Goal: Task Accomplishment & Management: Manage account settings

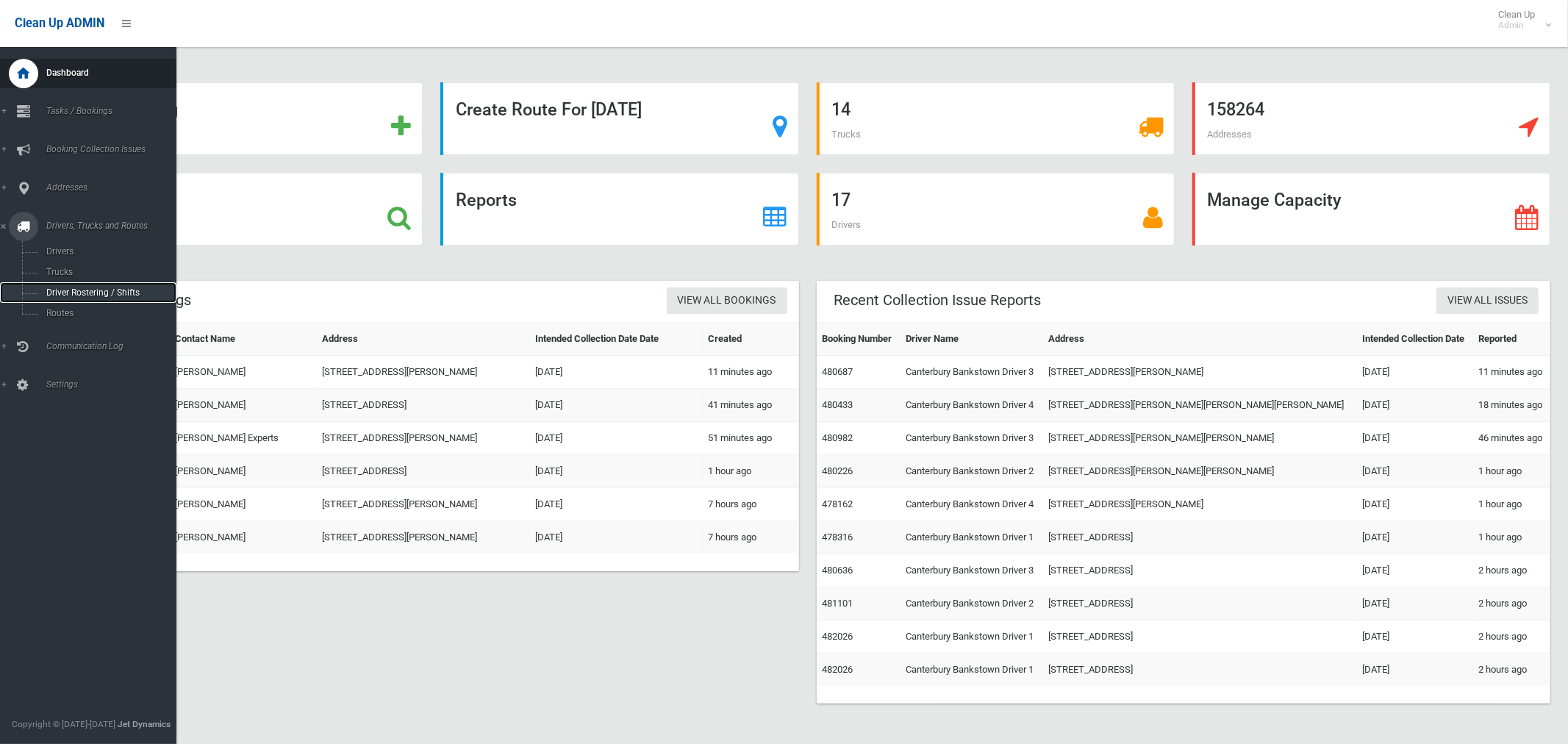
click at [73, 295] on span "Driver Rostering / Shifts" at bounding box center [103, 292] width 122 height 10
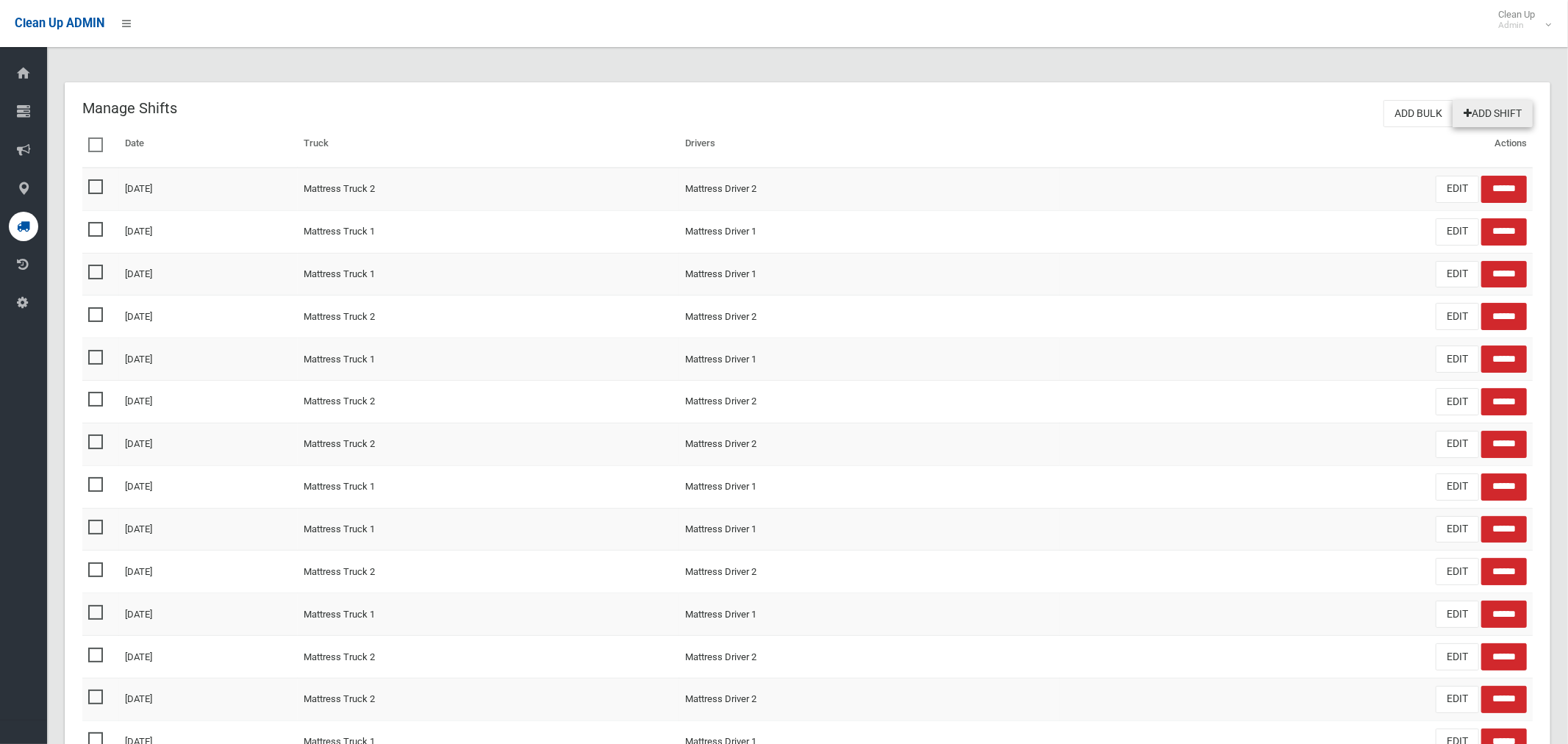
click at [1500, 105] on link "Add Shift" at bounding box center [1493, 114] width 80 height 27
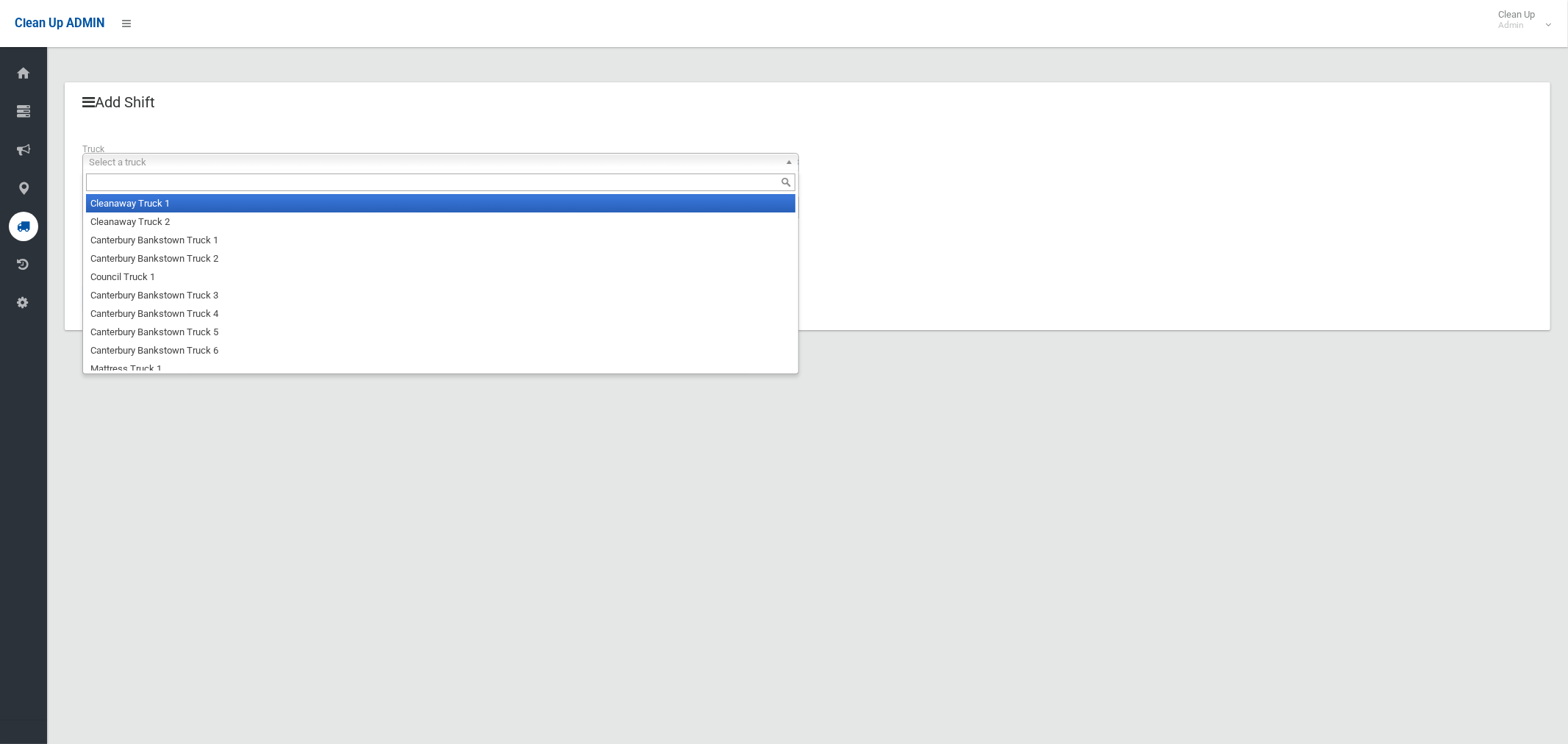
click at [227, 159] on span "Select a truck" at bounding box center [434, 163] width 690 height 18
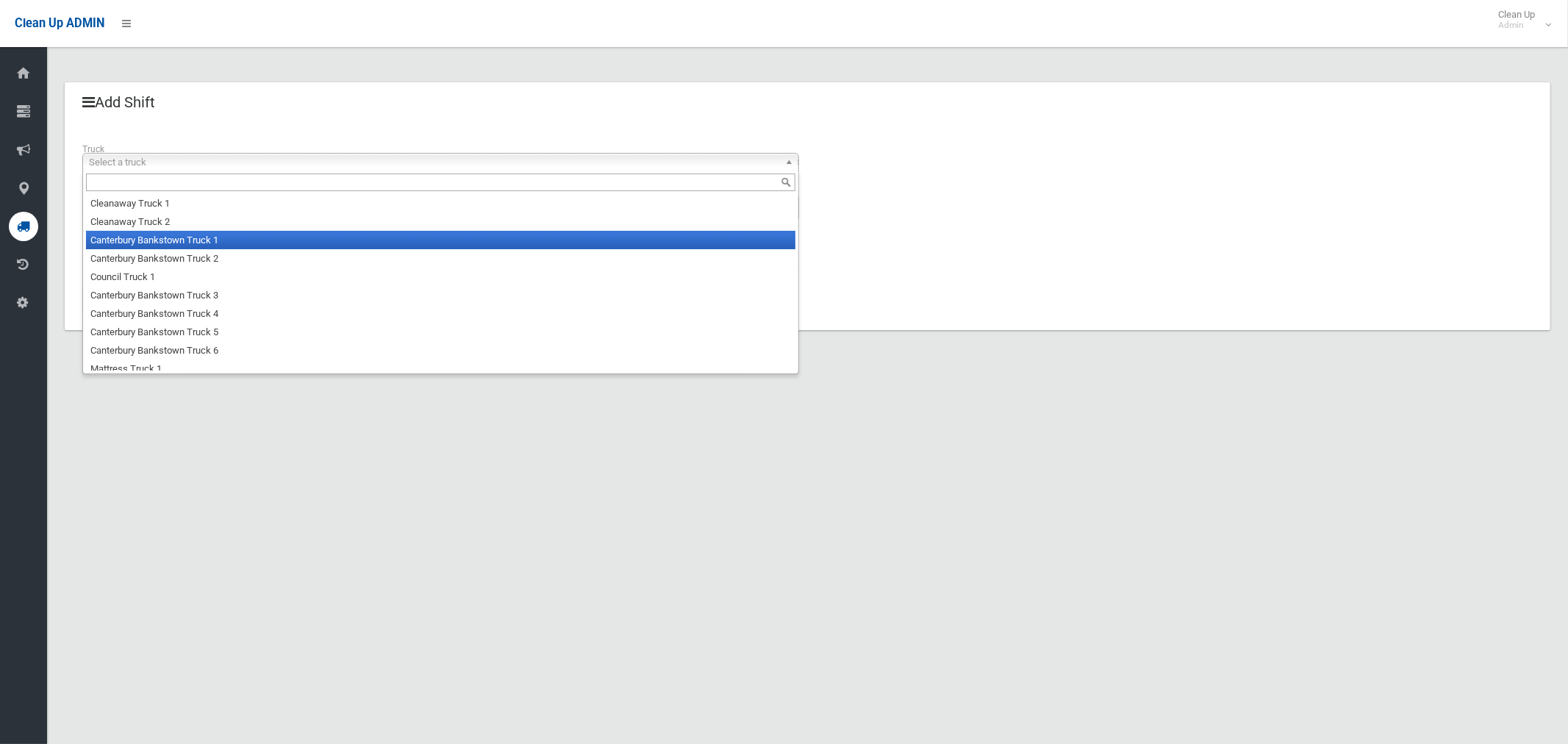
click at [194, 247] on li "Canterbury Bankstown Truck 1" at bounding box center [441, 239] width 710 height 19
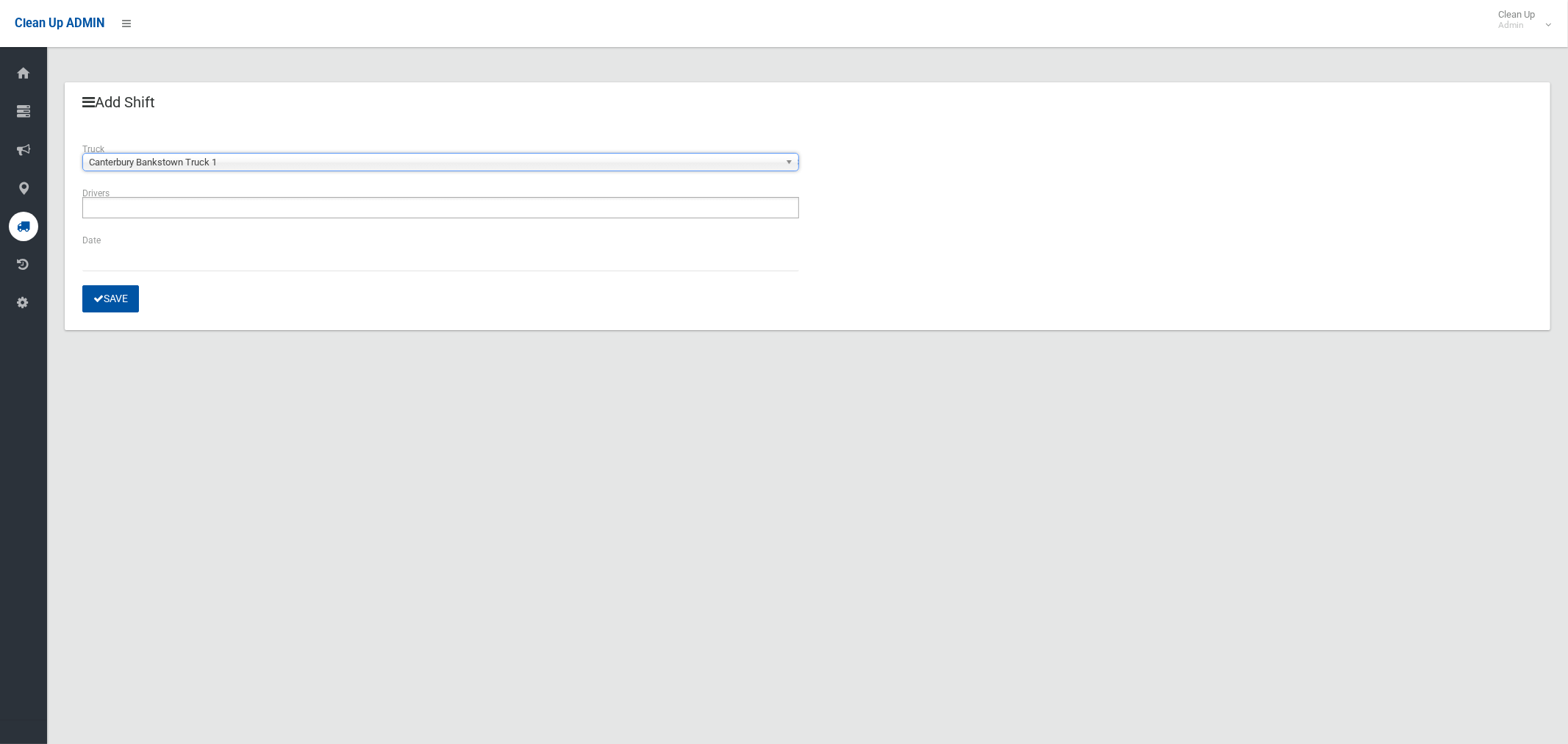
click at [180, 207] on ul at bounding box center [440, 208] width 716 height 22
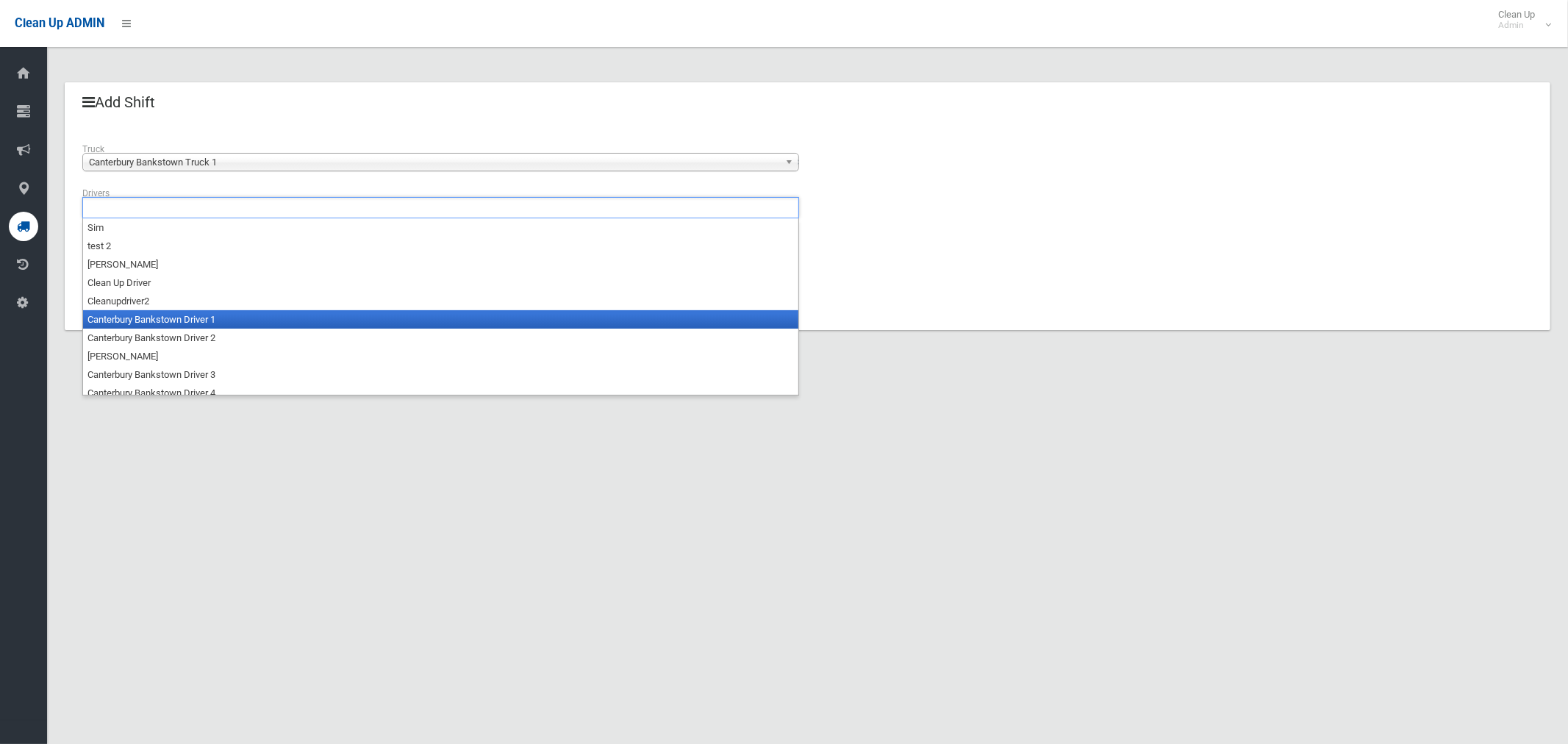
click at [193, 314] on li "Canterbury Bankstown Driver 1" at bounding box center [441, 319] width 715 height 19
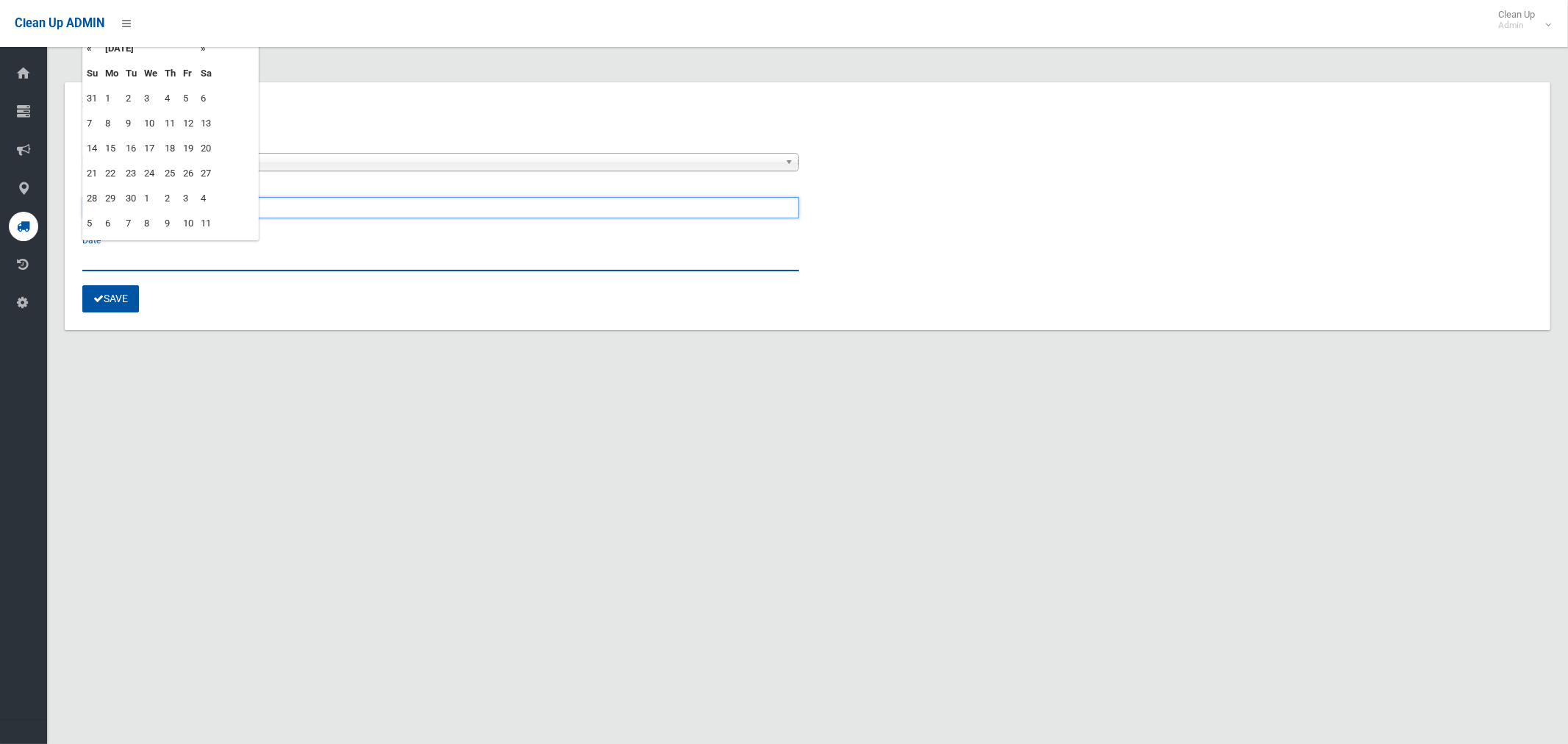
click at [118, 256] on input "text" at bounding box center [440, 258] width 716 height 27
click at [169, 98] on td "4" at bounding box center [170, 98] width 19 height 25
type input "**********"
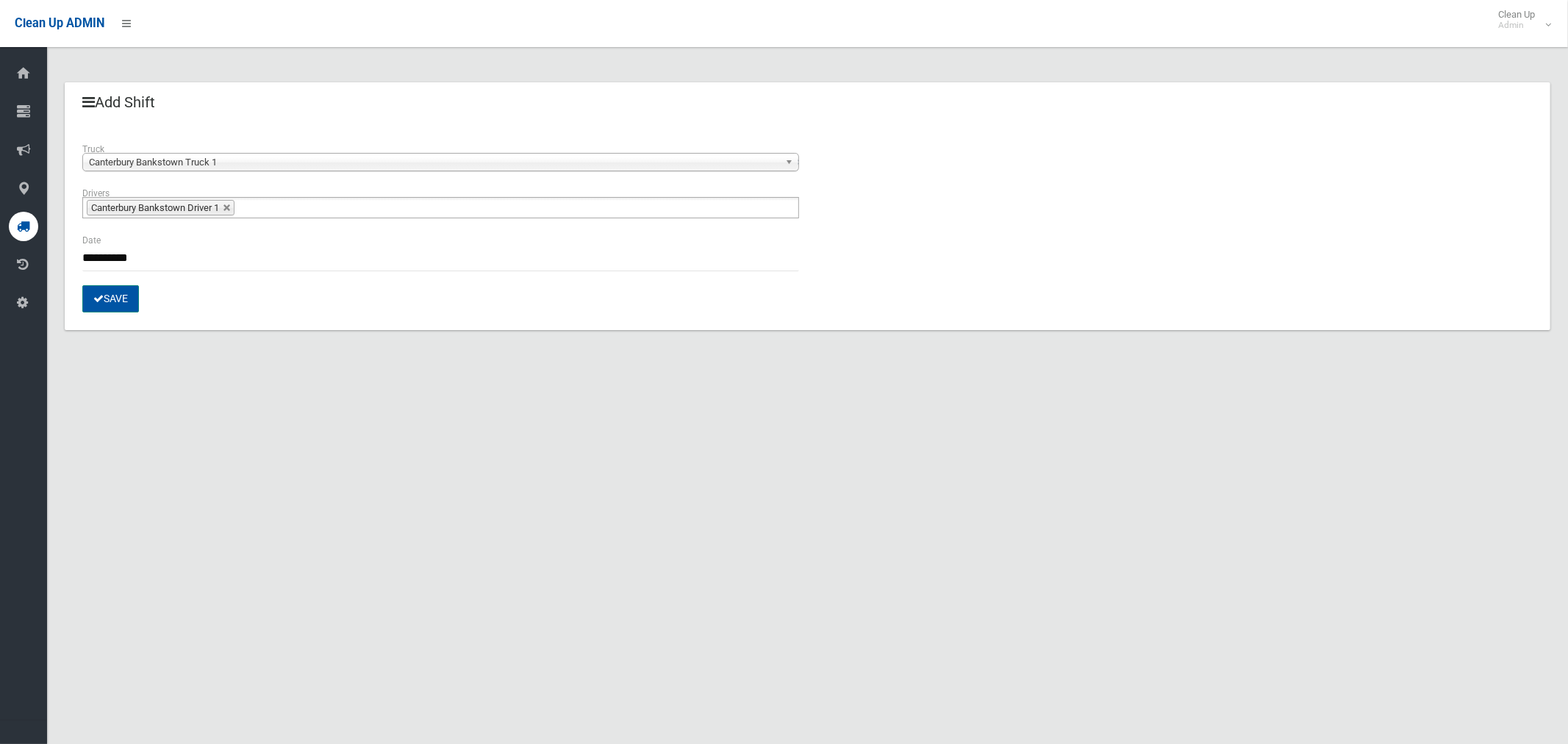
click at [114, 292] on button "Save" at bounding box center [111, 299] width 57 height 27
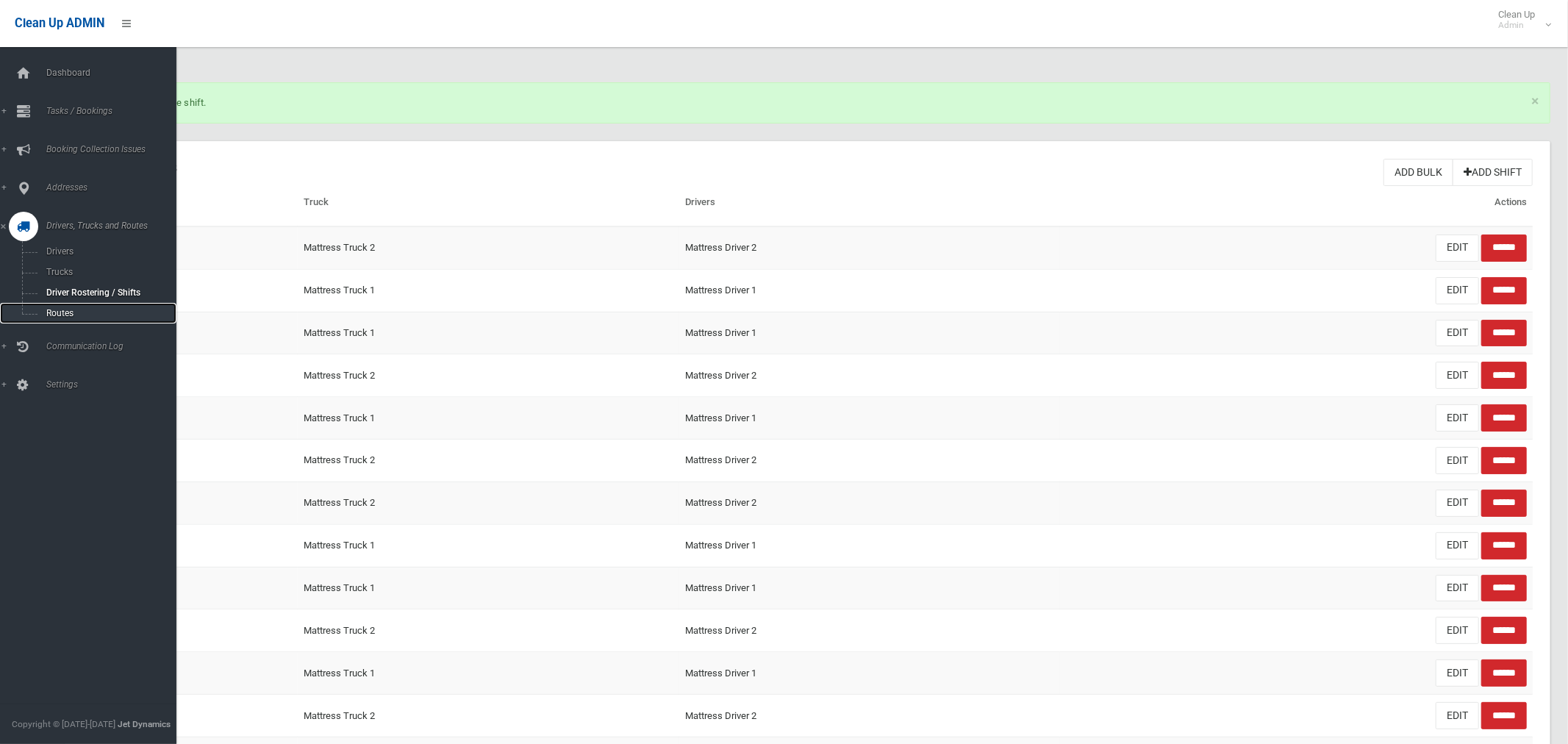
click at [63, 315] on span "Routes" at bounding box center [103, 313] width 122 height 10
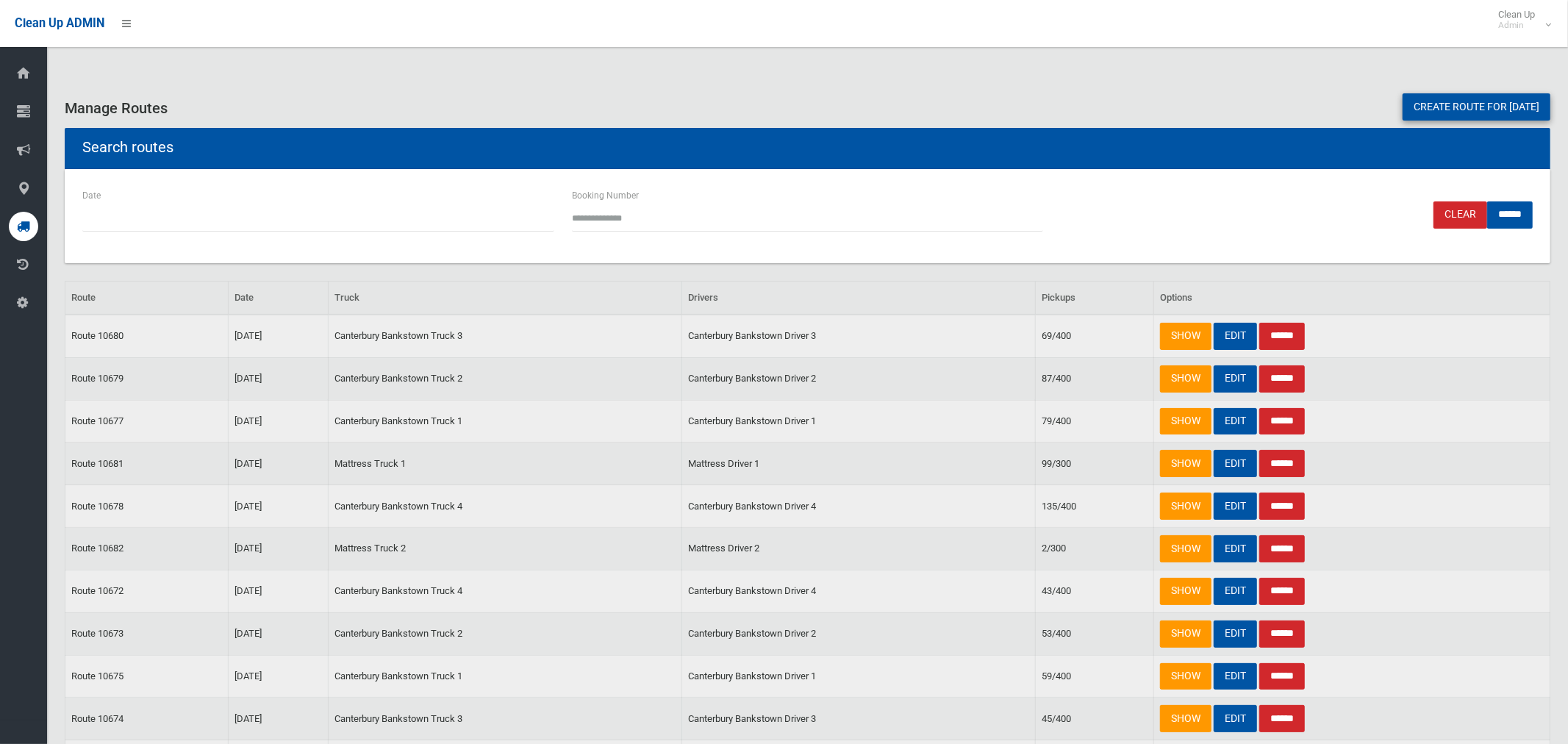
click at [1429, 104] on link "Create route for tomorrow" at bounding box center [1476, 107] width 148 height 27
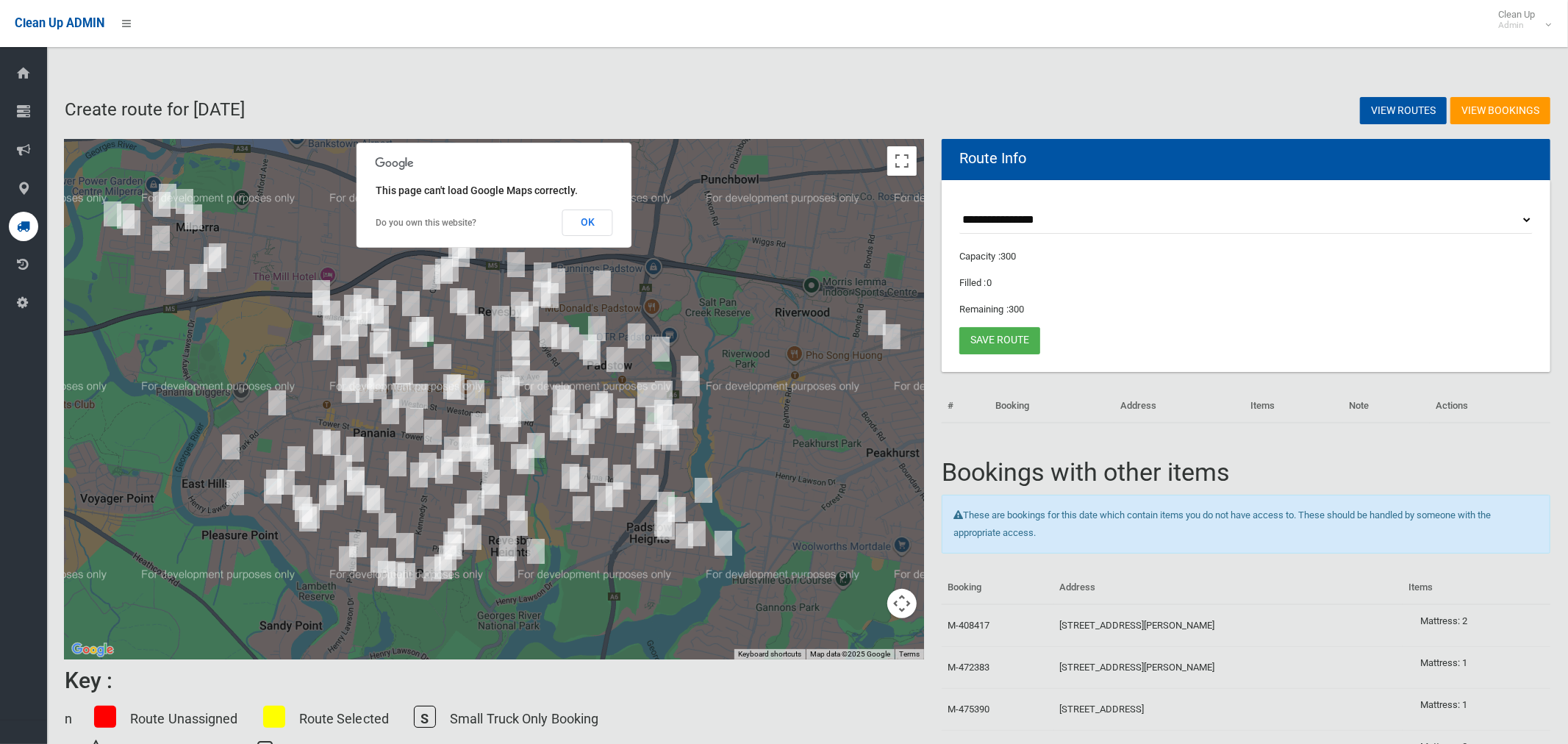
drag, startPoint x: 595, startPoint y: 223, endPoint x: 602, endPoint y: 220, distance: 7.6
click at [594, 222] on button "OK" at bounding box center [588, 223] width 51 height 26
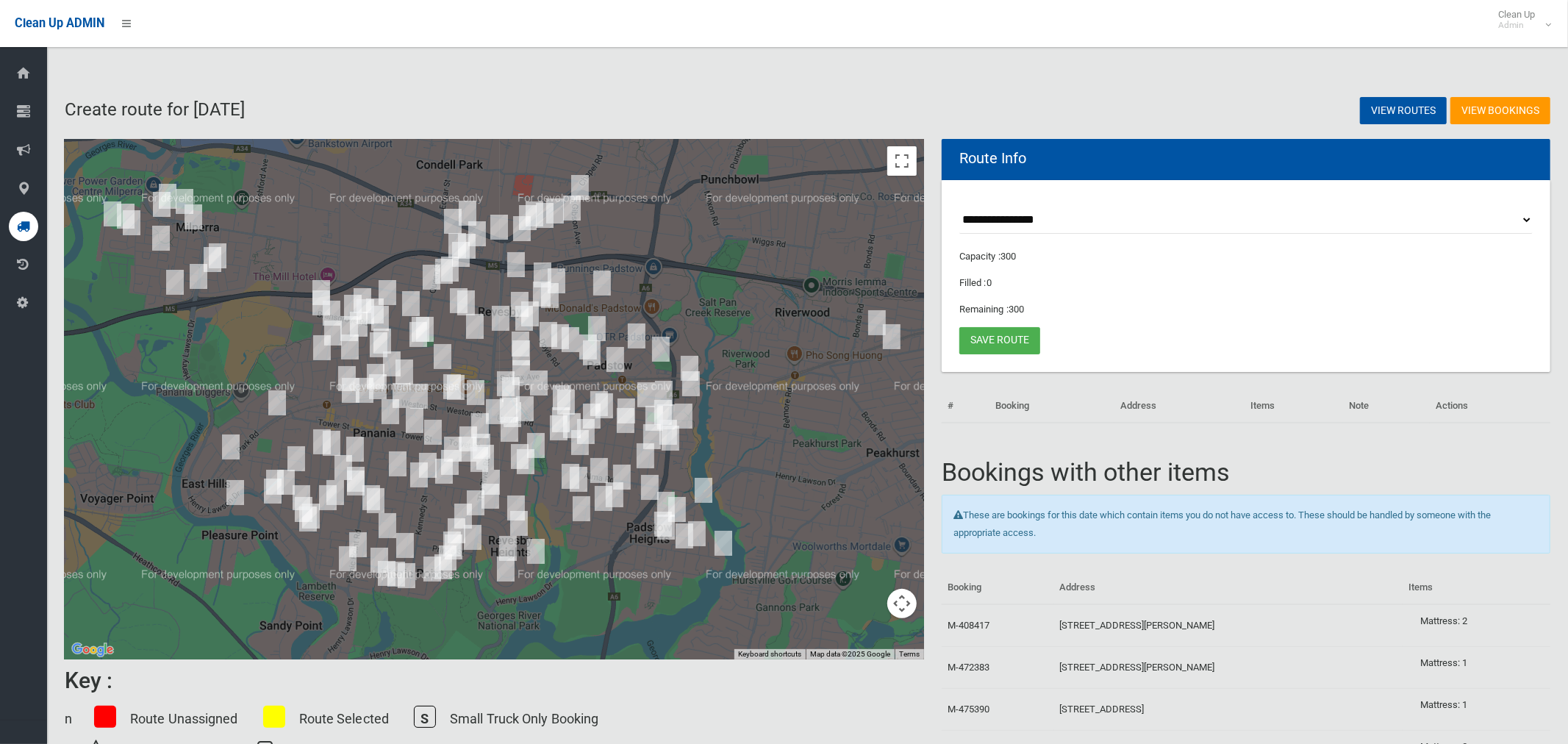
click at [1006, 220] on select "**********" at bounding box center [1246, 221] width 573 height 27
select select "*****"
click at [959, 207] on select "**********" at bounding box center [1246, 221] width 573 height 27
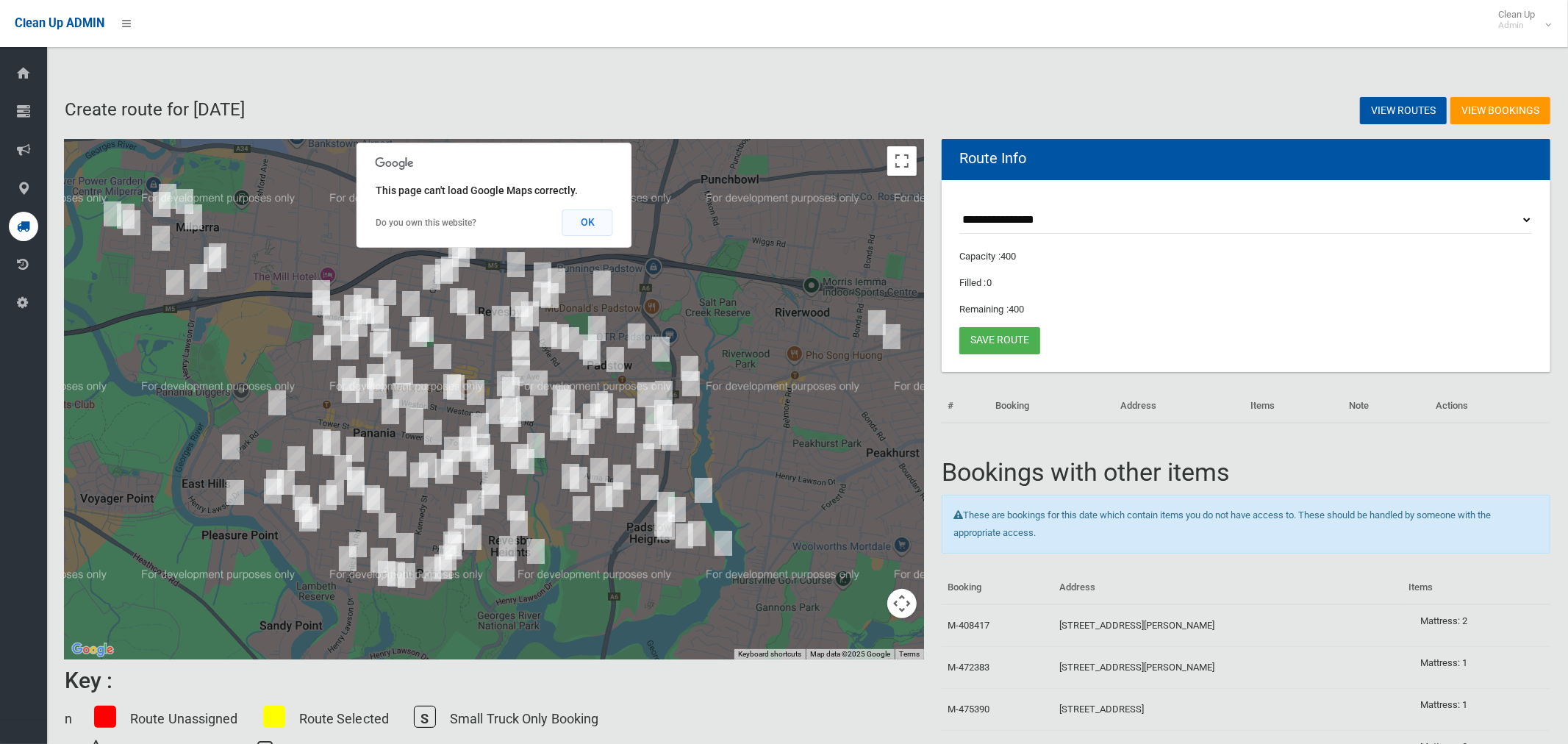
click at [586, 222] on button "OK" at bounding box center [588, 223] width 51 height 26
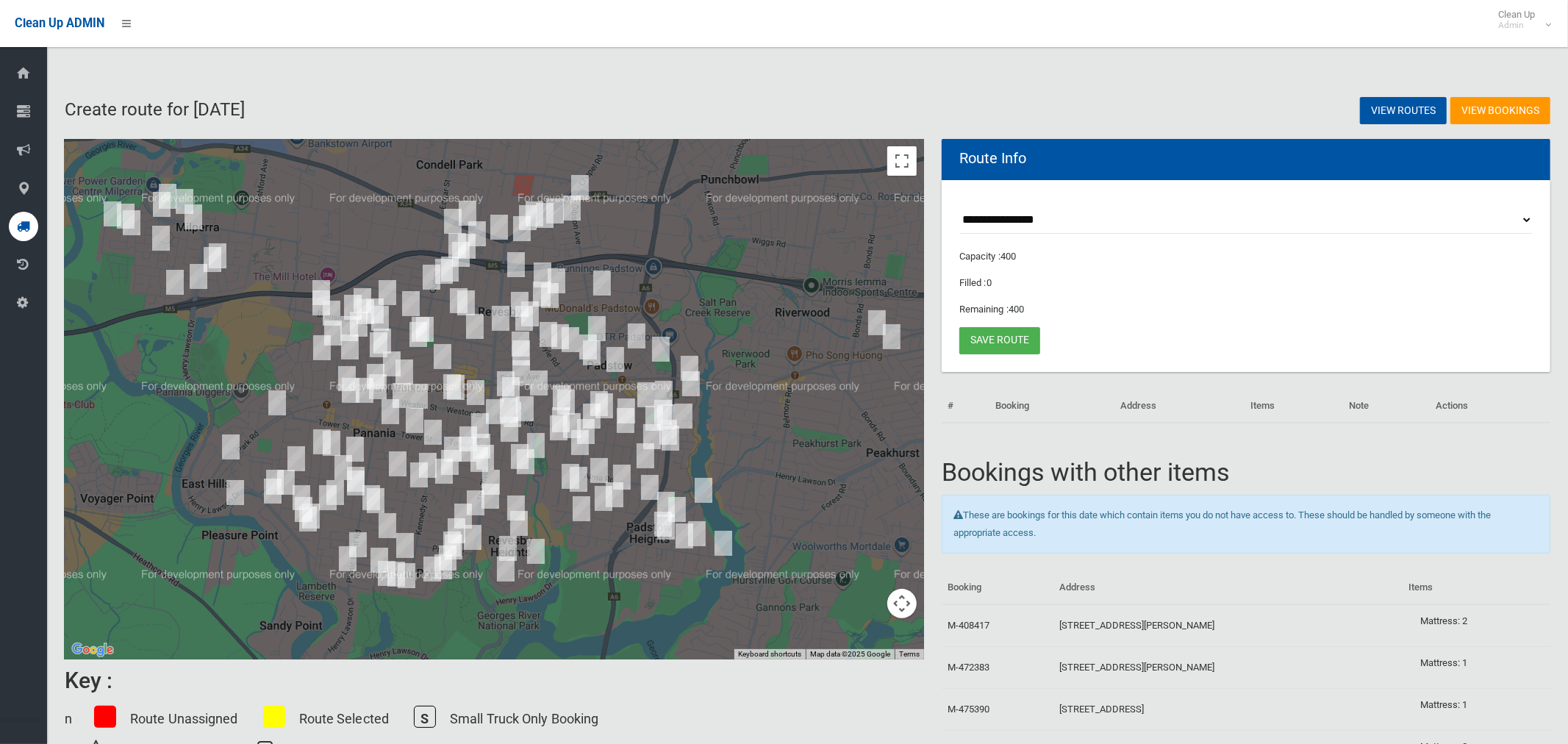
click at [171, 179] on img "49 Ingram Avenue, MILPERRA NSW 2214" at bounding box center [168, 195] width 29 height 36
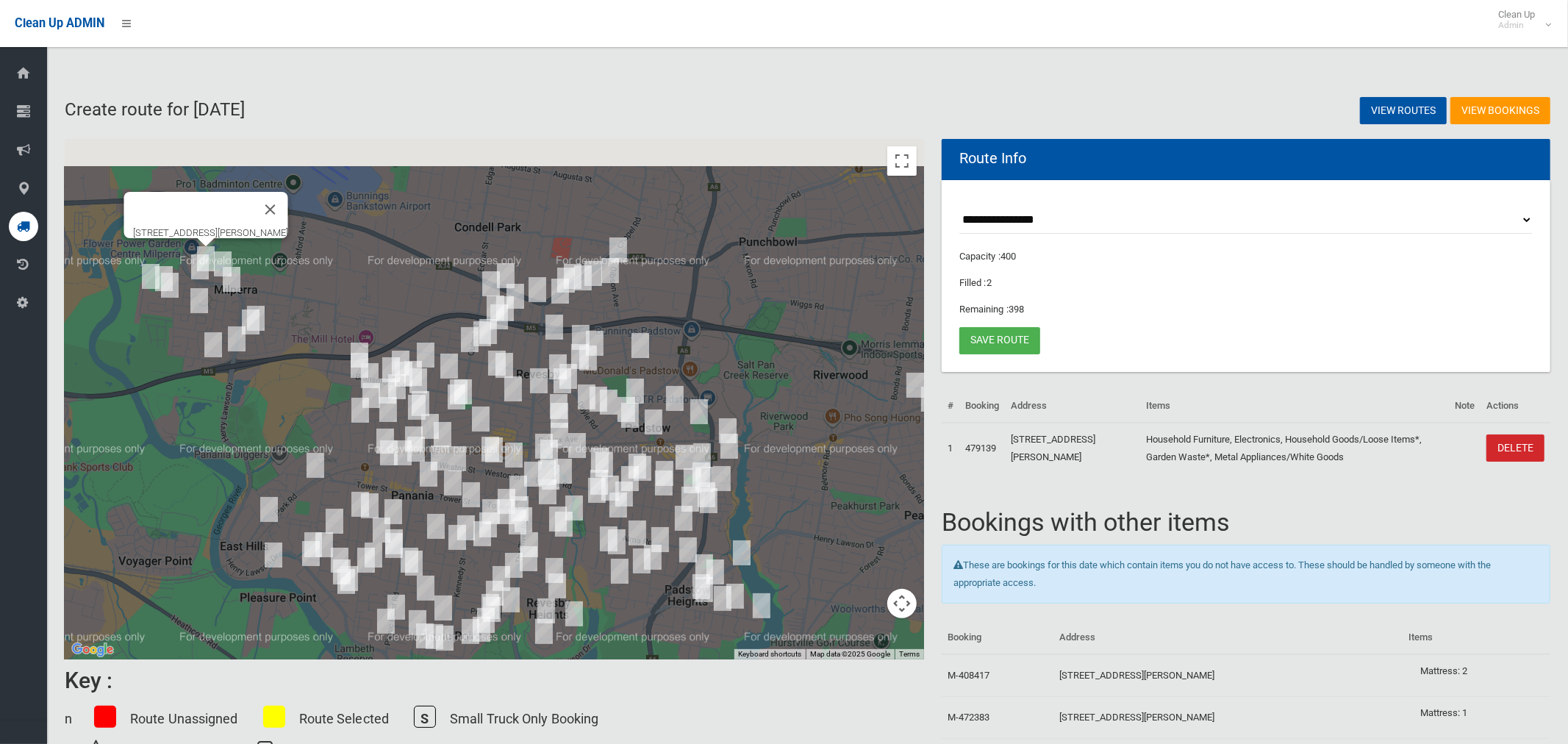
click at [158, 206] on div at bounding box center [193, 210] width 120 height 35
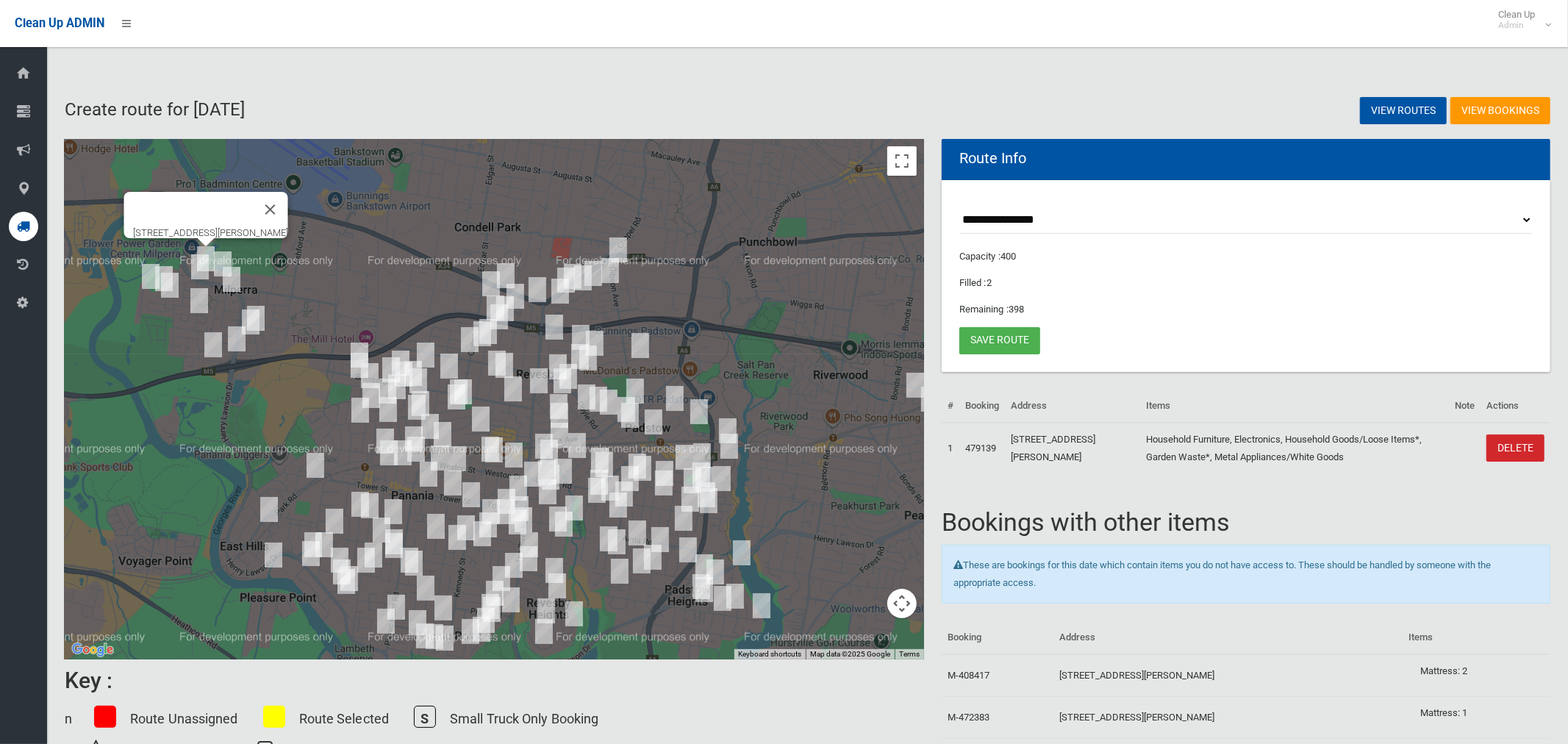
click at [195, 266] on img "18A Ruthven Avenue, MILPERRA NSW 2214" at bounding box center [200, 266] width 29 height 36
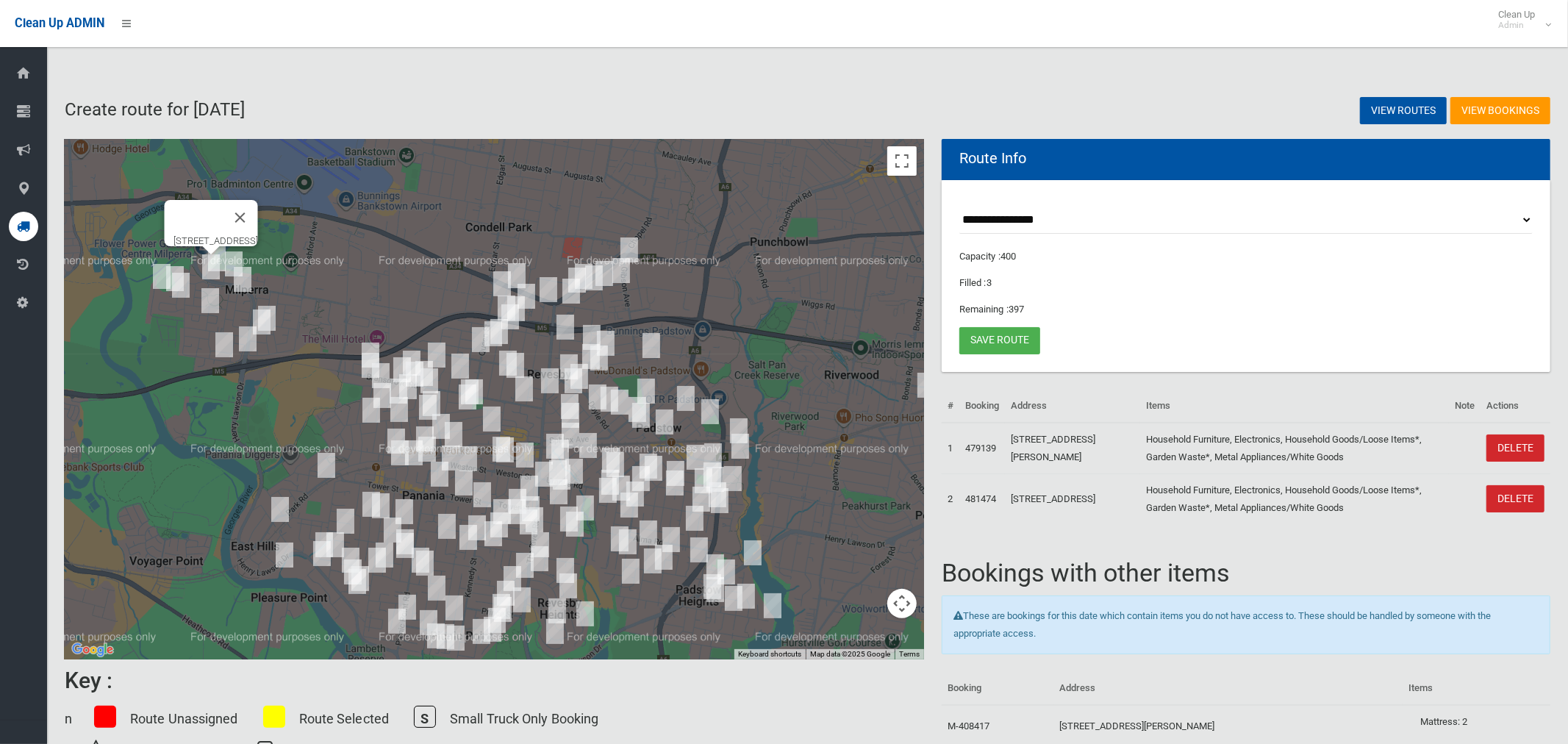
click at [148, 274] on img "14 Keys Parade, MILPERRA NSW 2214" at bounding box center [162, 275] width 29 height 36
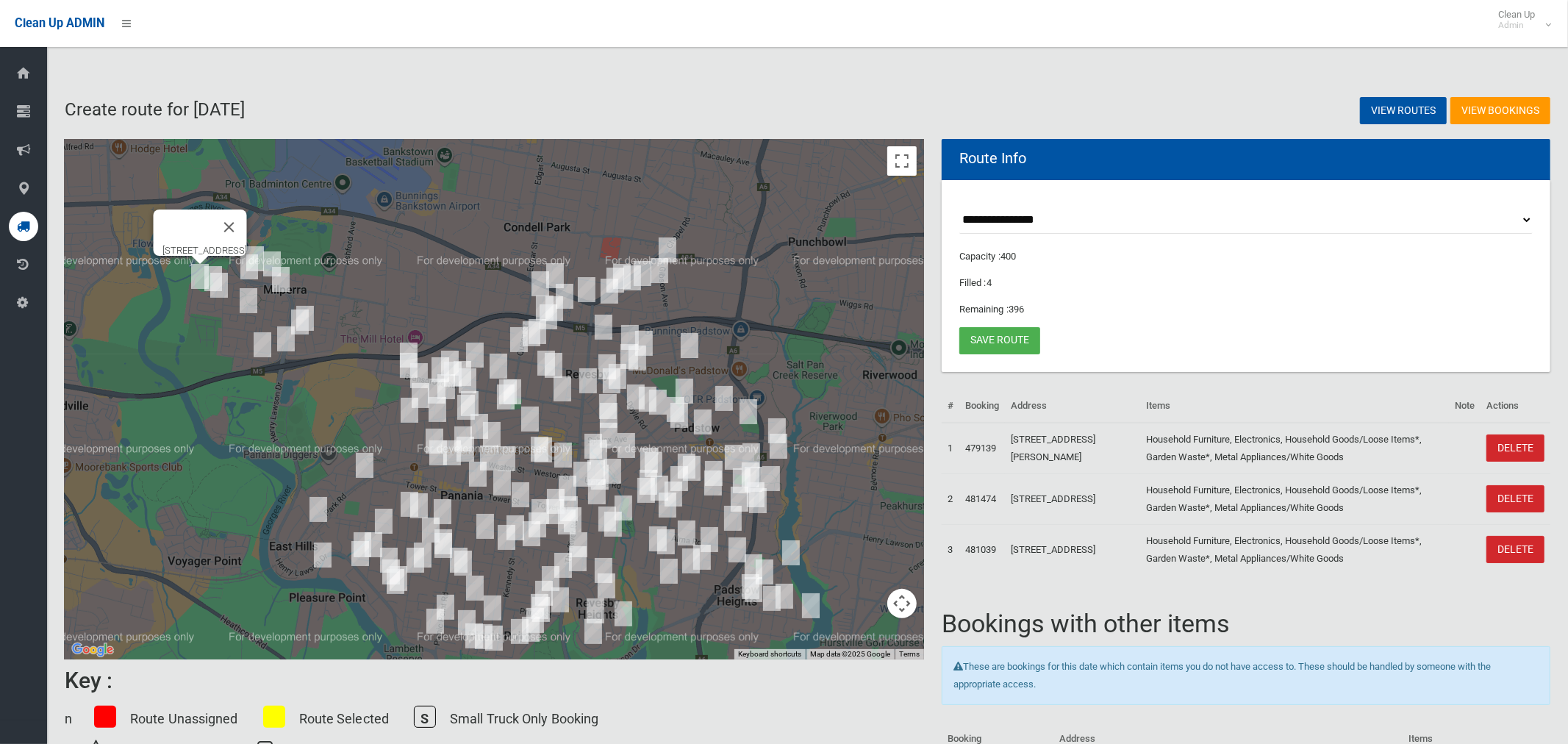
click at [210, 260] on img "7 Piper Close, MILPERRA NSW 2214" at bounding box center [213, 277] width 29 height 36
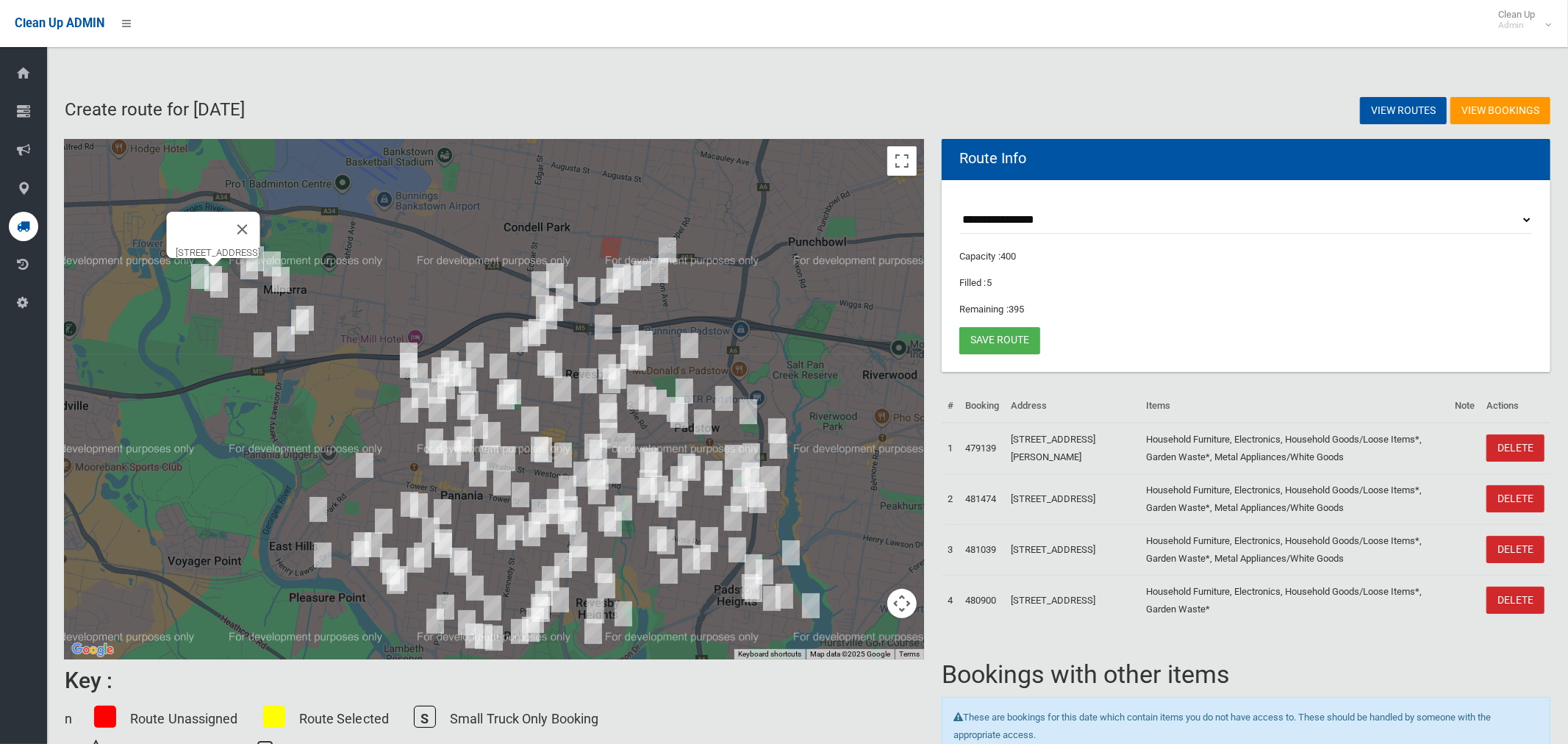
click at [219, 283] on img "3 Martin Crescent, MILPERRA NSW 2214" at bounding box center [219, 284] width 29 height 36
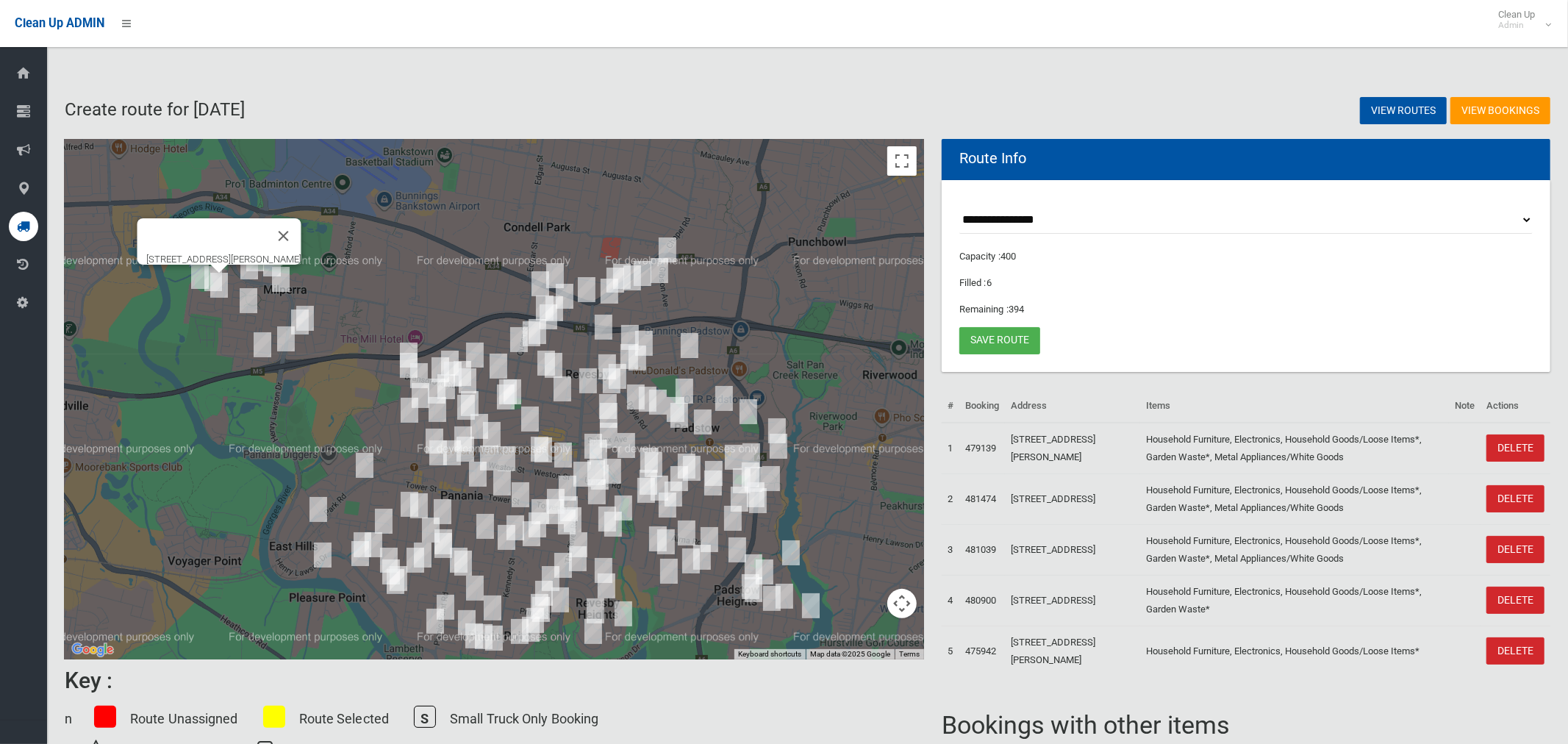
click at [494, 399] on div at bounding box center [923, 399] width 859 height 0
click at [278, 277] on img "61 Eynham Road, MILPERRA NSW 2214" at bounding box center [280, 278] width 29 height 36
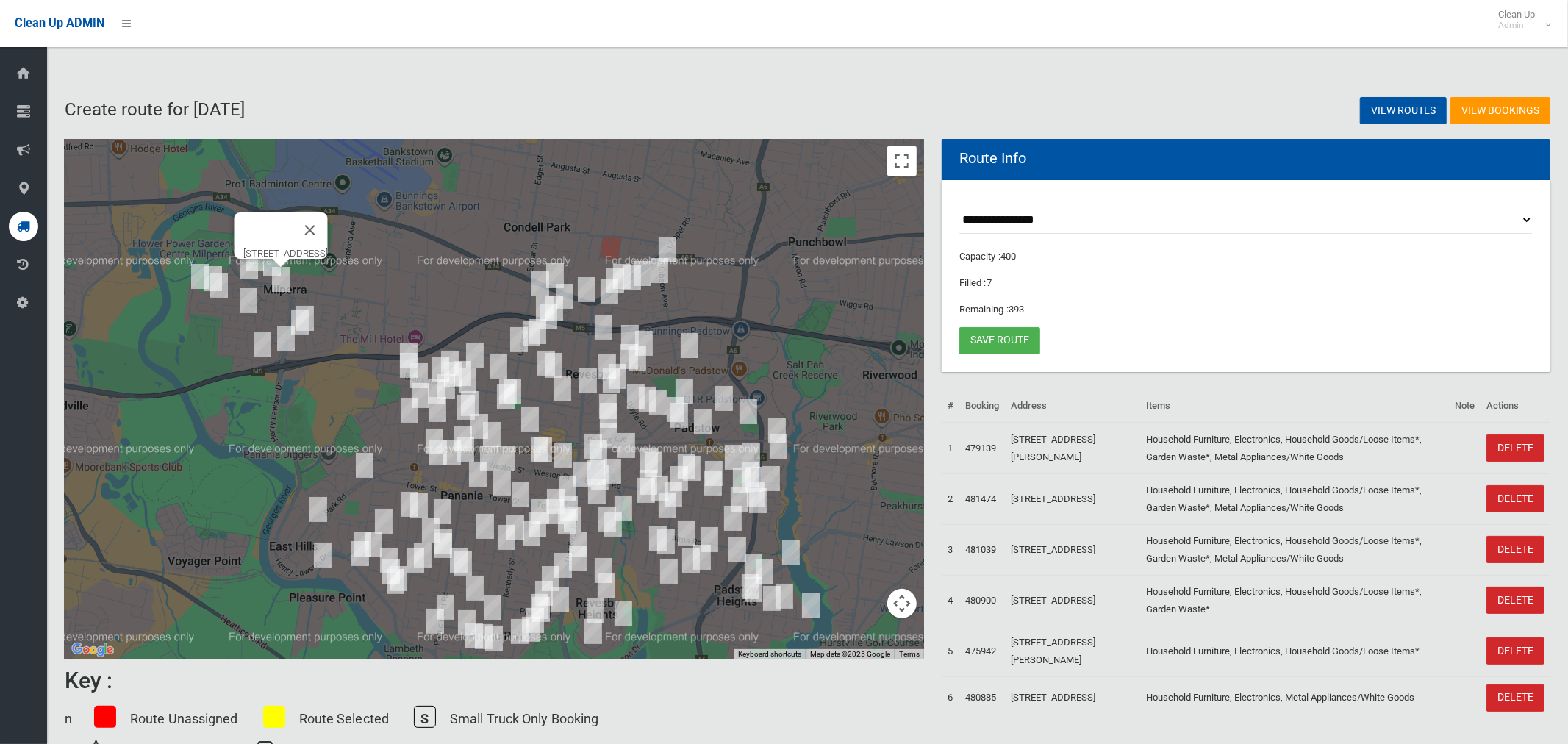
drag, startPoint x: 248, startPoint y: 301, endPoint x: 269, endPoint y: 312, distance: 23.7
click at [249, 301] on img "18 Dunstan Avenue, MILPERRA NSW 2214" at bounding box center [248, 300] width 29 height 36
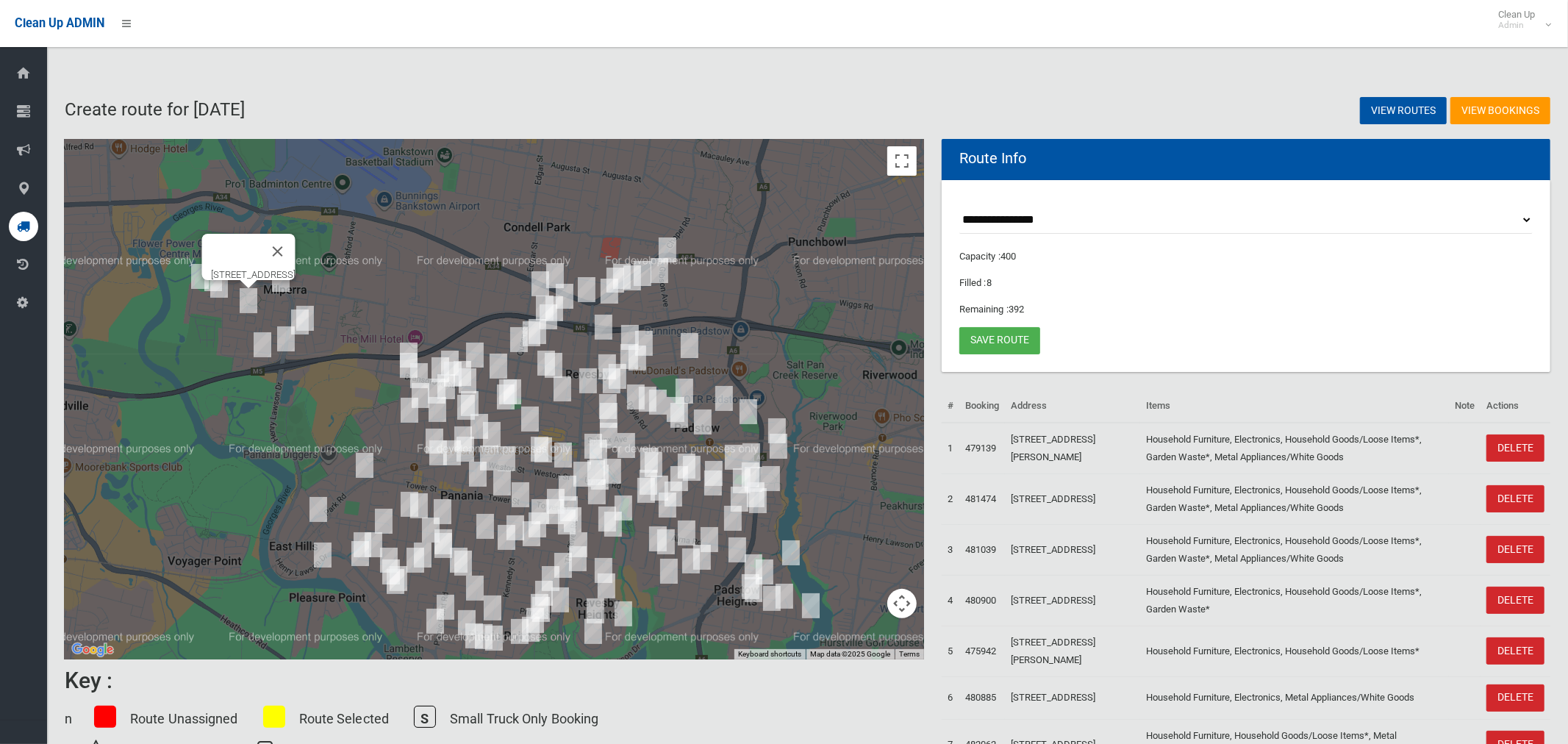
click at [318, 310] on img "15a Hermies Avenue, MILPERRA NSW 2214" at bounding box center [305, 318] width 29 height 36
click at [298, 322] on img "9 Mactier Avenue, MILPERRA NSW 2214" at bounding box center [286, 338] width 29 height 36
click at [286, 342] on img "9 Mactier Avenue, MILPERRA NSW 2214" at bounding box center [286, 338] width 29 height 36
click at [265, 345] on img "18 Prescott Parade, MILPERRA NSW 2214" at bounding box center [263, 344] width 29 height 36
drag, startPoint x: 345, startPoint y: 289, endPoint x: 311, endPoint y: 327, distance: 51.0
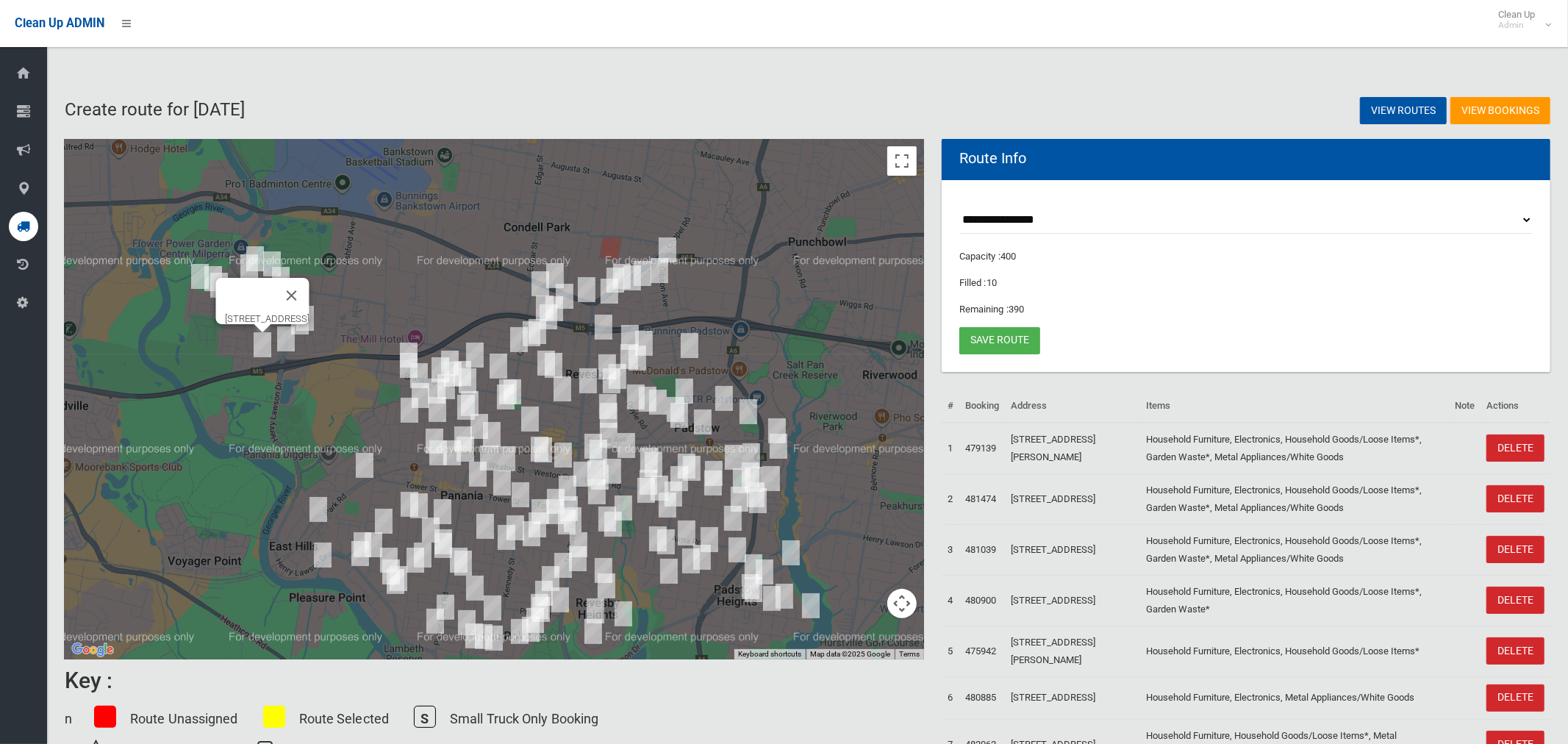
click at [310, 289] on button "Close" at bounding box center [292, 295] width 35 height 35
click at [286, 343] on img "9 Mactier Avenue, MILPERRA NSW 2214" at bounding box center [286, 338] width 29 height 36
click at [333, 286] on button "Close" at bounding box center [316, 289] width 35 height 35
click at [273, 249] on img "53 Whittle Avenue, MILPERRA NSW 2214" at bounding box center [271, 263] width 29 height 36
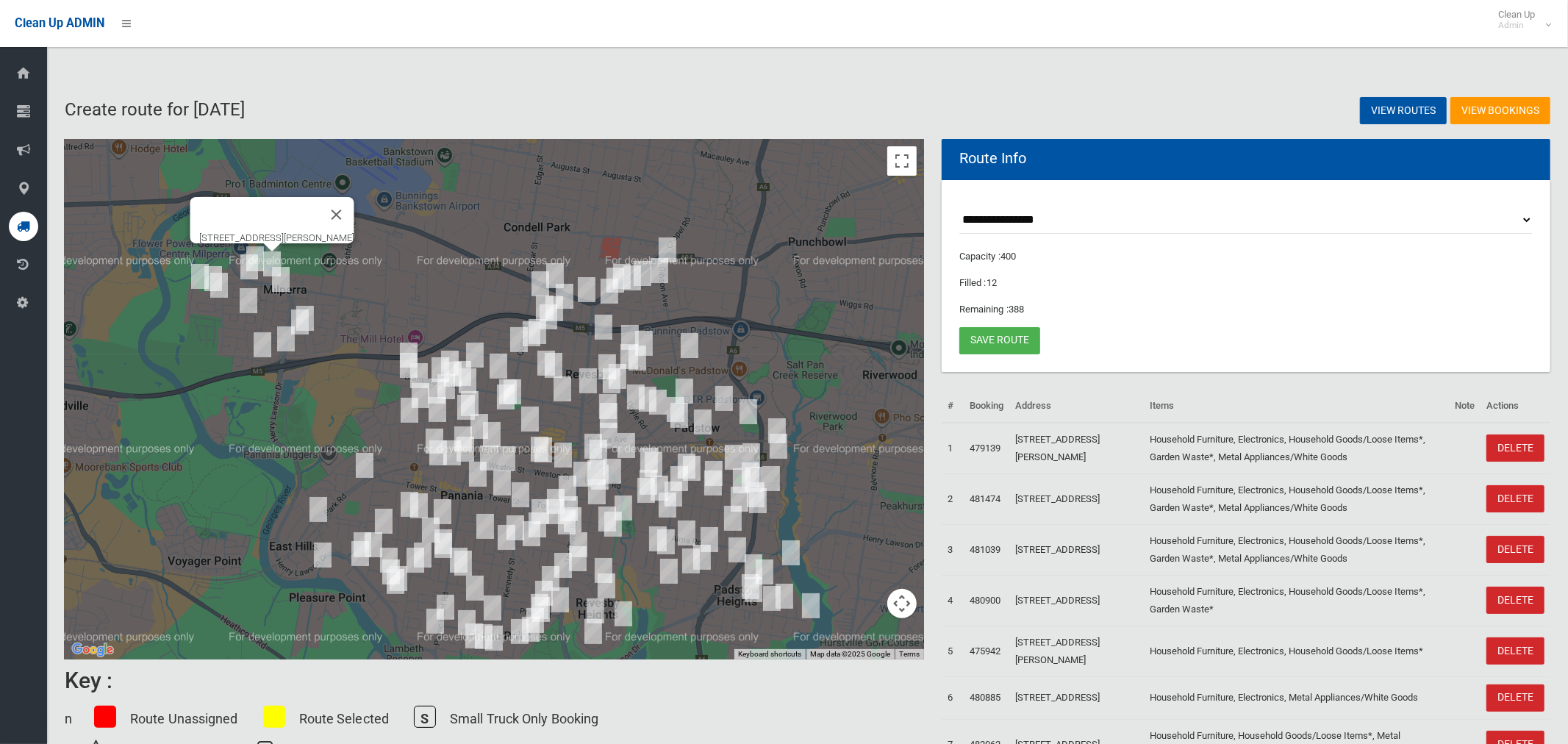
click at [298, 318] on img "15 Glencorse Avenue, MILPERRA NSW 2214" at bounding box center [300, 322] width 29 height 36
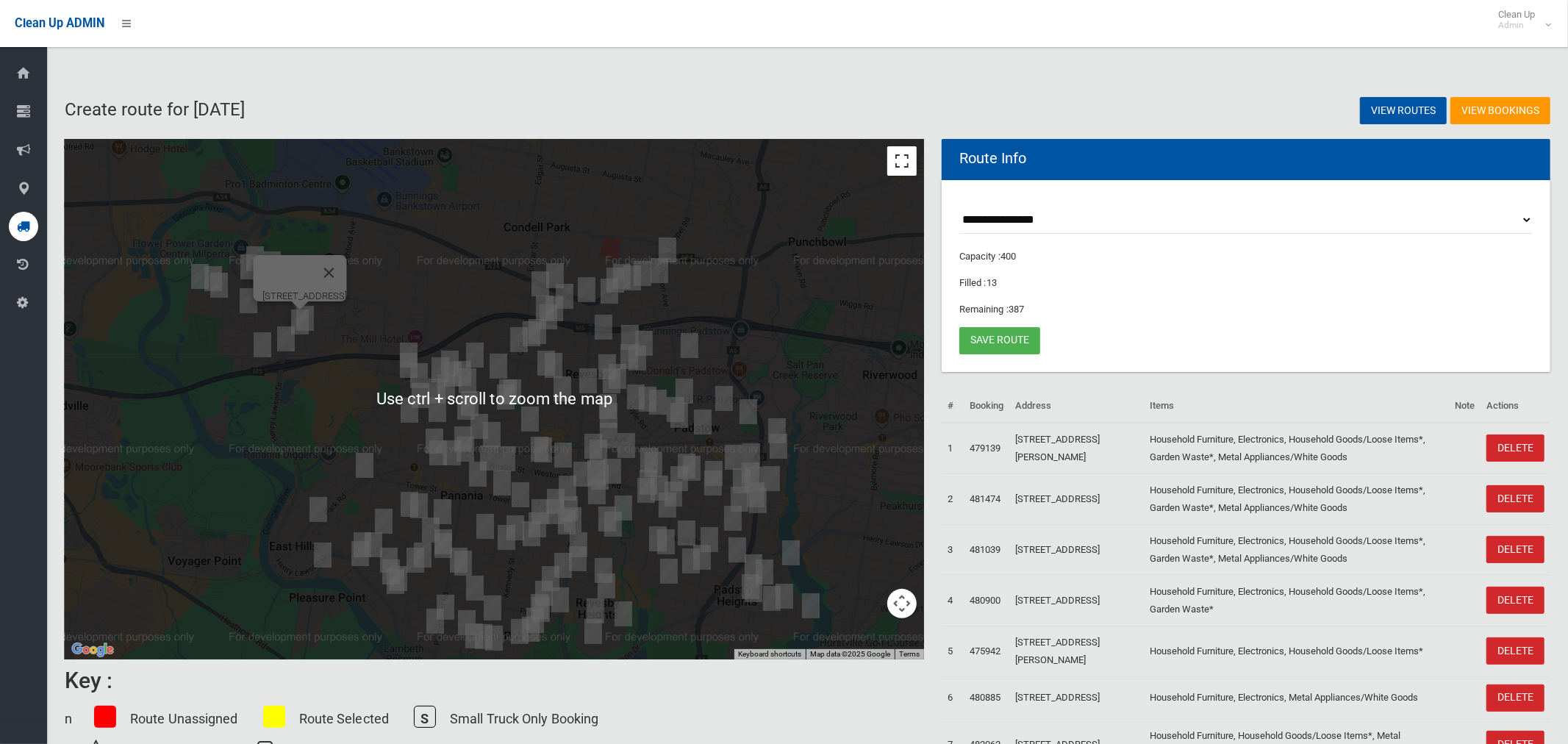
click at [898, 163] on button "Toggle fullscreen view" at bounding box center [902, 161] width 29 height 29
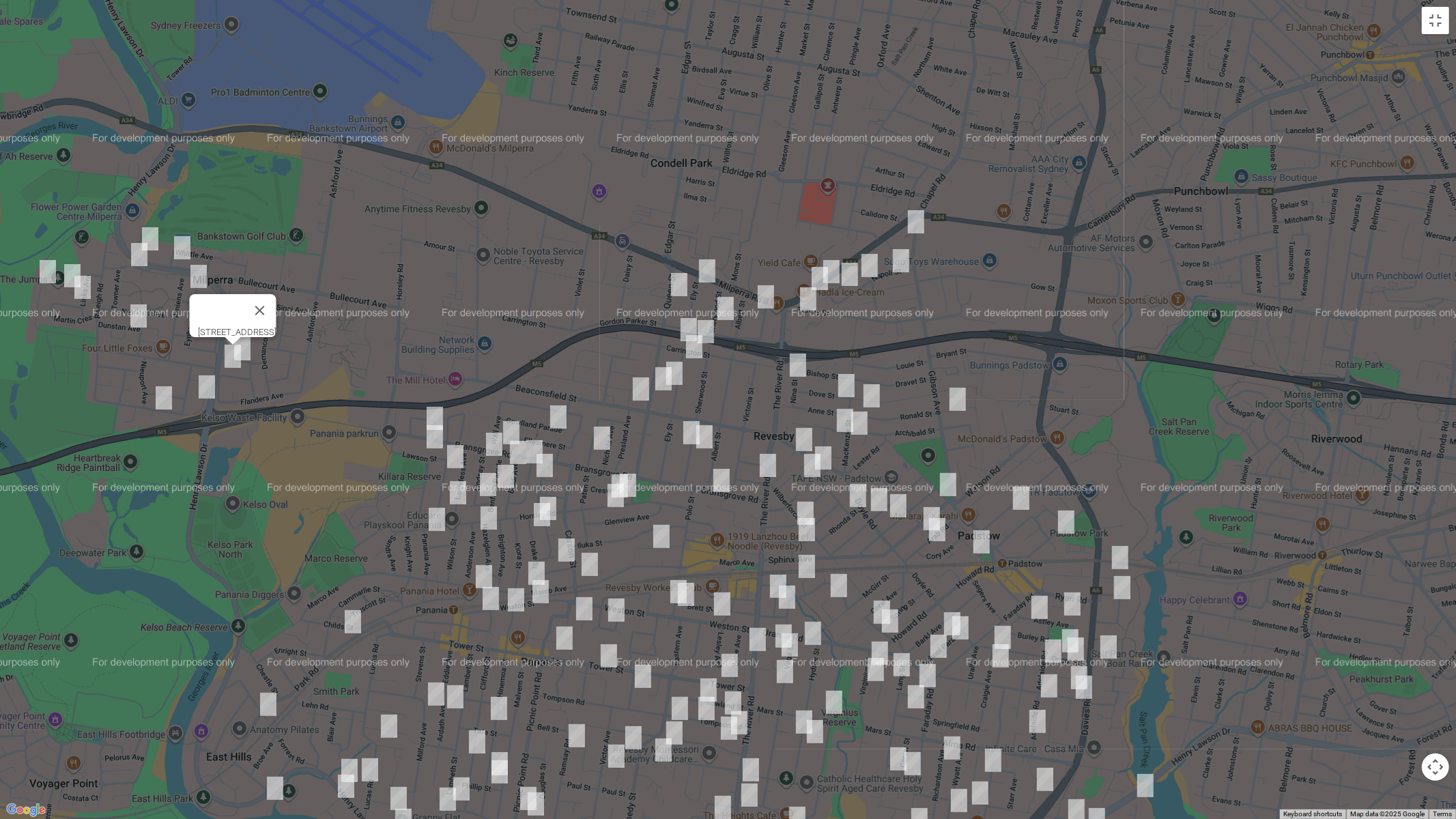
click at [918, 221] on img "7A Gibson Avenue, PADSTOW NSW 2211" at bounding box center [915, 221] width 27 height 34
click at [904, 263] on img "11 Napoli Street, PADSTOW NSW 2211" at bounding box center [901, 260] width 27 height 34
click at [872, 270] on img "36 Napoli Street, PADSTOW NSW 2211" at bounding box center [869, 265] width 27 height 34
click at [838, 264] on img "1/27 Lachlan Street, REVESBY NSW 2212" at bounding box center [850, 274] width 27 height 34
drag, startPoint x: 854, startPoint y: 275, endPoint x: 844, endPoint y: 280, distance: 11.2
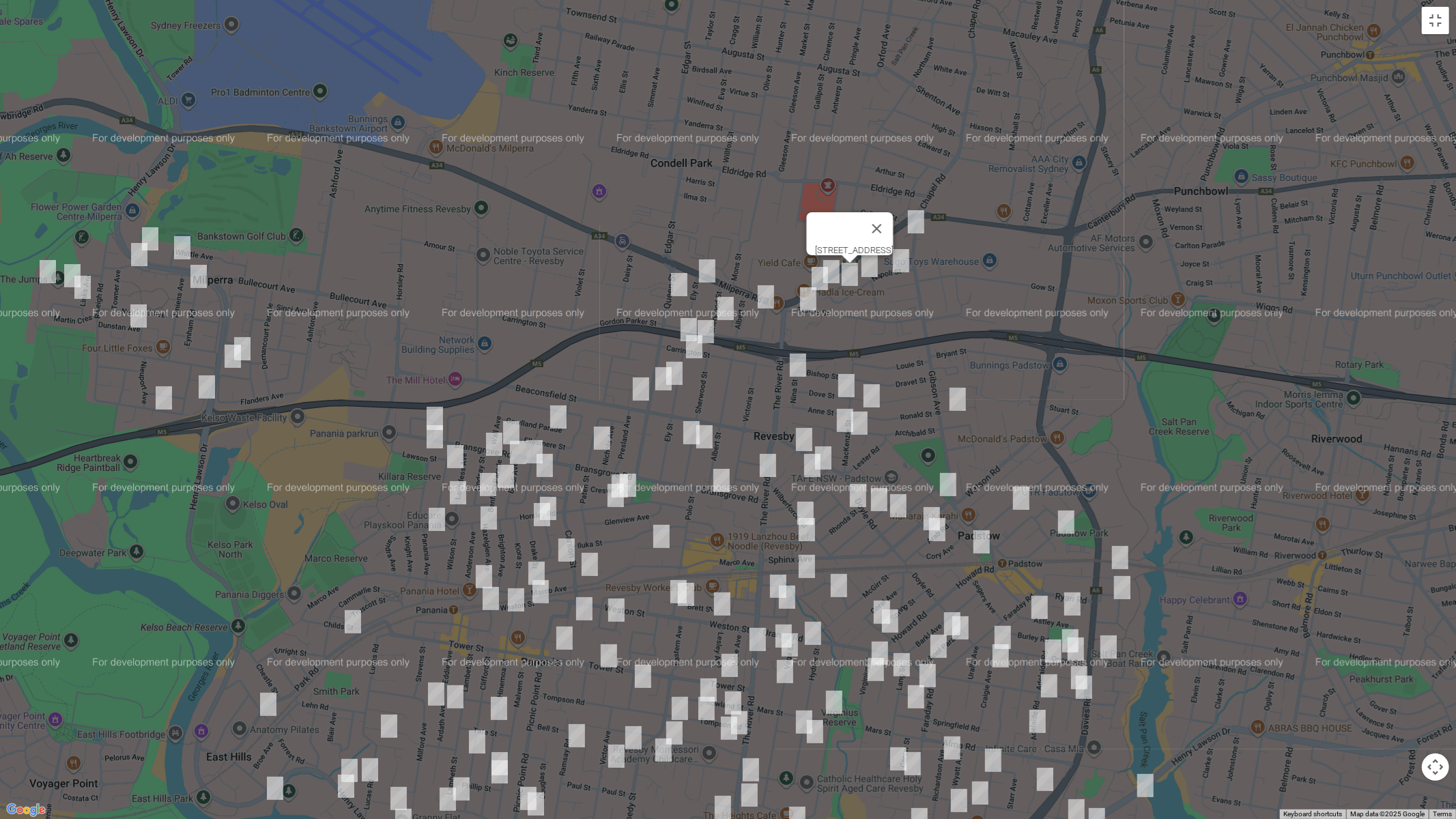
click at [854, 275] on img "1/27 Lachlan Street, REVESBY NSW 2212" at bounding box center [850, 274] width 27 height 34
click at [831, 274] on img "260 Canterbury Road, REVESBY NSW 2212" at bounding box center [820, 278] width 27 height 34
click at [820, 279] on img "260 Canterbury Road, REVESBY NSW 2212" at bounding box center [820, 278] width 27 height 34
drag, startPoint x: 810, startPoint y: 304, endPoint x: 823, endPoint y: 292, distance: 17.7
click at [811, 304] on img "79 Turvey Street, REVESBY NSW 2212" at bounding box center [808, 298] width 27 height 34
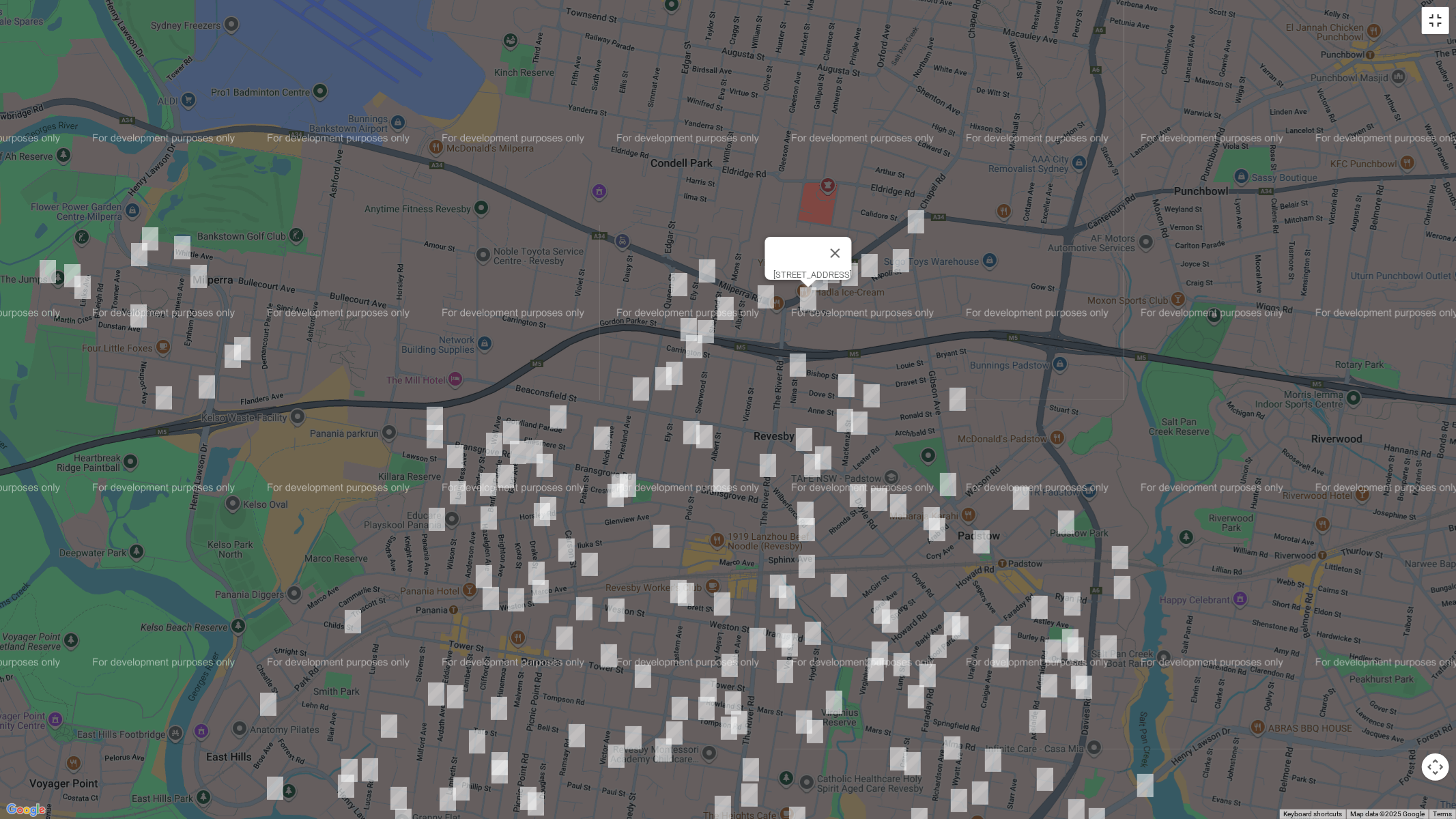
click at [1429, 19] on button "Toggle fullscreen view" at bounding box center [1435, 20] width 27 height 27
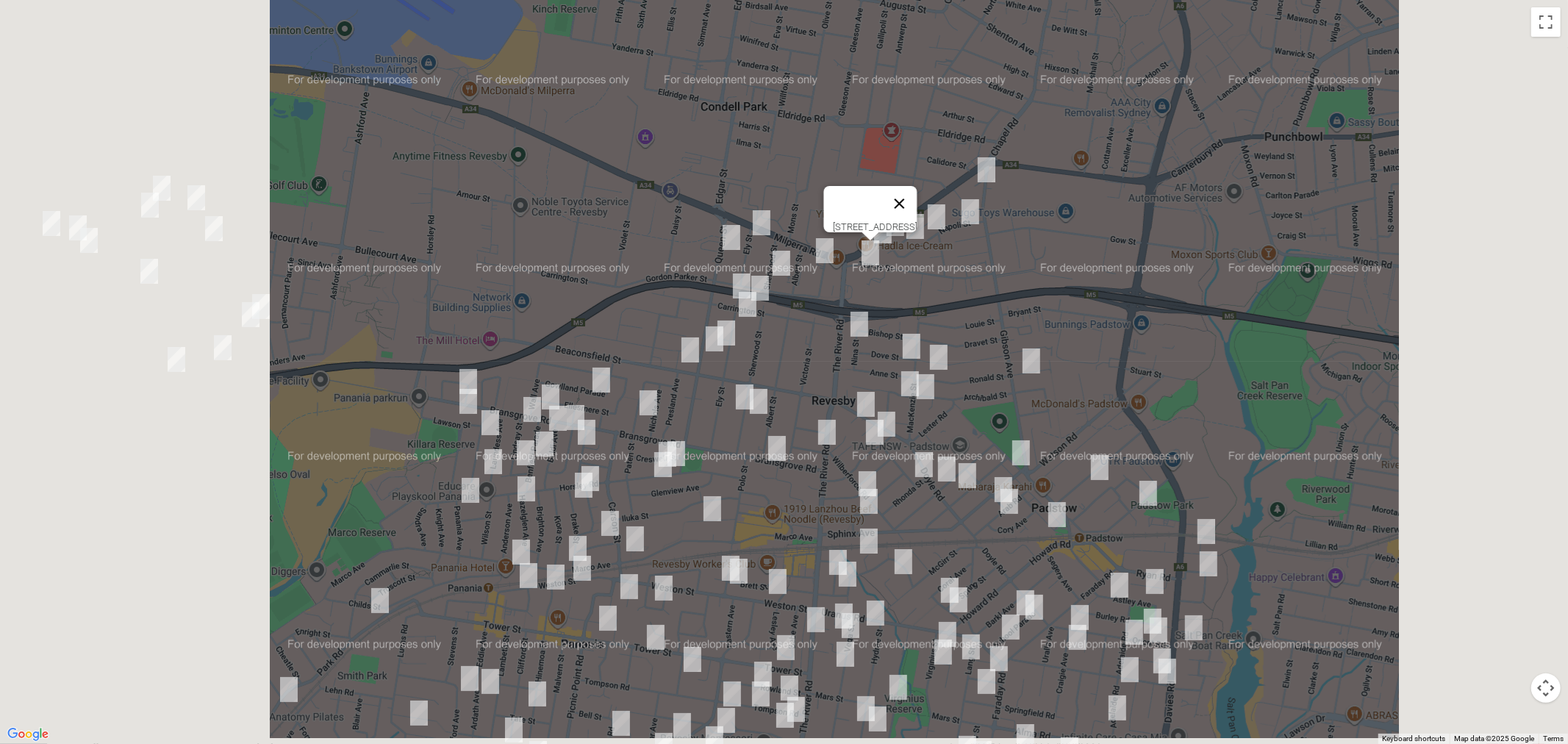
click at [881, 216] on button "Close" at bounding box center [899, 204] width 35 height 35
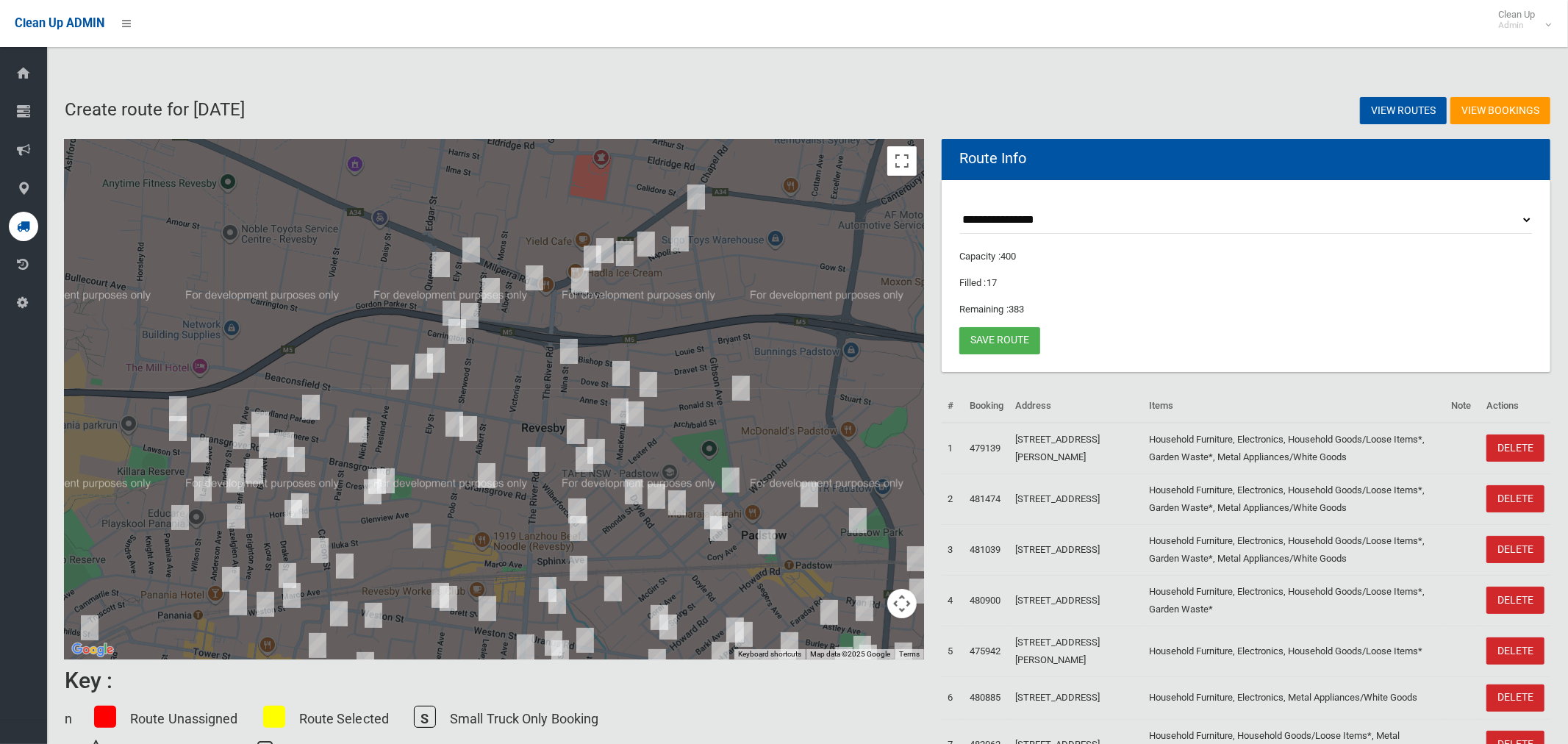
click at [588, 253] on img "260 Canterbury Road, REVESBY NSW 2212" at bounding box center [592, 257] width 29 height 36
click at [639, 204] on button "Close" at bounding box center [621, 209] width 35 height 35
click at [608, 233] on img "250 Canterbury Road, REVESBY NSW 2212" at bounding box center [605, 250] width 29 height 36
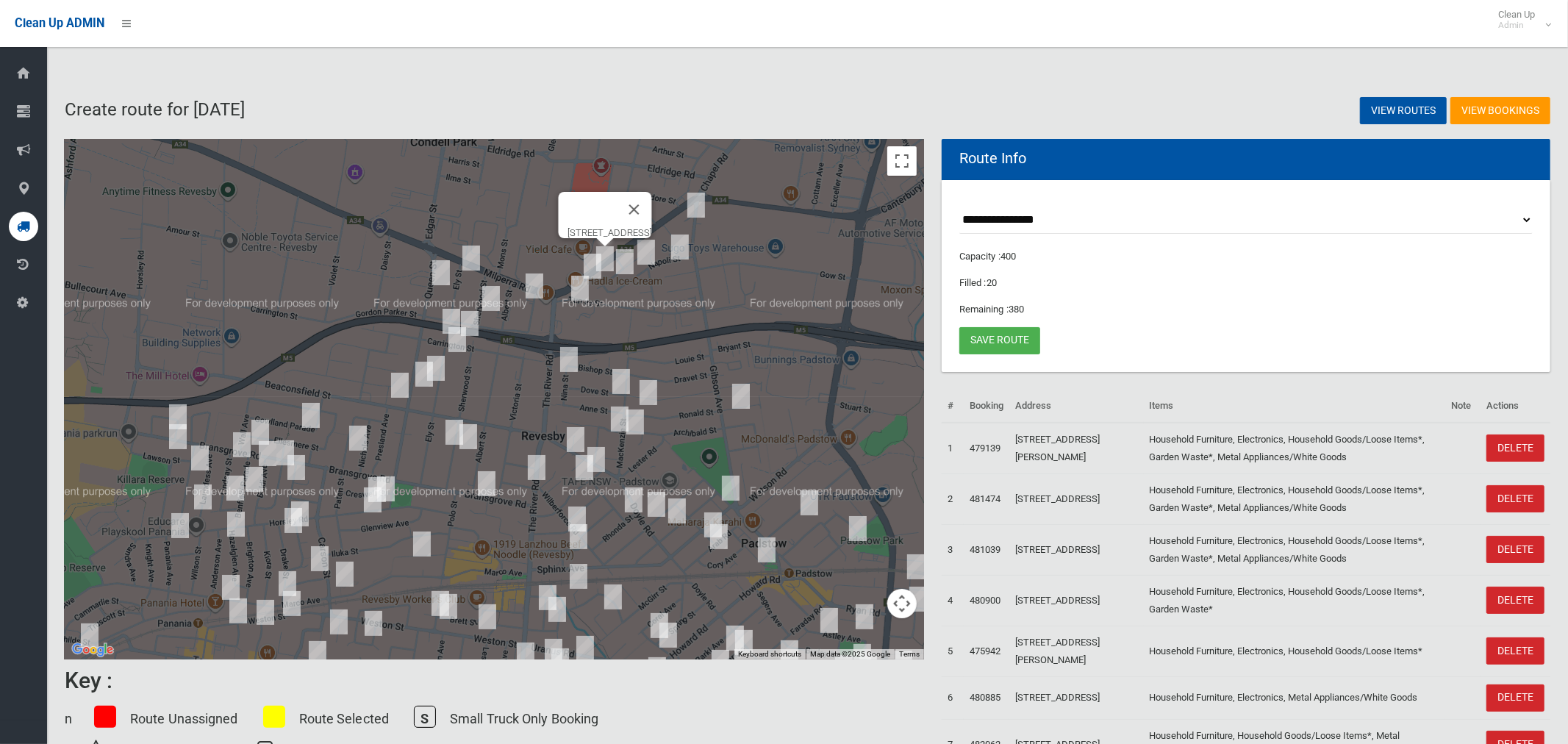
click at [466, 257] on img "1 Ely Street, REVESBY NSW 2212" at bounding box center [471, 257] width 29 height 36
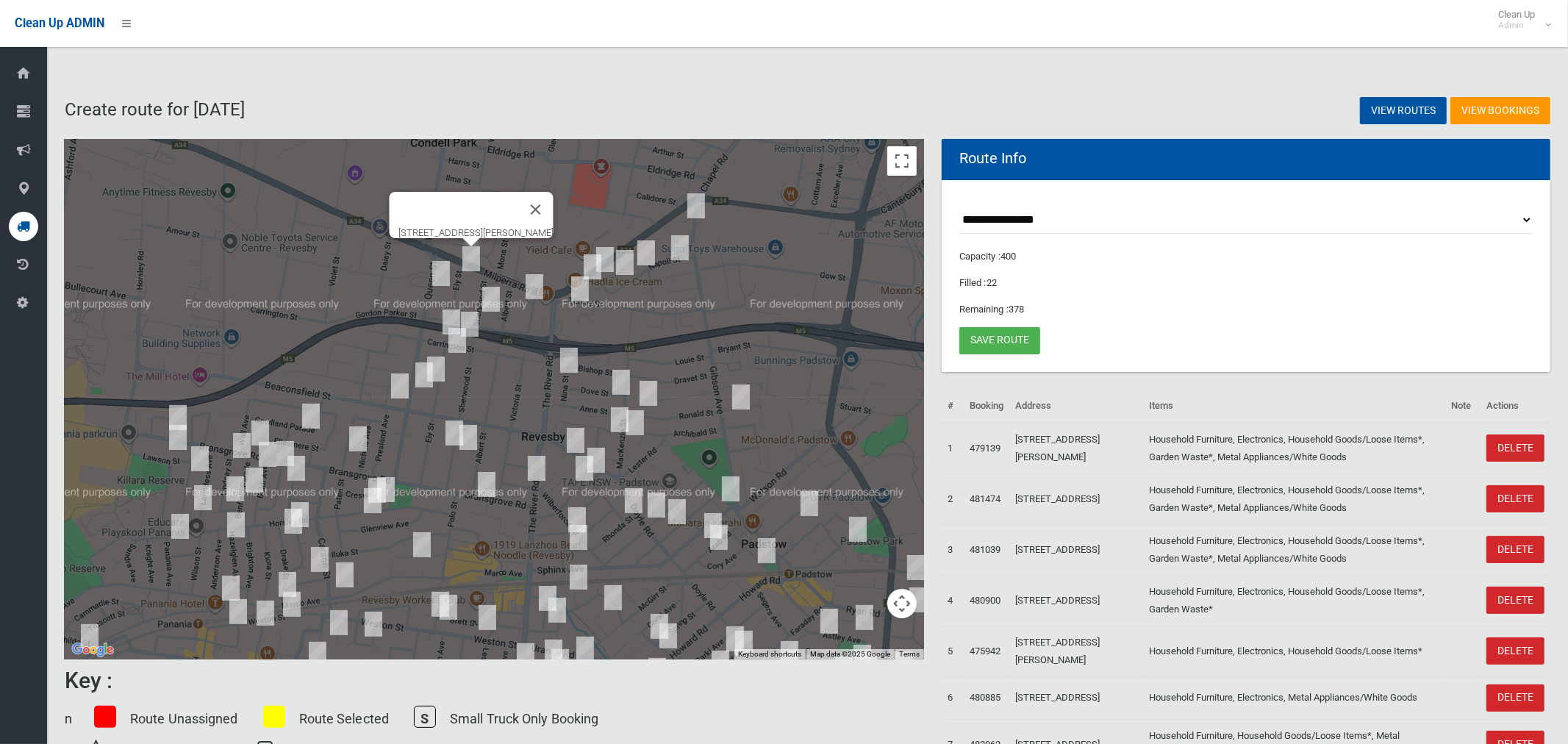
click at [439, 274] on img "19 Queen Street, REVESBY NSW 2212" at bounding box center [441, 273] width 29 height 36
click at [533, 287] on img "2c Victoria Street, REVESBY NSW 2212" at bounding box center [534, 286] width 29 height 36
click at [486, 297] on img "19 Sherwood Street, REVESBY NSW 2212" at bounding box center [491, 298] width 29 height 36
click at [446, 318] on img "38 Ely Street, REVESBY NSW 2212" at bounding box center [451, 322] width 29 height 36
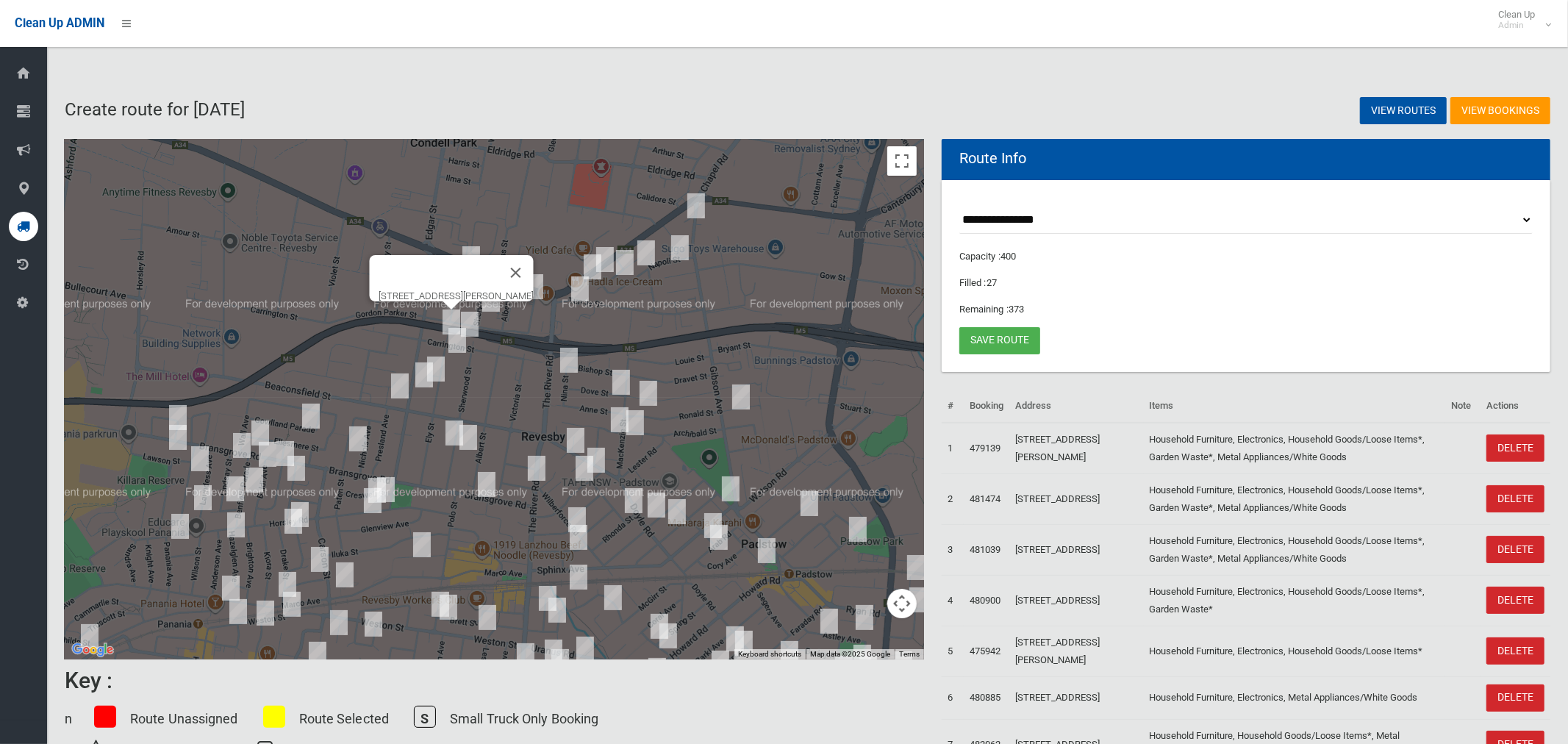
click at [471, 324] on img "31A Carrington Street, REVESBY NSW 2212" at bounding box center [469, 323] width 29 height 36
drag, startPoint x: 462, startPoint y: 345, endPoint x: 458, endPoint y: 357, distance: 12.6
click at [462, 346] on img "49 Ely Street, REVESBY NSW 2212" at bounding box center [457, 339] width 29 height 36
click at [442, 372] on img "4/66 Ely Street, REVESBY NSW 2212" at bounding box center [436, 369] width 29 height 36
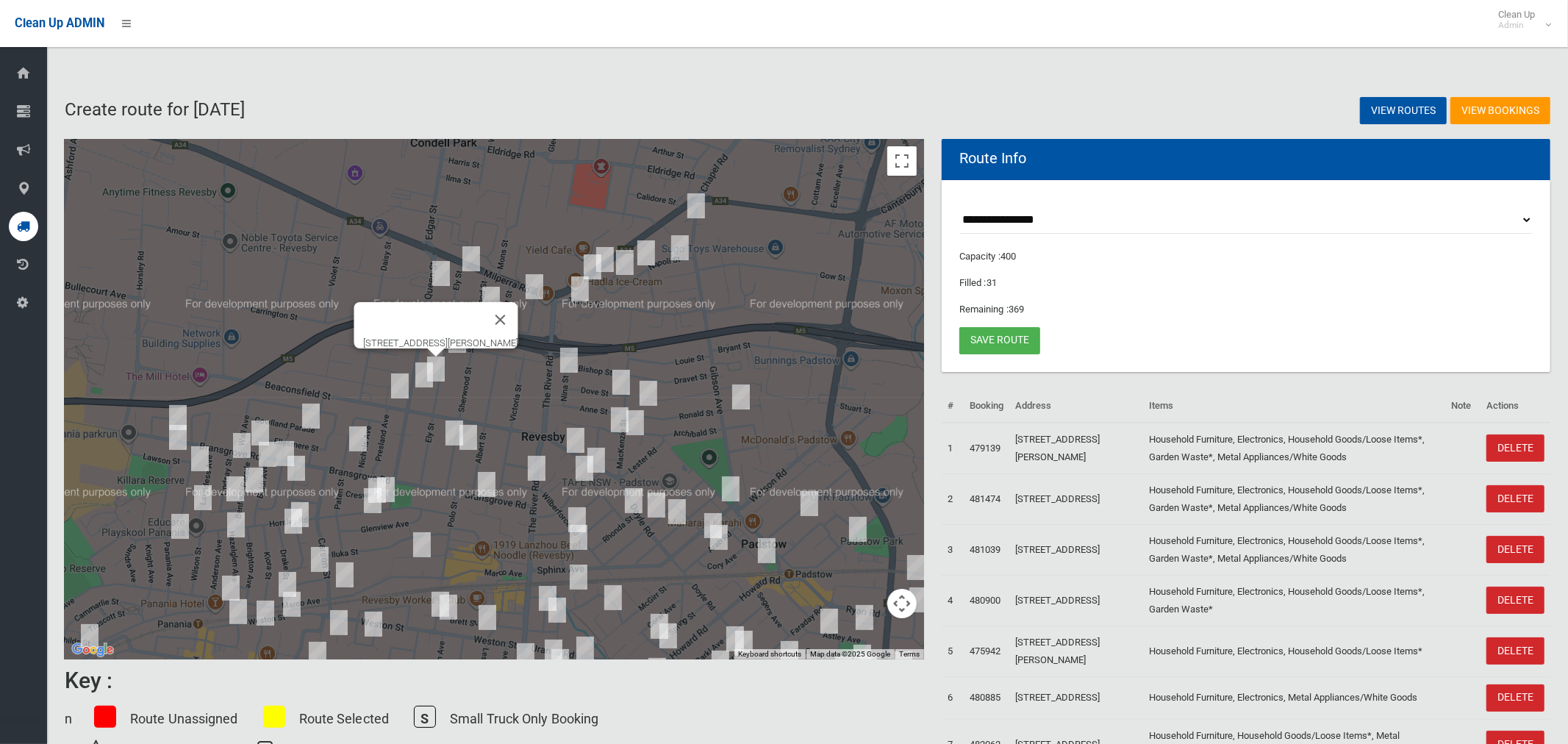
click at [424, 384] on img "77 Queen Street, REVESBY NSW 2212" at bounding box center [424, 374] width 29 height 36
click at [392, 393] on img "2/46 Beaconsfield Street, REVESBY NSW 2212" at bounding box center [400, 385] width 29 height 36
click at [177, 410] on img "224 Bransgrove Road, PANANIA NSW 2213" at bounding box center [177, 417] width 29 height 36
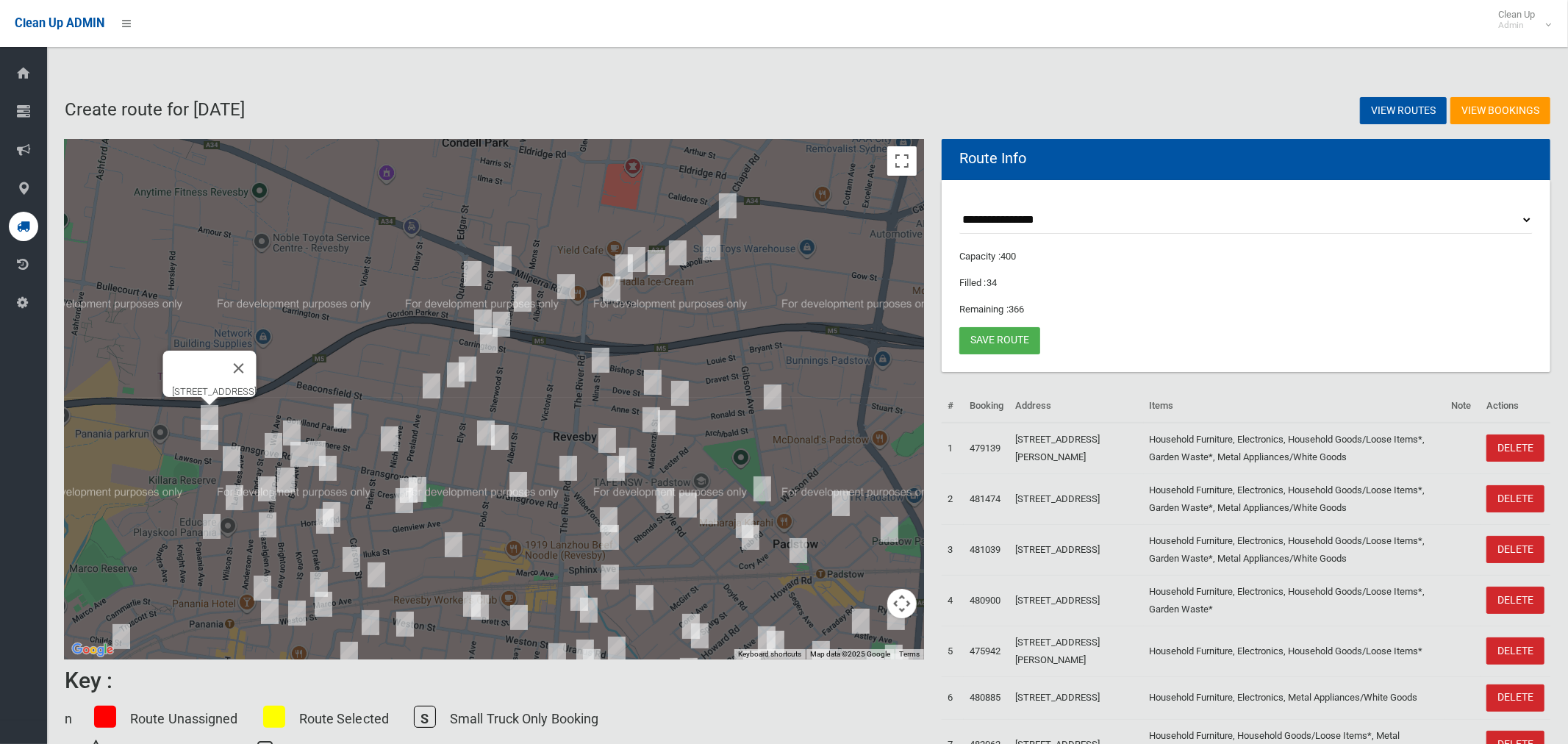
click at [178, 442] on div "224 Bransgrove Road, PANANIA NSW 2213" at bounding box center [494, 399] width 859 height 521
click at [210, 440] on img "4 Lawson Street, PANANIA NSW 2213" at bounding box center [210, 436] width 29 height 36
click at [293, 427] on img "192 Bransgrove Road, PANANIA NSW 2213" at bounding box center [292, 432] width 29 height 36
click at [339, 419] on img "34 Gowlland Parade, PANANIA NSW 2213" at bounding box center [342, 416] width 29 height 36
click at [270, 444] on img "1 Lindsay Street, PANANIA NSW 2213" at bounding box center [273, 445] width 29 height 36
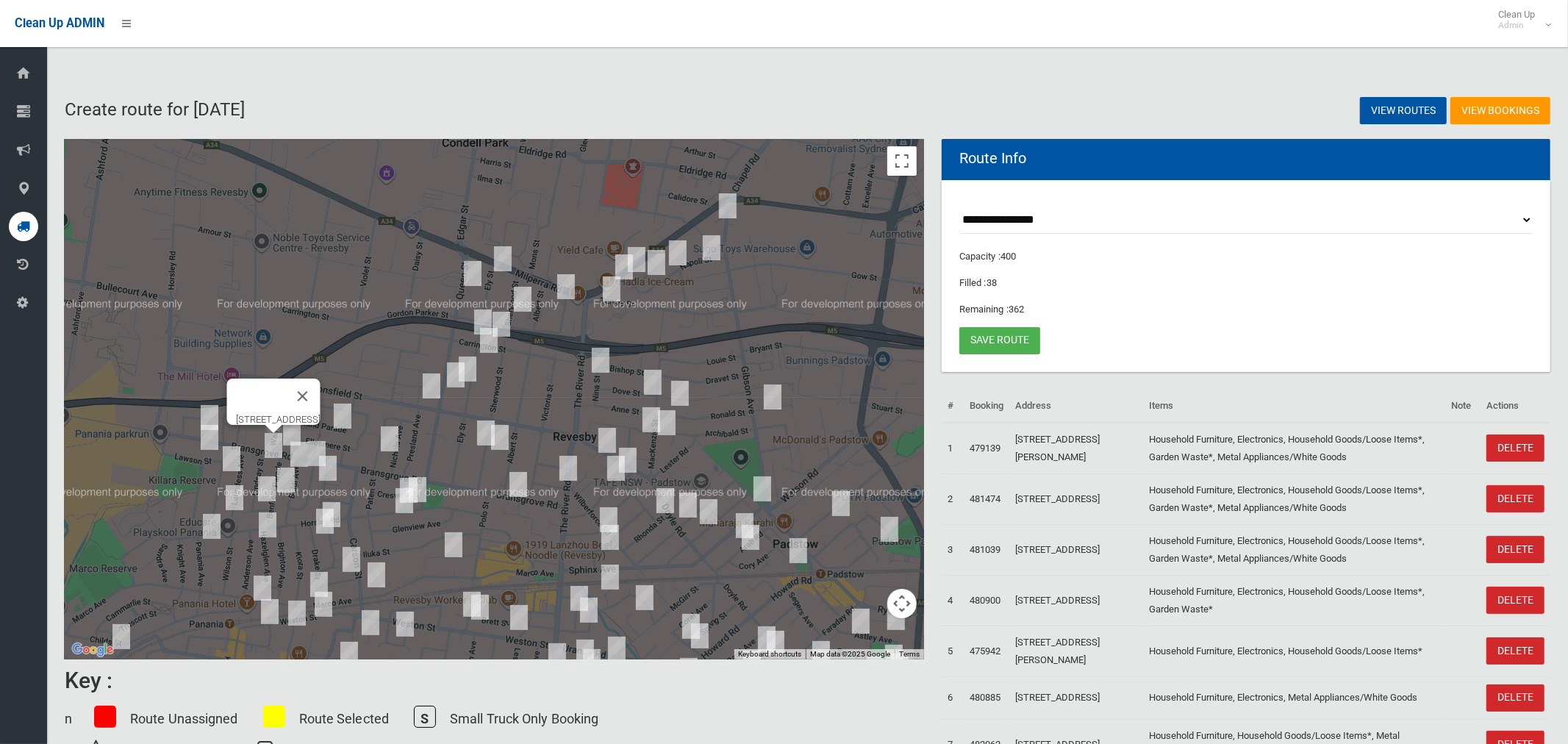
click at [235, 456] on img "16 Dowding Street, PANANIA NSW 2213" at bounding box center [231, 458] width 29 height 36
click at [344, 411] on img "34 Gowlland Parade, PANANIA NSW 2213" at bounding box center [342, 416] width 29 height 36
click at [318, 441] on img "6a Windermere Crescent, PANANIA NSW 2213" at bounding box center [317, 453] width 29 height 36
click at [292, 449] on img "6 Baldi Avenue, PANANIA NSW 2213" at bounding box center [299, 454] width 29 height 36
click at [332, 469] on img "10A Dickenson Street, PANANIA NSW 2213" at bounding box center [327, 468] width 29 height 36
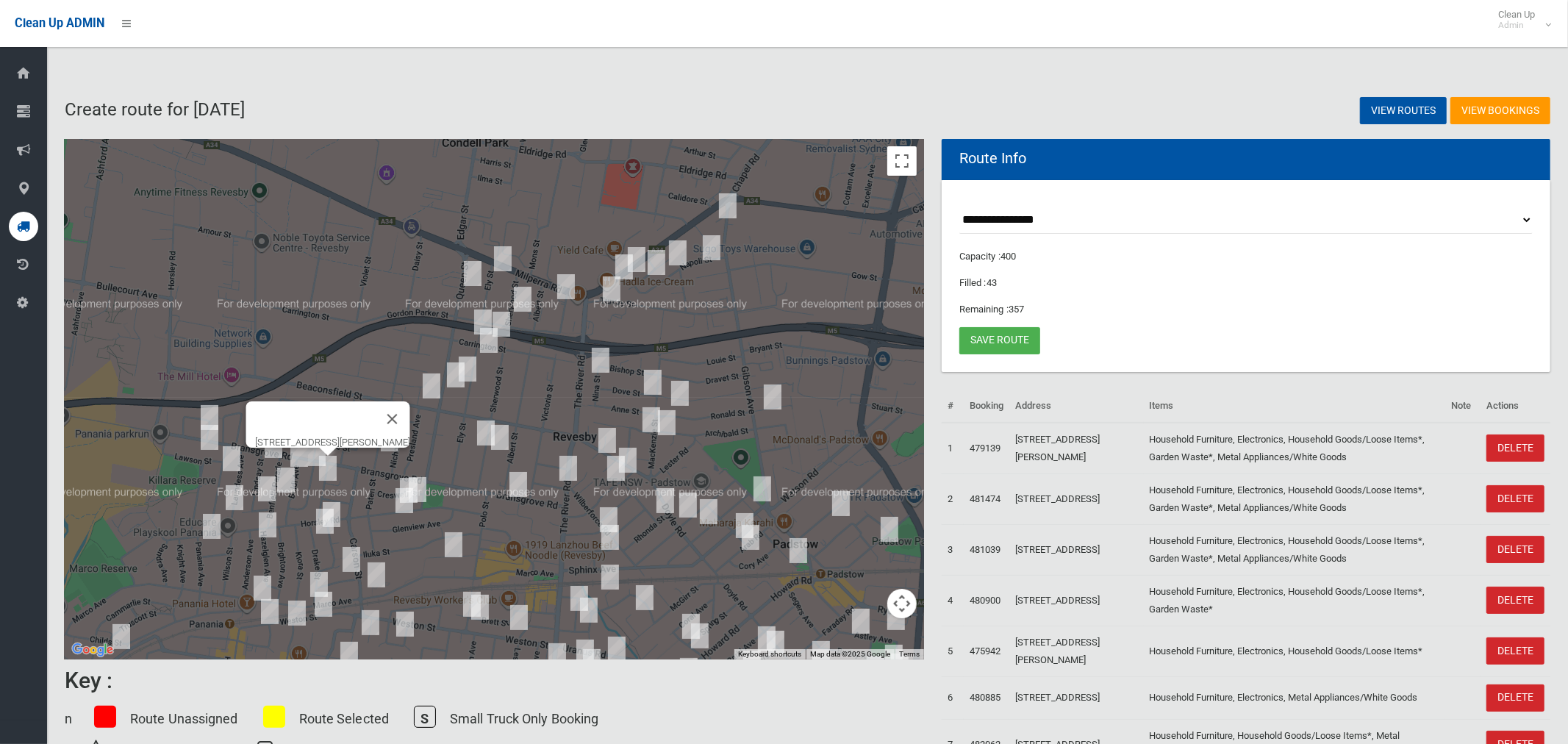
click at [285, 482] on img "23 Benfield Parade, PANANIA NSW 2213" at bounding box center [286, 479] width 29 height 36
click at [266, 488] on img "6 Matts Avenue, PANANIA NSW 2213" at bounding box center [267, 488] width 29 height 36
click at [239, 494] on img "42 Laundess Avenue, PANANIA NSW 2213" at bounding box center [234, 497] width 29 height 36
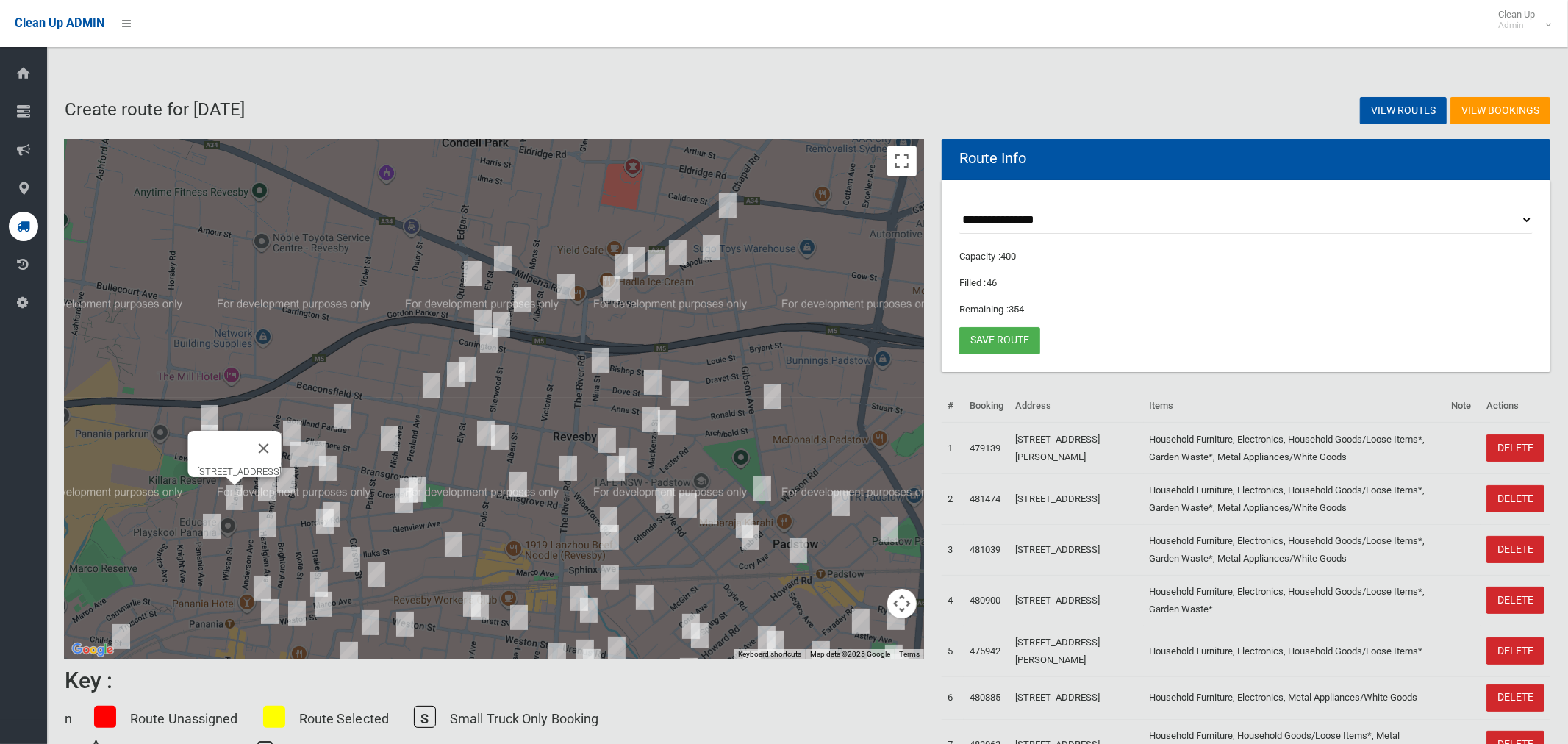
drag, startPoint x: 207, startPoint y: 522, endPoint x: 220, endPoint y: 522, distance: 13.0
click at [208, 522] on img "5 Panania Avenue, PANANIA NSW 2213" at bounding box center [212, 525] width 29 height 36
drag, startPoint x: 266, startPoint y: 527, endPoint x: 326, endPoint y: 513, distance: 61.6
click at [266, 527] on img "4 Hazelglen Avenue, PANANIA NSW 2213" at bounding box center [268, 524] width 29 height 36
click at [388, 437] on img "30 Paten Street, REVESBY NSW 2212" at bounding box center [389, 438] width 29 height 36
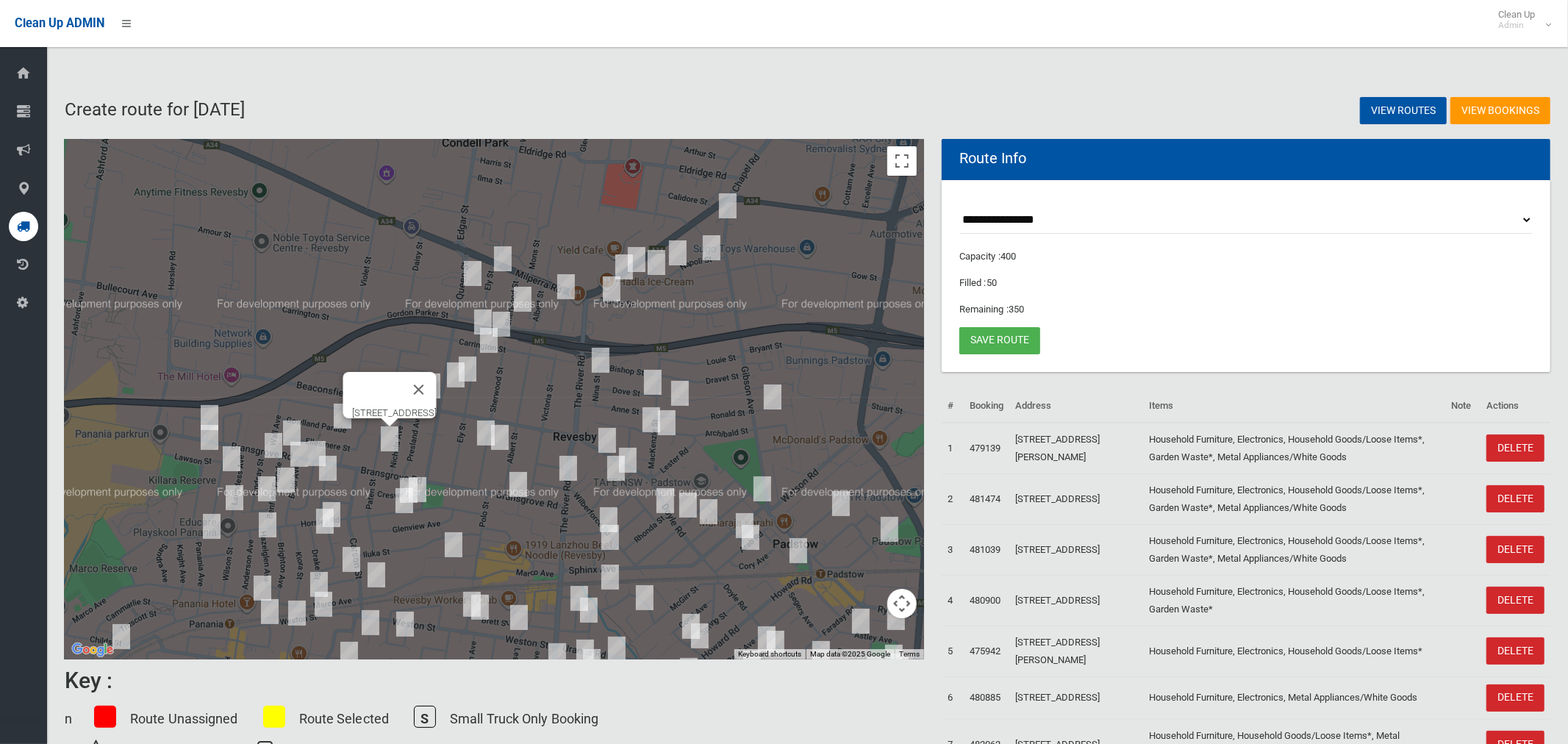
click at [476, 436] on img "108 Sherwood Street, REVESBY NSW 2212" at bounding box center [486, 432] width 29 height 36
click at [502, 440] on img "95 Sherwood Street, REVESBY NSW 2212" at bounding box center [500, 436] width 29 height 36
click at [612, 349] on img "10A Nina Street, REVESBY NSW 2212" at bounding box center [601, 360] width 29 height 36
click at [650, 378] on img "3A Dove Street, REVESBY NSW 2212" at bounding box center [653, 381] width 29 height 36
click at [681, 394] on img "52 Ronald Street, PADSTOW NSW 2211" at bounding box center [680, 392] width 29 height 36
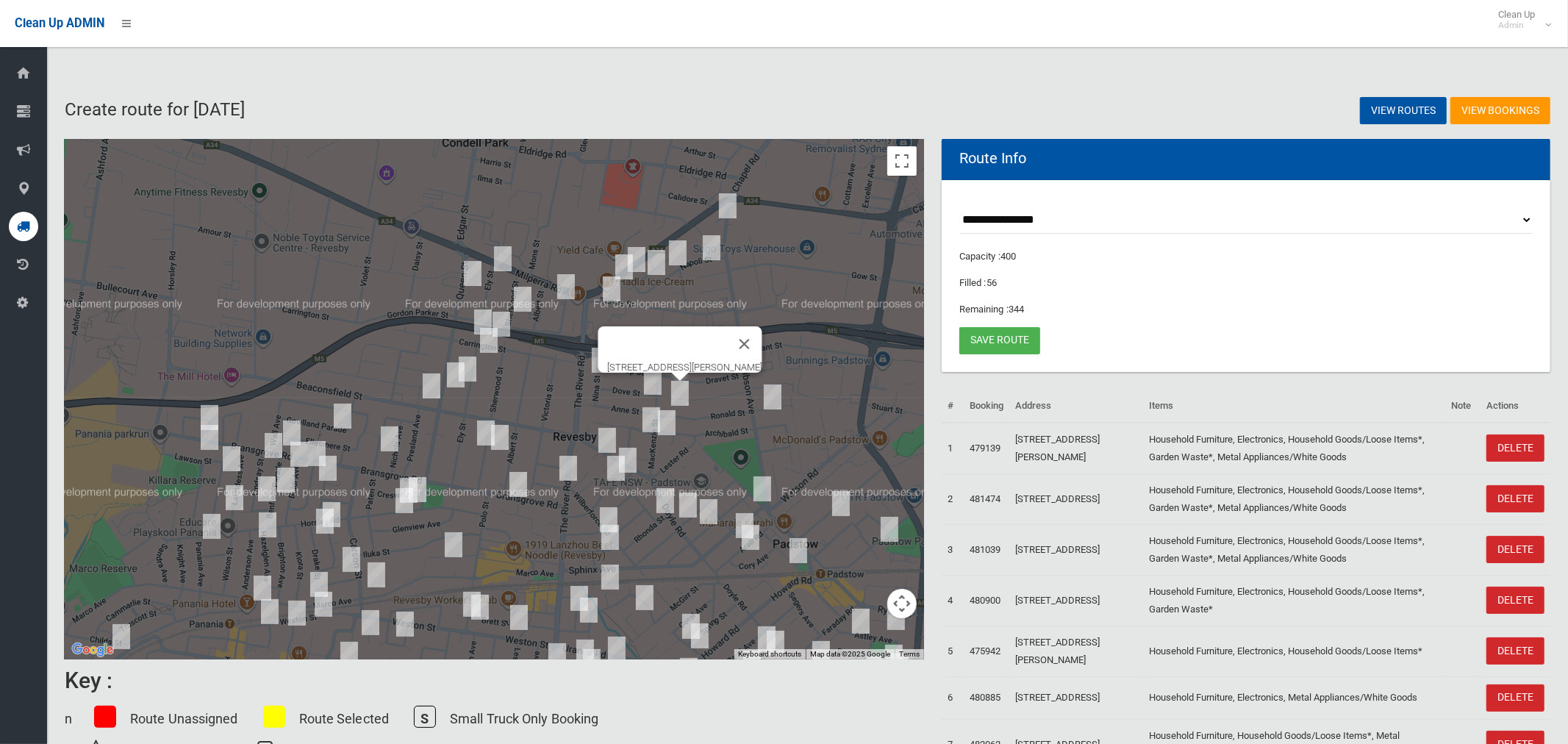
click at [772, 397] on img "1 Halcyon Avenue, PADSTOW NSW 2211" at bounding box center [772, 396] width 29 height 36
click at [639, 417] on img "1C Langdale Avenue, REVESBY NSW 2212" at bounding box center [651, 419] width 29 height 36
click at [666, 428] on img "88 Mackenzie Street, REVESBY NSW 2212" at bounding box center [666, 422] width 29 height 36
click at [776, 398] on img "1 Halcyon Avenue, PADSTOW NSW 2211" at bounding box center [772, 396] width 29 height 36
click at [612, 432] on img "14 Constance Street, REVESBY NSW 2212" at bounding box center [607, 439] width 29 height 36
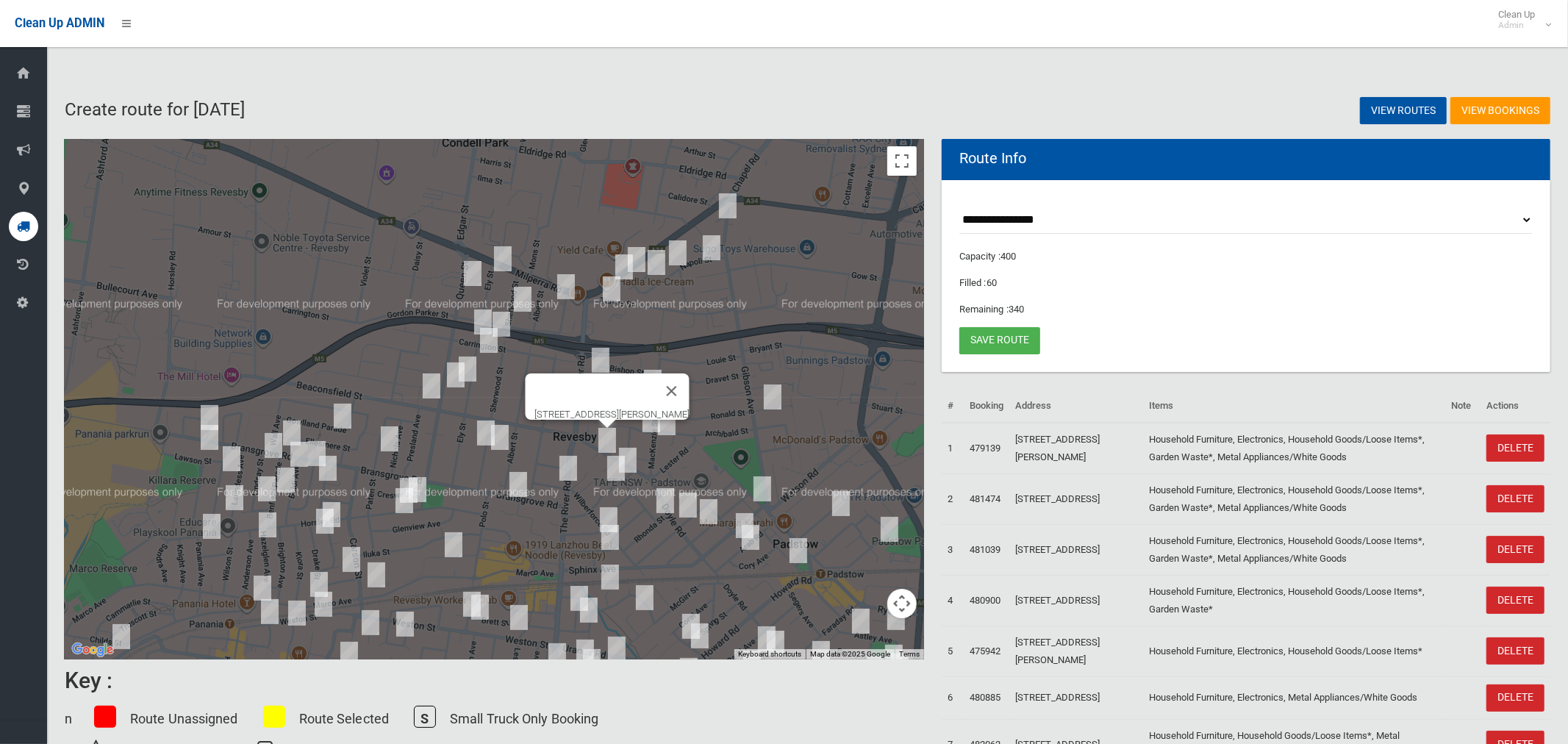
click at [571, 466] on img "118 The River Road, REVESBY NSW 2212" at bounding box center [568, 468] width 29 height 36
click at [522, 485] on img "35 Bransgrove Road, REVESBY NSW 2212" at bounding box center [518, 483] width 29 height 36
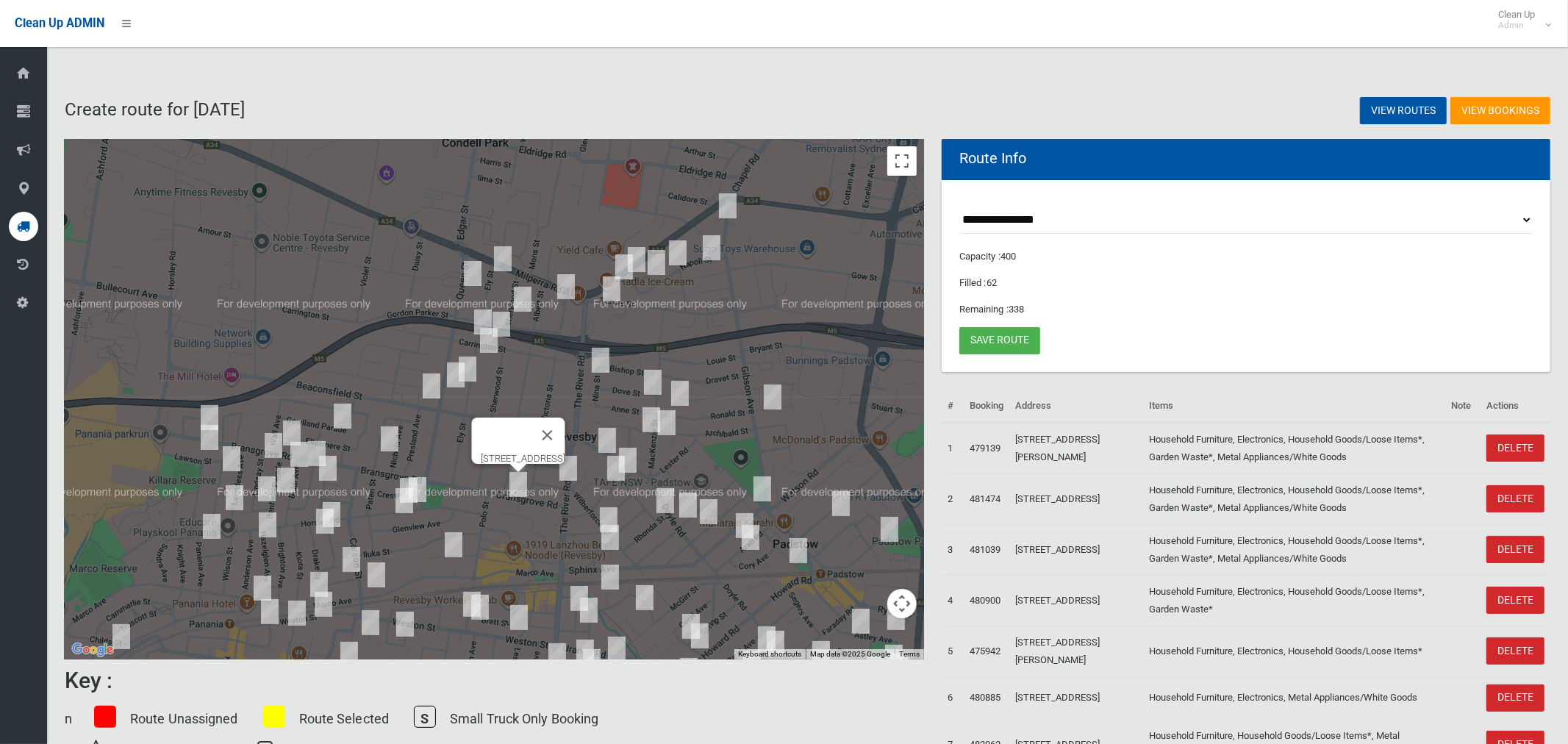
click at [433, 486] on div "35 Bransgrove Road, REVESBY NSW 2212" at bounding box center [494, 399] width 859 height 521
drag, startPoint x: 424, startPoint y: 495, endPoint x: 417, endPoint y: 504, distance: 11.4
click at [425, 497] on img "38 Horsley Road, REVESBY NSW 2212" at bounding box center [417, 489] width 29 height 36
click at [894, 157] on button "Toggle fullscreen view" at bounding box center [902, 161] width 29 height 29
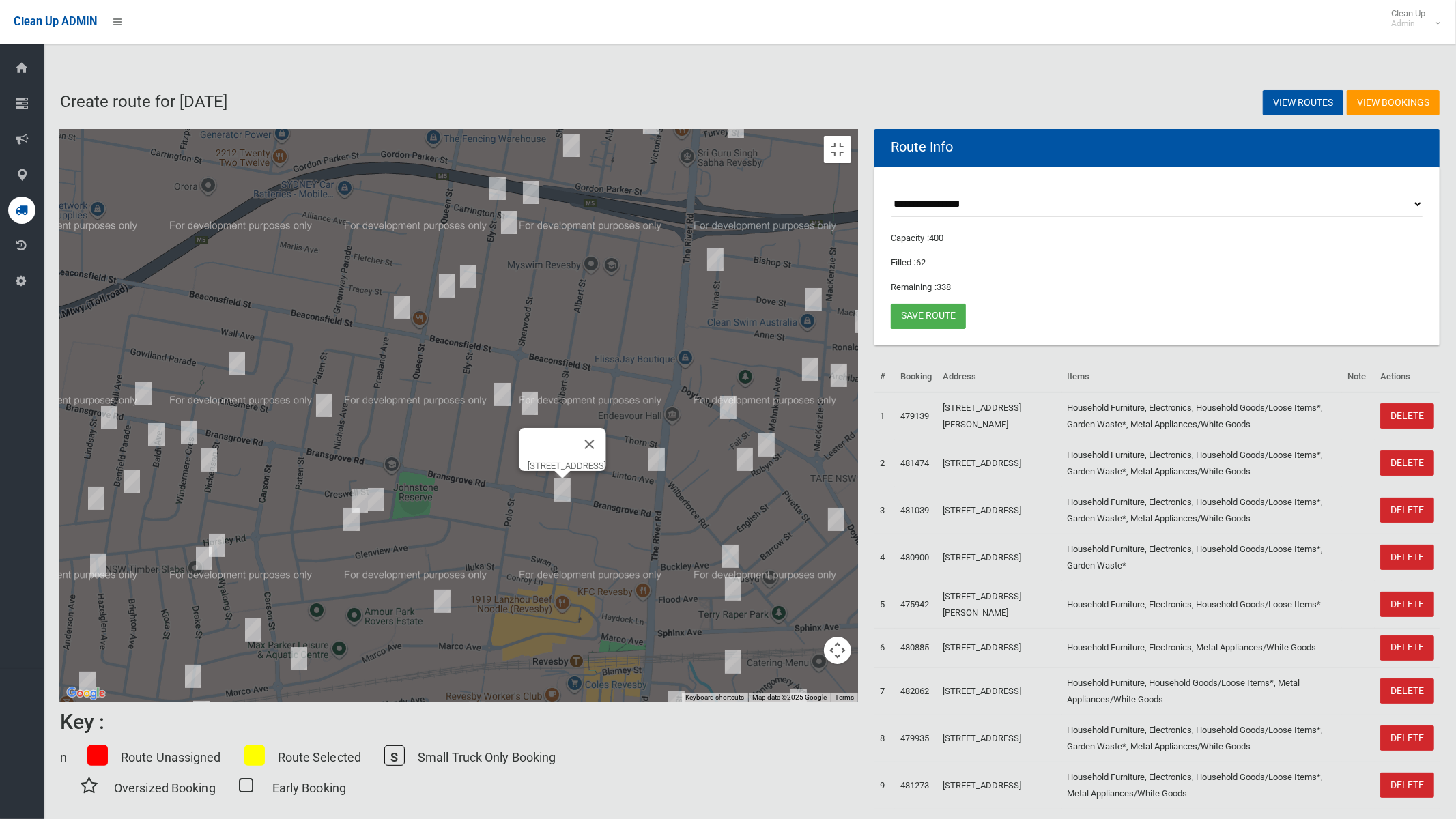
click at [389, 503] on img "38 Horsley Road, REVESBY NSW 2212" at bounding box center [376, 499] width 27 height 34
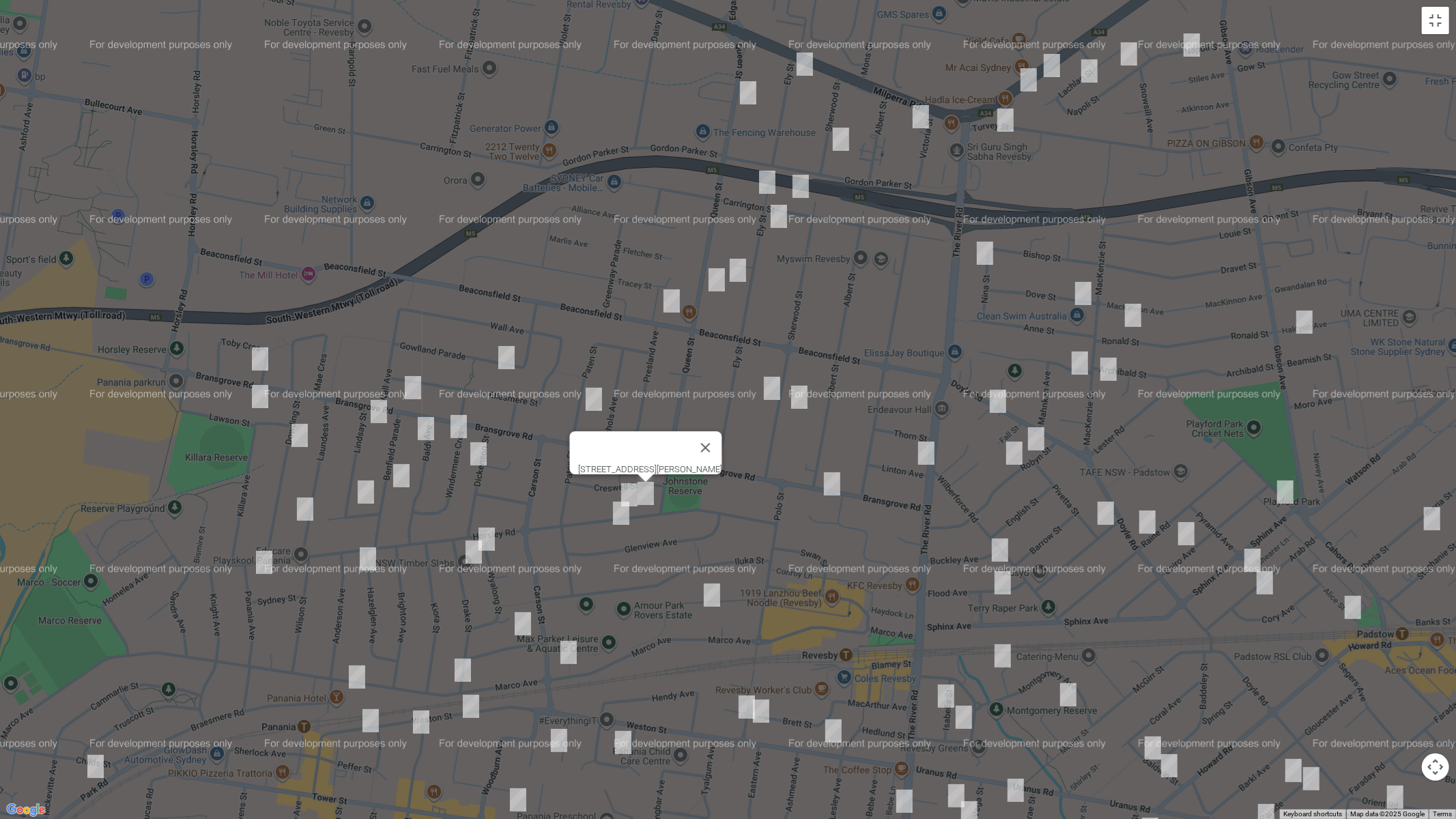
click at [632, 487] on img "44 Horsley Road, REVESBY NSW 2212" at bounding box center [629, 494] width 27 height 34
click at [622, 515] on img "47 Horsley Road, REVESBY NSW 2212" at bounding box center [621, 512] width 27 height 34
click at [492, 539] on img "2 Wyalong Street, PANANIA NSW 2213" at bounding box center [487, 539] width 27 height 34
click at [476, 556] on img "5 Drake Street, PANANIA NSW 2213" at bounding box center [473, 551] width 27 height 34
click at [1043, 440] on img "4A Robyn Street, REVESBY NSW 2212" at bounding box center [1036, 438] width 27 height 34
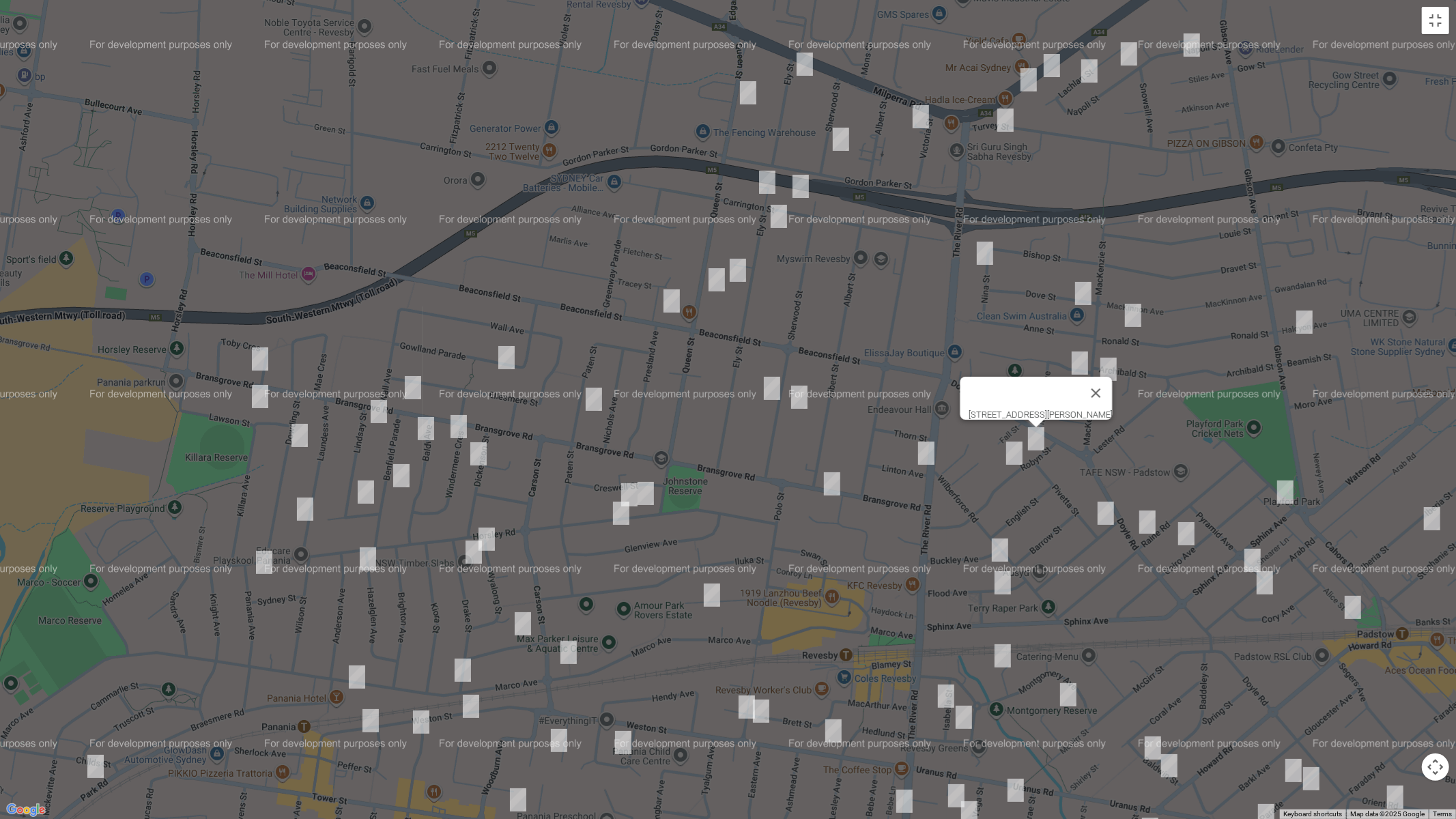
click at [1016, 457] on img "14 Robyn Street, REVESBY NSW 2212" at bounding box center [1014, 452] width 27 height 34
click at [1011, 454] on img "14 Robyn Street, REVESBY NSW 2212" at bounding box center [1014, 452] width 27 height 34
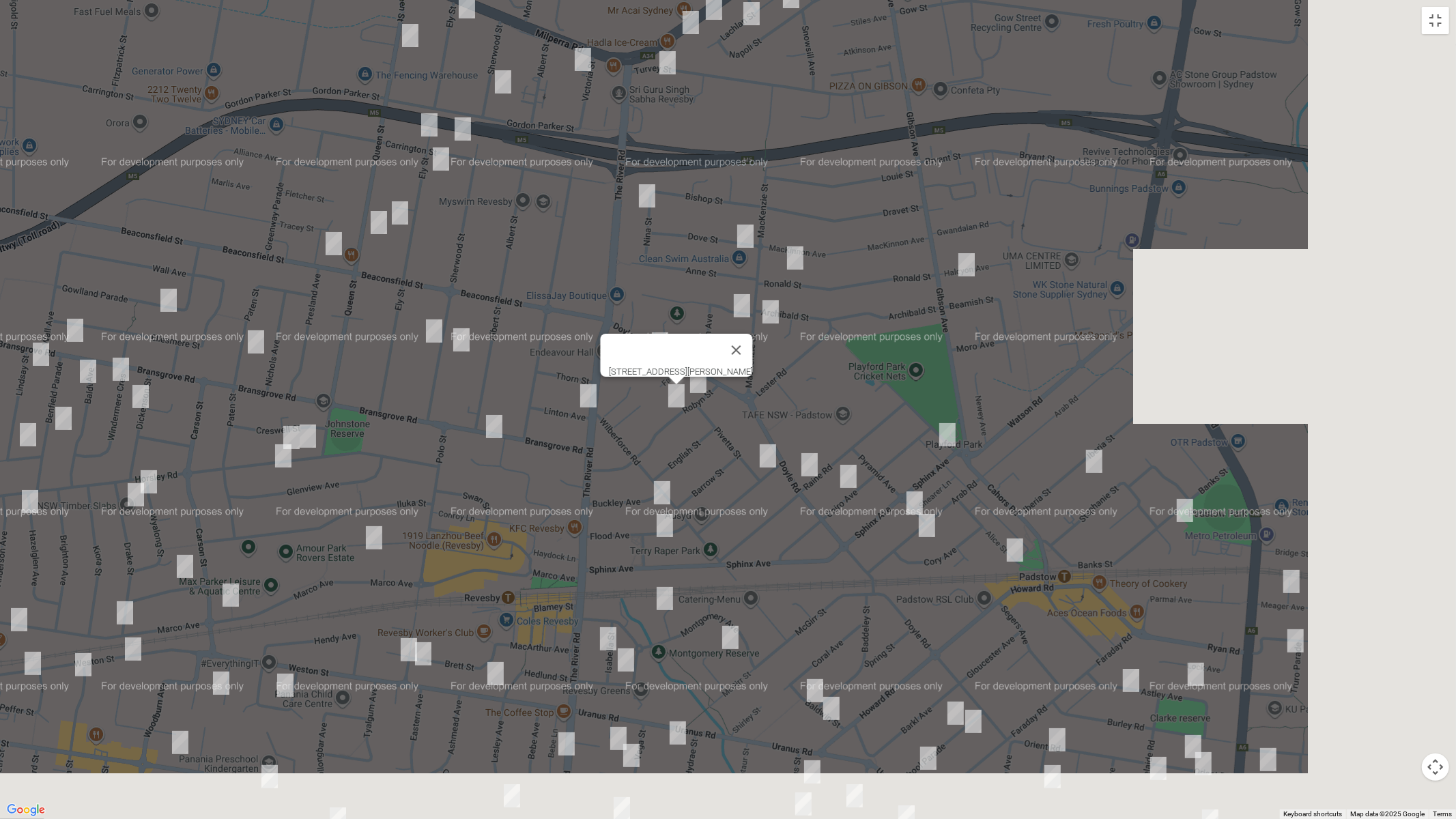
drag, startPoint x: 1022, startPoint y: 503, endPoint x: 693, endPoint y: 438, distance: 335.4
click at [678, 442] on div "14 Robyn Street, REVESBY NSW 2212" at bounding box center [728, 410] width 1456 height 819
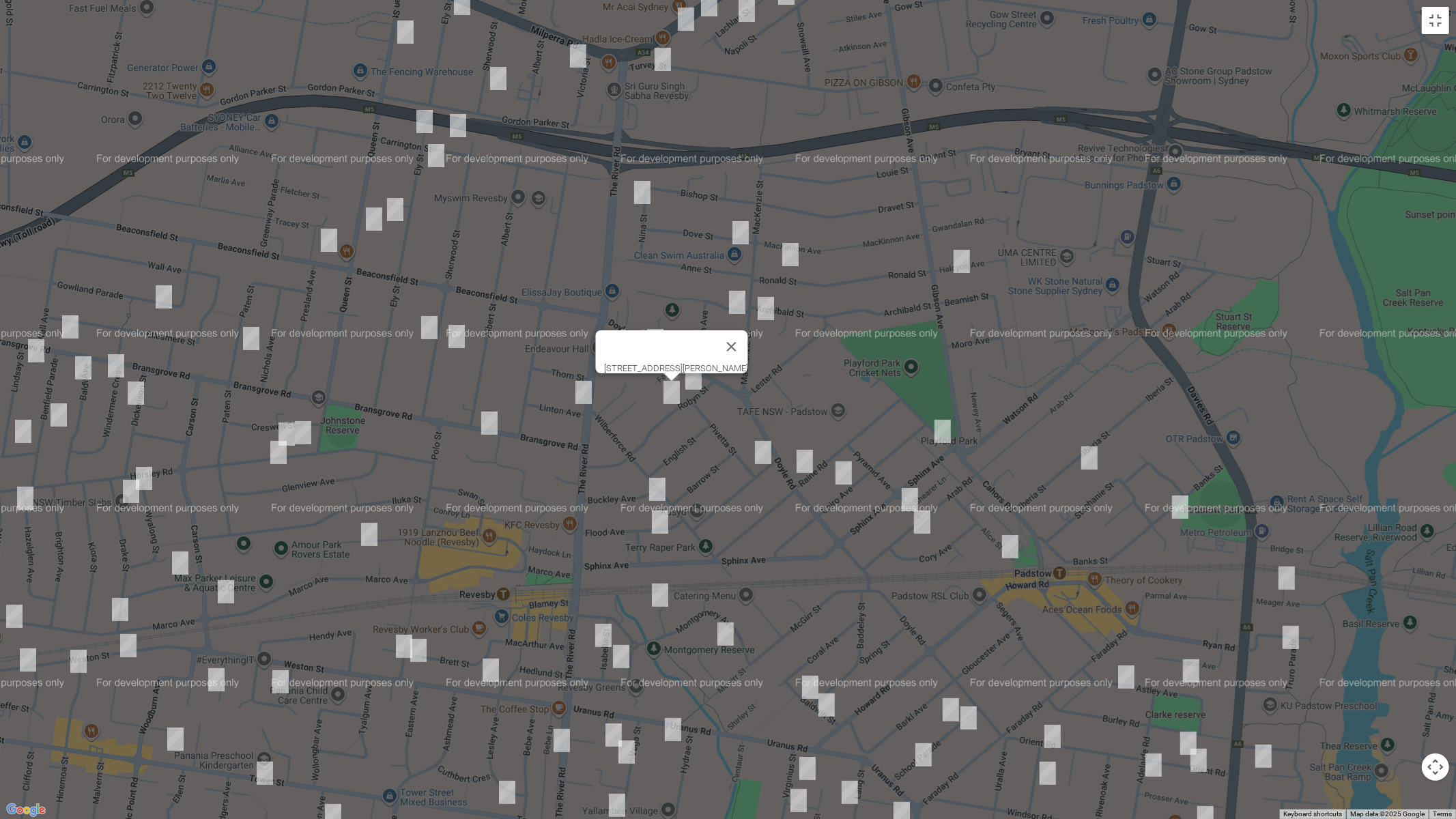
drag, startPoint x: 941, startPoint y: 431, endPoint x: 899, endPoint y: 435, distance: 42.2
click at [940, 431] on img "58 Cahors Road, PADSTOW NSW 2211" at bounding box center [943, 430] width 27 height 34
click at [766, 453] on img "4 Rhonda Street, REVESBY NSW 2212" at bounding box center [763, 451] width 27 height 34
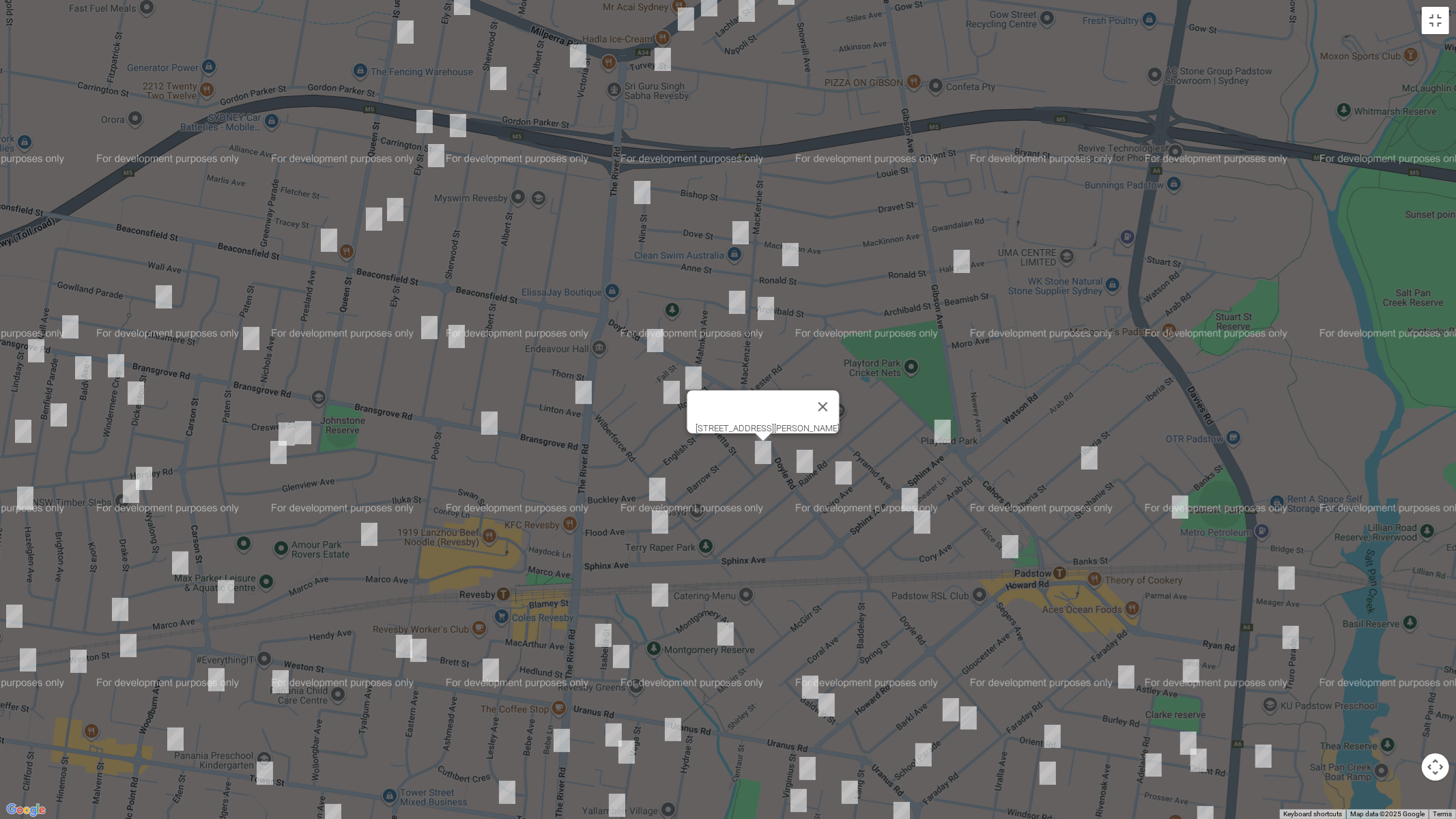
click at [804, 462] on img "73 Doyle Road, REVESBY NSW 2212" at bounding box center [804, 460] width 27 height 34
click at [849, 473] on img "26 Cairo Avenue, PADSTOW NSW 2211" at bounding box center [844, 472] width 27 height 34
click at [910, 492] on img "6 Pyramid Avenue, PADSTOW NSW 2211" at bounding box center [910, 499] width 27 height 34
click at [921, 523] on img "139 Arab Road, PADSTOW NSW 2211" at bounding box center [922, 521] width 27 height 34
click at [1088, 459] on img "2/95 Iberia Street, PADSTOW NSW 2211" at bounding box center [1089, 457] width 27 height 34
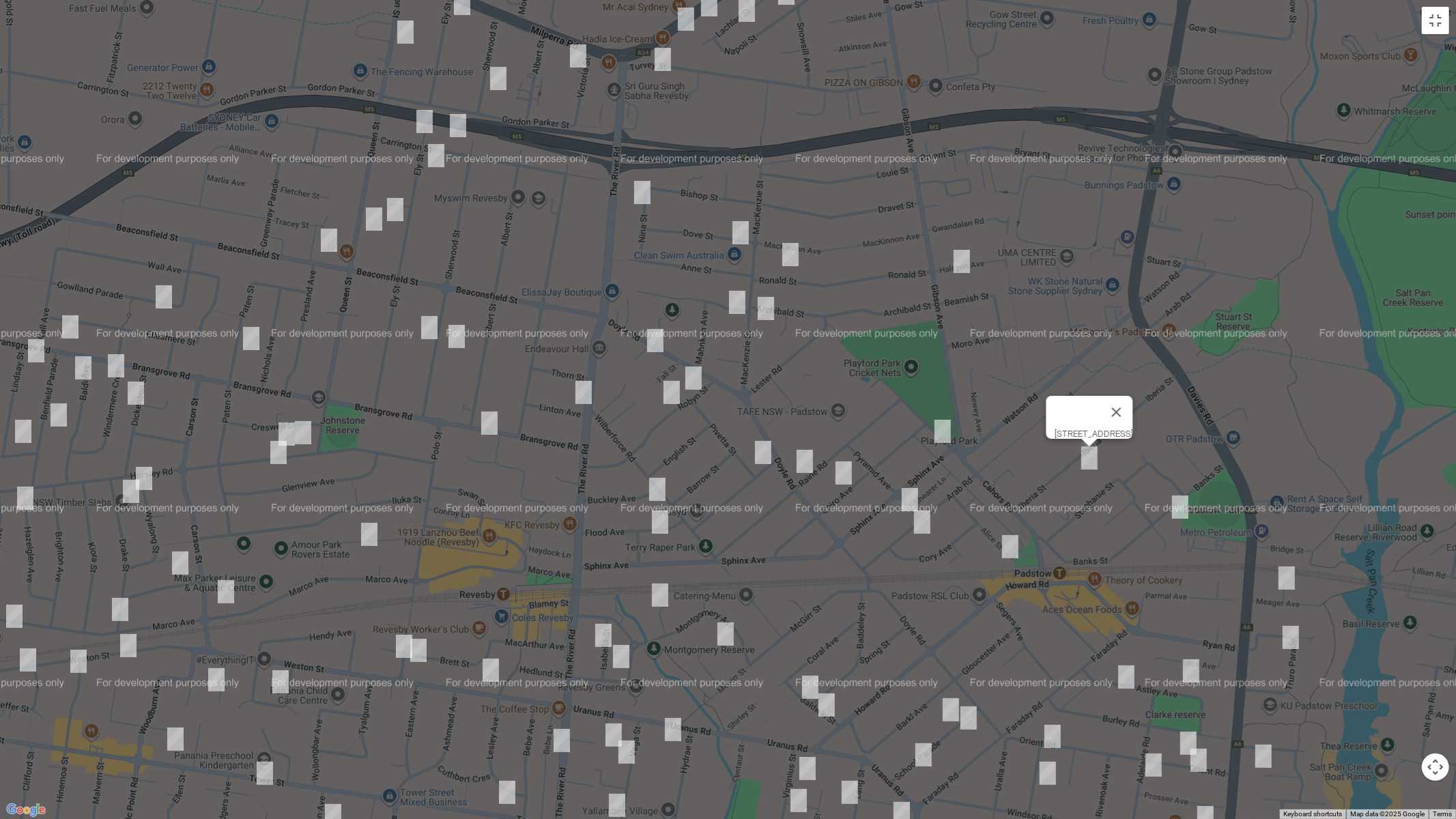
click at [1010, 542] on img "30 Alice Street, PADSTOW NSW 2211" at bounding box center [1010, 546] width 27 height 34
click at [653, 494] on img "1 Buckley Avenue, REVESBY NSW 2212" at bounding box center [657, 489] width 27 height 34
drag, startPoint x: 662, startPoint y: 528, endPoint x: 794, endPoint y: 534, distance: 132.1
click at [662, 528] on img "9 Flood Avenue, REVESBY NSW 2212" at bounding box center [660, 521] width 27 height 34
click at [1178, 505] on img "23A Banks Street, PADSTOW NSW 2211" at bounding box center [1180, 506] width 27 height 34
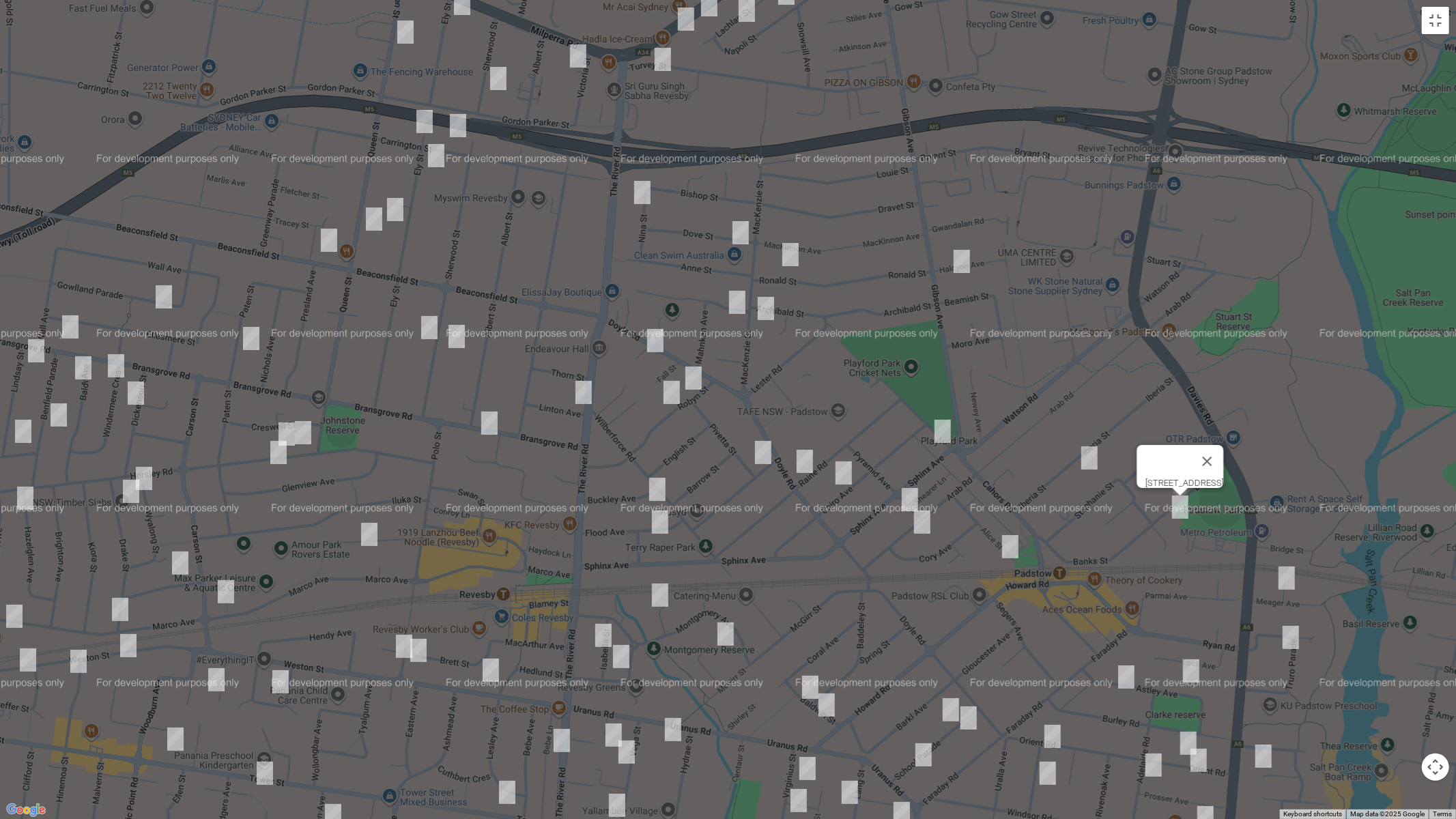
click at [1284, 571] on img "18 Meager Avenue, PADSTOW NSW 2211" at bounding box center [1287, 577] width 27 height 34
click at [1290, 636] on img "19 Truro Parade, PADSTOW NSW 2211" at bounding box center [1290, 637] width 27 height 34
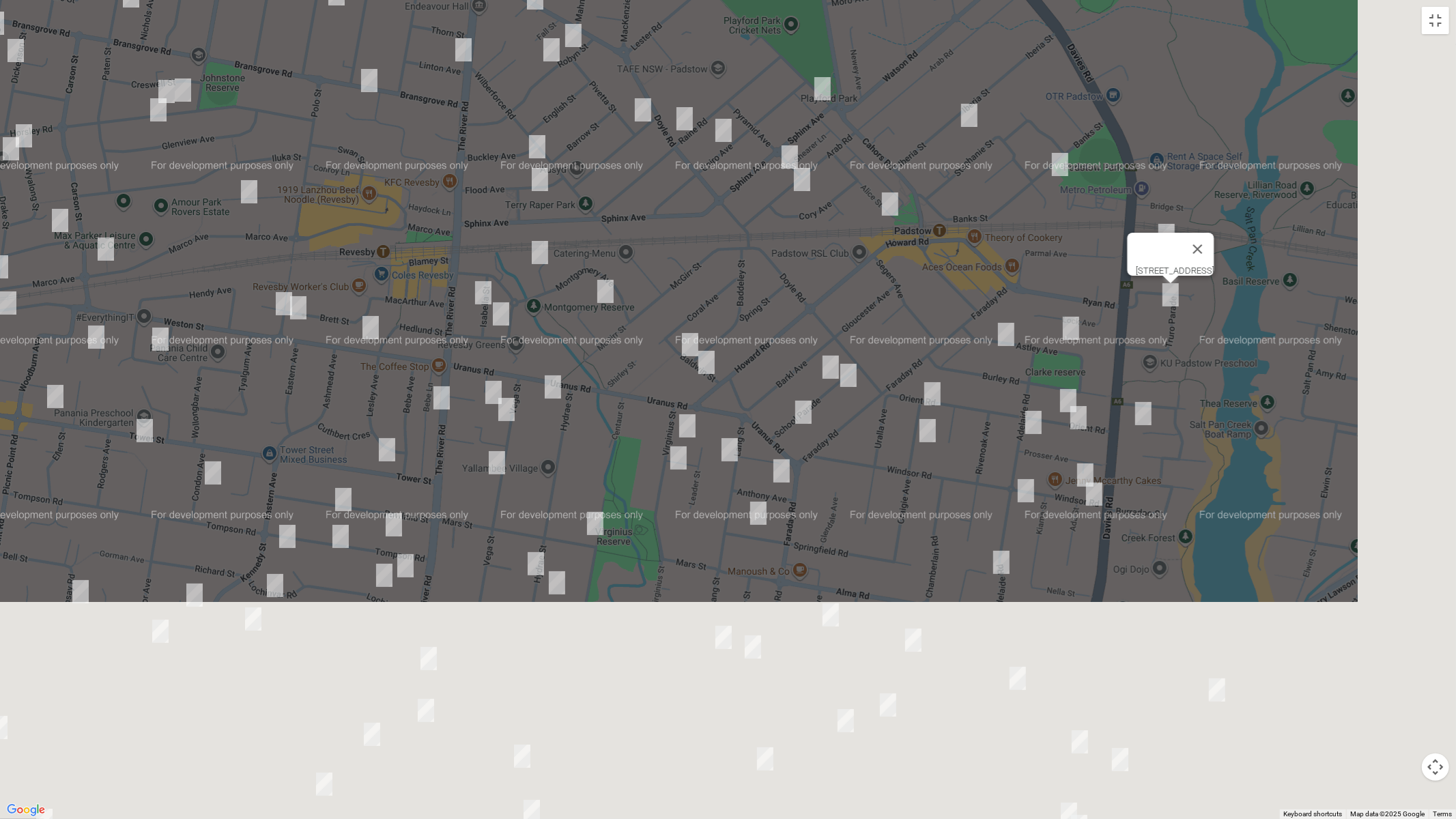
drag, startPoint x: 1154, startPoint y: 618, endPoint x: 993, endPoint y: 248, distance: 403.5
click at [996, 242] on div "[STREET_ADDRESS]" at bounding box center [728, 410] width 1456 height 819
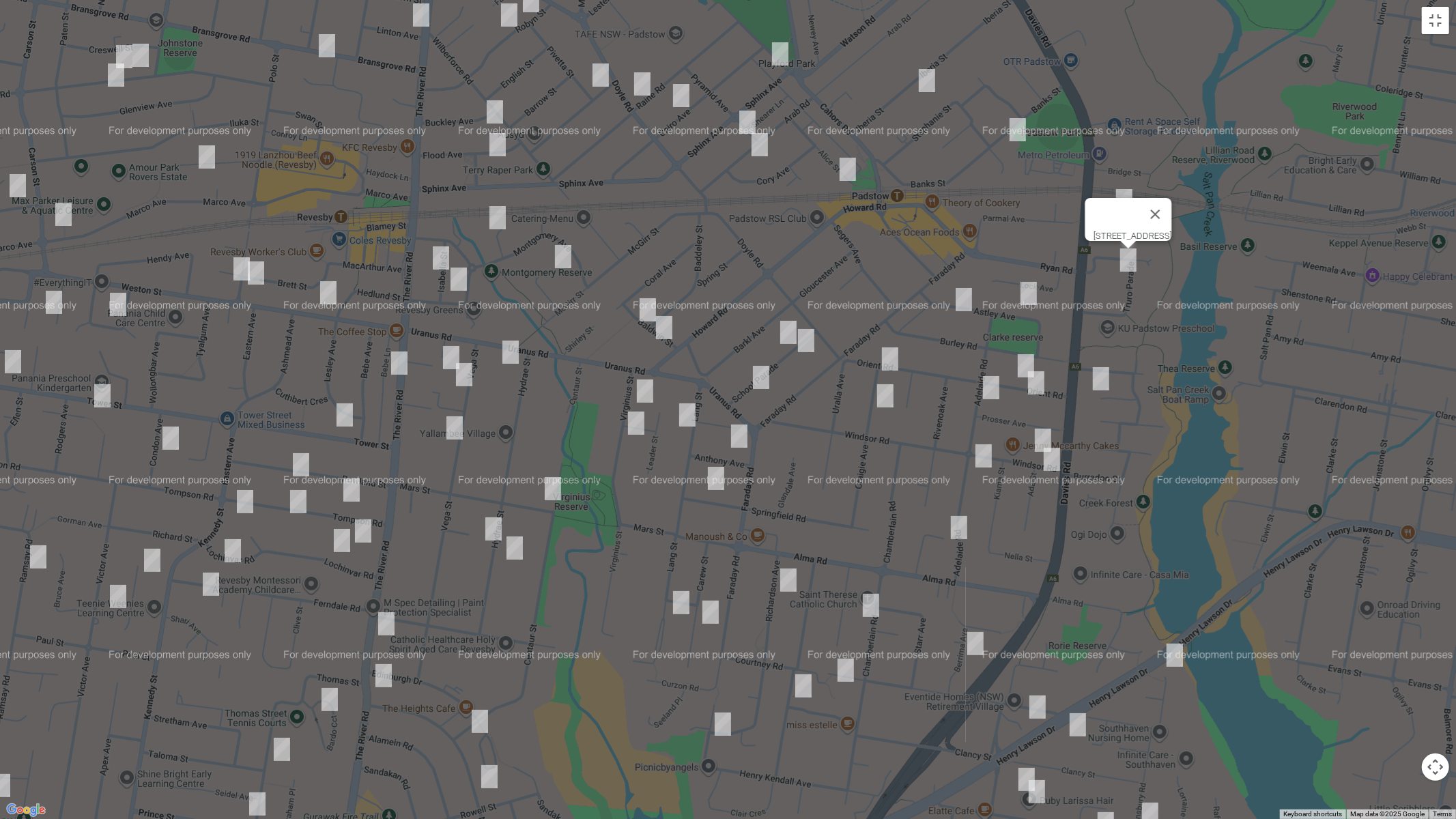
click at [1023, 290] on img "31 Astley Avenue, PADSTOW NSW 2211" at bounding box center [1028, 293] width 27 height 34
click at [963, 296] on img "12 Astley Avenue, PADSTOW NSW 2211" at bounding box center [964, 298] width 27 height 34
drag, startPoint x: 1013, startPoint y: 362, endPoint x: 1023, endPoint y: 370, distance: 12.8
click at [1014, 361] on img "14 Orient Road, PADSTOW NSW 2211" at bounding box center [1026, 365] width 27 height 34
click at [1036, 386] on img "9 Orient Road, PADSTOW NSW 2211" at bounding box center [1036, 382] width 27 height 34
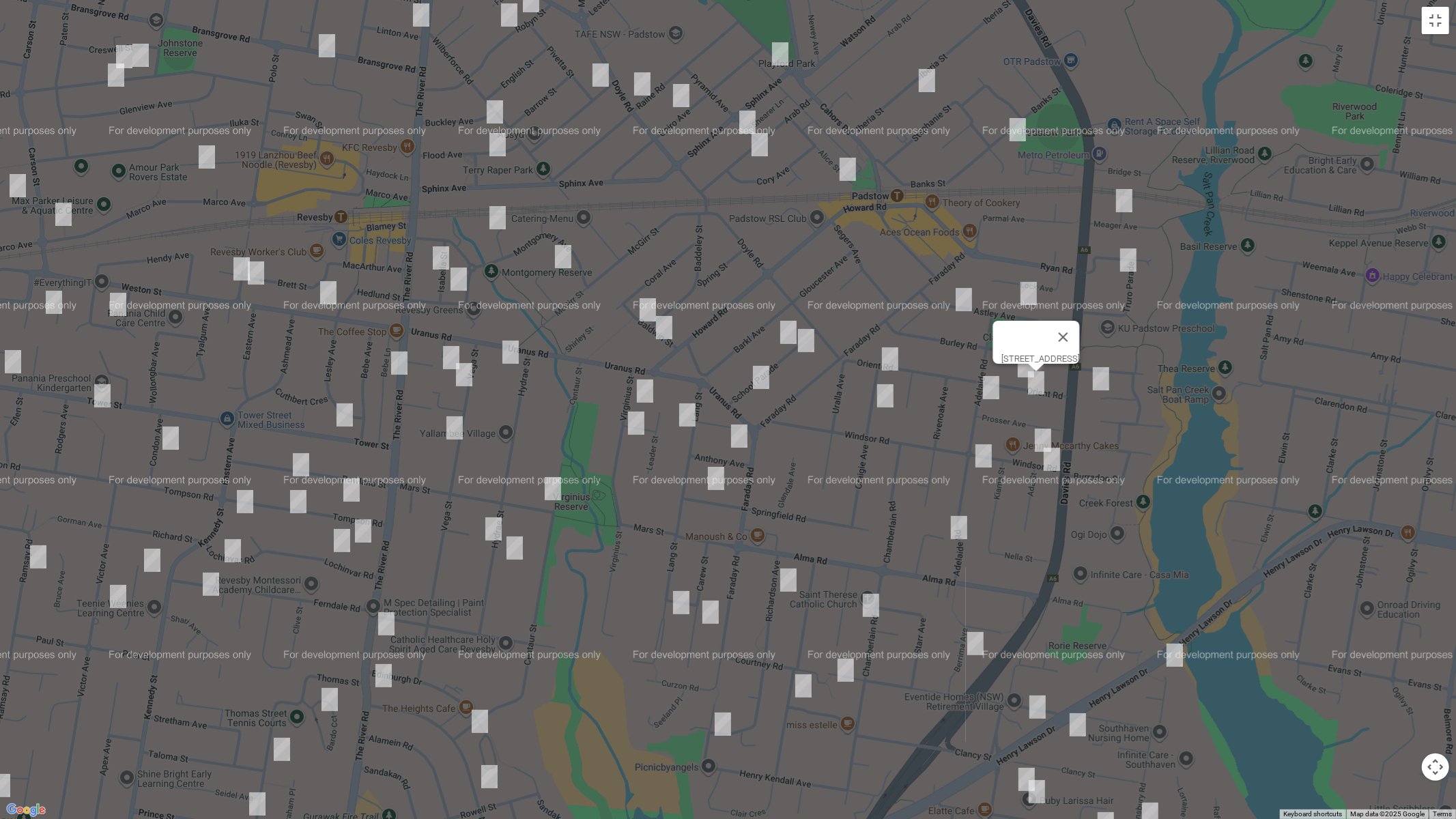
click at [1097, 378] on img "6 Mapleleaf Drive, PADSTOW NSW 2211" at bounding box center [1101, 378] width 27 height 34
click at [992, 390] on img "13 Adelaide Road, PADSTOW NSW 2211" at bounding box center [991, 387] width 27 height 34
click at [1044, 431] on img "6 Windsor Road, PADSTOW NSW 2211" at bounding box center [1043, 440] width 27 height 34
drag, startPoint x: 1060, startPoint y: 470, endPoint x: 1027, endPoint y: 472, distance: 33.1
click at [1059, 470] on img "5 Windsor Road, PADSTOW NSW 2211" at bounding box center [1052, 459] width 27 height 34
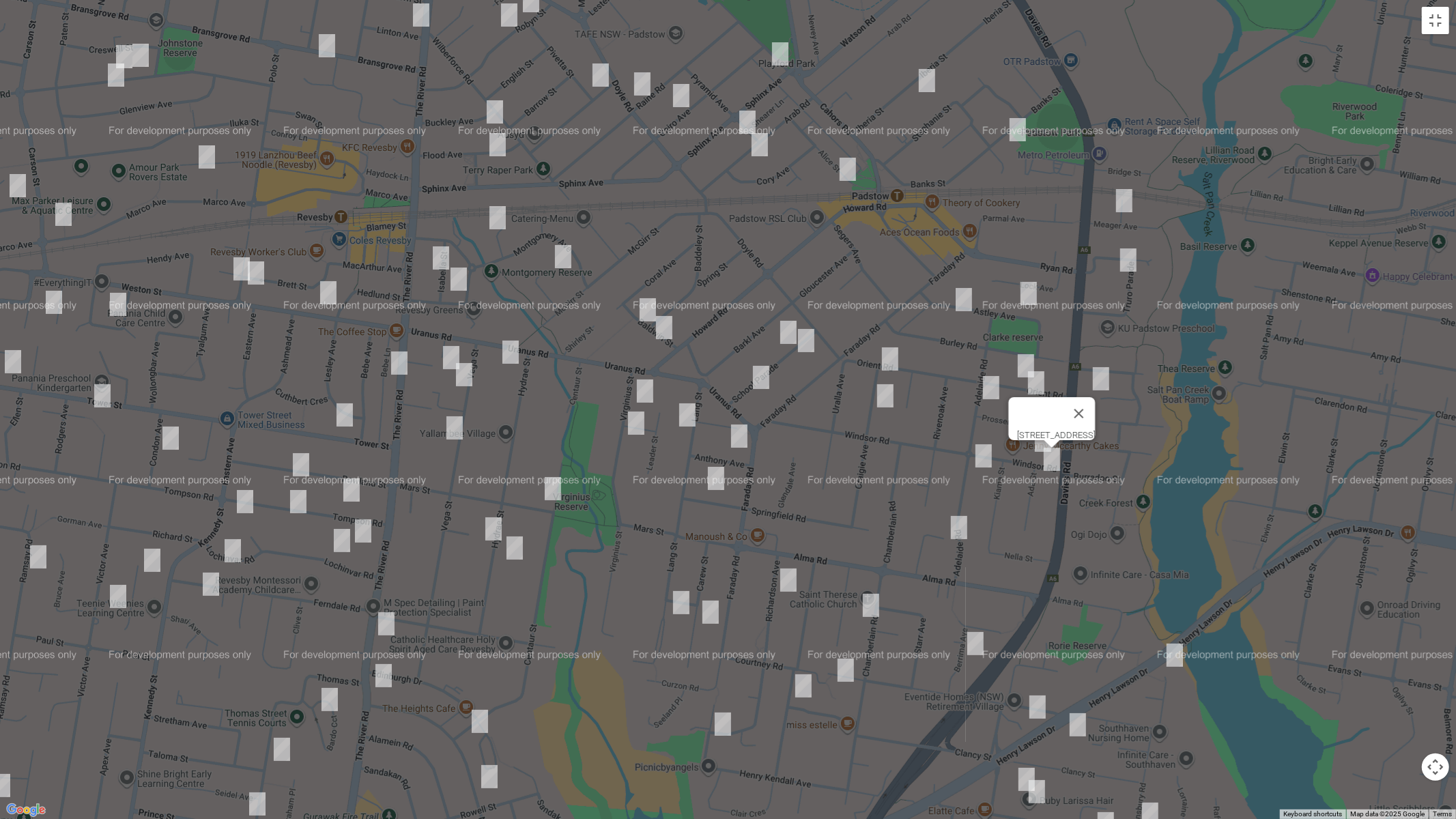
click at [986, 462] on img "21A Adelaide Road, PADSTOW NSW 2211" at bounding box center [984, 455] width 27 height 34
click at [961, 529] on img "52 Adelaide Road, PADSTOW NSW 2211" at bounding box center [959, 527] width 27 height 34
click at [981, 441] on img "21A Adelaide Road, PADSTOW NSW 2211" at bounding box center [984, 455] width 27 height 34
click at [1180, 653] on img "8 Riverview Road, PADSTOW HEIGHTS NSW 2211" at bounding box center [1175, 654] width 27 height 34
click at [977, 642] on img "33a Berrima Avenue, PADSTOW NSW 2211" at bounding box center [976, 642] width 27 height 34
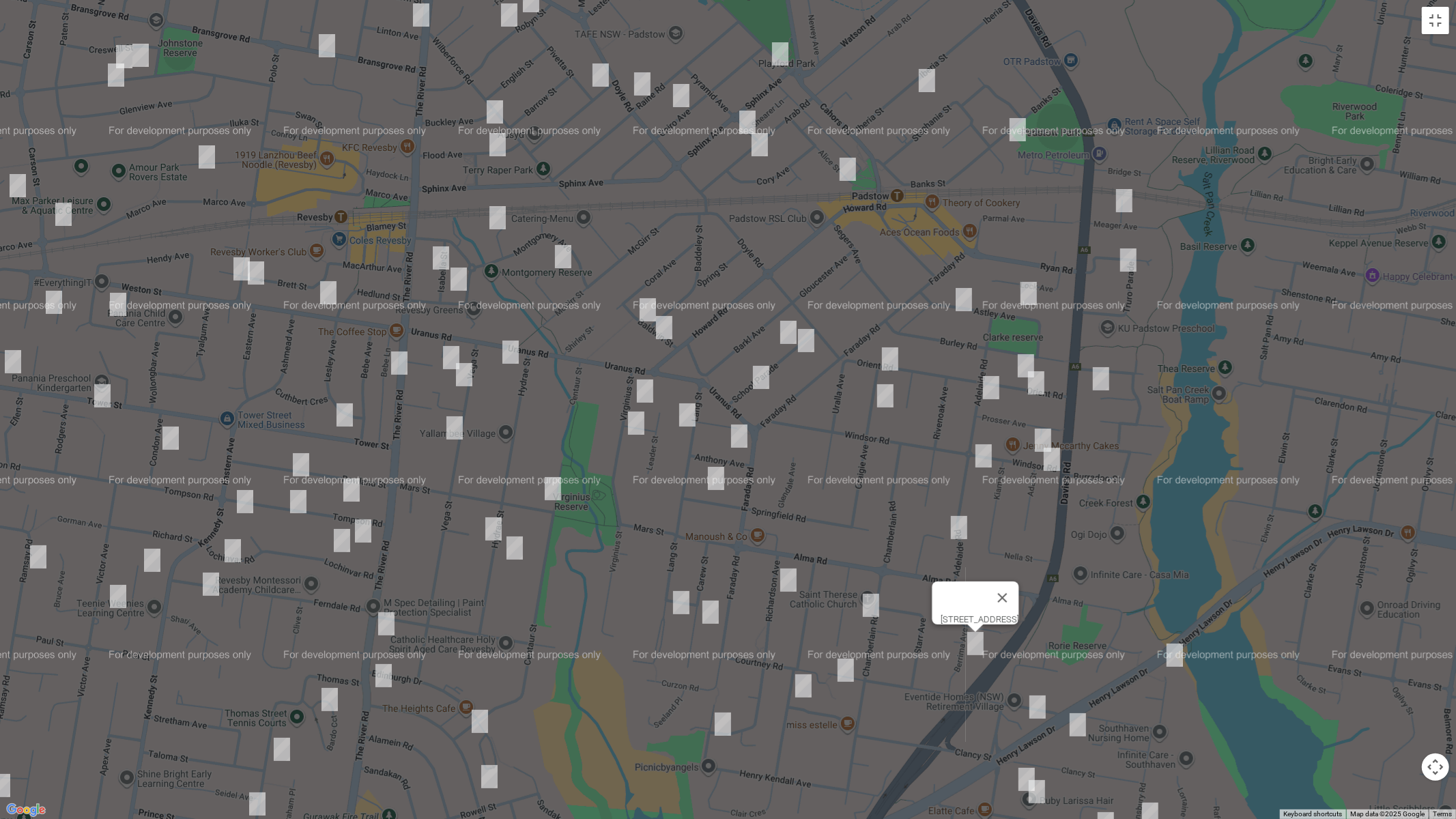
click at [1034, 690] on img "967 Henry Lawson Drive, PADSTOW HEIGHTS NSW 2211" at bounding box center [1037, 706] width 27 height 34
drag, startPoint x: 1087, startPoint y: 730, endPoint x: 1079, endPoint y: 729, distance: 8.1
click at [1087, 690] on img "986 Henry Lawson Drive, PADSTOW HEIGHTS NSW 2211" at bounding box center [1077, 724] width 27 height 34
drag, startPoint x: 1132, startPoint y: 734, endPoint x: 1106, endPoint y: 609, distance: 127.7
click at [1103, 608] on div "986 Henry Lawson Drive, PADSTOW HEIGHTS NSW 2211" at bounding box center [728, 410] width 1456 height 819
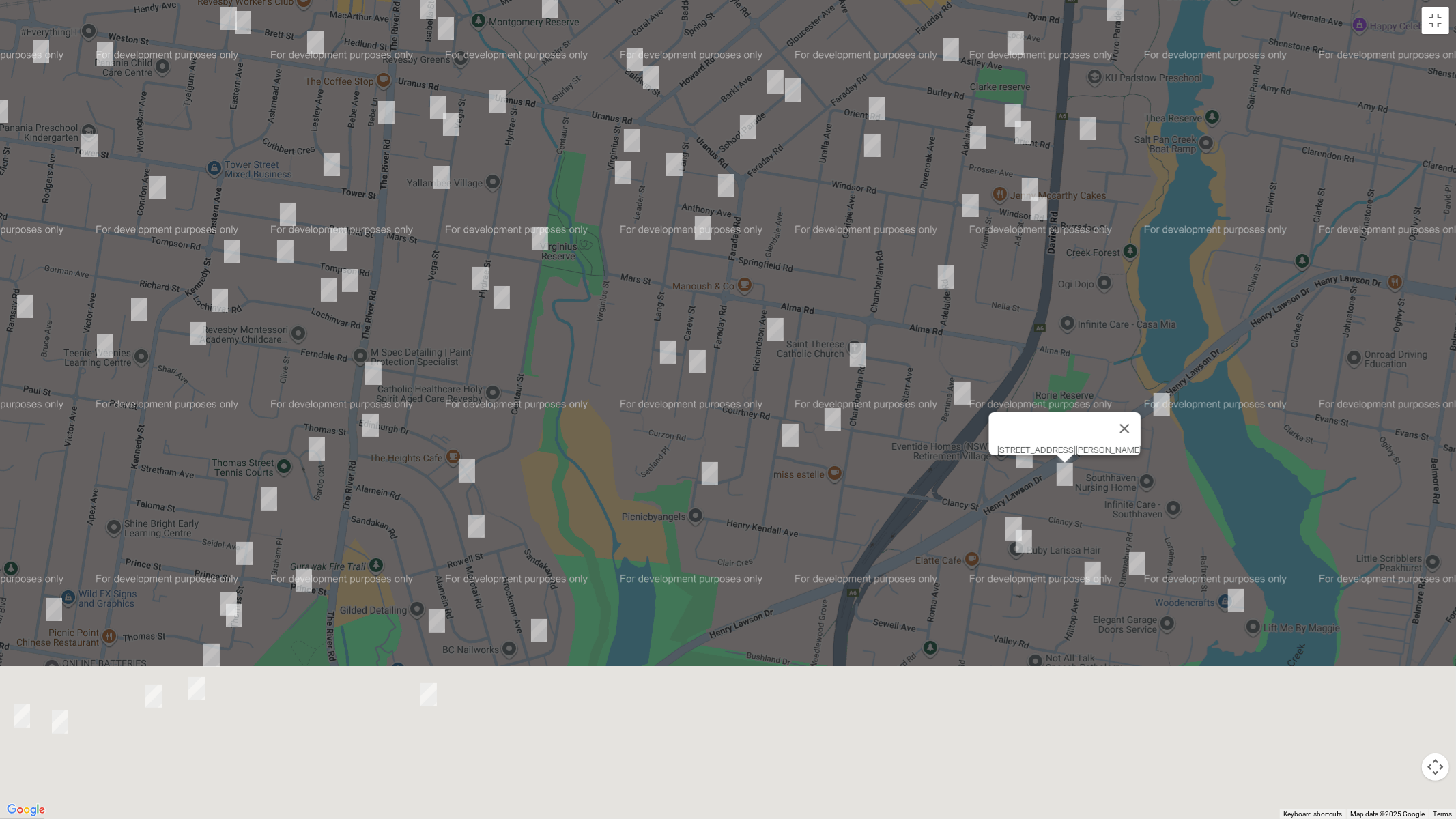
drag, startPoint x: 1123, startPoint y: 548, endPoint x: 1097, endPoint y: 298, distance: 251.3
click at [1097, 298] on div "986 Henry Lawson Drive, PADSTOW HEIGHTS NSW 2211" at bounding box center [728, 410] width 1456 height 819
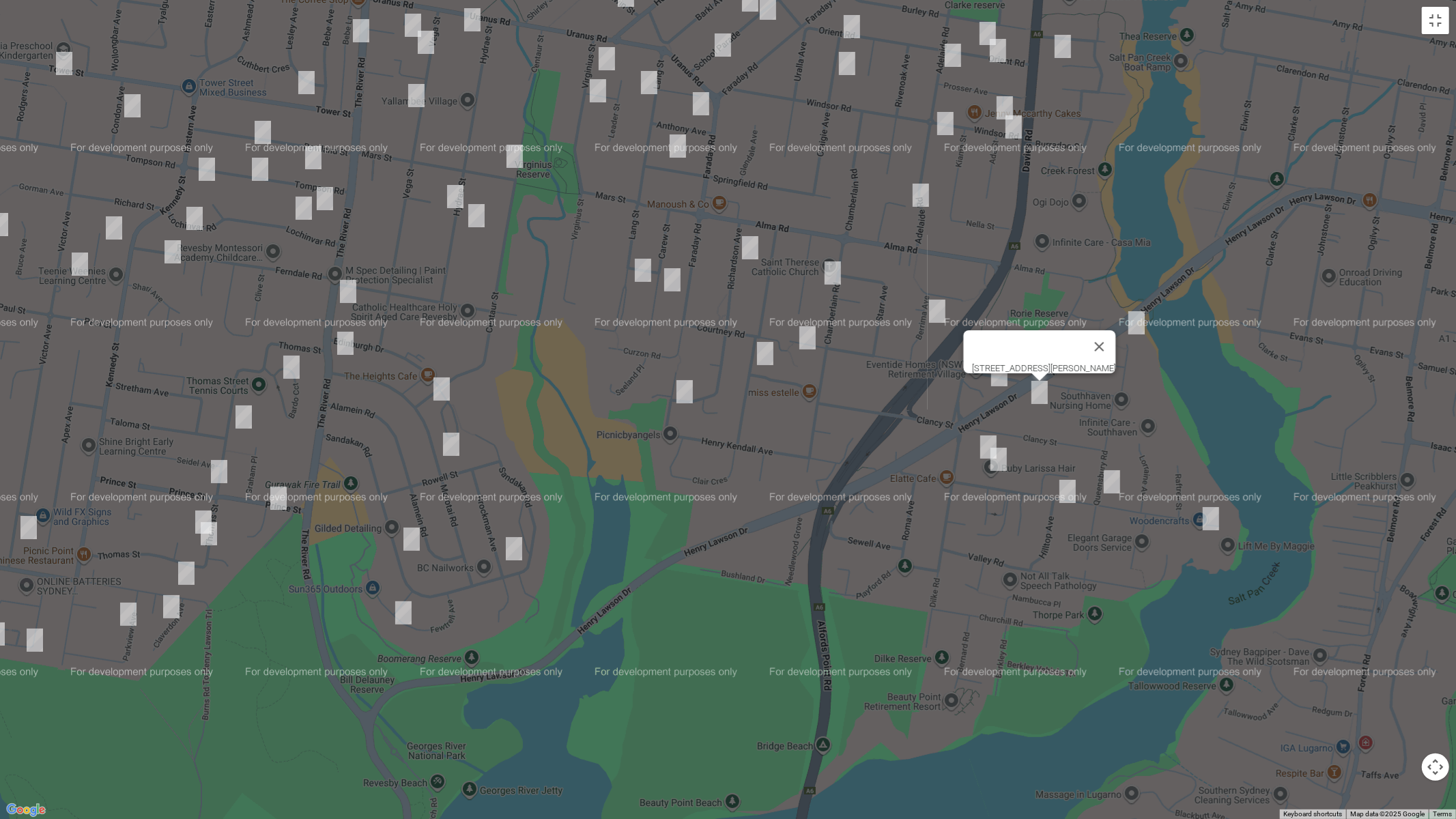
click at [981, 443] on img "84 Villiers Road, PADSTOW HEIGHTS NSW 2211" at bounding box center [988, 446] width 27 height 34
click at [997, 467] on img "80a Villiers Road, PADSTOW HEIGHTS NSW 2211" at bounding box center [998, 459] width 27 height 34
click at [1069, 493] on img "71 Villiers Road, PADSTOW HEIGHTS NSW 2211" at bounding box center [1067, 490] width 27 height 34
click at [1112, 487] on img "42 Villiers Road, PADSTOW HEIGHTS NSW 2211" at bounding box center [1112, 481] width 27 height 34
click at [1205, 514] on img "17 Villiers Road, PADSTOW HEIGHTS NSW 2211" at bounding box center [1210, 518] width 27 height 34
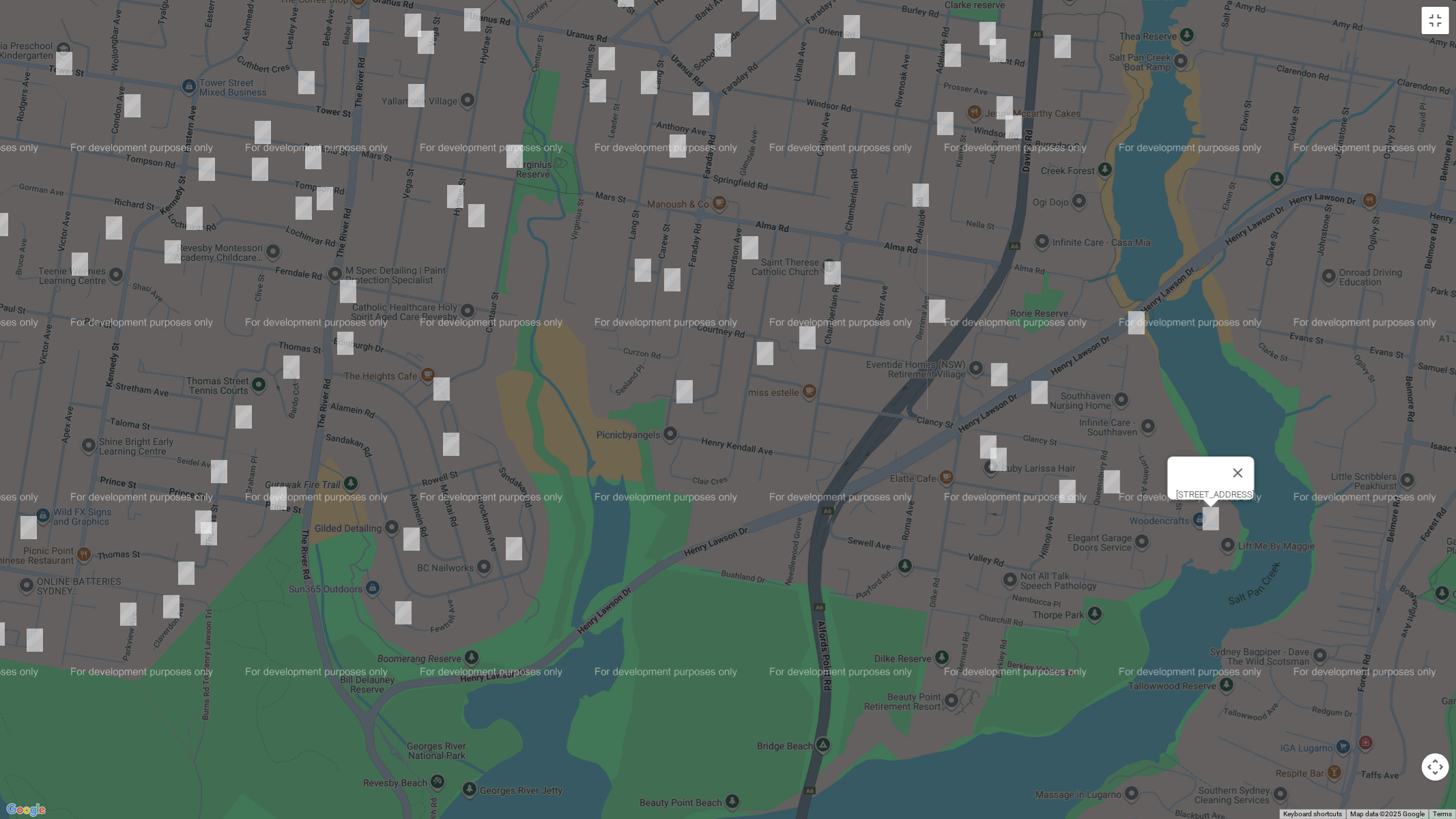
click at [833, 275] on img "52 Chamberlain Road, PADSTOW NSW 2211" at bounding box center [833, 272] width 27 height 34
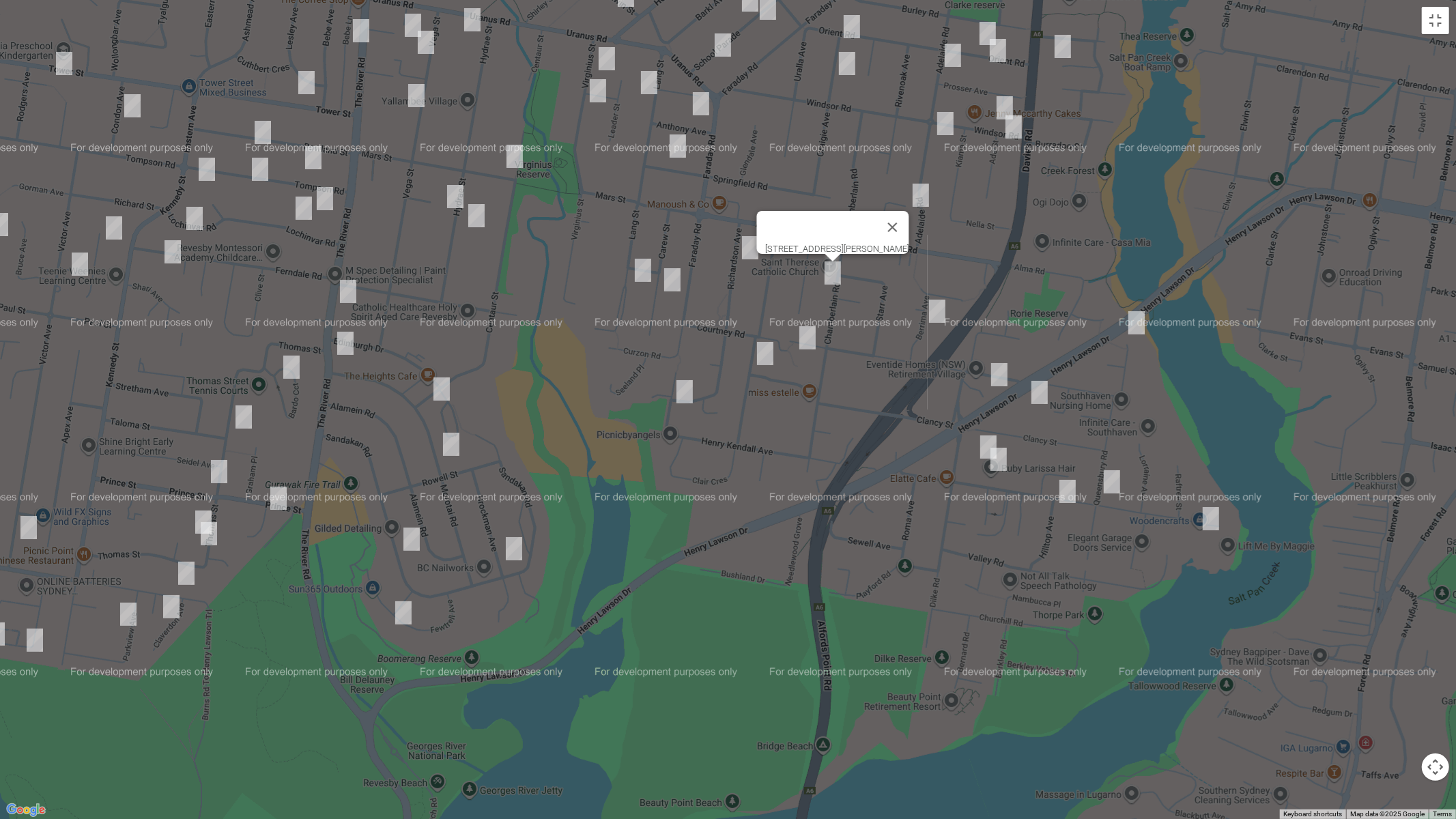
click at [749, 255] on img "9 Richardson Avenue, PADSTOW NSW 2211" at bounding box center [750, 247] width 27 height 34
drag, startPoint x: 814, startPoint y: 350, endPoint x: 787, endPoint y: 349, distance: 27.0
click at [814, 350] on img "75 Courtney Road, PADSTOW NSW 2211" at bounding box center [807, 337] width 27 height 34
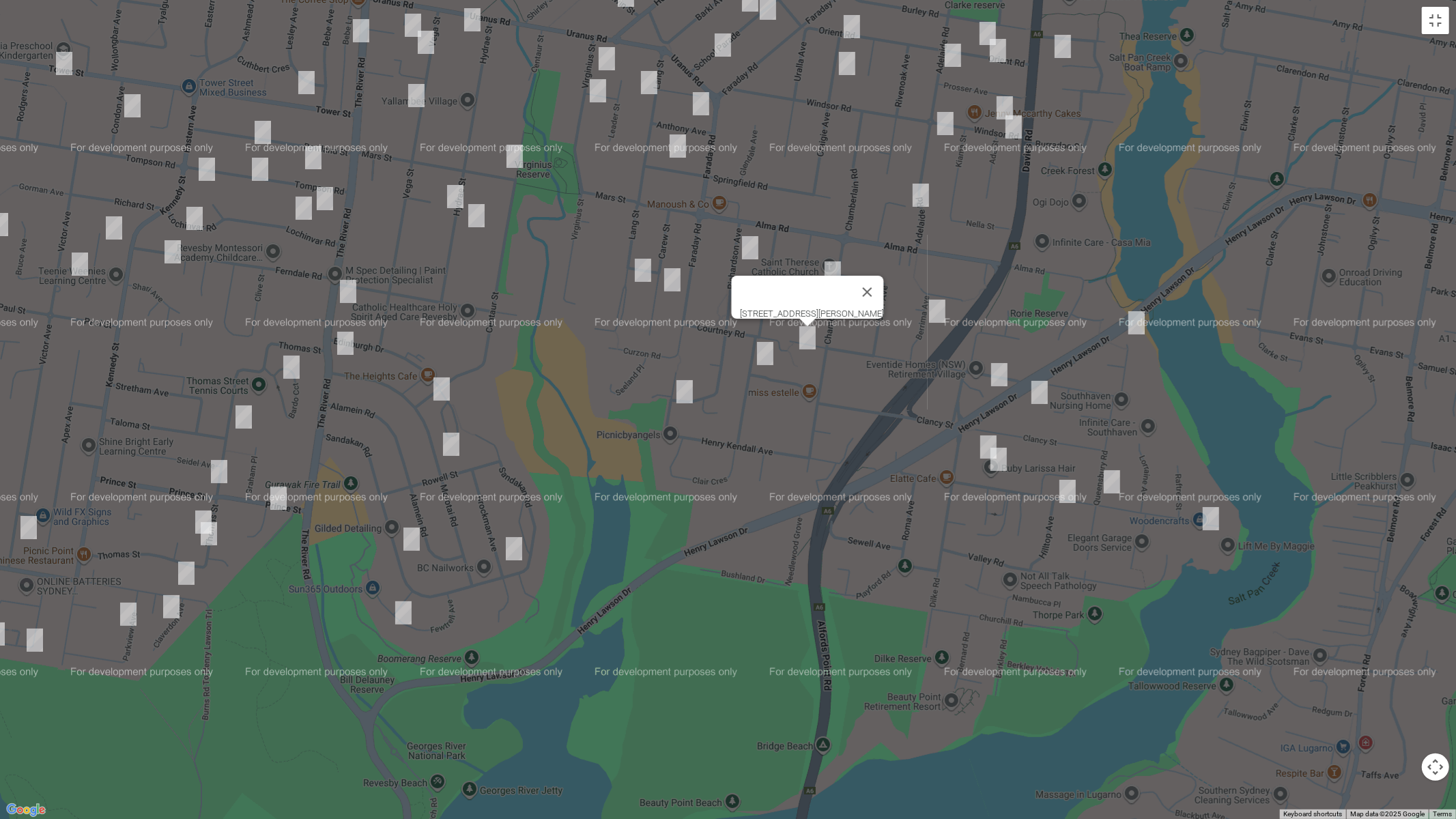
click at [764, 356] on img "9 Connolly Avenue, PADSTOW HEIGHTS NSW 2211" at bounding box center [765, 353] width 27 height 34
click at [637, 266] on img "63a Lang Street, PADSTOW NSW 2211" at bounding box center [642, 269] width 27 height 34
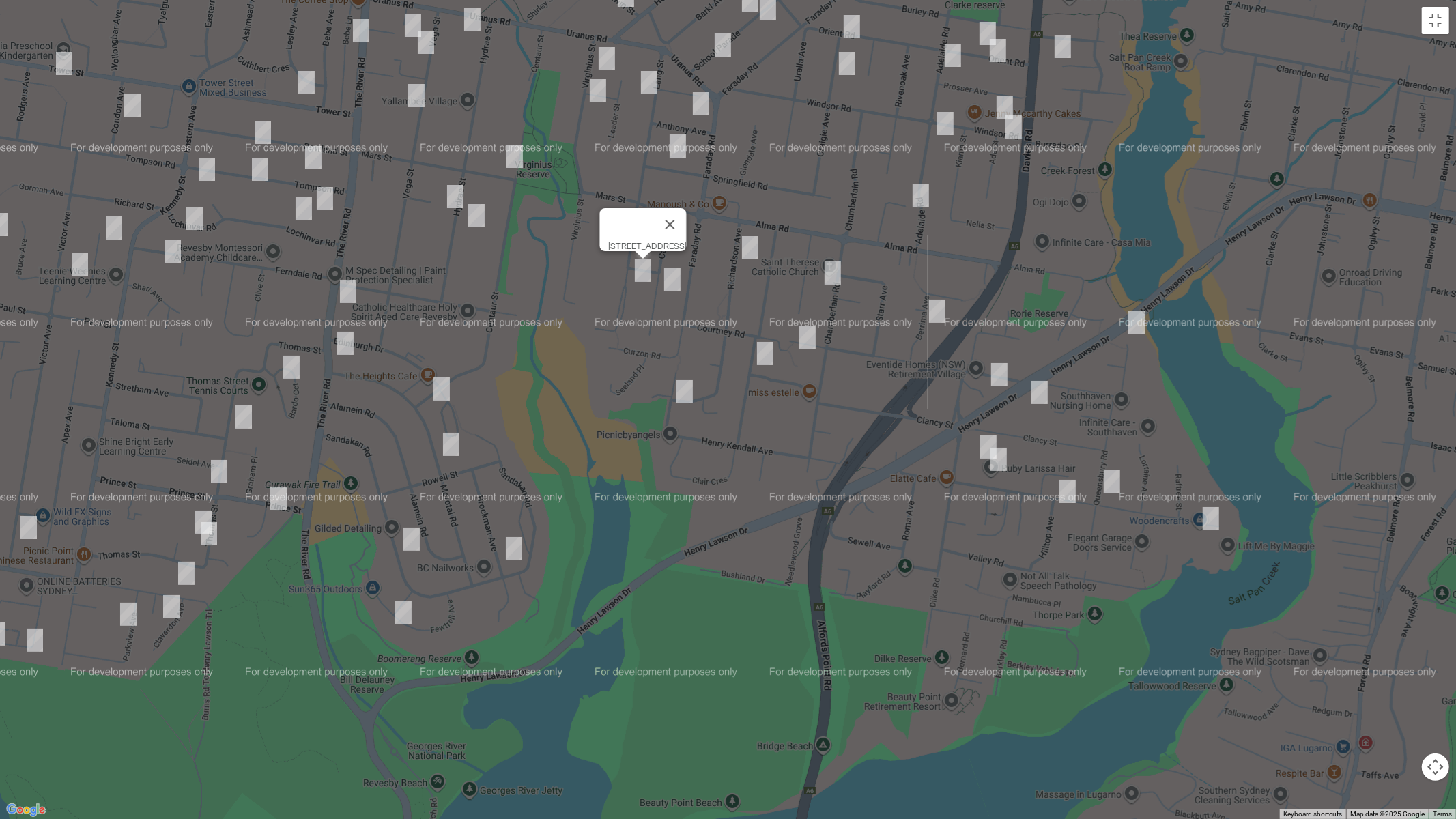
click at [672, 277] on img "27 Carew Street, PADSTOW NSW 2211" at bounding box center [672, 279] width 27 height 34
click at [687, 387] on img "7 Vera Place, PADSTOW HEIGHTS NSW 2211" at bounding box center [684, 391] width 27 height 34
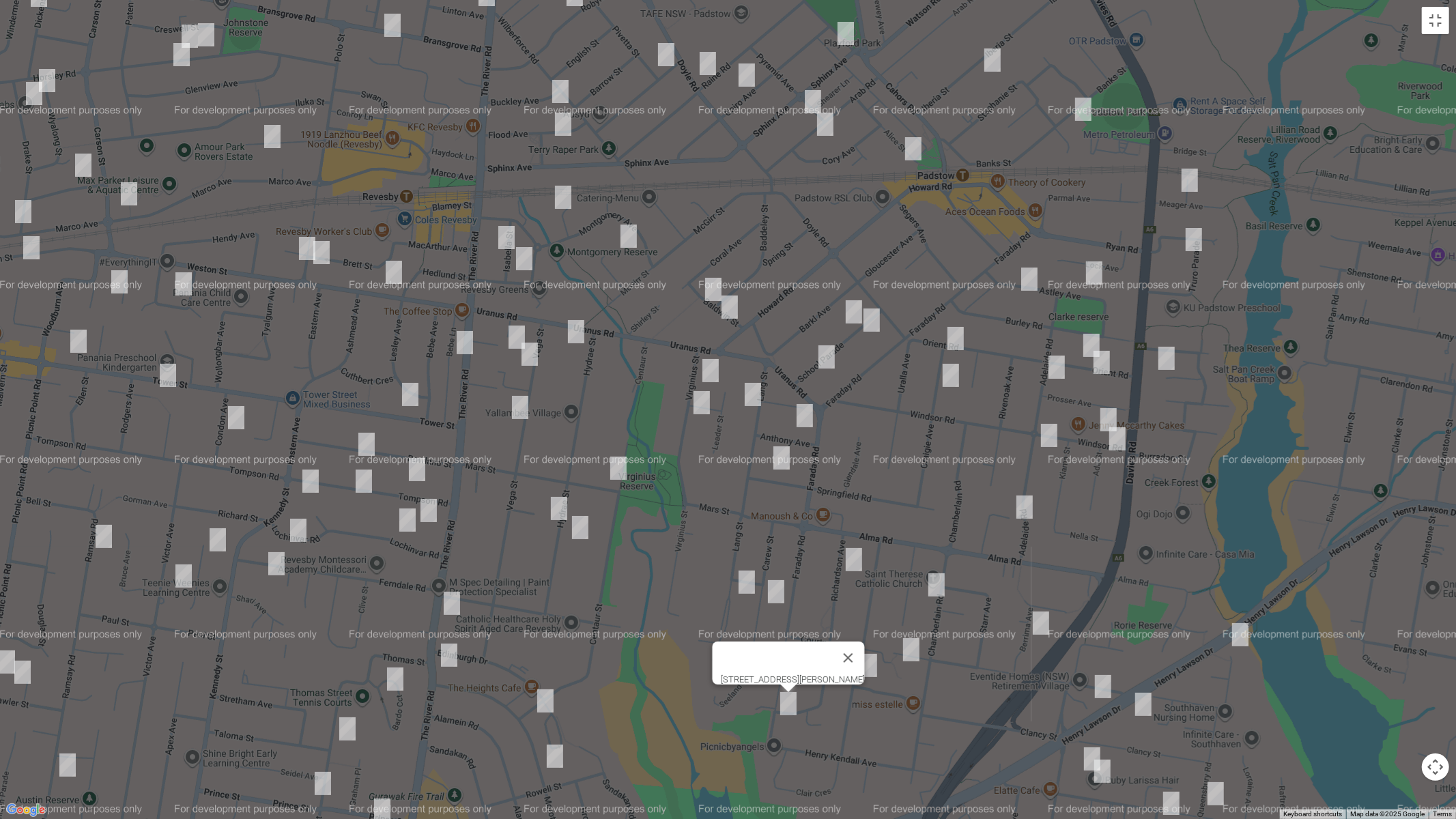
drag, startPoint x: 759, startPoint y: 182, endPoint x: 864, endPoint y: 497, distance: 332.0
click at [864, 497] on div "7 Vera Place, PADSTOW HEIGHTS NSW 2211" at bounding box center [728, 410] width 1456 height 819
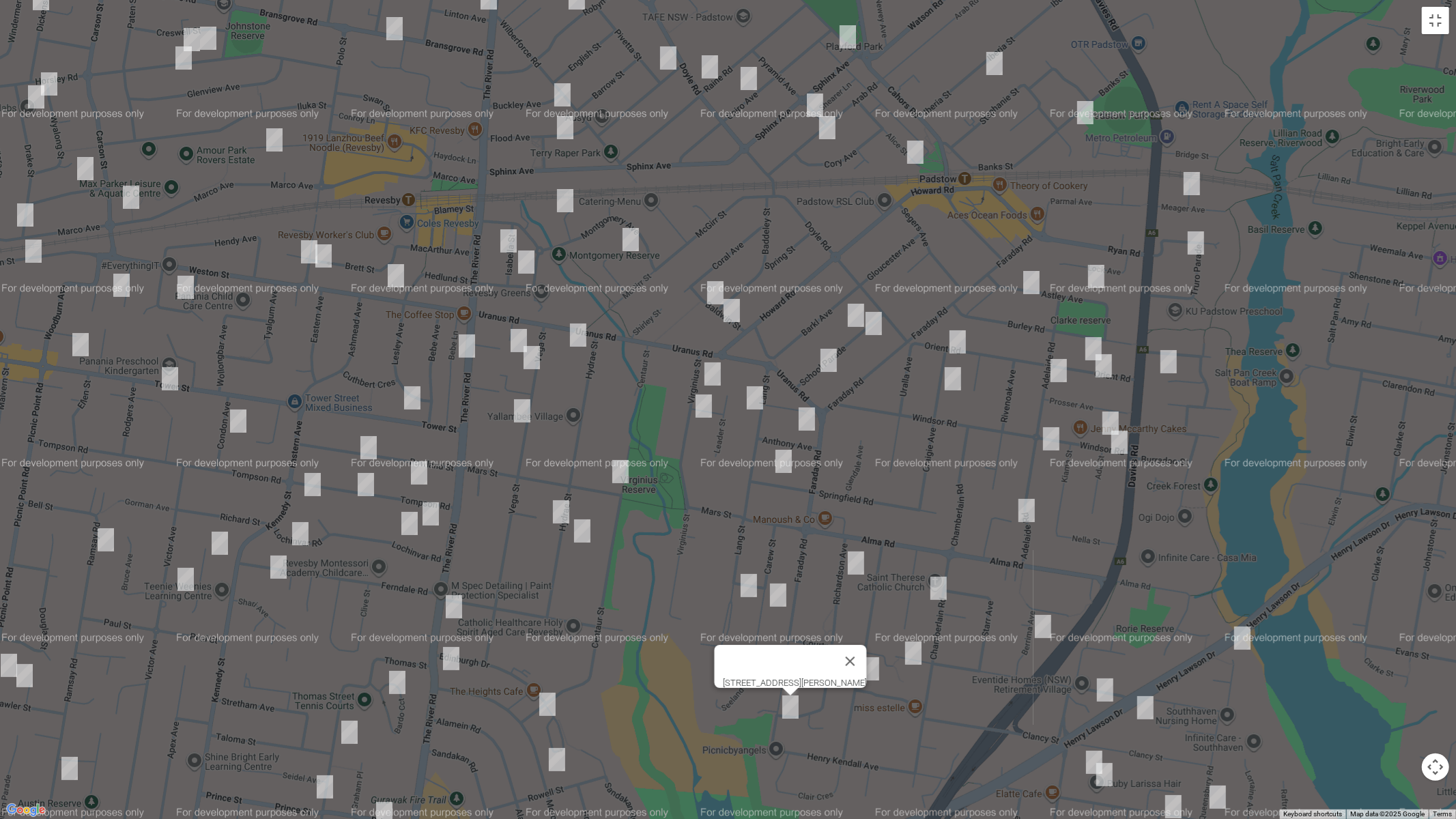
click at [716, 292] on img "15 Baldwin Street, PADSTOW NSW 2211" at bounding box center [715, 292] width 27 height 34
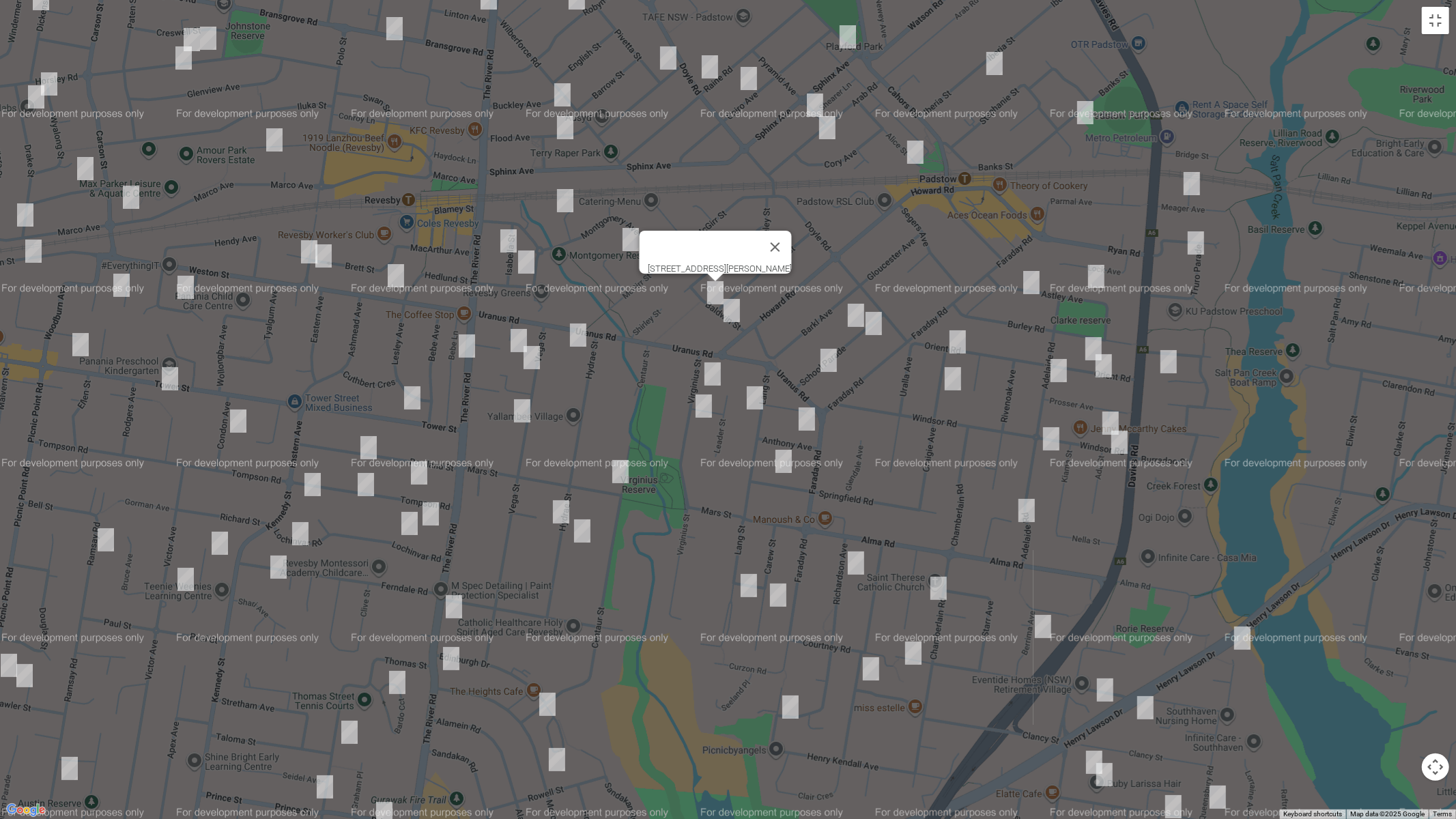
click at [732, 309] on img "5 Baldwin Street, PADSTOW NSW 2211" at bounding box center [732, 309] width 27 height 34
click at [845, 308] on img "10 School Parade, PADSTOW NSW 2211" at bounding box center [855, 315] width 27 height 34
click at [858, 318] on img "10 School Parade, PADSTOW NSW 2211" at bounding box center [855, 315] width 27 height 34
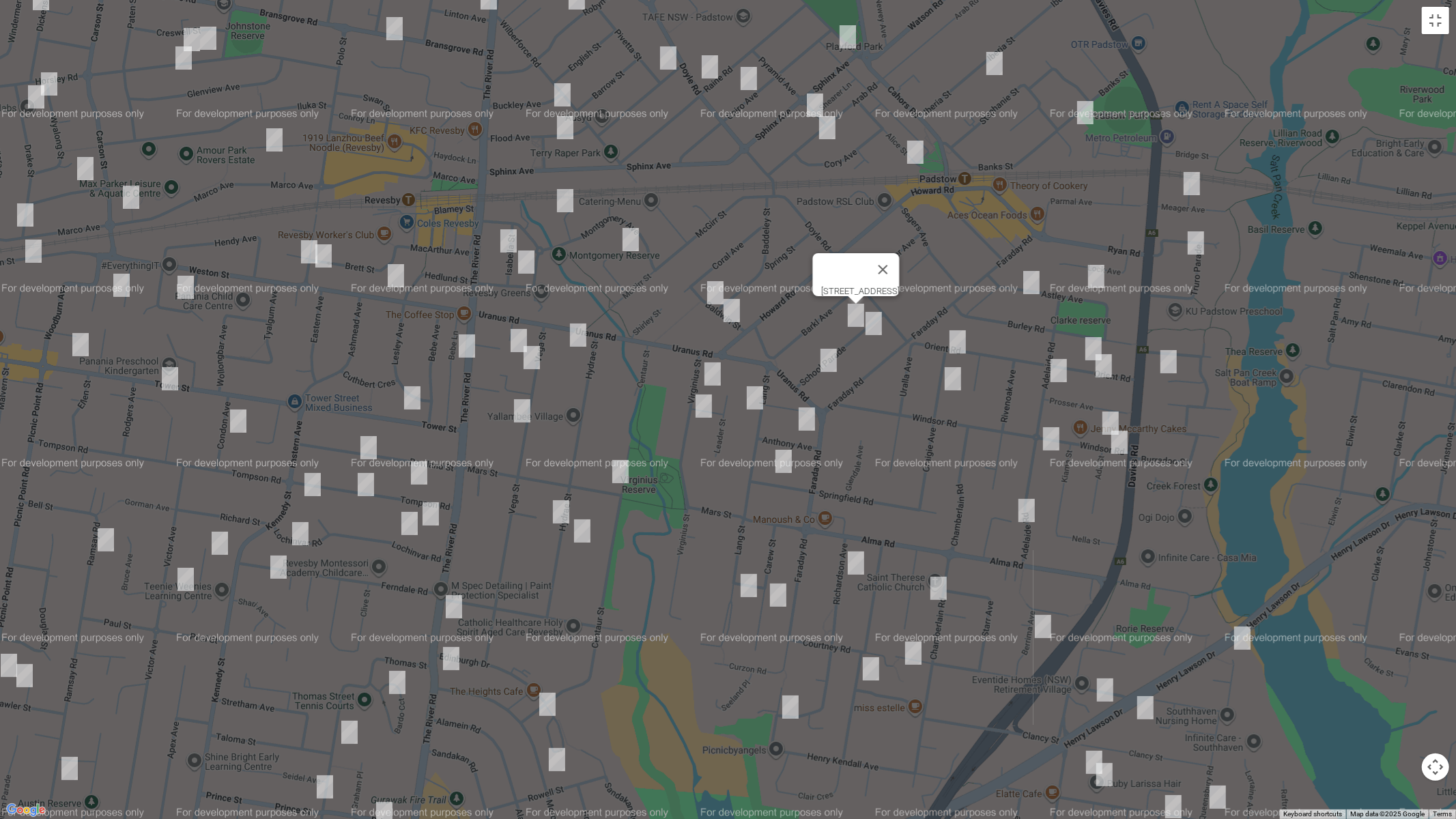
click at [875, 329] on img "5 School Parade, PADSTOW NSW 2211" at bounding box center [874, 323] width 27 height 34
click at [952, 333] on img "53 Orient Road, PADSTOW NSW 2211" at bounding box center [957, 341] width 27 height 34
click at [959, 345] on img "53 Orient Road, PADSTOW NSW 2211" at bounding box center [957, 341] width 27 height 34
click at [956, 385] on img "13 Craigie Avenue, PADSTOW NSW 2211" at bounding box center [953, 378] width 27 height 34
click at [836, 365] on img "29 School Parade, PADSTOW NSW 2211" at bounding box center [828, 359] width 27 height 34
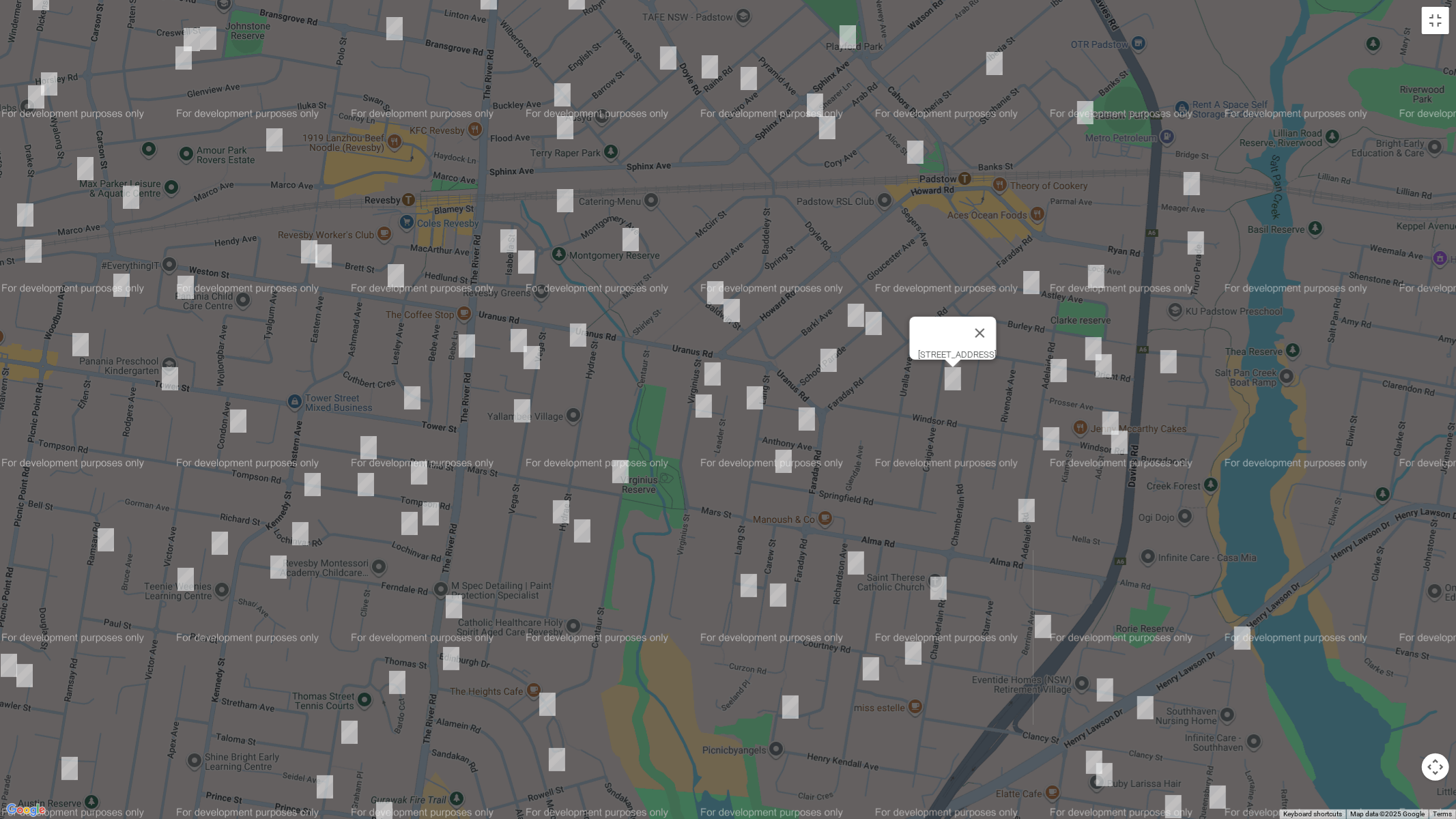
click at [820, 365] on img "29 School Parade, PADSTOW NSW 2211" at bounding box center [828, 359] width 27 height 34
drag, startPoint x: 711, startPoint y: 370, endPoint x: 744, endPoint y: 389, distance: 38.1
click at [711, 370] on img "9A Virginius Street, PADSTOW NSW 2211" at bounding box center [713, 373] width 27 height 34
click at [760, 399] on img "16 Lang Street, PADSTOW NSW 2211" at bounding box center [754, 397] width 27 height 34
click at [806, 416] on img "2A Anthony Avenue, PADSTOW NSW 2211" at bounding box center [806, 419] width 27 height 34
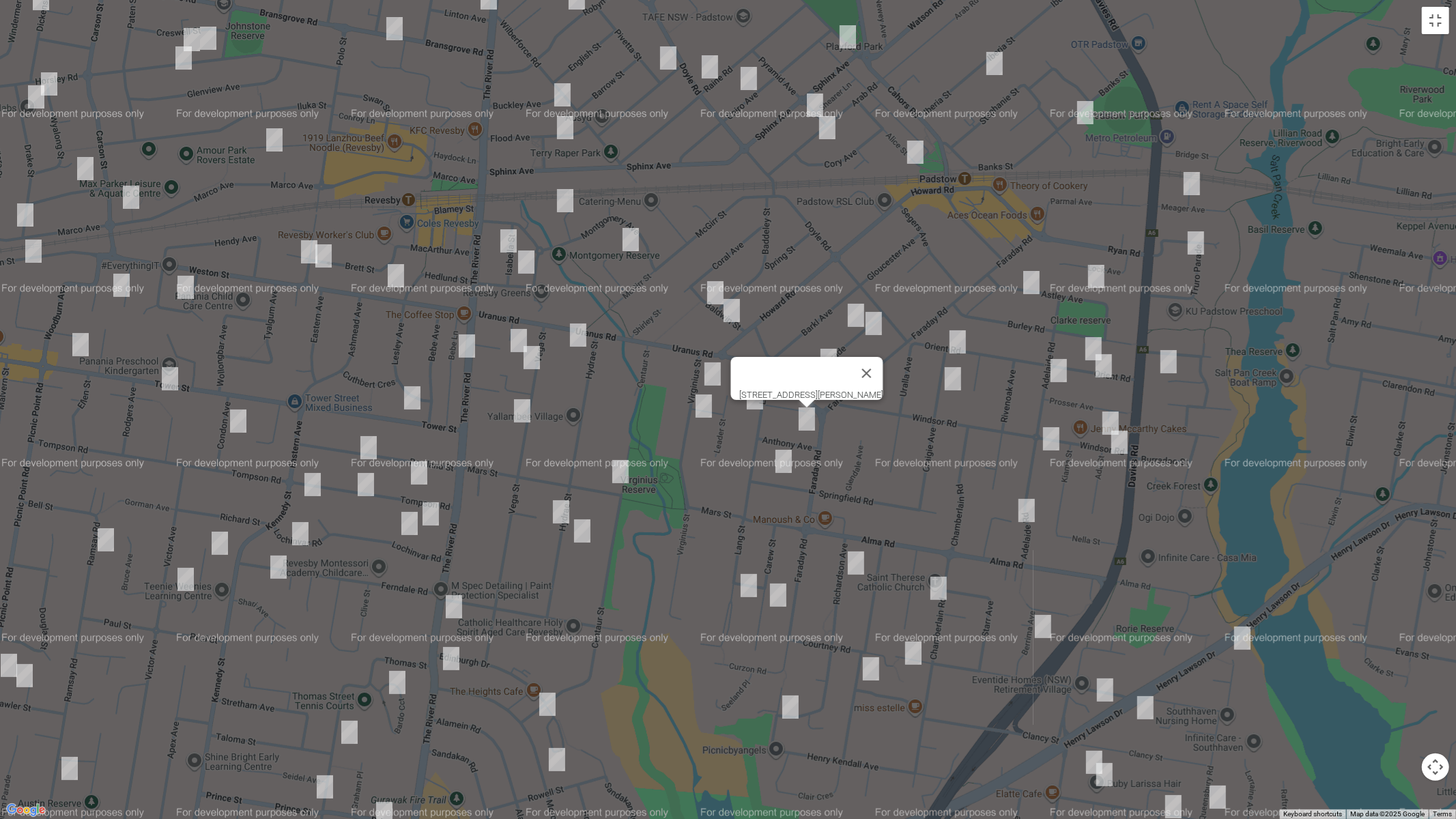
click at [788, 460] on img "42 Springfield Road, PADSTOW NSW 2211" at bounding box center [784, 460] width 27 height 34
drag, startPoint x: 859, startPoint y: 407, endPoint x: 784, endPoint y: 408, distance: 75.0
click at [826, 408] on button "Close" at bounding box center [810, 416] width 33 height 33
click at [700, 408] on img "25 Virginius Street, PADSTOW NSW 2211" at bounding box center [703, 405] width 27 height 34
click at [567, 203] on img "10 Murphy Street, REVESBY NSW 2212" at bounding box center [565, 200] width 27 height 34
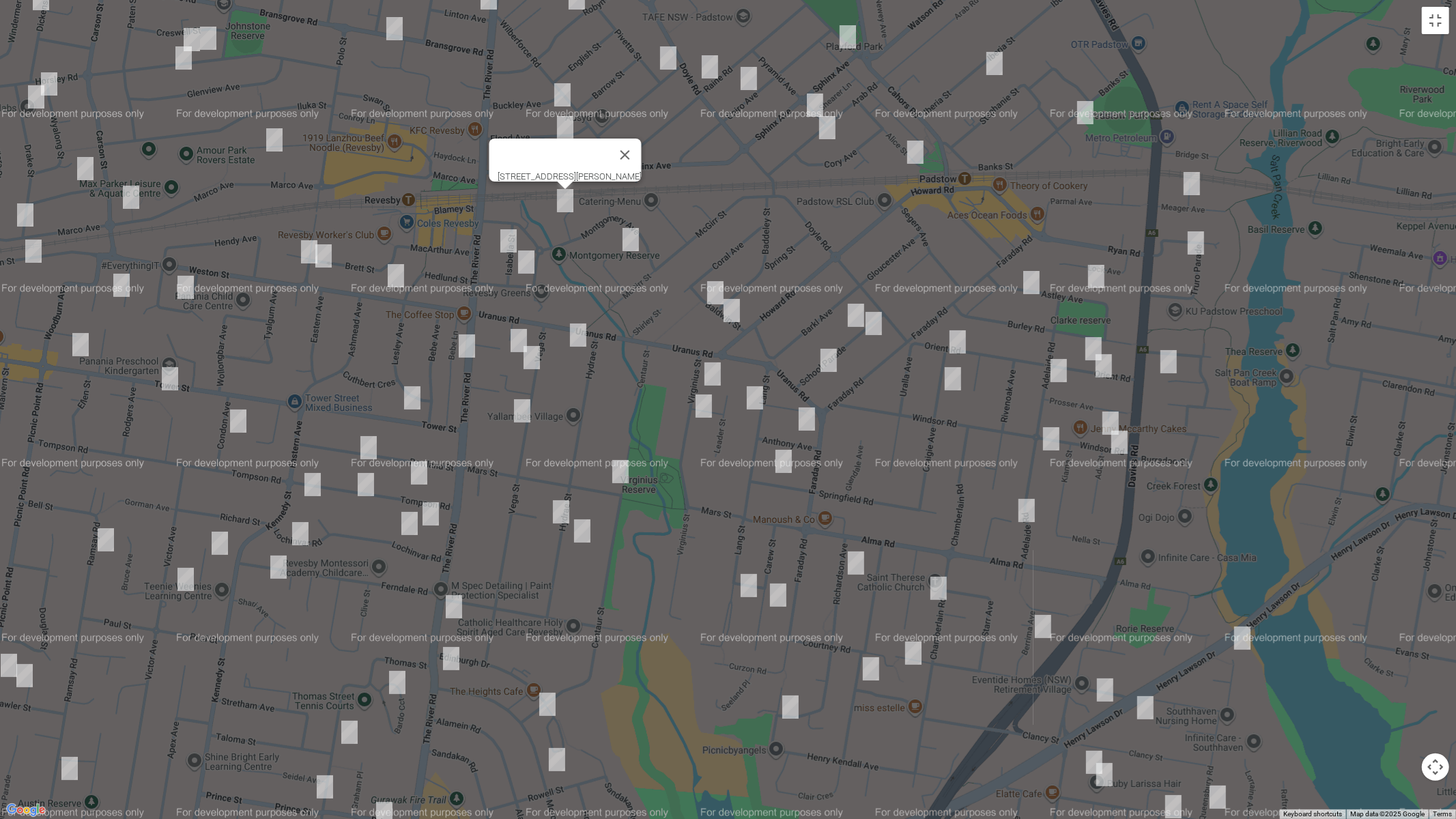
click at [634, 246] on img "10 Treatt Avenue, PADSTOW NSW 2211" at bounding box center [631, 238] width 27 height 34
click at [508, 241] on img "12 Isabella Street, REVESBY NSW 2212" at bounding box center [509, 240] width 27 height 34
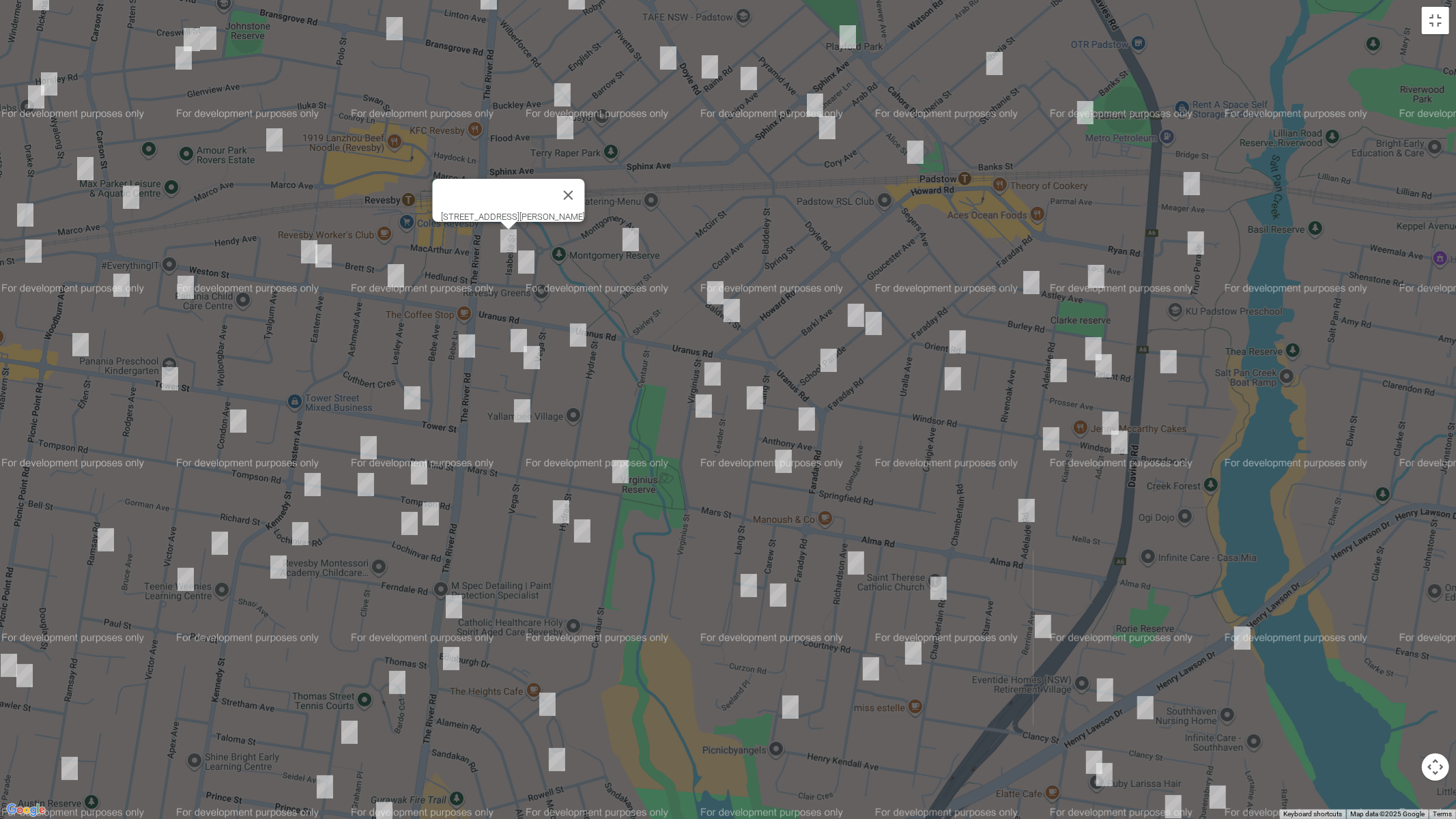
click at [525, 261] on img "6A Spence Street, REVESBY NSW 2212" at bounding box center [526, 261] width 27 height 34
click at [520, 331] on img "18 Vega Street, REVESBY NSW 2212" at bounding box center [519, 339] width 27 height 34
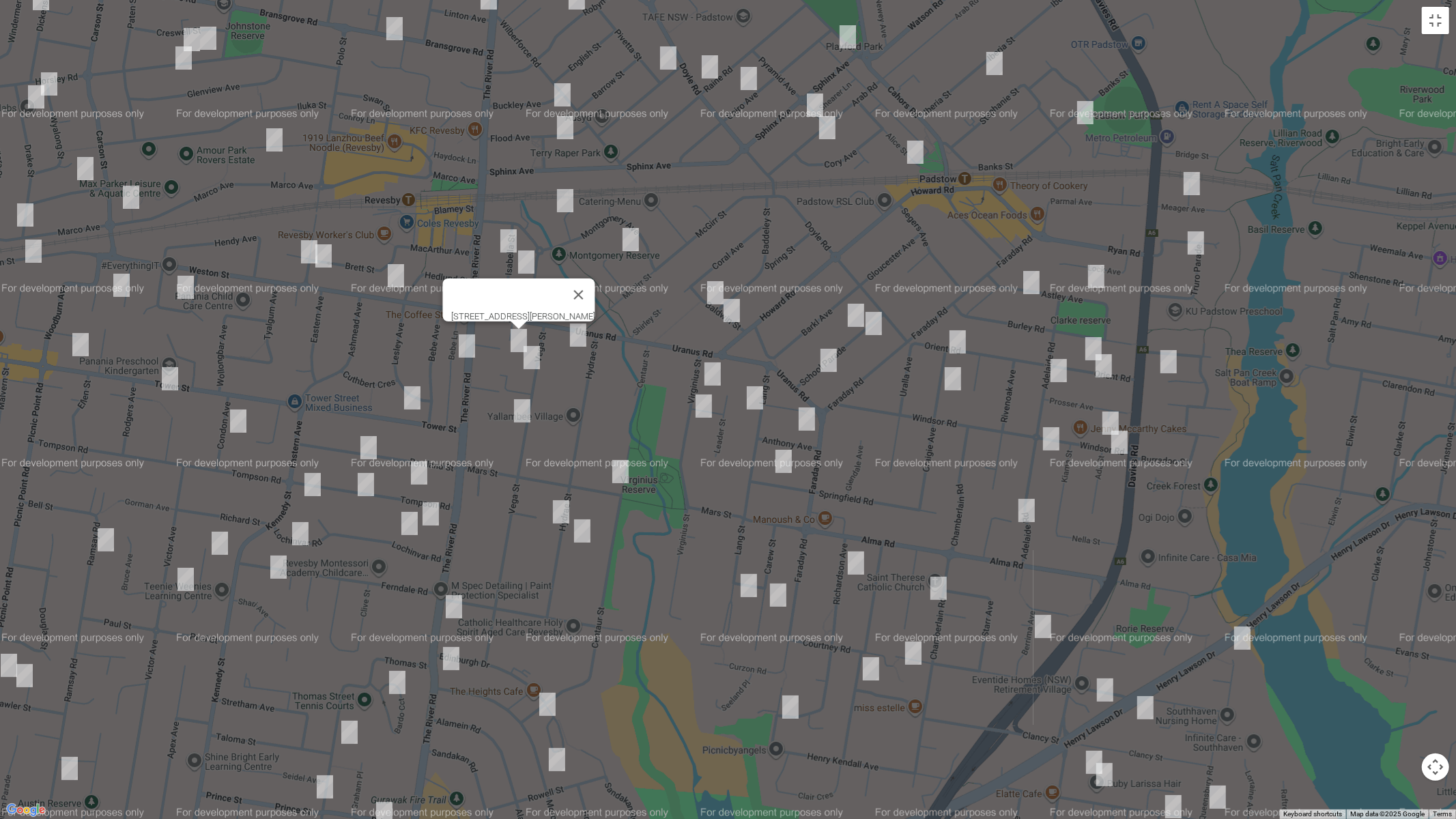
click at [580, 337] on img "57 Uranus Road, REVESBY NSW 2212" at bounding box center [578, 334] width 27 height 34
click at [533, 361] on img "20 Vega Street, REVESBY NSW 2212" at bounding box center [531, 357] width 27 height 34
click at [520, 411] on img "46 Vega Street, REVESBY NSW 2212" at bounding box center [522, 410] width 27 height 34
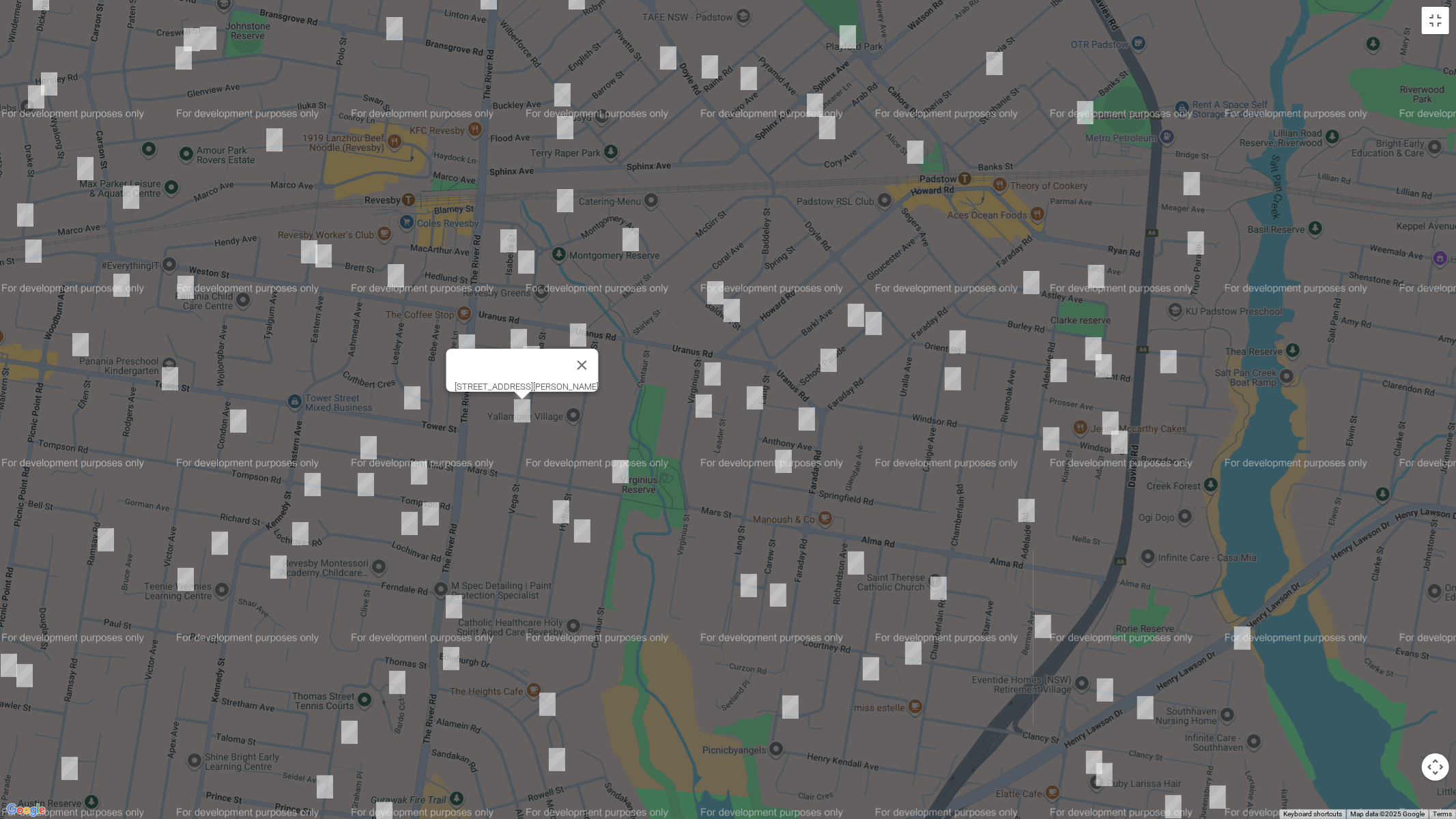
drag, startPoint x: 618, startPoint y: 470, endPoint x: 602, endPoint y: 483, distance: 20.6
click at [618, 470] on img "56 Centaur Street, REVESBY NSW 2212" at bounding box center [621, 470] width 27 height 34
click at [558, 510] on img "72 Hydrae Street, REVESBY NSW 2212" at bounding box center [561, 511] width 27 height 34
click at [580, 534] on img "79 Hydrae Street, REVESBY NSW 2212" at bounding box center [582, 531] width 27 height 34
click at [464, 350] on img "214 The River Road, REVESBY NSW 2212" at bounding box center [467, 345] width 27 height 34
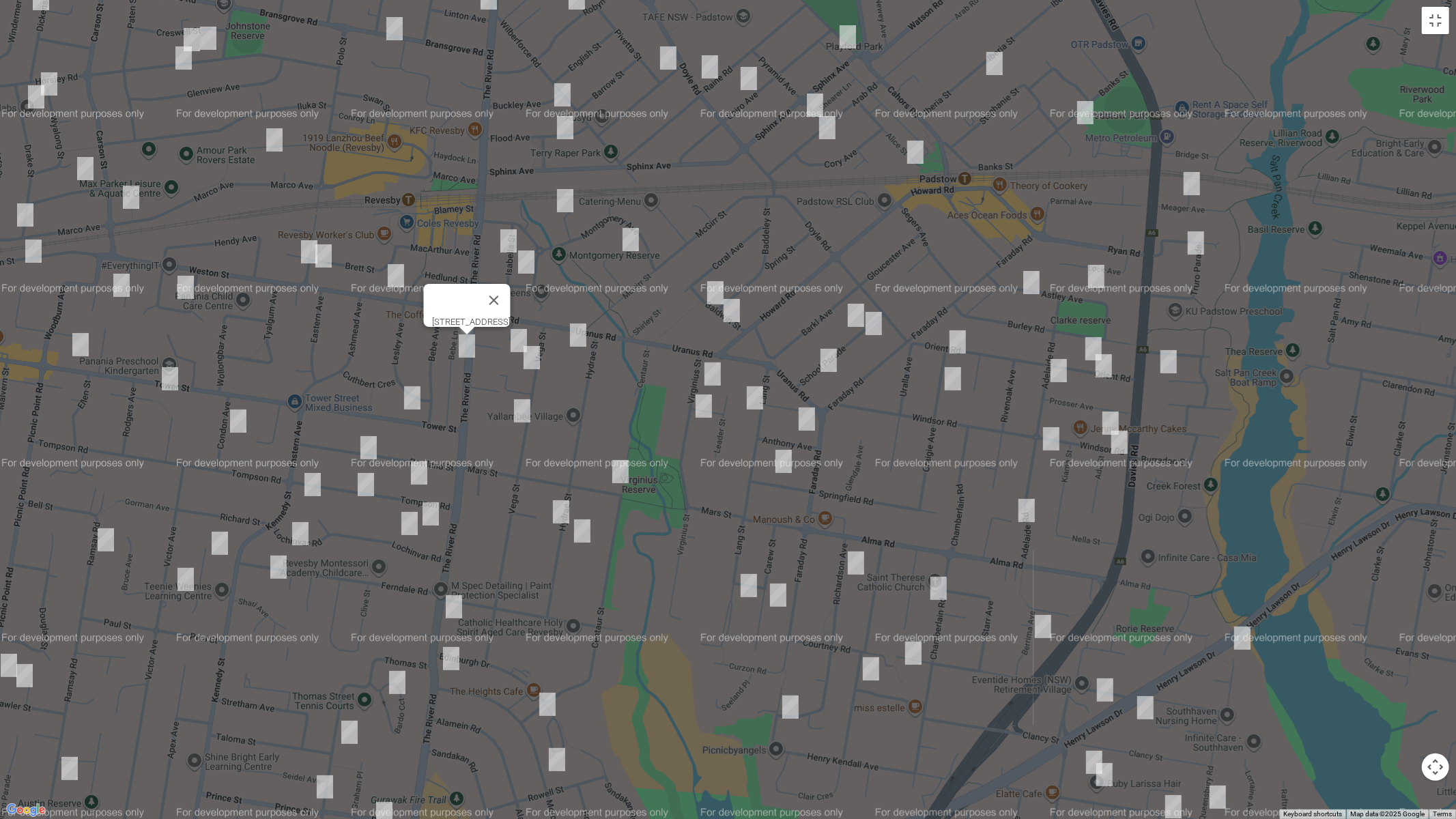
click at [277, 147] on img "15 Robb Street, REVESBY NSW 2212" at bounding box center [274, 139] width 27 height 34
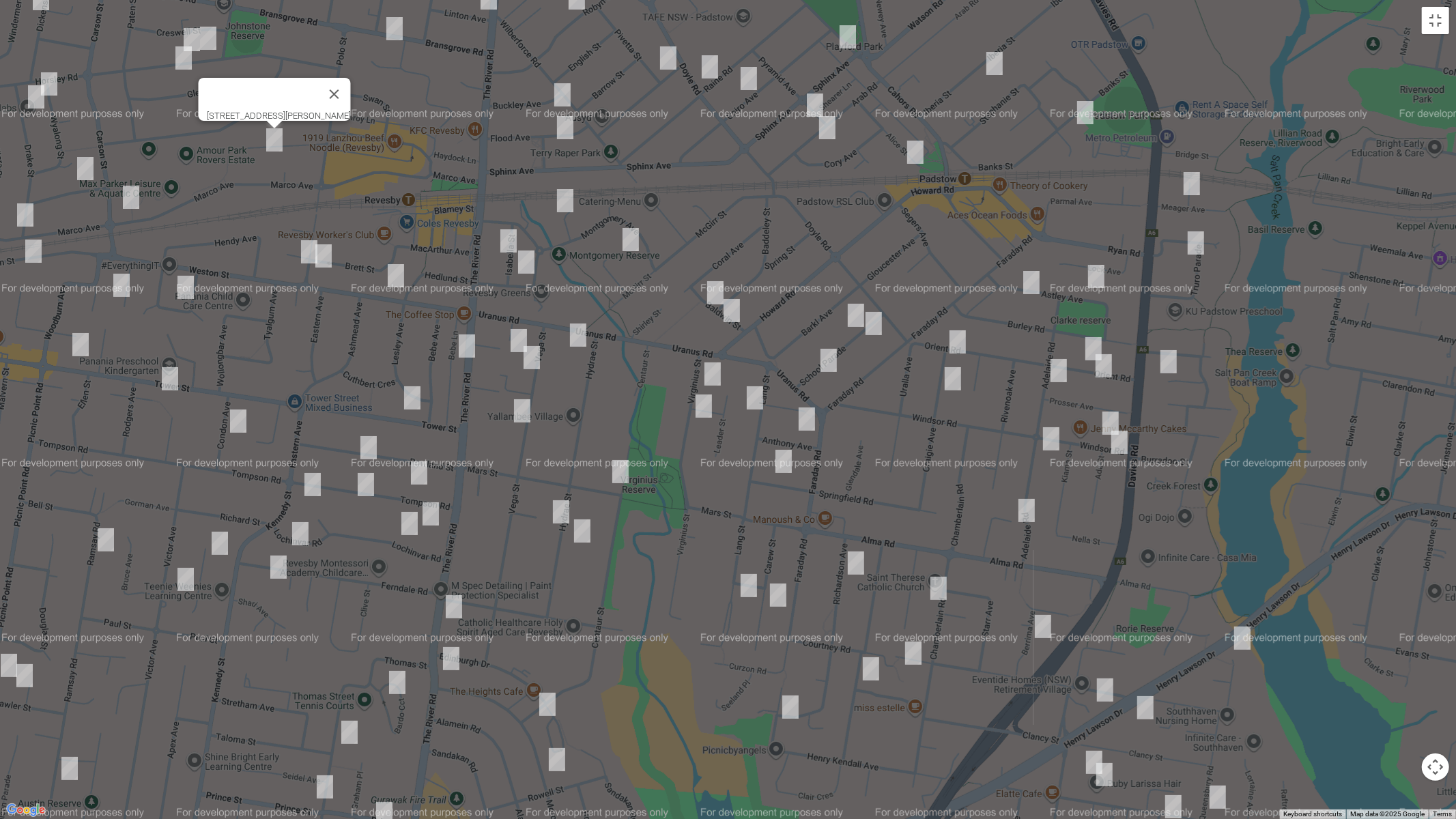
click at [304, 260] on img "1 Tarro Avenue, REVESBY NSW 2212" at bounding box center [309, 251] width 27 height 34
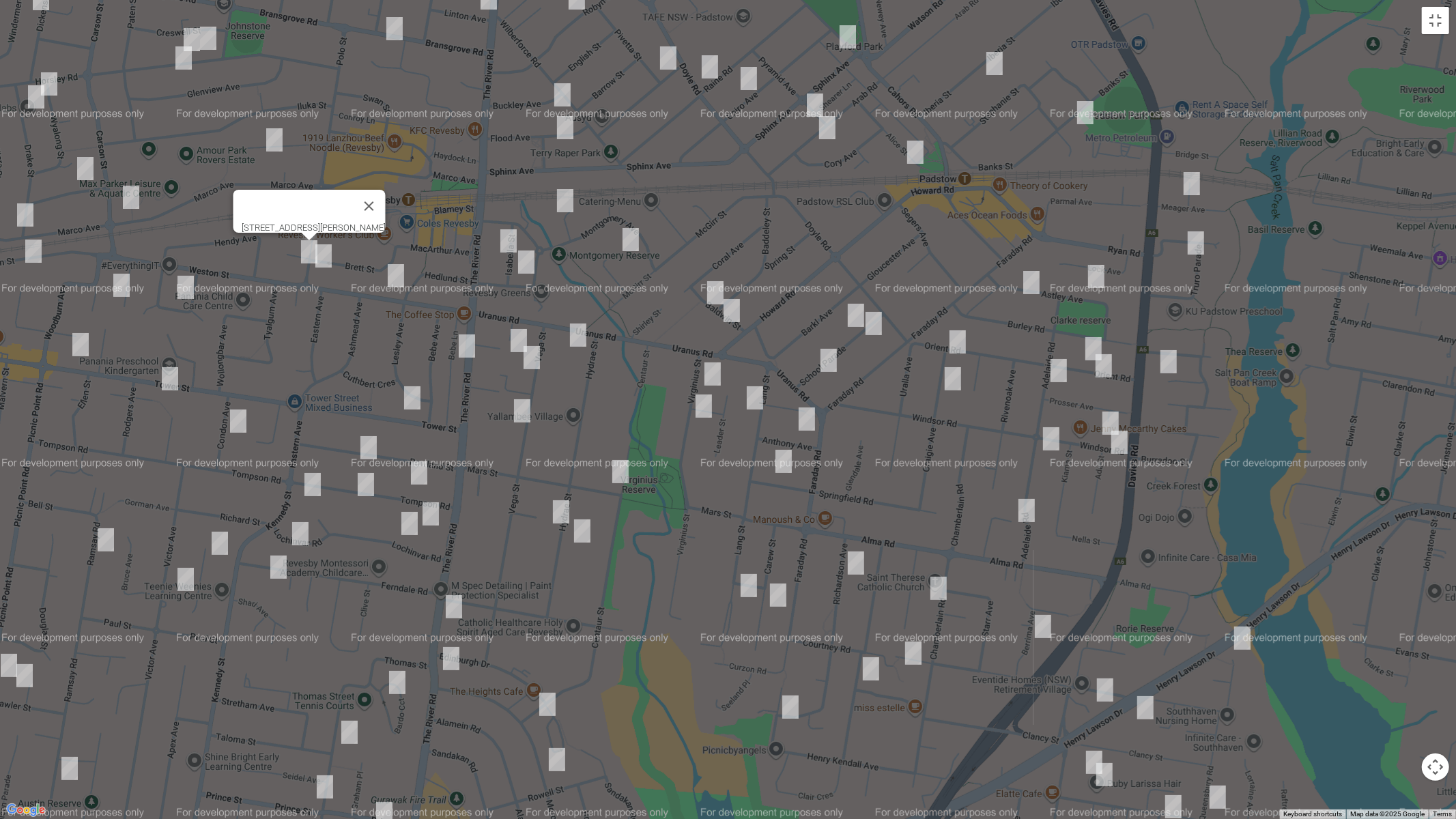
click at [329, 272] on img "6 Tarro Avenue, REVESBY NSW 2212" at bounding box center [323, 255] width 27 height 34
click at [388, 279] on img "26 Weston Street, REVESBY NSW 2212" at bounding box center [396, 275] width 27 height 34
click at [410, 397] on img "8 Tower Street, REVESBY NSW 2212" at bounding box center [412, 397] width 27 height 34
click at [372, 443] on img "31 Rowland Street, REVESBY NSW 2212" at bounding box center [369, 447] width 27 height 34
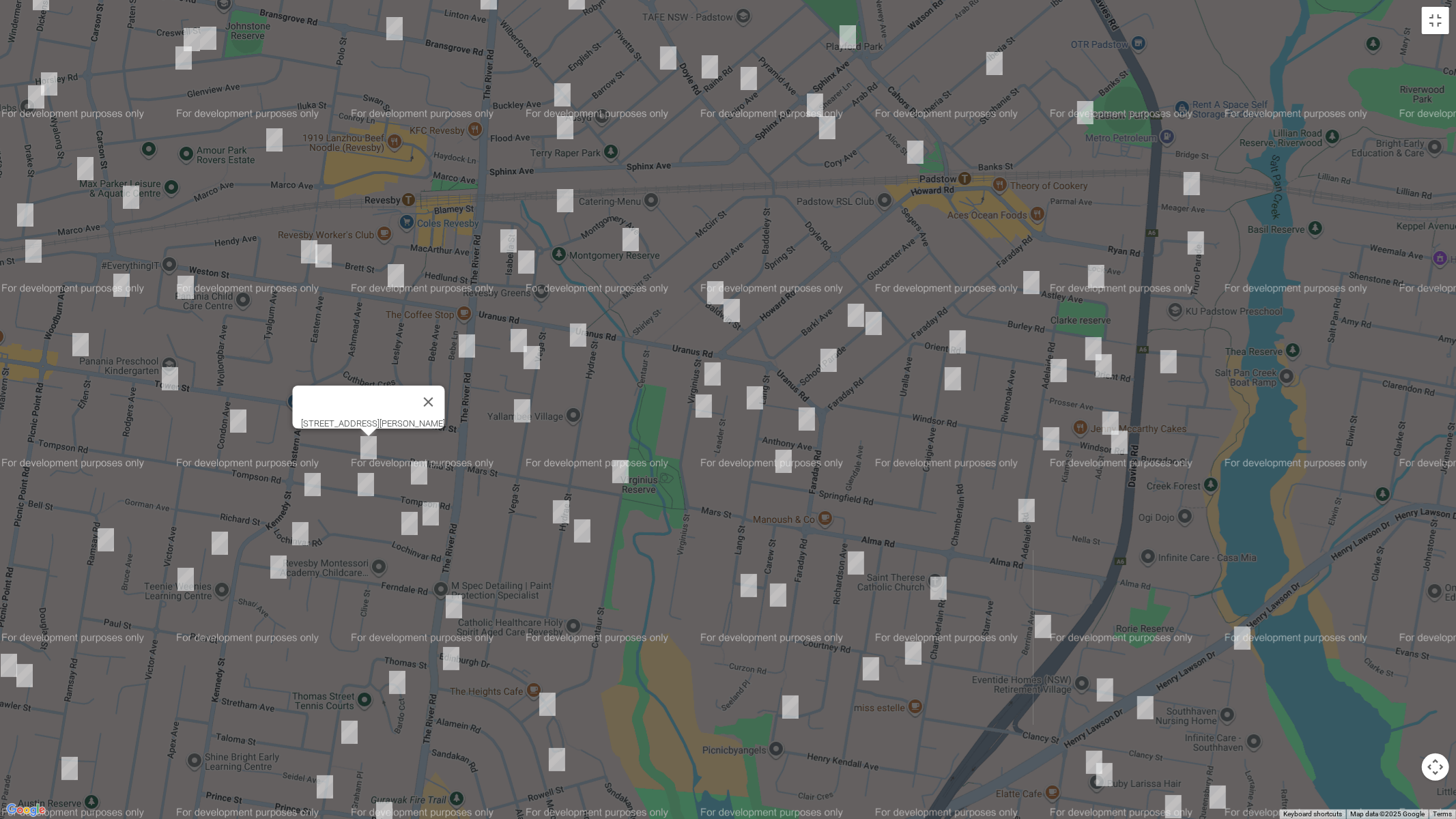
click at [428, 470] on img "18 Tompson Road, REVESBY NSW 2212" at bounding box center [419, 472] width 27 height 34
click at [420, 468] on img "18 Tompson Road, REVESBY NSW 2212" at bounding box center [419, 472] width 27 height 34
click at [361, 488] on img "29 Tompson Road, REVESBY NSW 2212" at bounding box center [366, 484] width 27 height 34
click at [431, 507] on img "11 Tompson Road, REVESBY NSW 2212" at bounding box center [430, 513] width 27 height 34
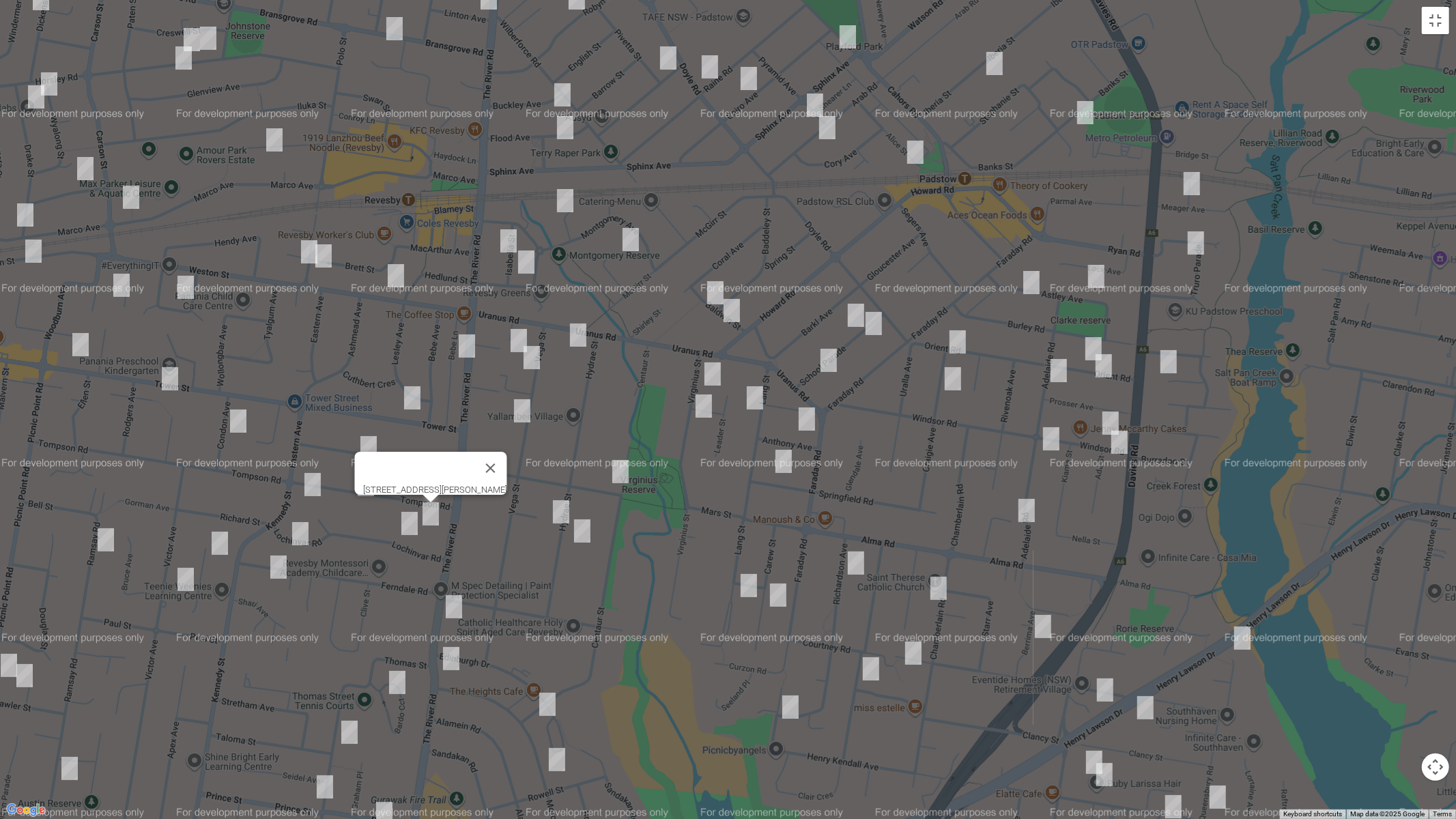
click at [410, 528] on img "1/10 Lochinvar Road, REVESBY NSW 2212" at bounding box center [410, 522] width 27 height 34
click at [454, 604] on img "3/275 The River Road, REVESBY NSW 2212" at bounding box center [454, 606] width 27 height 34
click at [451, 652] on img "289 The River Road, REVESBY HEIGHTS NSW 2212" at bounding box center [451, 658] width 27 height 34
click at [548, 690] on img "131A Centaur Street, REVESBY HEIGHTS NSW 2212" at bounding box center [547, 703] width 27 height 34
click at [555, 690] on img "44 Morotai Road, REVESBY HEIGHTS NSW 2212" at bounding box center [557, 759] width 27 height 34
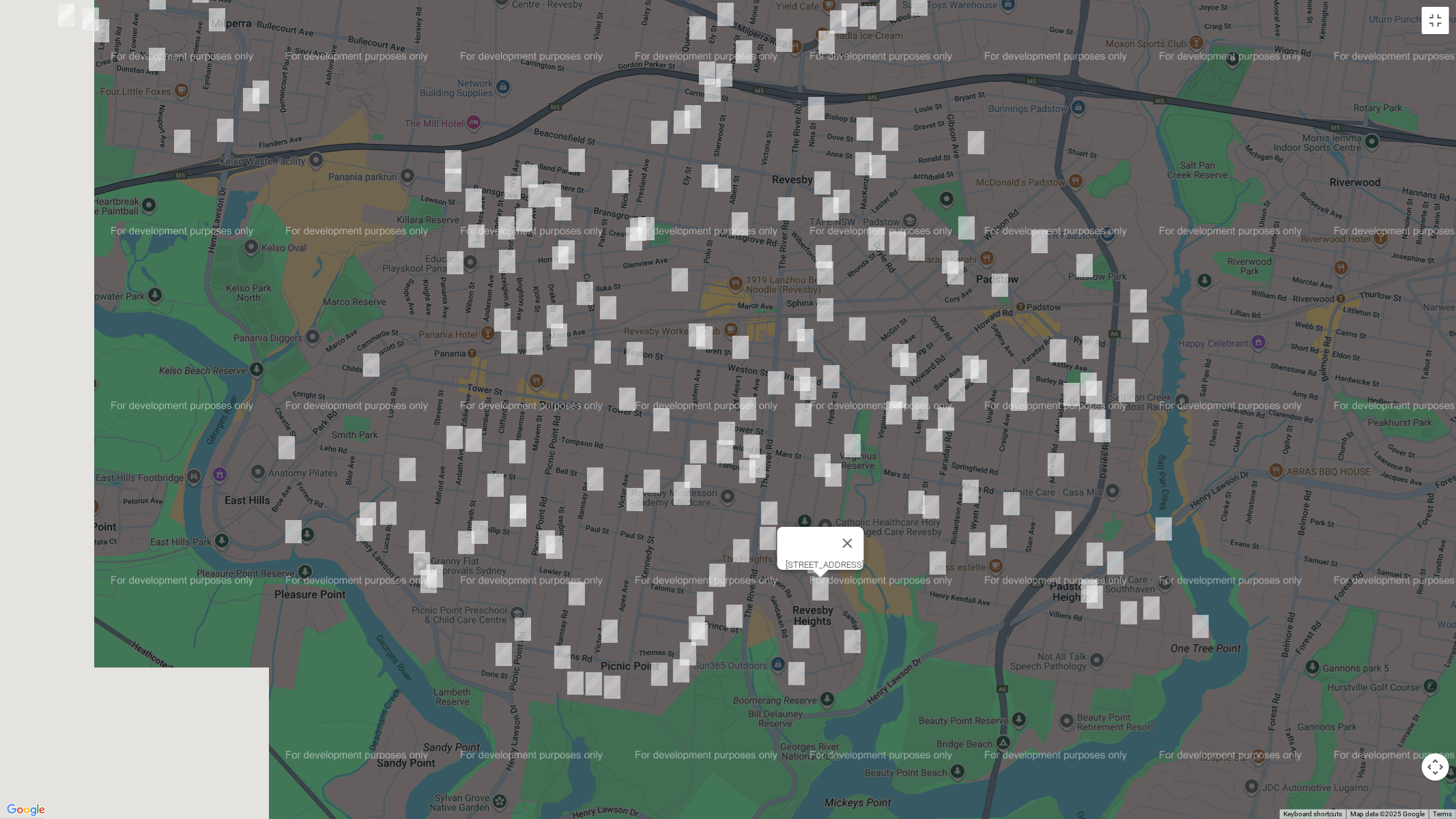
drag, startPoint x: 396, startPoint y: 430, endPoint x: 718, endPoint y: 377, distance: 326.3
click at [718, 377] on div "[STREET_ADDRESS]" at bounding box center [728, 410] width 1456 height 819
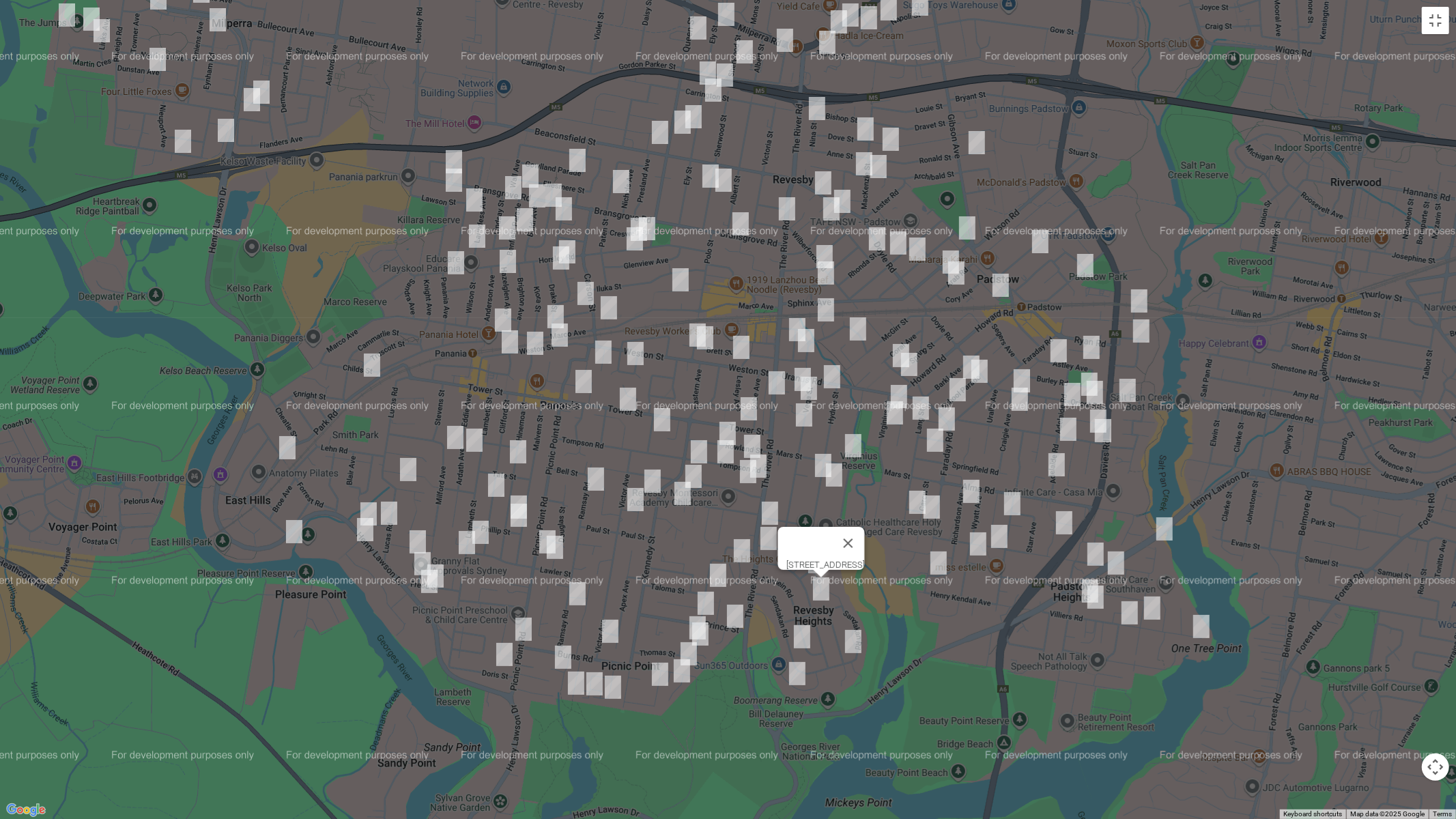
click at [583, 293] on img "6 Marong Street, PANANIA NSW 2213" at bounding box center [585, 293] width 27 height 34
click at [610, 309] on img "106 Marco Avenue, REVESBY NSW 2212" at bounding box center [609, 307] width 27 height 34
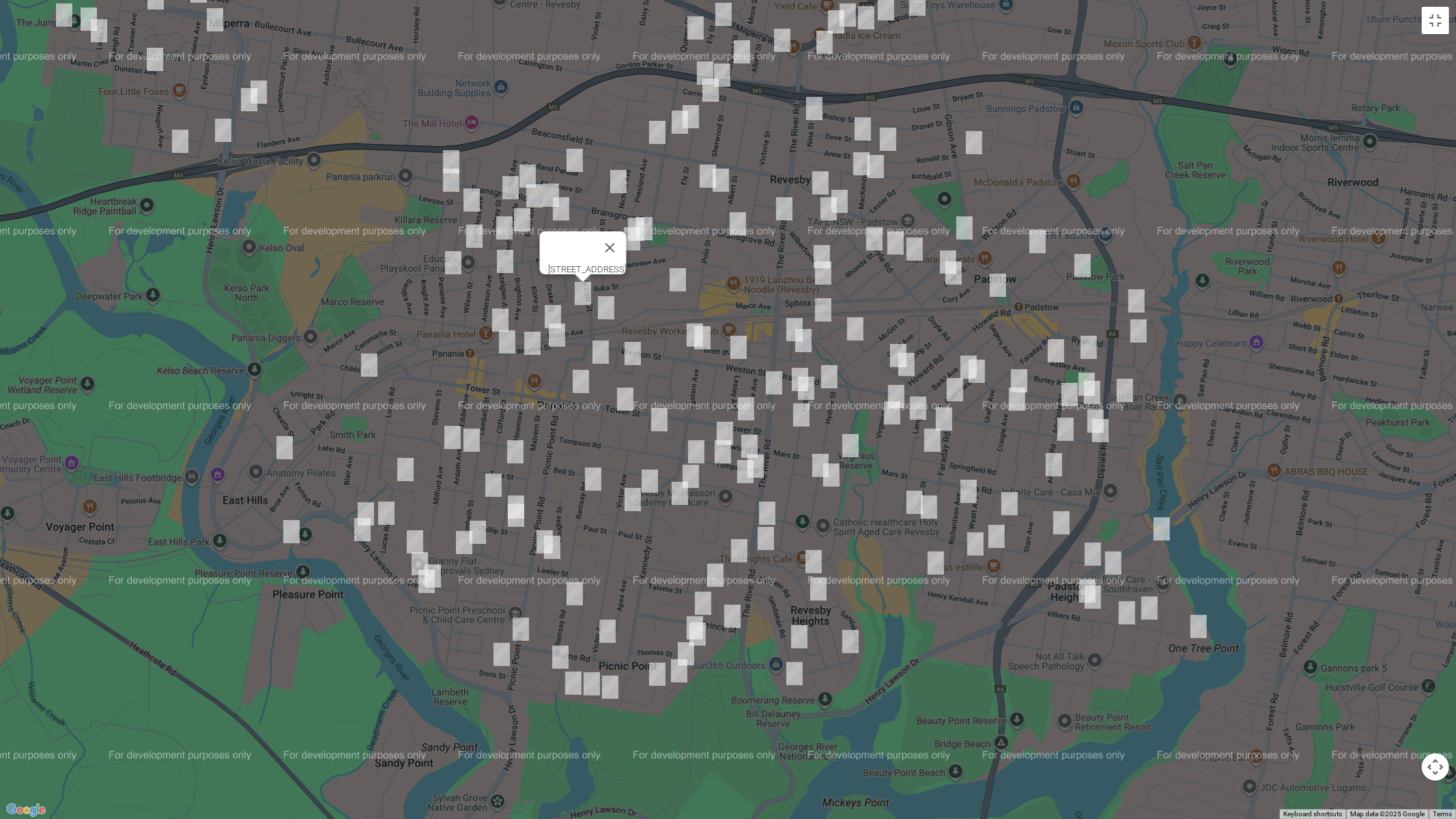
click at [553, 308] on img "138 Marco Avenue, PANANIA NSW 2213" at bounding box center [552, 316] width 27 height 34
drag, startPoint x: 605, startPoint y: 307, endPoint x: 596, endPoint y: 309, distance: 9.2
click at [604, 307] on img "106 Marco Avenue, REVESBY NSW 2212" at bounding box center [606, 307] width 27 height 34
click at [496, 317] on img "103 Marco Avenue, PANANIA NSW 2213" at bounding box center [500, 319] width 27 height 34
click at [377, 362] on img "2 Park Road, EAST HILLS NSW 2213" at bounding box center [369, 364] width 27 height 34
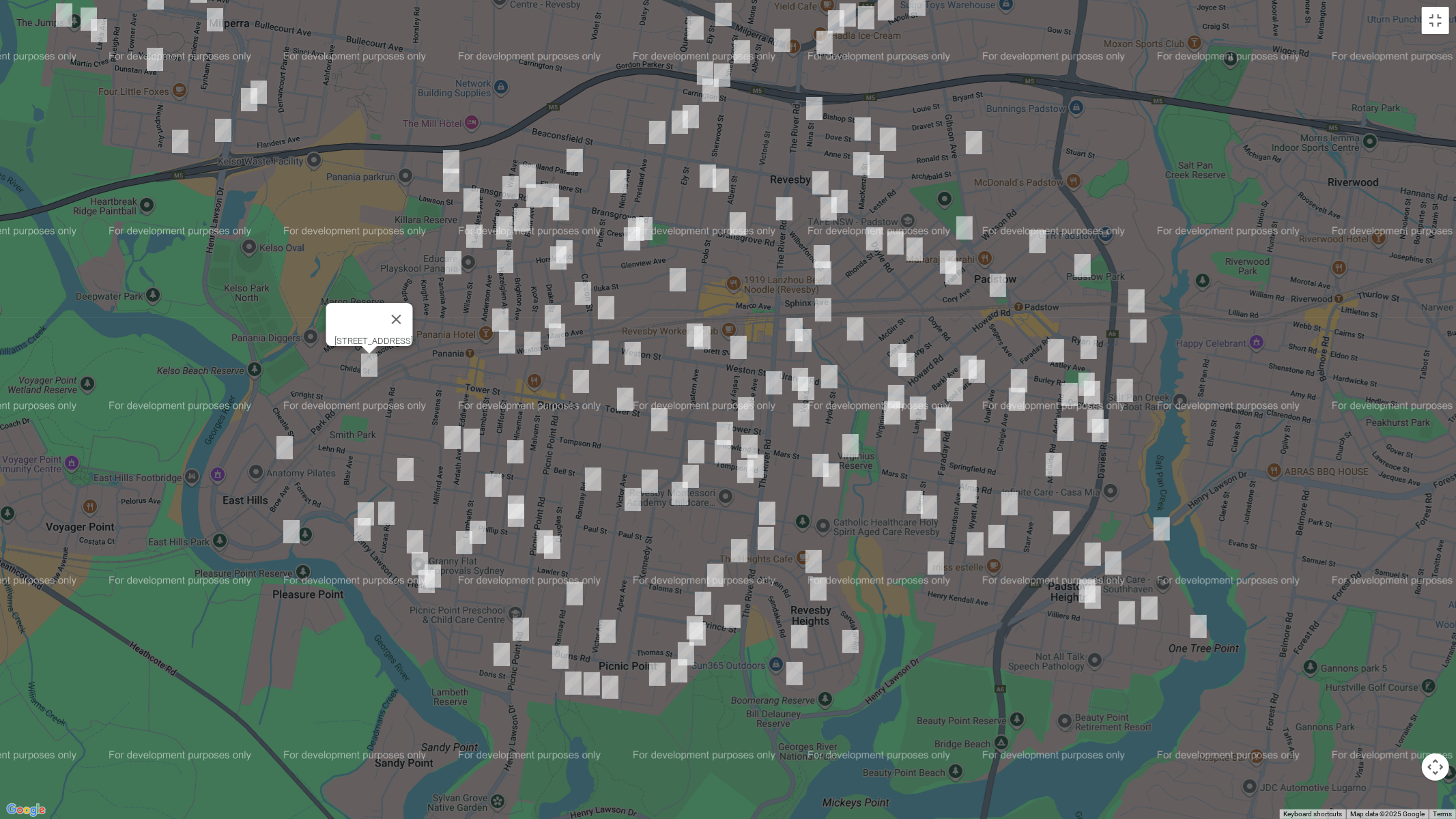
click at [509, 344] on img "177 Weston Street, PANANIA NSW 2213" at bounding box center [507, 341] width 27 height 34
click at [556, 336] on img "159 Weston Street, PANANIA NSW 2213" at bounding box center [557, 334] width 27 height 34
click at [531, 349] on img "6 Hinemoa Street, PANANIA NSW 2213" at bounding box center [532, 342] width 27 height 34
click at [604, 348] on img "10 Roslyn Avenue, PANANIA NSW 2213" at bounding box center [601, 351] width 27 height 34
click at [632, 353] on img "10a Hodgkinson Crescent, PANANIA NSW 2213" at bounding box center [632, 353] width 27 height 34
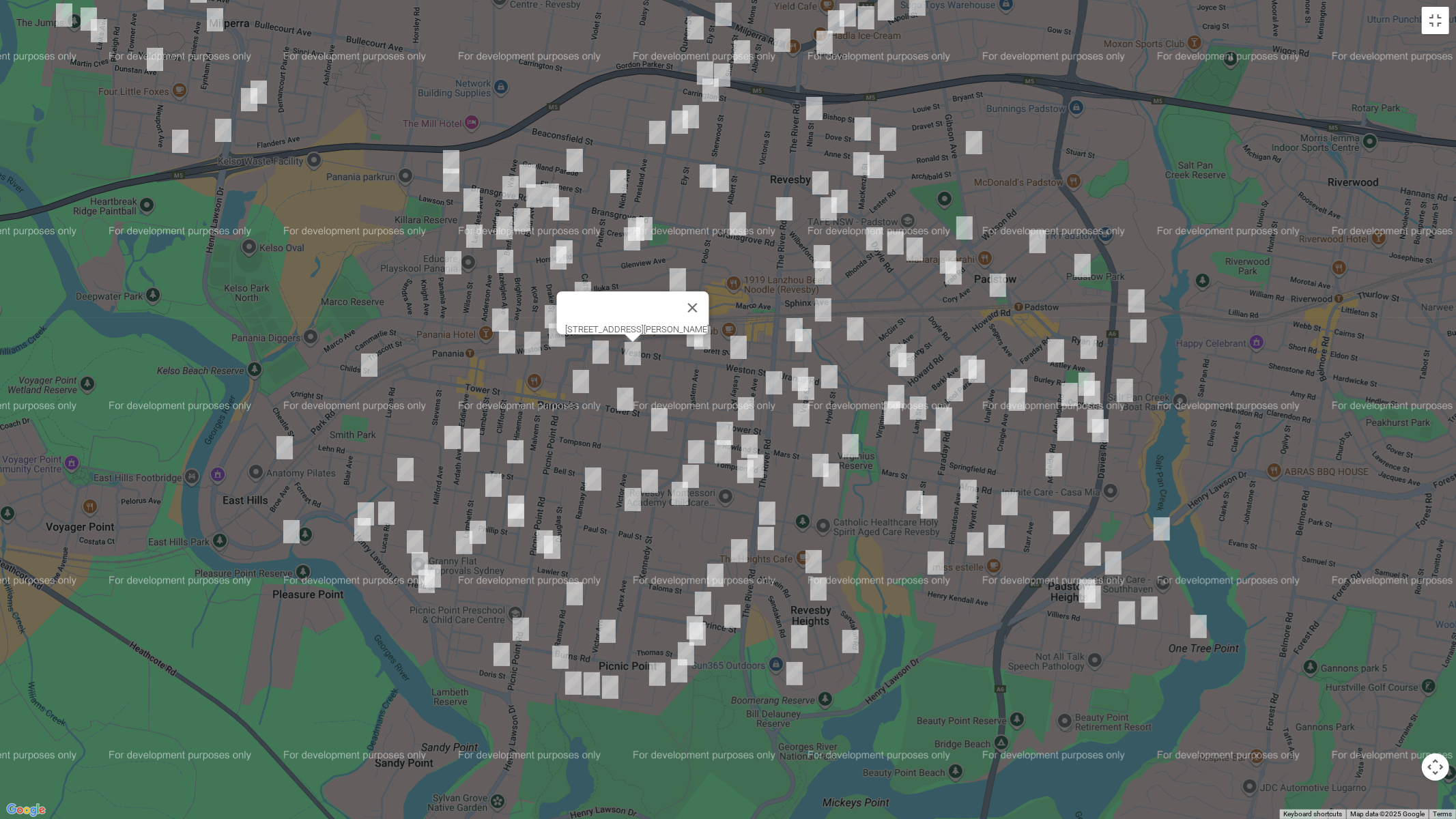
click at [577, 377] on img "122A Tower Street, PANANIA NSW 2213" at bounding box center [581, 380] width 27 height 34
click at [623, 399] on img "103b Tower Street, PANANIA NSW 2213" at bounding box center [625, 399] width 27 height 34
click at [663, 418] on img "9 Condon Avenue, PANANIA NSW 2213" at bounding box center [659, 419] width 27 height 34
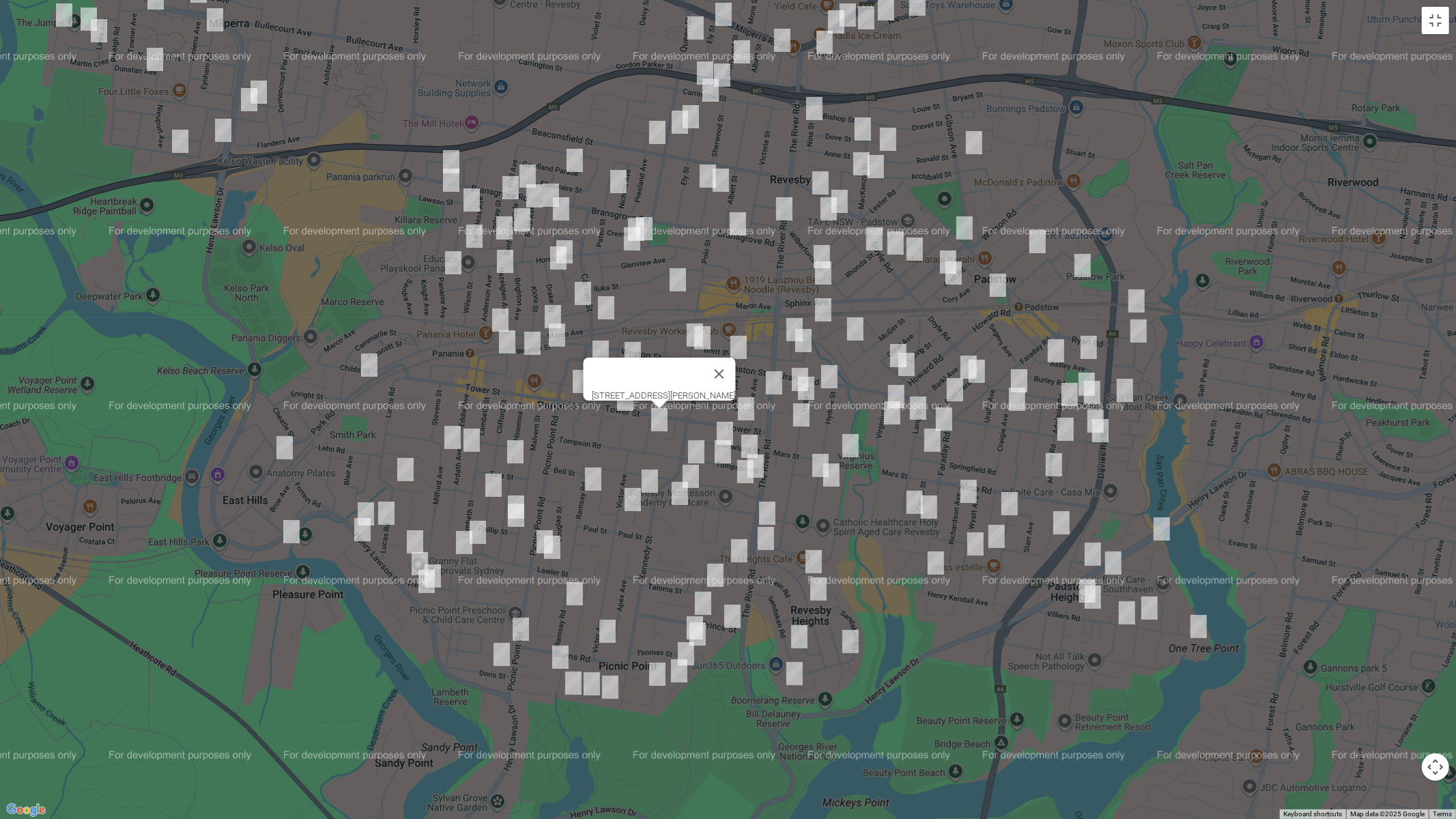
click at [695, 452] on img "49 Tompson Road, REVESBY NSW 2212" at bounding box center [696, 451] width 27 height 34
click at [689, 476] on img "41A Ferndale Road, REVESBY NSW 2212" at bounding box center [680, 492] width 27 height 34
click at [691, 476] on img "41A Ferndale Road, REVESBY NSW 2212" at bounding box center [680, 492] width 27 height 34
click at [1388, 116] on div "[STREET_ADDRESS]" at bounding box center [728, 410] width 1456 height 819
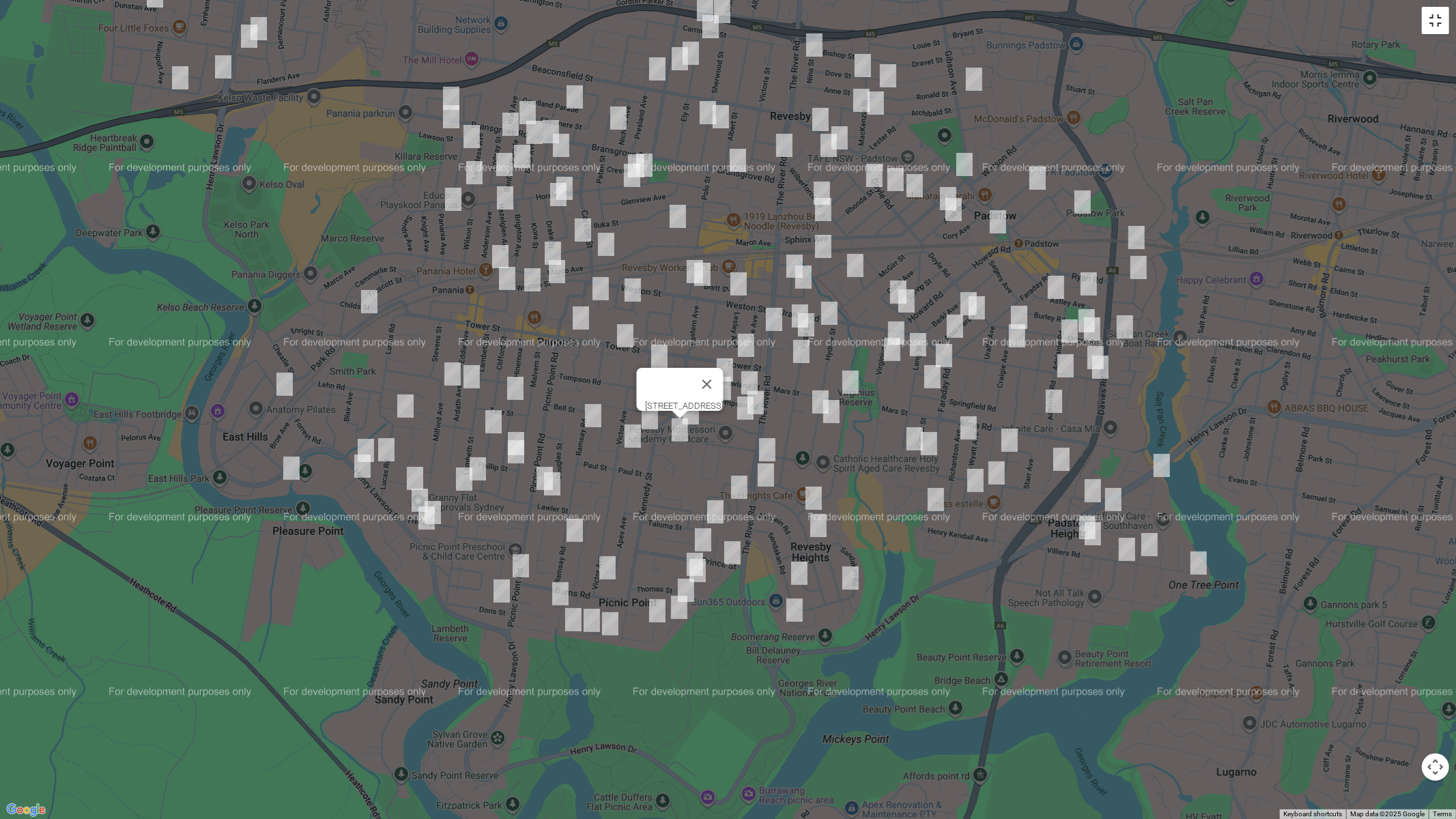
click at [1440, 24] on button "Toggle fullscreen view" at bounding box center [1435, 20] width 27 height 27
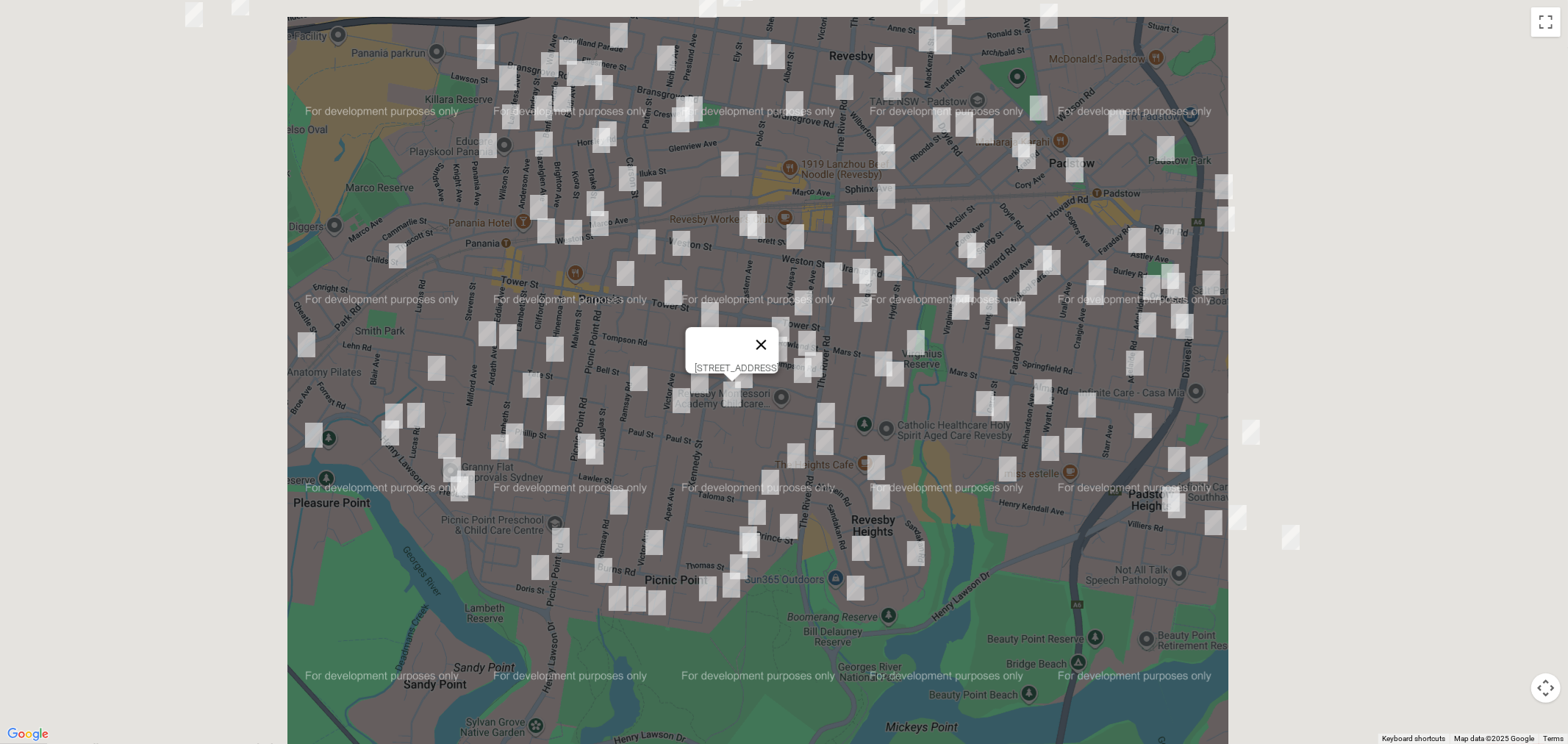
click at [743, 363] on button "Close" at bounding box center [760, 345] width 35 height 35
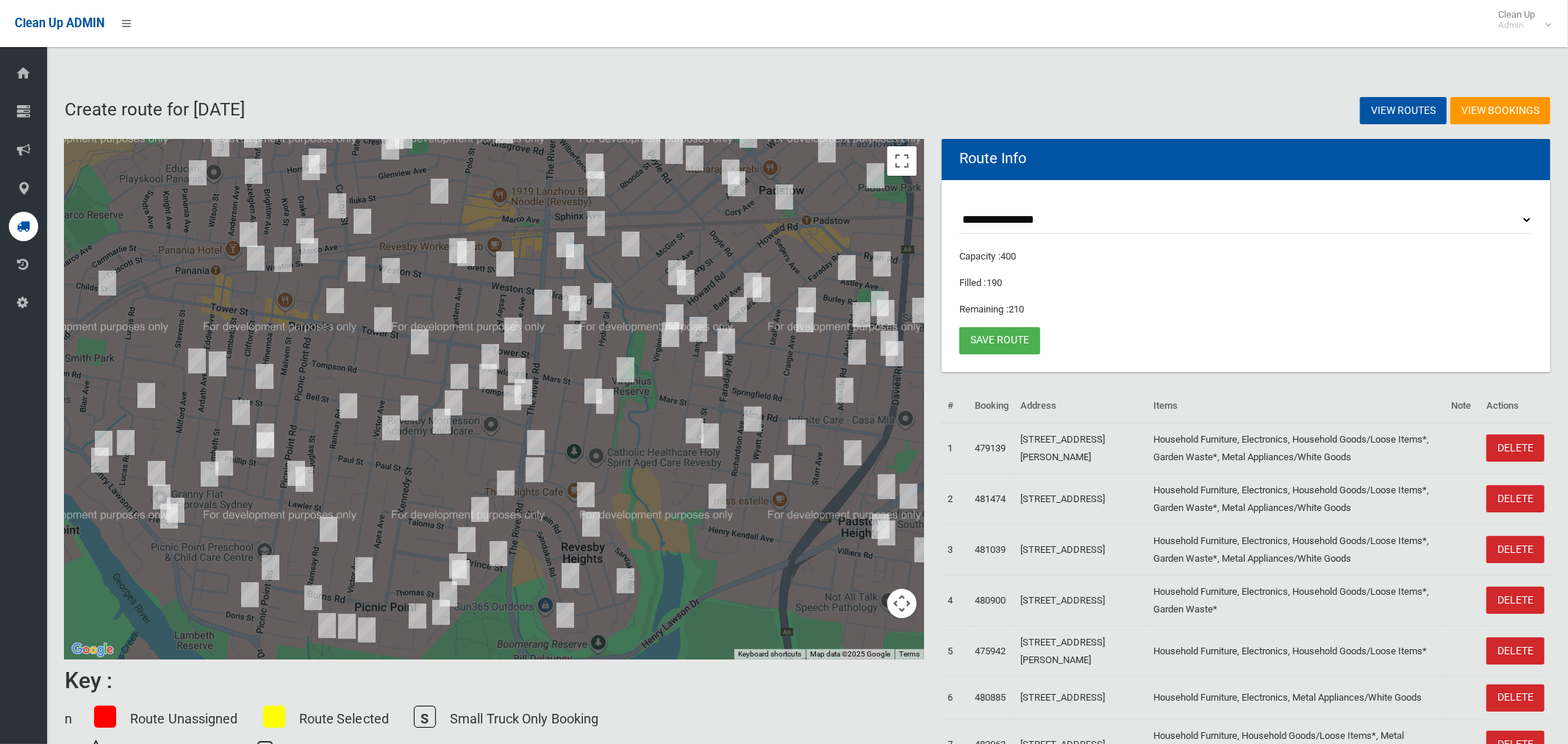
click at [442, 424] on img "41A Ferndale Road, REVESBY NSW 2212" at bounding box center [442, 421] width 29 height 36
click at [439, 424] on img "41A Ferndale Road, REVESBY NSW 2212" at bounding box center [442, 421] width 29 height 36
click at [489, 363] on button "Close" at bounding box center [471, 372] width 35 height 35
click at [462, 397] on img "47A Lochinvar Road, REVESBY NSW 2212" at bounding box center [454, 402] width 29 height 36
click at [414, 410] on img "29 Garnsey Avenue, PANANIA NSW 2213" at bounding box center [410, 407] width 29 height 36
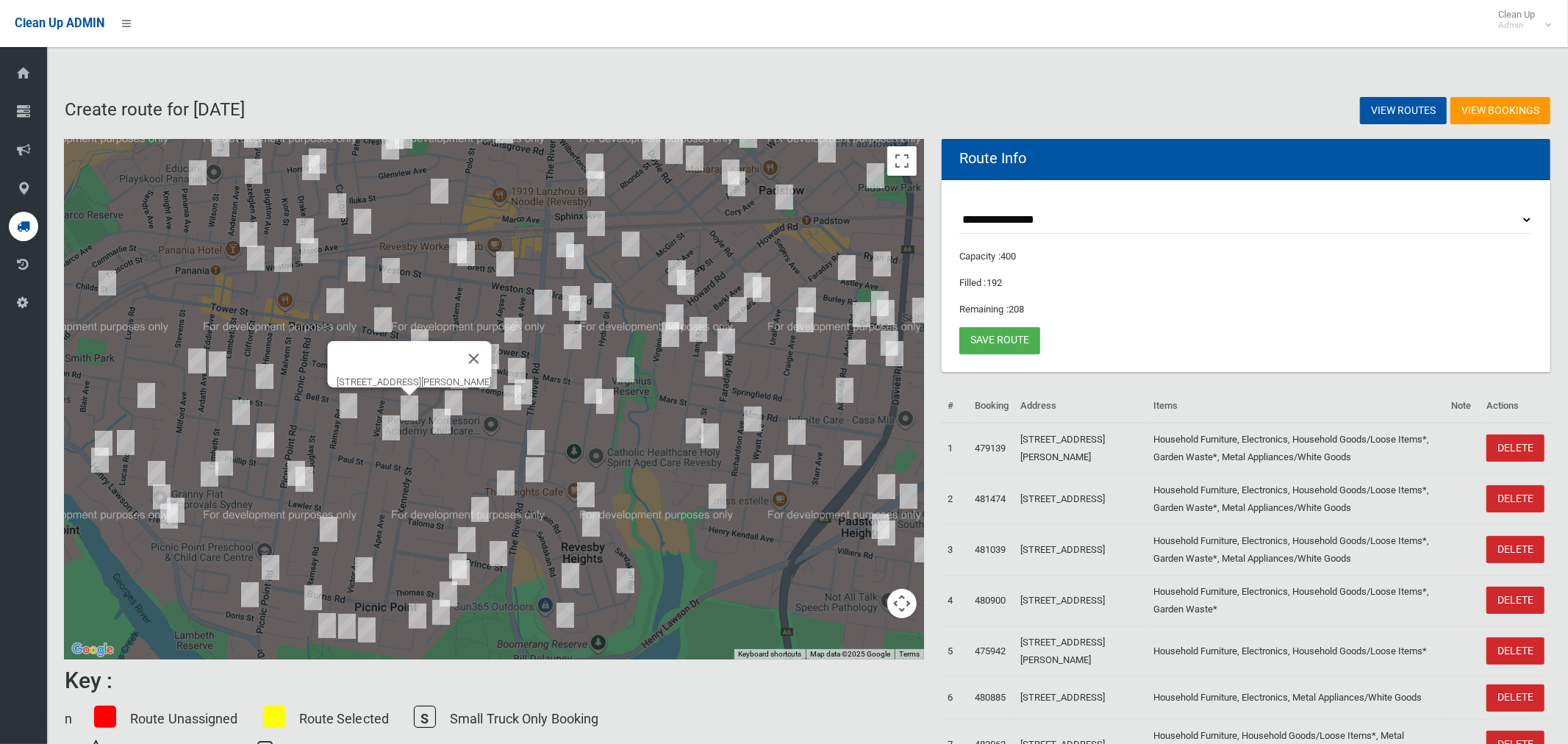
click at [356, 405] on img "15 Ramsay Road, PANANIA NSW 2213" at bounding box center [348, 405] width 29 height 36
click at [392, 430] on img "2 Parkhurst Avenue, PANANIA NSW 2213" at bounding box center [391, 427] width 29 height 36
click at [193, 353] on img "13 Milford Avenue, PANANIA NSW 2213" at bounding box center [197, 360] width 29 height 36
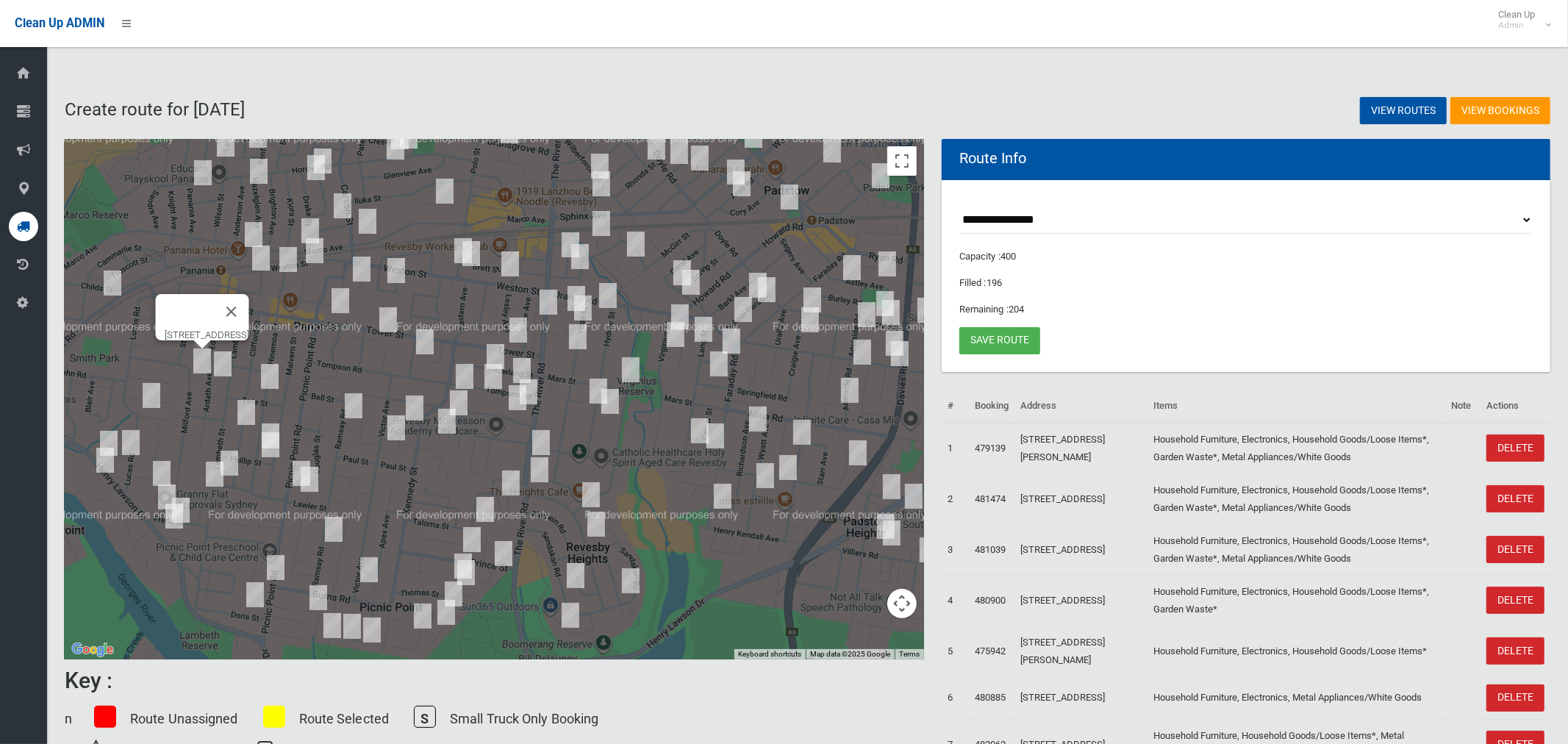
drag, startPoint x: 224, startPoint y: 363, endPoint x: 258, endPoint y: 377, distance: 36.8
click at [224, 364] on img "53 Ardath Avenue, PANANIA NSW 2213" at bounding box center [222, 363] width 29 height 36
click at [274, 379] on img "72 Hinemoa Street, PANANIA NSW 2213" at bounding box center [270, 375] width 29 height 36
click at [149, 393] on img "4 Blanc Avenue, EAST HILLS NSW 2213" at bounding box center [151, 395] width 29 height 36
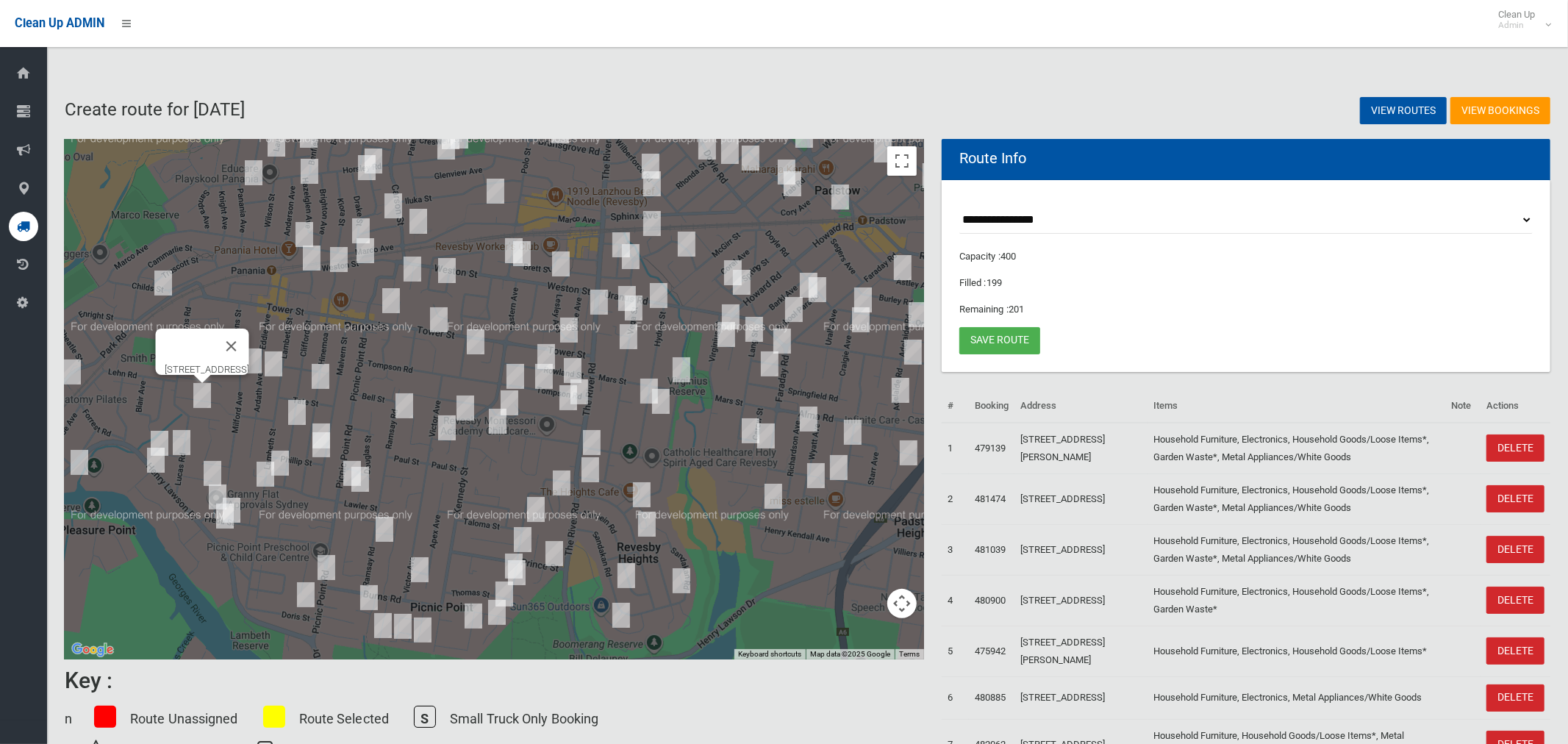
click at [155, 430] on img "695 Henry Lawson Drive, EAST HILLS NSW 2213" at bounding box center [160, 442] width 29 height 36
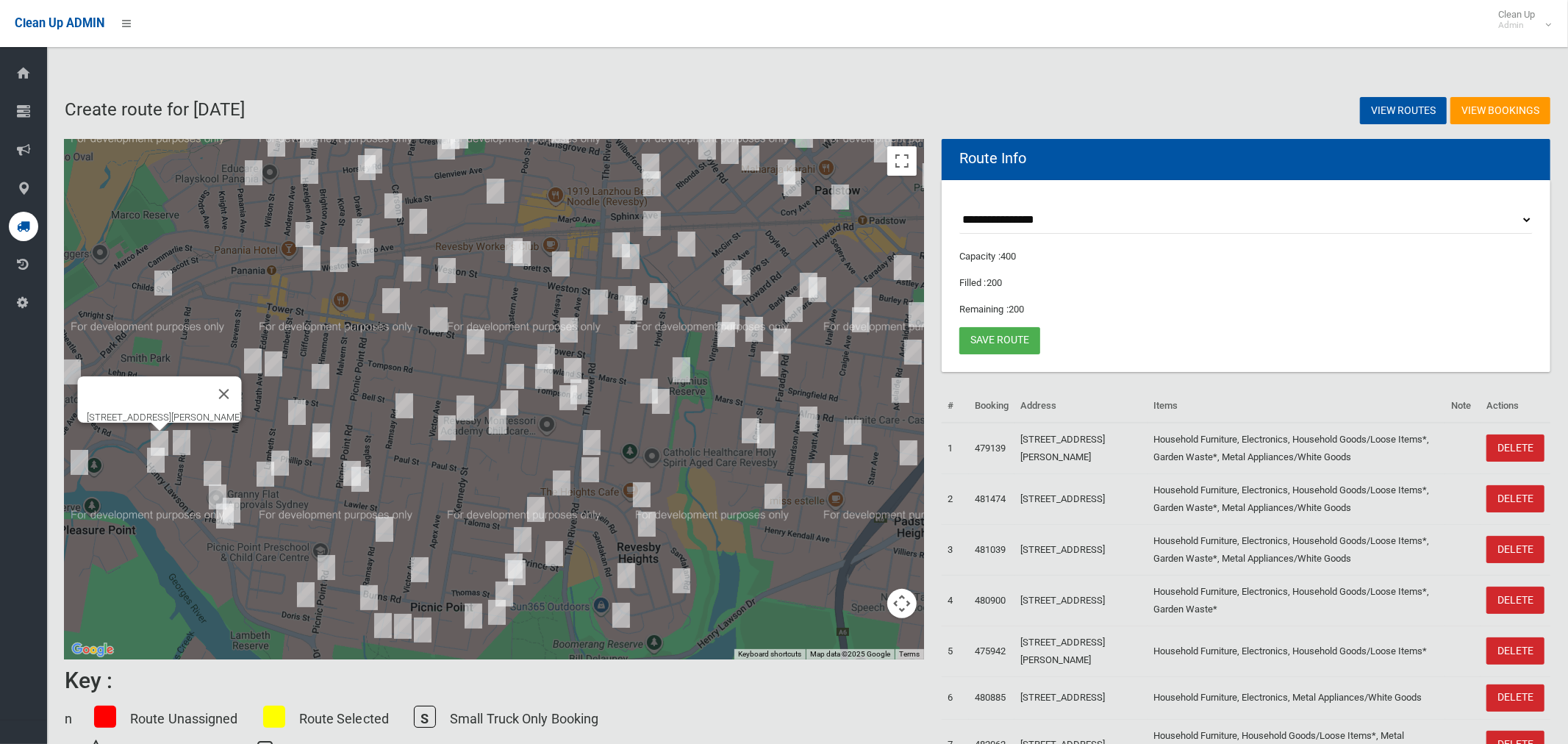
click at [185, 438] on div "695 Henry Lawson Drive, EAST HILLS NSW 2213" at bounding box center [494, 399] width 859 height 521
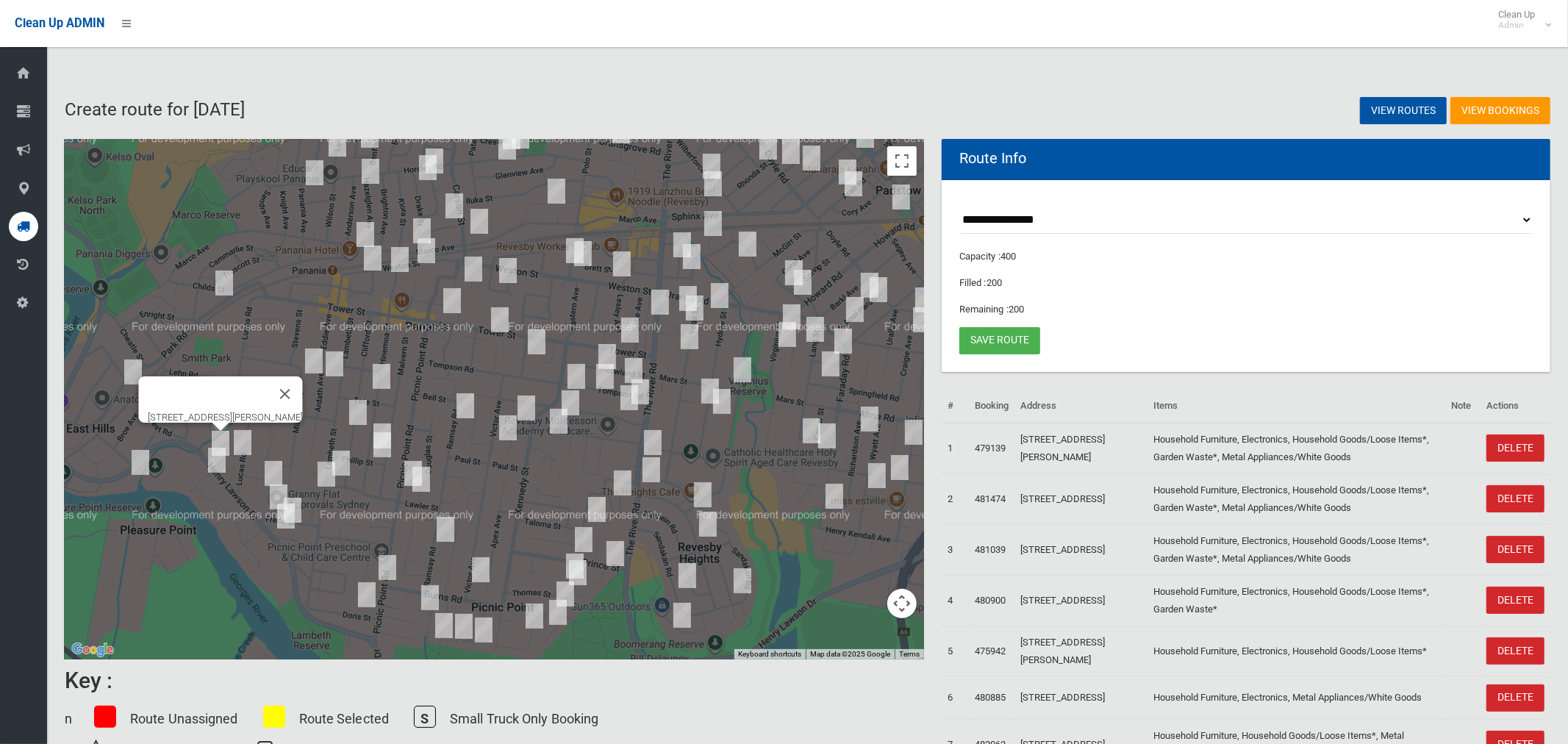
drag, startPoint x: 313, startPoint y: 389, endPoint x: 274, endPoint y: 389, distance: 39.0
click at [303, 389] on button "Close" at bounding box center [285, 394] width 35 height 35
click at [134, 372] on img "21 Park Road, EAST HILLS NSW 2213" at bounding box center [133, 372] width 29 height 36
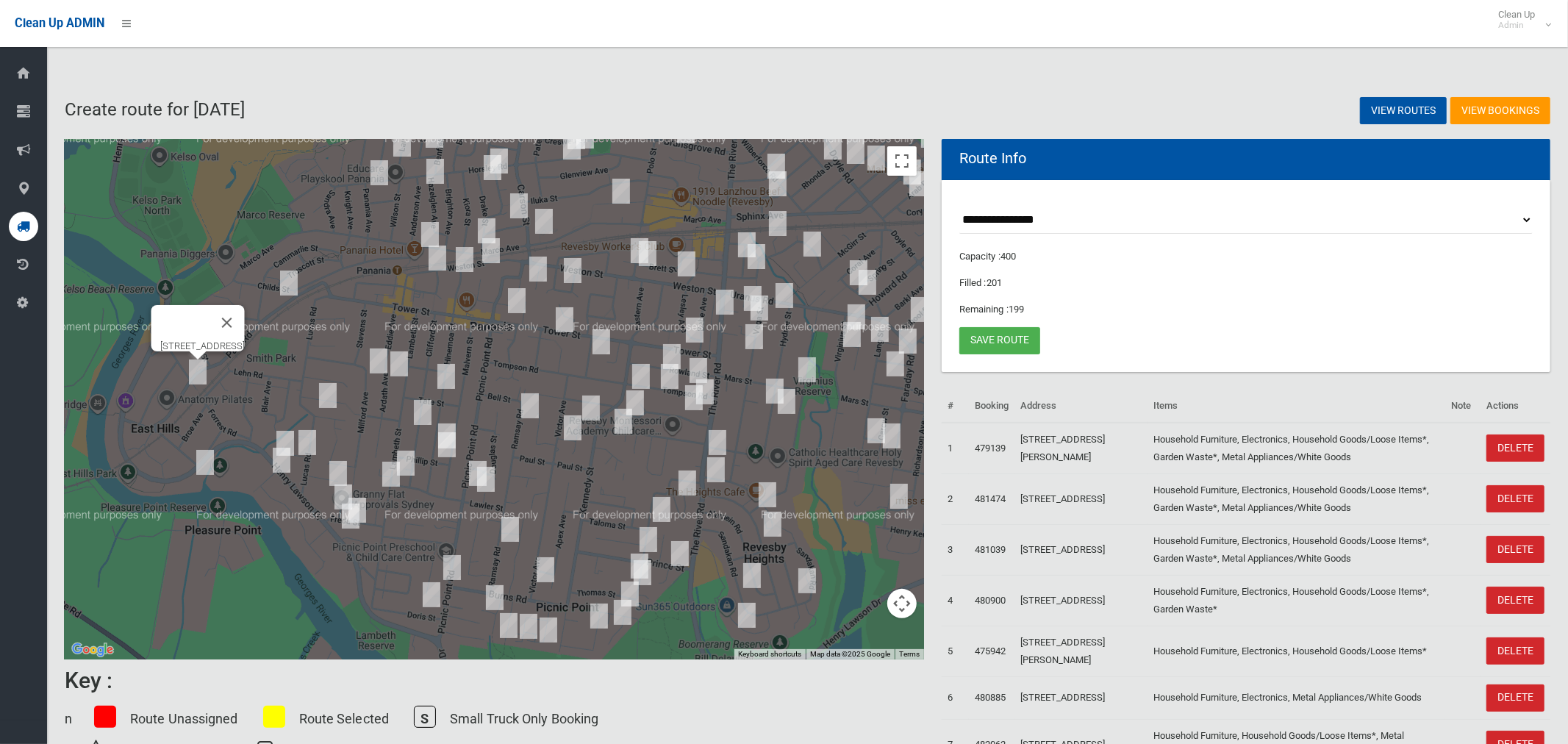
click at [208, 471] on img "606 Henry Lawson Drive, EAST HILLS NSW 2213" at bounding box center [205, 462] width 29 height 36
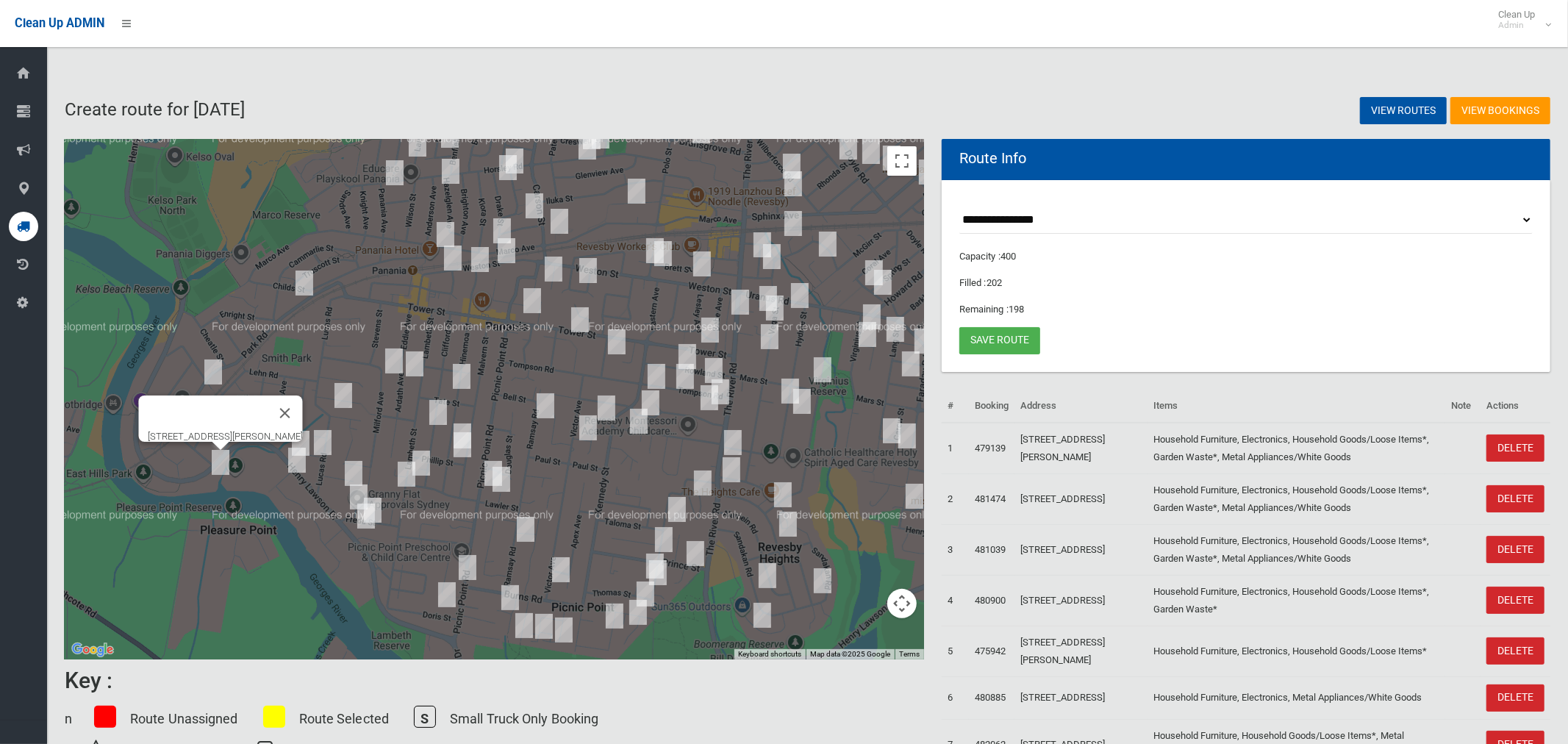
click at [323, 449] on img "4 Browning Street, EAST HILLS NSW 2213" at bounding box center [322, 442] width 29 height 36
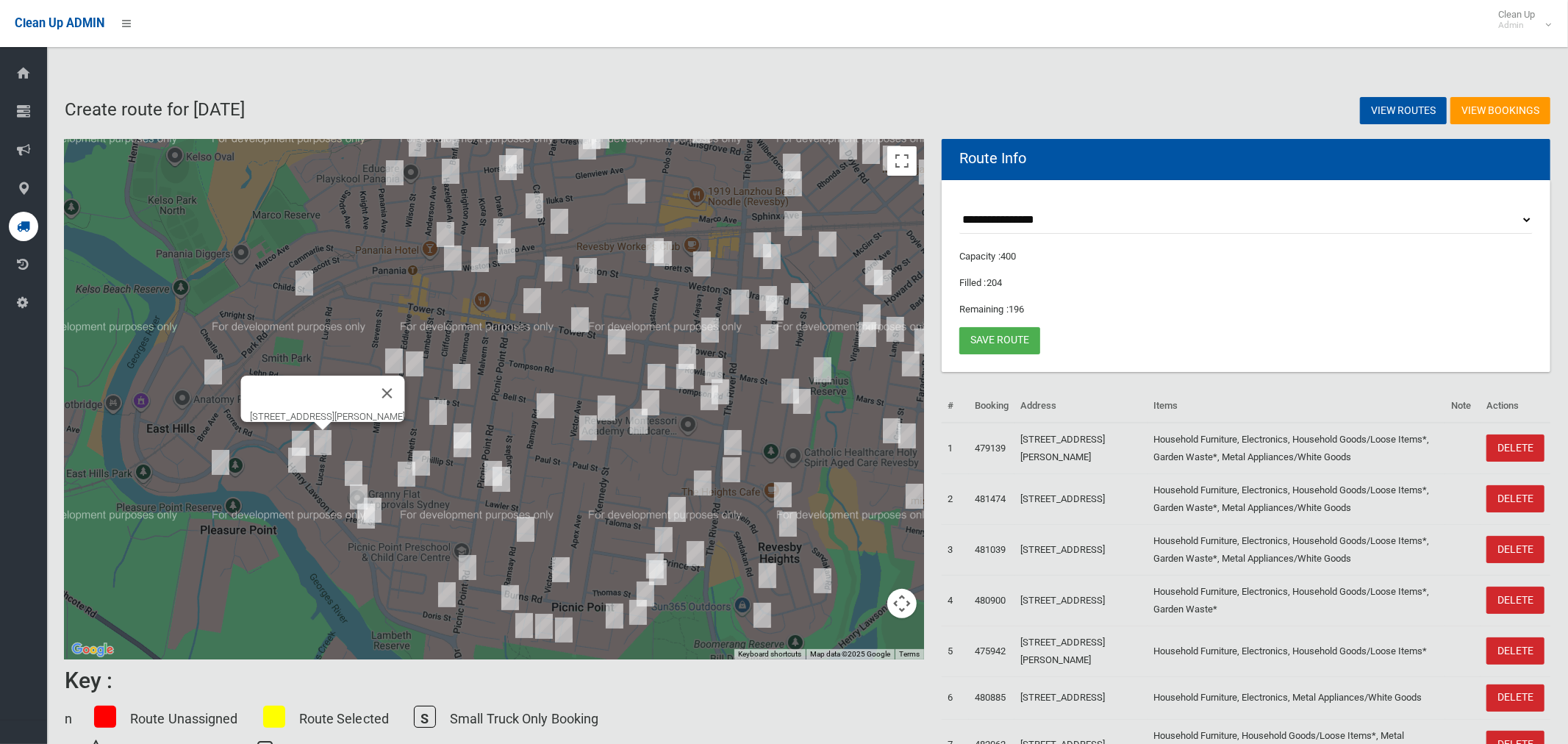
click at [295, 461] on img "4 Burbank Avenue, EAST HILLS NSW 2213" at bounding box center [297, 460] width 29 height 36
click at [427, 407] on img "72a Clifford Street, PANANIA NSW 2213" at bounding box center [438, 412] width 29 height 36
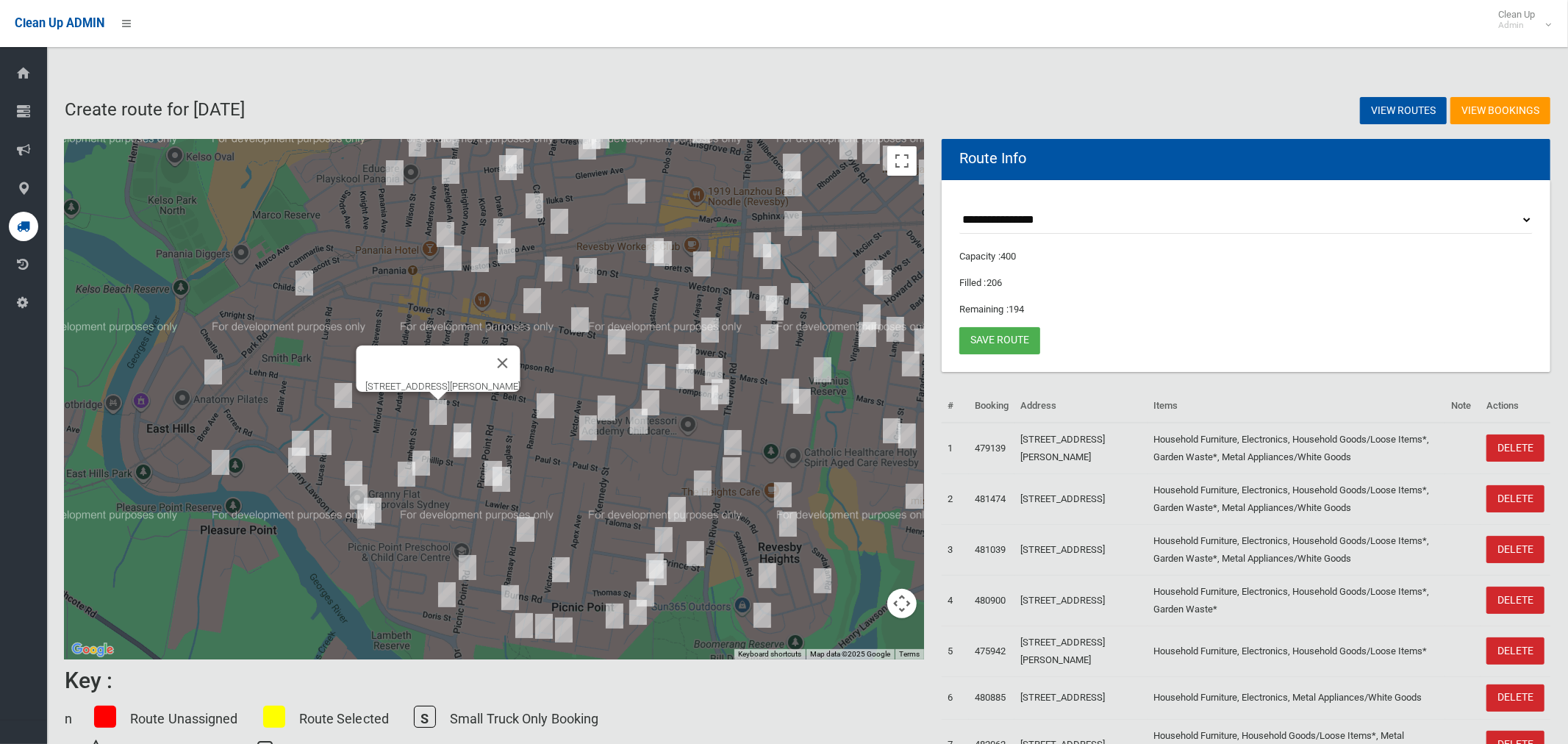
click at [463, 419] on img "125 Hinemoa Street, PANANIA NSW 2213" at bounding box center [463, 435] width 29 height 36
click at [464, 448] on img "22 Phillip Street, PANANIA NSW 2213" at bounding box center [463, 444] width 29 height 36
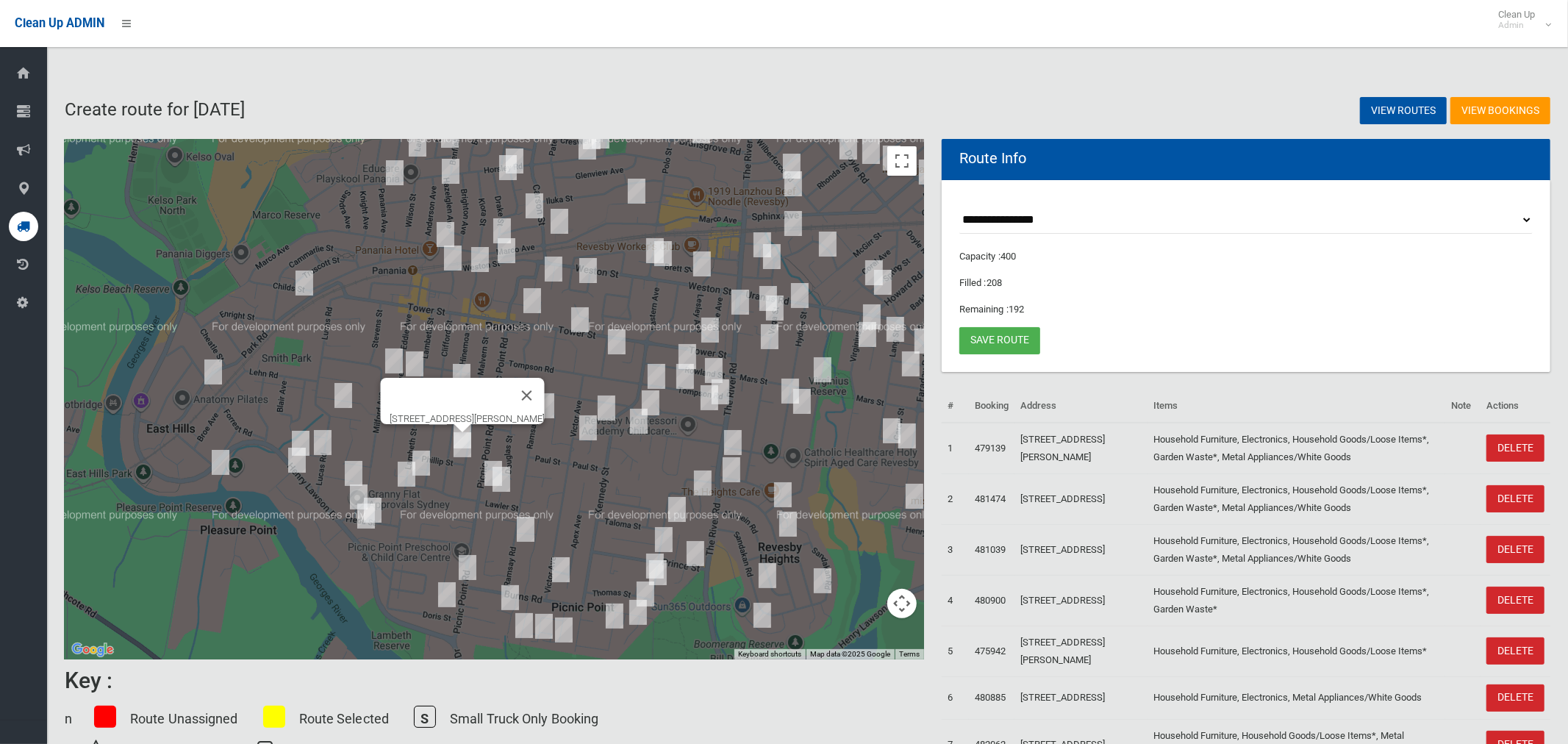
click at [421, 455] on img "46 Lawler Street, PANANIA NSW 2213" at bounding box center [421, 463] width 29 height 36
click at [405, 472] on img "134 Lambeth Street, PANANIA NSW 2213" at bounding box center [407, 473] width 29 height 36
click at [348, 472] on img "38A Irene Street, PANANIA NSW 2213" at bounding box center [354, 472] width 29 height 36
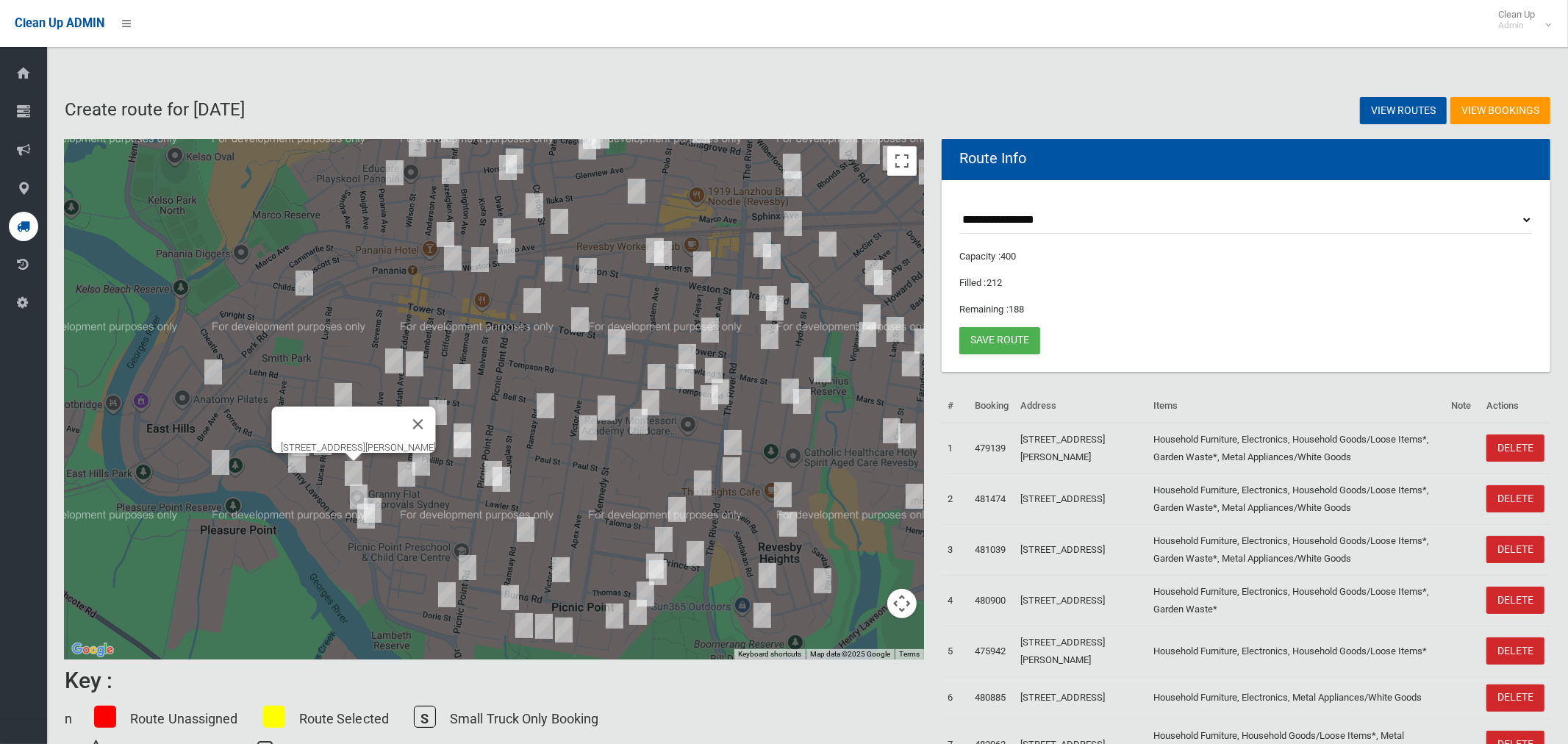
click at [354, 494] on img "34 Freda Street, PANANIA NSW 2213" at bounding box center [359, 496] width 29 height 36
click at [384, 502] on img "1/17 Freda Street, PANANIA NSW 2213" at bounding box center [372, 510] width 29 height 36
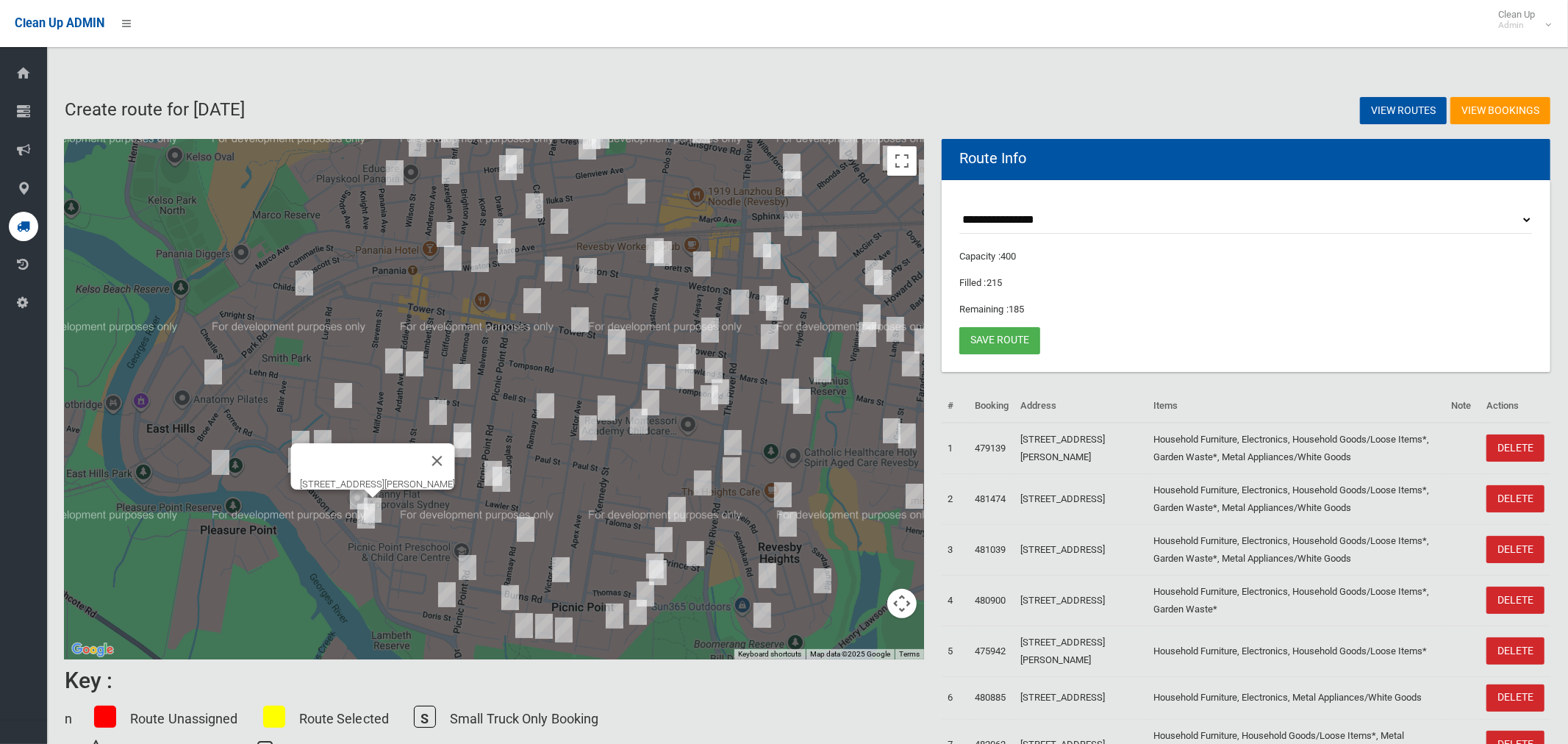
click at [361, 525] on img "1 Atami Place, PICNIC POINT NSW 2213" at bounding box center [366, 516] width 29 height 36
click at [480, 462] on img "101 Picnic Point Road, PANANIA NSW 2213" at bounding box center [493, 472] width 29 height 36
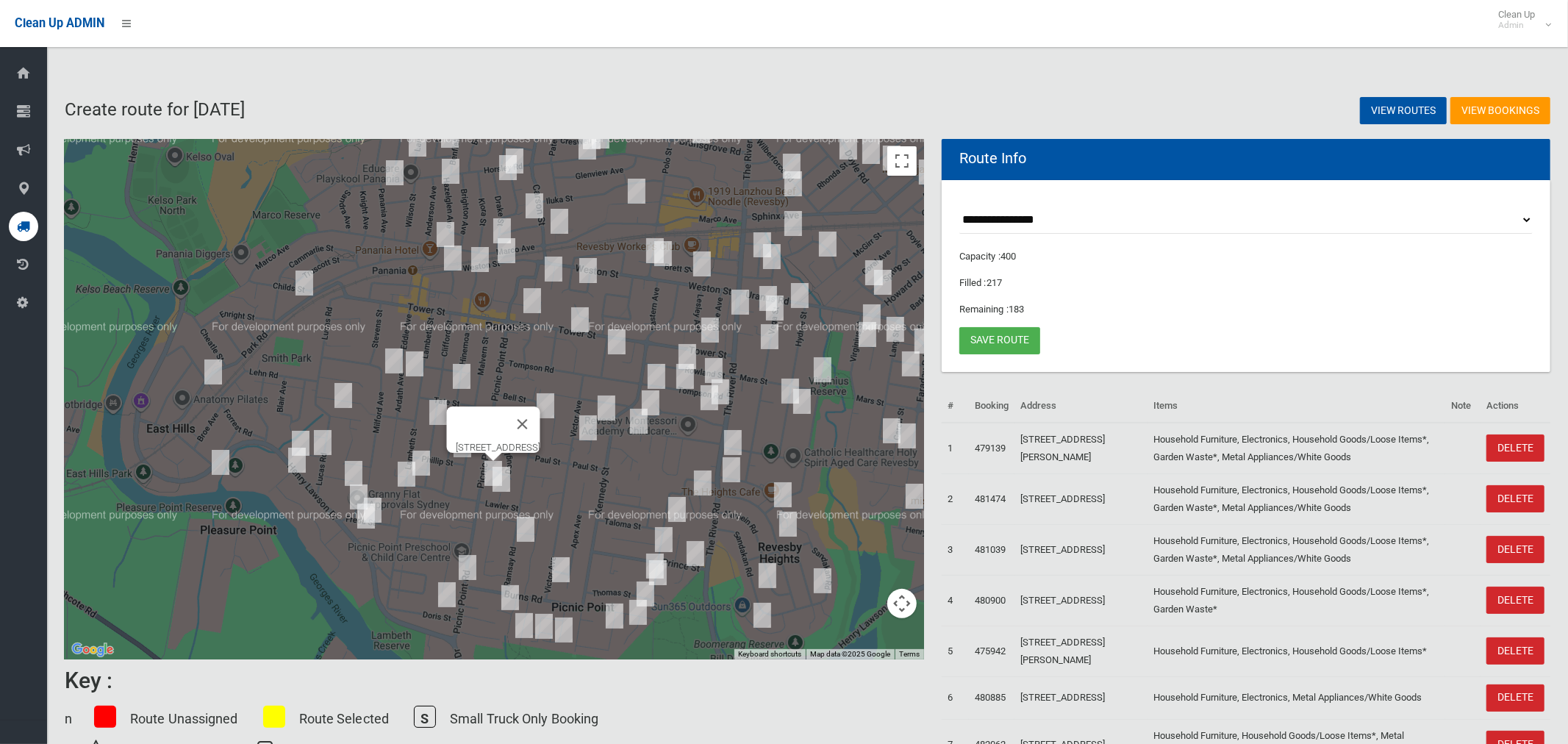
click at [498, 482] on img "20 Lawler Street, PANANIA NSW 2213" at bounding box center [501, 478] width 29 height 36
click at [703, 477] on img "21 Bardo Circuit, REVESBY HEIGHTS NSW 2212" at bounding box center [703, 482] width 29 height 36
drag, startPoint x: 675, startPoint y: 508, endPoint x: 676, endPoint y: 516, distance: 8.1
click at [676, 508] on img "86 Thomas Street, PICNIC POINT NSW 2213" at bounding box center [677, 509] width 29 height 36
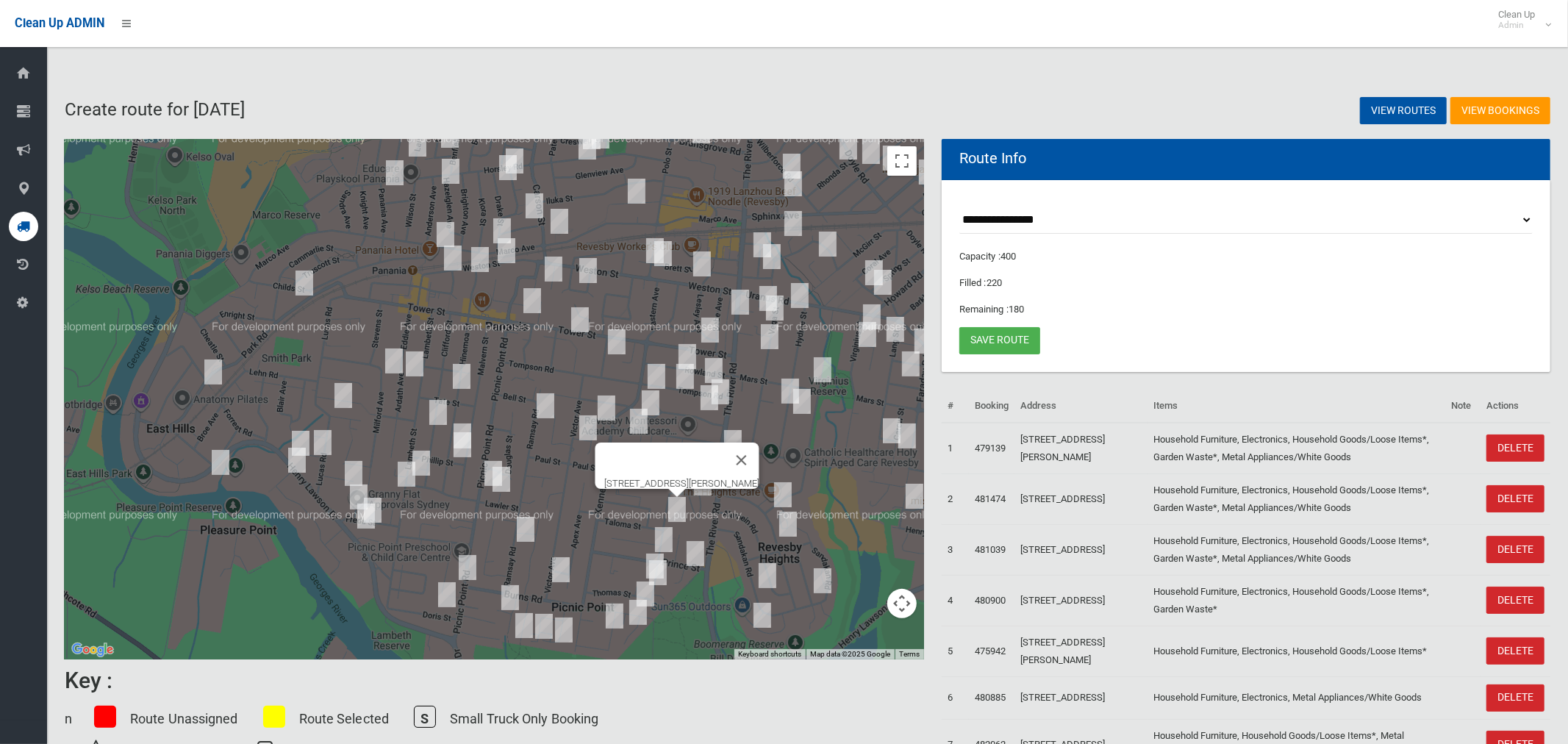
click at [660, 537] on img "37 Prince Street, PICNIC POINT NSW 2213" at bounding box center [663, 539] width 29 height 36
click at [647, 554] on img "39 Thomas Street, PICNIC POINT NSW 2213" at bounding box center [658, 571] width 29 height 36
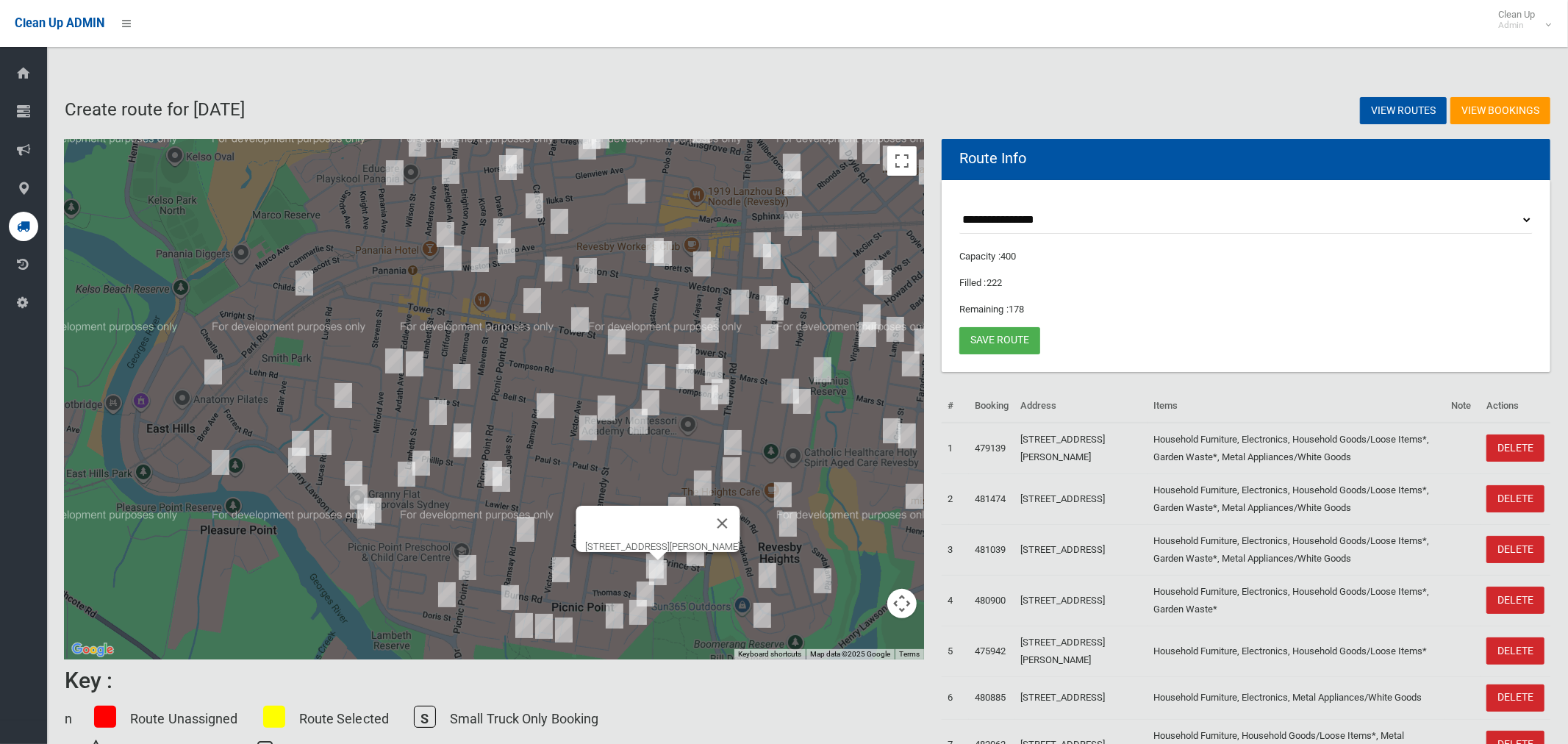
click at [657, 573] on img "39 Thomas Street, PICNIC POINT NSW 2213" at bounding box center [658, 571] width 29 height 36
click at [657, 577] on img "14 Burns Road, PICNIC POINT NSW 2213" at bounding box center [645, 593] width 29 height 36
click at [692, 534] on button "Close" at bounding box center [674, 545] width 35 height 35
click at [531, 533] on img "81 Ramsay Road, PICNIC POINT NSW 2213" at bounding box center [525, 528] width 29 height 36
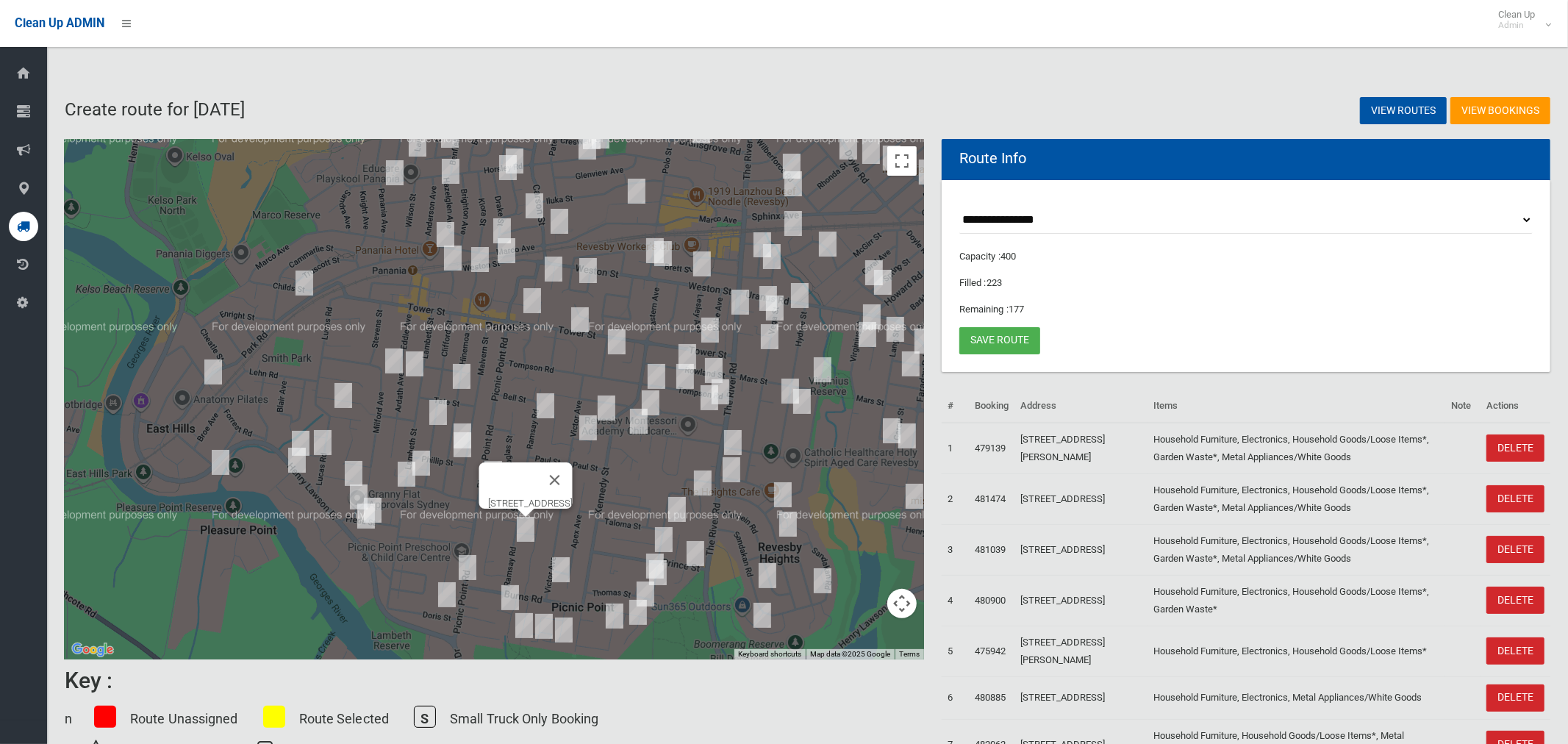
click at [460, 570] on img "4/146 Picnic Point Road, PICNIC POINT NSW 2213" at bounding box center [467, 567] width 29 height 36
click at [439, 597] on img "14 Doris Street, PICNIC POINT NSW 2213" at bounding box center [447, 594] width 29 height 36
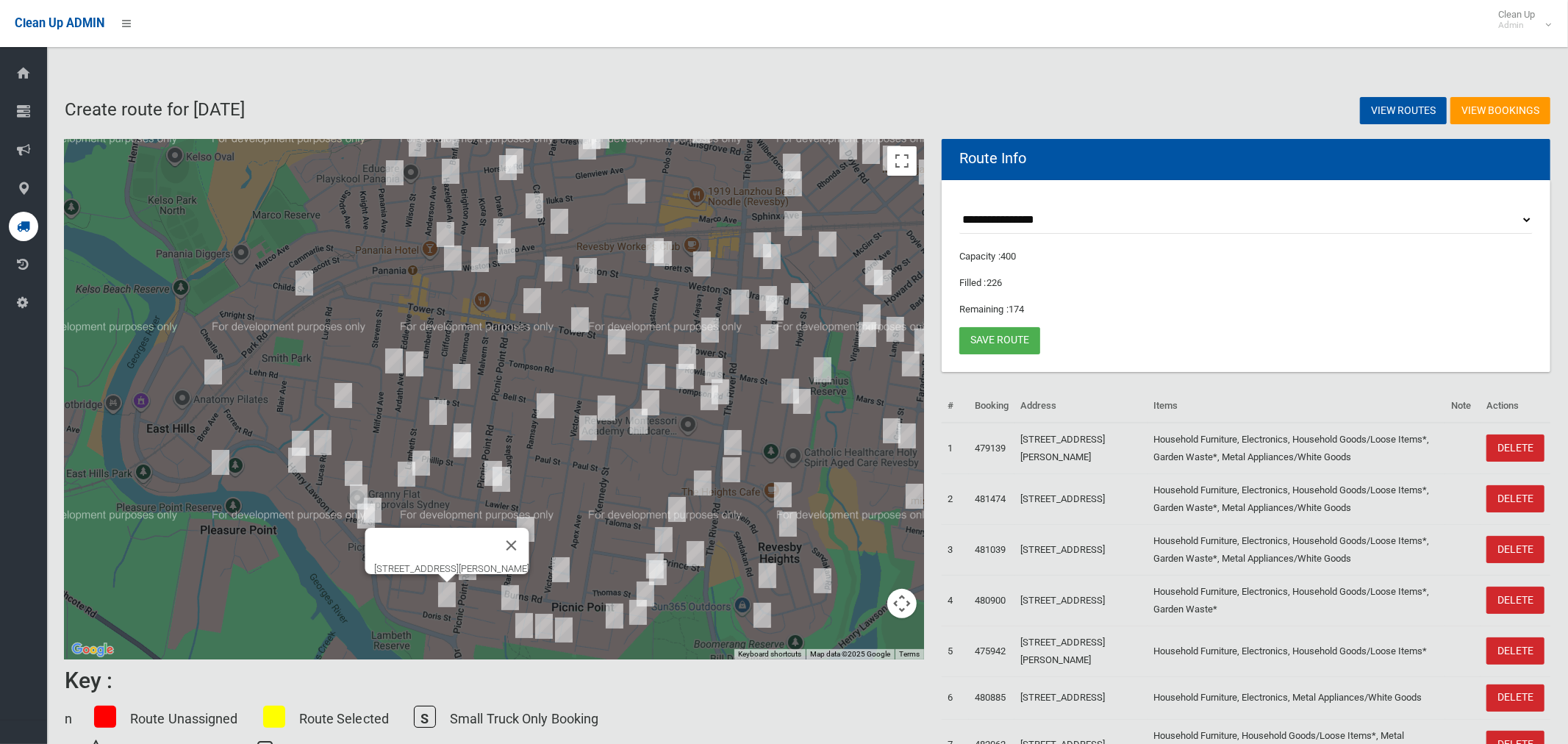
click at [560, 569] on img "89 Victor Avenue, PICNIC POINT NSW 2213" at bounding box center [561, 569] width 29 height 36
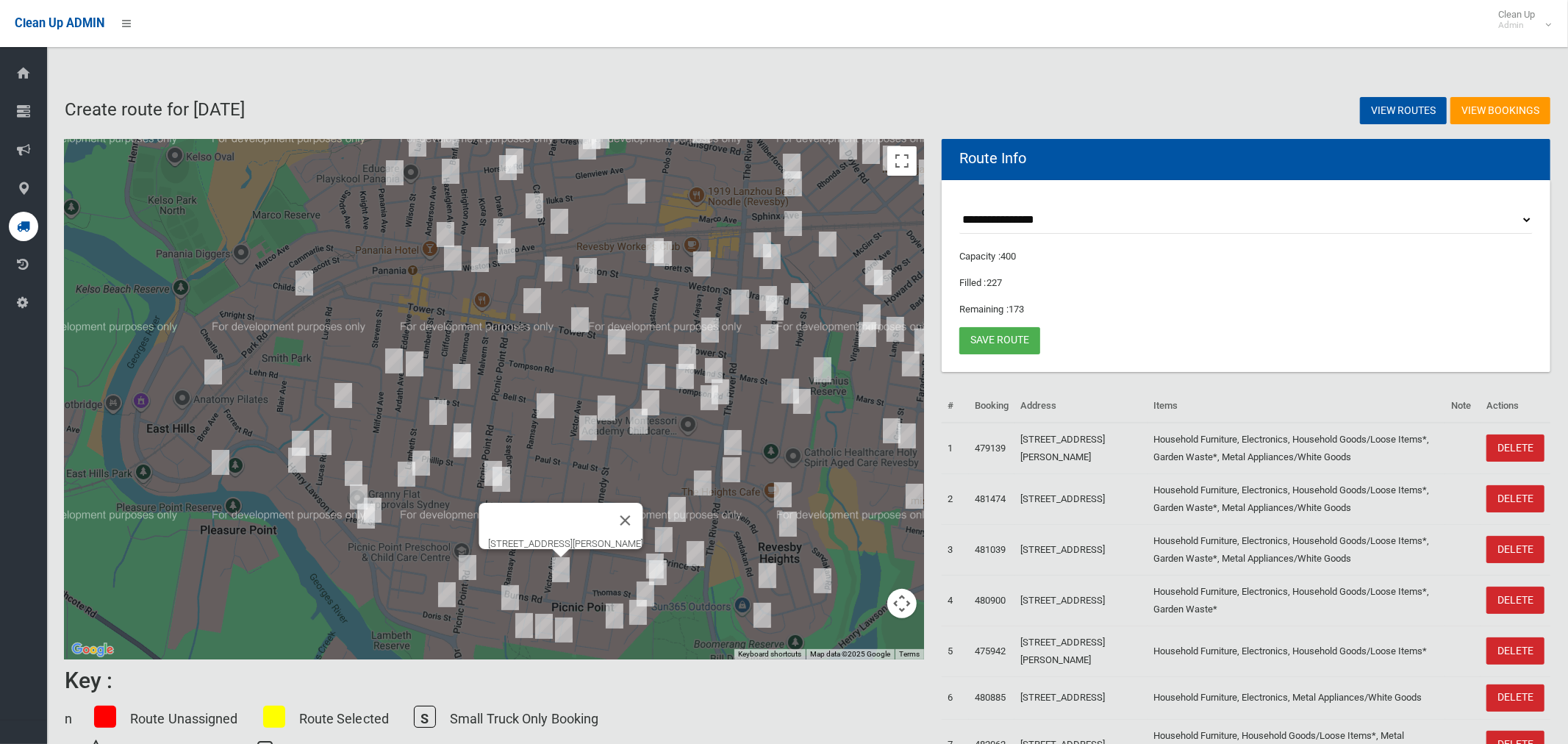
click at [507, 595] on img "3 Joyce Avenue, PICNIC POINT NSW 2213" at bounding box center [510, 597] width 29 height 36
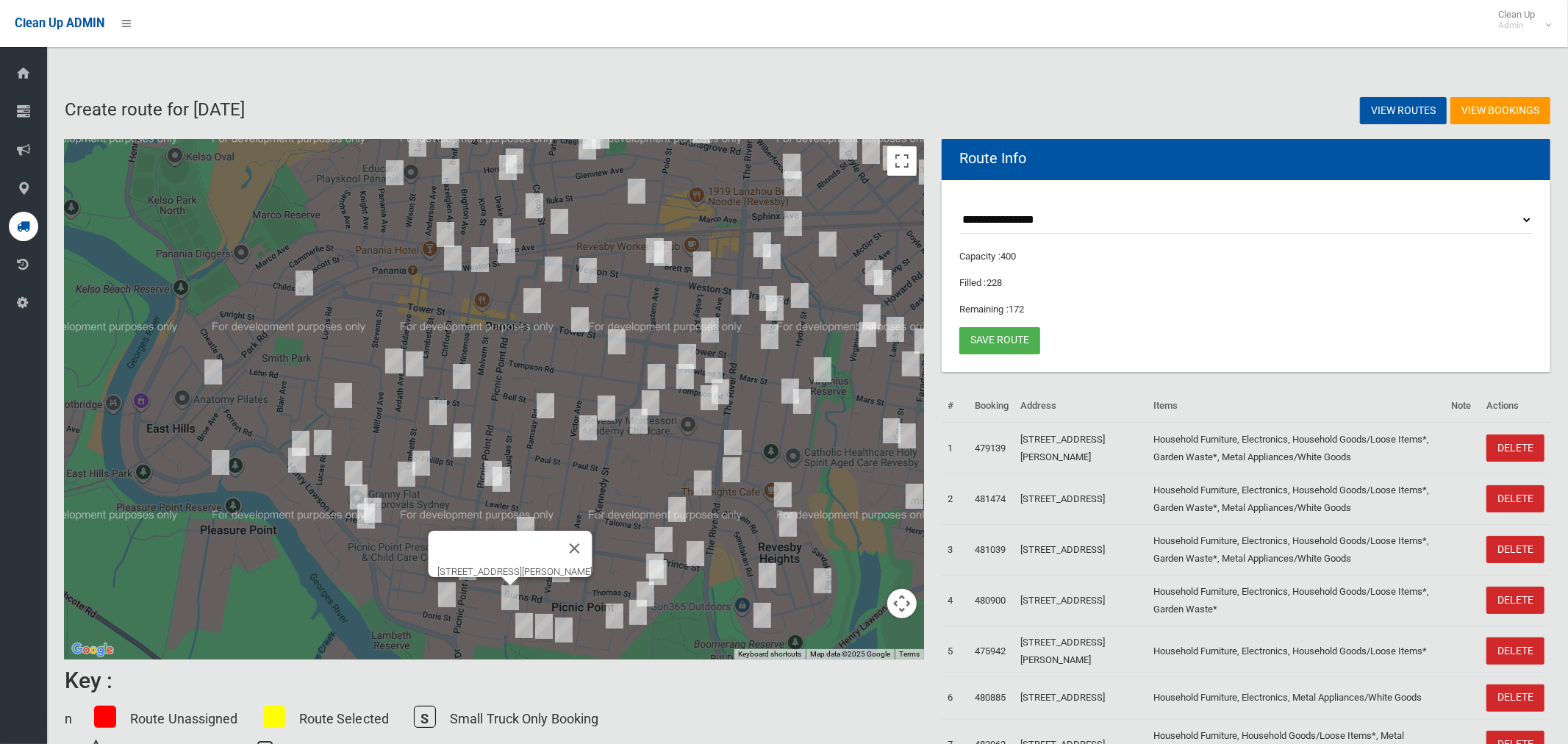
click at [521, 627] on img "26 Drysdale Avenue, PICNIC POINT NSW 2213" at bounding box center [524, 624] width 29 height 36
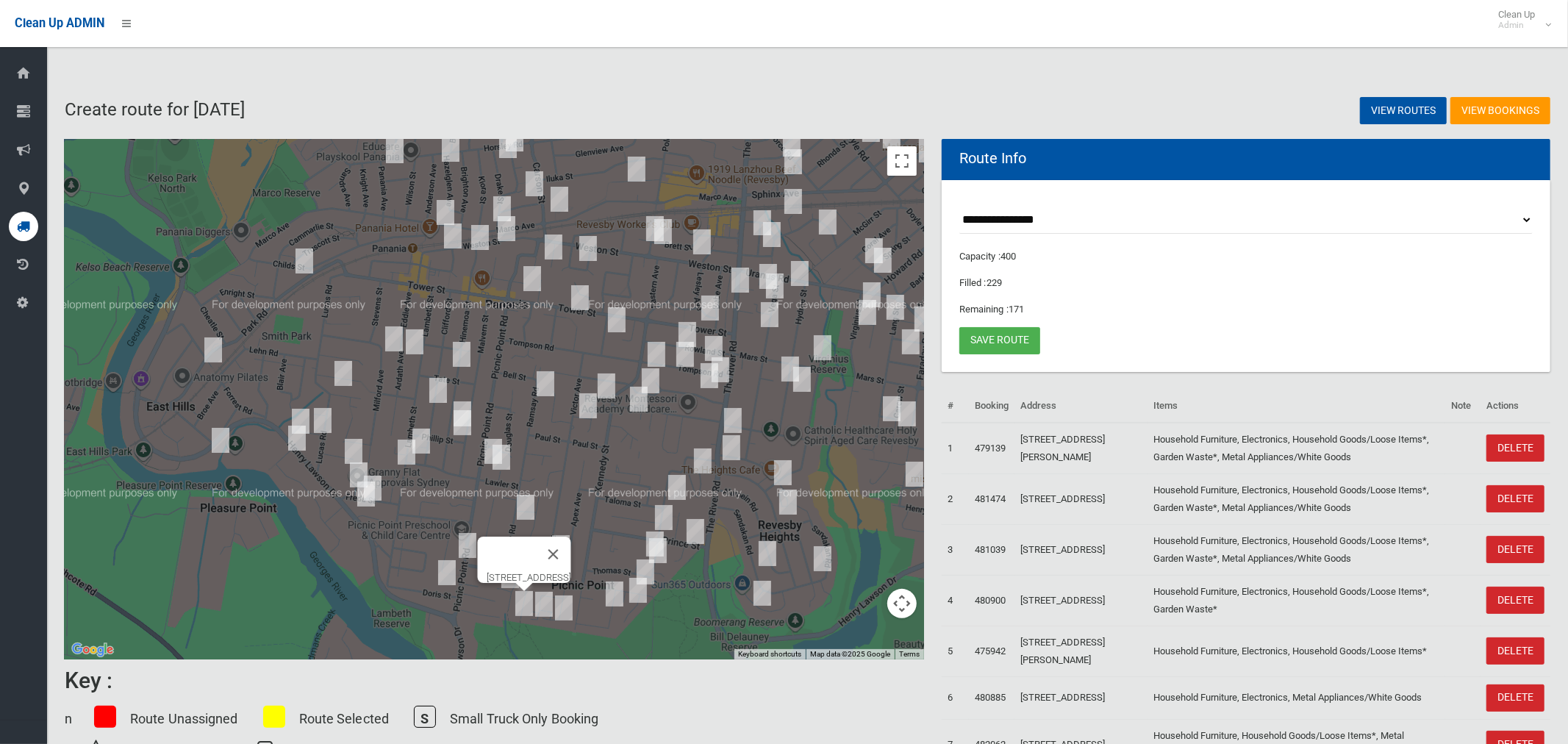
click at [539, 634] on div "26 Drysdale Avenue, PICNIC POINT NSW 2213" at bounding box center [494, 399] width 859 height 521
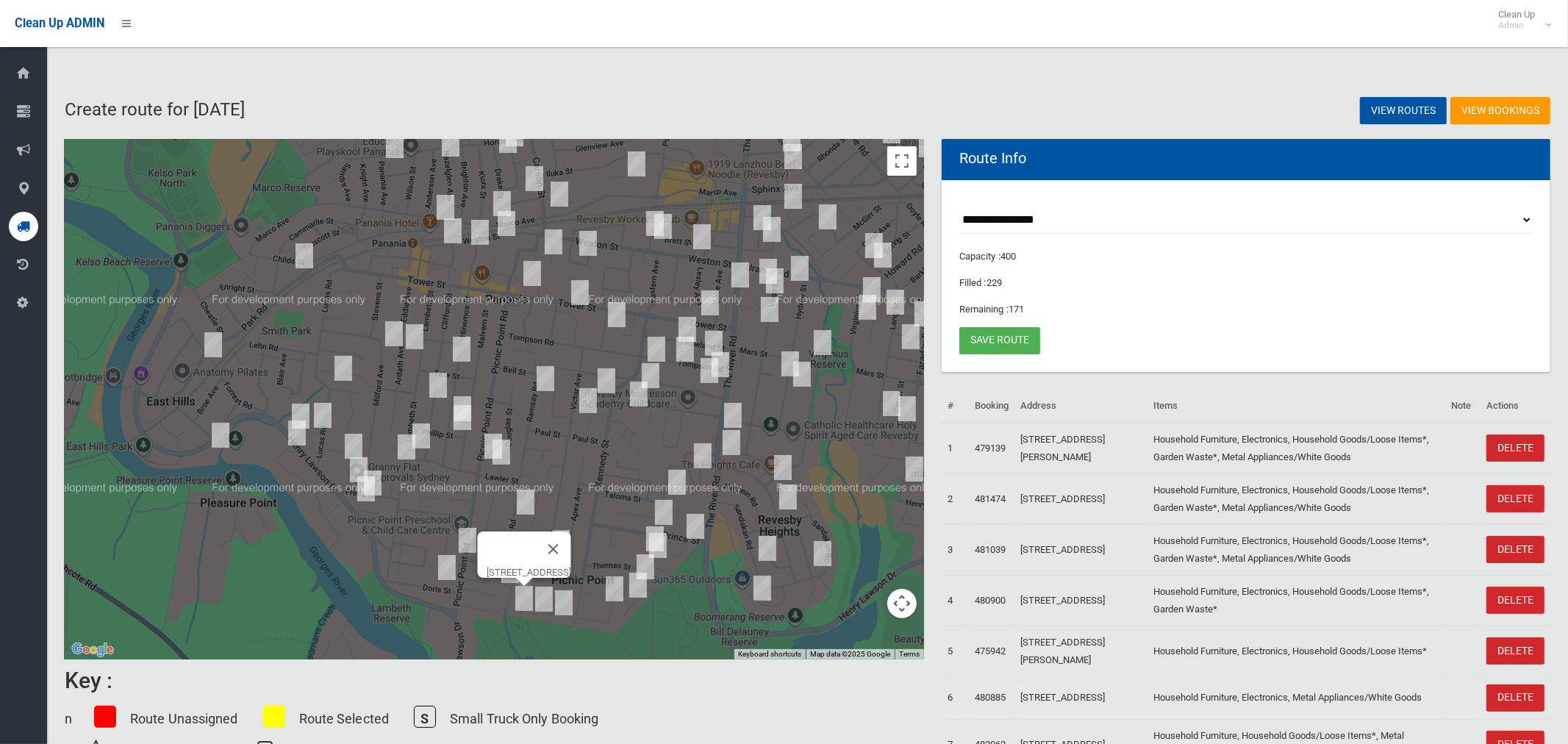
click at [546, 608] on img "52 Eucalyptus Court, PICNIC POINT NSW 2213" at bounding box center [544, 598] width 29 height 36
click at [567, 610] on img "29 Valmay Avenue, PICNIC POINT NSW 2213" at bounding box center [564, 601] width 29 height 36
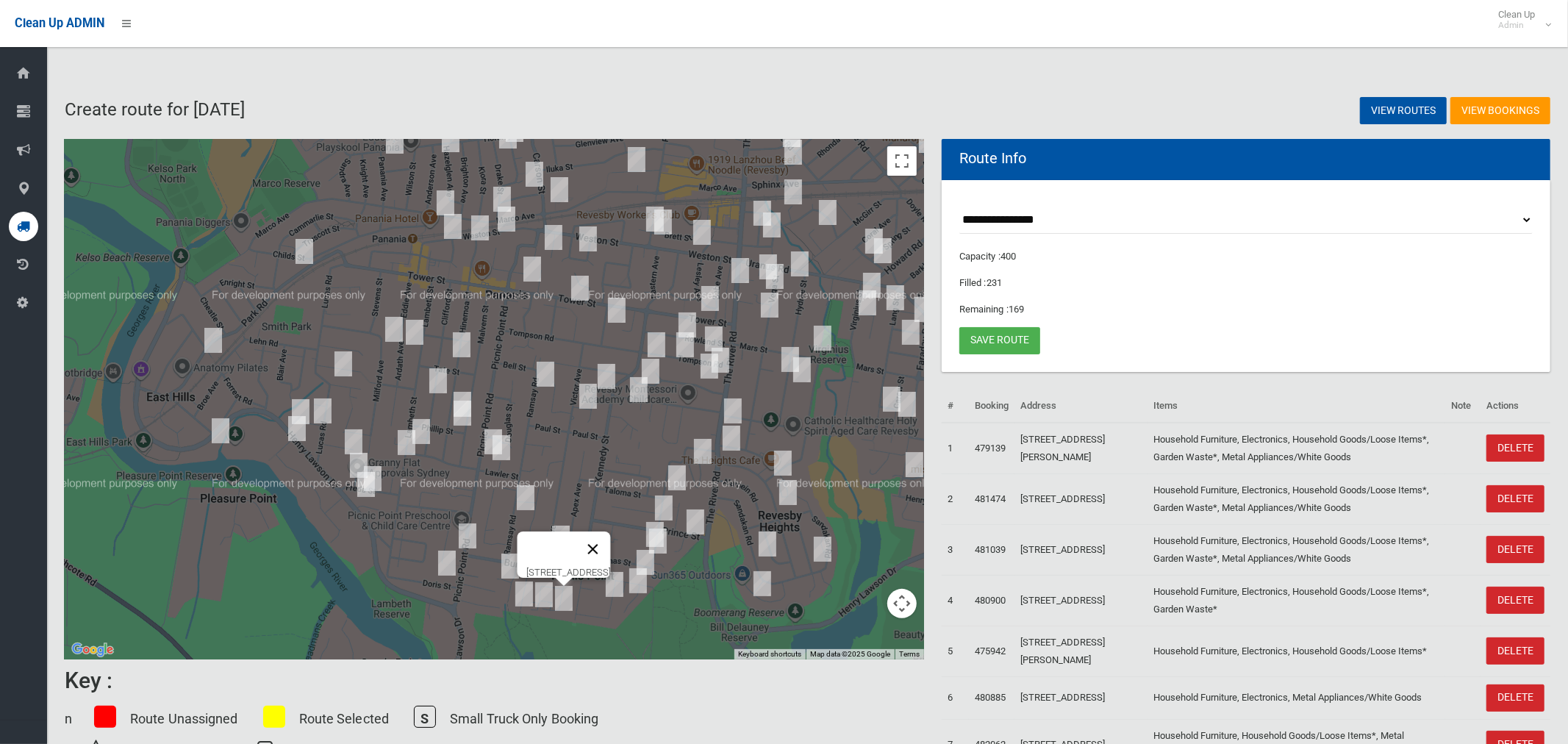
click at [611, 536] on button "Close" at bounding box center [593, 549] width 35 height 35
click at [644, 519] on img "43 Thomas Street, PICNIC POINT NSW 2213" at bounding box center [655, 533] width 29 height 36
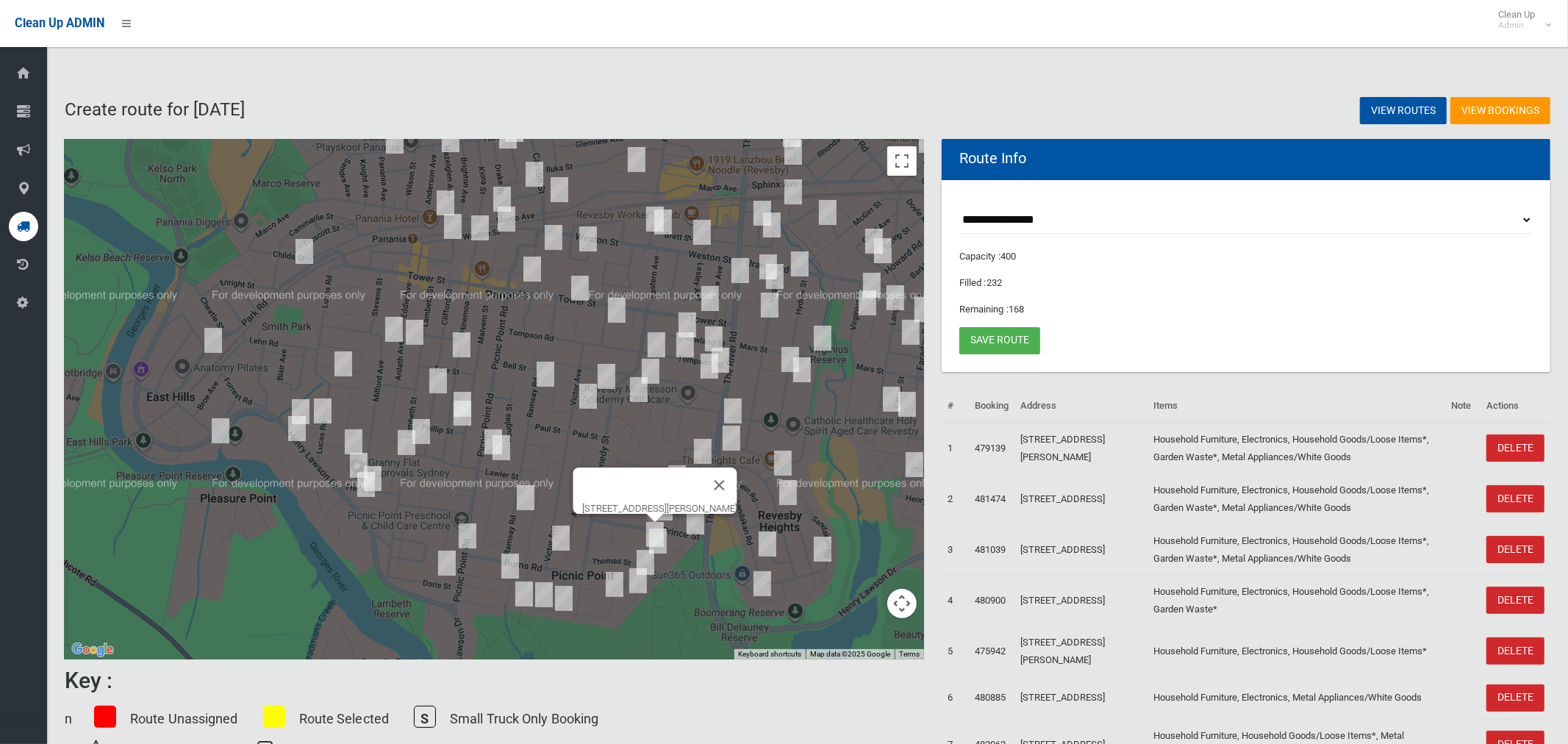
click at [613, 579] on img "8A Parkview Avenue, PICNIC POINT NSW 2213" at bounding box center [614, 583] width 29 height 36
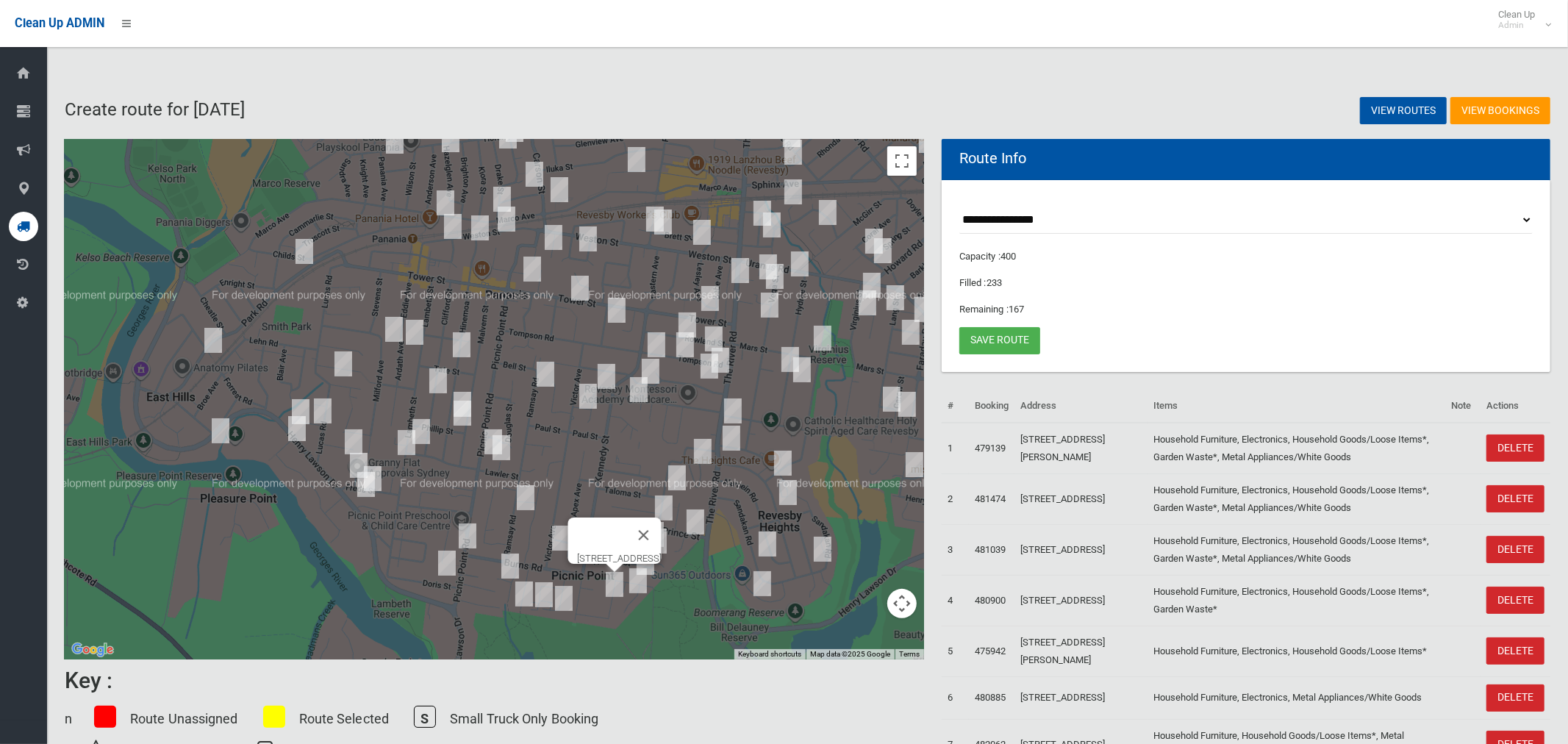
click at [640, 583] on img "6 Claverdon Avenue, PICNIC POINT NSW 2213" at bounding box center [638, 580] width 29 height 36
click at [685, 514] on button "Close" at bounding box center [667, 531] width 35 height 35
click at [698, 522] on img "56 Prince Street, PICNIC POINT NSW 2213" at bounding box center [695, 521] width 29 height 36
click at [762, 539] on img "48a Sandakan Road, REVESBY HEIGHTS NSW 2212" at bounding box center [767, 543] width 29 height 36
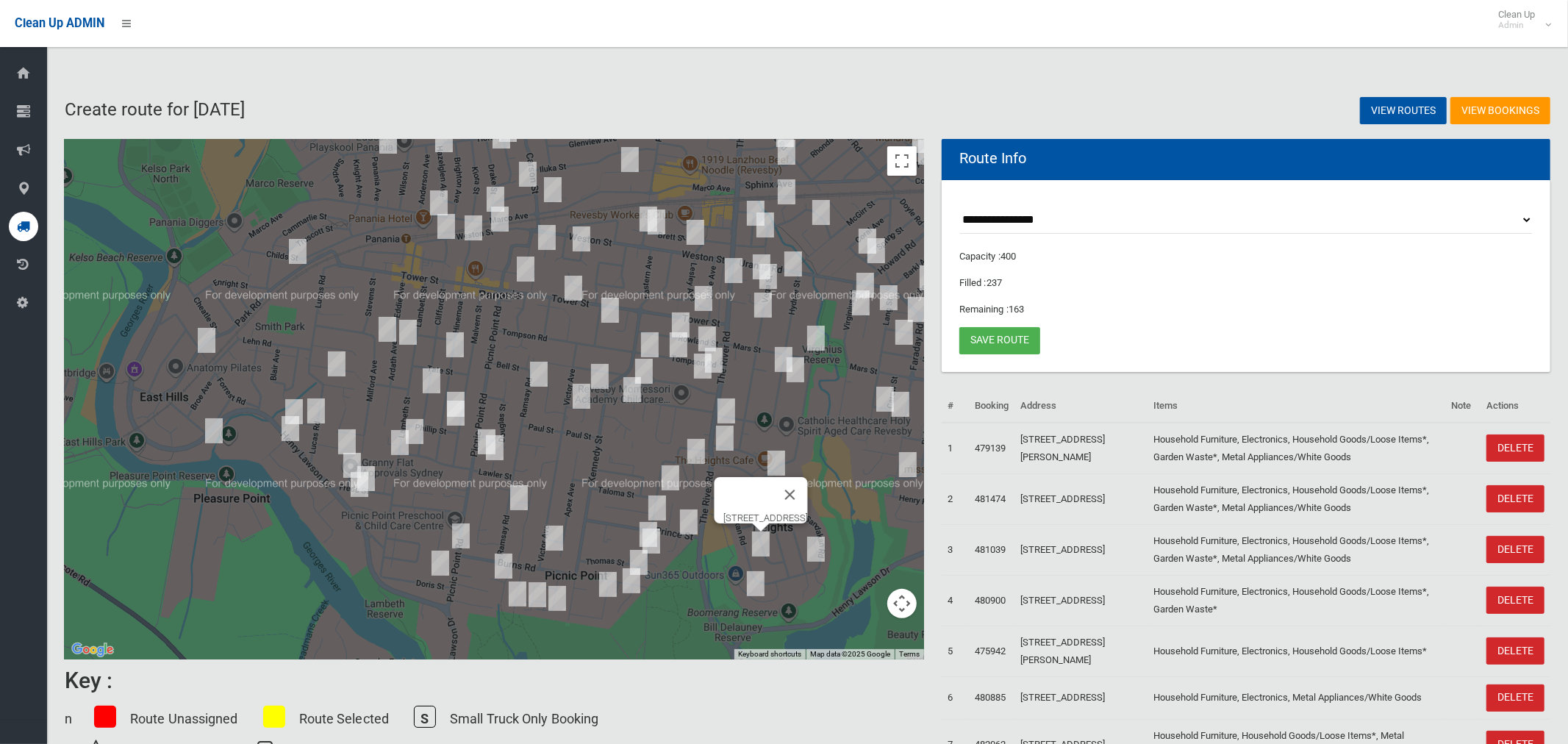
click at [815, 549] on img "35 Brockman Avenue, REVESBY HEIGHTS NSW 2212" at bounding box center [815, 548] width 29 height 36
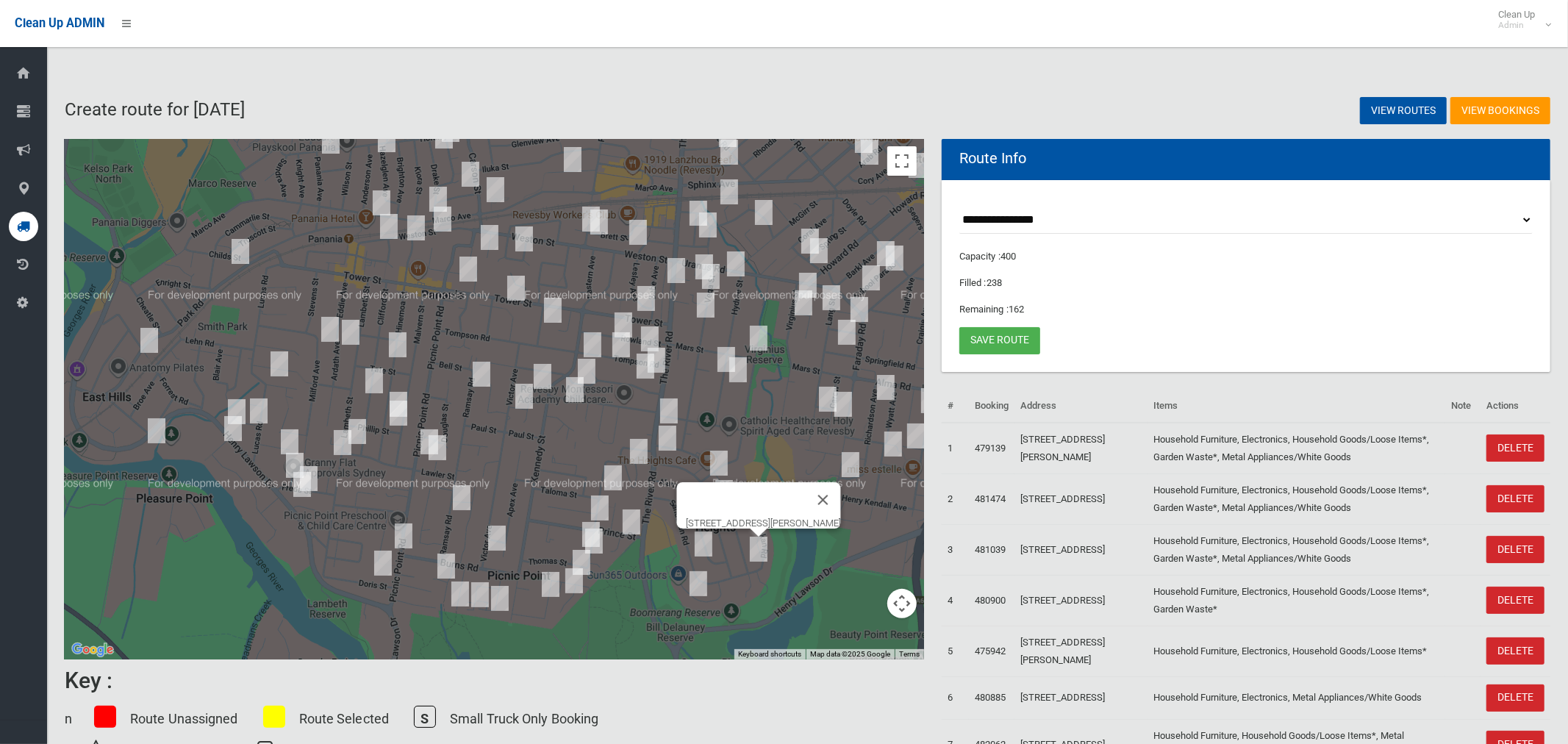
click at [698, 586] on img "31 Fewtrell Avenue, REVESBY HEIGHTS NSW 2212" at bounding box center [698, 583] width 29 height 36
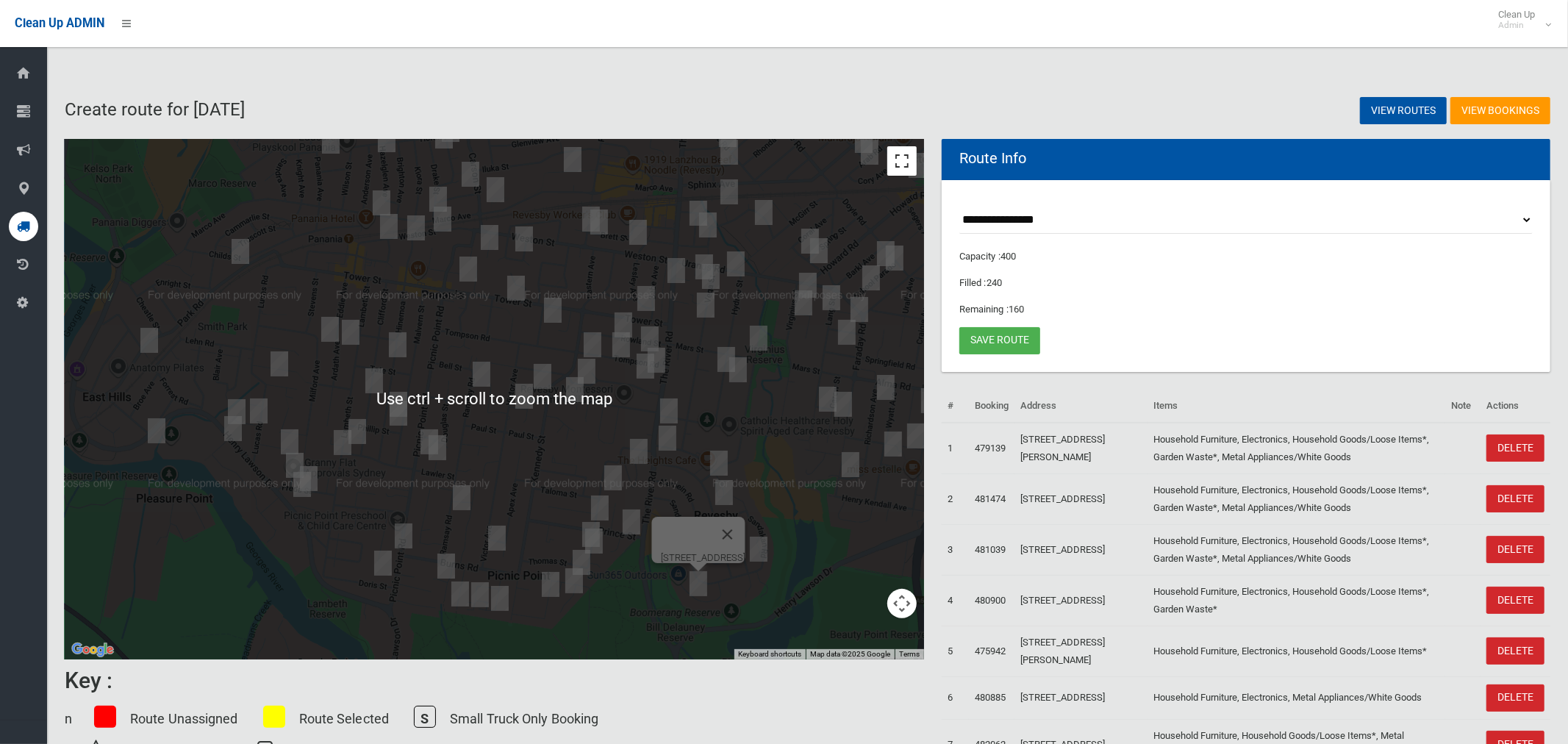
click at [904, 168] on button "Toggle fullscreen view" at bounding box center [902, 161] width 29 height 29
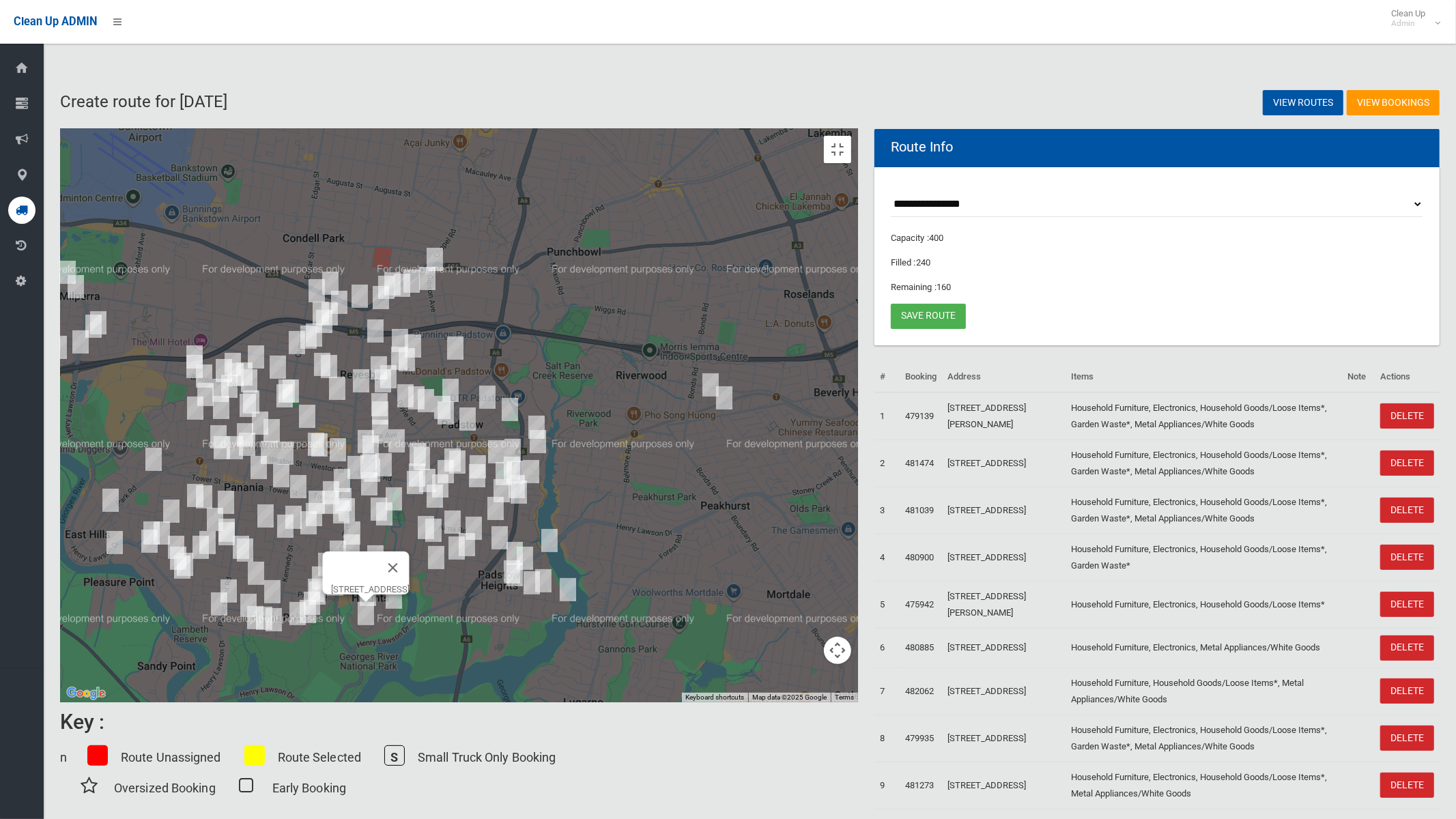
drag, startPoint x: 912, startPoint y: 369, endPoint x: 623, endPoint y: 480, distance: 309.6
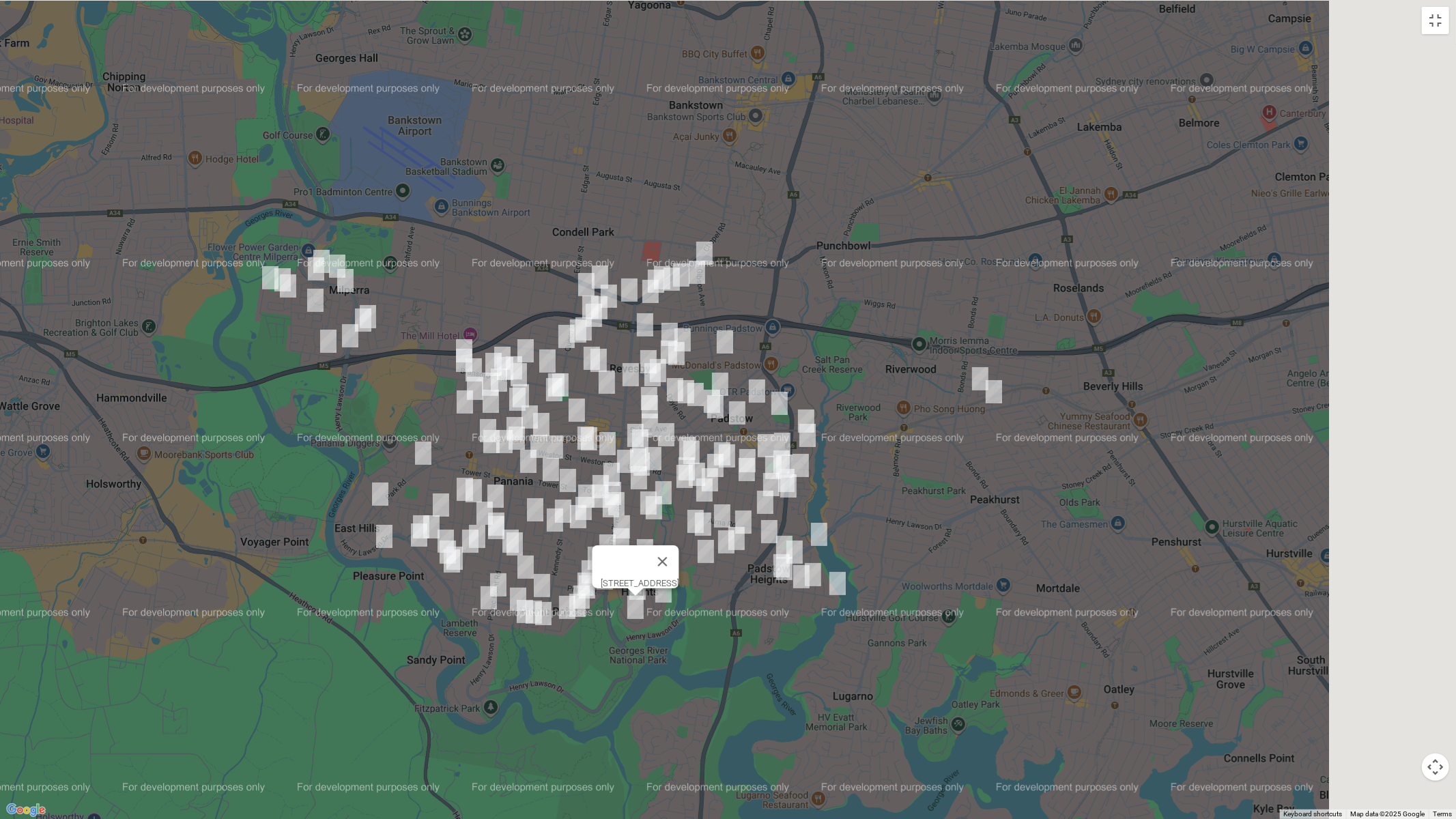
click at [623, 480] on div "To navigate, press the arrow keys. 31 Fewtrell Avenue, REVESBY HEIGHTS NSW 2212" at bounding box center [728, 410] width 1456 height 819
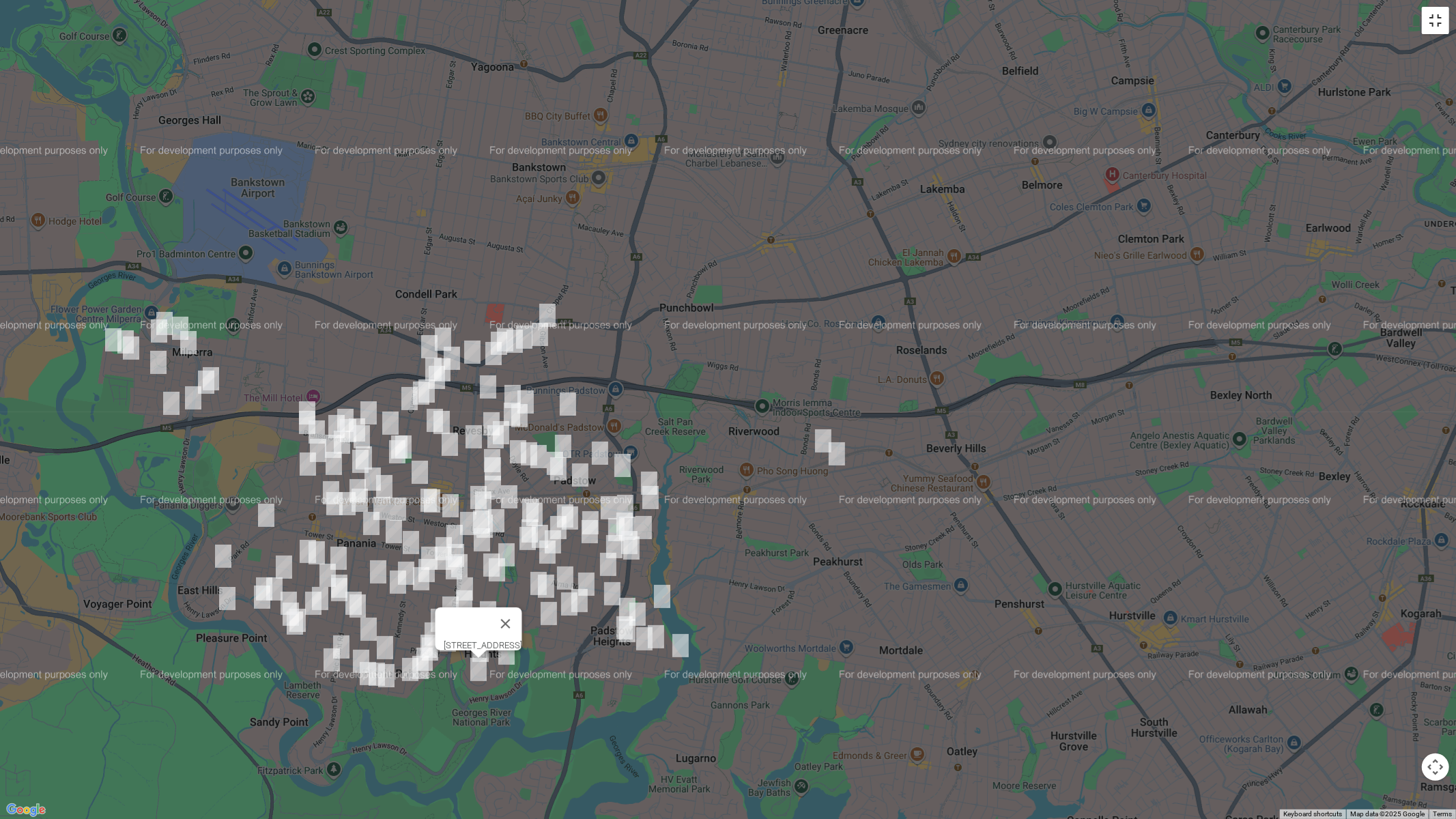
click at [1441, 20] on button "Toggle fullscreen view" at bounding box center [1435, 20] width 27 height 27
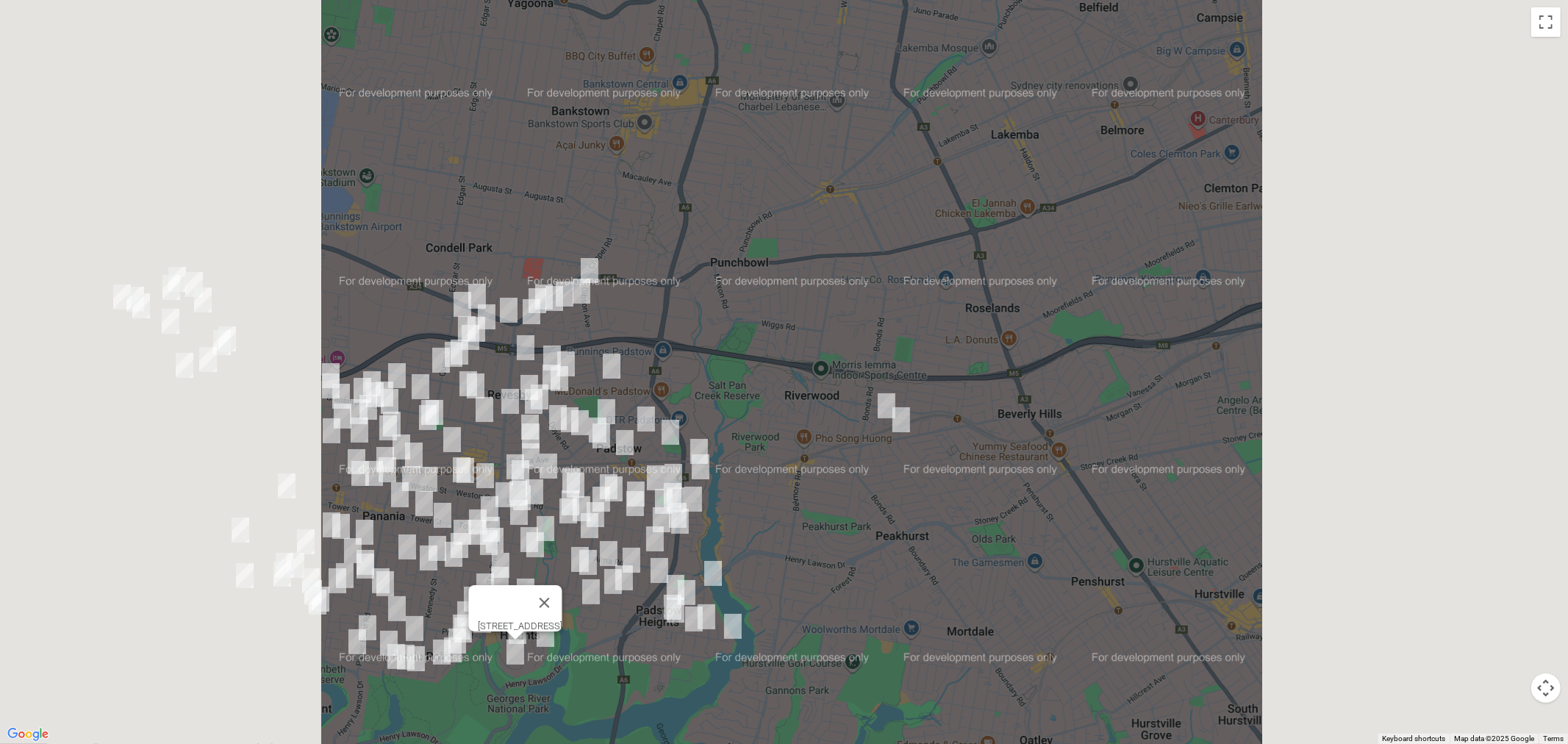
click at [871, 424] on img "28 Iluka Street, RIVERWOOD NSW 2210" at bounding box center [886, 405] width 29 height 36
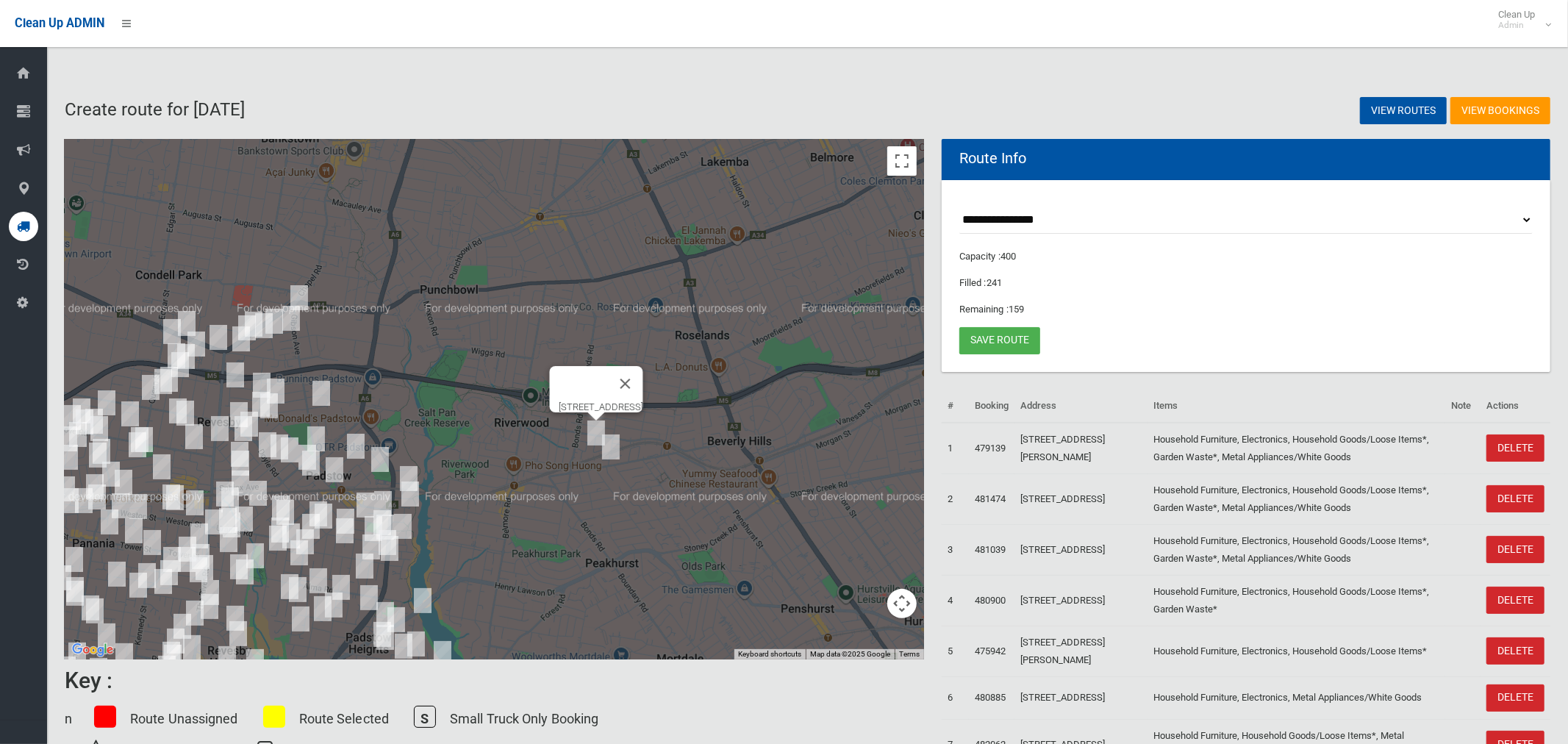
click at [615, 457] on img "115 Broadarrow Road, NARWEE NSW 2209" at bounding box center [611, 446] width 29 height 36
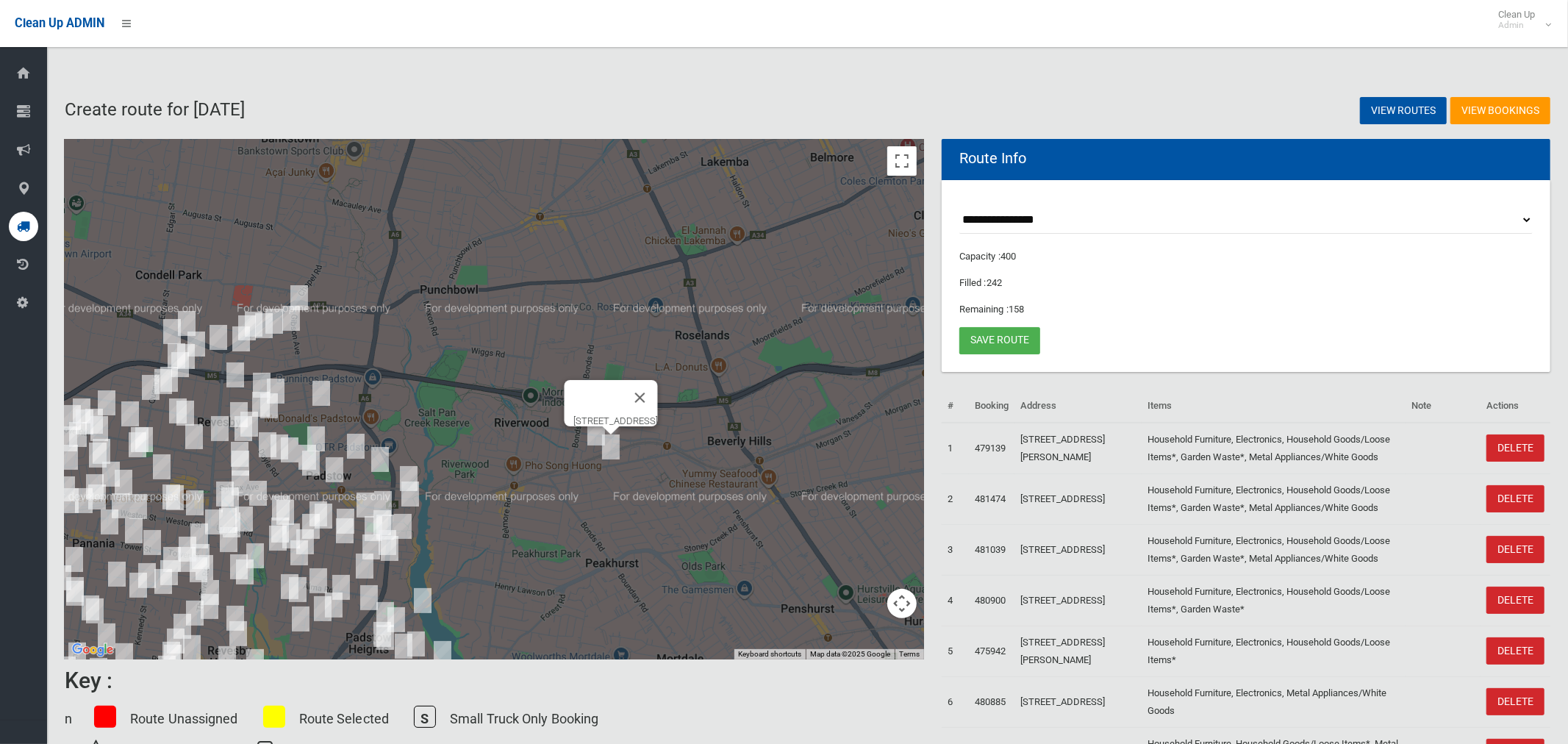
click at [594, 433] on img "28 Iluka Street, RIVERWOOD NSW 2210" at bounding box center [596, 432] width 29 height 36
click at [611, 448] on img "115 Broadarrow Road, NARWEE NSW 2209" at bounding box center [611, 446] width 29 height 36
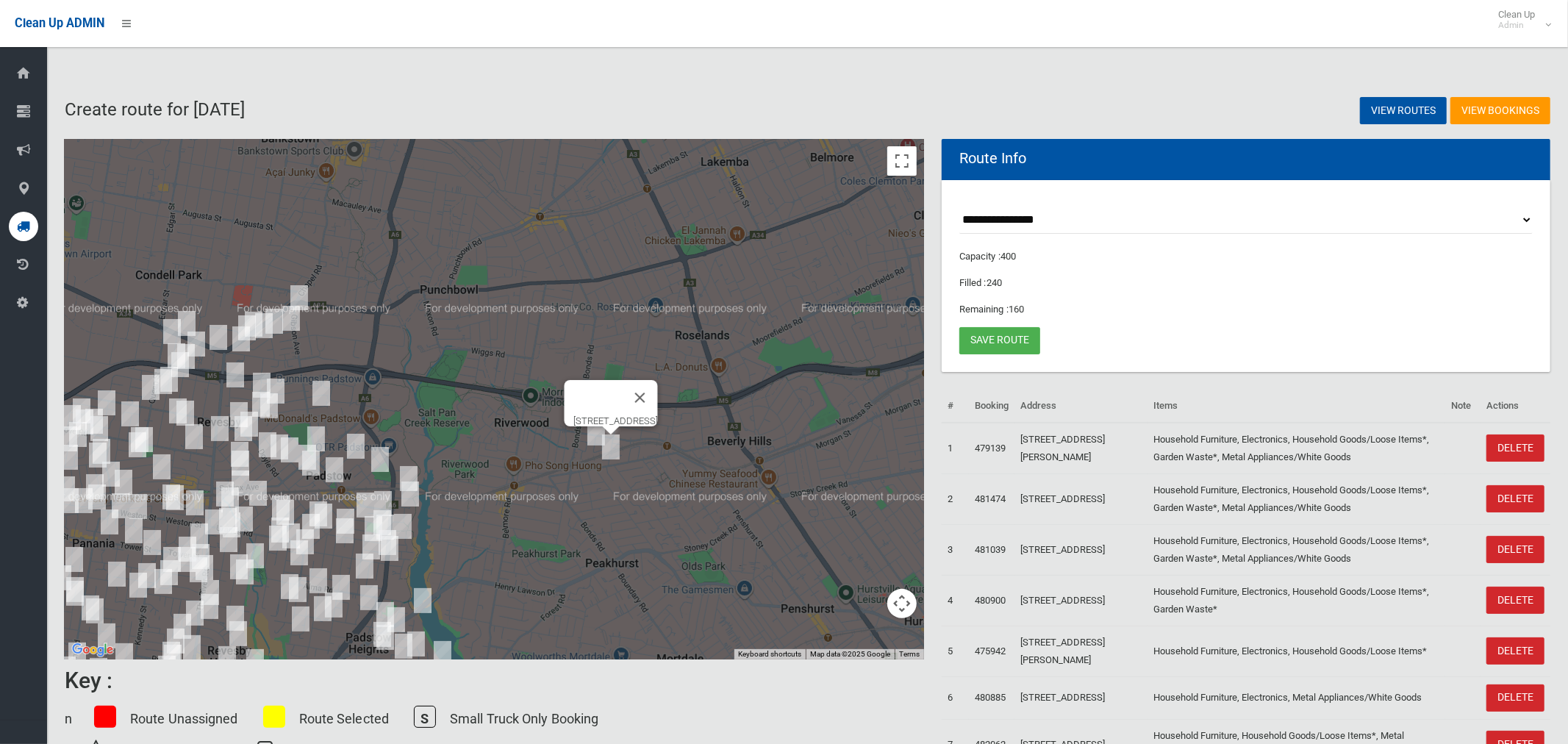
click at [591, 434] on img "28 Iluka Street, RIVERWOOD NSW 2210" at bounding box center [596, 432] width 29 height 36
click at [590, 433] on img "28 Iluka Street, RIVERWOOD NSW 2210" at bounding box center [596, 432] width 29 height 36
click at [611, 451] on img "115 Broadarrow Road, NARWEE NSW 2209" at bounding box center [611, 446] width 29 height 36
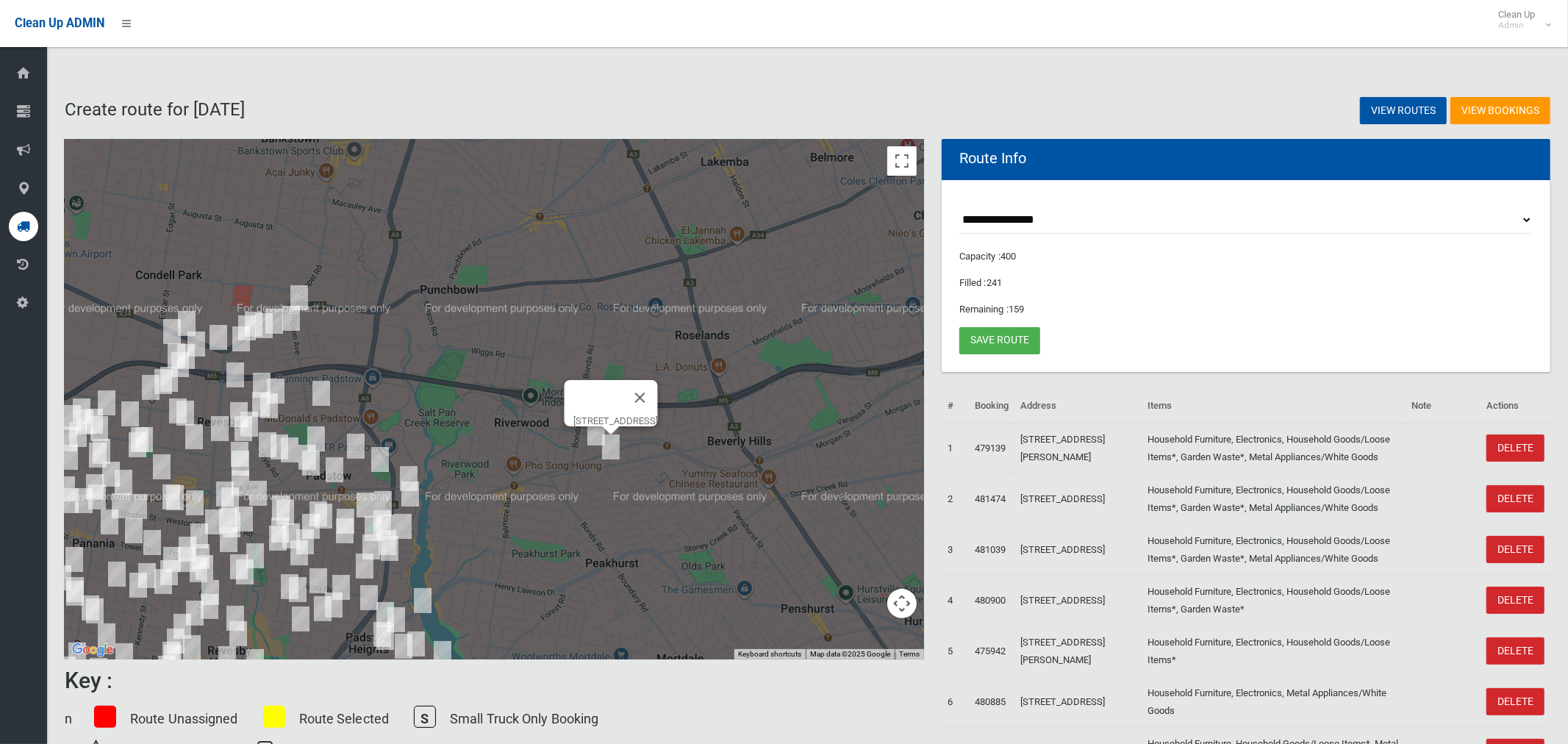
click at [610, 452] on img "115 Broadarrow Road, NARWEE NSW 2209" at bounding box center [611, 446] width 29 height 36
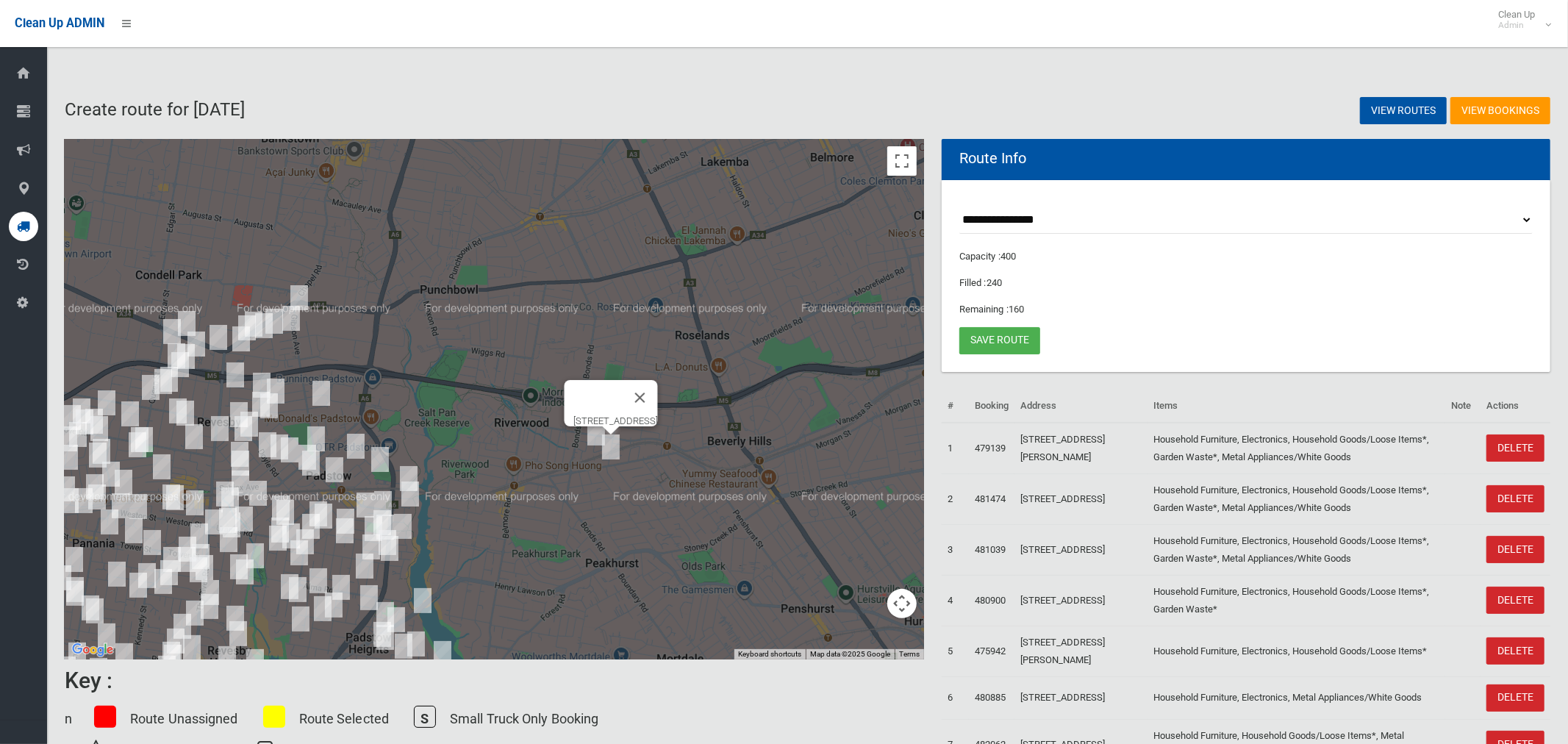
click at [1068, 89] on div "View Bookings View Routes" at bounding box center [1183, 111] width 752 height 57
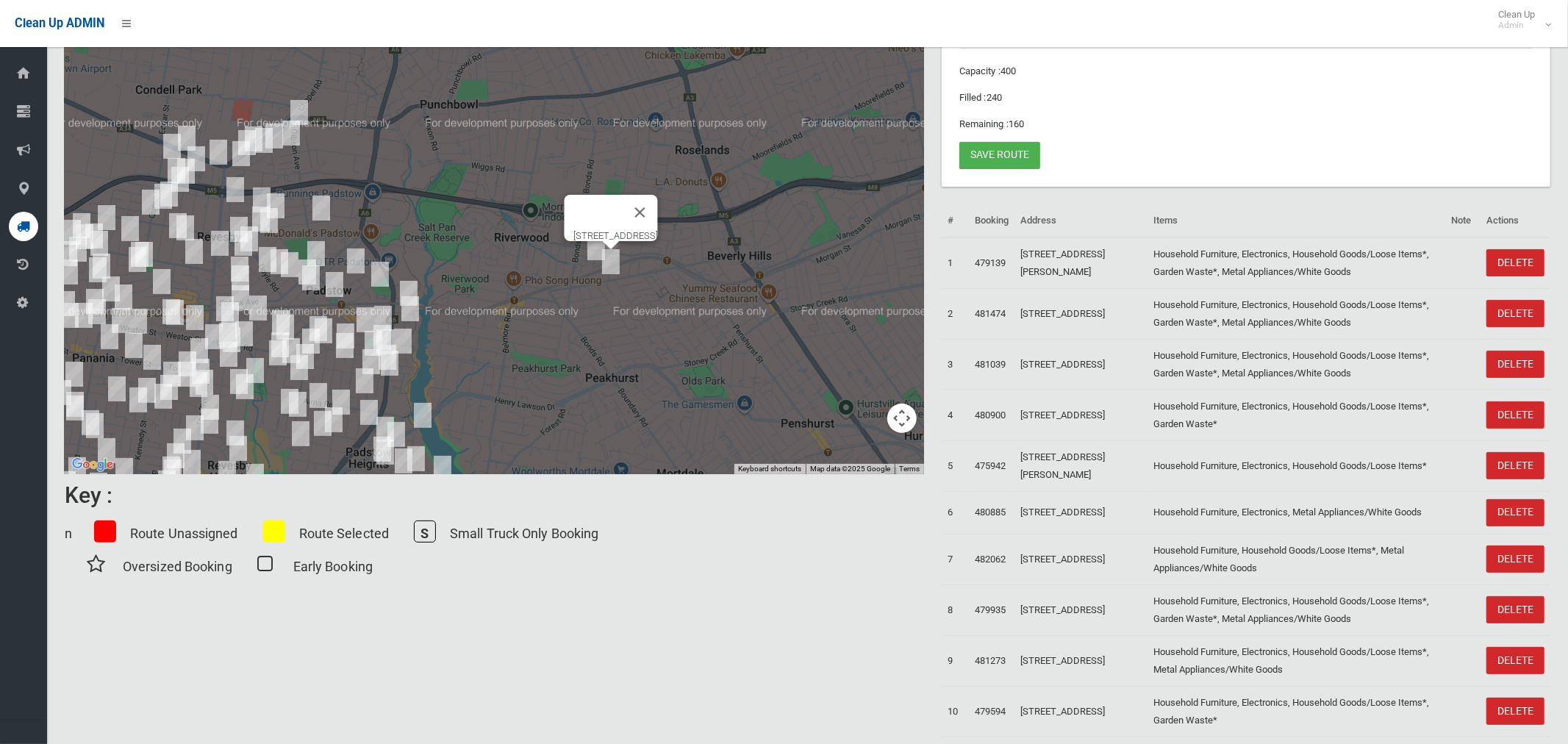
scroll to position [180, 0]
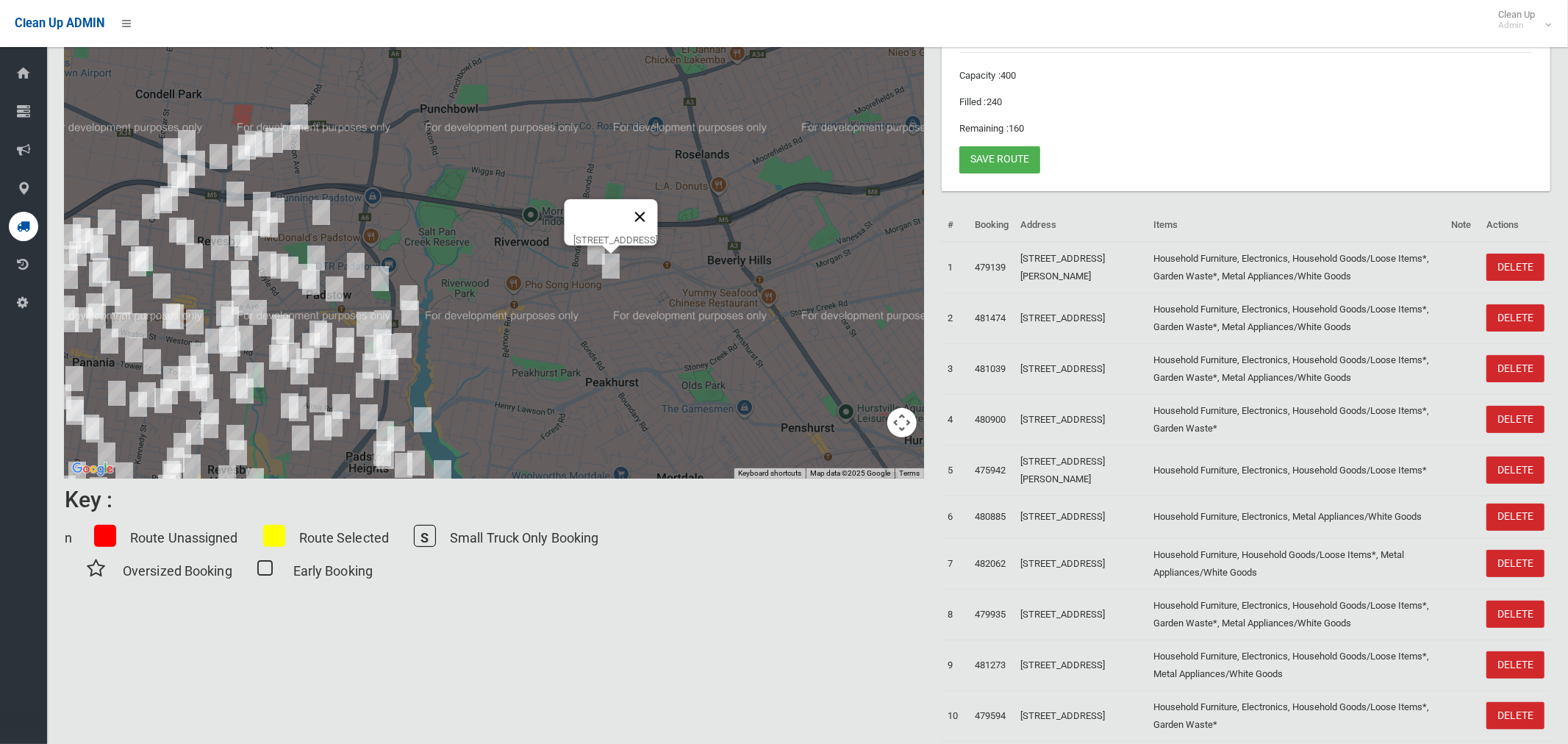
click at [658, 207] on button "Close" at bounding box center [640, 217] width 35 height 35
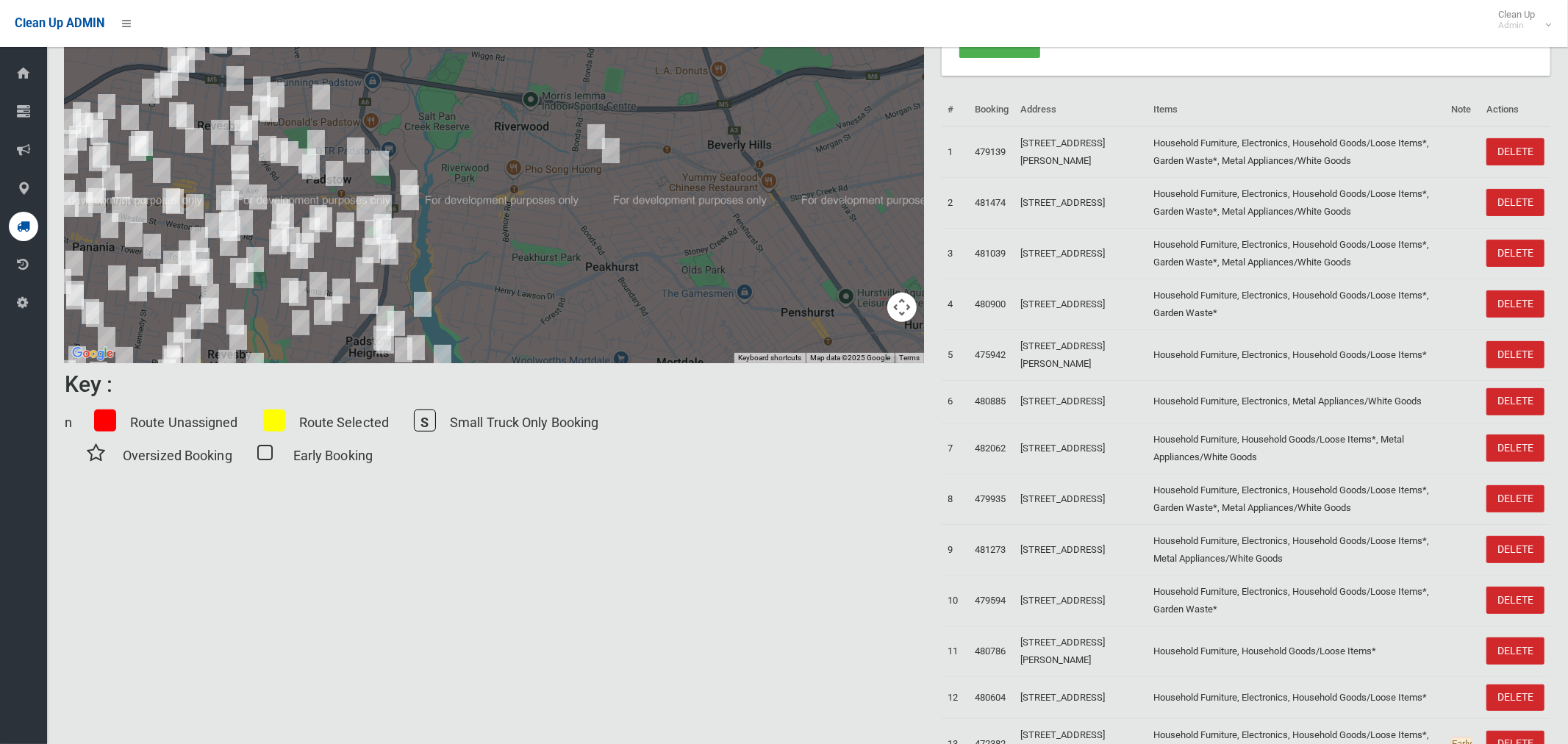
scroll to position [0, 0]
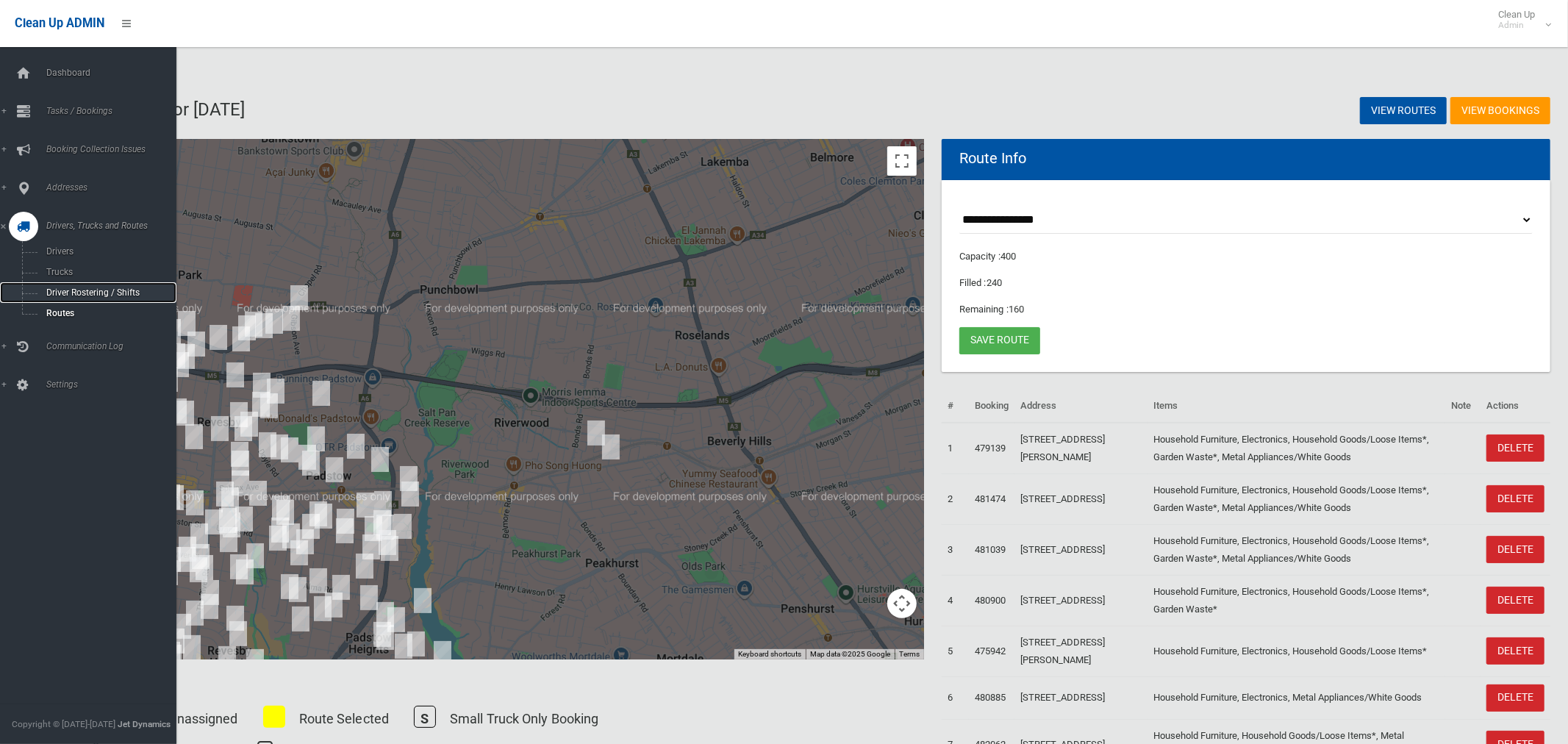
click at [60, 295] on span "Driver Rostering / Shifts" at bounding box center [103, 292] width 122 height 10
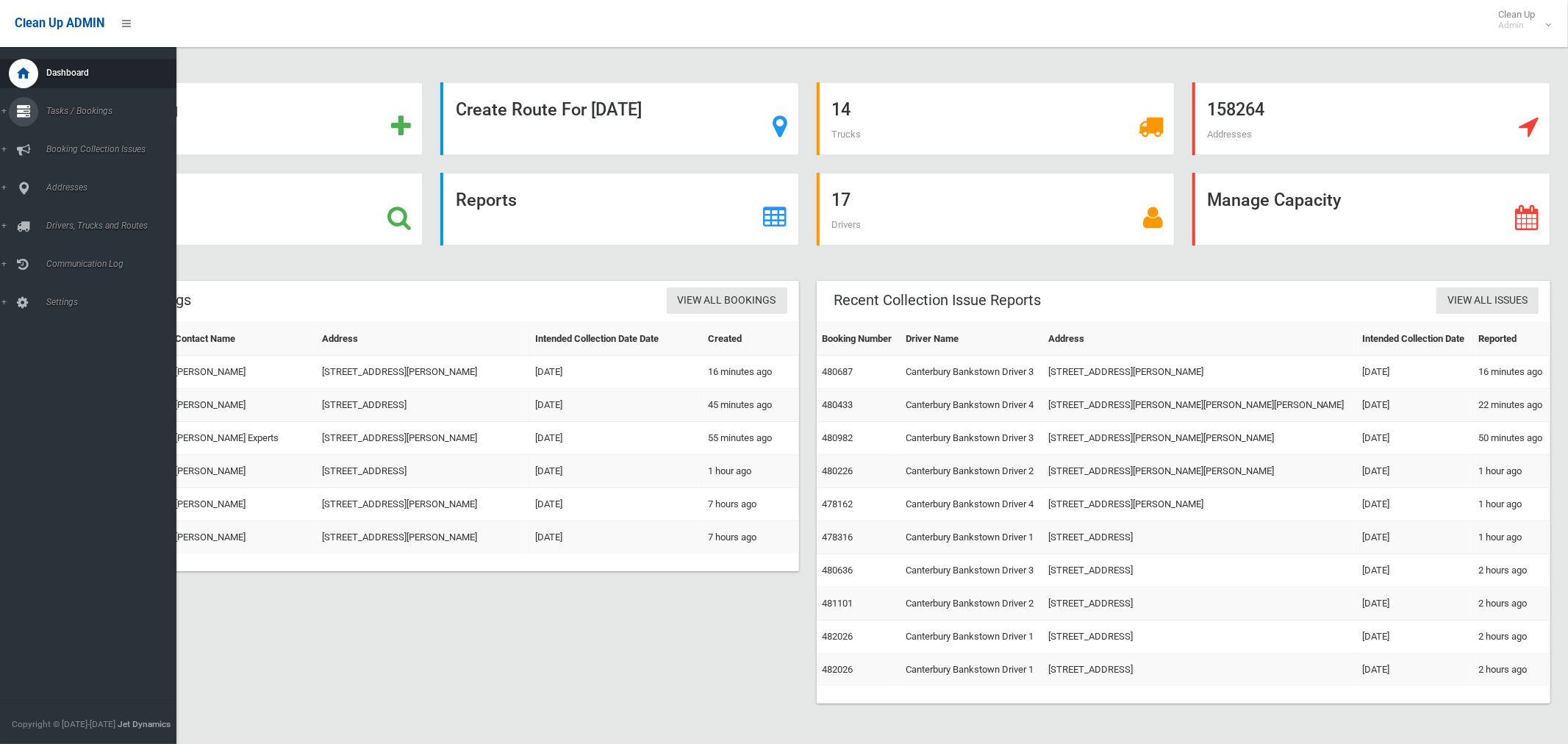
click at [71, 114] on span "Tasks / Bookings" at bounding box center [109, 111] width 134 height 10
click at [61, 217] on span "Search" at bounding box center [103, 219] width 122 height 10
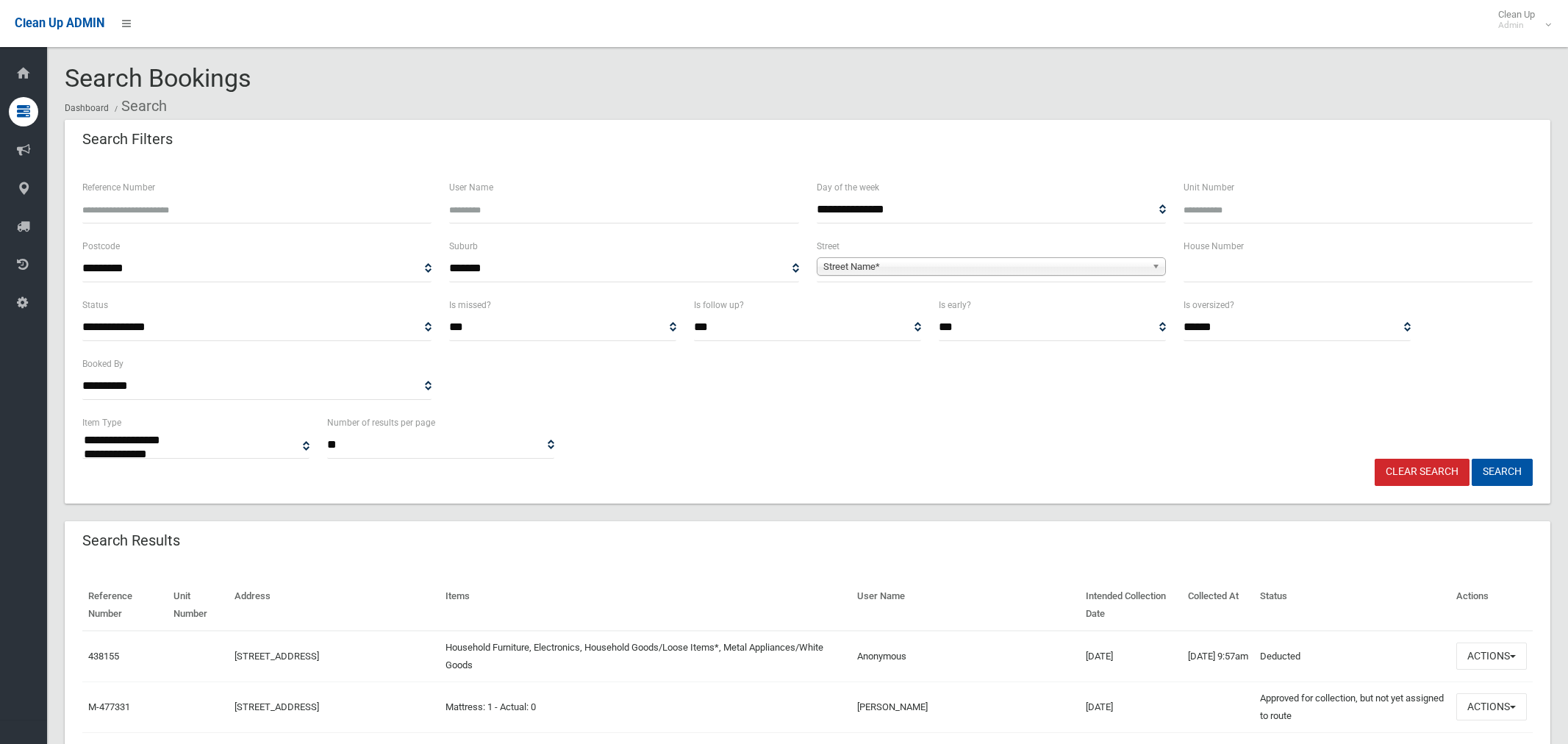
select select
click at [1185, 269] on input "text" at bounding box center [1357, 269] width 349 height 27
type input "**"
click at [1018, 269] on span "Street Name*" at bounding box center [984, 267] width 322 height 18
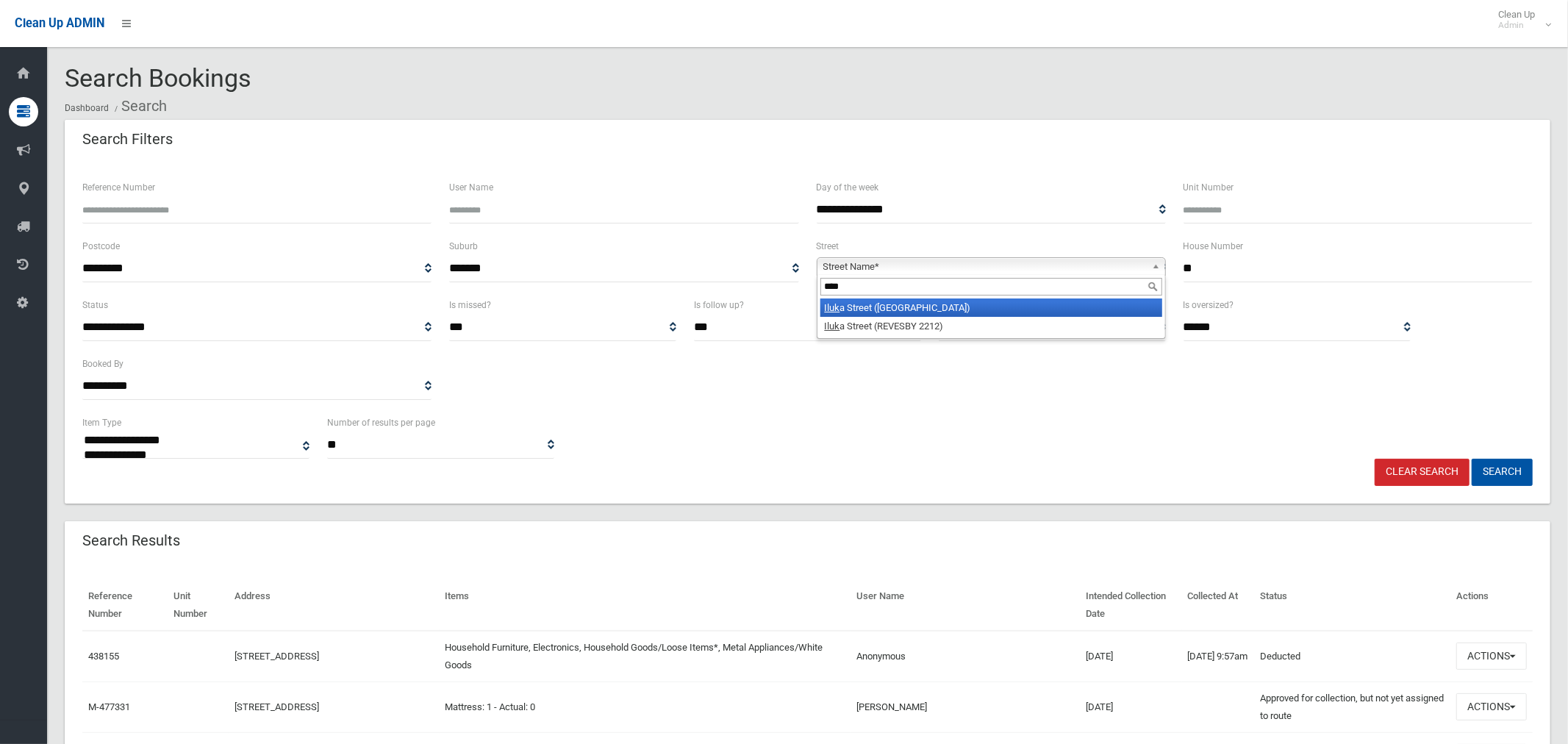
type input "****"
click at [950, 310] on li "Iluk a Street (RIVERWOOD 2210)" at bounding box center [991, 307] width 342 height 19
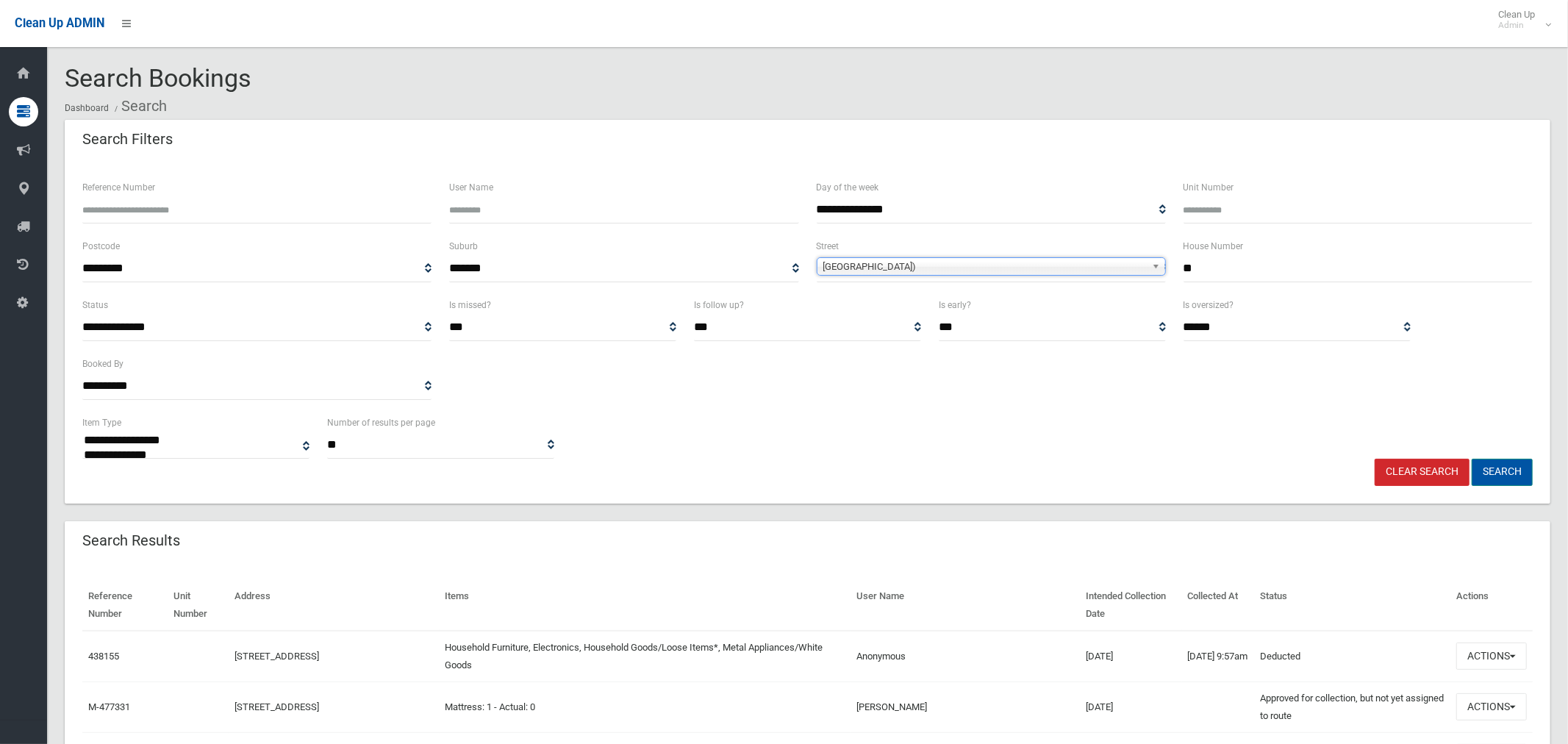
click at [1494, 474] on button "Search" at bounding box center [1501, 472] width 61 height 27
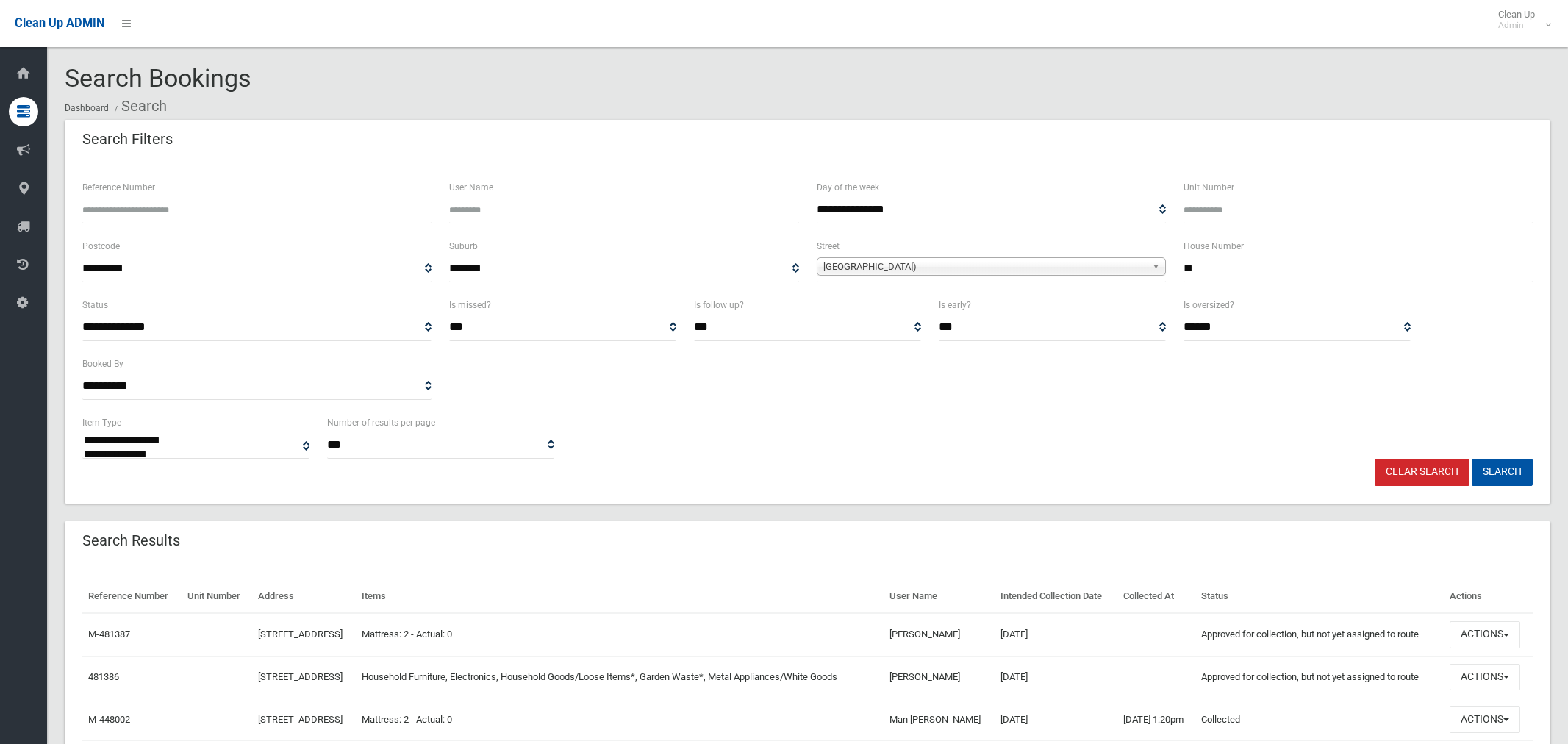
select select
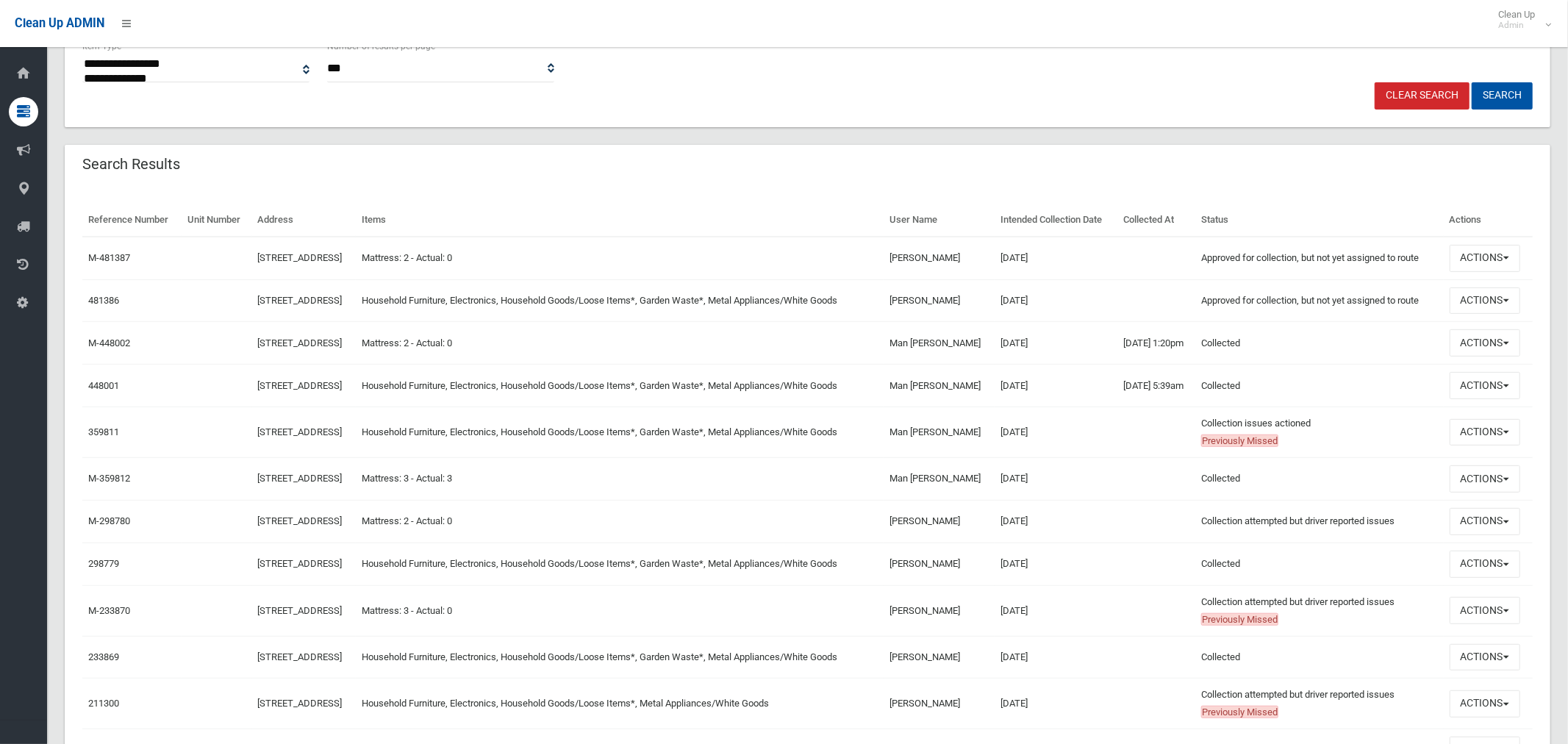
scroll to position [380, 0]
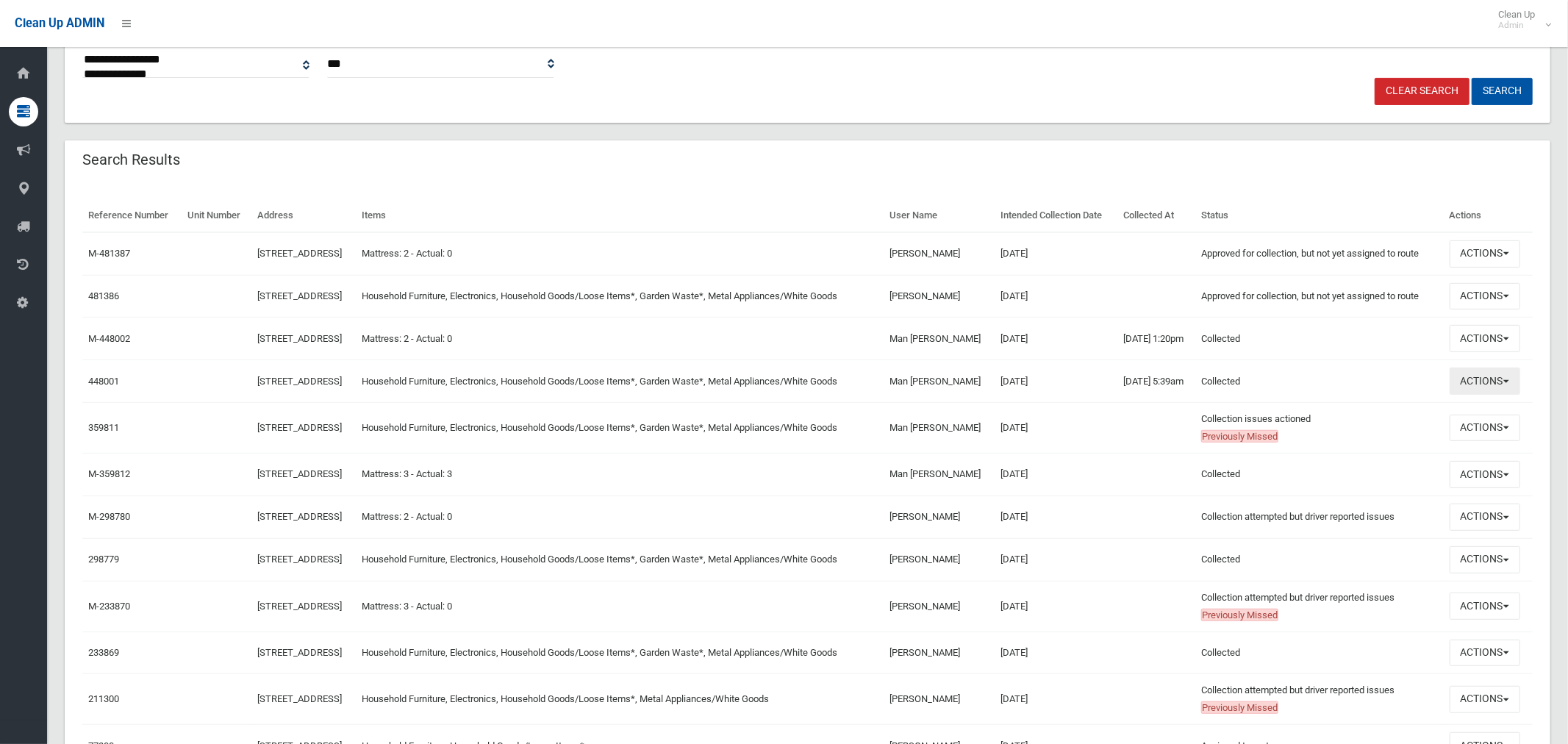
click at [1490, 395] on button "Actions" at bounding box center [1485, 381] width 71 height 27
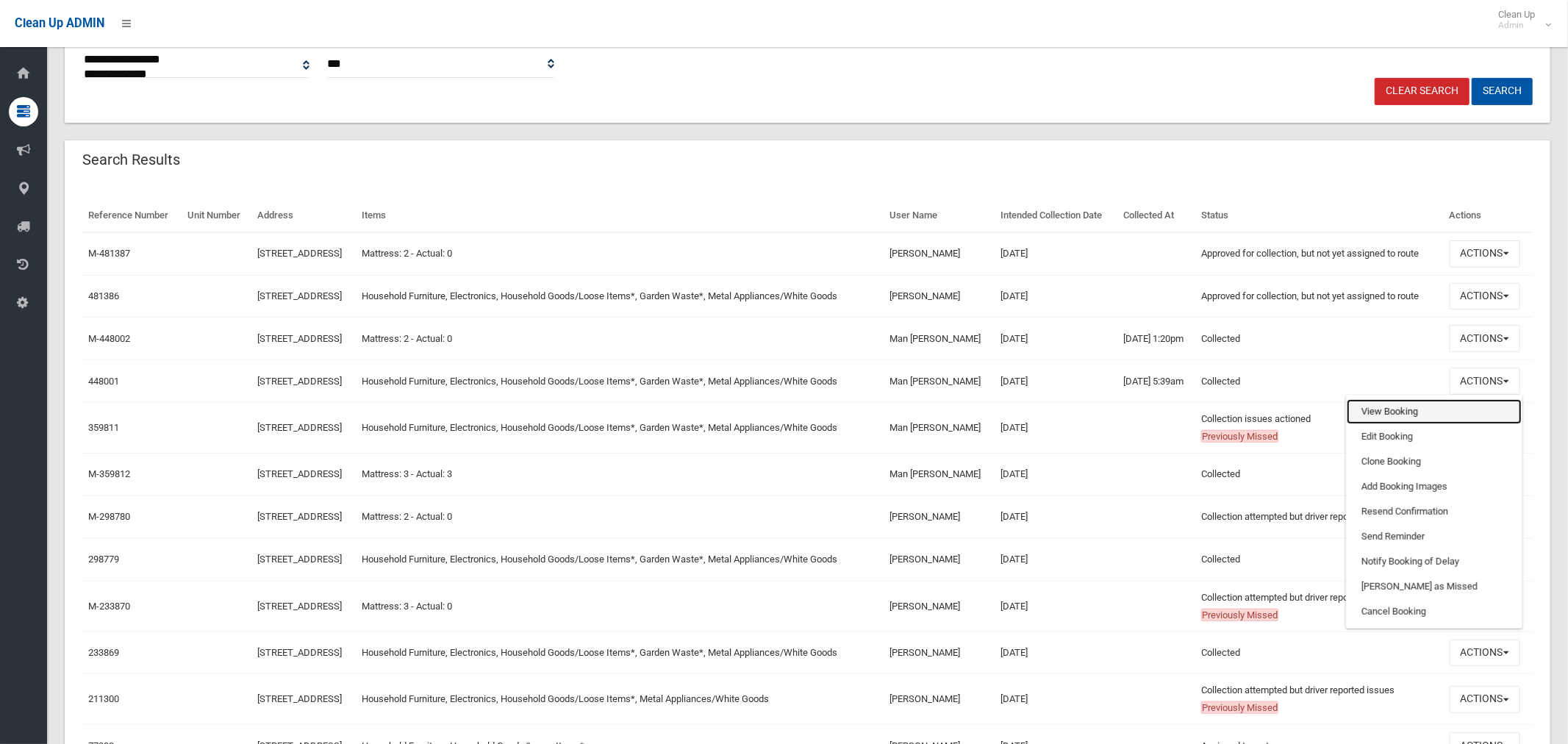
click at [1418, 424] on link "View Booking" at bounding box center [1434, 411] width 174 height 25
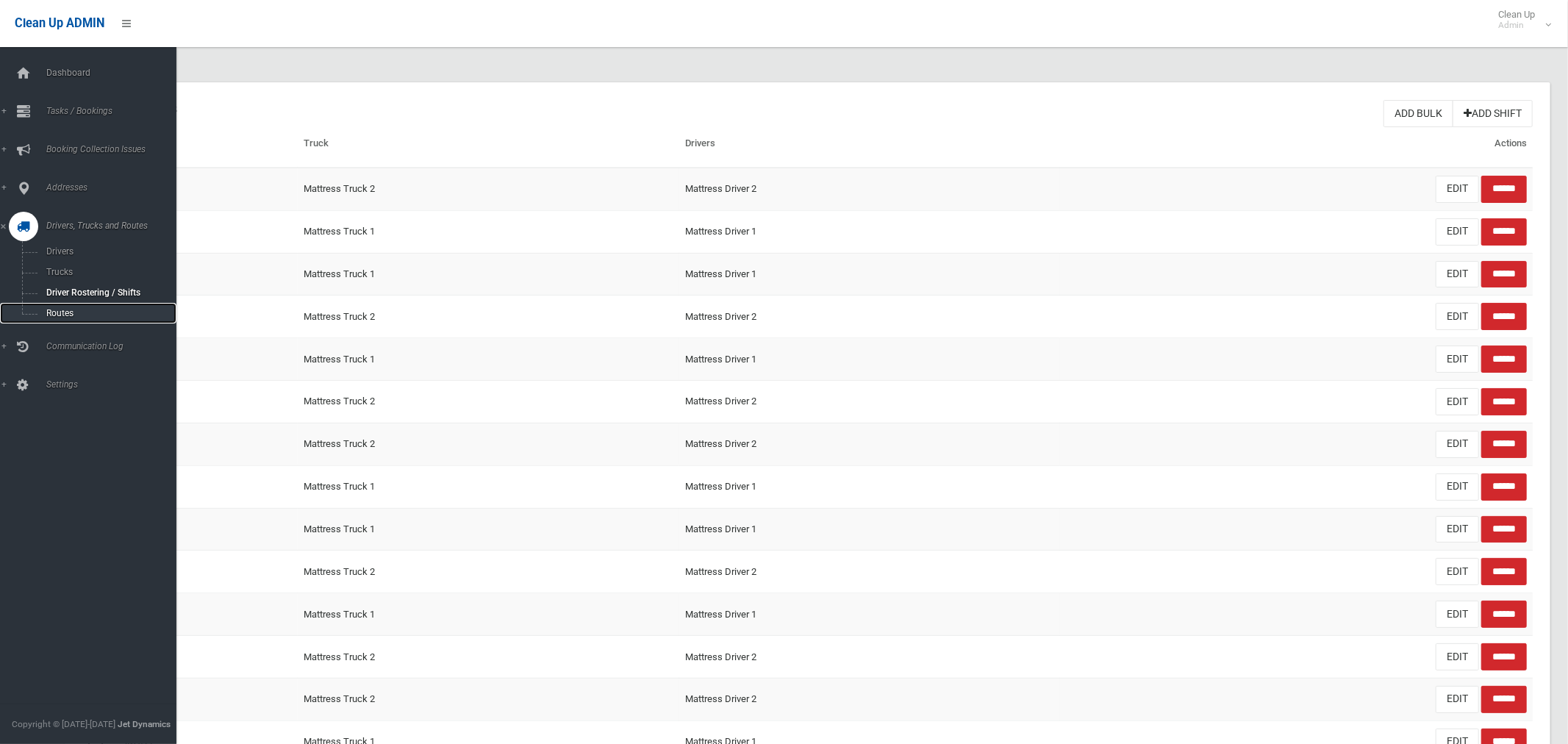
click at [58, 312] on span "Routes" at bounding box center [103, 313] width 122 height 10
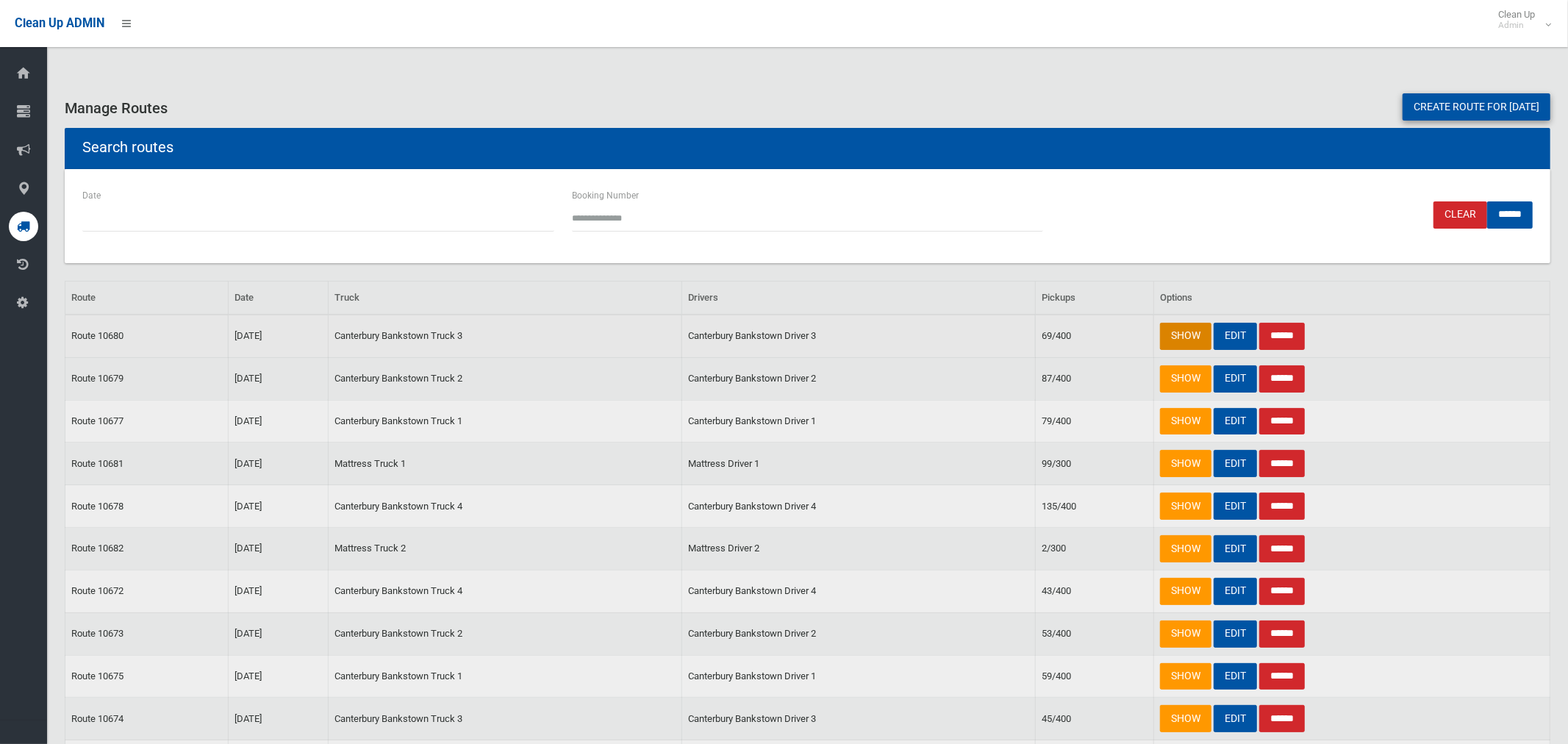
click at [1177, 337] on link "SHOW" at bounding box center [1185, 336] width 51 height 27
click at [1174, 380] on link "SHOW" at bounding box center [1185, 379] width 51 height 27
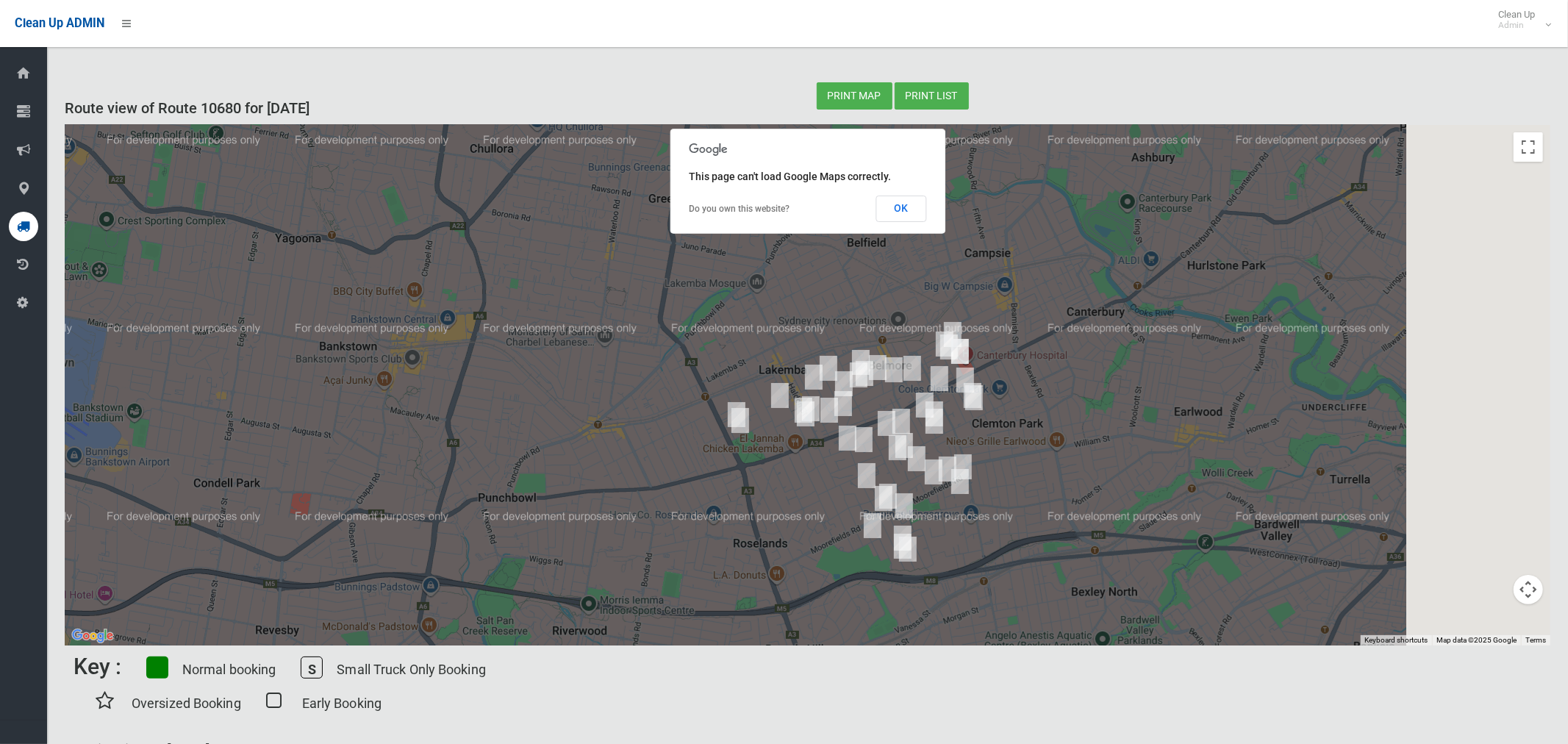
drag, startPoint x: 992, startPoint y: 338, endPoint x: 657, endPoint y: 280, distance: 340.0
click at [657, 280] on div at bounding box center [808, 384] width 1486 height 521
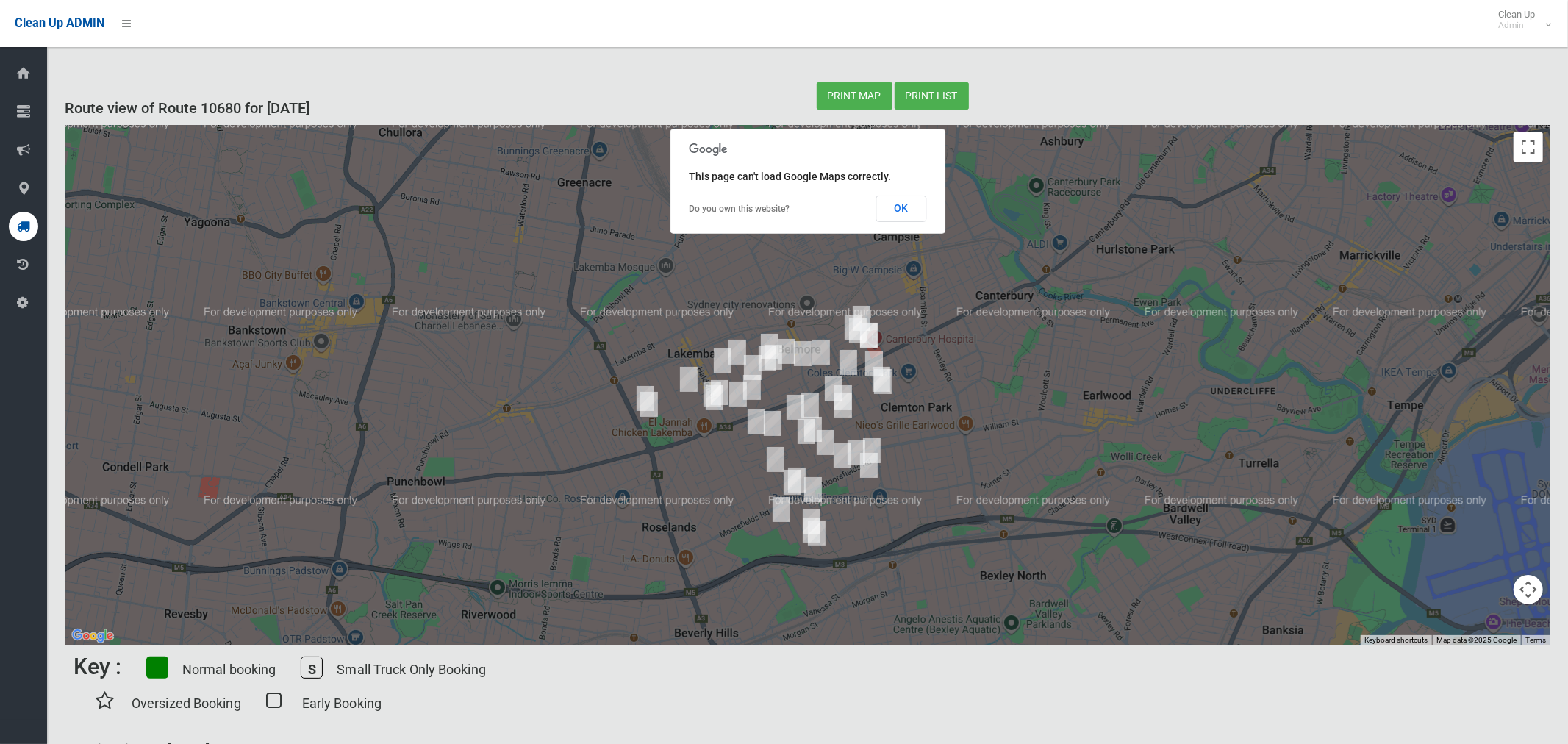
drag, startPoint x: 1165, startPoint y: 492, endPoint x: 1094, endPoint y: 508, distance: 72.8
click at [1094, 508] on div at bounding box center [808, 384] width 1486 height 521
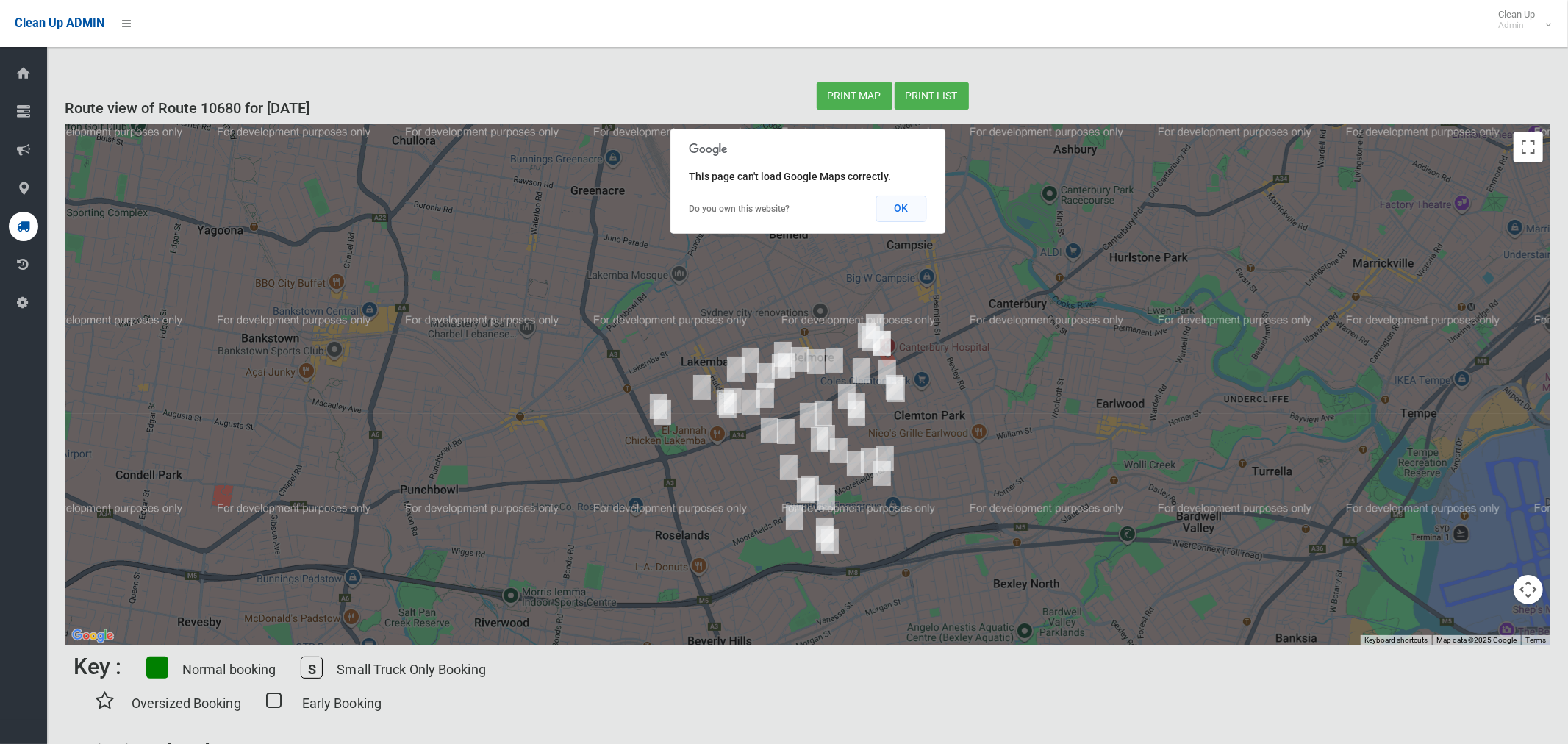
click at [900, 202] on button "OK" at bounding box center [901, 208] width 51 height 26
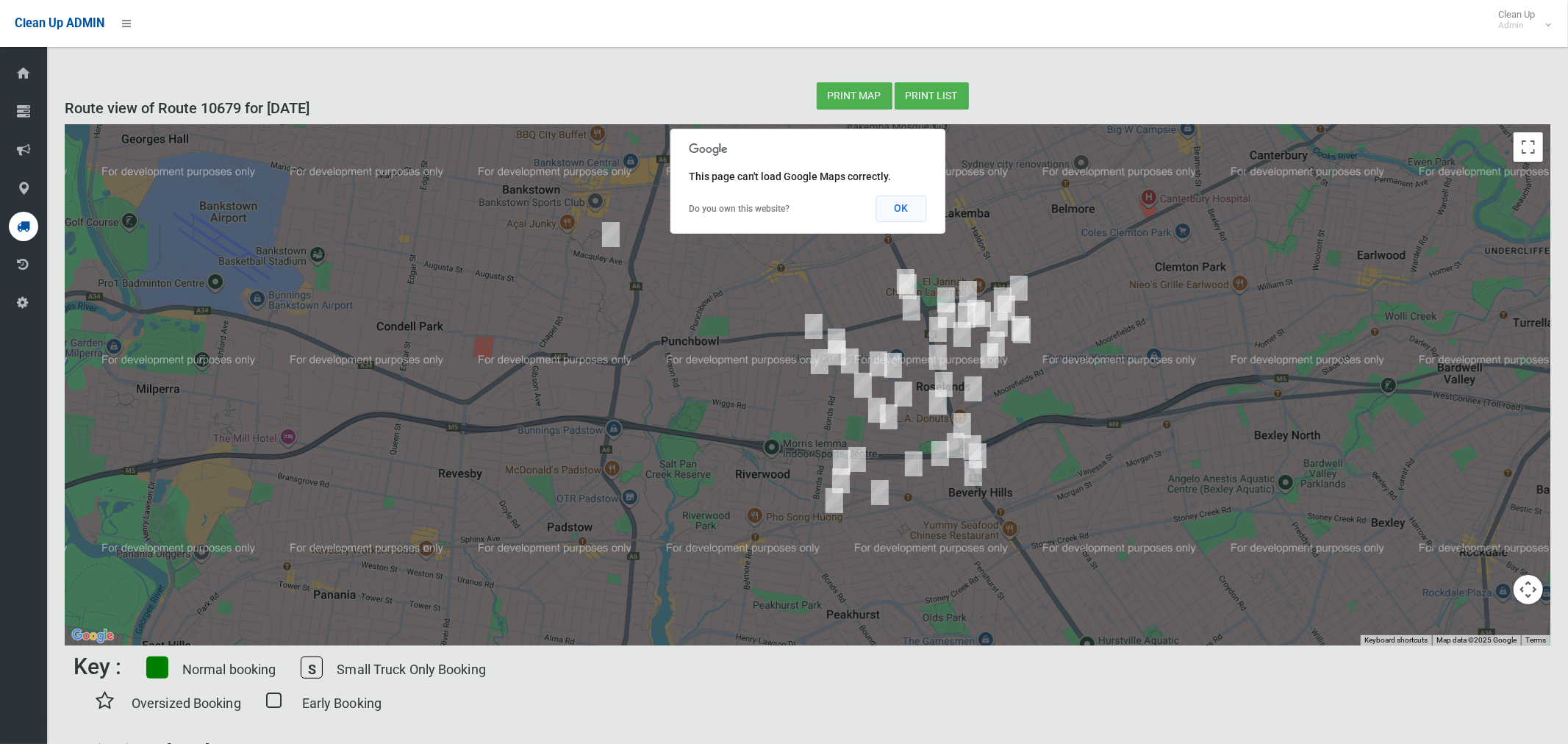
click at [901, 204] on button "OK" at bounding box center [901, 208] width 51 height 26
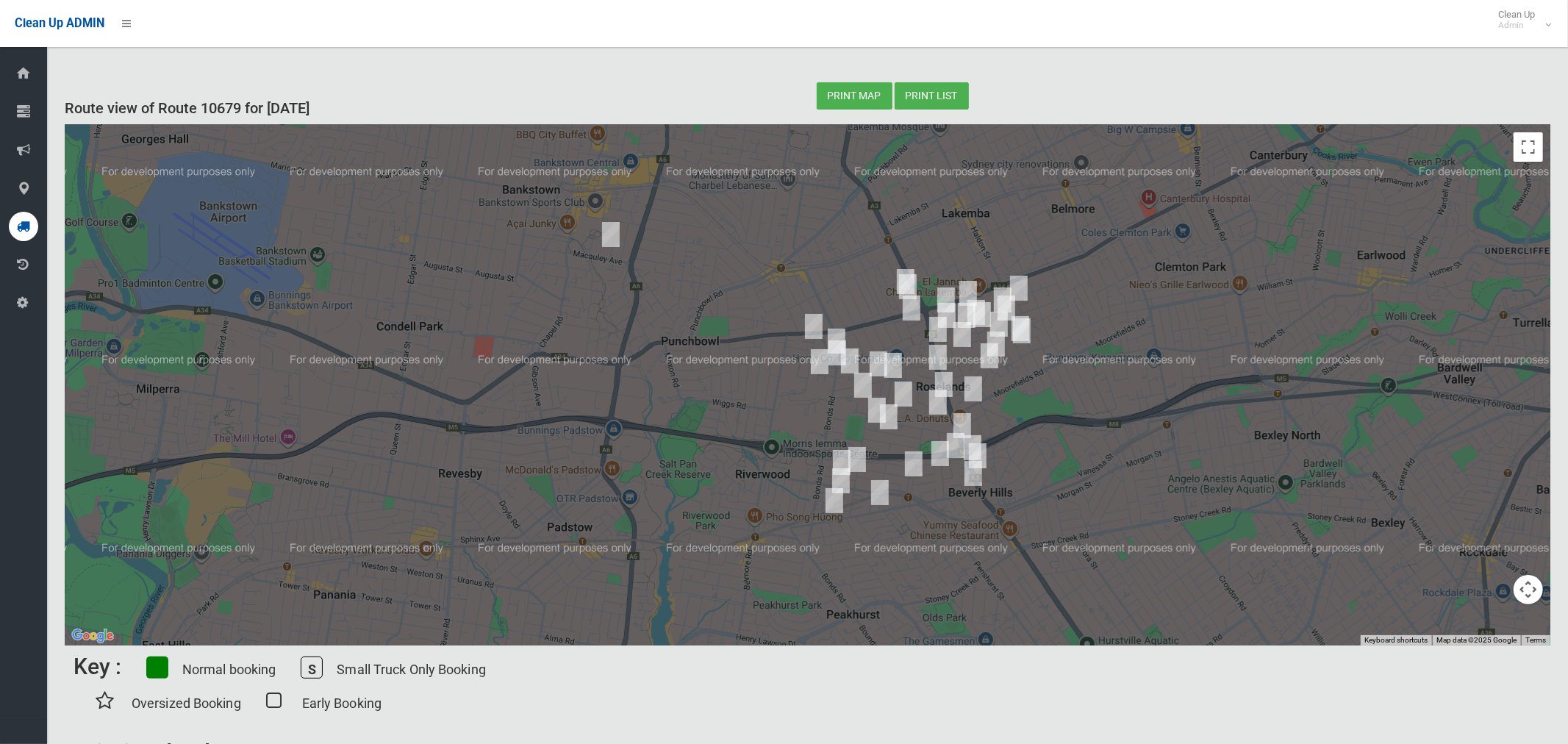
click at [611, 236] on img "116 Restwell Street, BANKSTOWN NSW 2200" at bounding box center [611, 233] width 29 height 36
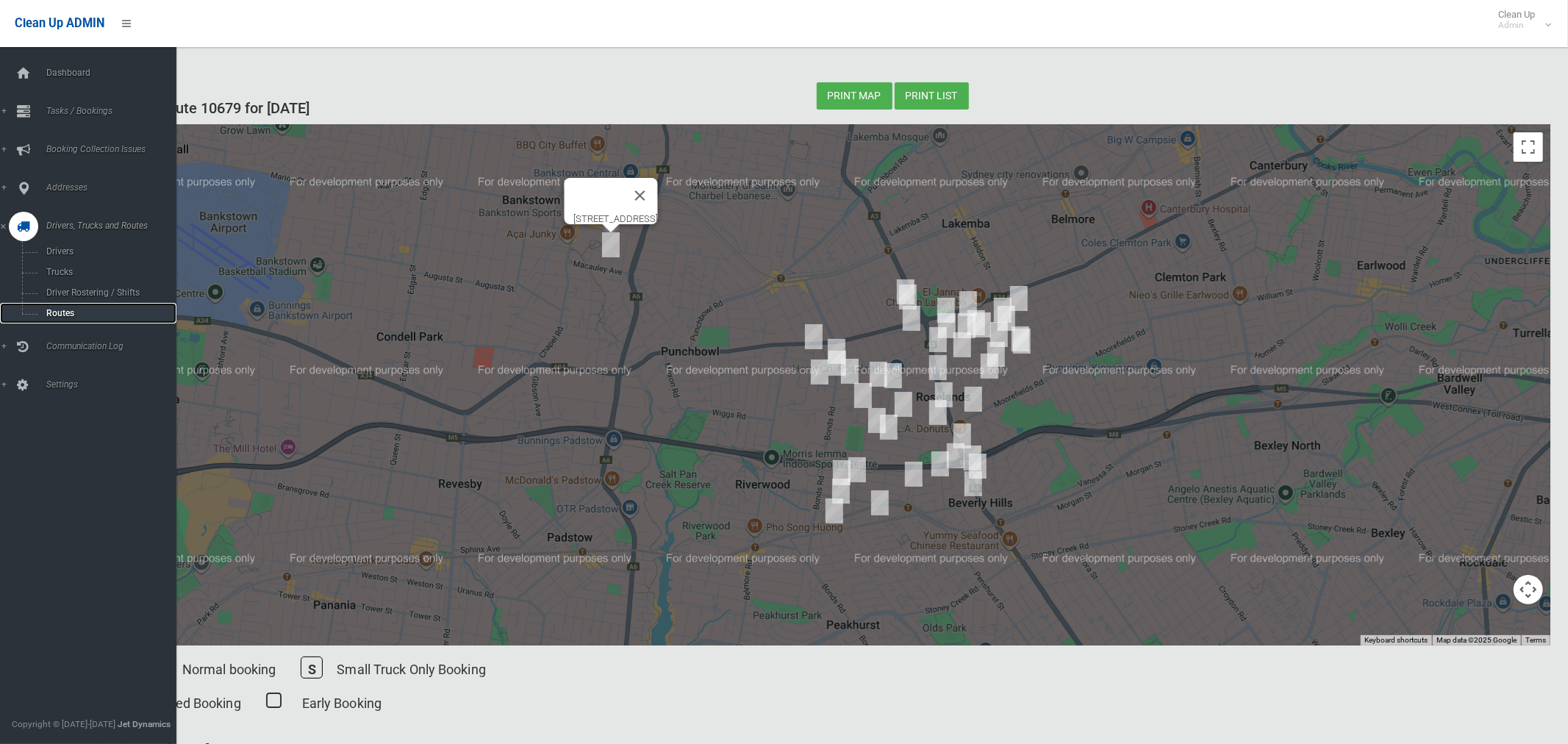
click at [58, 316] on span "Routes" at bounding box center [103, 313] width 122 height 10
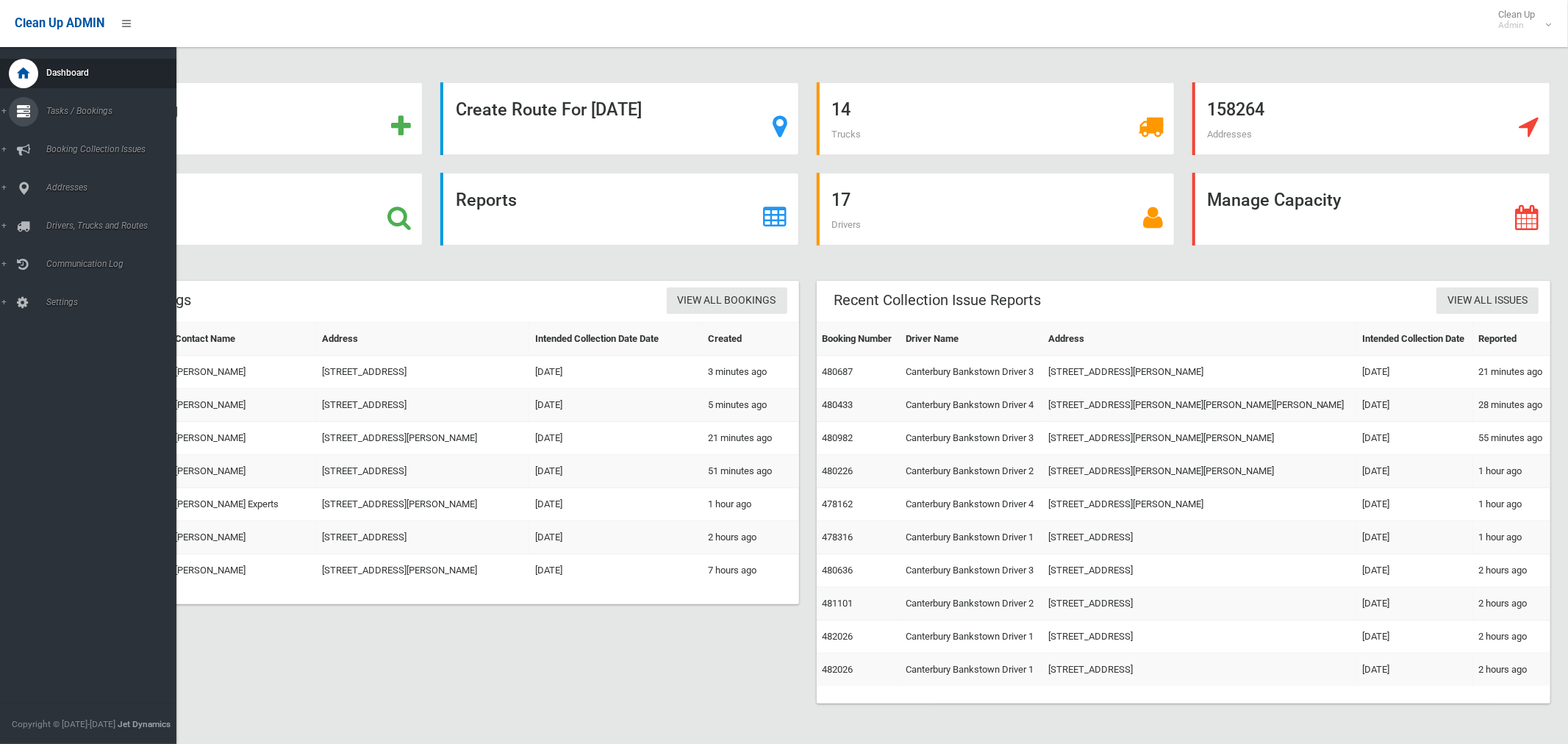
click at [66, 108] on span "Tasks / Bookings" at bounding box center [109, 111] width 134 height 10
click at [63, 218] on span "Search" at bounding box center [103, 219] width 122 height 10
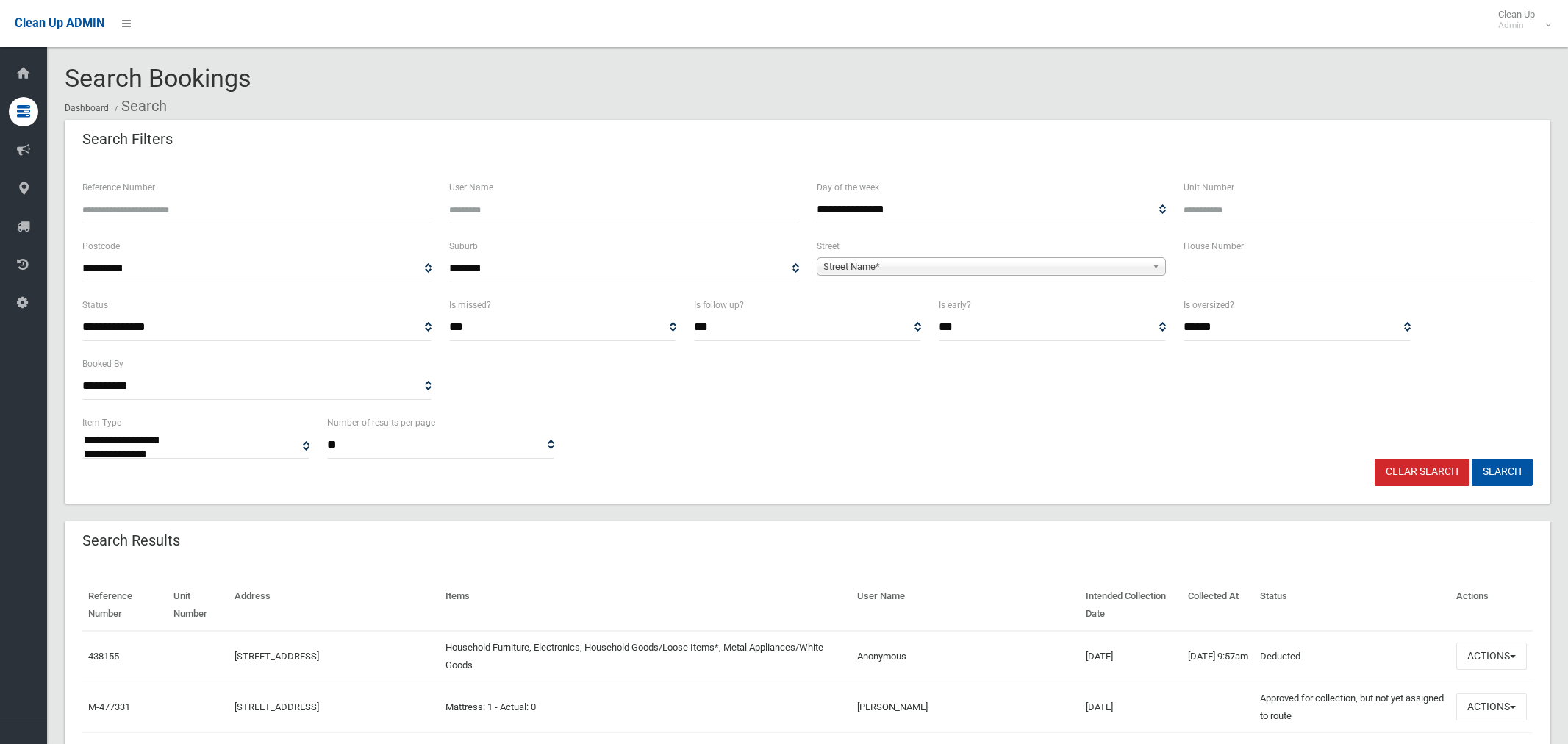
select select
click at [1212, 260] on input "text" at bounding box center [1357, 269] width 349 height 27
type input "***"
click at [832, 266] on span "Street Name*" at bounding box center [984, 267] width 322 height 18
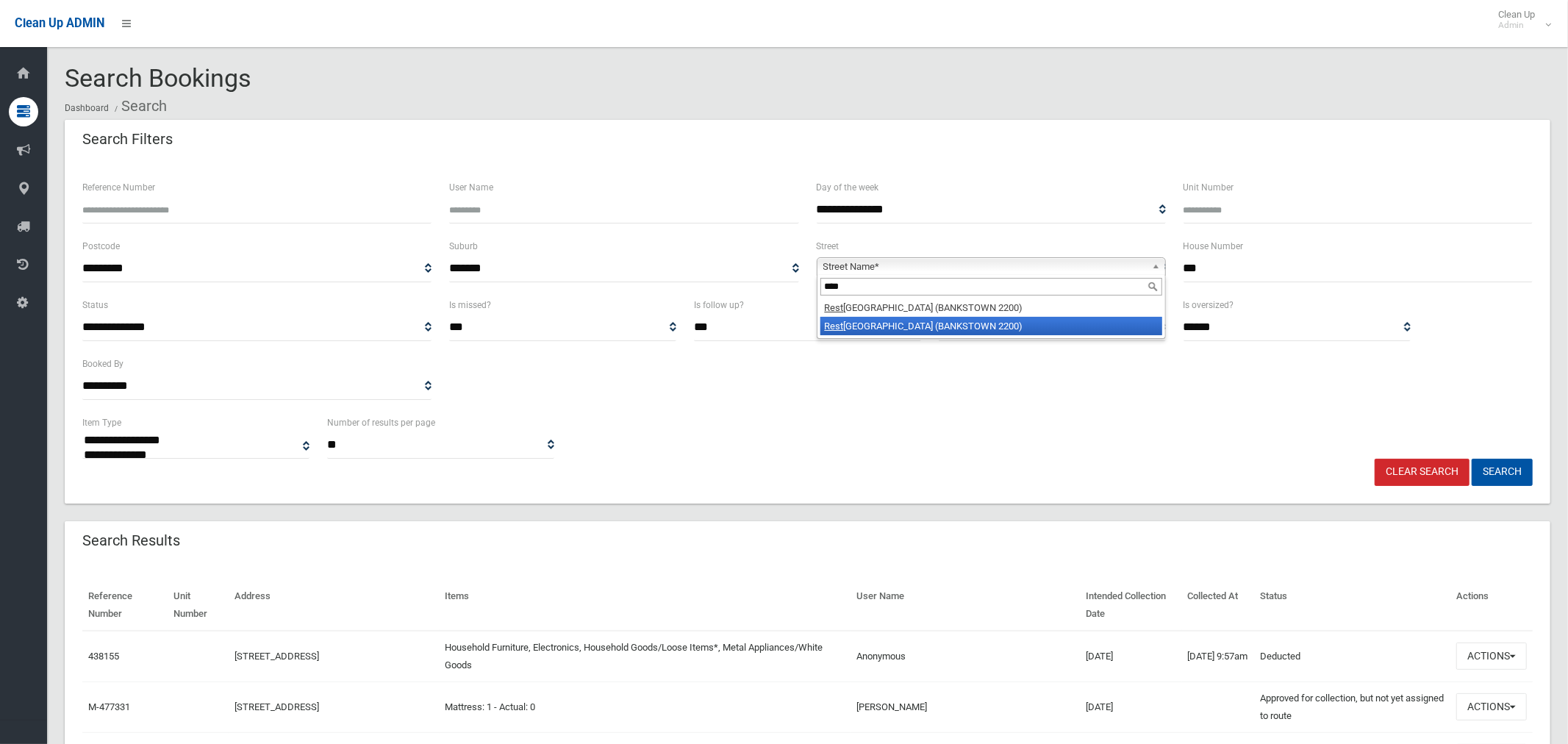
type input "****"
click at [877, 324] on li "Rest well Street (BANKSTOWN 2200)" at bounding box center [991, 325] width 342 height 19
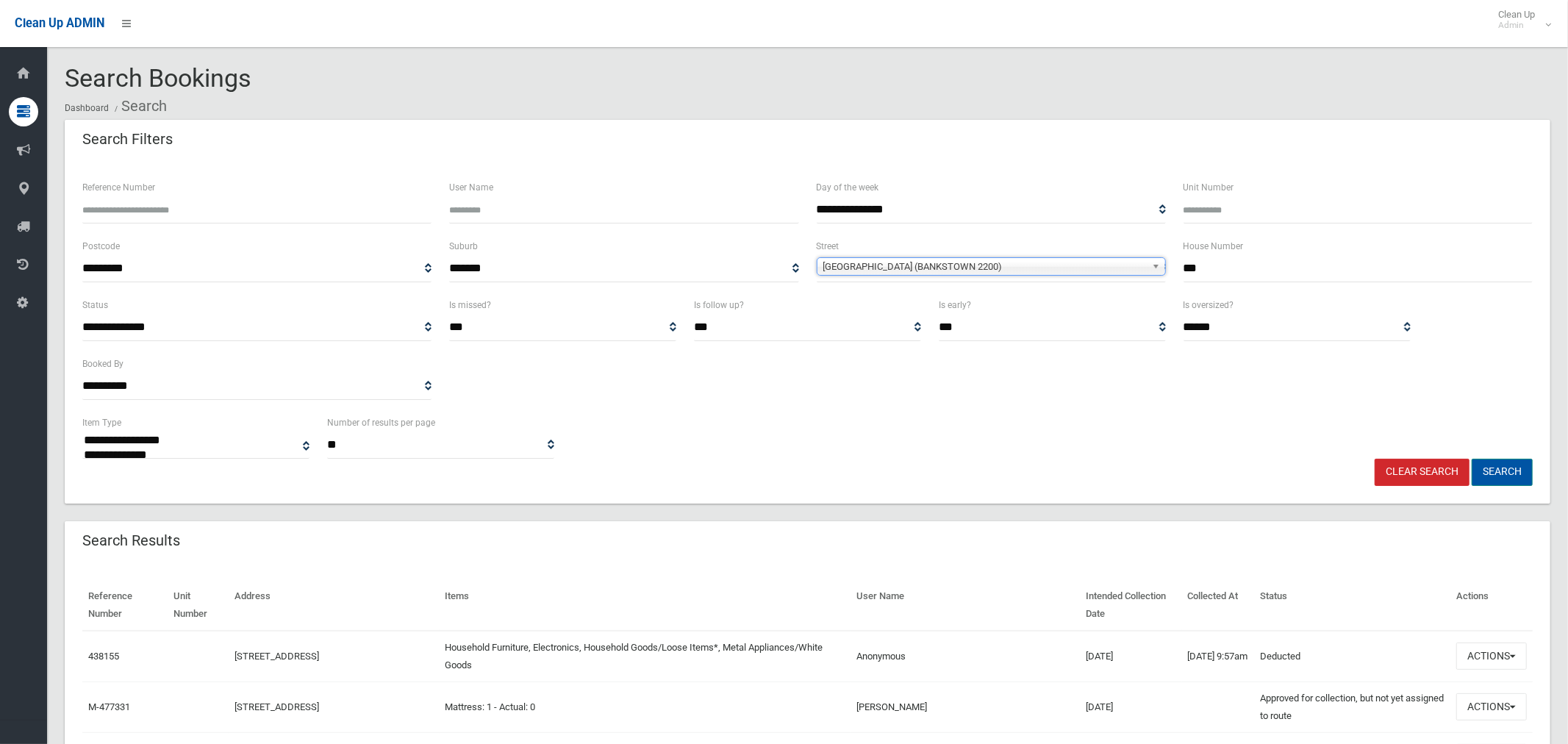
click at [1497, 471] on button "Search" at bounding box center [1501, 472] width 61 height 27
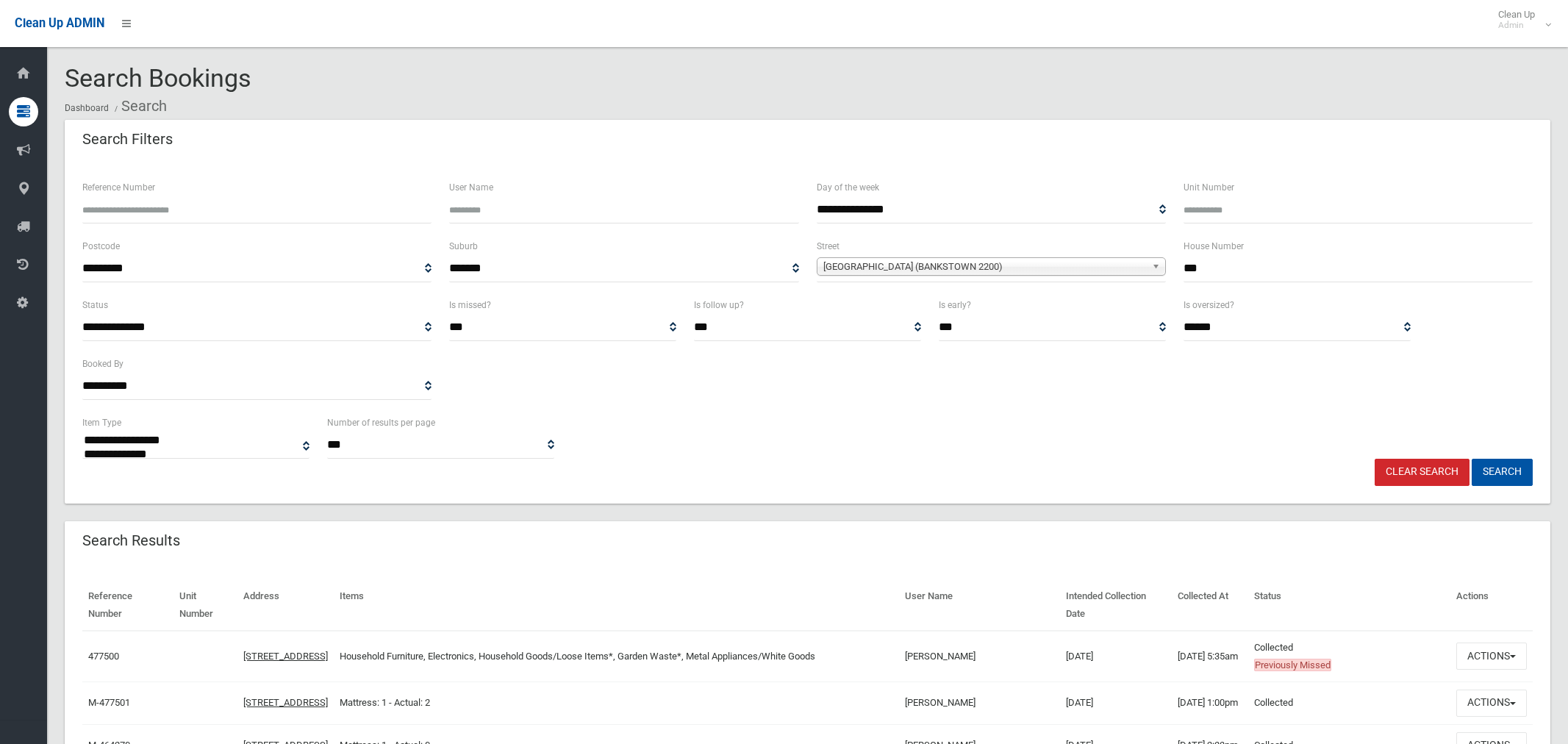
select select
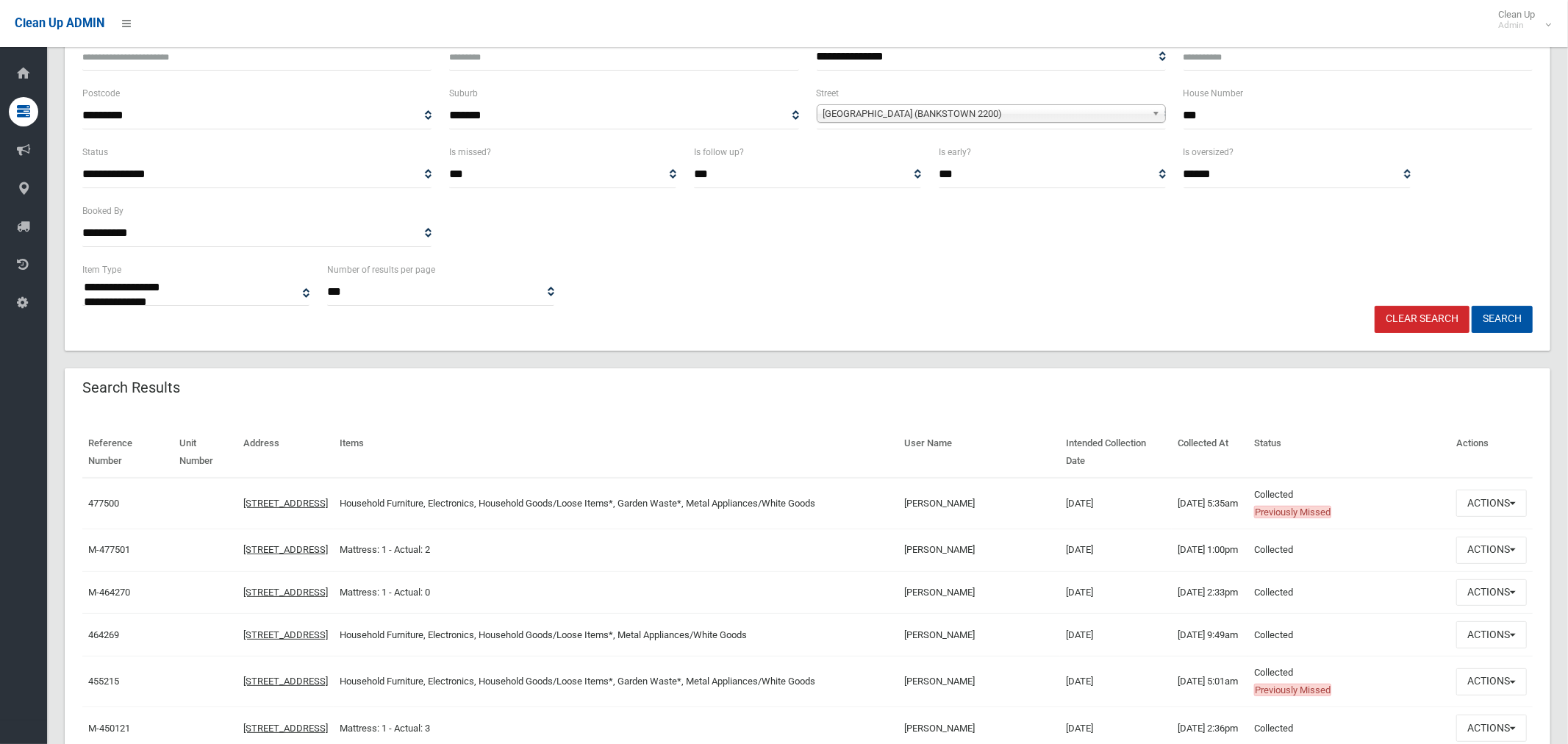
scroll to position [192, 0]
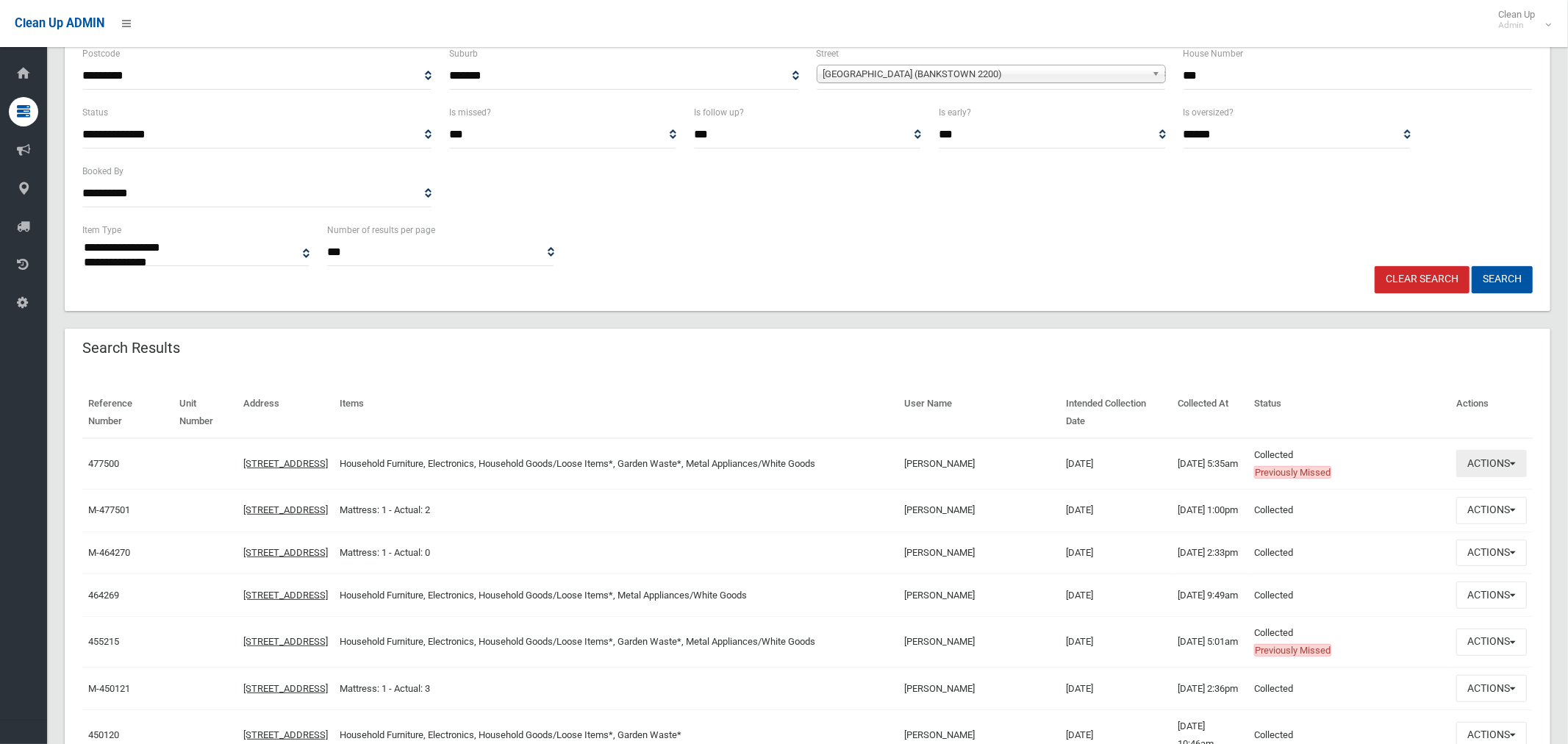
click at [1479, 466] on button "Actions" at bounding box center [1492, 464] width 71 height 27
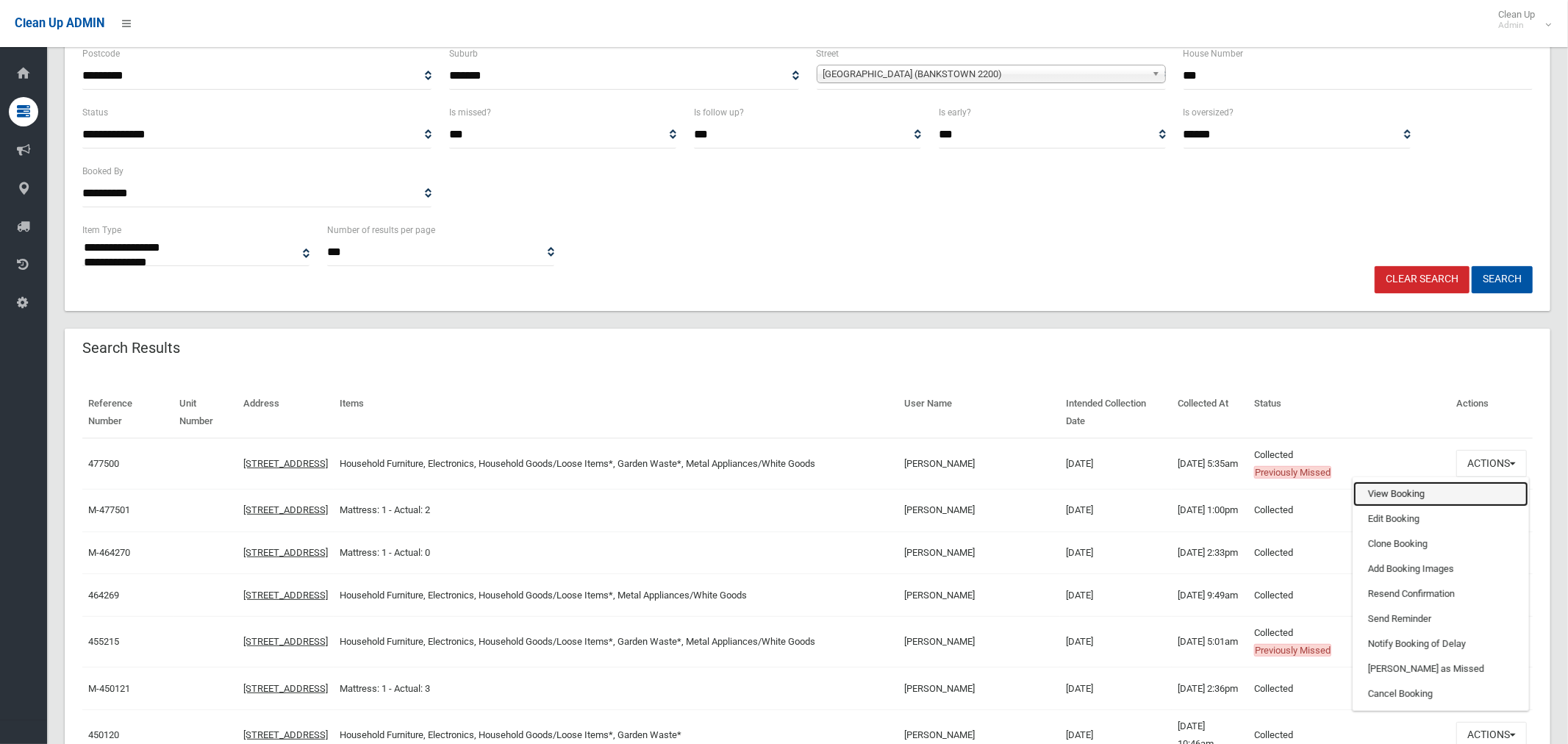
click at [1383, 494] on link "View Booking" at bounding box center [1441, 493] width 174 height 25
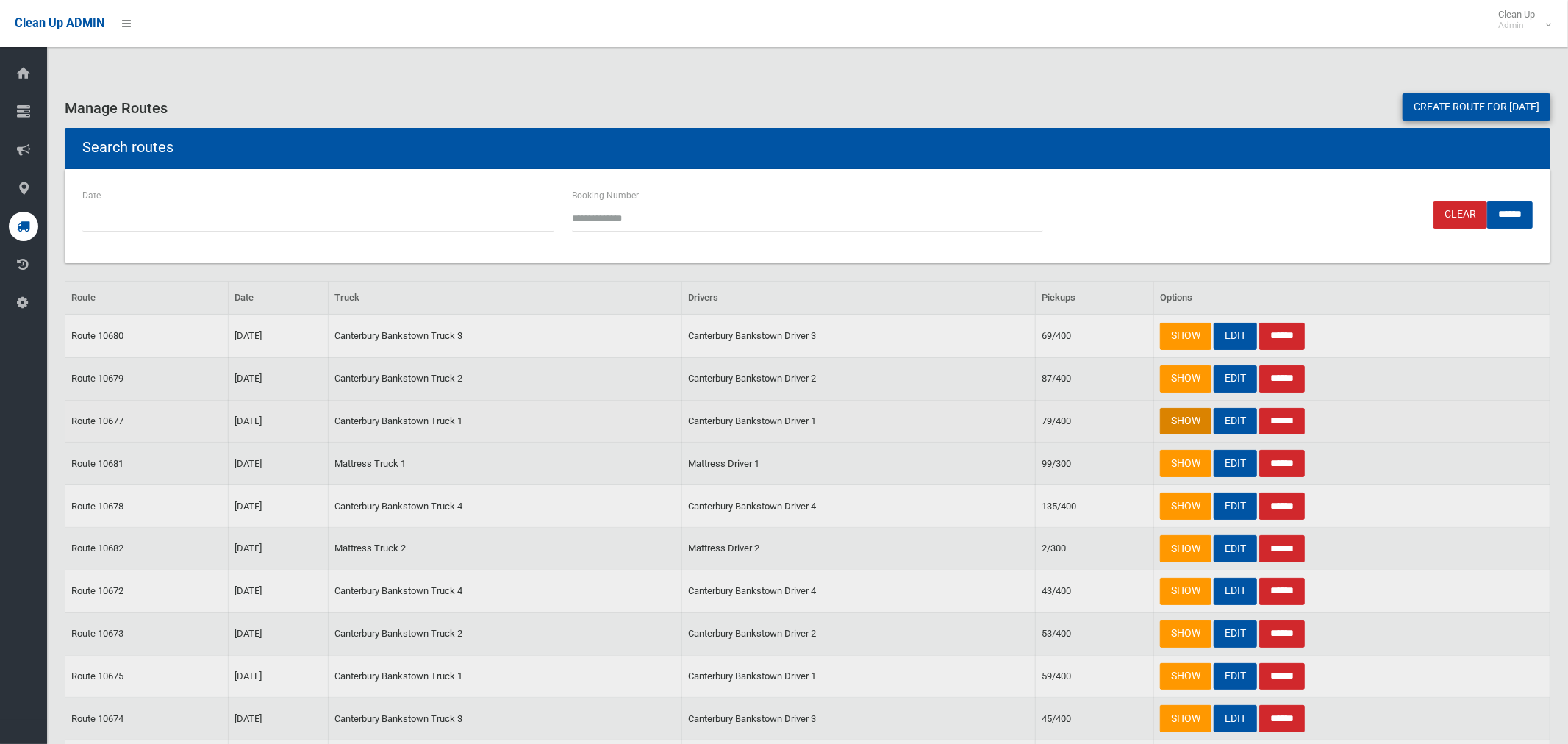
click at [1188, 426] on link "SHOW" at bounding box center [1185, 422] width 51 height 27
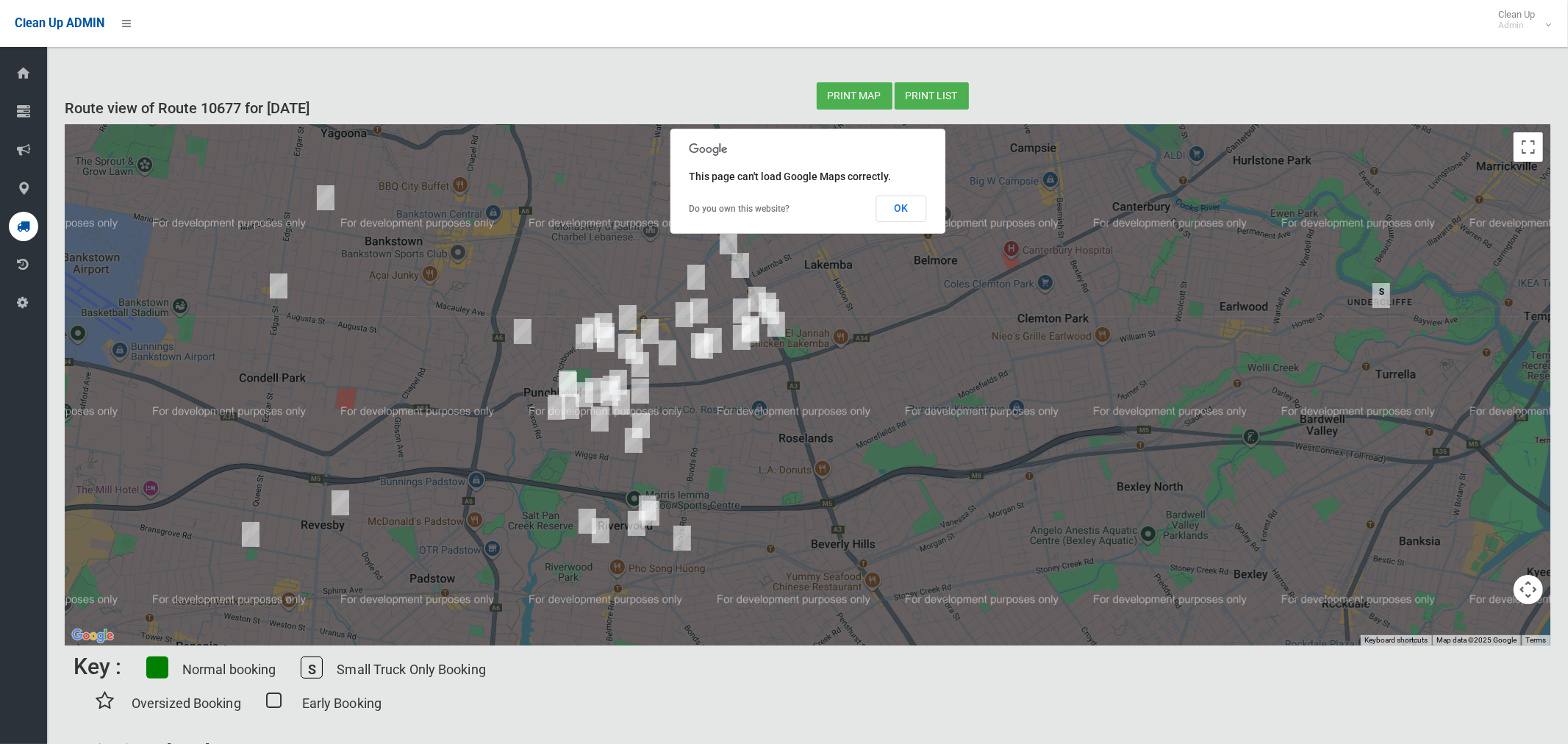
click at [323, 196] on img "86 Fenwick Street, BANKSTOWN NSW 2200" at bounding box center [325, 197] width 29 height 36
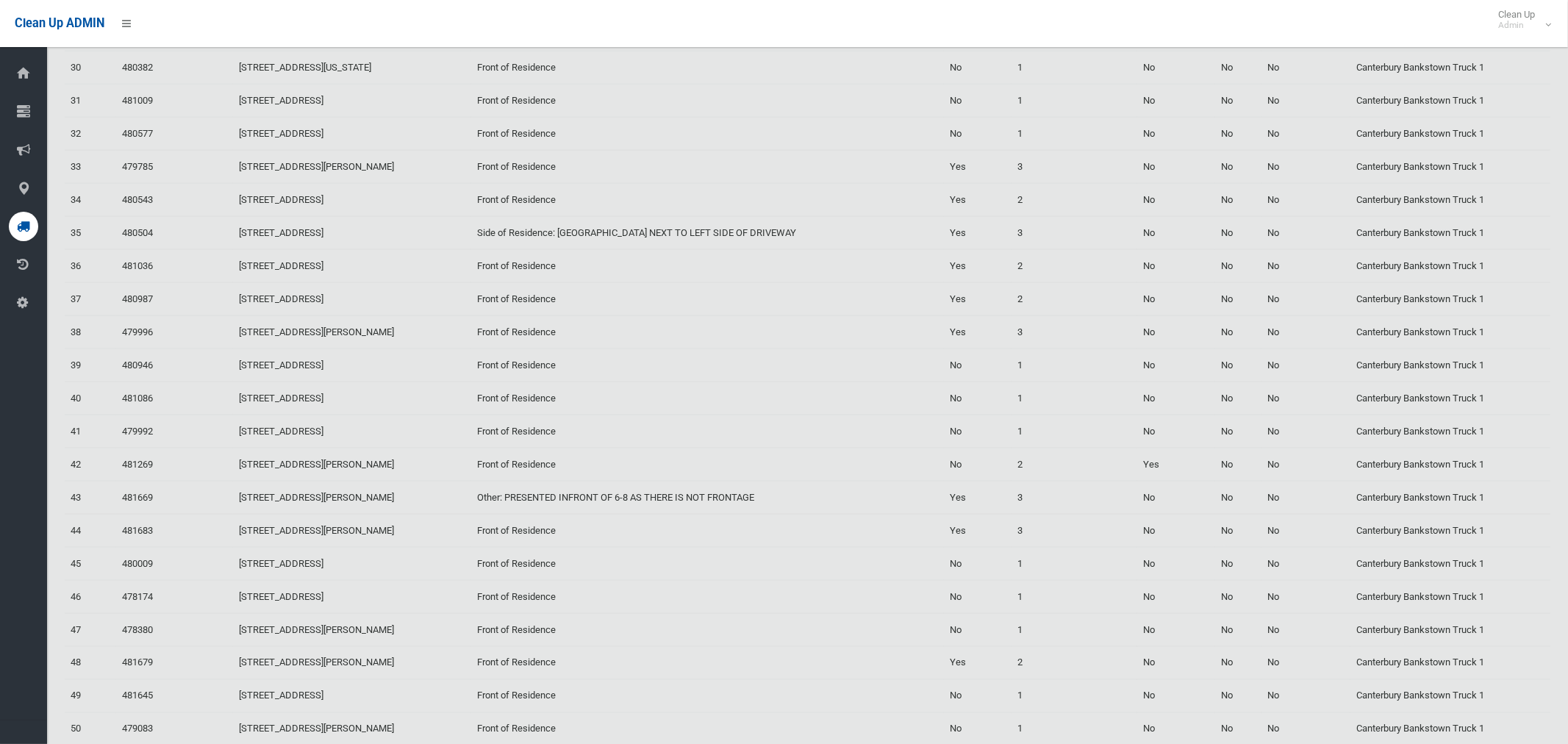
scroll to position [1847, 0]
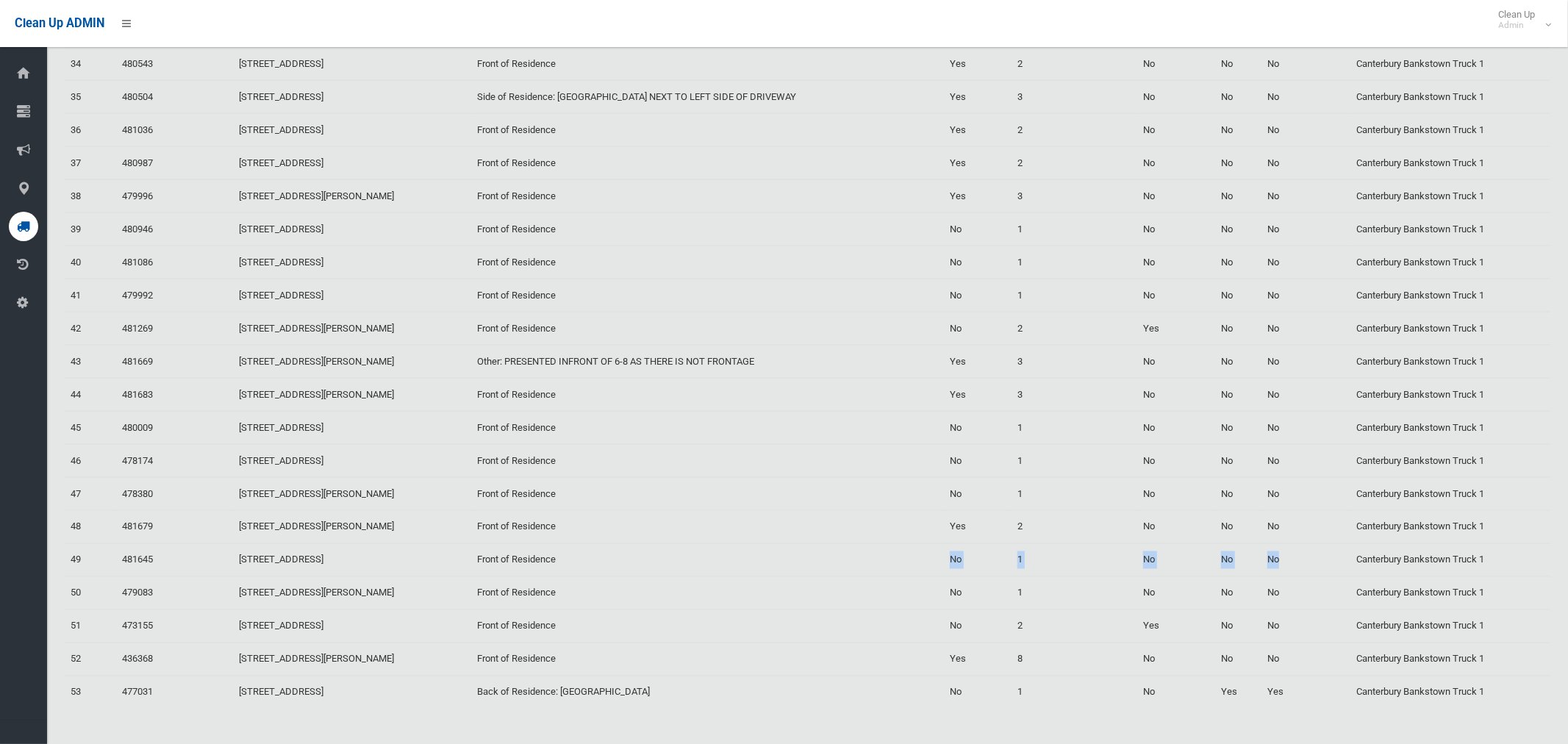
drag, startPoint x: 1292, startPoint y: 555, endPoint x: 846, endPoint y: 557, distance: 446.0
click at [843, 556] on tr "49 481645 86 Fenwick Street, BANKSTOWN NSW 2200 Front of Residence No 1 No No N…" at bounding box center [808, 560] width 1486 height 33
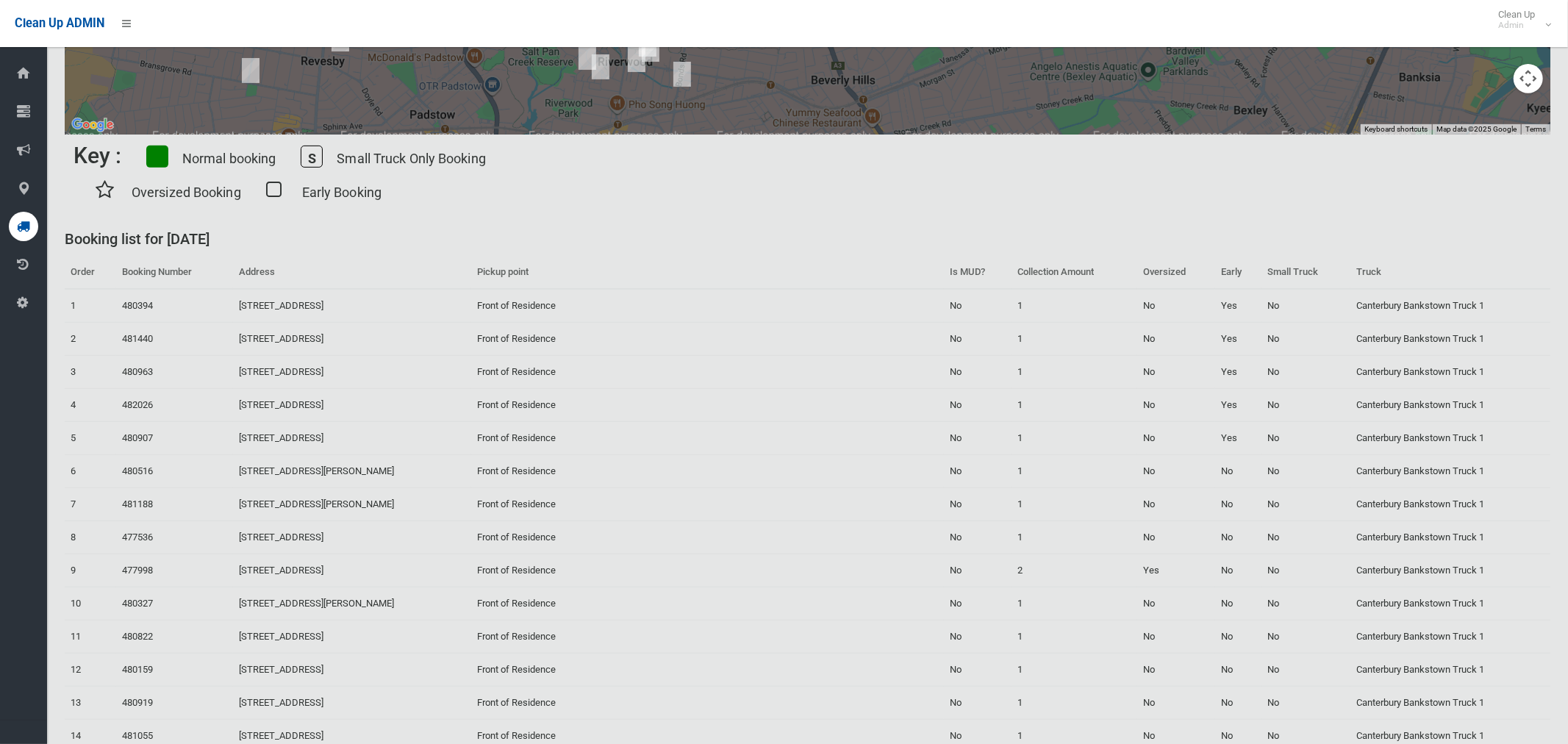
scroll to position [0, 0]
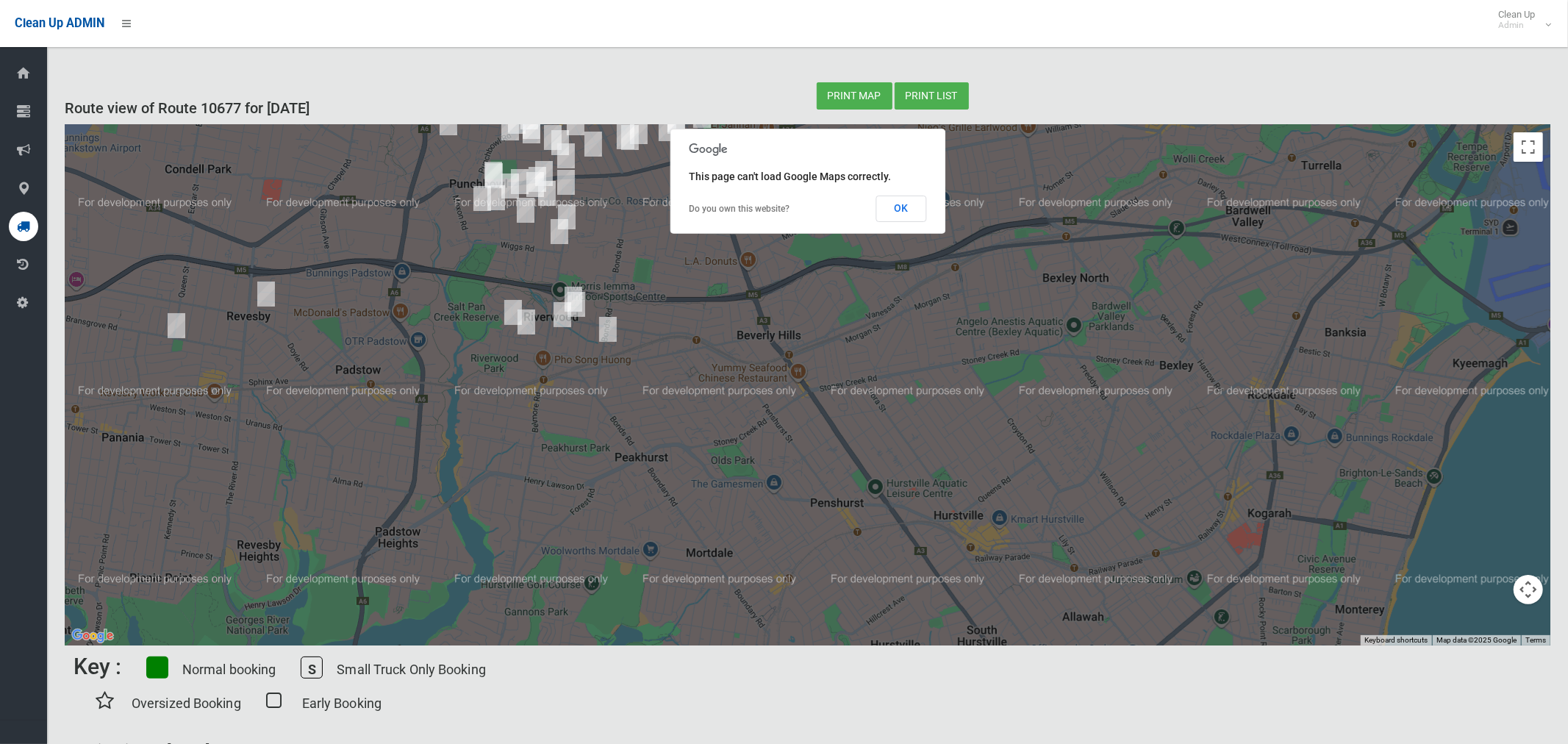
drag, startPoint x: 921, startPoint y: 455, endPoint x: 858, endPoint y: 183, distance: 279.2
click at [858, 183] on div "To navigate the map with touch gestures double-tap and hold your finger on the …" at bounding box center [808, 384] width 1486 height 521
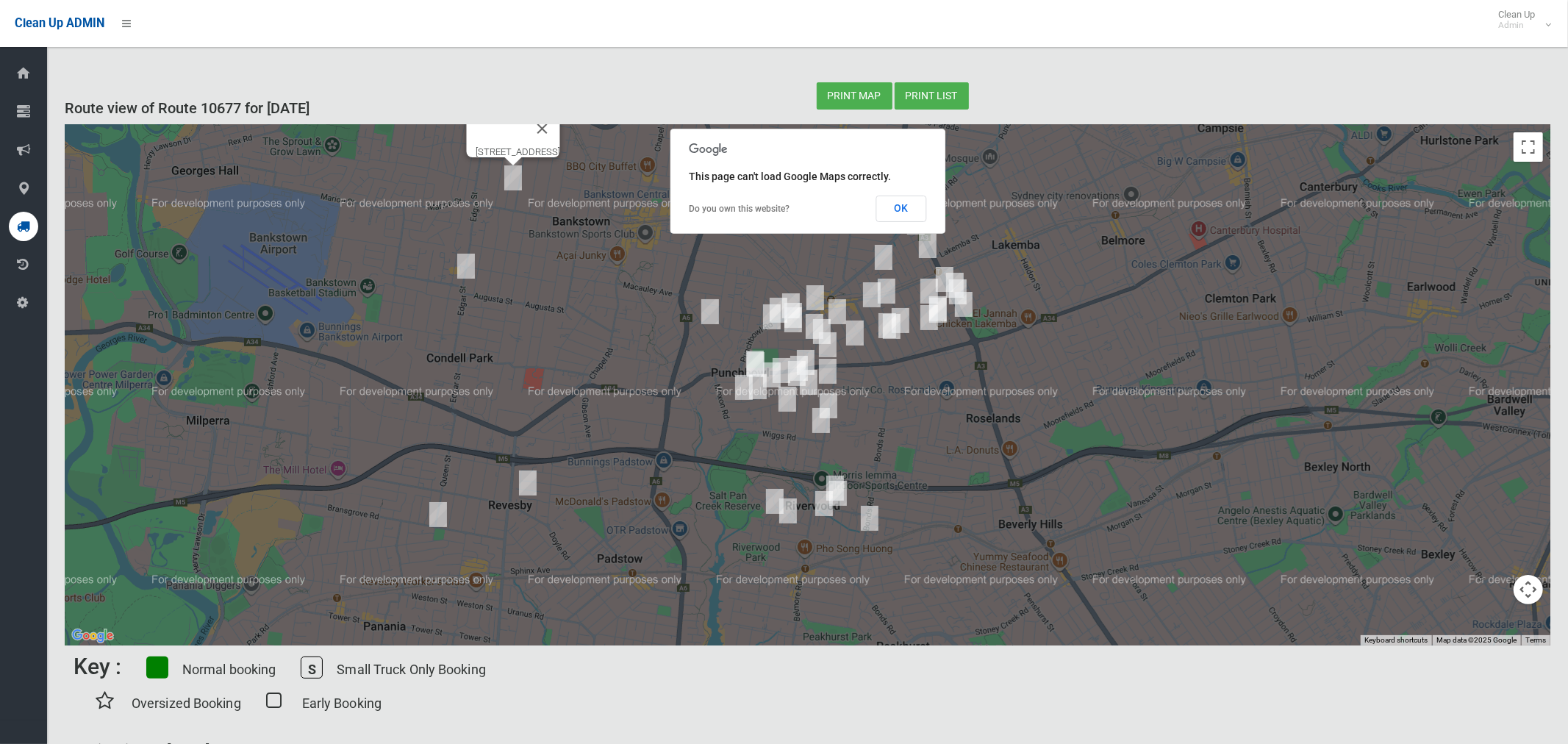
drag, startPoint x: 821, startPoint y: 338, endPoint x: 1082, endPoint y: 527, distance: 322.2
click at [1082, 527] on div "[STREET_ADDRESS]" at bounding box center [808, 384] width 1486 height 521
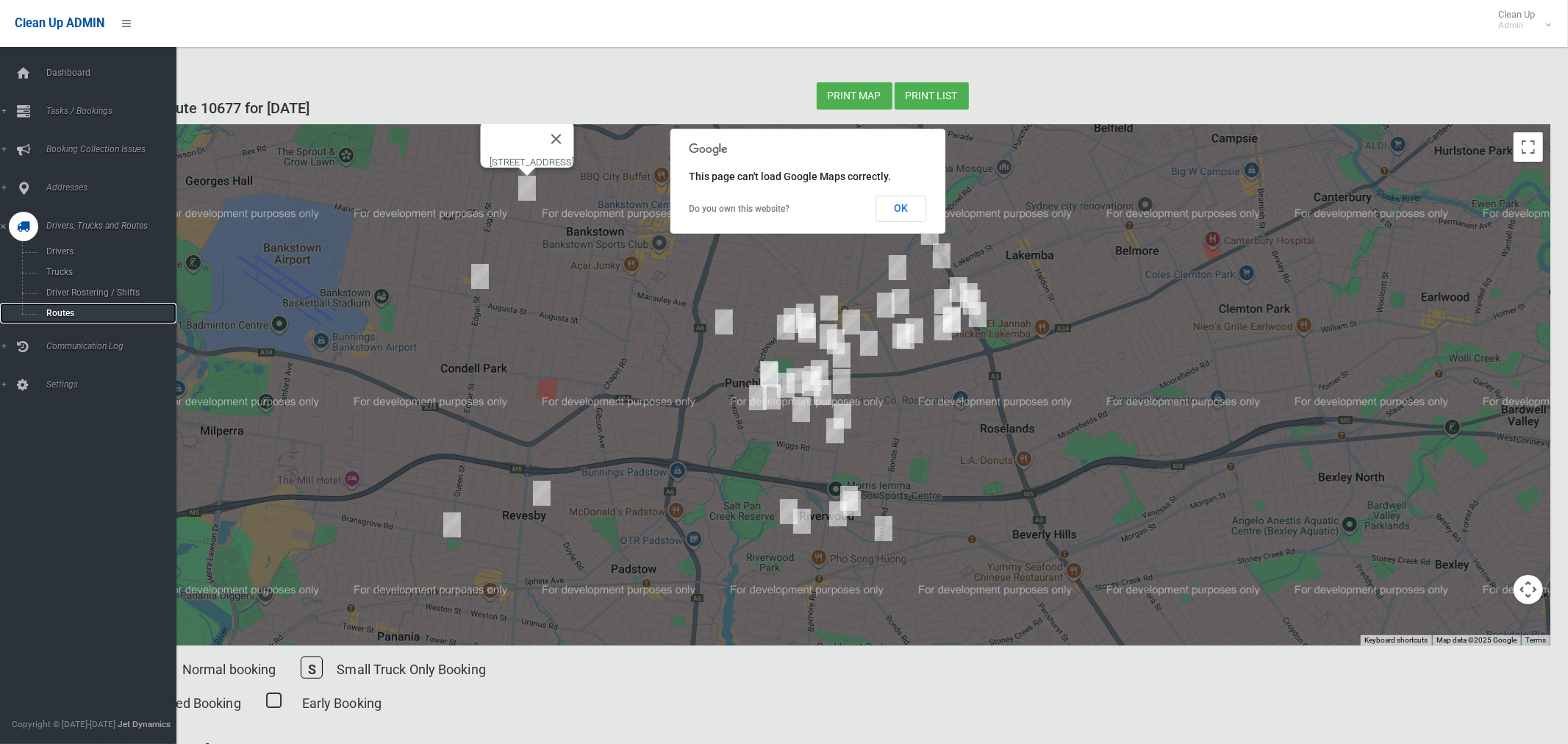
click at [60, 313] on span "Routes" at bounding box center [103, 313] width 122 height 10
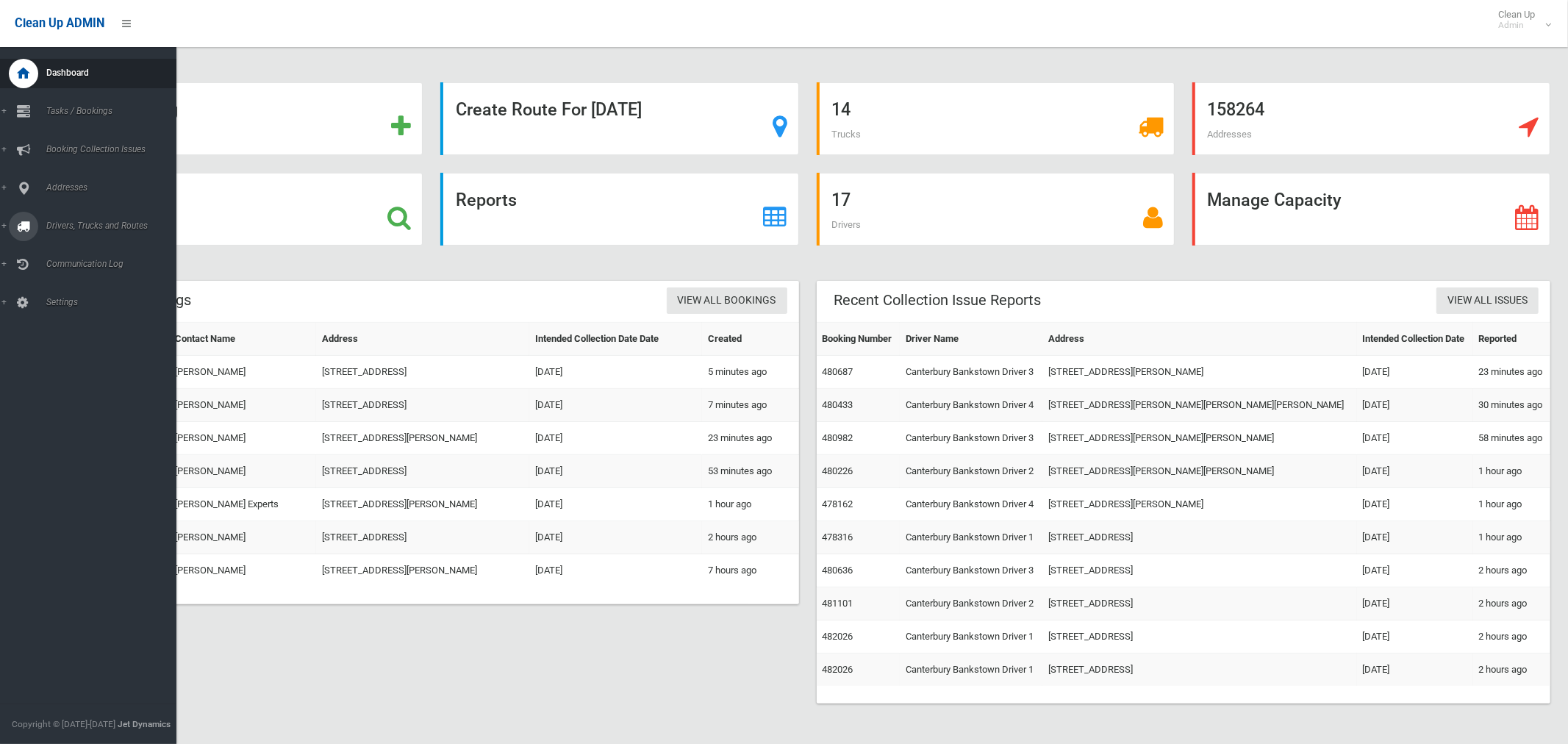
click at [82, 224] on span "Drivers, Trucks and Routes" at bounding box center [109, 225] width 134 height 10
click at [74, 109] on span "Tasks / Bookings" at bounding box center [109, 111] width 134 height 10
click at [63, 220] on span "Search" at bounding box center [103, 219] width 122 height 10
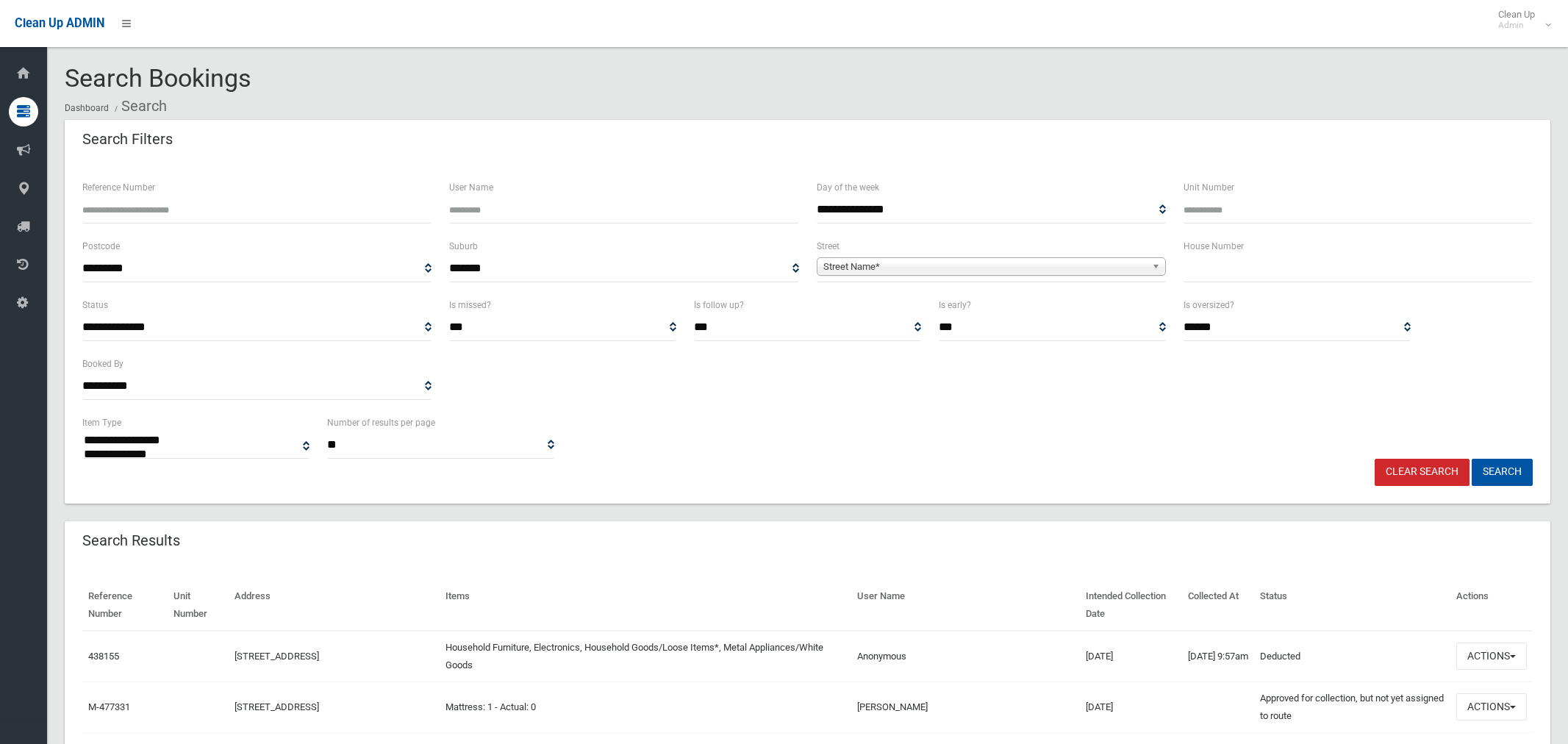
select select
click at [1225, 272] on input "text" at bounding box center [1357, 269] width 349 height 27
type input "**"
click at [936, 265] on span "Street Name*" at bounding box center [984, 267] width 322 height 18
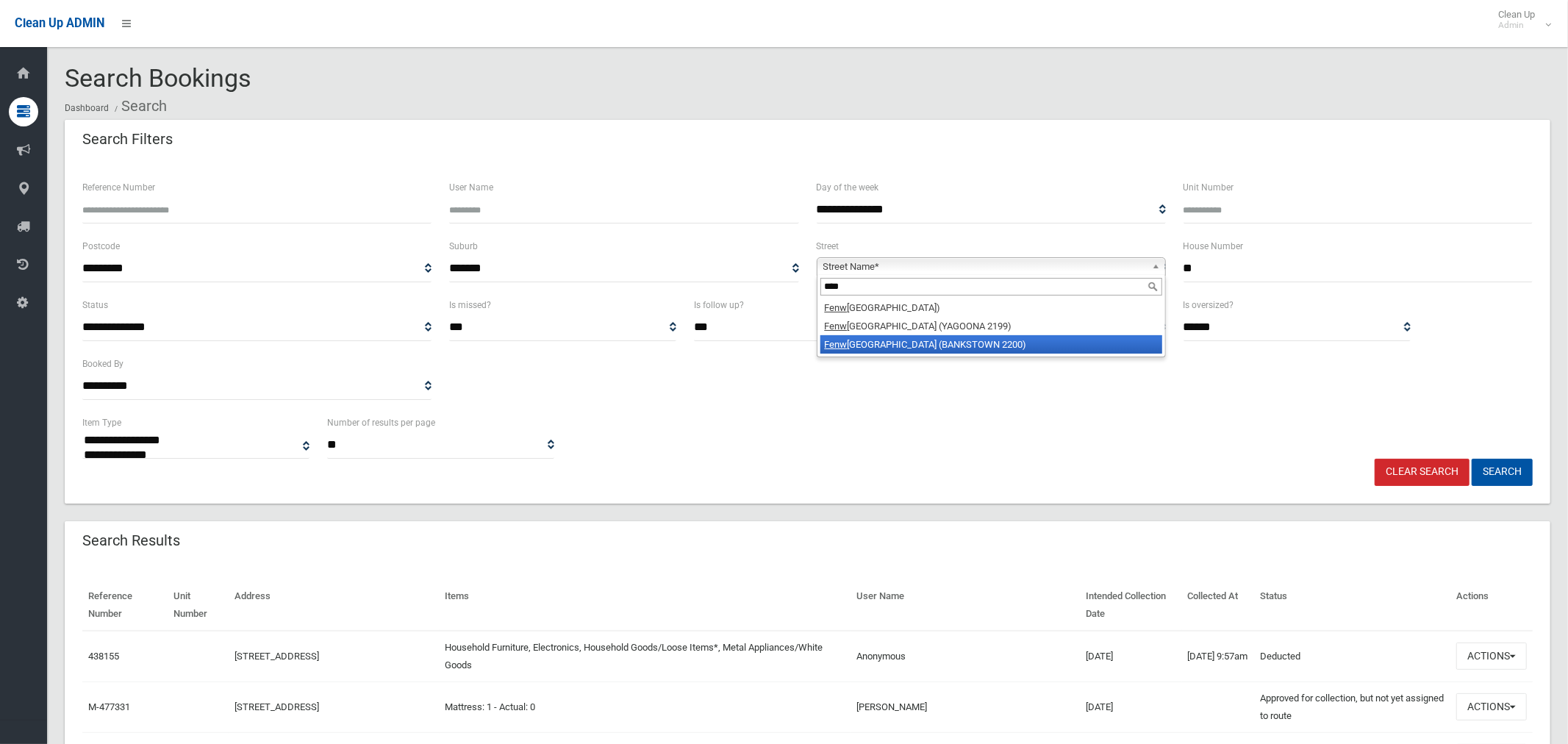
type input "****"
click at [920, 348] on li "Fenw ick Street (BANKSTOWN 2200)" at bounding box center [991, 344] width 342 height 19
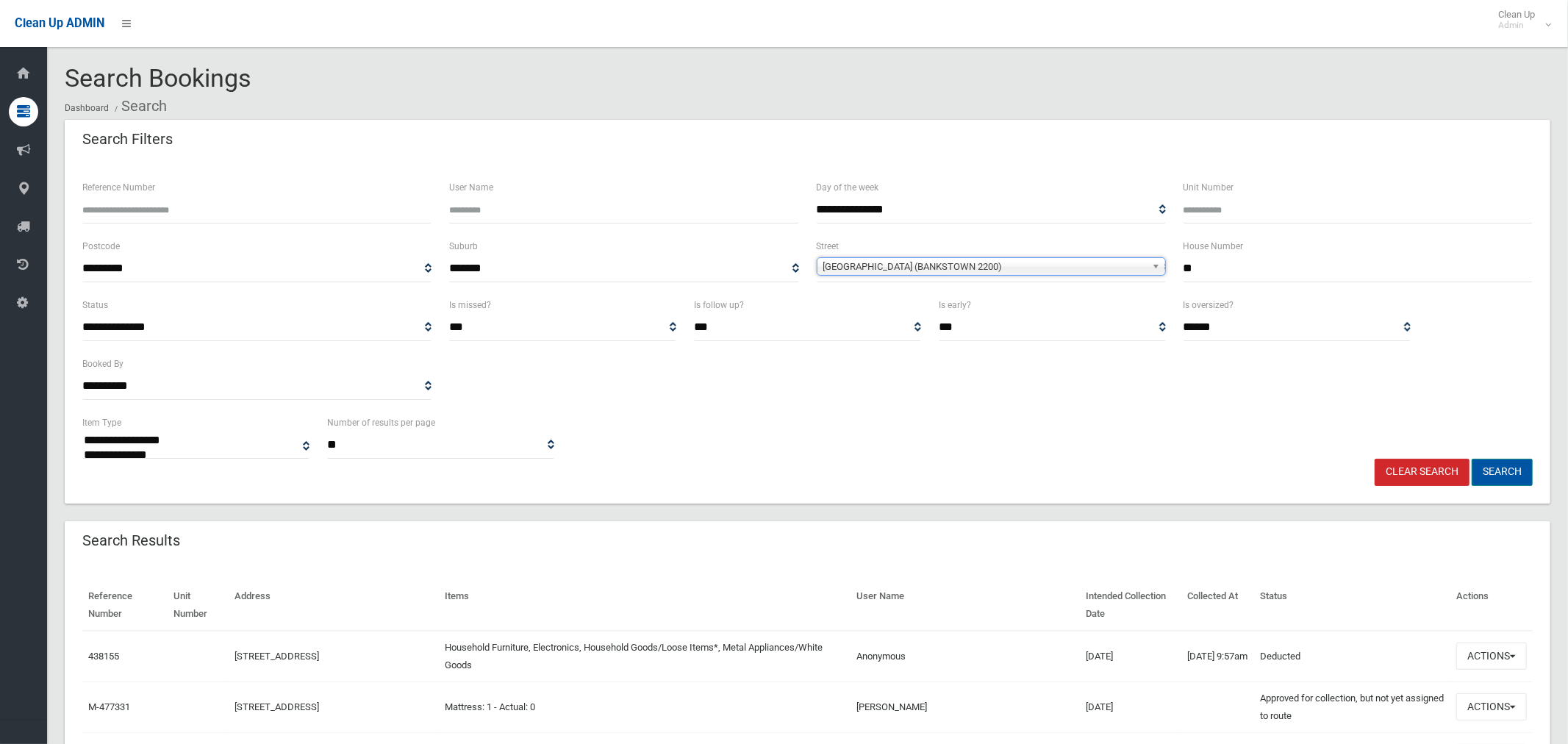
click at [1506, 477] on button "Search" at bounding box center [1501, 472] width 61 height 27
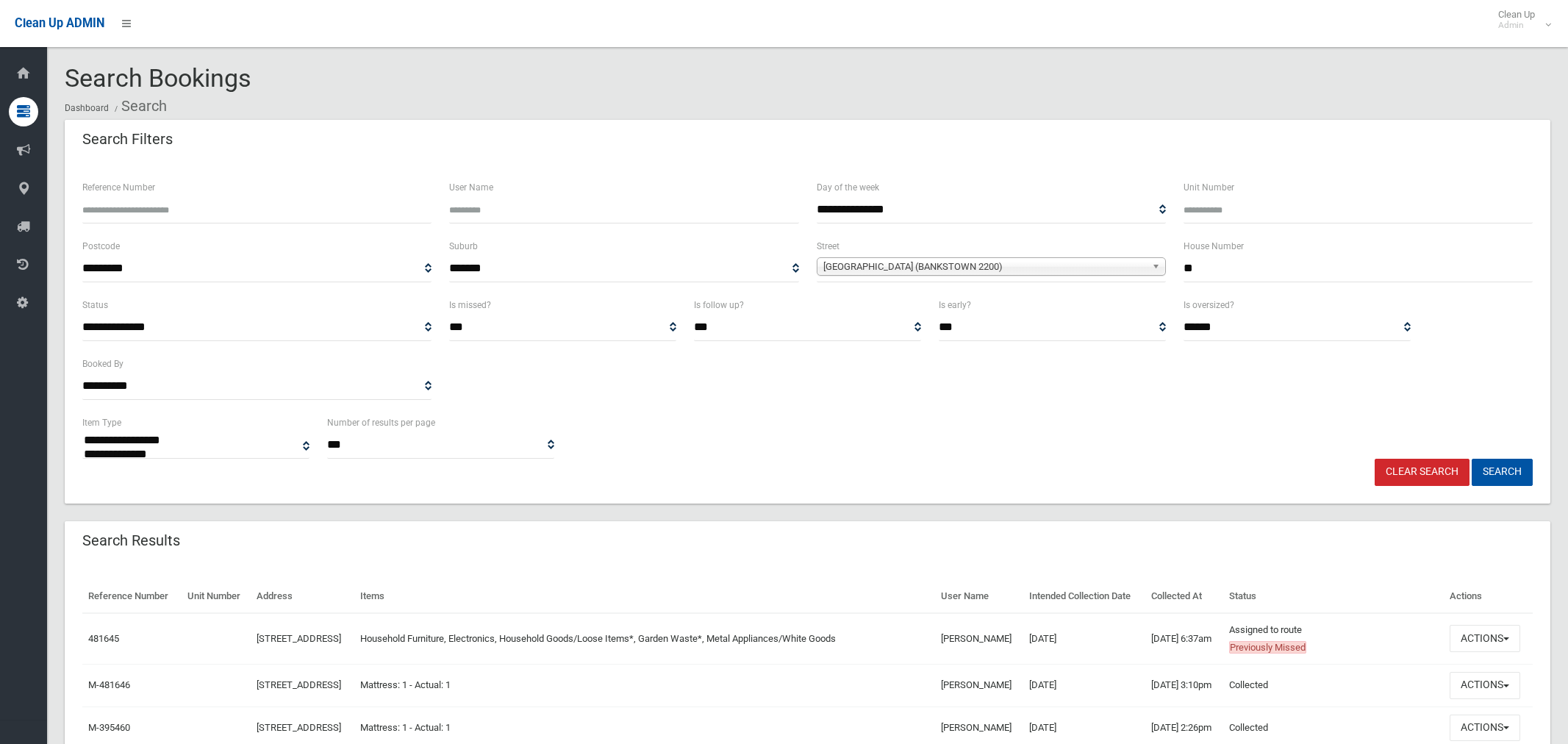
select select
click at [1172, 273] on div "**********" at bounding box center [808, 267] width 1468 height 59
type input "**"
click at [930, 263] on span "[GEOGRAPHIC_DATA] (BANKSTOWN 2200)" at bounding box center [984, 267] width 322 height 18
type input "*****"
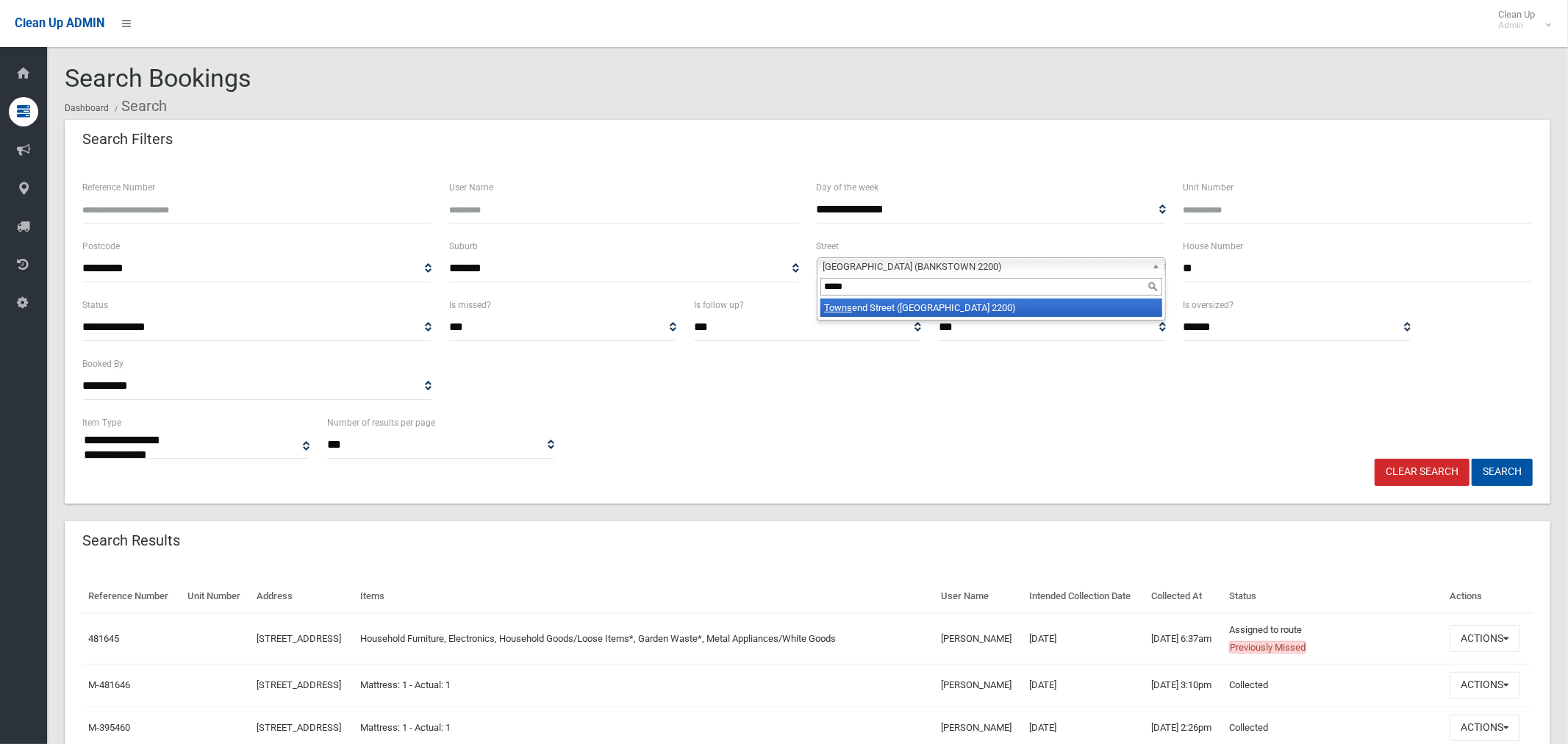
click at [939, 308] on li "[GEOGRAPHIC_DATA] ([GEOGRAPHIC_DATA] 2200)" at bounding box center [991, 307] width 342 height 19
click at [1494, 466] on button "Search" at bounding box center [1501, 472] width 61 height 27
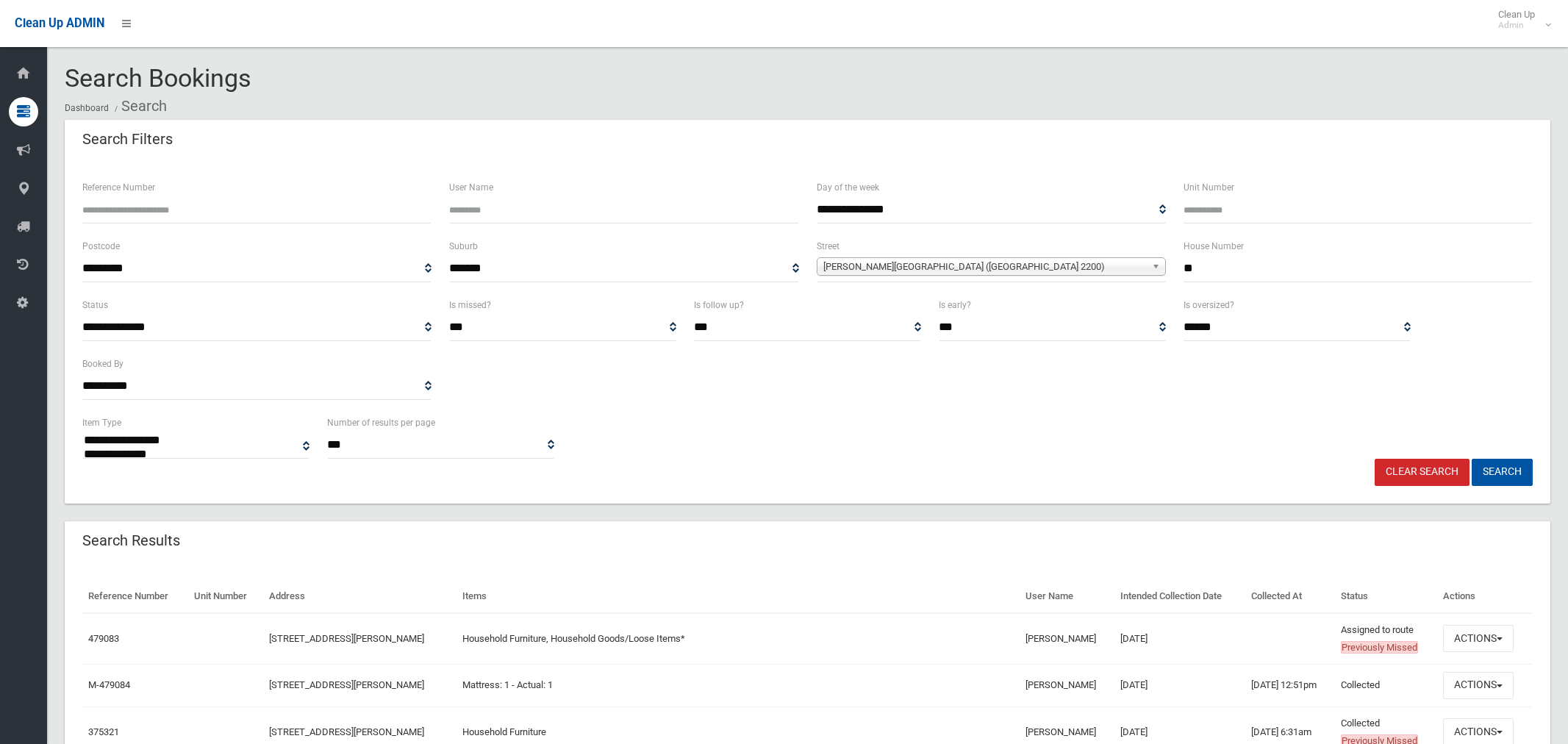
select select
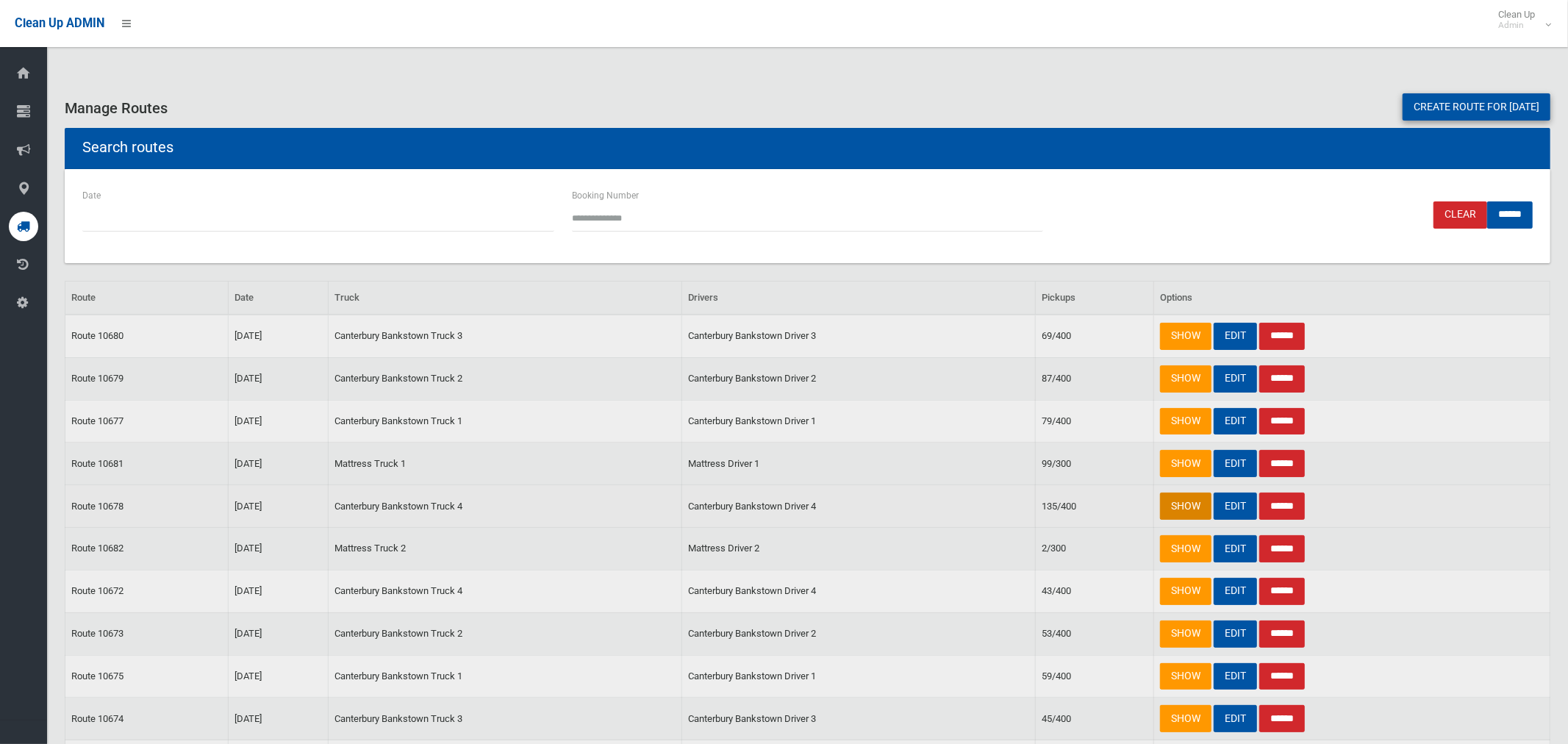
click at [1170, 509] on link "SHOW" at bounding box center [1185, 506] width 51 height 27
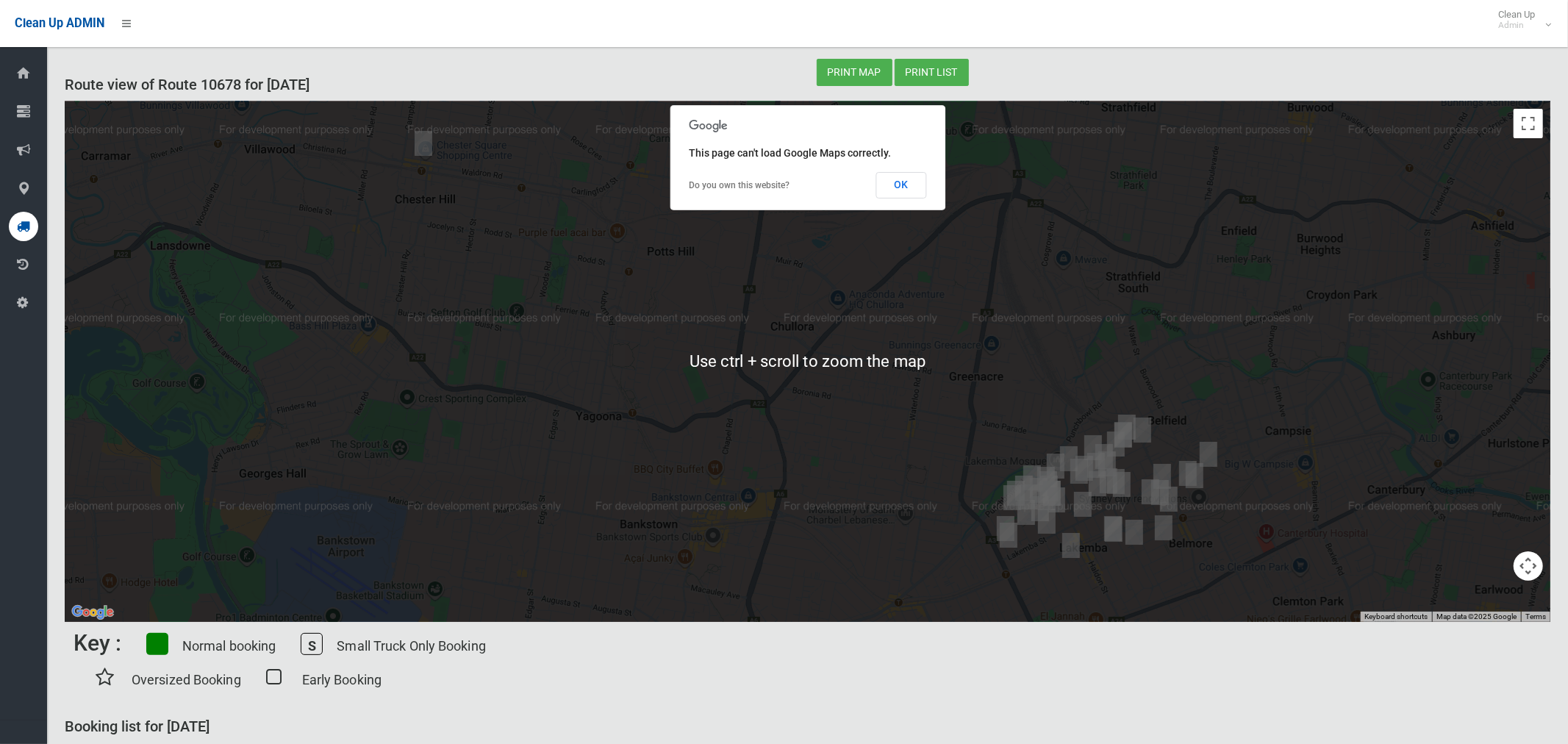
scroll to position [25, 0]
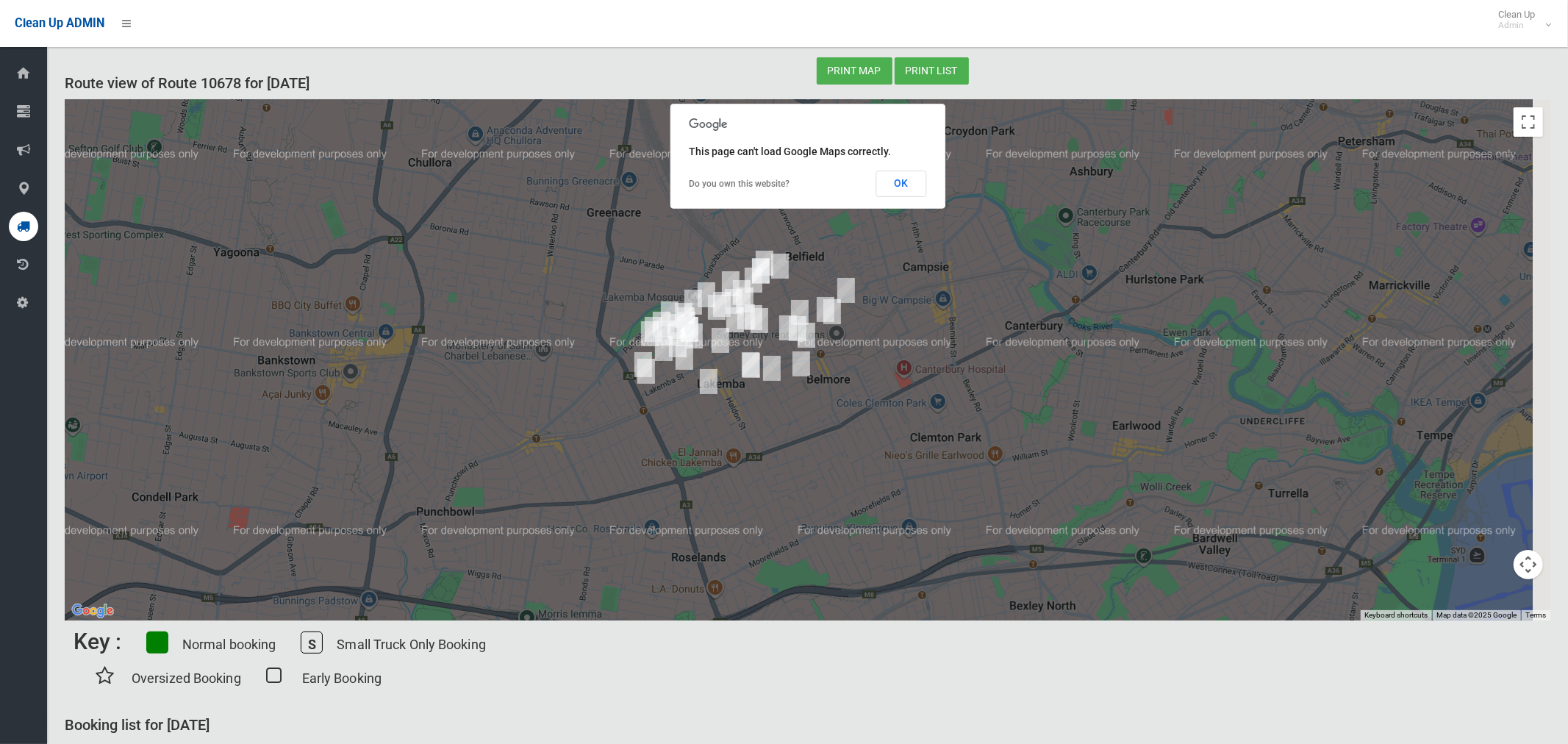
drag, startPoint x: 1315, startPoint y: 439, endPoint x: 853, endPoint y: 230, distance: 507.1
click at [846, 224] on div at bounding box center [808, 360] width 1486 height 521
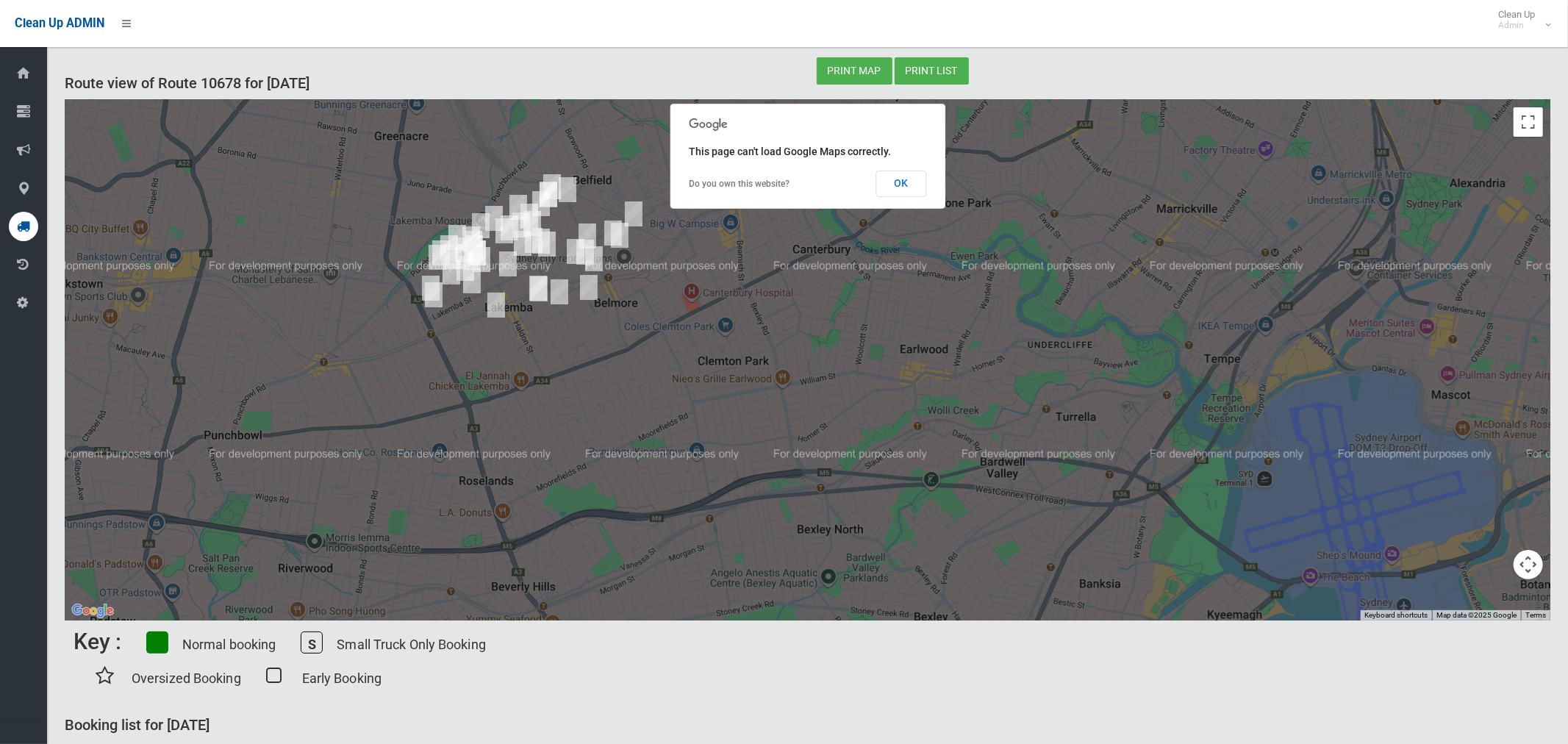
drag, startPoint x: 1019, startPoint y: 260, endPoint x: 1070, endPoint y: 462, distance: 208.3
click at [1070, 460] on div at bounding box center [808, 360] width 1486 height 521
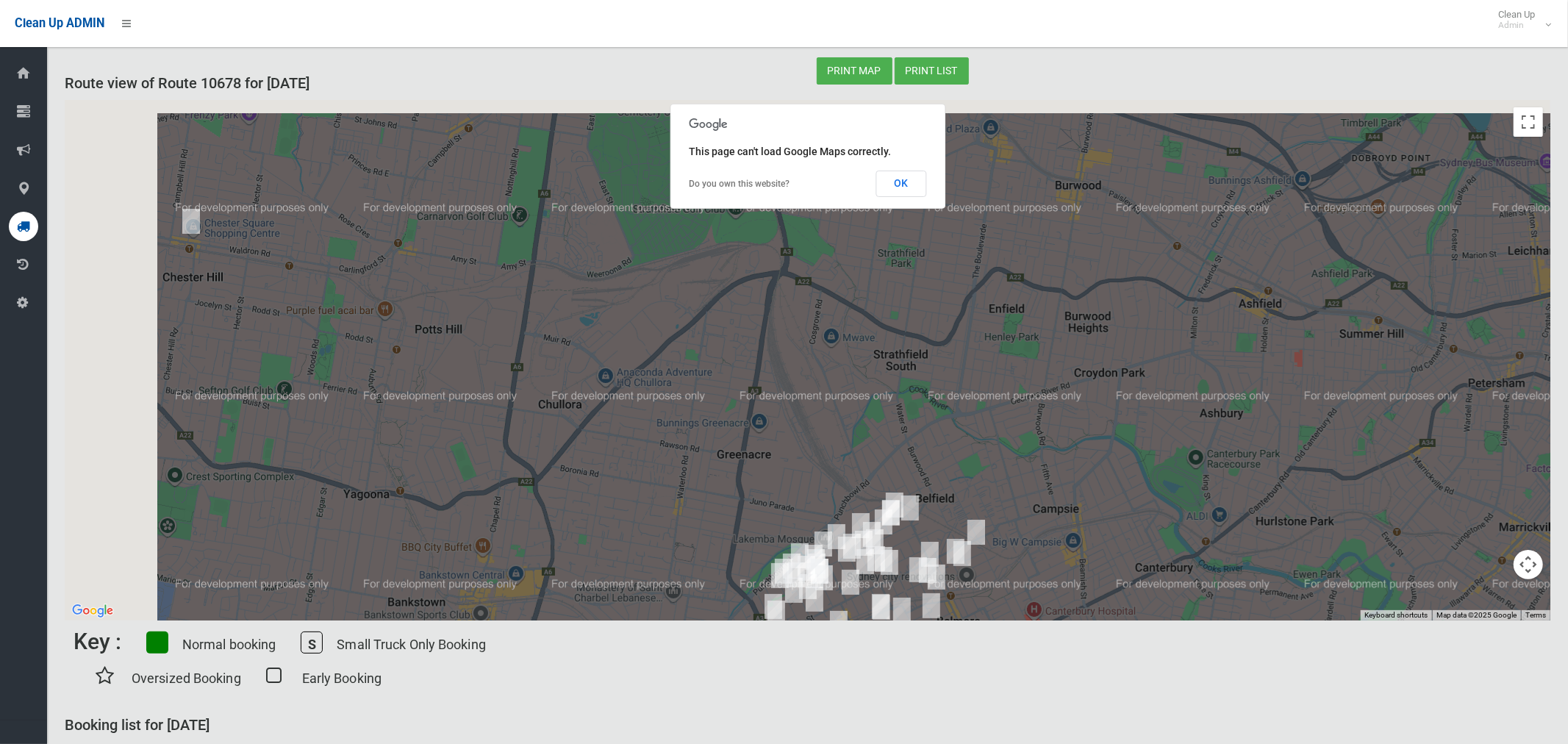
drag, startPoint x: 763, startPoint y: 375, endPoint x: 973, endPoint y: 401, distance: 211.6
click at [1009, 430] on div at bounding box center [808, 360] width 1486 height 521
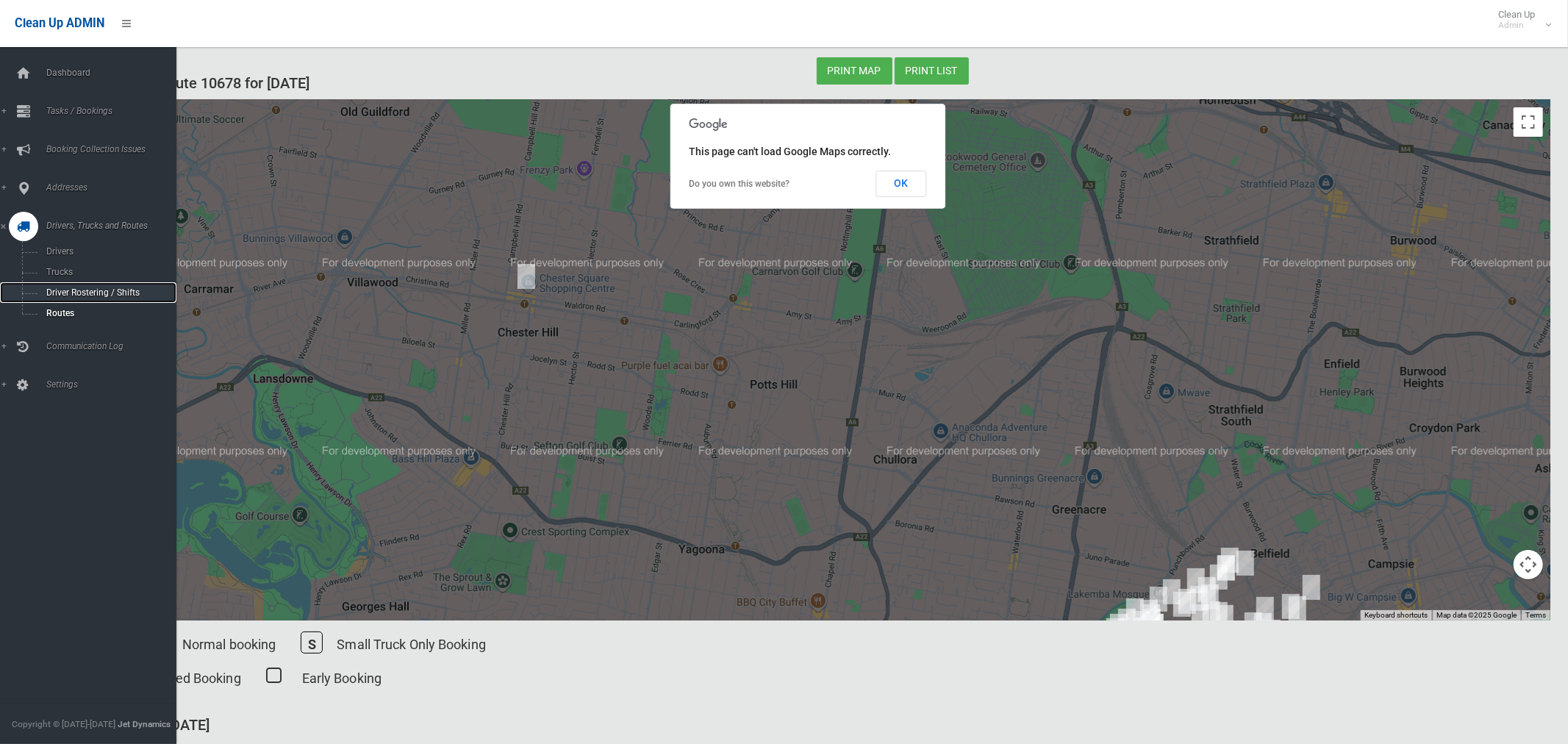
click at [53, 294] on span "Driver Rostering / Shifts" at bounding box center [103, 292] width 122 height 10
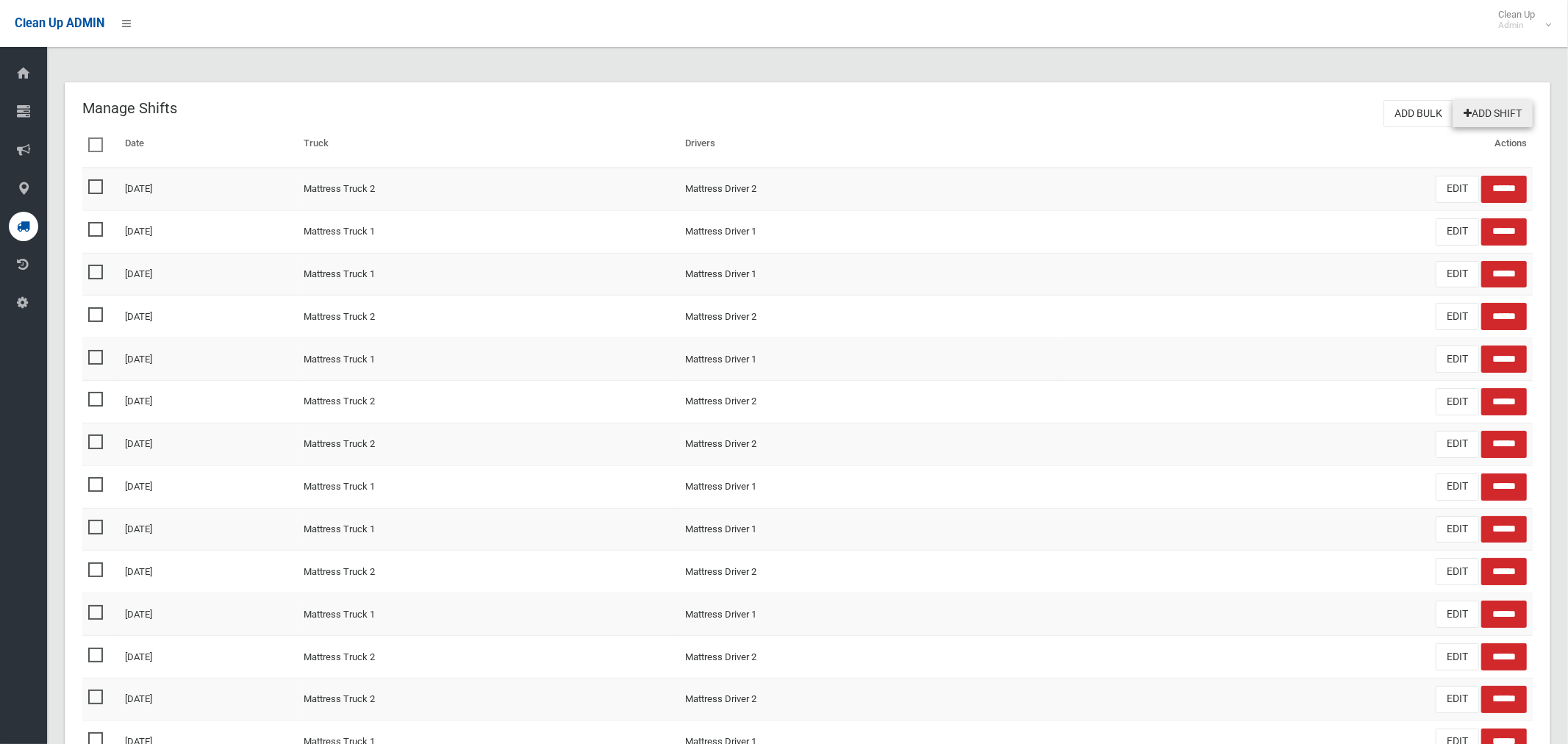
click at [1496, 121] on link "Add Shift" at bounding box center [1493, 114] width 80 height 27
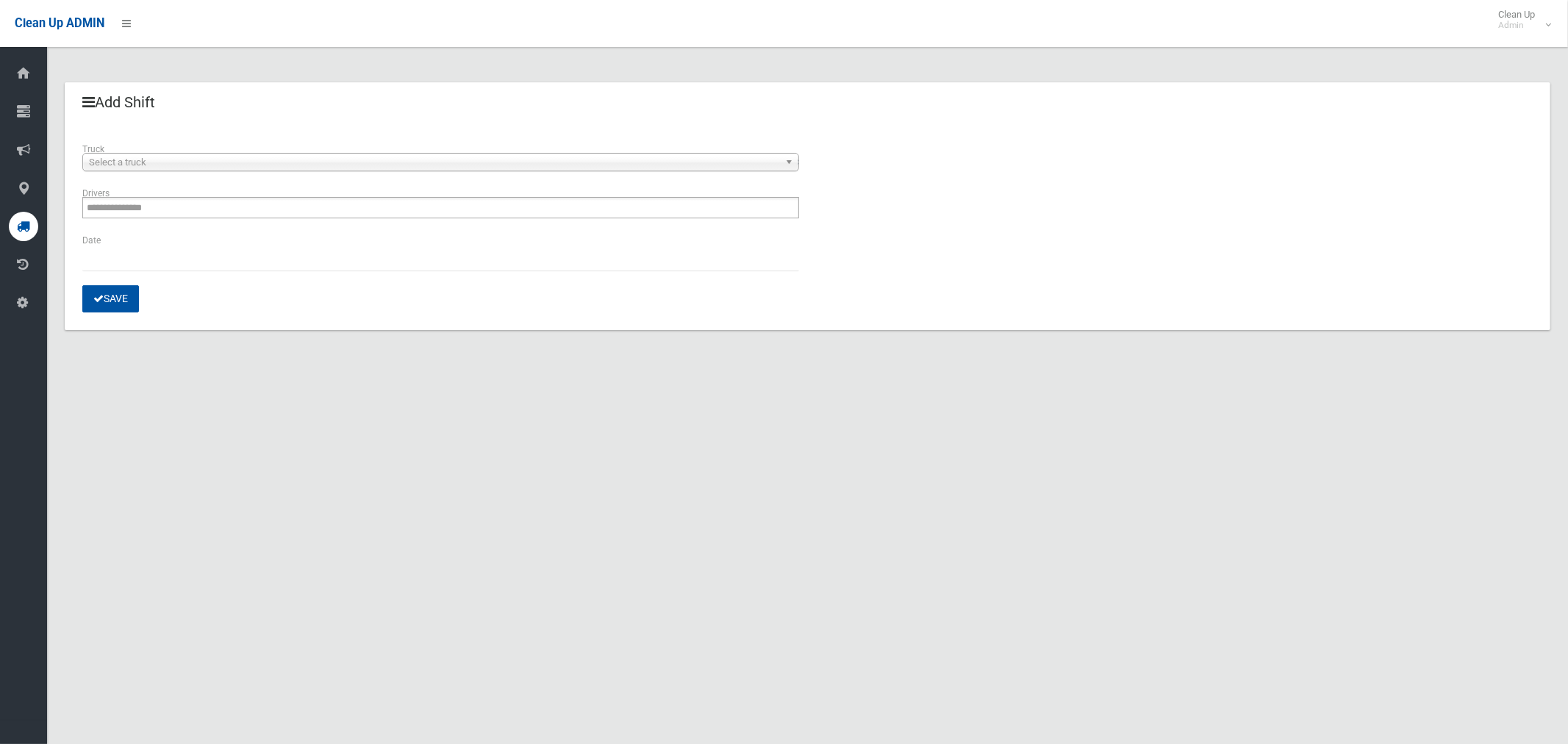
click at [187, 157] on span "Select a truck" at bounding box center [434, 163] width 690 height 18
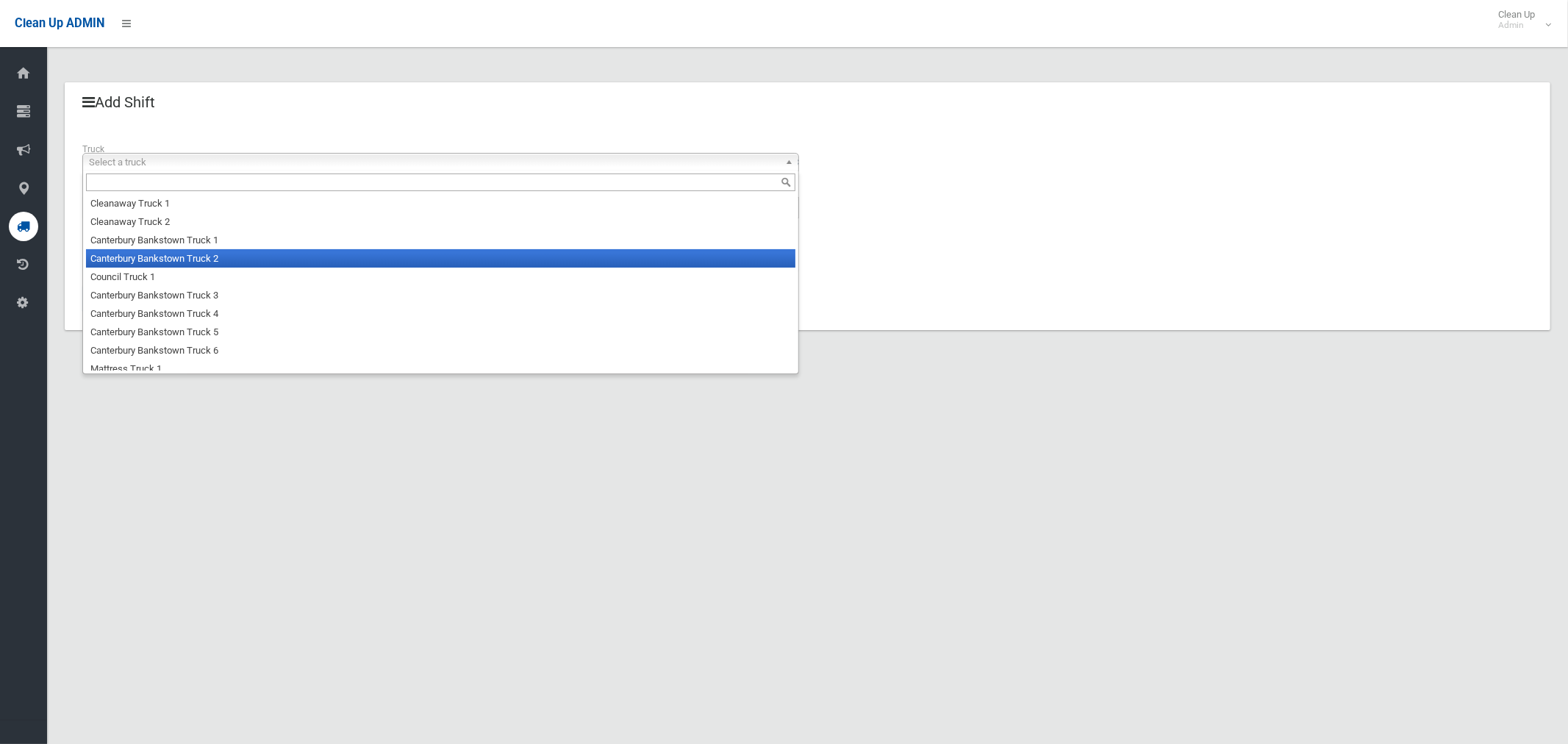
click at [154, 260] on li "Canterbury Bankstown Truck 2" at bounding box center [441, 258] width 710 height 19
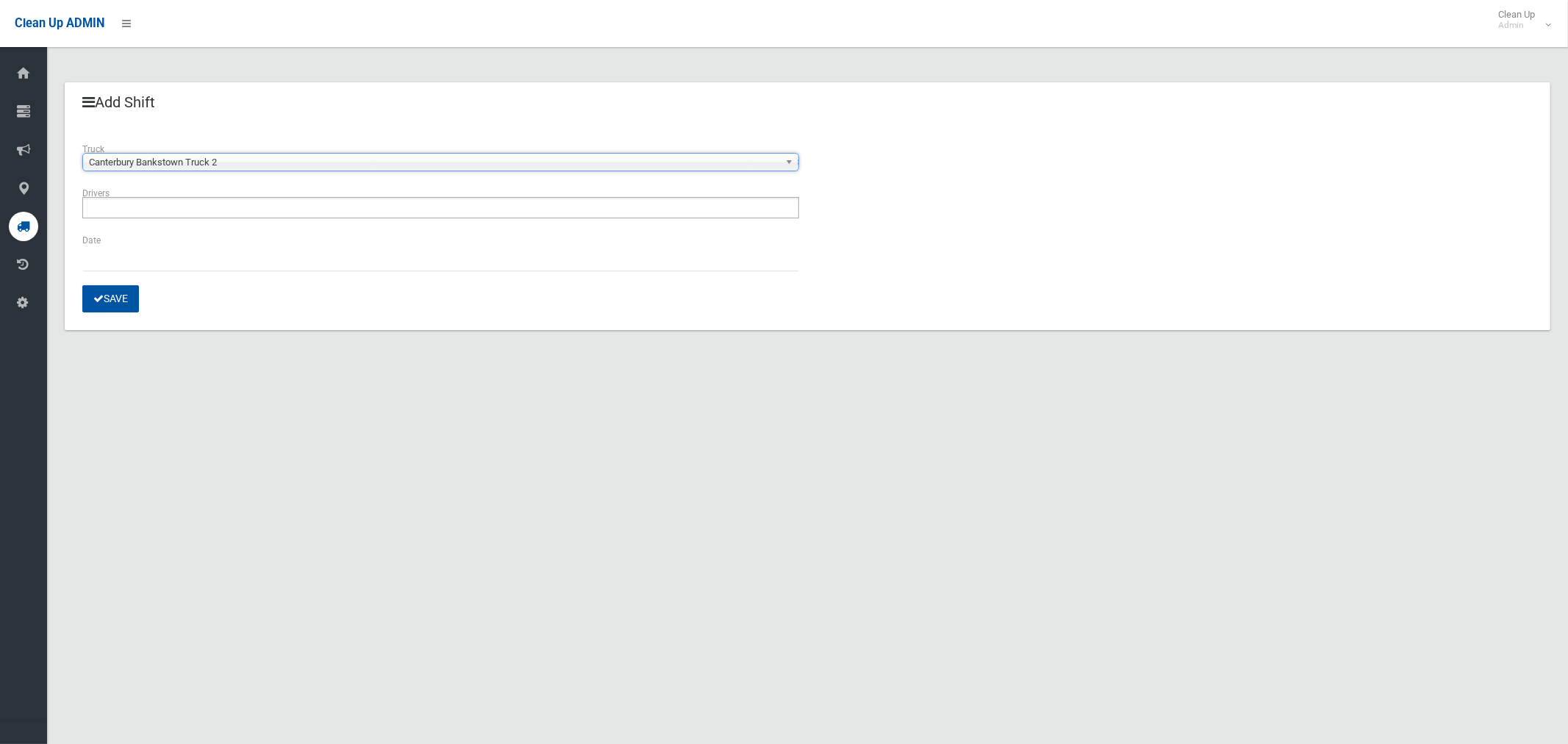
click at [131, 213] on input "text" at bounding box center [127, 207] width 82 height 19
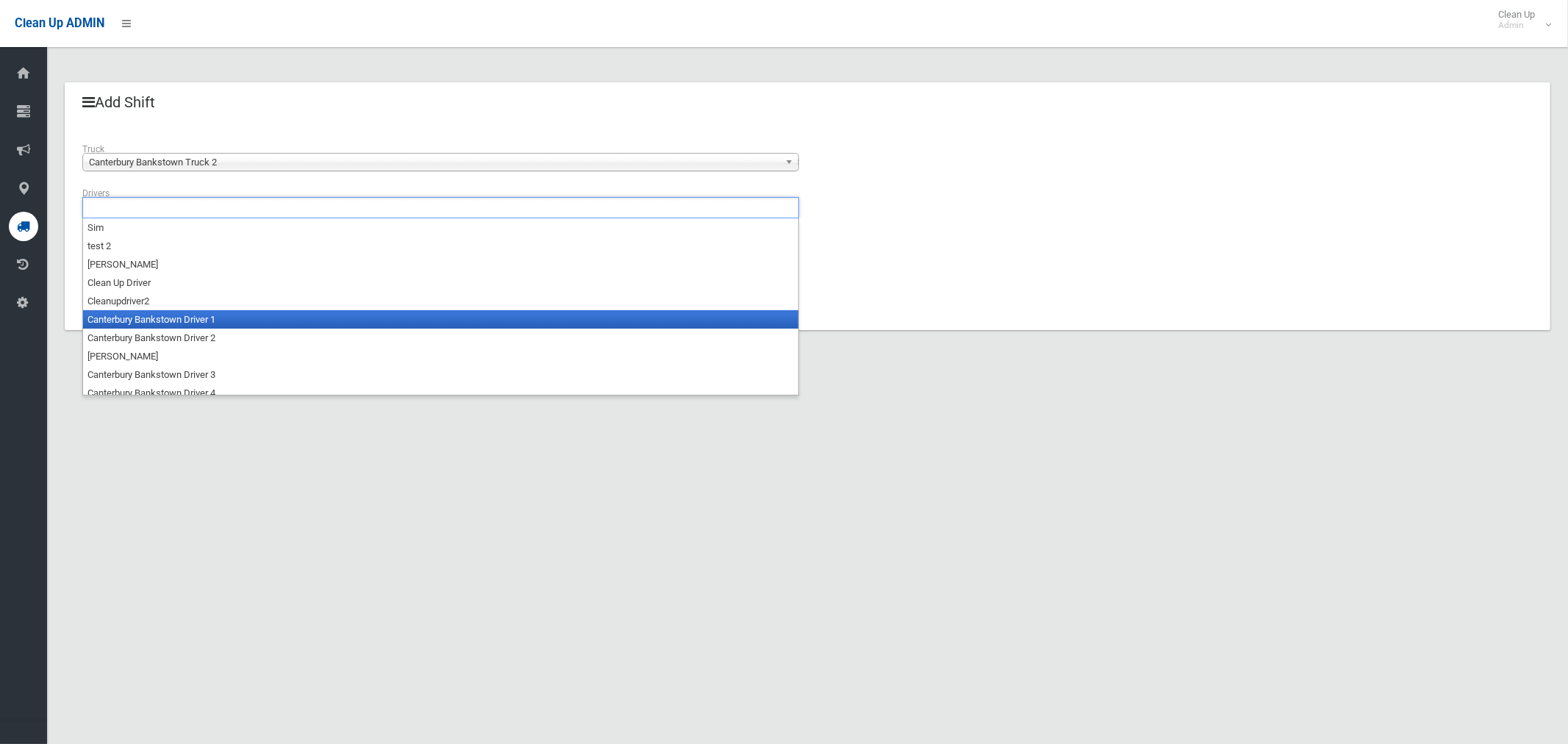
click at [154, 334] on li "Canterbury Bankstown Driver 2" at bounding box center [441, 337] width 715 height 19
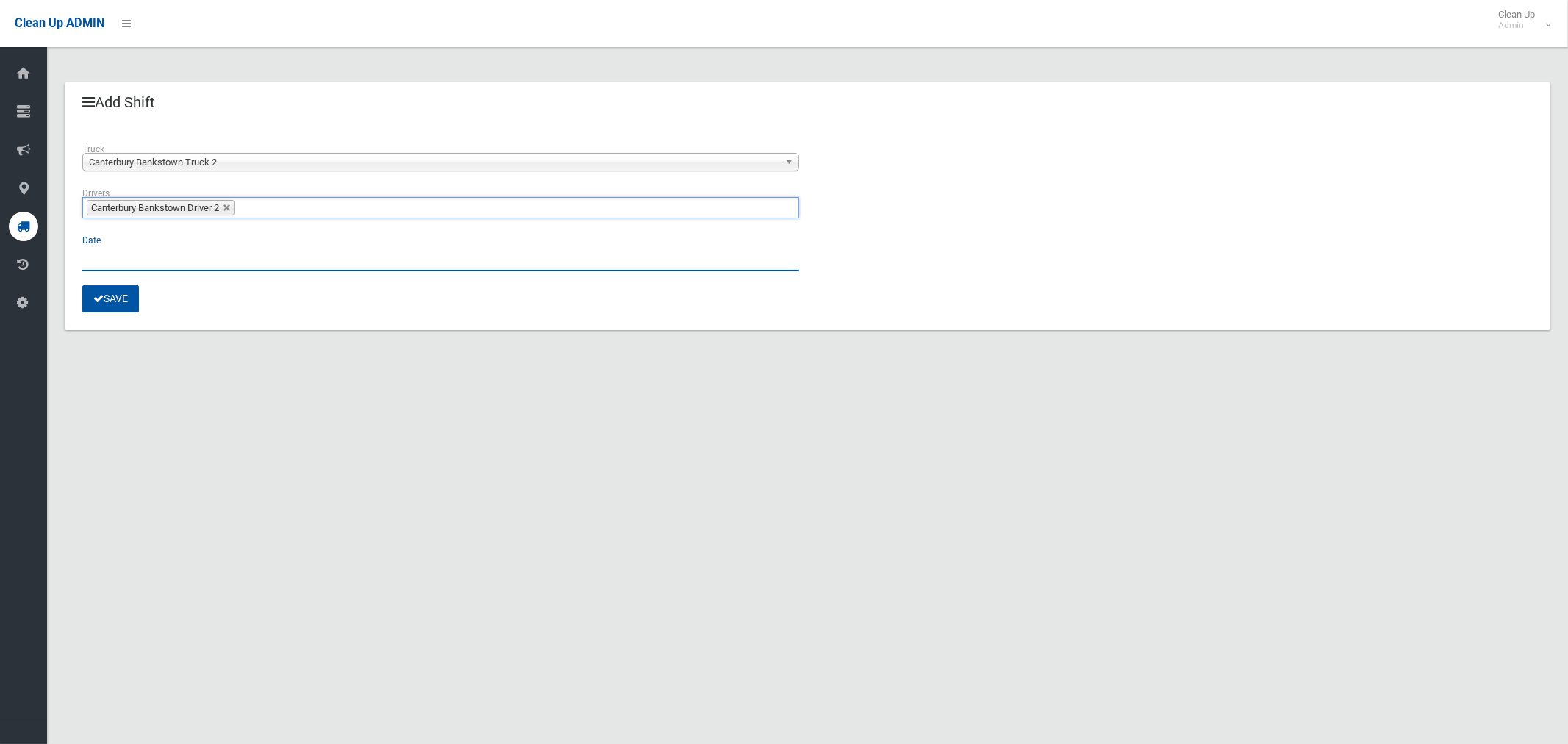
click at [102, 259] on input "text" at bounding box center [440, 258] width 716 height 27
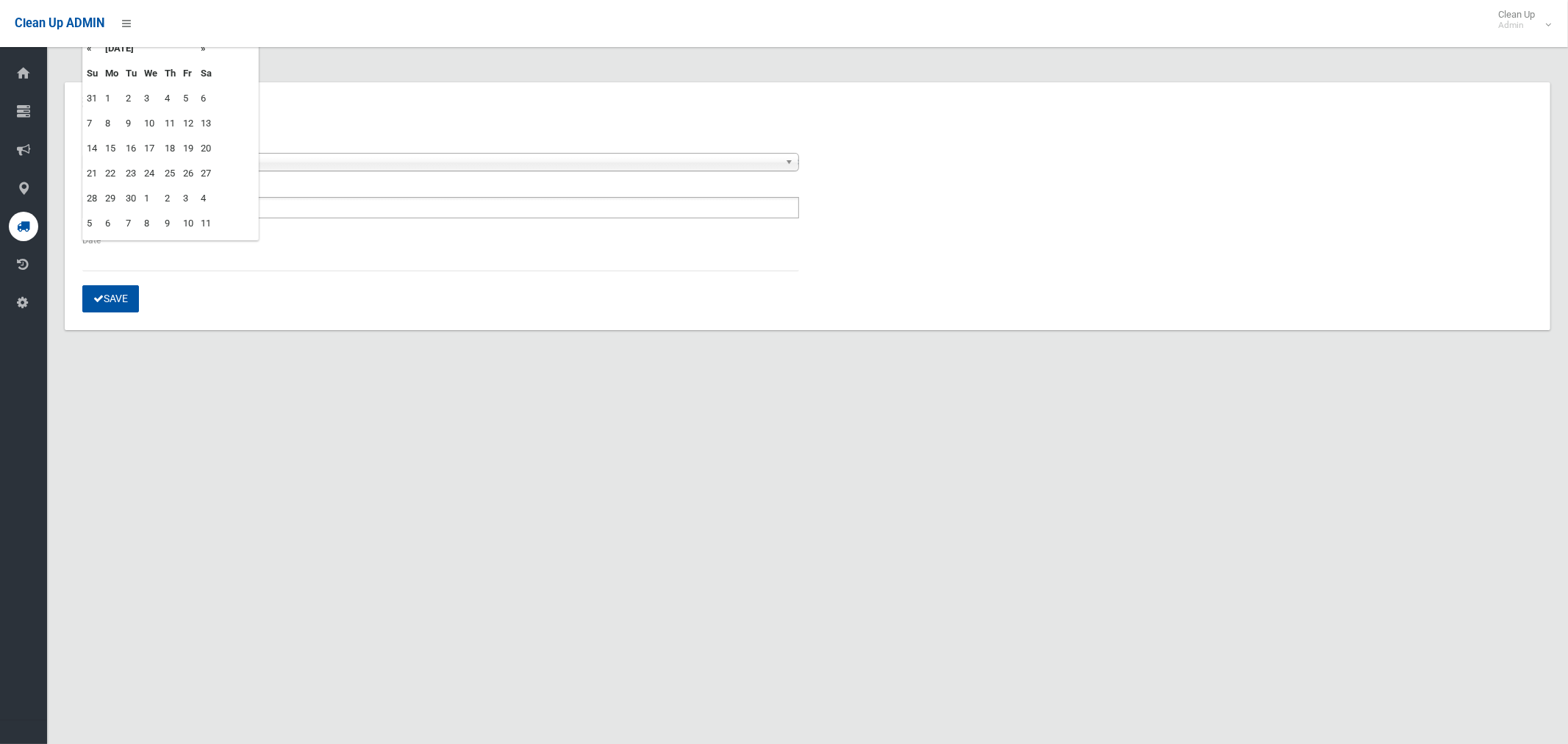
click at [170, 98] on td "4" at bounding box center [170, 98] width 19 height 25
type input "**********"
click at [122, 303] on button "Save" at bounding box center [111, 299] width 57 height 27
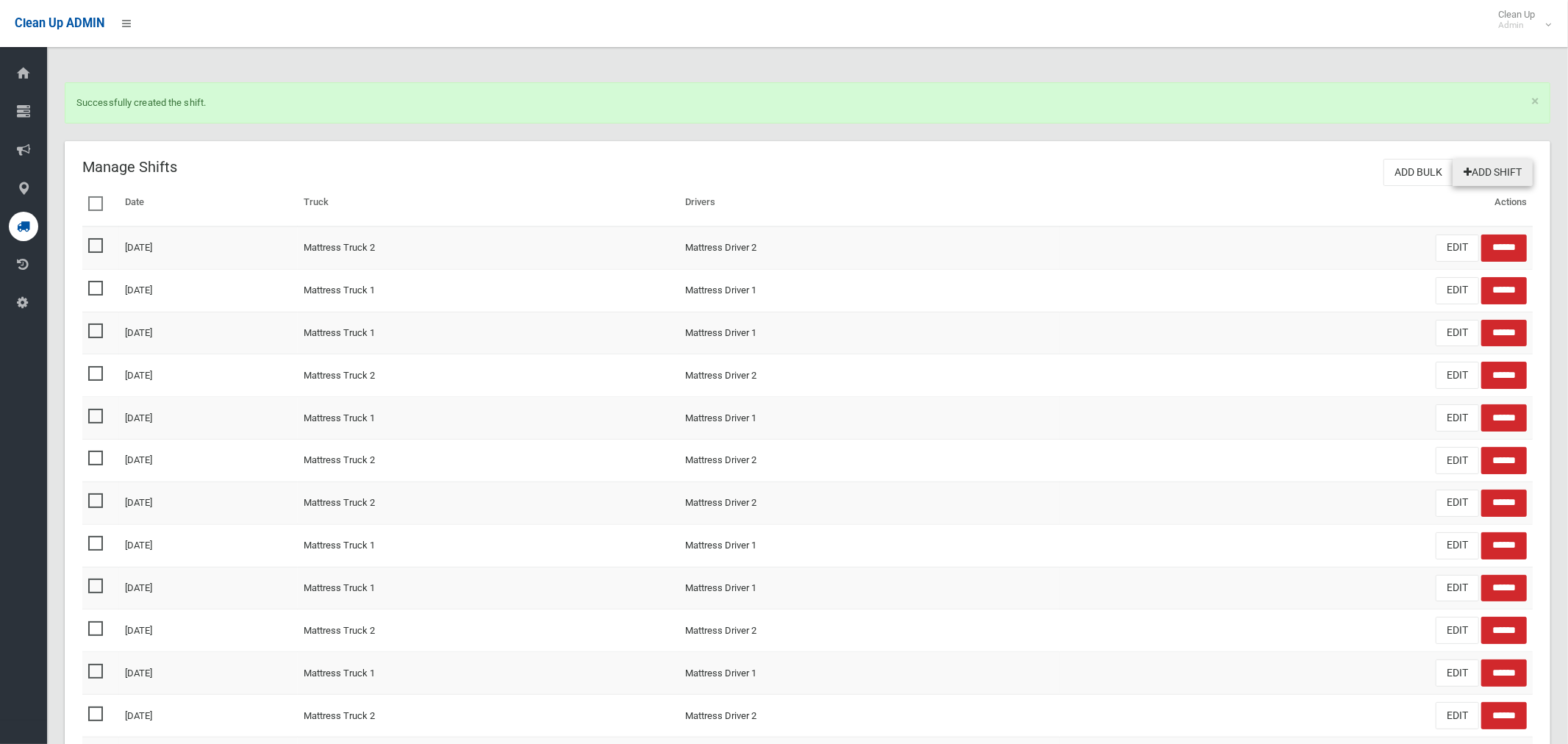
click at [1486, 168] on link "Add Shift" at bounding box center [1493, 173] width 80 height 27
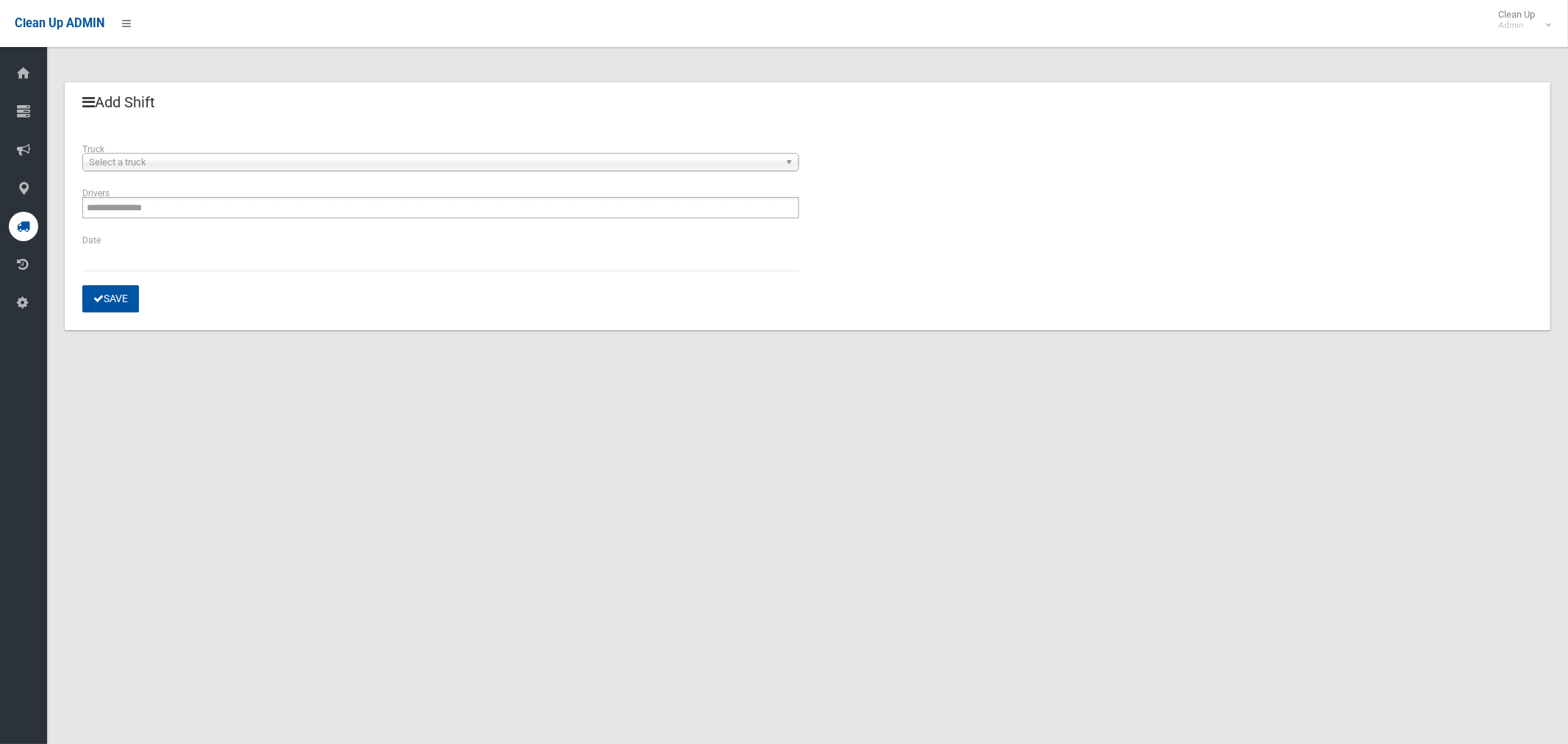
click at [142, 162] on span "Select a truck" at bounding box center [434, 163] width 690 height 18
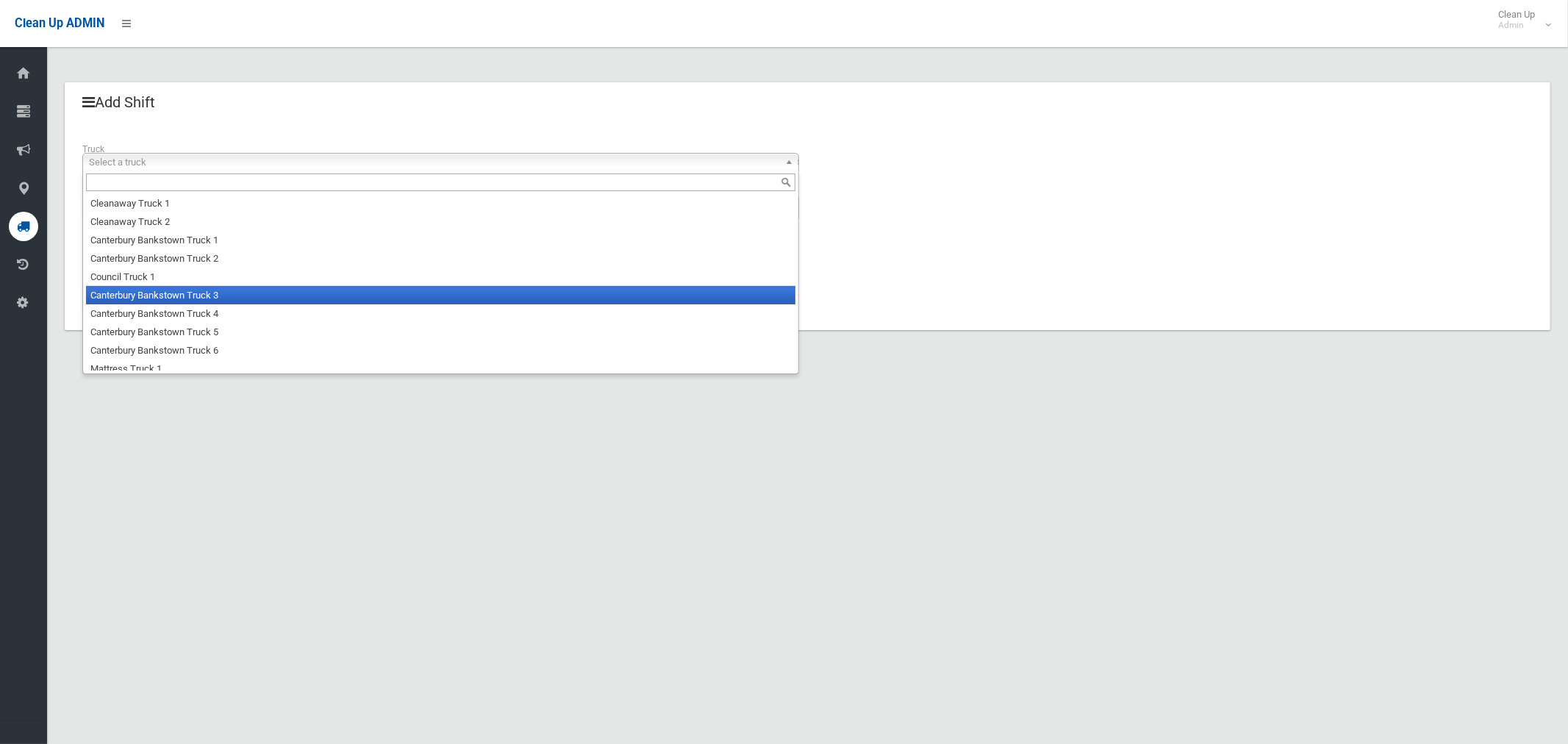
click at [165, 298] on li "Canterbury Bankstown Truck 3" at bounding box center [441, 295] width 710 height 19
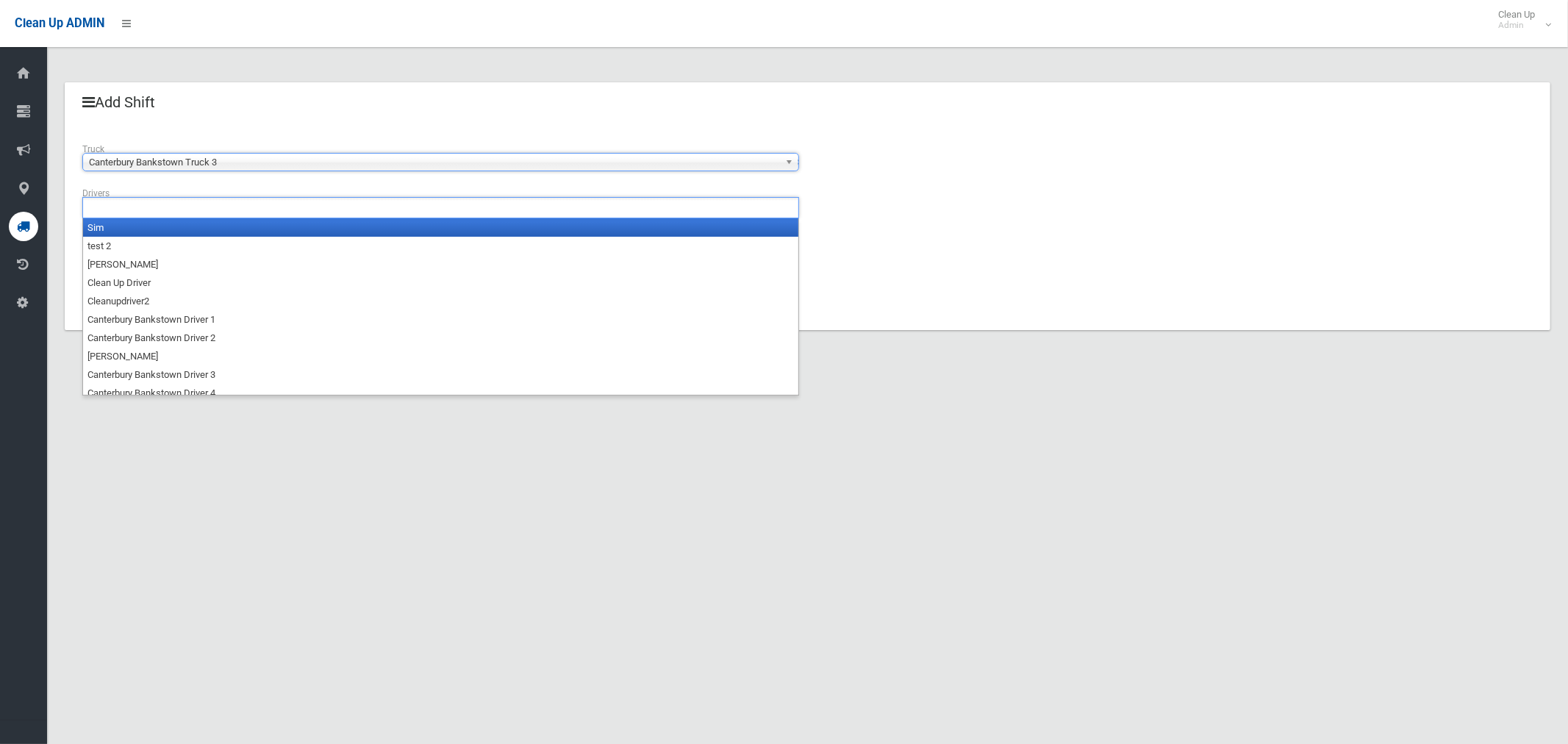
click at [136, 207] on input "text" at bounding box center [127, 207] width 82 height 19
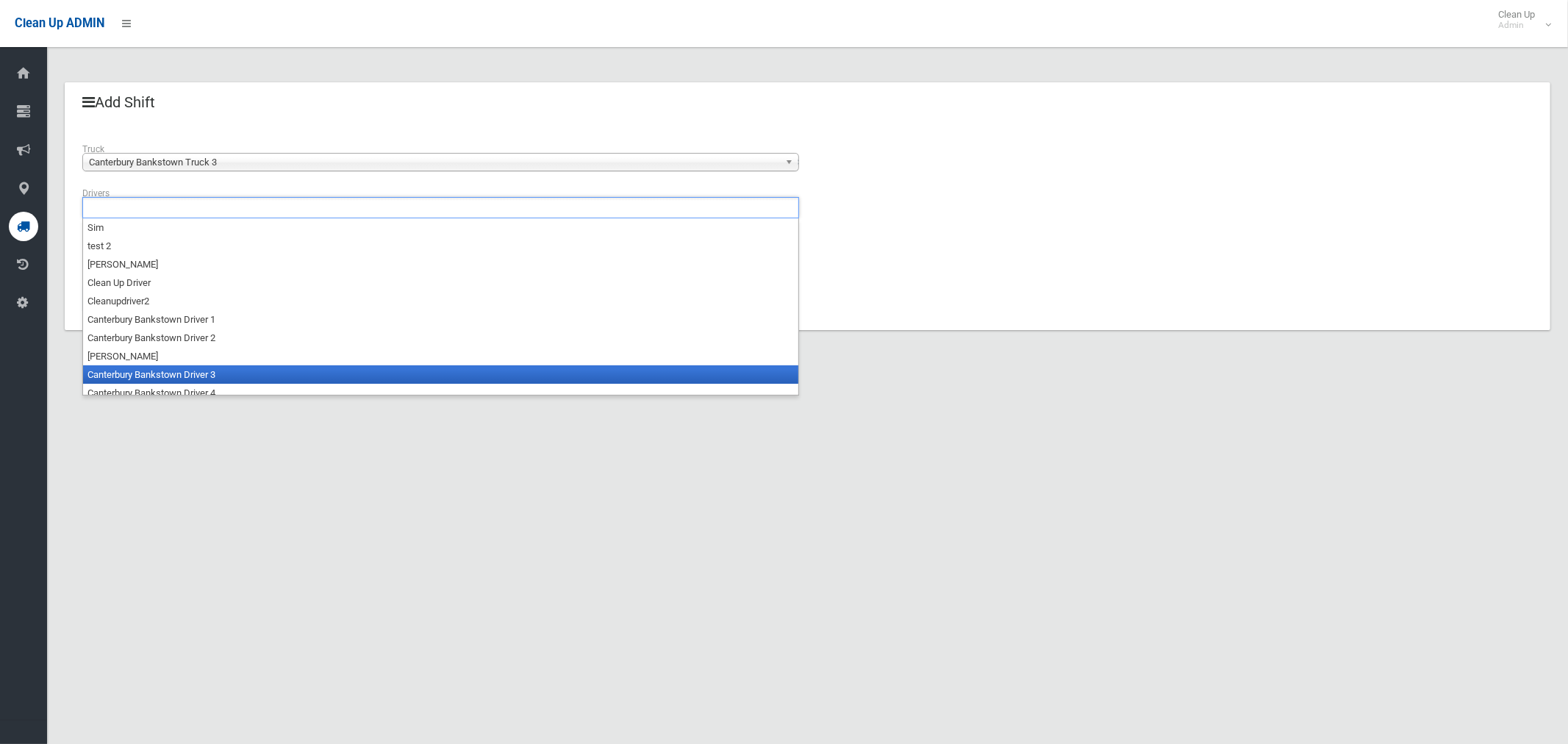
click at [170, 372] on li "Canterbury Bankstown Driver 3" at bounding box center [441, 374] width 715 height 19
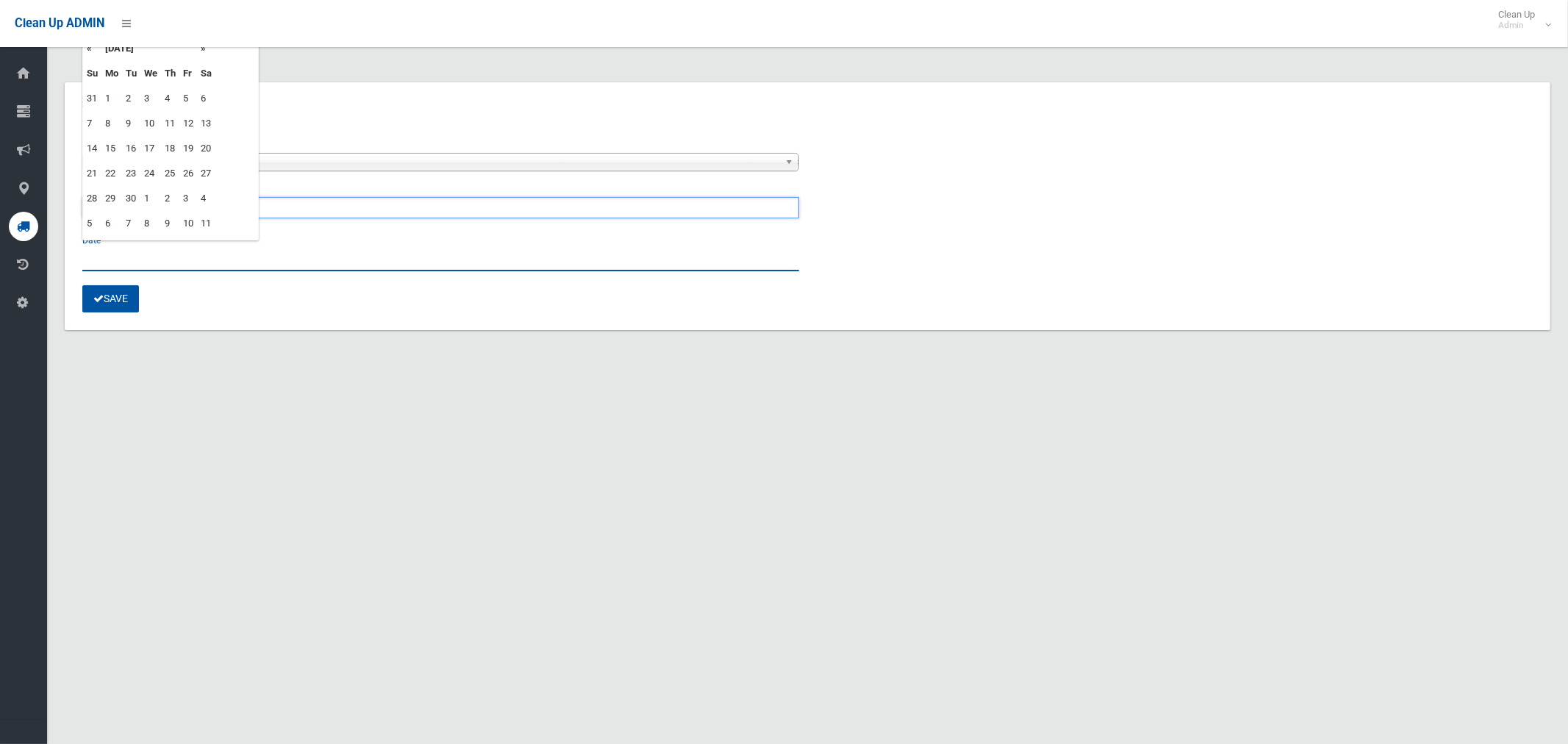
click at [105, 255] on input "text" at bounding box center [440, 258] width 716 height 27
click at [169, 97] on td "4" at bounding box center [170, 98] width 19 height 25
type input "**********"
click at [121, 301] on button "Save" at bounding box center [111, 299] width 57 height 27
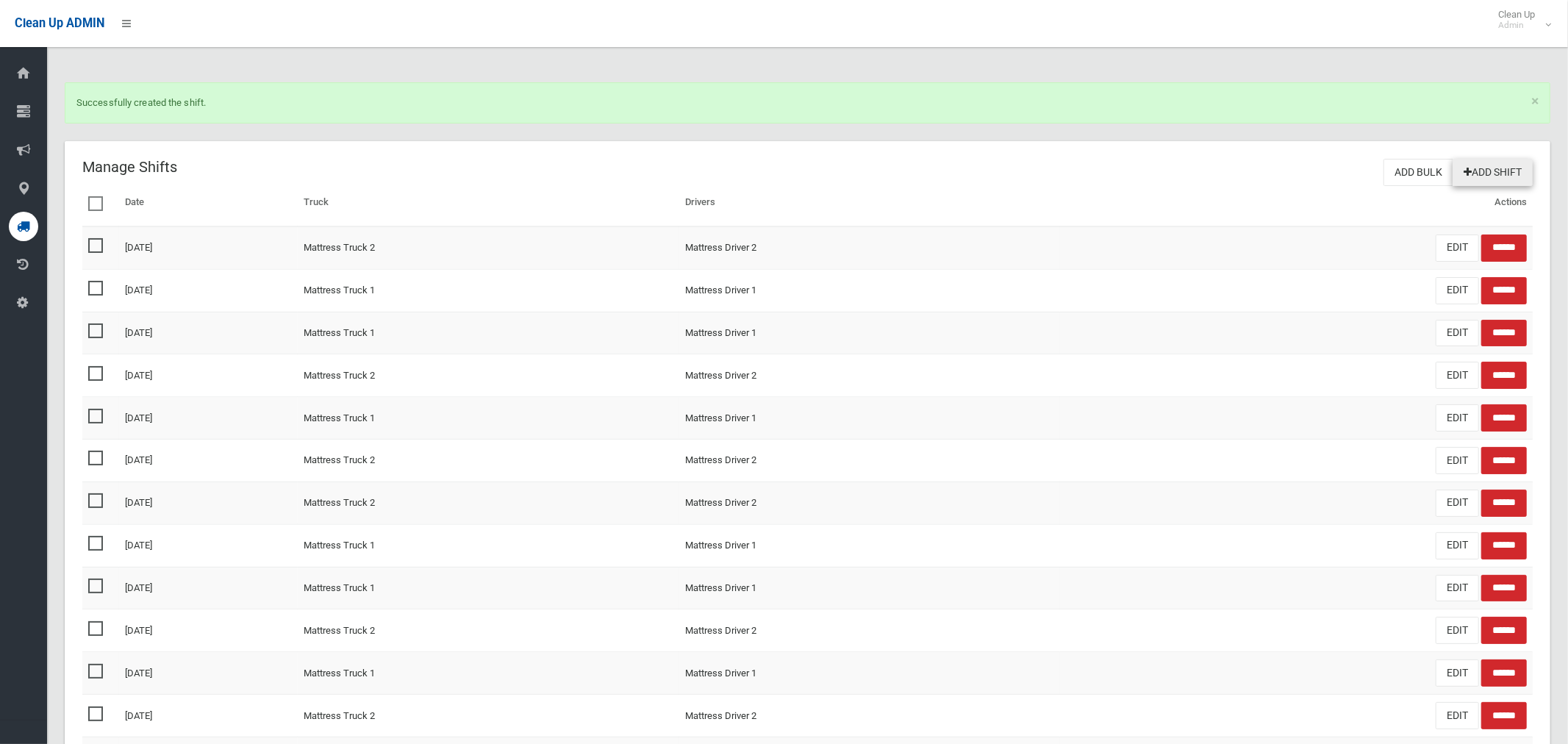
click at [1487, 175] on link "Add Shift" at bounding box center [1493, 173] width 80 height 27
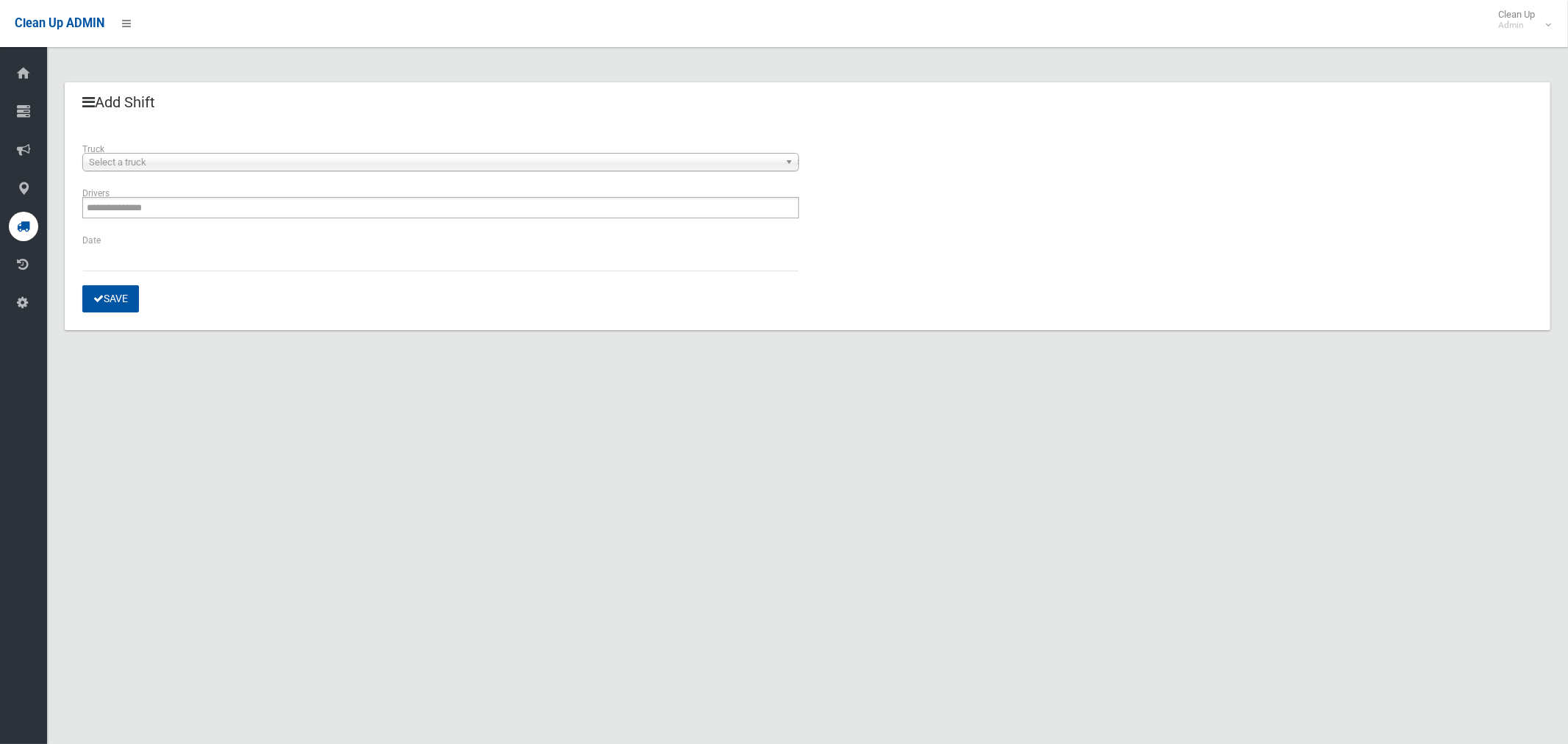
click at [241, 166] on span "Select a truck" at bounding box center [434, 163] width 690 height 18
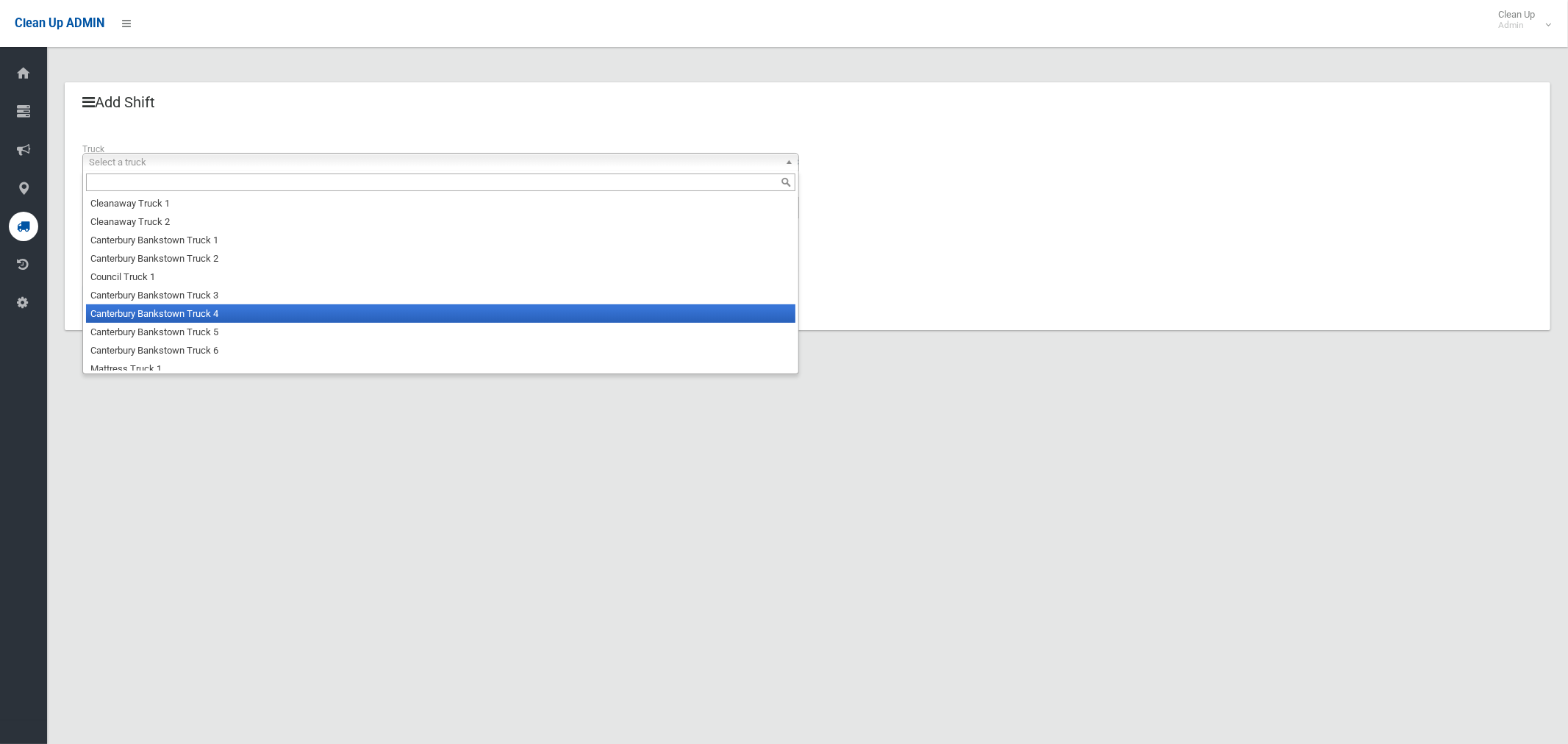
click at [209, 313] on li "Canterbury Bankstown Truck 4" at bounding box center [441, 313] width 710 height 19
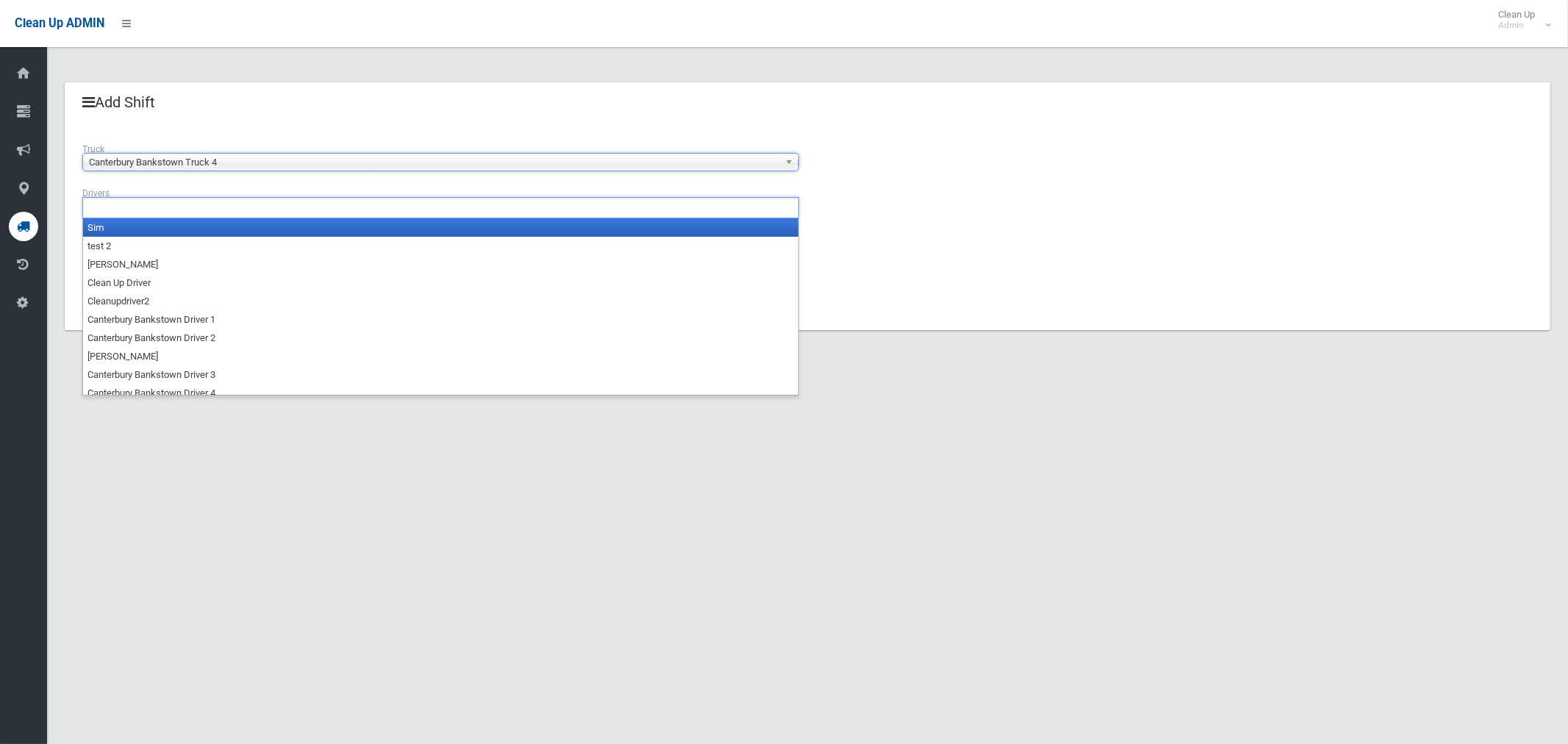
click at [137, 203] on input "text" at bounding box center [127, 207] width 82 height 19
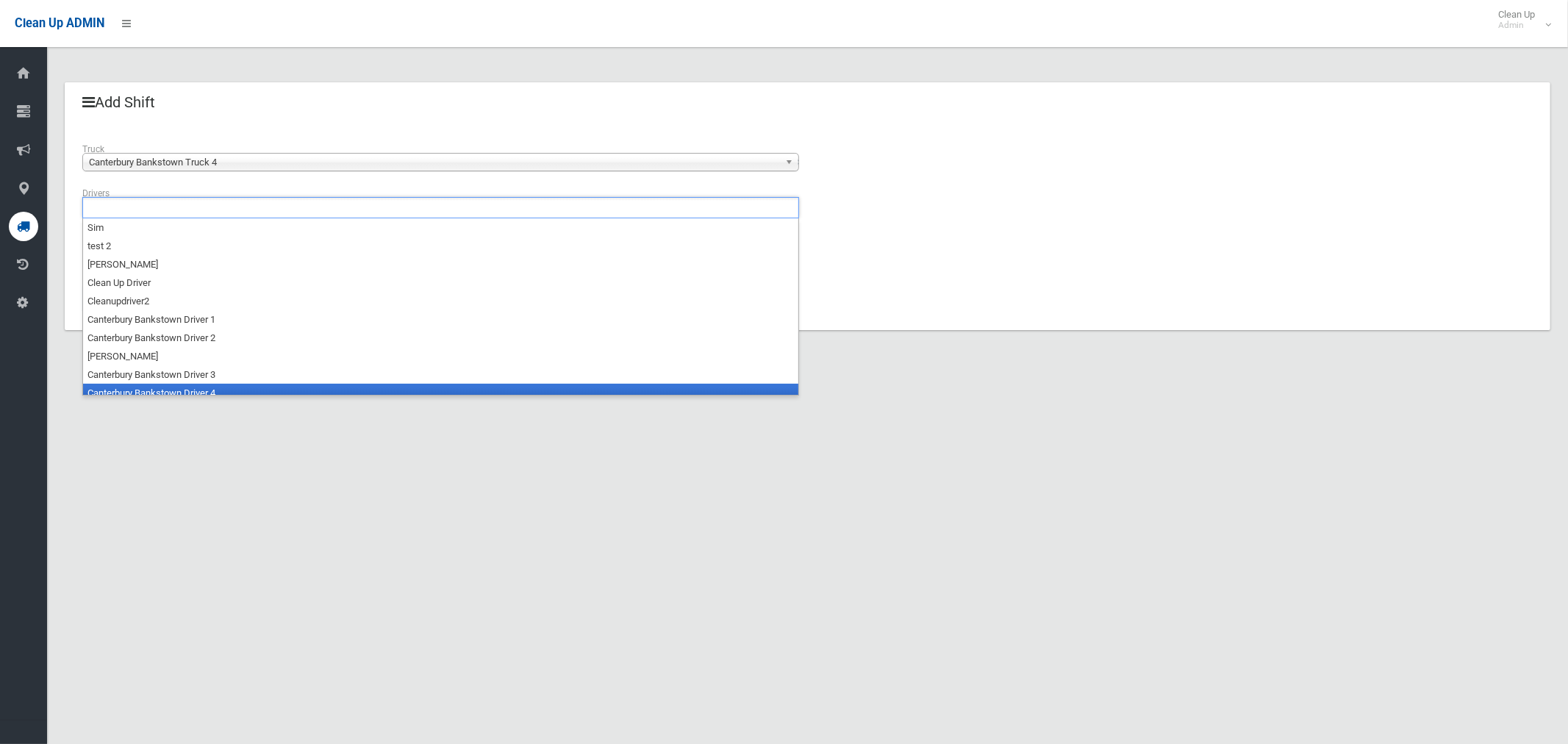
scroll to position [7, 0]
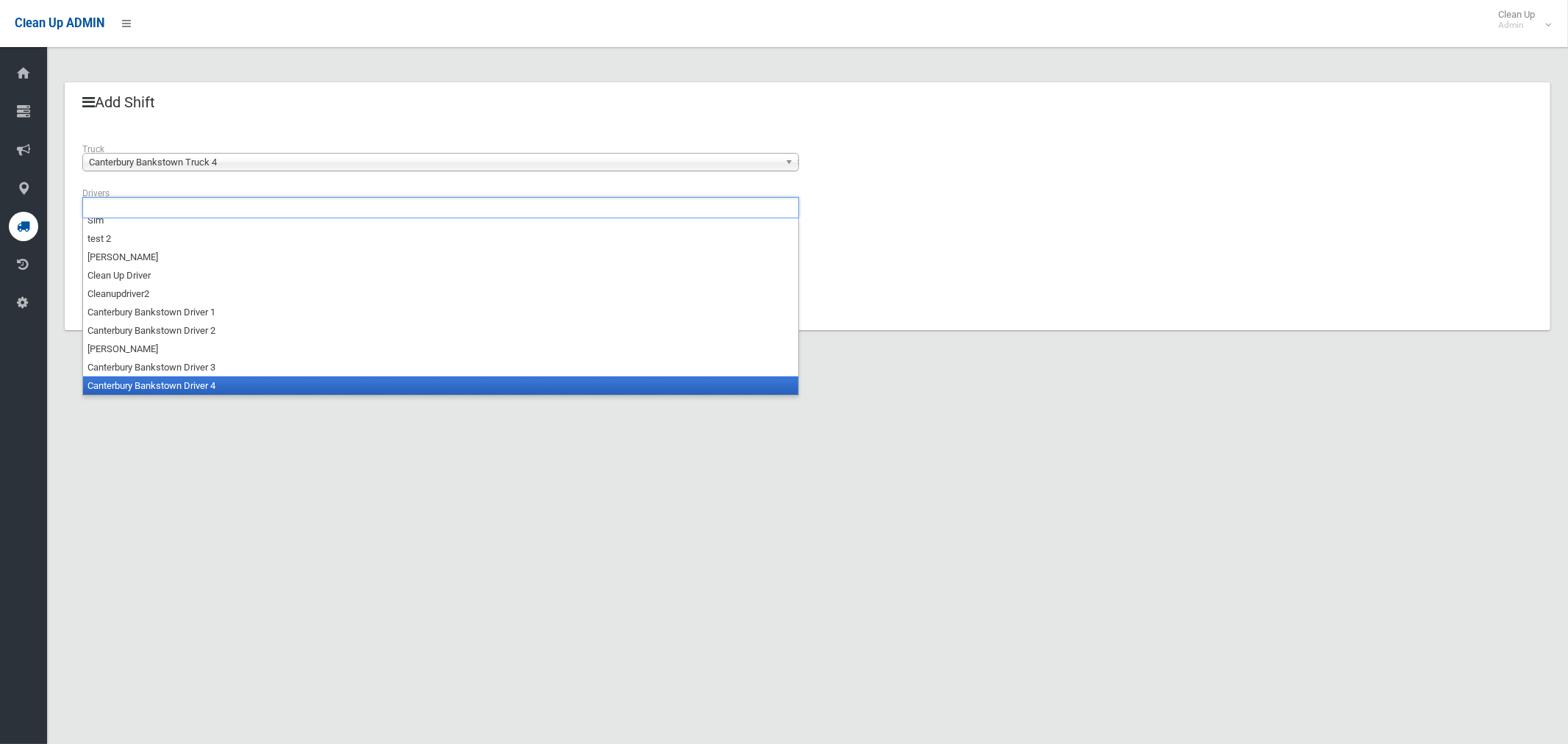
click at [211, 383] on li "Canterbury Bankstown Driver 4" at bounding box center [441, 385] width 715 height 19
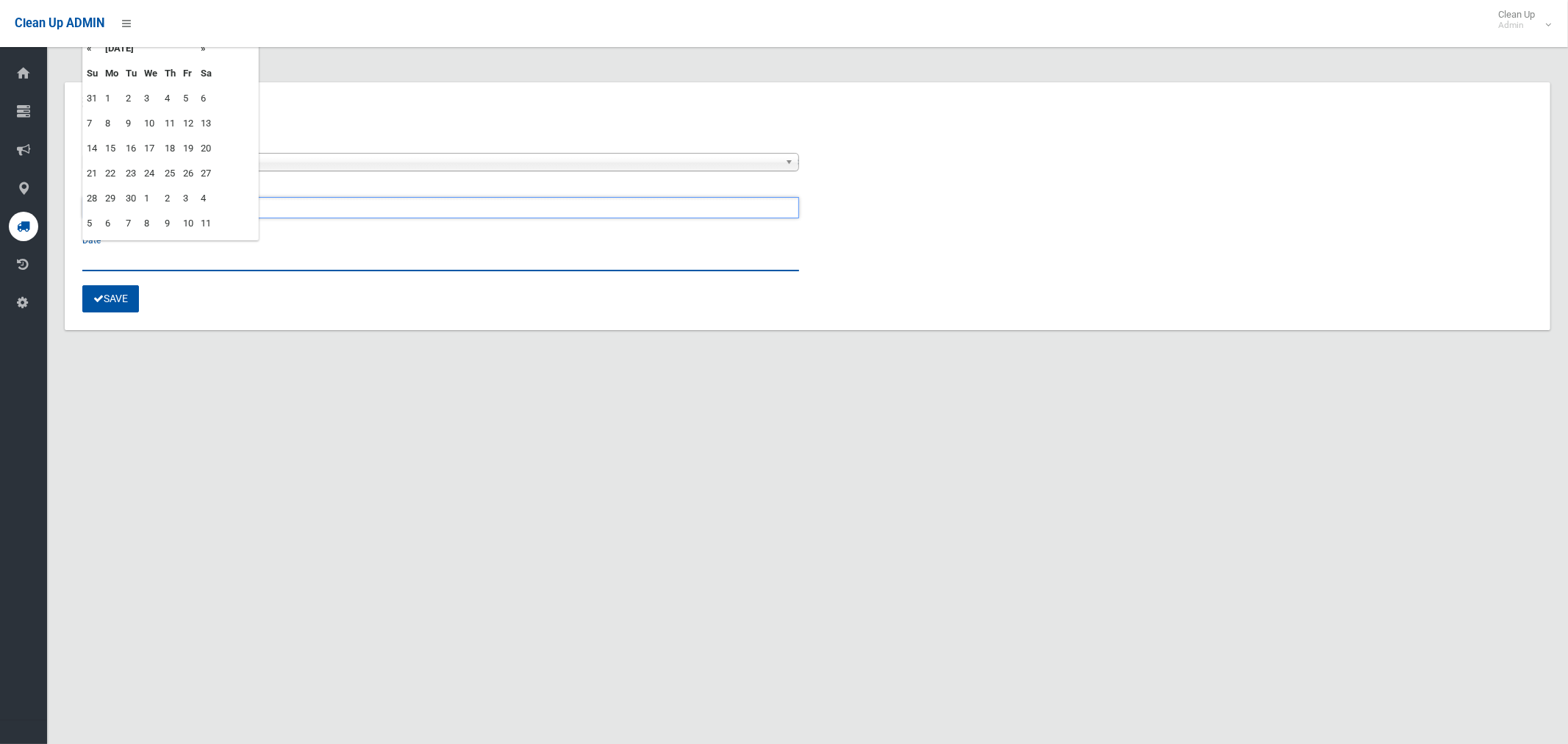
click at [107, 254] on input "text" at bounding box center [440, 258] width 716 height 27
click at [188, 94] on td "5" at bounding box center [188, 98] width 18 height 25
click at [167, 95] on td "4" at bounding box center [170, 98] width 19 height 25
type input "**********"
click at [121, 289] on button "Save" at bounding box center [111, 299] width 57 height 27
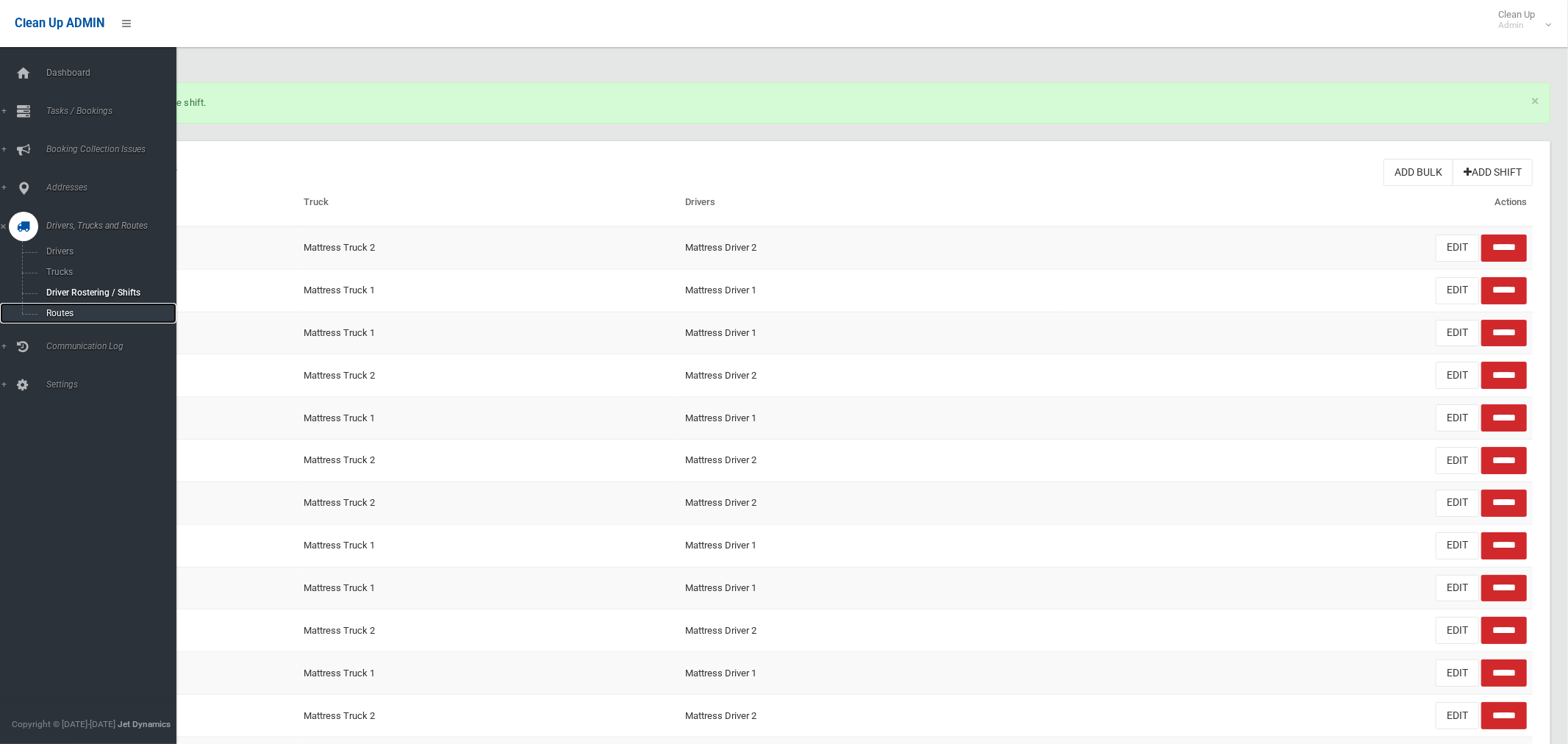
click at [61, 315] on span "Routes" at bounding box center [103, 313] width 122 height 10
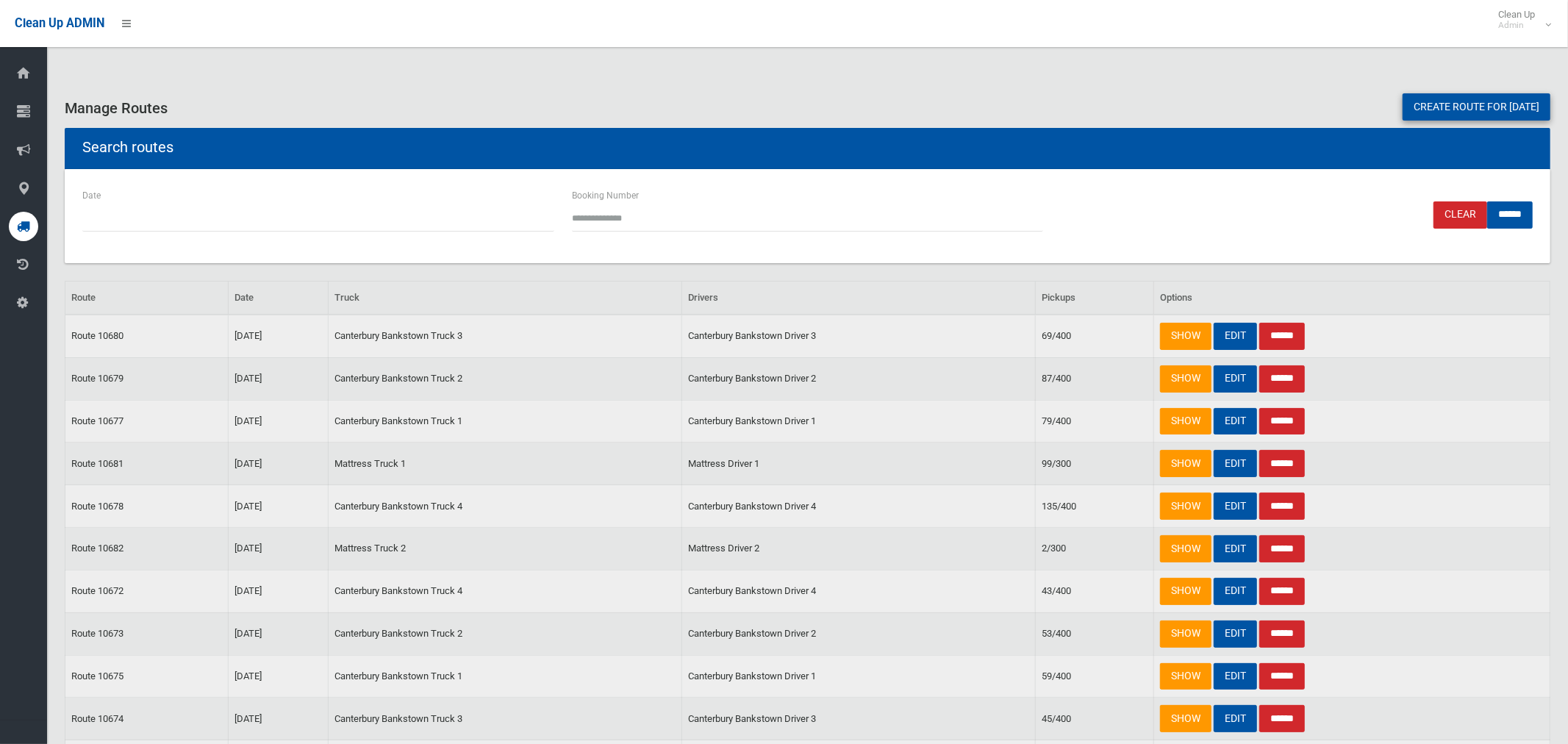
click at [1432, 101] on link "Create route for tomorrow" at bounding box center [1476, 107] width 148 height 27
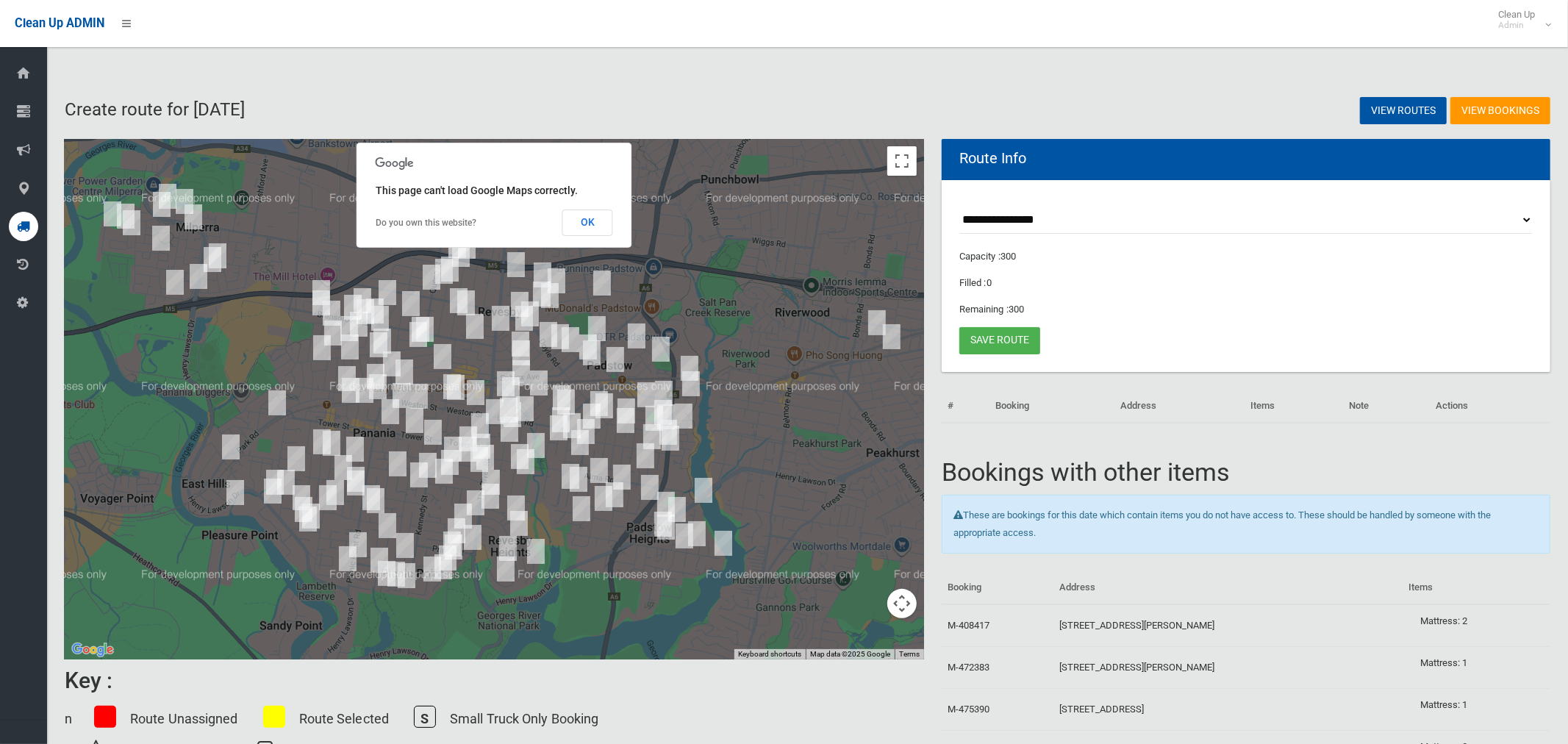
click at [1017, 219] on select "**********" at bounding box center [1246, 221] width 573 height 27
click at [1108, 125] on div "View Bookings View Routes" at bounding box center [1183, 111] width 752 height 57
click at [1022, 220] on select "**********" at bounding box center [1246, 221] width 573 height 27
select select "*****"
click at [959, 207] on select "**********" at bounding box center [1246, 221] width 573 height 27
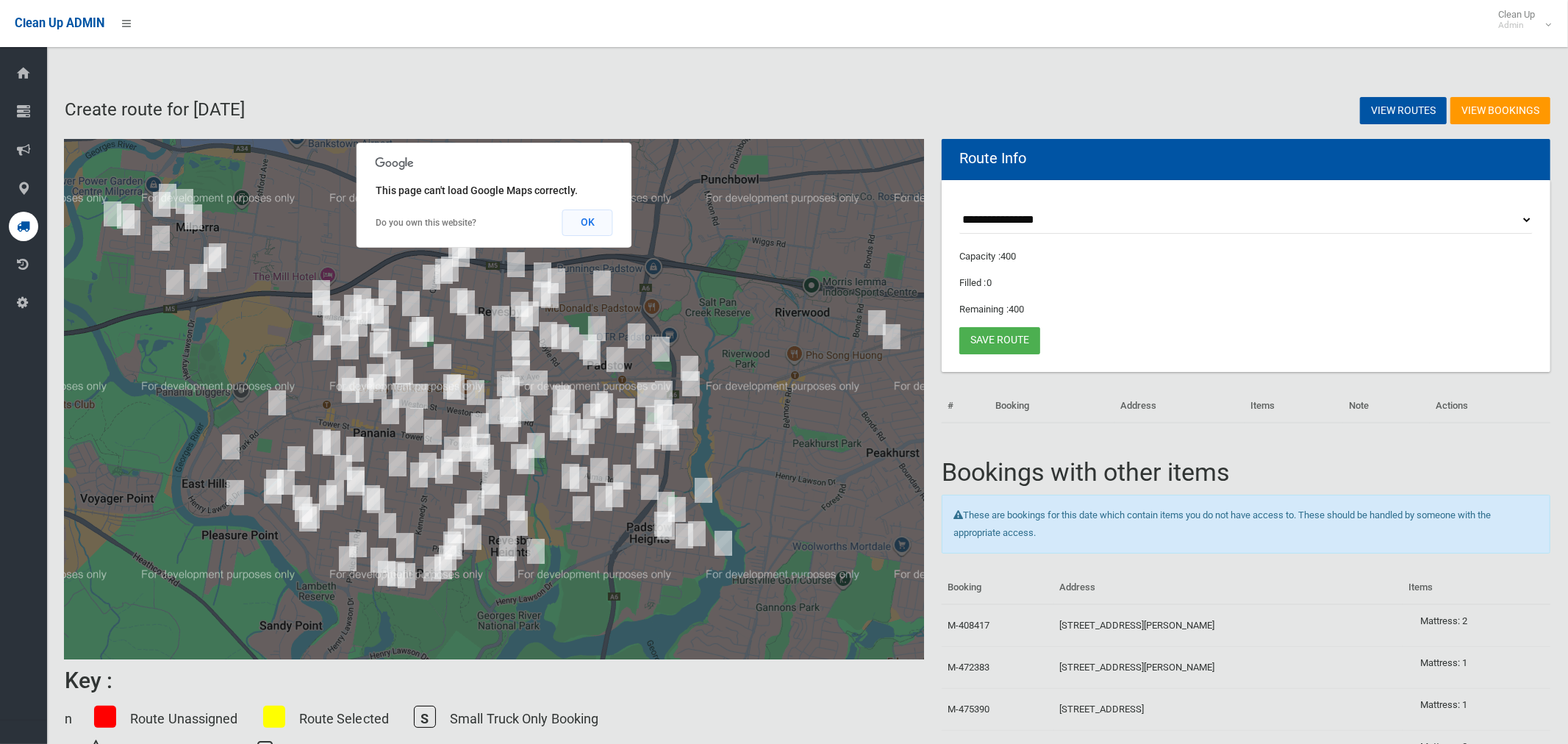
click at [586, 226] on button "OK" at bounding box center [588, 223] width 51 height 26
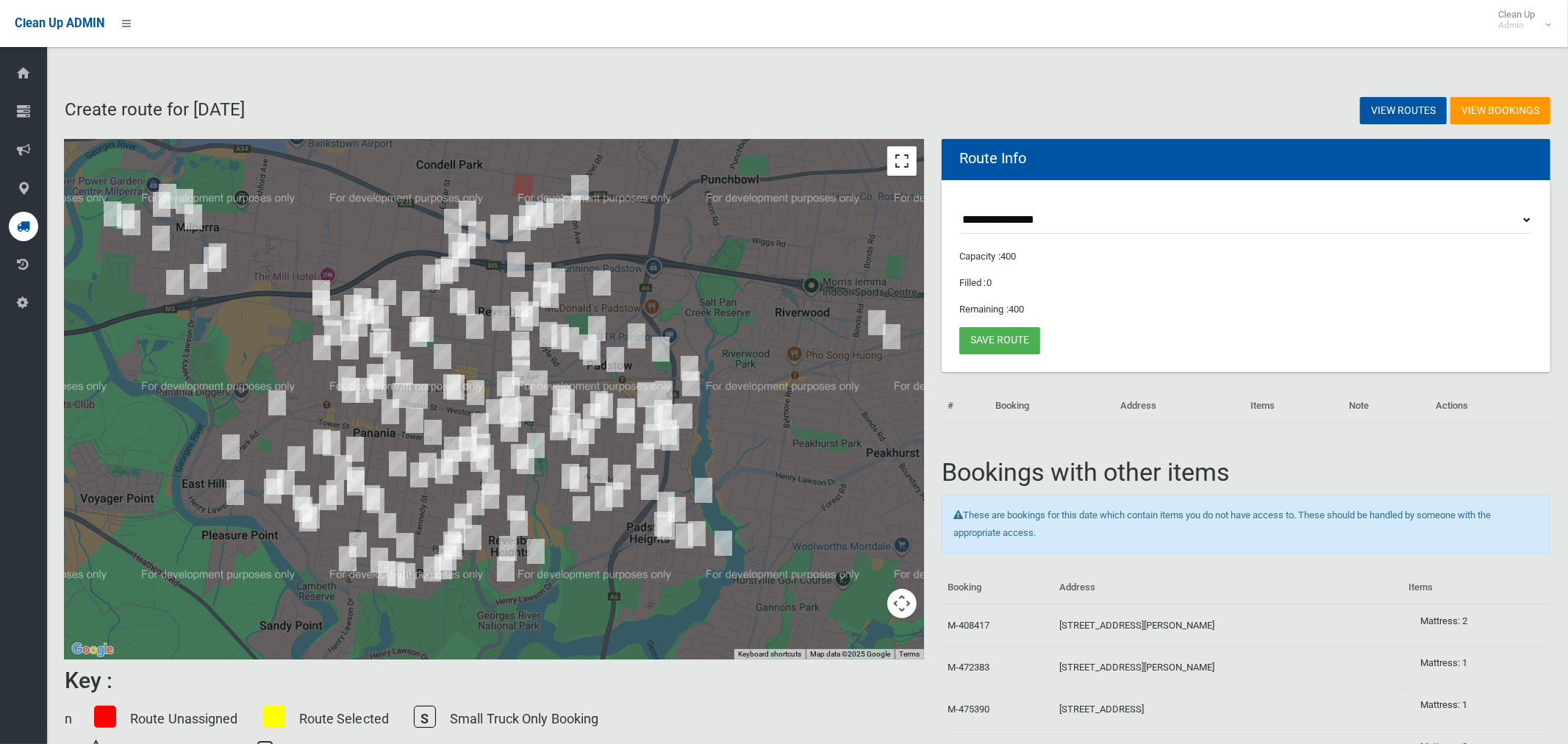
click at [905, 161] on button "Toggle fullscreen view" at bounding box center [902, 161] width 29 height 29
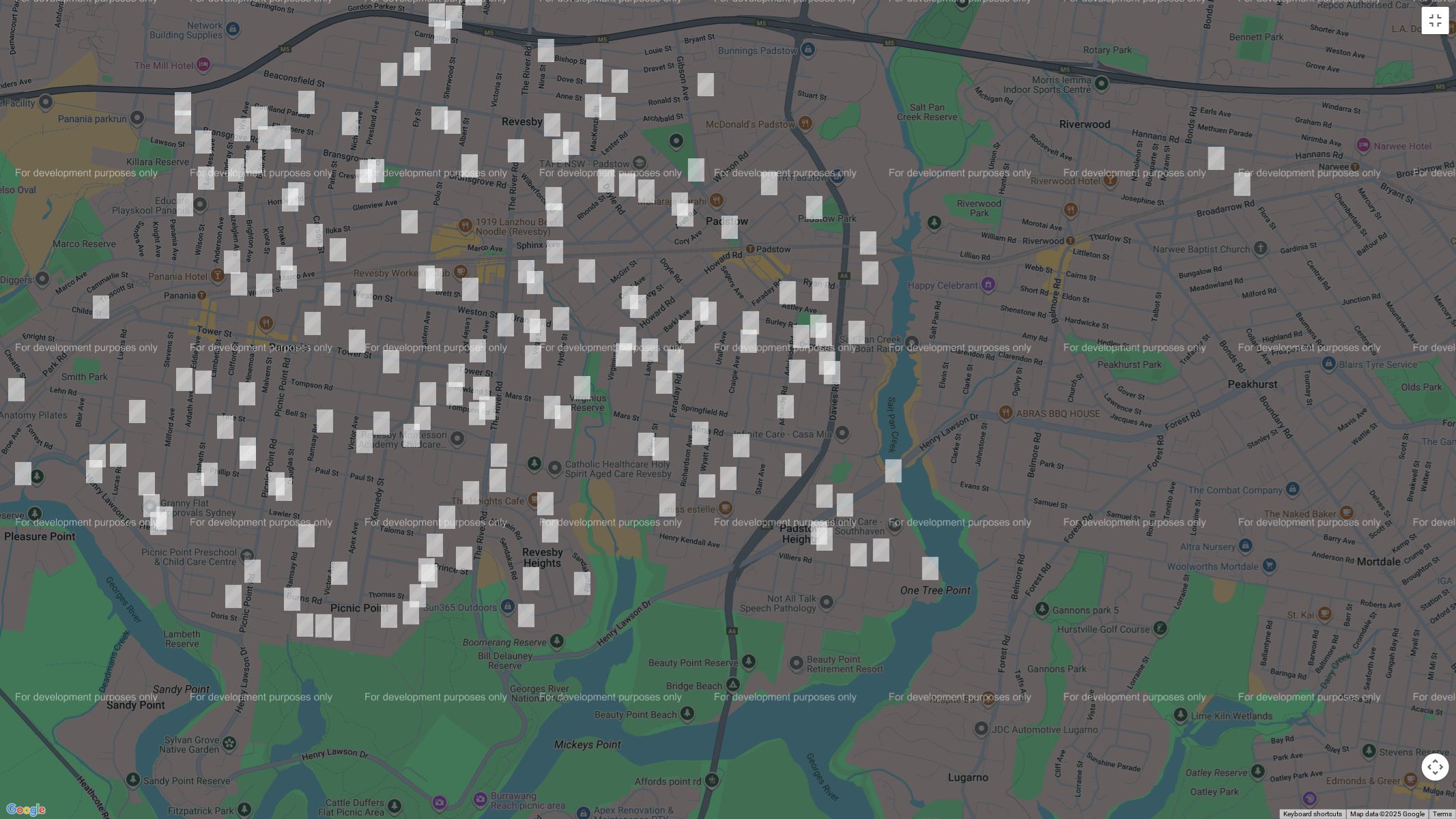
click at [820, 490] on img "967 Henry Lawson Drive, PADSTOW HEIGHTS NSW 2211" at bounding box center [824, 495] width 27 height 34
click at [848, 509] on img "986 Henry Lawson Drive, PADSTOW HEIGHTS NSW 2211" at bounding box center [844, 504] width 27 height 34
drag, startPoint x: 561, startPoint y: 315, endPoint x: 601, endPoint y: 378, distance: 74.6
click at [561, 315] on img "57 Uranus Road, REVESBY NSW 2212" at bounding box center [561, 318] width 27 height 34
click at [894, 477] on img "8 Riverview Road, PADSTOW HEIGHTS NSW 2211" at bounding box center [894, 470] width 27 height 34
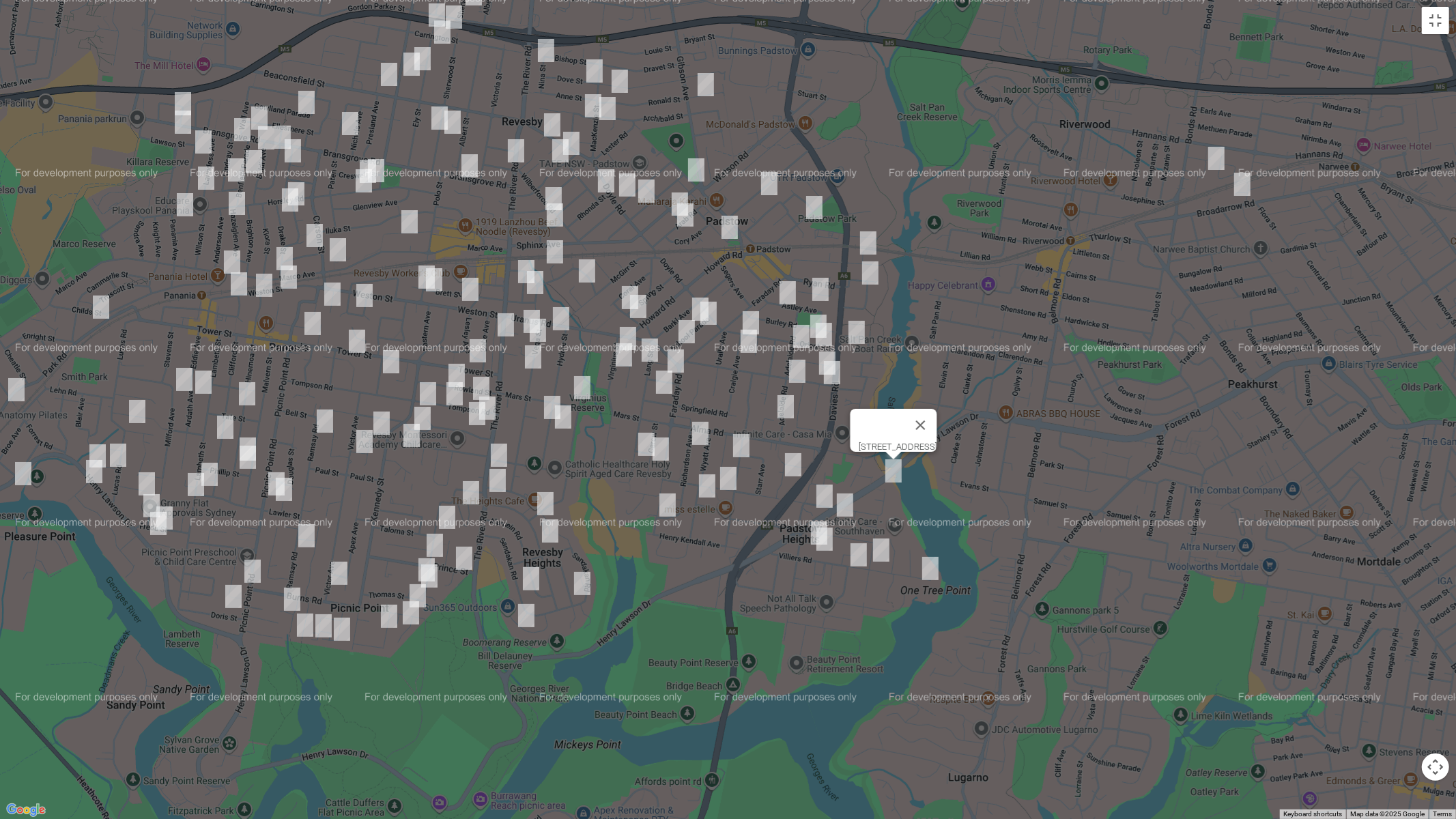
drag, startPoint x: 811, startPoint y: 522, endPoint x: 809, endPoint y: 545, distance: 23.1
click at [811, 522] on img "80a Villiers Road, PADSTOW HEIGHTS NSW 2211" at bounding box center [824, 539] width 27 height 34
click at [860, 551] on img "71 Villiers Road, PADSTOW HEIGHTS NSW 2211" at bounding box center [858, 554] width 27 height 34
drag, startPoint x: 882, startPoint y: 554, endPoint x: 956, endPoint y: 584, distance: 79.8
click at [882, 555] on img "42 Villiers Road, PADSTOW HEIGHTS NSW 2211" at bounding box center [881, 550] width 27 height 34
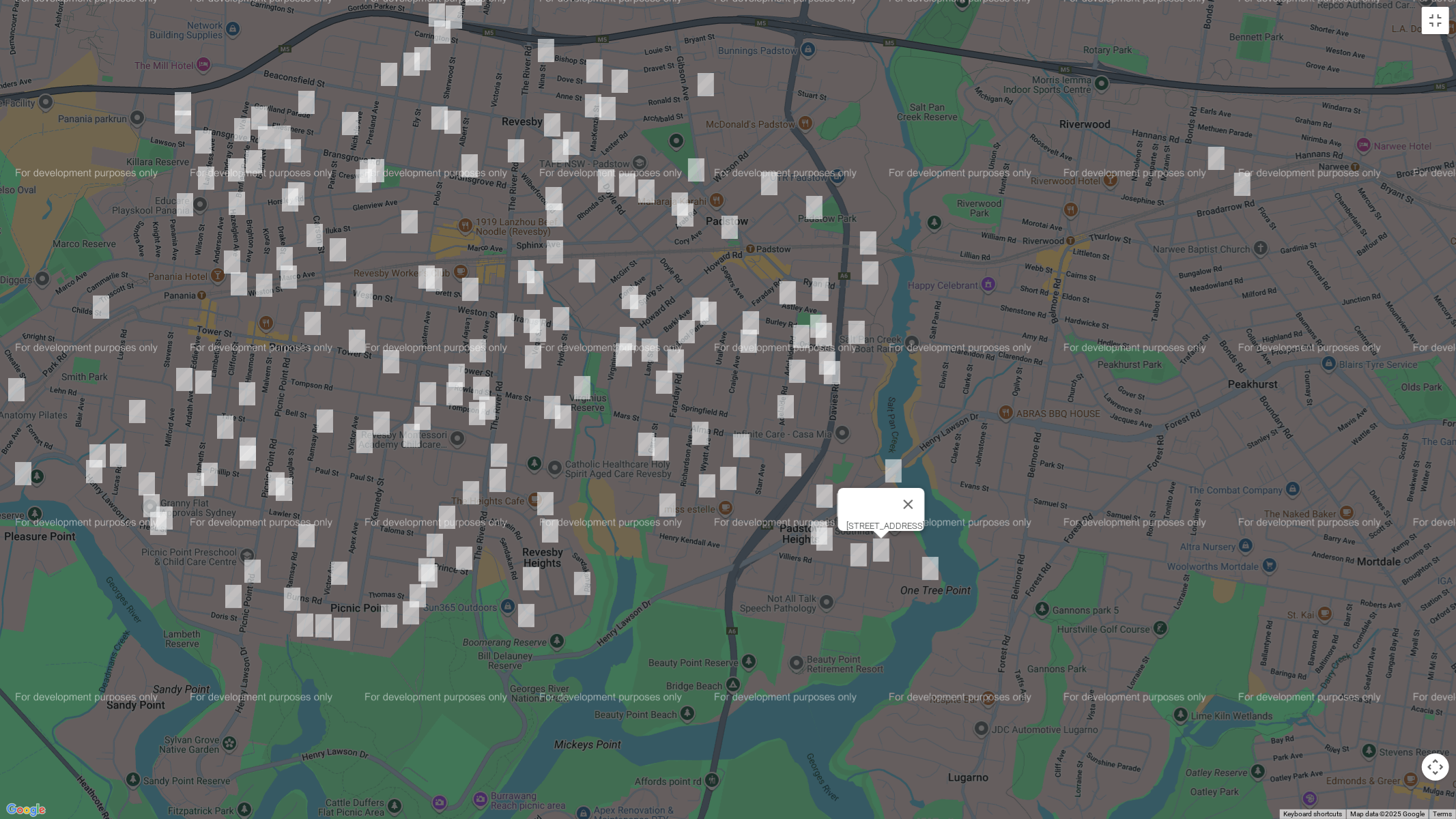
click at [932, 571] on img "17 Villiers Road, PADSTOW HEIGHTS NSW 2211" at bounding box center [930, 568] width 27 height 34
click at [805, 525] on img "84 Villiers Road, PADSTOW HEIGHTS NSW 2211" at bounding box center [819, 532] width 27 height 34
click at [581, 582] on img "35 Brockman Avenue, REVESBY HEIGHTS NSW 2212" at bounding box center [582, 582] width 27 height 34
click at [528, 579] on img "48a Sandakan Road, REVESBY HEIGHTS NSW 2212" at bounding box center [531, 578] width 27 height 34
click at [522, 617] on img "31 Fewtrell Avenue, REVESBY HEIGHTS NSW 2212" at bounding box center [526, 615] width 27 height 34
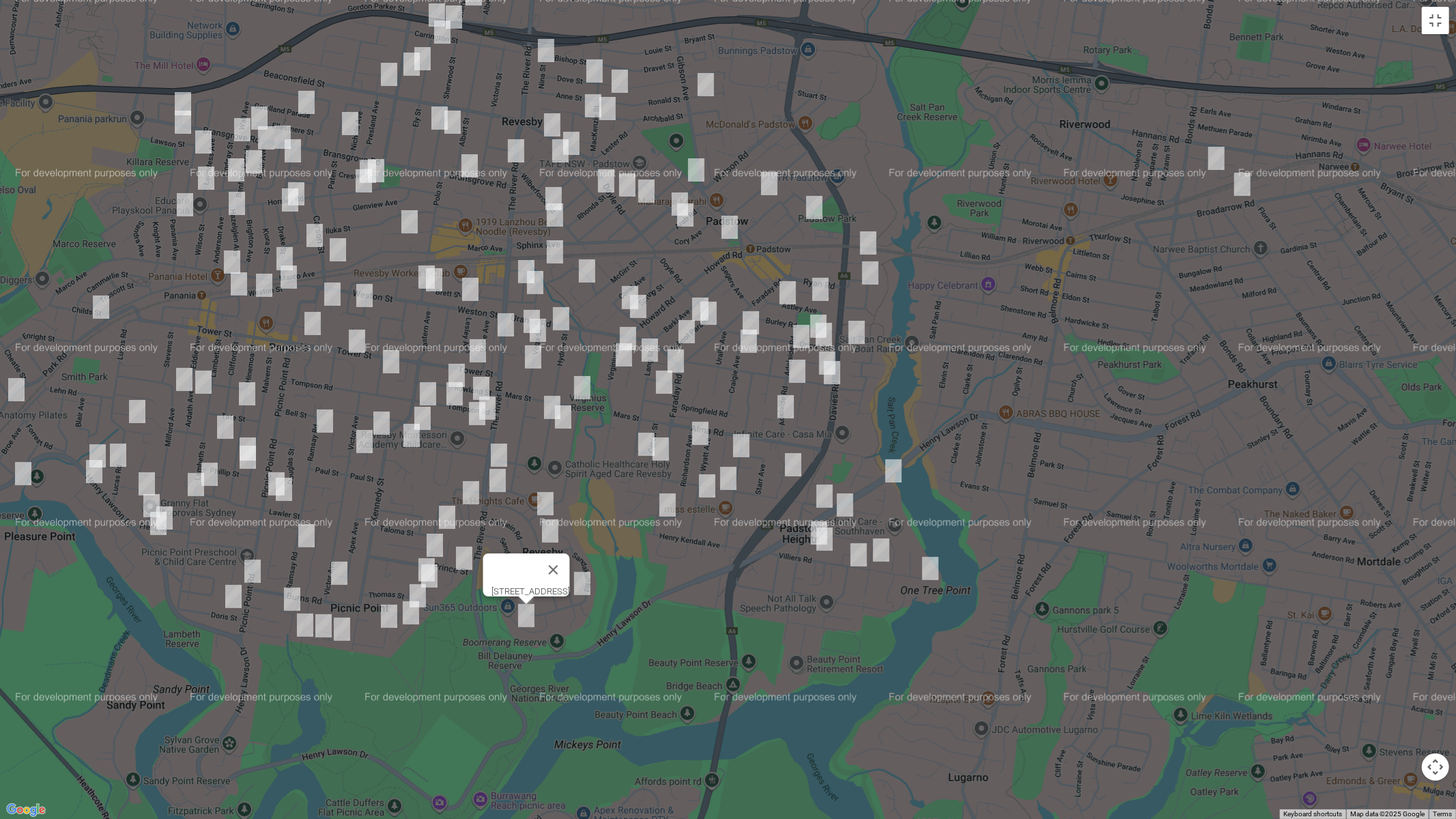
click at [543, 503] on img "131A Centaur Street, REVESBY HEIGHTS NSW 2212" at bounding box center [545, 503] width 27 height 34
click at [550, 533] on img "44 Morotai Road, REVESBY HEIGHTS NSW 2212" at bounding box center [550, 531] width 27 height 34
click at [700, 485] on img "9 Connolly Avenue, PADSTOW HEIGHTS NSW 2211" at bounding box center [707, 485] width 27 height 34
drag, startPoint x: 710, startPoint y: 486, endPoint x: 698, endPoint y: 490, distance: 12.6
click at [709, 487] on img "9 Connolly Avenue, PADSTOW HEIGHTS NSW 2211" at bounding box center [707, 485] width 27 height 34
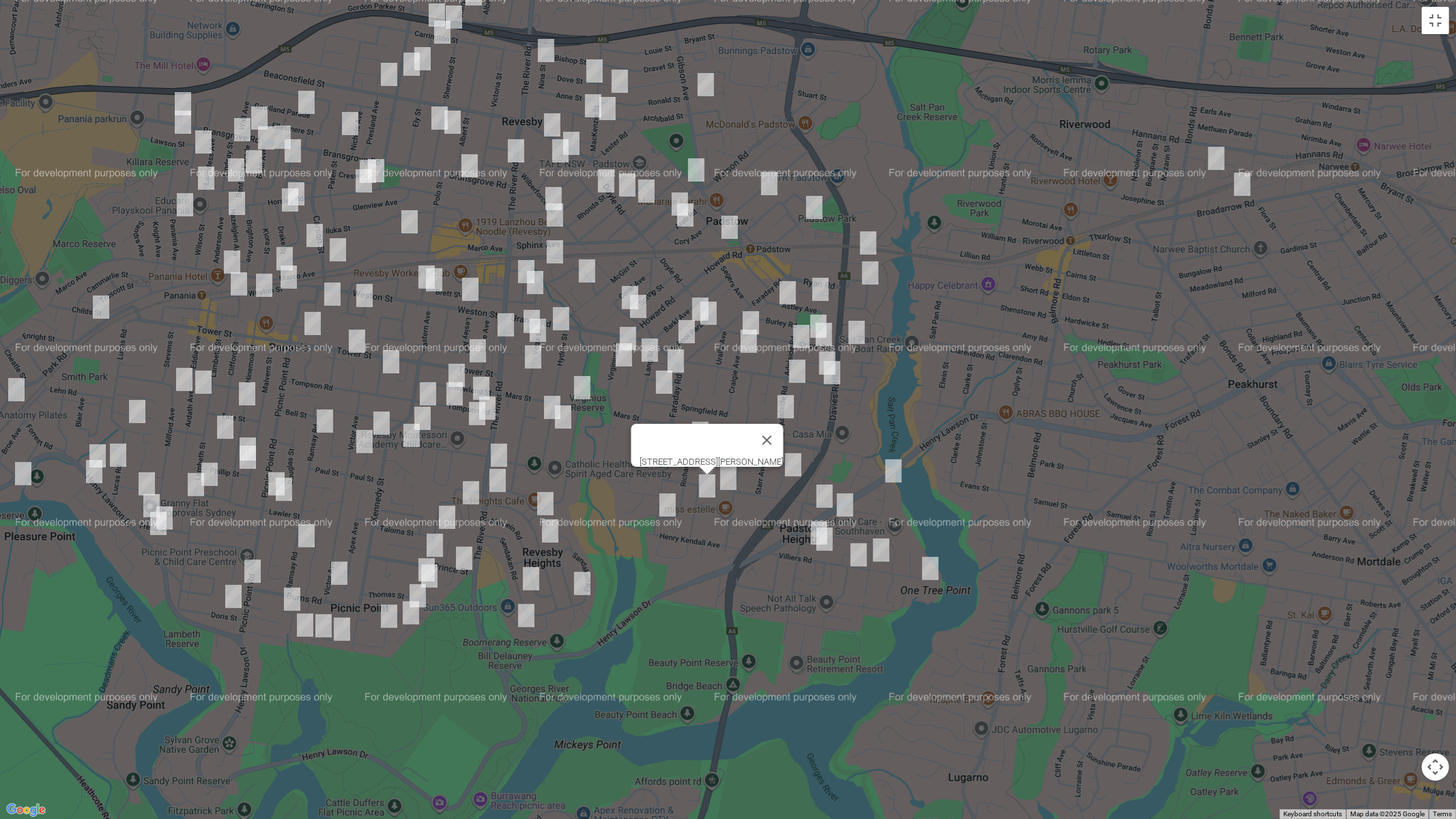
click at [664, 501] on img "7 Vera Place, PADSTOW HEIGHTS NSW 2211" at bounding box center [667, 504] width 27 height 34
drag, startPoint x: 742, startPoint y: 451, endPoint x: 735, endPoint y: 476, distance: 26.0
click at [742, 451] on button "Close" at bounding box center [727, 460] width 33 height 33
click at [727, 479] on img "75 Courtney Road, PADSTOW NSW 2211" at bounding box center [728, 478] width 27 height 34
click at [794, 424] on button "Close" at bounding box center [787, 432] width 33 height 33
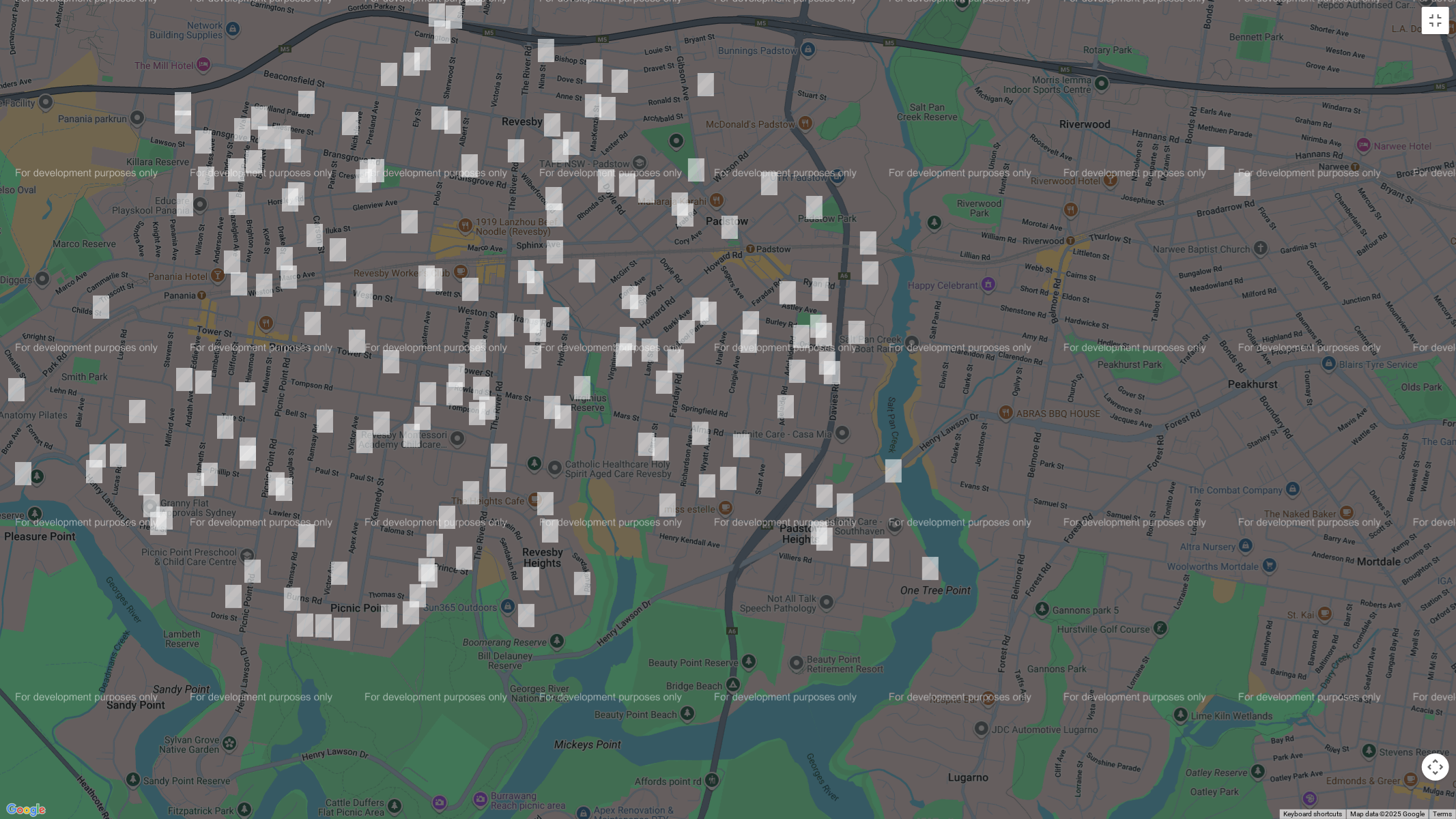
drag, startPoint x: 704, startPoint y: 429, endPoint x: 677, endPoint y: 432, distance: 27.2
click at [703, 430] on img "9 Richardson Avenue, PADSTOW NSW 2211" at bounding box center [700, 432] width 27 height 34
click at [694, 434] on img "9 Richardson Avenue, PADSTOW NSW 2211" at bounding box center [700, 432] width 27 height 34
click at [641, 438] on img "63a Lang Street, PADSTOW NSW 2211" at bounding box center [646, 443] width 27 height 34
click at [658, 450] on img "27 Carew Street, PADSTOW NSW 2211" at bounding box center [661, 449] width 27 height 34
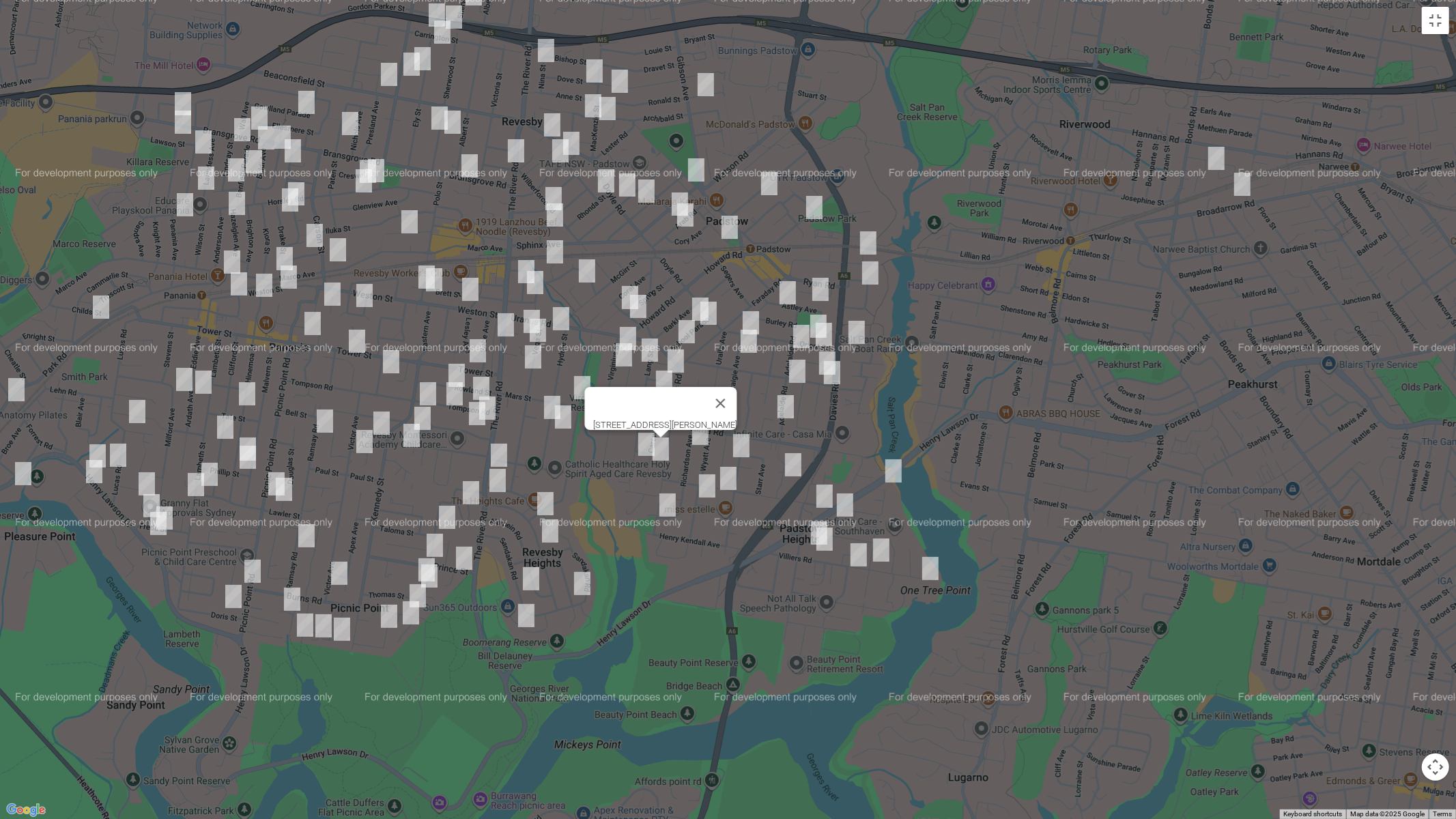
click at [743, 446] on img "52 Chamberlain Road, PADSTOW NSW 2211" at bounding box center [741, 445] width 27 height 34
click at [794, 457] on img "33a Berrima Avenue, PADSTOW NSW 2211" at bounding box center [793, 464] width 27 height 34
drag, startPoint x: 817, startPoint y: 355, endPoint x: 817, endPoint y: 364, distance: 9.0
click at [818, 356] on img "5 Windsor Road, PADSTOW NSW 2211" at bounding box center [832, 372] width 27 height 34
click at [797, 375] on img "21A Adelaide Road, PADSTOW NSW 2211" at bounding box center [797, 370] width 27 height 34
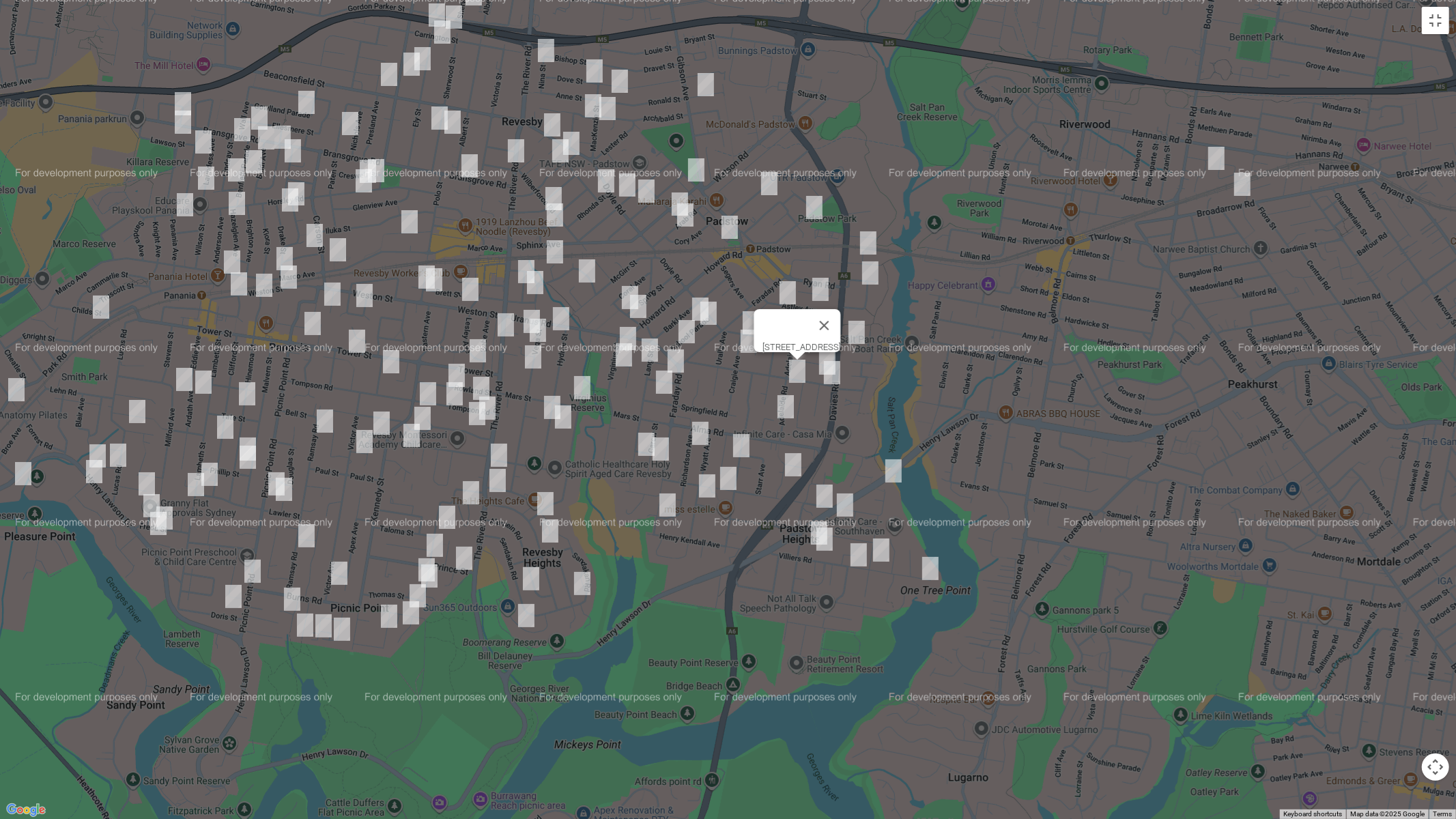
click at [785, 401] on img "52 Adelaide Road, PADSTOW NSW 2211" at bounding box center [785, 406] width 27 height 34
click at [674, 361] on img "2A Anthony Avenue, PADSTOW NSW 2211" at bounding box center [675, 360] width 27 height 34
click at [664, 379] on img "42 Springfield Road, PADSTOW NSW 2211" at bounding box center [664, 381] width 27 height 34
click at [580, 385] on img "56 Centaur Street, REVESBY NSW 2212" at bounding box center [582, 387] width 27 height 34
click at [547, 399] on img "72 Hydrae Street, REVESBY NSW 2212" at bounding box center [552, 407] width 27 height 34
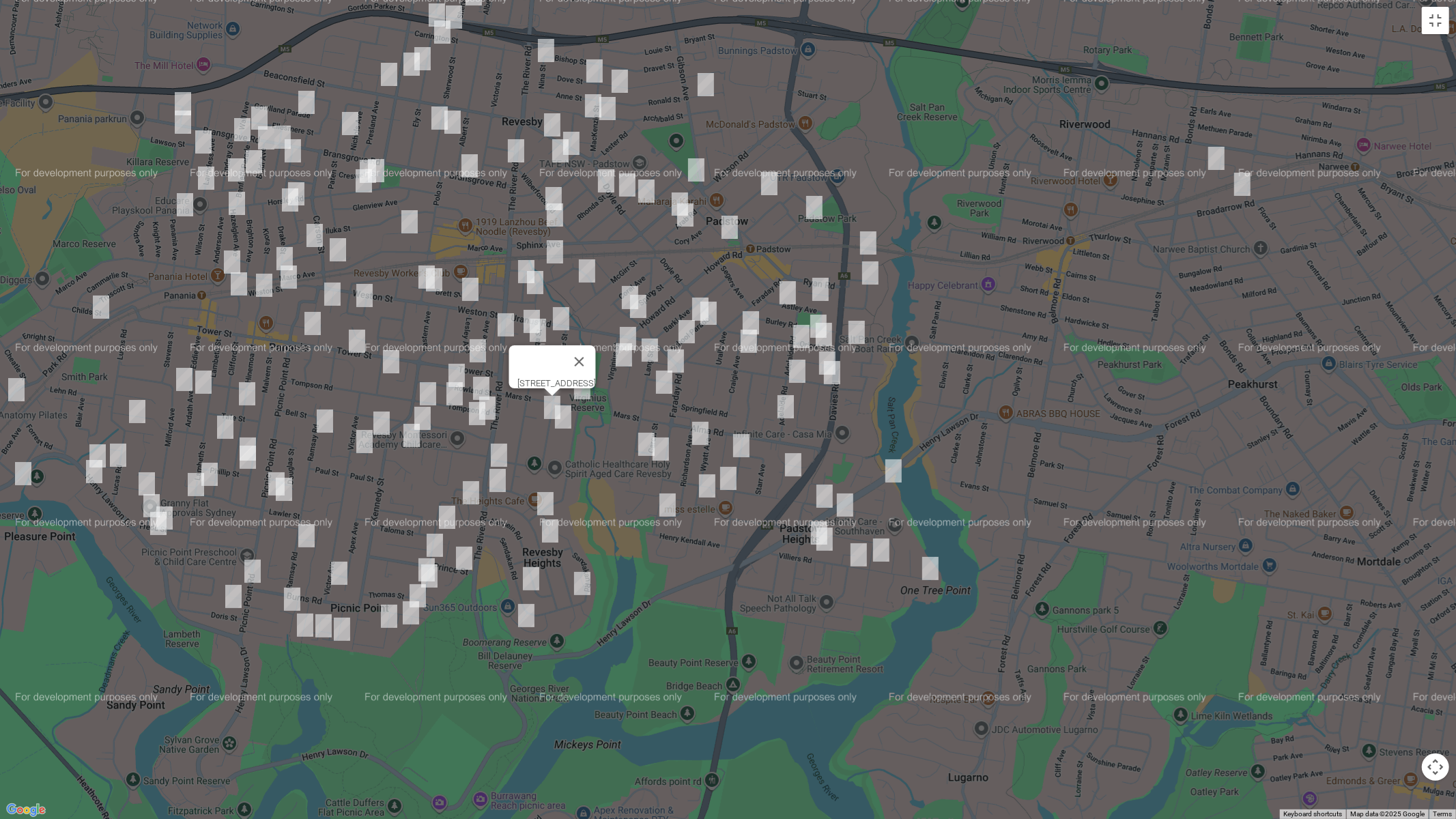
click at [562, 416] on img "79 Hydrae Street, REVESBY NSW 2212" at bounding box center [563, 416] width 27 height 34
click at [564, 419] on img "79 Hydrae Street, REVESBY NSW 2212" at bounding box center [563, 416] width 27 height 34
click at [1428, 26] on button "Toggle fullscreen view" at bounding box center [1435, 20] width 27 height 27
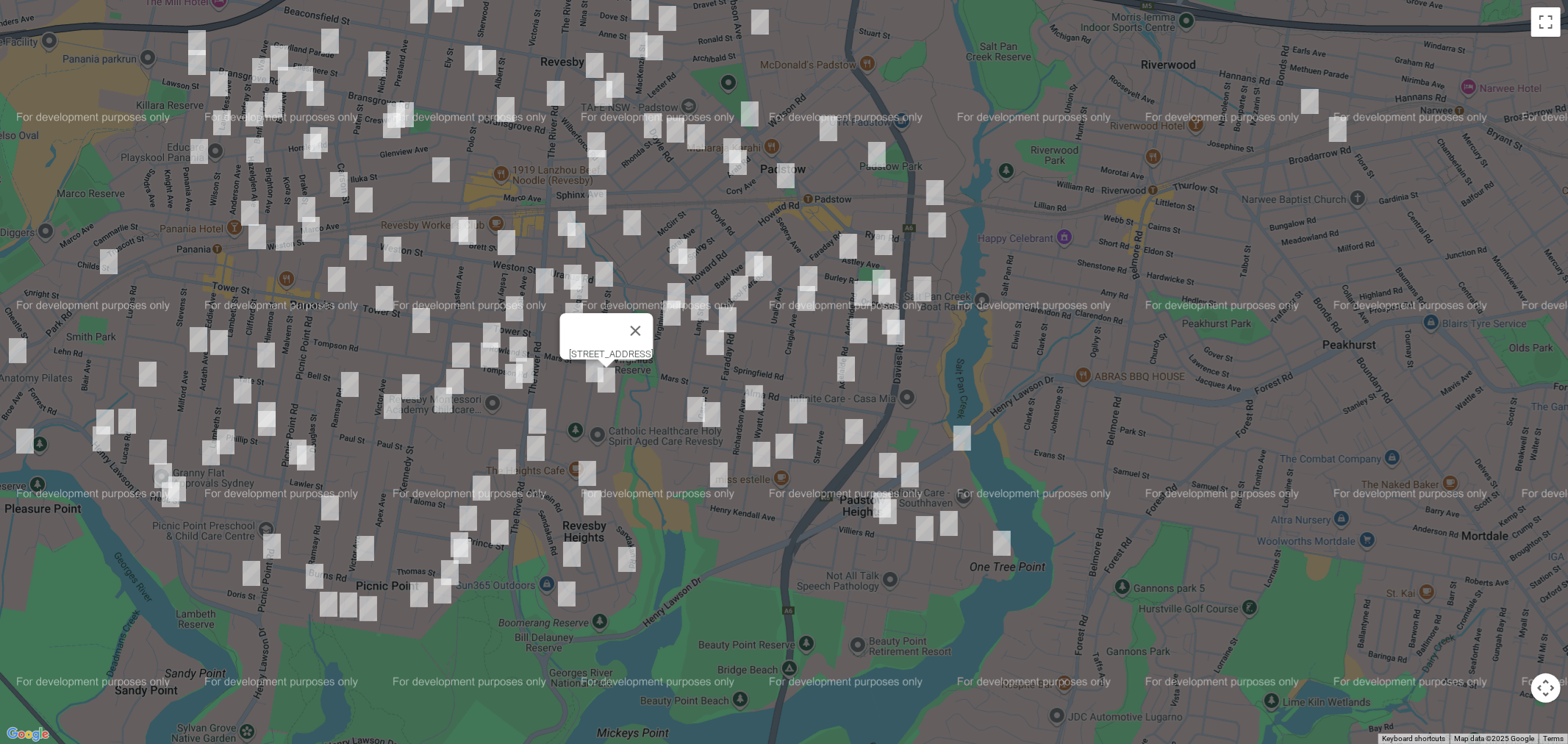
click at [51, 313] on span "Routes" at bounding box center [103, 313] width 122 height 10
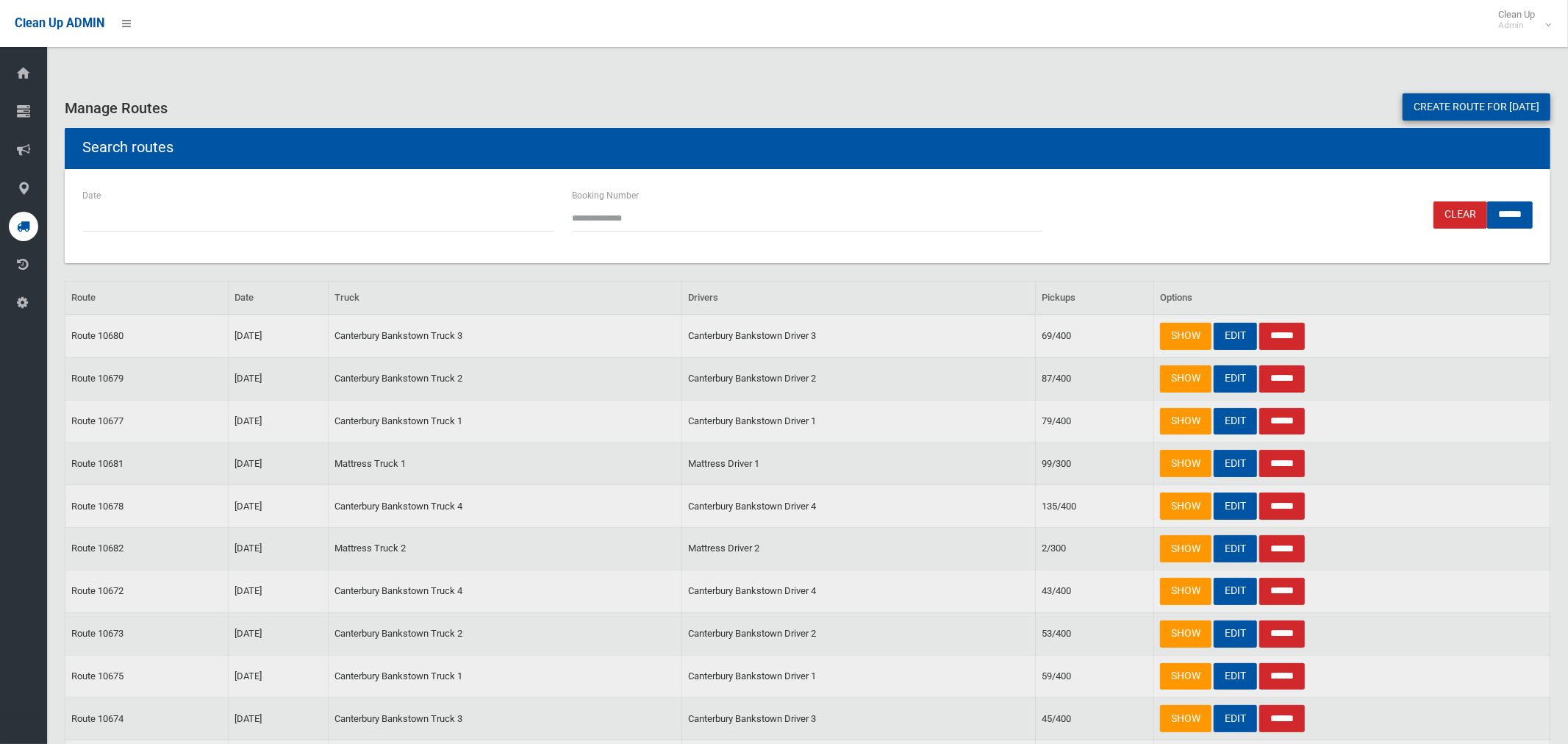
click at [1447, 110] on link "Create route for [DATE]" at bounding box center [1476, 107] width 148 height 27
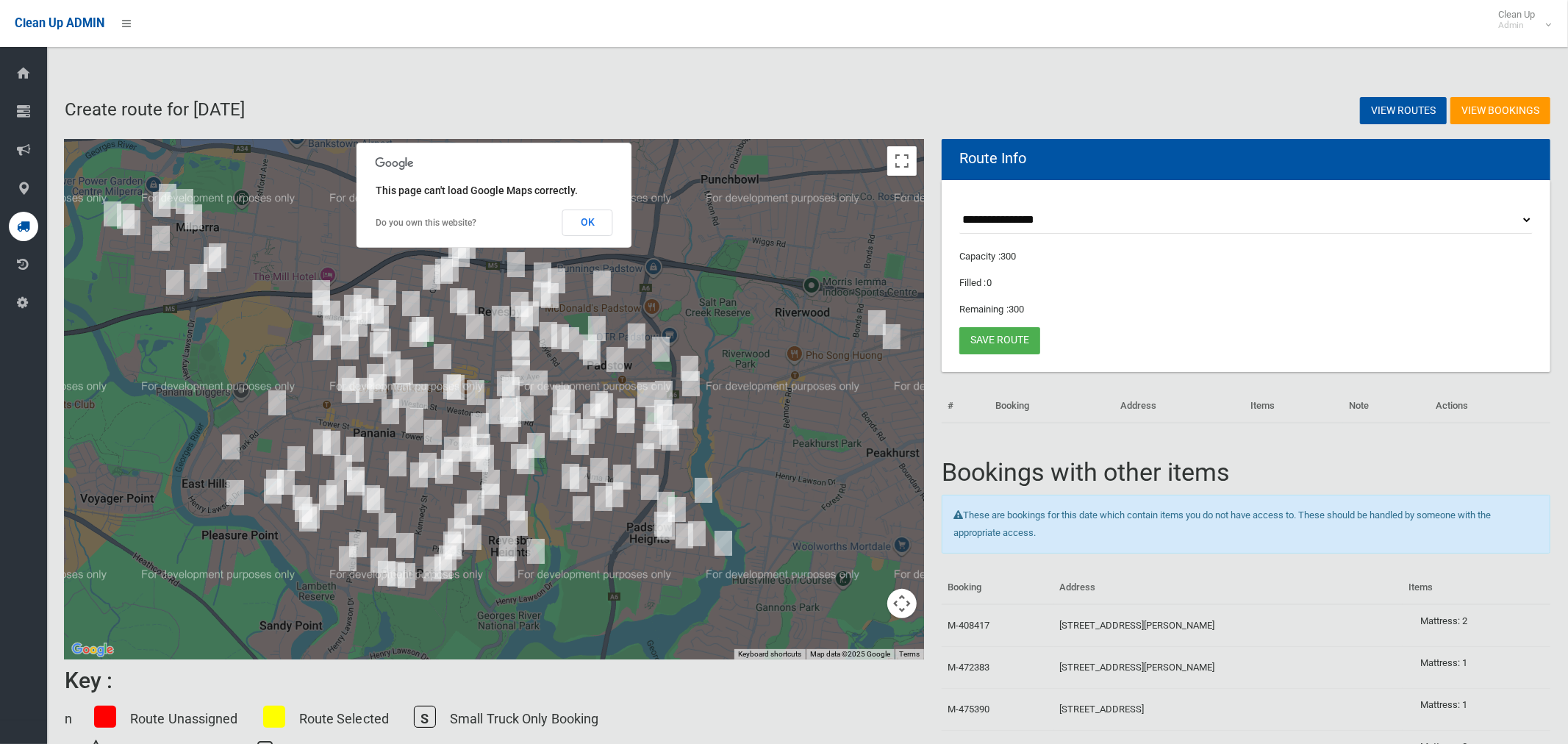
select select "*****"
click at [959, 207] on select "**********" at bounding box center [1246, 221] width 573 height 27
click at [593, 224] on button "OK" at bounding box center [588, 223] width 51 height 26
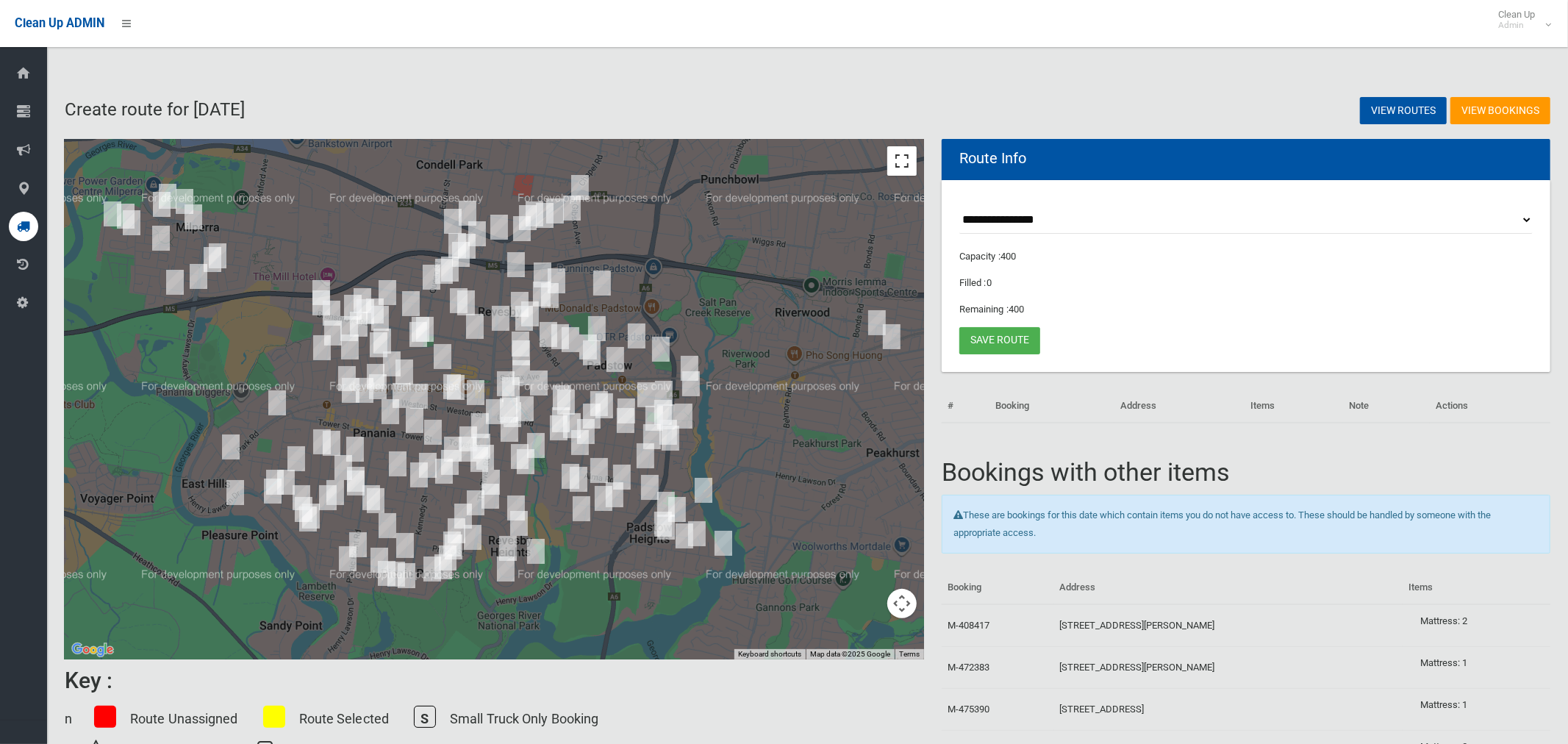
click at [898, 167] on button "Toggle fullscreen view" at bounding box center [902, 161] width 29 height 29
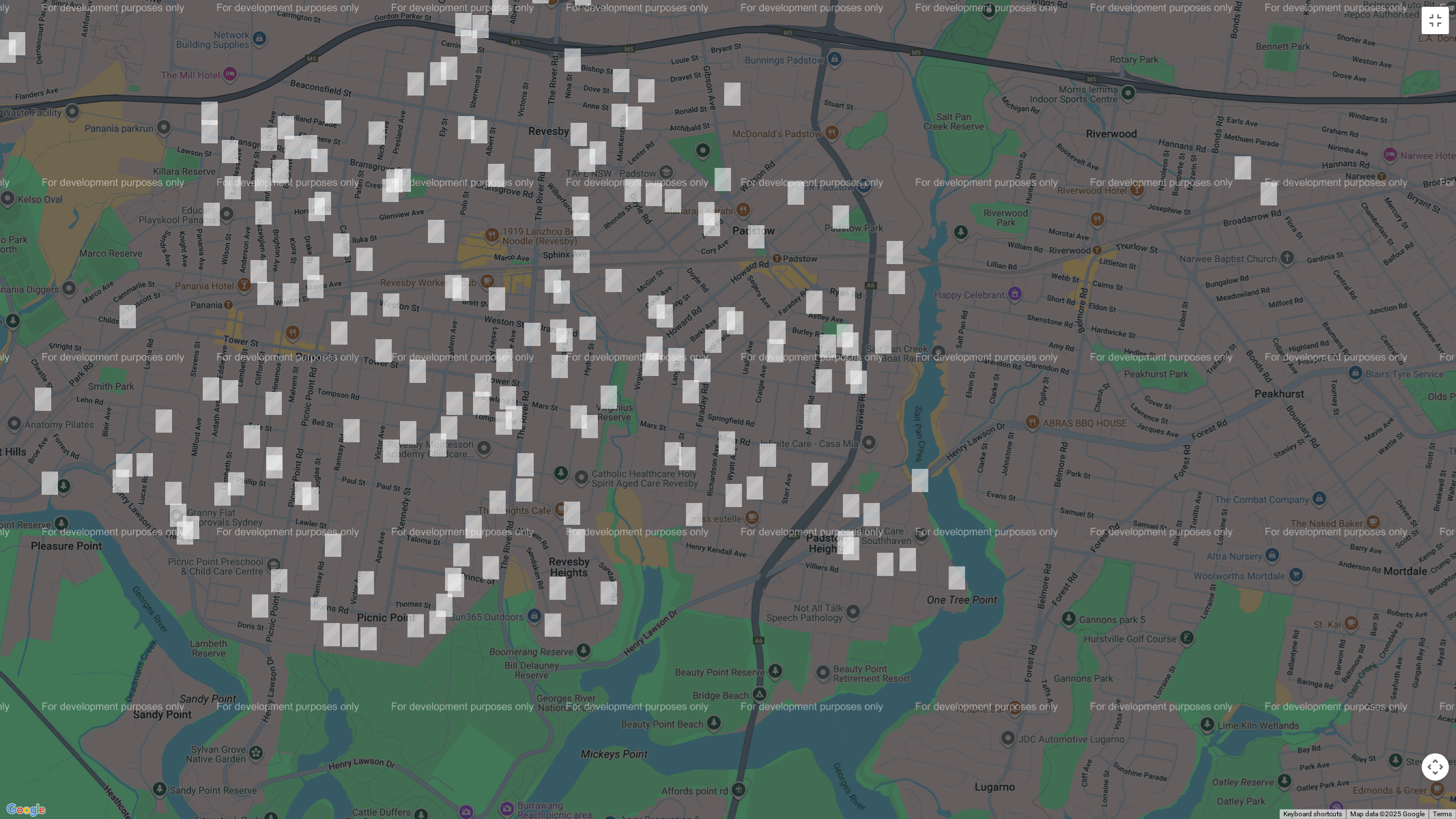
click at [592, 329] on img "57 Uranus Road, REVESBY NSW 2212" at bounding box center [588, 328] width 27 height 34
click at [532, 335] on img "214 The River Road, REVESBY NSW 2212" at bounding box center [532, 334] width 27 height 34
click at [530, 333] on img "214 The River Road, REVESBY NSW 2212" at bounding box center [531, 334] width 27 height 34
click at [528, 460] on img "3/275 The River Road, REVESBY NSW 2212" at bounding box center [525, 465] width 27 height 34
click at [522, 493] on img "289 The River Road, REVESBY HEIGHTS NSW 2212" at bounding box center [523, 490] width 27 height 34
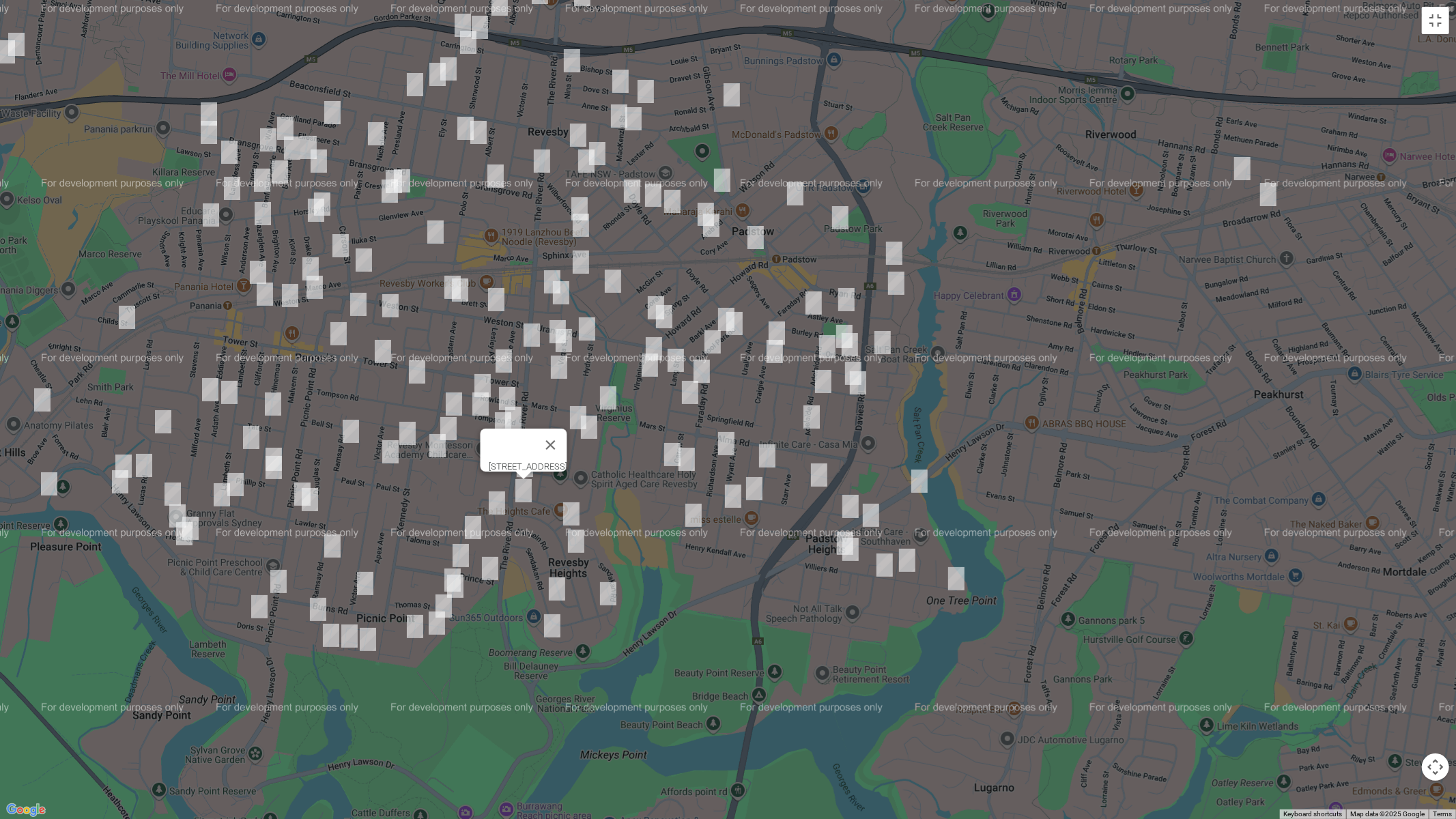
click at [846, 502] on img "967 Henry Lawson Drive, PADSTOW HEIGHTS NSW 2211" at bounding box center [850, 506] width 27 height 34
click at [872, 513] on img "986 Henry Lawson Drive, PADSTOW HEIGHTS NSW 2211" at bounding box center [871, 514] width 27 height 34
click at [913, 563] on img "42 Villiers Road, PADSTOW HEIGHTS NSW 2211" at bounding box center [907, 560] width 27 height 34
click at [961, 577] on img "17 Villiers Road, PADSTOW HEIGHTS NSW 2211" at bounding box center [956, 578] width 27 height 34
click at [915, 480] on img "8 Riverview Road, PADSTOW HEIGHTS NSW 2211" at bounding box center [919, 480] width 27 height 34
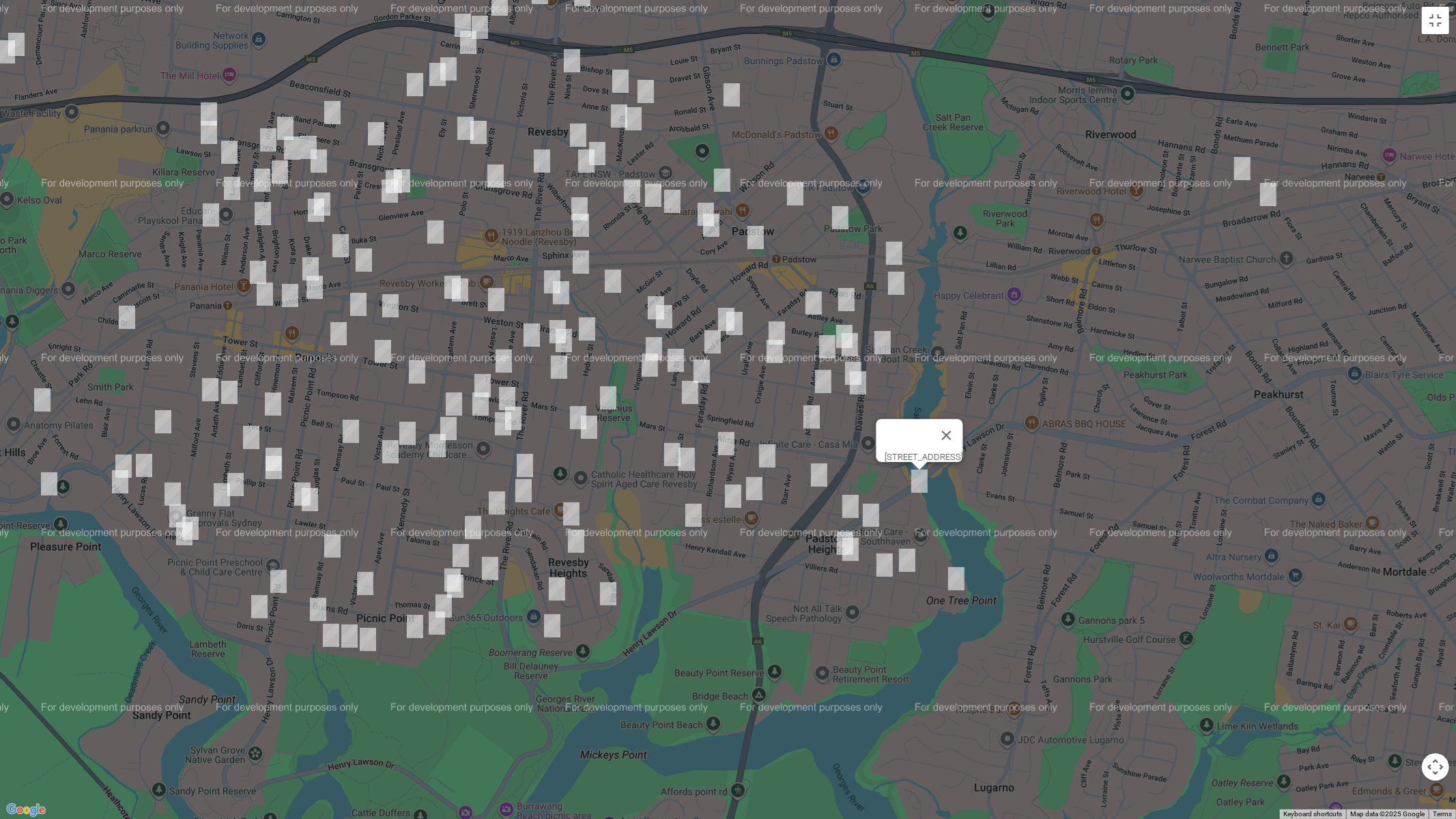
click at [835, 528] on img "84 Villiers Road, PADSTOW HEIGHTS NSW 2211" at bounding box center [844, 542] width 27 height 34
click at [853, 555] on img "80a Villiers Road, PADSTOW HEIGHTS NSW 2211" at bounding box center [850, 549] width 27 height 34
click at [886, 572] on img "71 Villiers Road, PADSTOW HEIGHTS NSW 2211" at bounding box center [885, 564] width 27 height 34
click at [665, 451] on img "63a Lang Street, PADSTOW NSW 2211" at bounding box center [672, 454] width 27 height 34
click at [687, 462] on img "27 Carew Street, PADSTOW NSW 2211" at bounding box center [686, 459] width 27 height 34
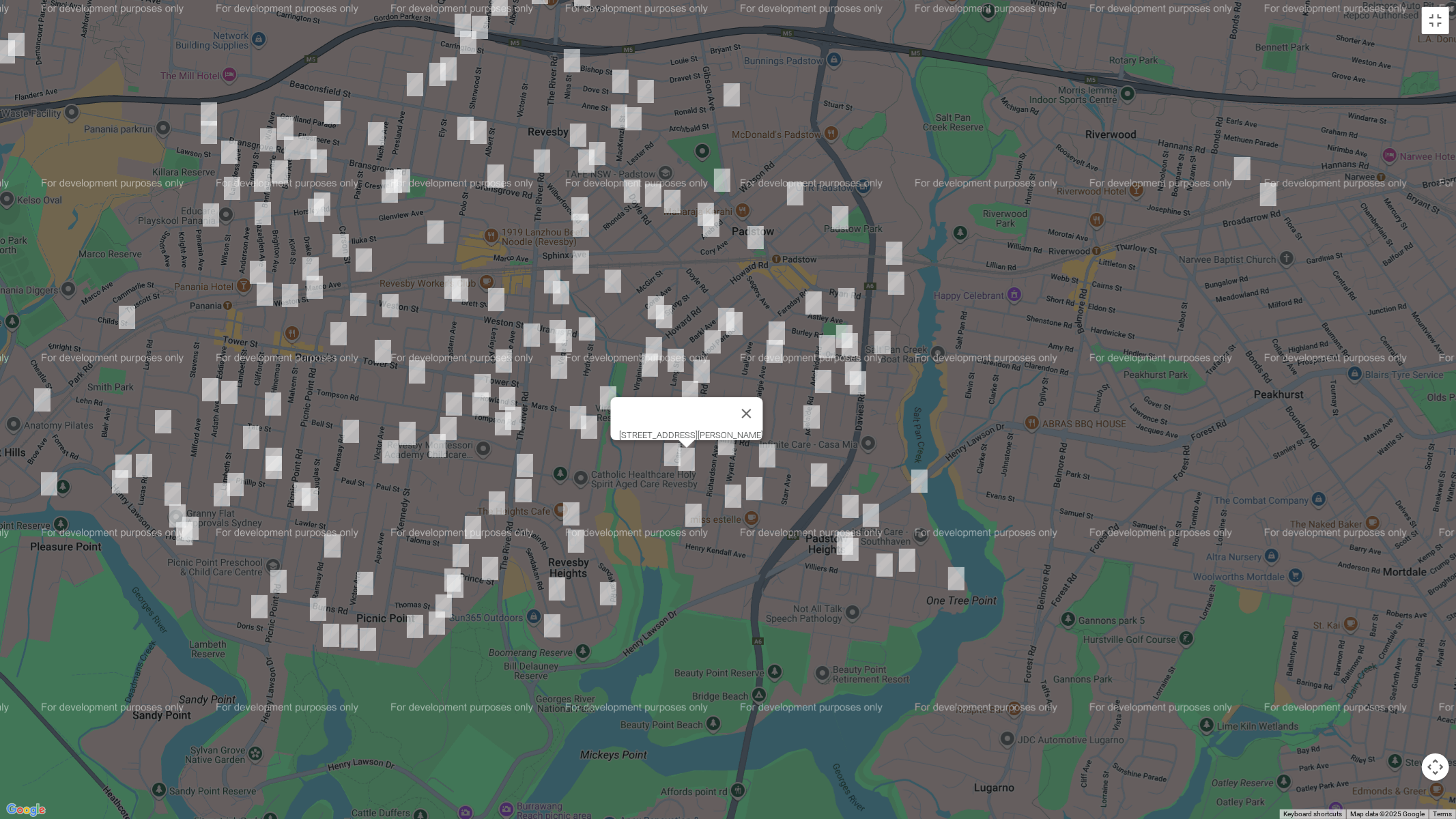
click at [750, 483] on img "75 Courtney Road, PADSTOW NSW 2211" at bounding box center [754, 488] width 27 height 34
click at [733, 498] on img "9 Connolly Avenue, PADSTOW HEIGHTS NSW 2211" at bounding box center [733, 495] width 27 height 34
drag, startPoint x: 694, startPoint y: 517, endPoint x: 775, endPoint y: 500, distance: 82.8
click at [694, 516] on img "7 Vera Place, PADSTOW HEIGHTS NSW 2211" at bounding box center [693, 514] width 27 height 34
click at [823, 477] on img "33a Berrima Avenue, PADSTOW NSW 2211" at bounding box center [819, 474] width 27 height 34
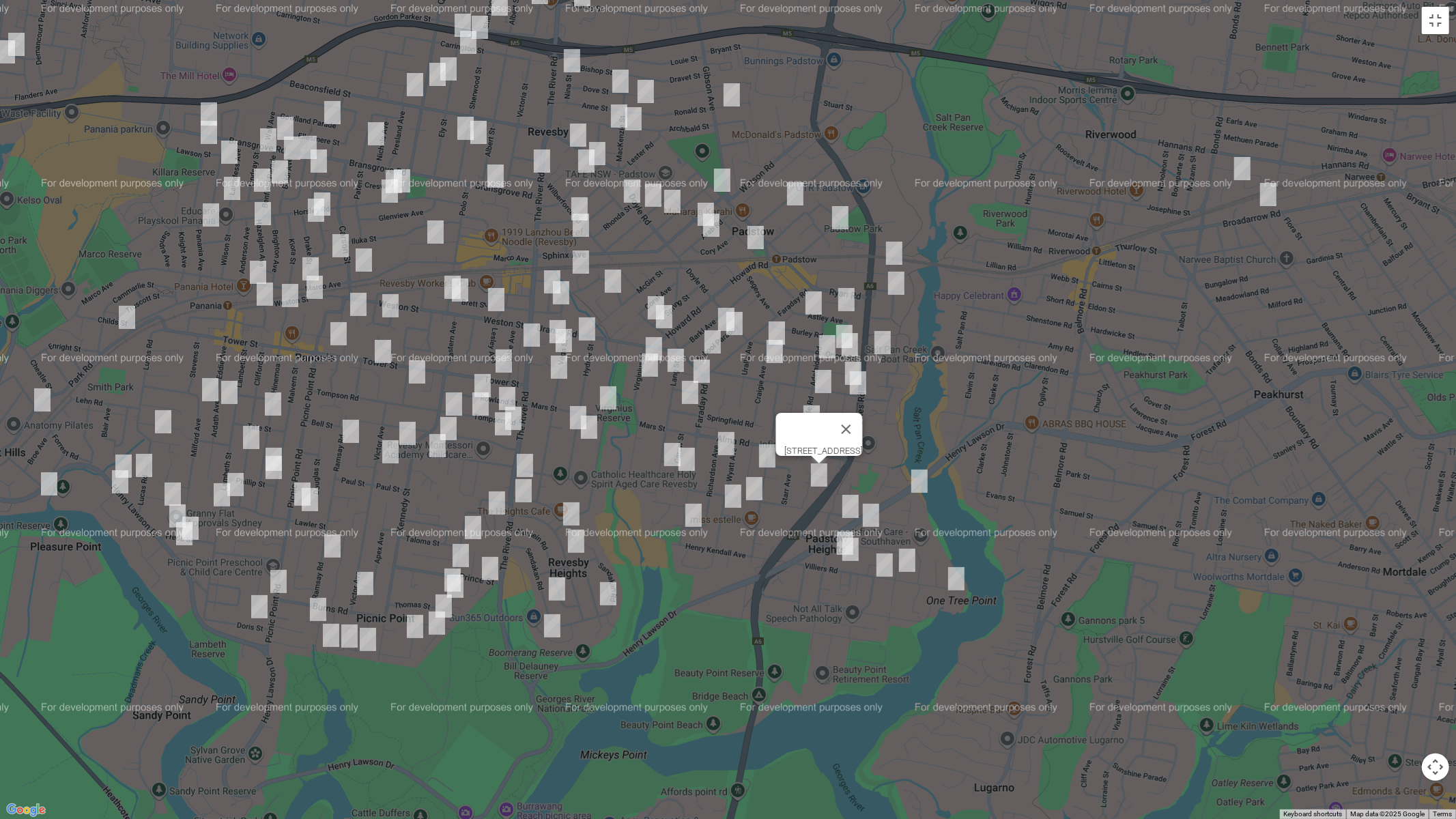
click at [571, 510] on img "131A Centaur Street, REVESBY HEIGHTS NSW 2212" at bounding box center [571, 513] width 27 height 34
click at [577, 540] on img "44 Morotai Road, REVESBY HEIGHTS NSW 2212" at bounding box center [576, 541] width 27 height 34
click at [557, 589] on img "48a Sandakan Road, REVESBY HEIGHTS NSW 2212" at bounding box center [557, 588] width 27 height 34
drag, startPoint x: 610, startPoint y: 596, endPoint x: 577, endPoint y: 618, distance: 39.7
click at [610, 596] on img "35 Brockman Avenue, REVESBY HEIGHTS NSW 2212" at bounding box center [608, 593] width 27 height 34
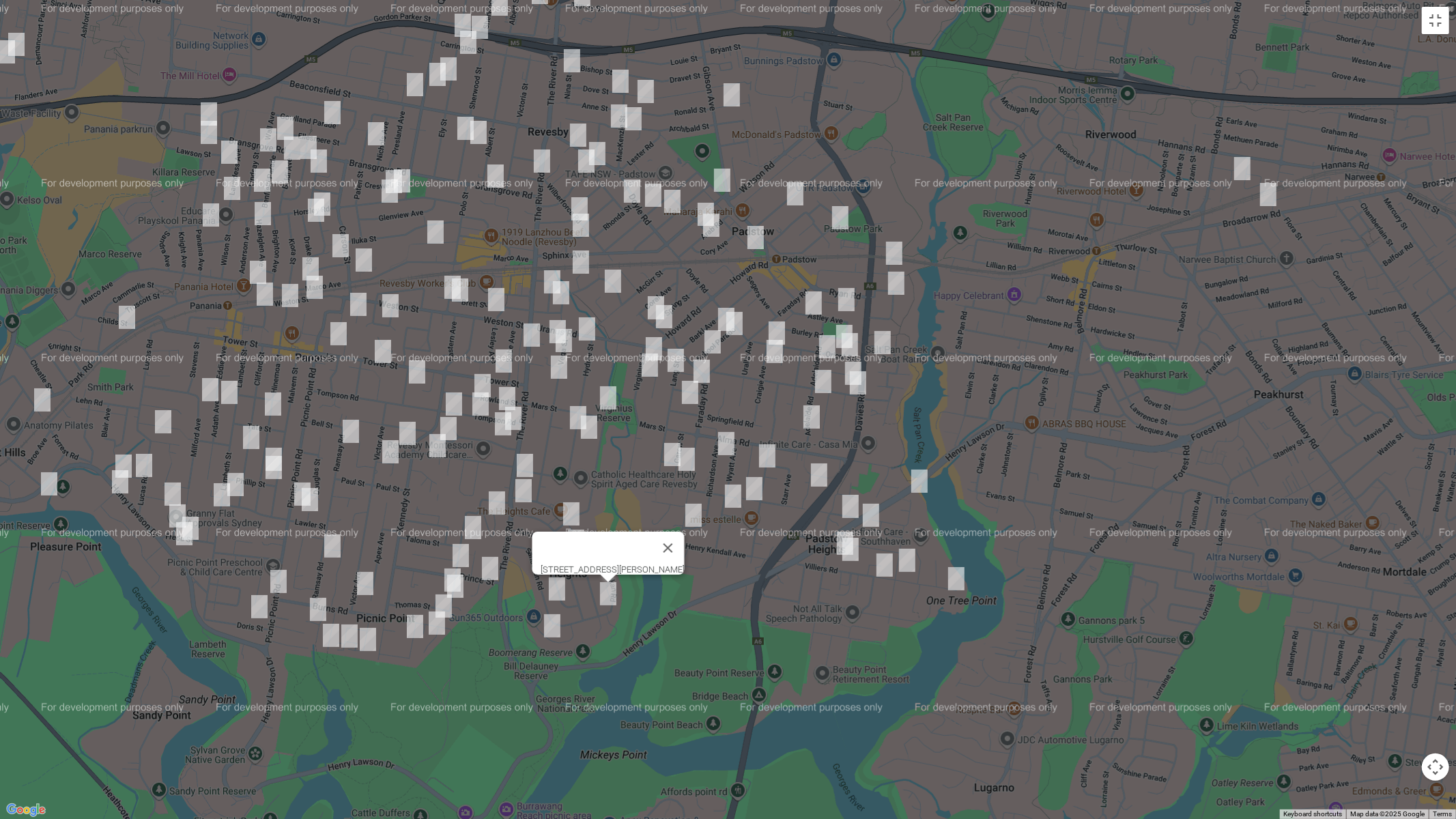
click at [547, 626] on img "31 Fewtrell Avenue, REVESBY HEIGHTS NSW 2212" at bounding box center [552, 625] width 27 height 34
click at [722, 445] on img "9 Richardson Avenue, PADSTOW NSW 2211" at bounding box center [726, 443] width 27 height 34
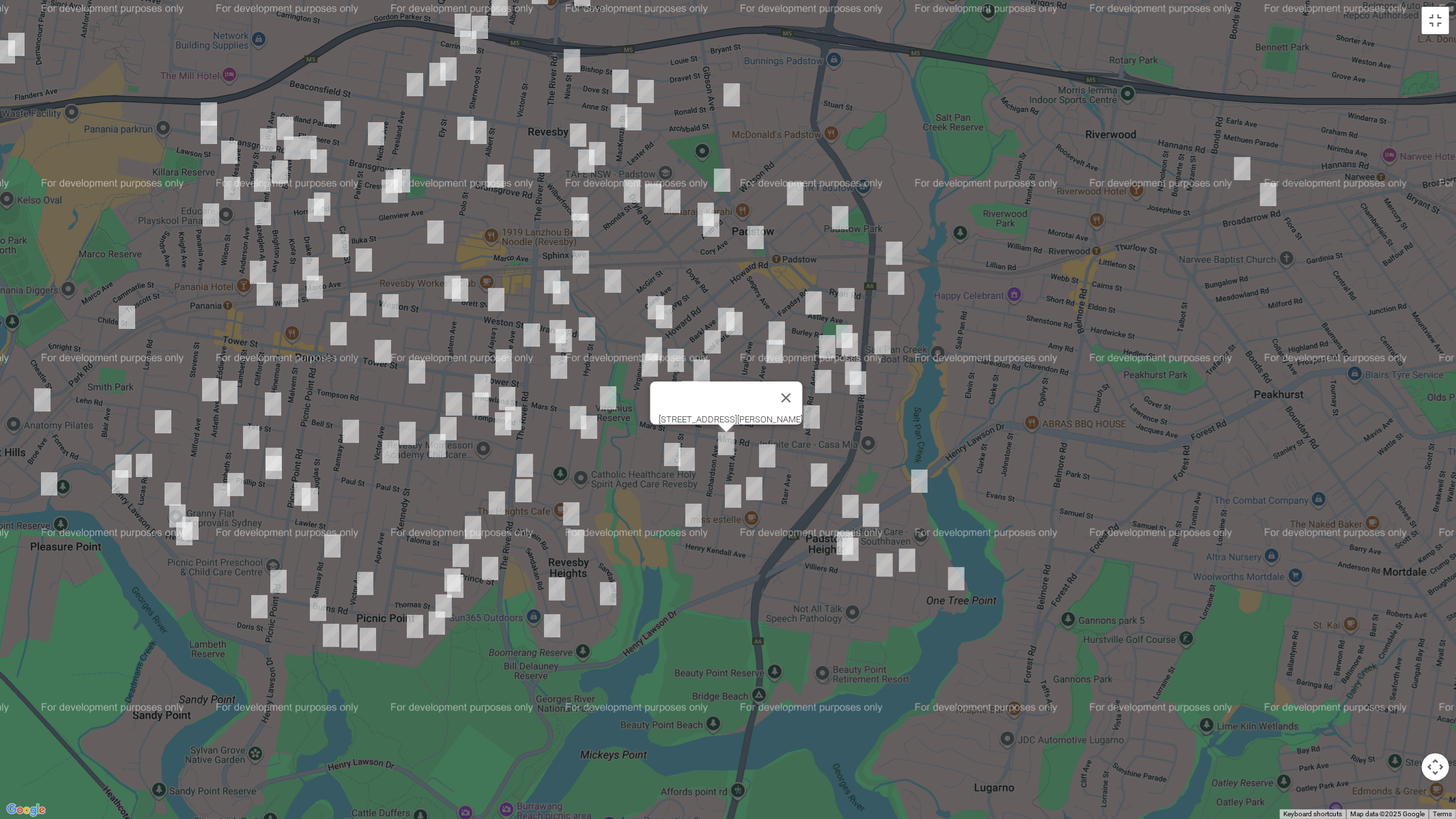
click at [765, 457] on img "52 Chamberlain Road, PADSTOW NSW 2211" at bounding box center [767, 455] width 27 height 34
click at [602, 395] on img "56 Centaur Street, REVESBY NSW 2212" at bounding box center [608, 397] width 27 height 34
click at [568, 413] on img "72 Hydrae Street, REVESBY NSW 2212" at bounding box center [578, 417] width 27 height 34
click at [592, 432] on img "79 Hydrae Street, REVESBY NSW 2212" at bounding box center [589, 427] width 27 height 34
click at [549, 318] on img "18 Vega Street, REVESBY NSW 2212" at bounding box center [558, 331] width 27 height 34
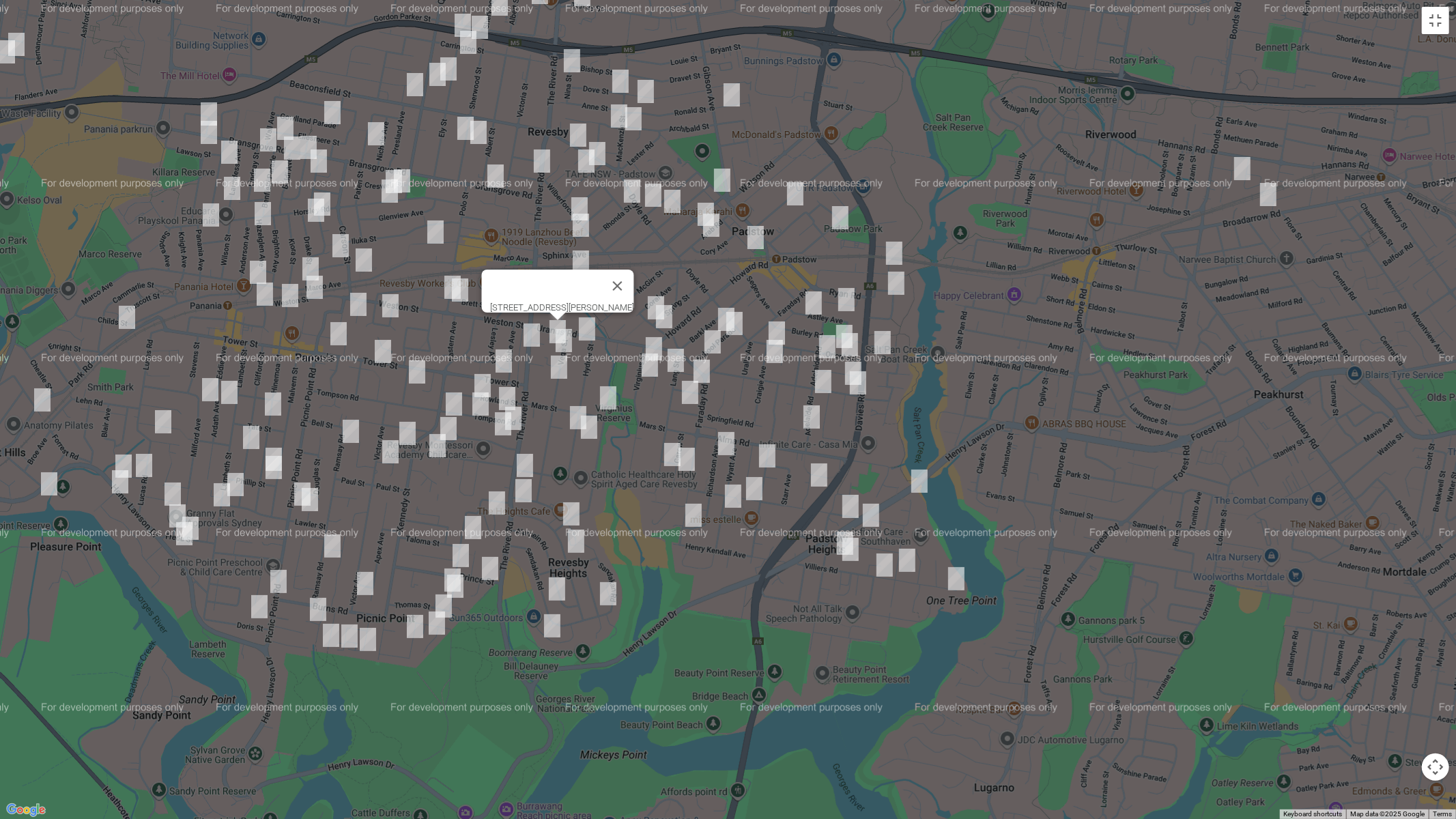
click at [563, 345] on img "20 Vega Street, REVESBY NSW 2212" at bounding box center [563, 339] width 27 height 34
click at [560, 368] on img "46 Vega Street, REVESBY NSW 2212" at bounding box center [559, 367] width 27 height 34
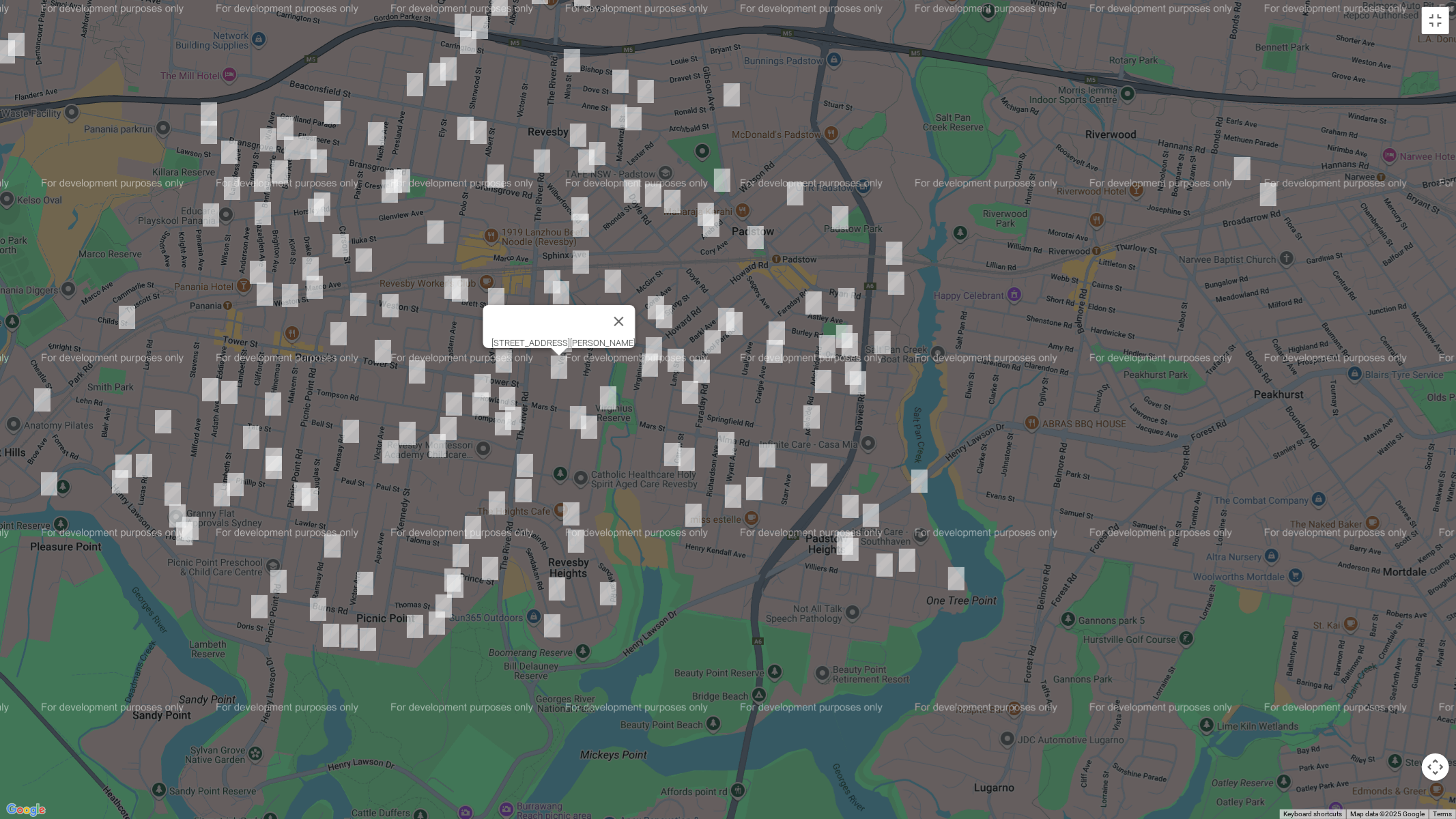
click at [654, 338] on img "9A Virginius Street, PADSTOW NSW 2211" at bounding box center [653, 348] width 27 height 34
click at [646, 367] on img "25 Virginius Street, PADSTOW NSW 2211" at bounding box center [650, 364] width 27 height 34
click at [677, 359] on img "16 Lang Street, PADSTOW NSW 2211" at bounding box center [675, 359] width 27 height 34
click at [703, 368] on img "2A Anthony Avenue, PADSTOW NSW 2211" at bounding box center [702, 370] width 27 height 34
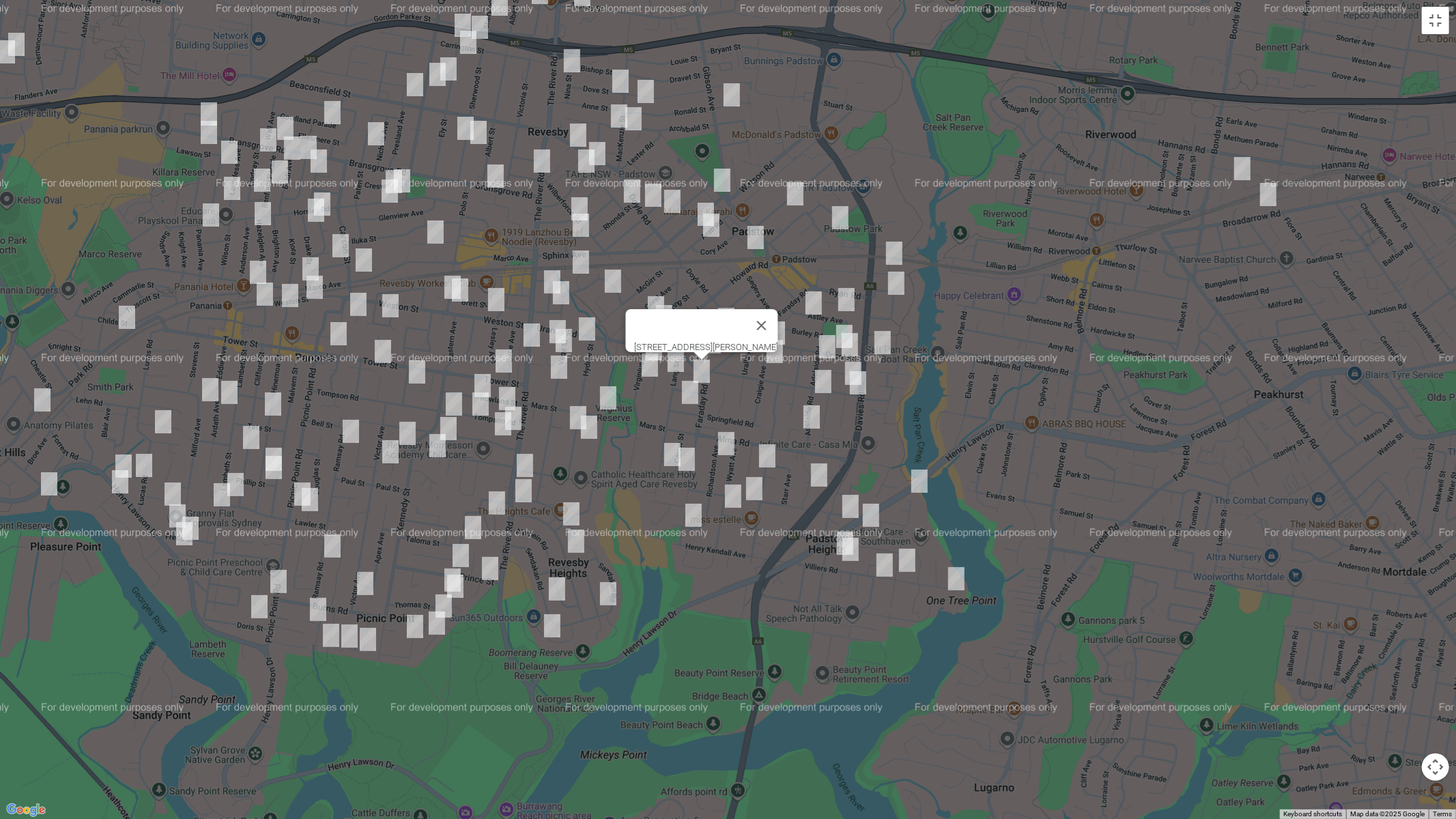
click at [692, 389] on img "42 Springfield Road, PADSTOW NSW 2211" at bounding box center [690, 391] width 27 height 34
click at [844, 362] on img "6 Windsor Road, PADSTOW NSW 2211" at bounding box center [853, 372] width 27 height 34
click at [858, 384] on img "5 Windsor Road, PADSTOW NSW 2211" at bounding box center [858, 382] width 27 height 34
click at [820, 380] on img "21A Adelaide Road, PADSTOW NSW 2211" at bounding box center [823, 380] width 27 height 34
click at [809, 413] on img "52 Adelaide Road, PADSTOW NSW 2211" at bounding box center [812, 416] width 27 height 34
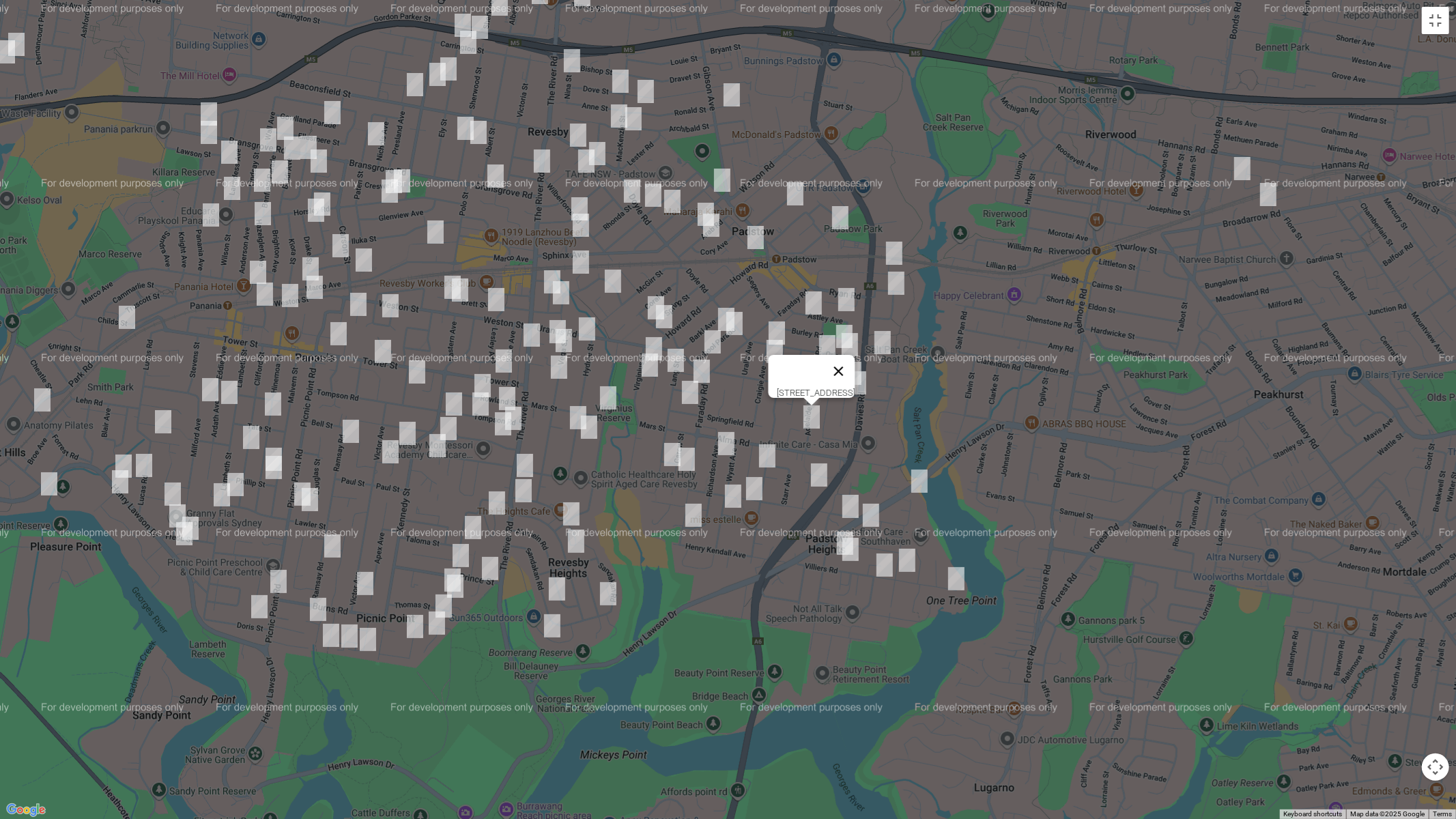
click at [854, 364] on button "Close" at bounding box center [838, 371] width 33 height 33
click at [716, 346] on img "29 School Parade, PADSTOW NSW 2211" at bounding box center [713, 341] width 27 height 34
click at [772, 354] on img "13 Craigie Avenue, PADSTOW NSW 2211" at bounding box center [774, 350] width 27 height 34
click at [820, 350] on img "13 Adelaide Road, PADSTOW NSW 2211" at bounding box center [827, 346] width 27 height 34
click at [870, 290] on button "Close" at bounding box center [854, 301] width 33 height 33
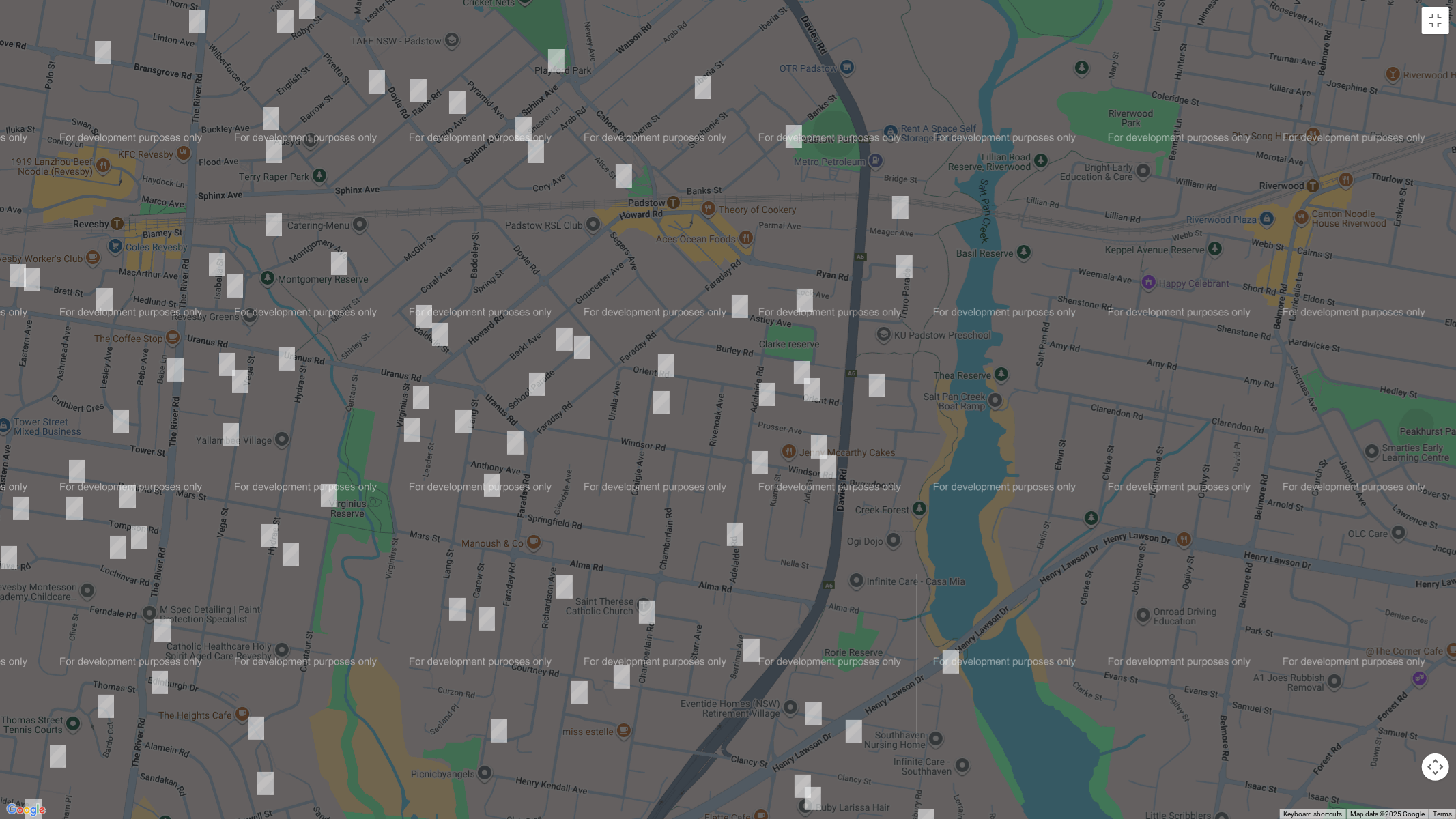
click at [797, 368] on img "14 Orient Road, PADSTOW NSW 2211" at bounding box center [802, 372] width 27 height 34
click at [814, 391] on img "9 Orient Road, PADSTOW NSW 2211" at bounding box center [812, 389] width 27 height 34
click at [880, 393] on img "6 Mapleleaf Drive, PADSTOW NSW 2211" at bounding box center [877, 385] width 27 height 34
click at [667, 357] on img "53 Orient Road, PADSTOW NSW 2211" at bounding box center [666, 365] width 27 height 34
click at [563, 339] on img "10 School Parade, PADSTOW NSW 2211" at bounding box center [564, 339] width 27 height 34
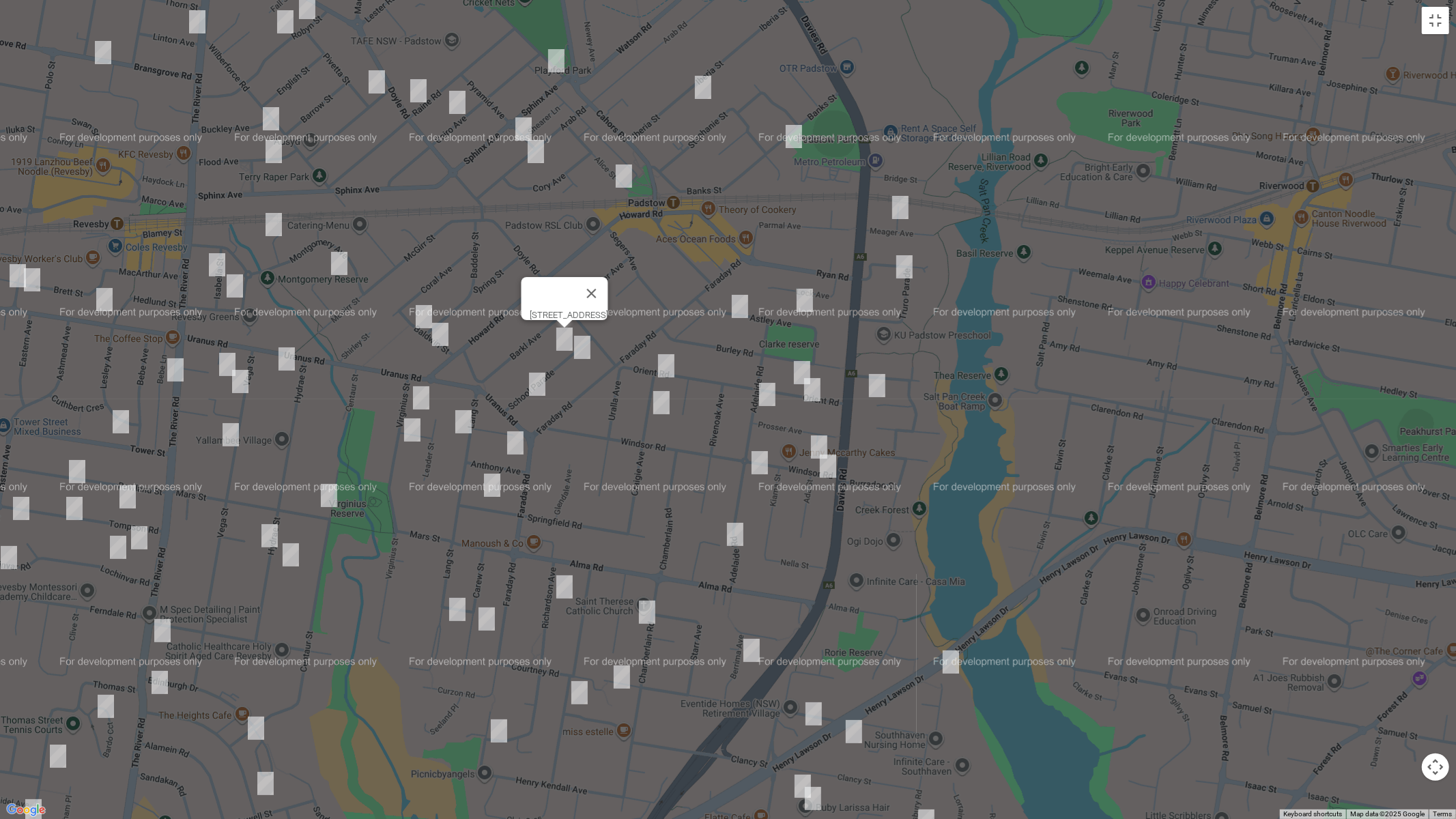
click at [581, 351] on img "5 School Parade, PADSTOW NSW 2211" at bounding box center [582, 347] width 27 height 34
click at [1430, 26] on button "Toggle fullscreen view" at bounding box center [1435, 20] width 27 height 27
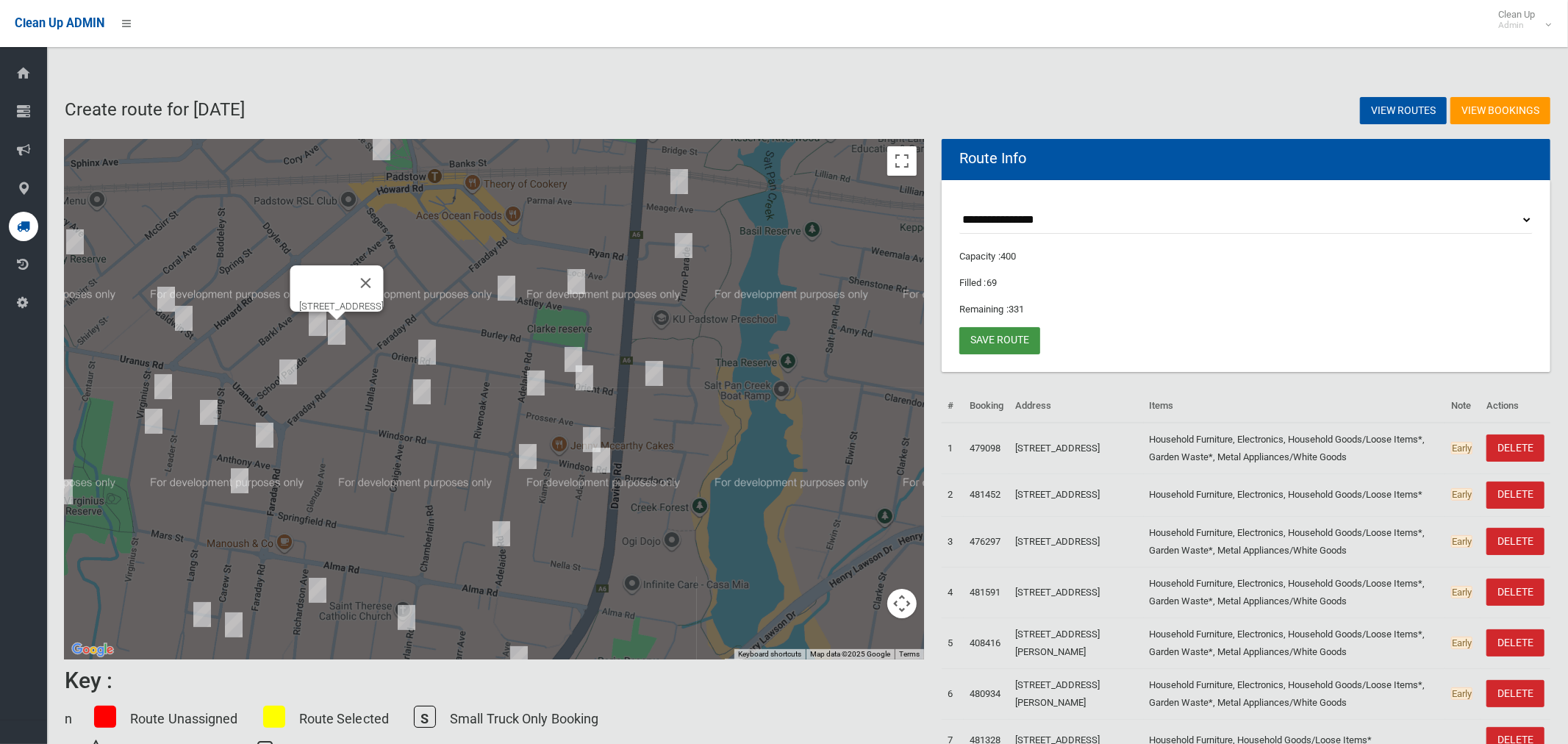
click at [989, 336] on link "Save route" at bounding box center [1000, 341] width 80 height 27
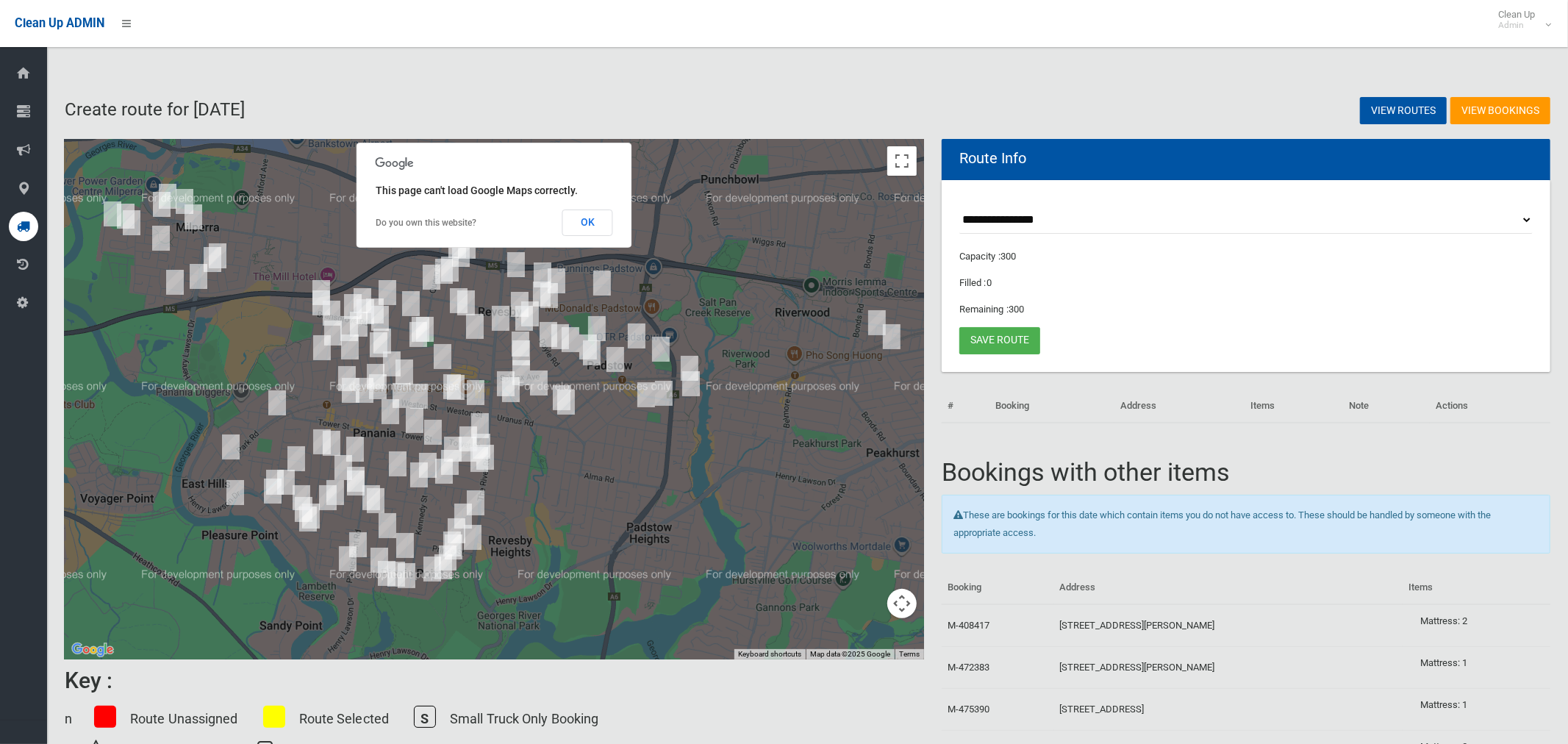
click at [1024, 222] on select "**********" at bounding box center [1246, 221] width 573 height 27
select select "*****"
click at [959, 207] on select "**********" at bounding box center [1246, 221] width 573 height 27
click at [606, 227] on button "OK" at bounding box center [588, 223] width 51 height 26
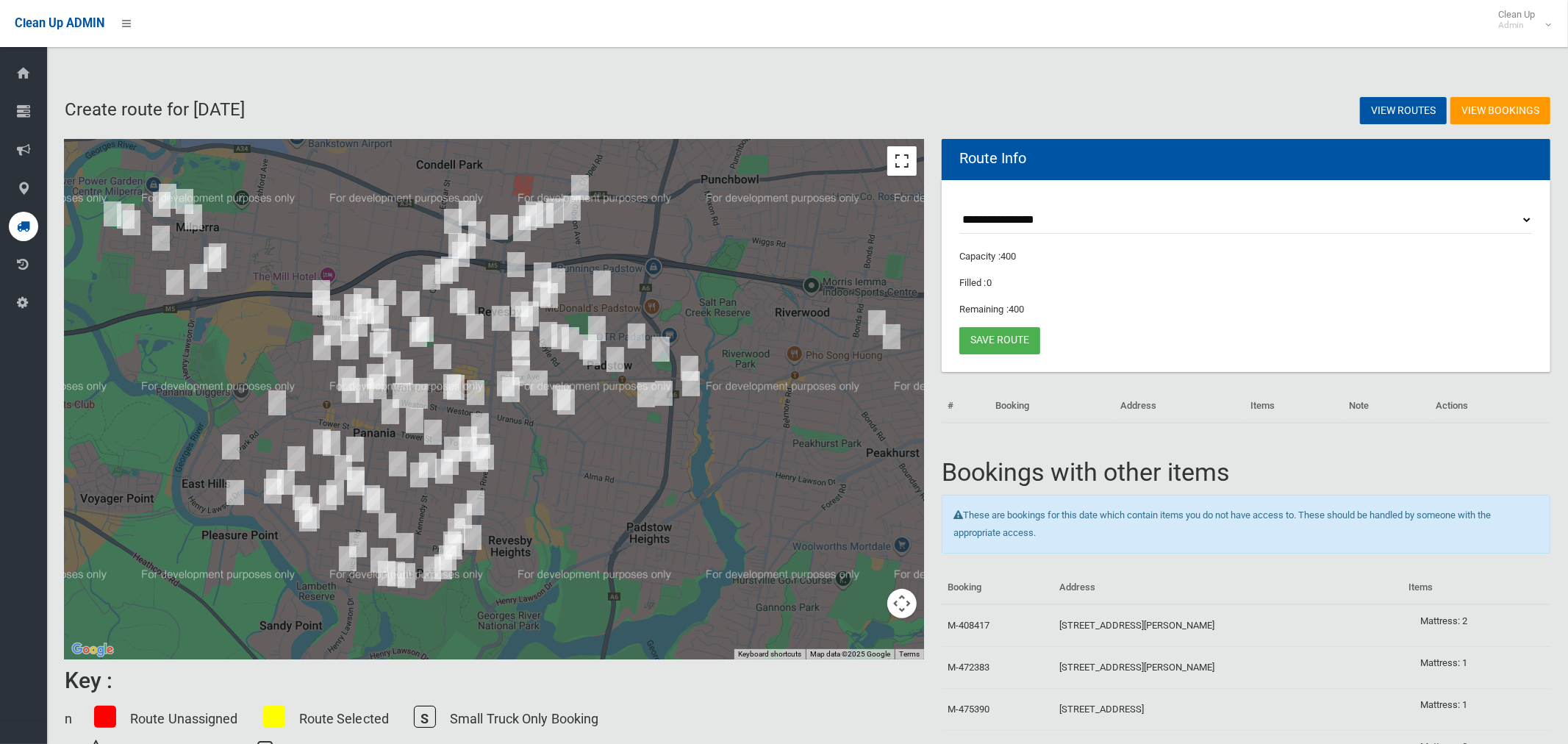
click at [898, 162] on button "Toggle fullscreen view" at bounding box center [902, 161] width 29 height 29
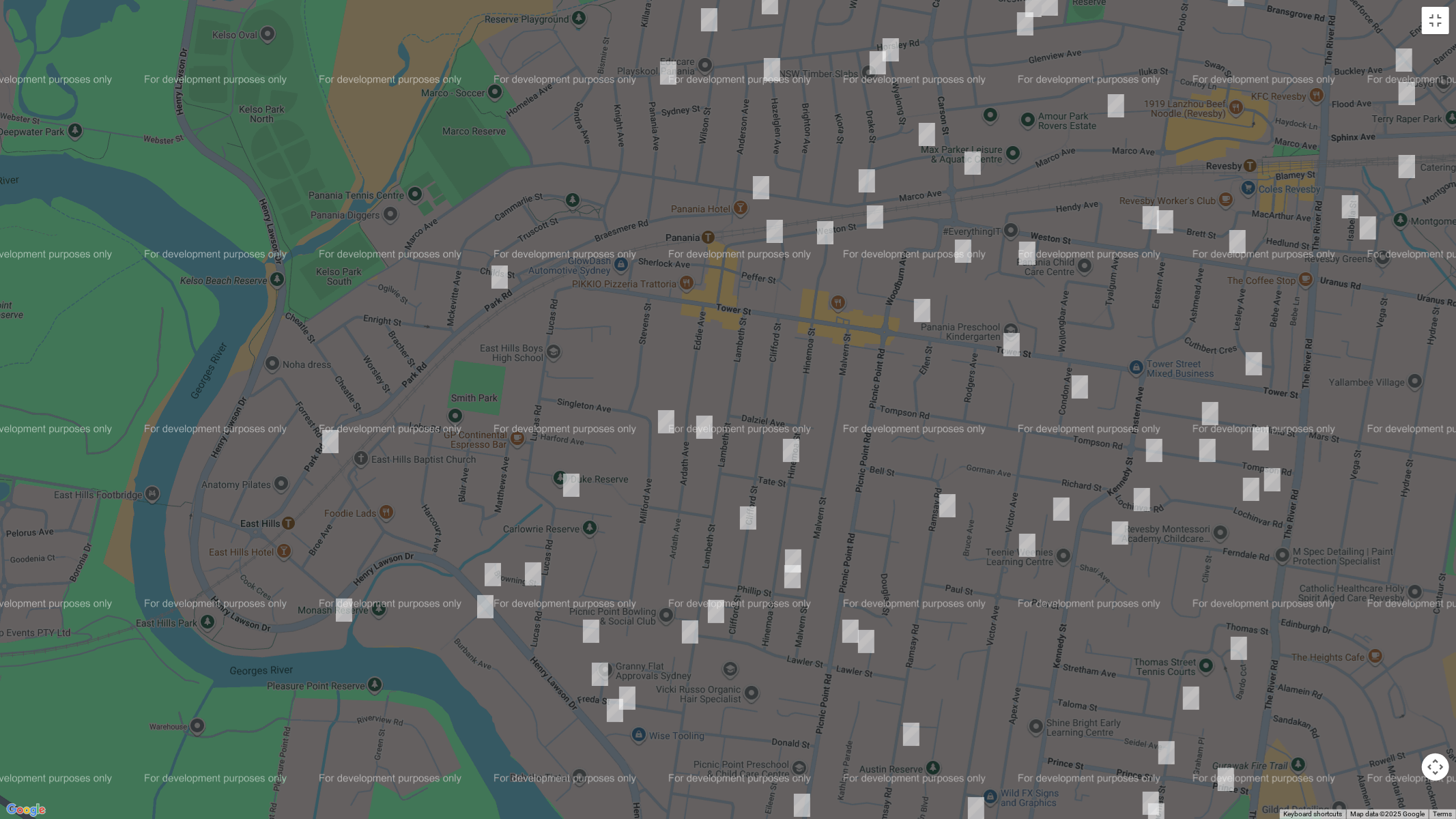
click at [500, 278] on img "2 Park Road, EAST HILLS NSW 2213" at bounding box center [500, 277] width 27 height 34
click at [326, 439] on img "21 Park Road, EAST HILLS NSW 2213" at bounding box center [330, 440] width 27 height 34
click at [345, 612] on img "606 Henry Lawson Drive, EAST HILLS NSW 2213" at bounding box center [344, 610] width 27 height 34
click at [490, 572] on img "695 Henry Lawson Drive, EAST HILLS NSW 2213" at bounding box center [492, 574] width 27 height 34
click at [775, 233] on img "177 Weston Street, PANANIA NSW 2213" at bounding box center [774, 230] width 27 height 34
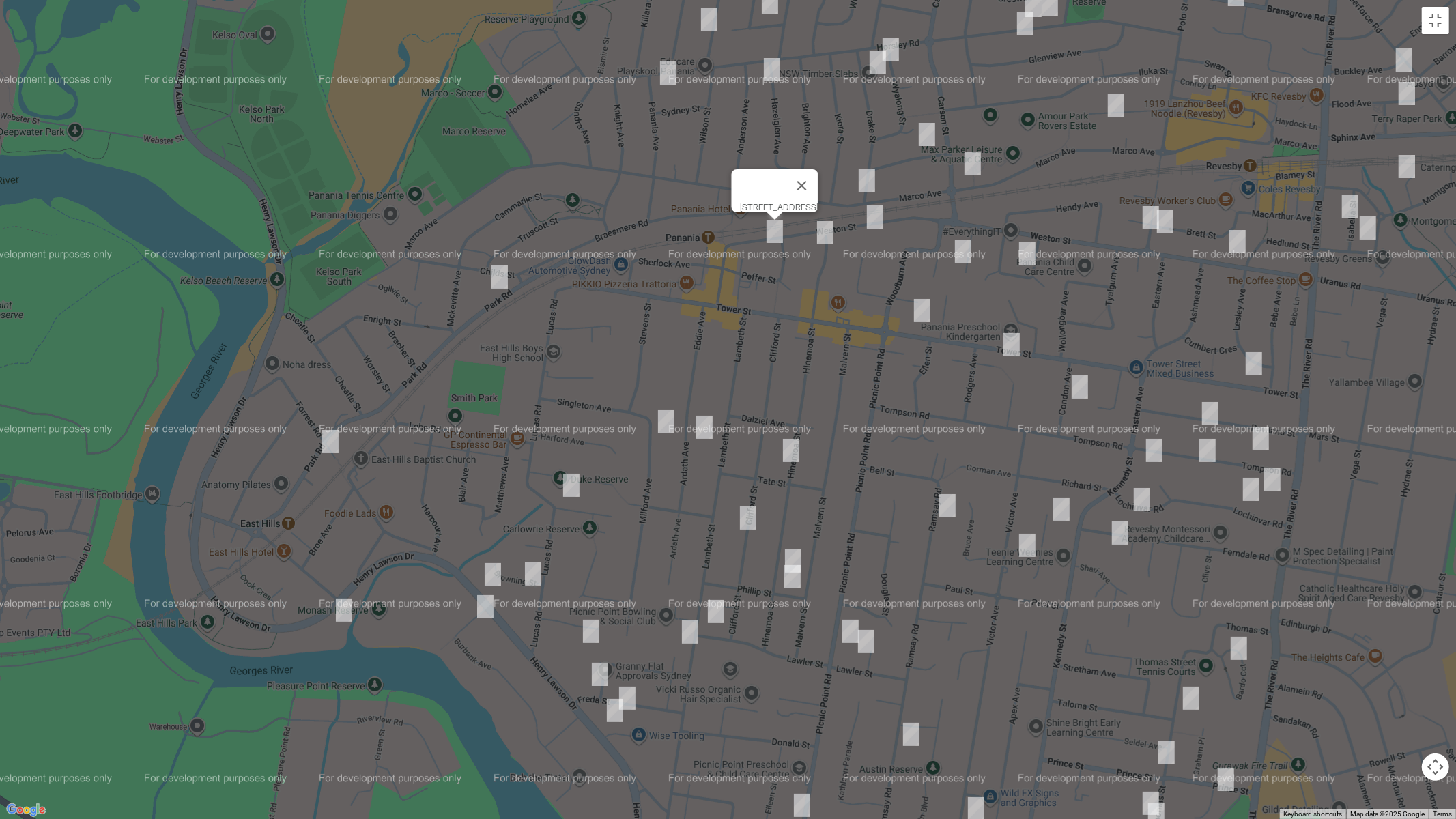
click at [878, 228] on img "159 Weston Street, PANANIA NSW 2213" at bounding box center [875, 217] width 27 height 34
click at [920, 312] on img "122A Tower Street, PANANIA NSW 2213" at bounding box center [922, 309] width 27 height 34
click at [1256, 363] on img "8 Tower Street, REVESBY NSW 2212" at bounding box center [1254, 363] width 27 height 34
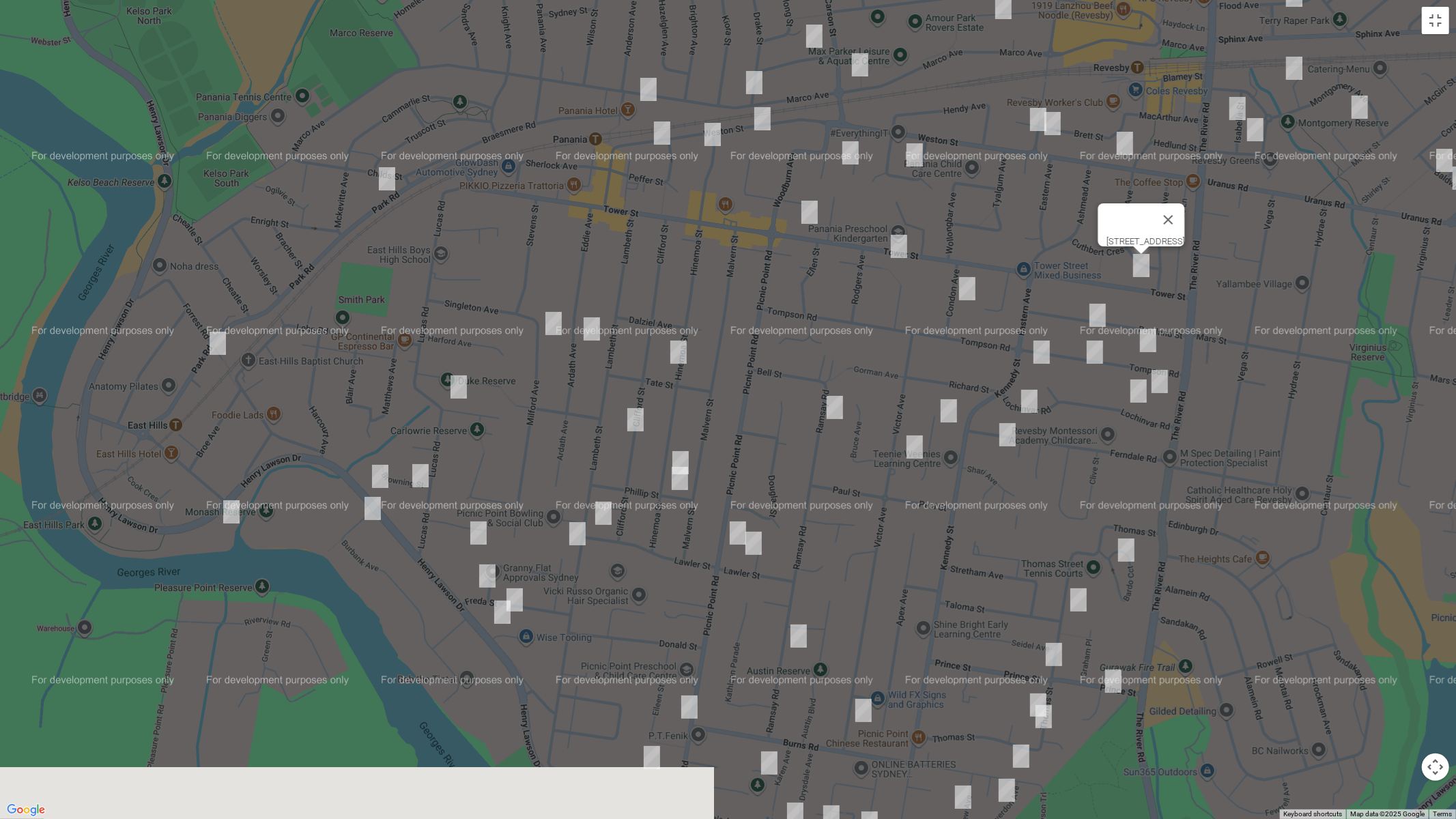
drag, startPoint x: 1070, startPoint y: 621, endPoint x: 932, endPoint y: 506, distance: 179.6
click at [932, 506] on div "[STREET_ADDRESS]" at bounding box center [728, 410] width 1456 height 819
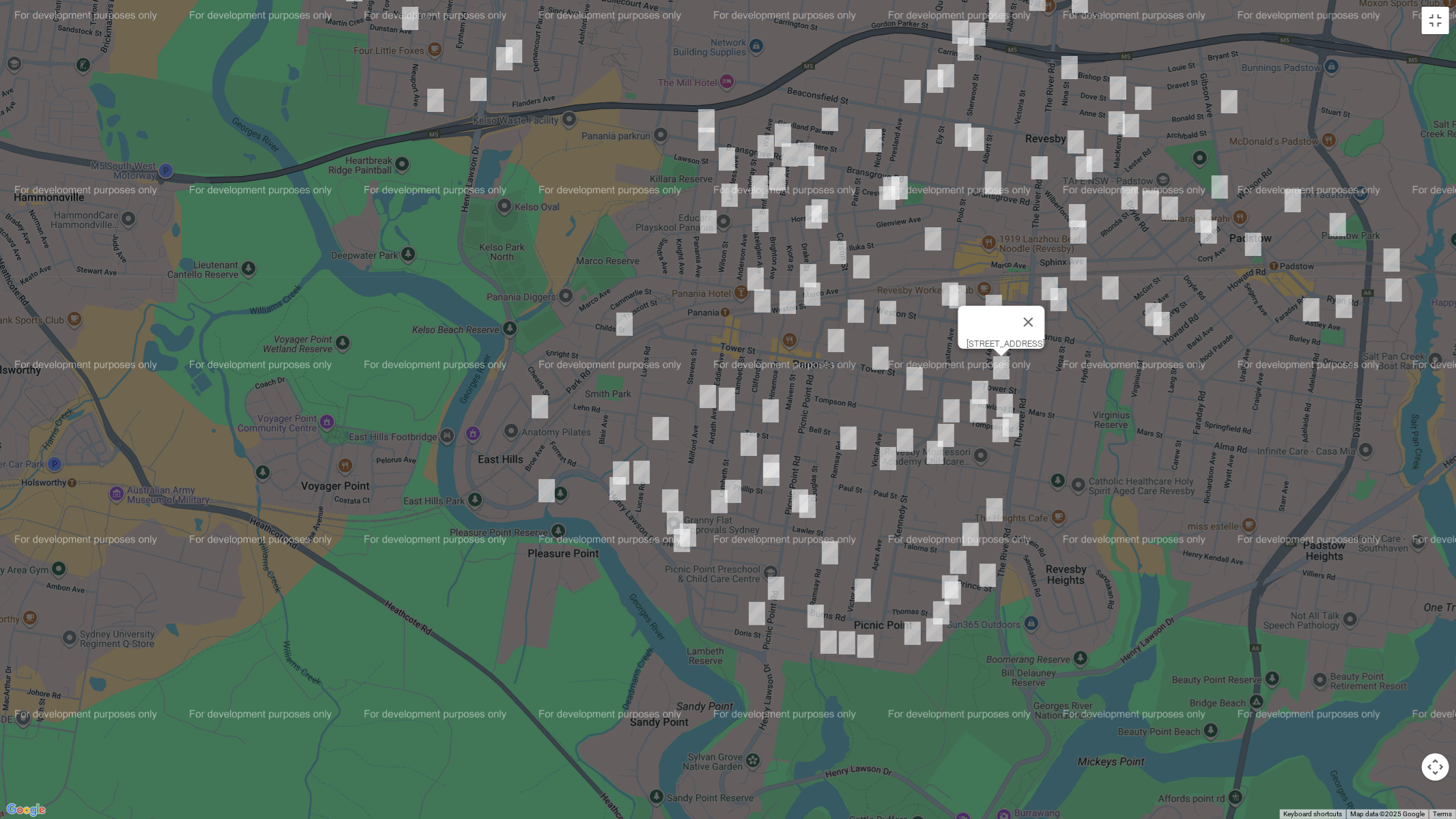
click at [636, 466] on img "4 Browning Street, EAST HILLS NSW 2213" at bounding box center [642, 471] width 27 height 34
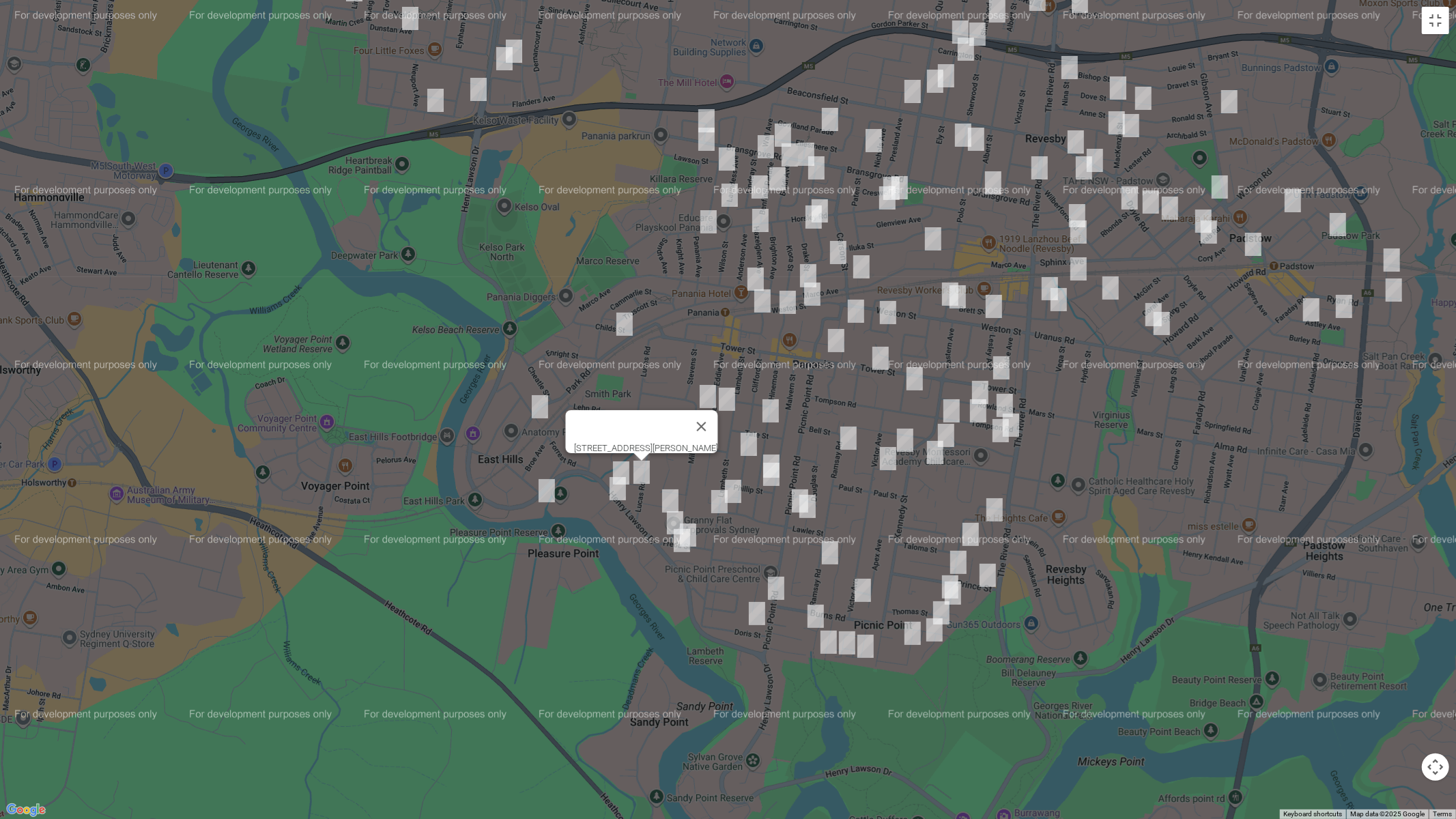
click at [614, 488] on img "4 Burbank Avenue, EAST HILLS NSW 2213" at bounding box center [618, 488] width 27 height 34
click at [670, 492] on img "38A Irene Street, PANANIA NSW 2213" at bounding box center [670, 500] width 27 height 34
click at [665, 517] on img "34 Freda Street, PANANIA NSW 2213" at bounding box center [675, 522] width 27 height 34
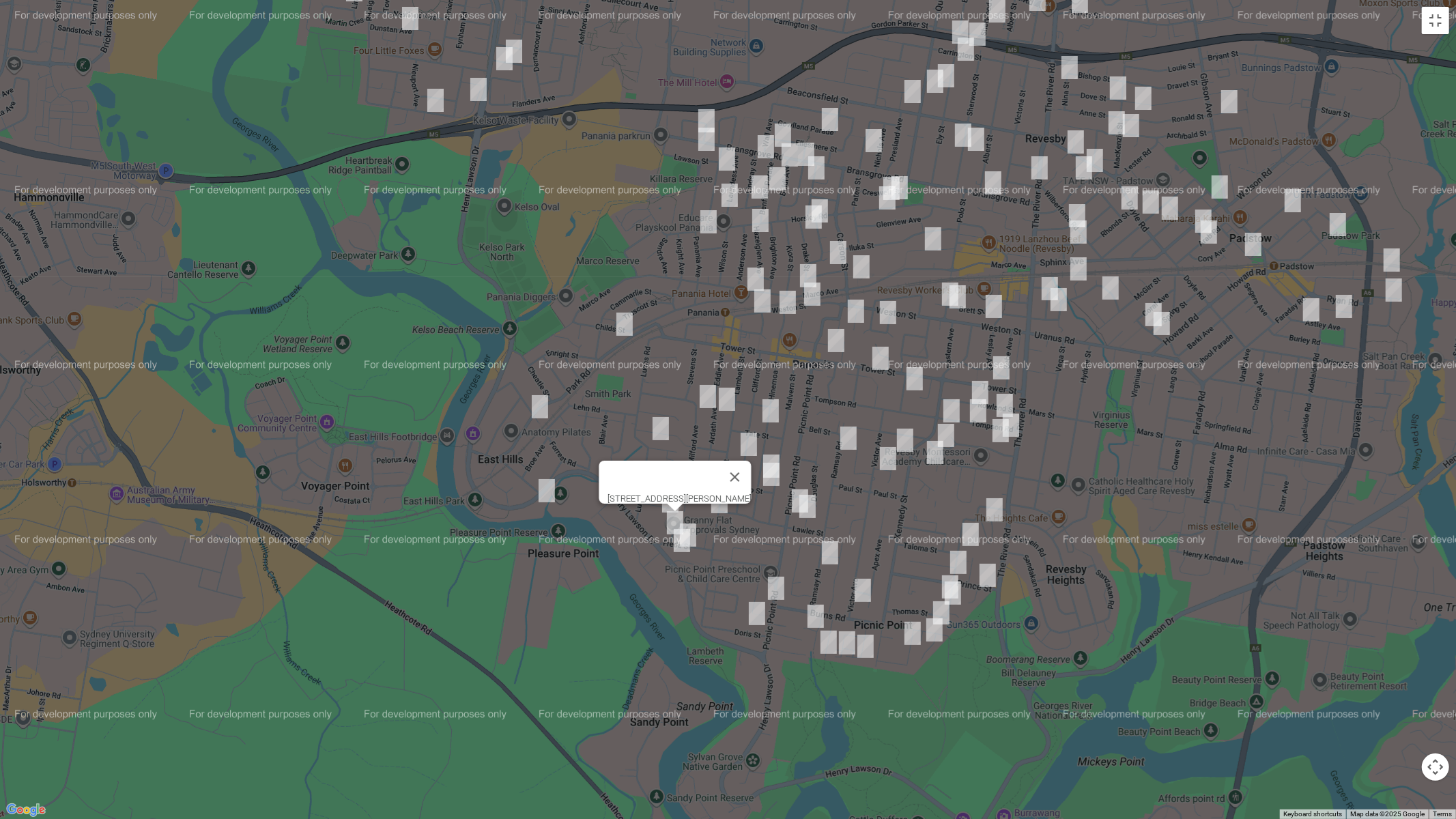
drag, startPoint x: 699, startPoint y: 530, endPoint x: 678, endPoint y: 550, distance: 29.0
click at [699, 530] on img "1/17 Freda Street, PANANIA NSW 2213" at bounding box center [688, 534] width 27 height 34
click at [677, 538] on img "1 Atami Place, PICNIC POINT NSW 2213" at bounding box center [682, 540] width 27 height 34
click at [769, 585] on img "4/146 Picnic Point Road, PICNIC POINT NSW 2213" at bounding box center [776, 588] width 27 height 34
drag, startPoint x: 755, startPoint y: 614, endPoint x: 807, endPoint y: 615, distance: 52.0
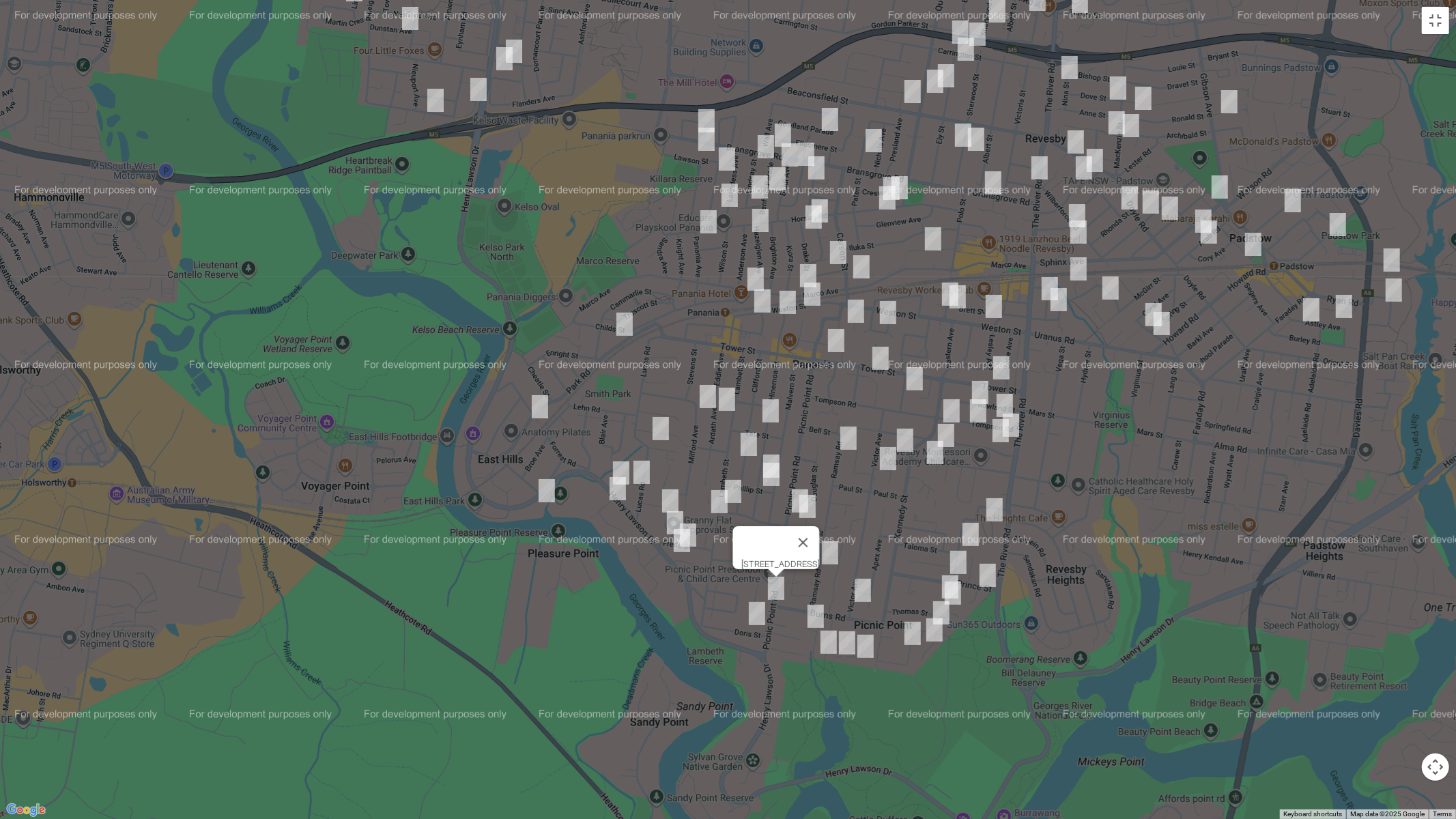
click at [756, 613] on img "14 Doris Street, PICNIC POINT NSW 2213" at bounding box center [757, 612] width 27 height 34
click at [813, 610] on img "3 Joyce Avenue, PICNIC POINT NSW 2213" at bounding box center [815, 615] width 27 height 34
click at [822, 639] on img "26 Drysdale Avenue, PICNIC POINT NSW 2213" at bounding box center [828, 642] width 27 height 34
click at [842, 649] on img "52 Eucalyptus Court, PICNIC POINT NSW 2213" at bounding box center [847, 642] width 27 height 34
click at [863, 650] on img "29 Valmay Avenue, PICNIC POINT NSW 2213" at bounding box center [865, 645] width 27 height 34
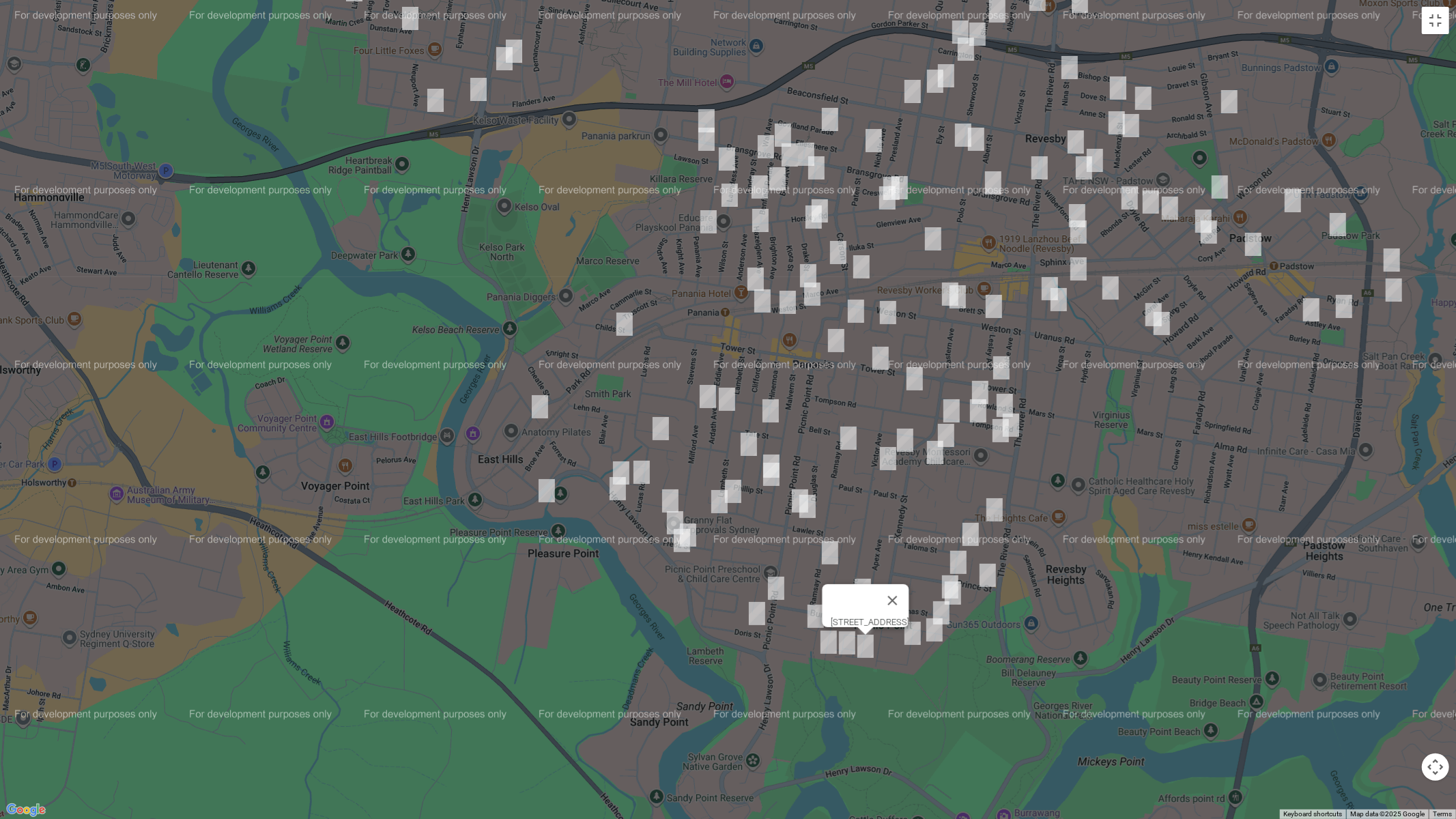
click at [788, 498] on img "101 Picnic Point Road, PANANIA NSW 2213" at bounding box center [800, 500] width 27 height 34
click at [811, 507] on img "20 Lawler Street, PANANIA NSW 2213" at bounding box center [807, 506] width 27 height 34
click at [826, 547] on img "81 Ramsay Road, PICNIC POINT NSW 2213" at bounding box center [830, 552] width 27 height 34
click at [861, 585] on img "89 Victor Avenue, PICNIC POINT NSW 2213" at bounding box center [863, 590] width 27 height 34
click at [738, 482] on img "46 Lawler Street, PANANIA NSW 2213" at bounding box center [733, 490] width 27 height 34
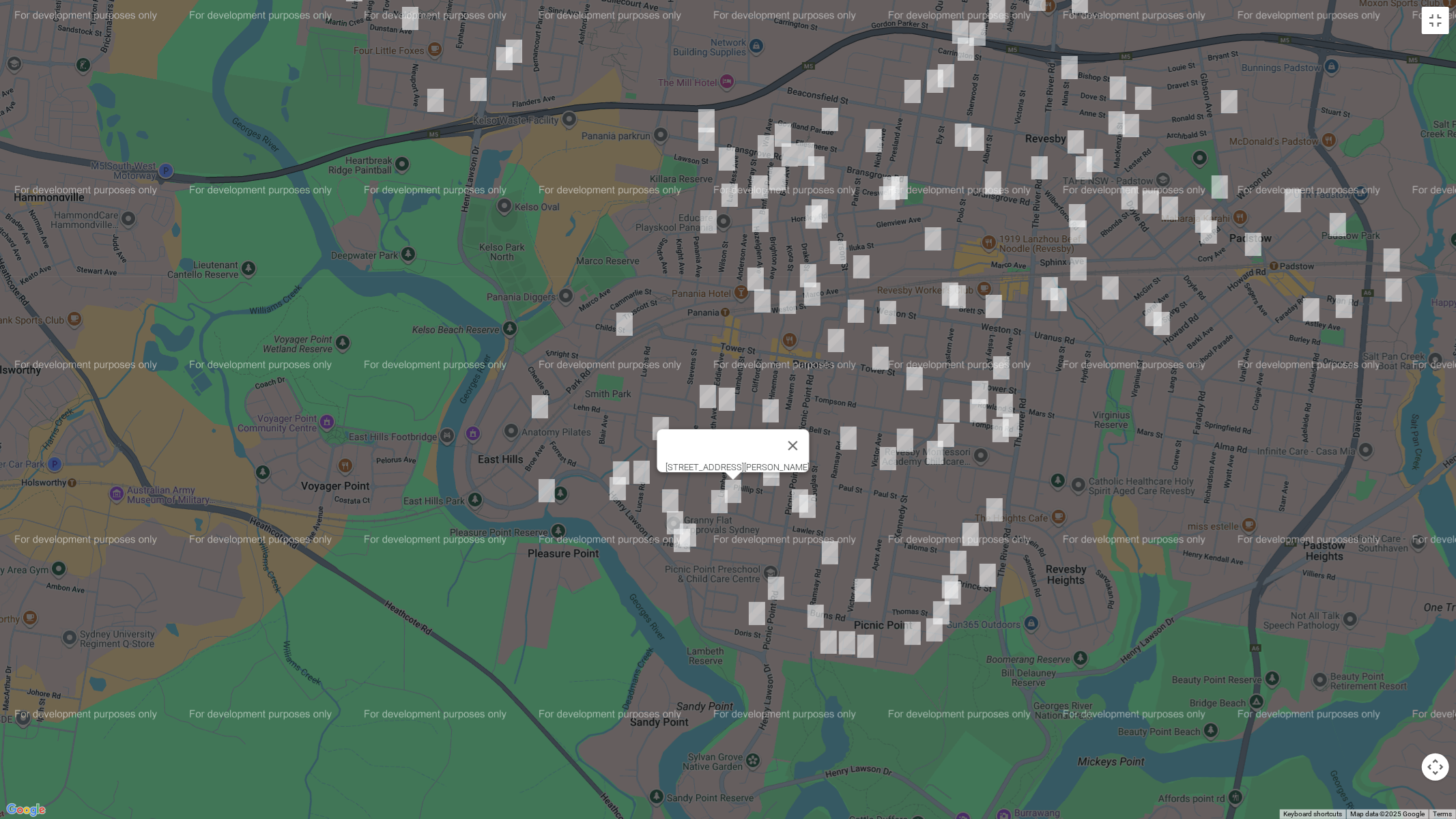
click at [717, 505] on img "134 Lambeth Street, PANANIA NSW 2213" at bounding box center [719, 500] width 27 height 34
click at [658, 418] on img "4 Blanc Avenue, EAST HILLS NSW 2213" at bounding box center [661, 428] width 27 height 34
click at [749, 443] on img "72a Clifford Street, PANANIA NSW 2213" at bounding box center [749, 443] width 27 height 34
click at [745, 440] on img "72a Clifford Street, PANANIA NSW 2213" at bounding box center [749, 443] width 27 height 34
click at [776, 450] on img "125 Hinemoa Street, PANANIA NSW 2213" at bounding box center [771, 465] width 27 height 34
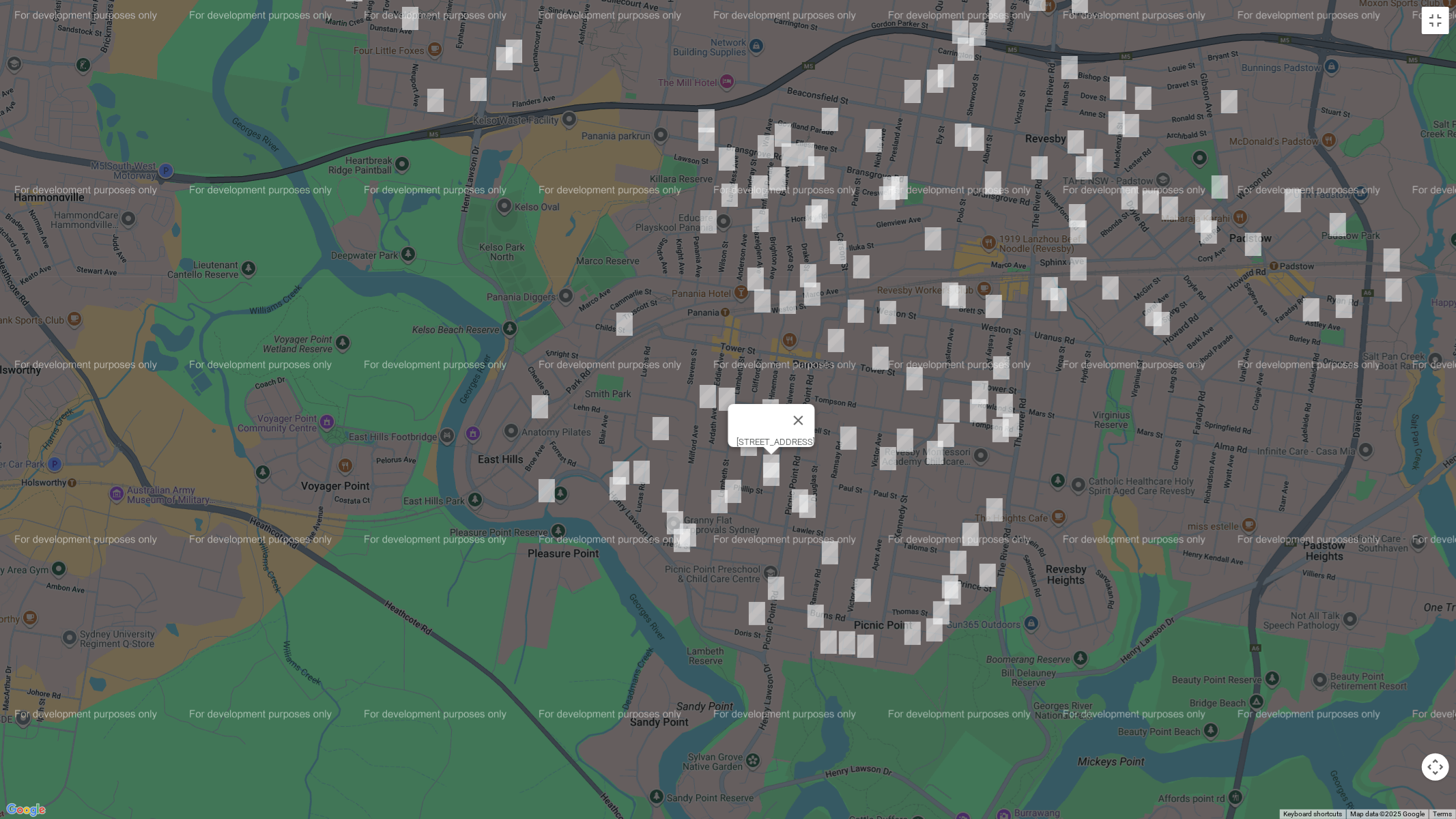
click at [771, 475] on img "22 Phillip Street, PANANIA NSW 2213" at bounding box center [771, 473] width 27 height 34
click at [988, 509] on img "21 Bardo Circuit, REVESBY HEIGHTS NSW 2212" at bounding box center [995, 509] width 27 height 34
click at [966, 534] on img "86 Thomas Street, PICNIC POINT NSW 2213" at bounding box center [970, 533] width 27 height 34
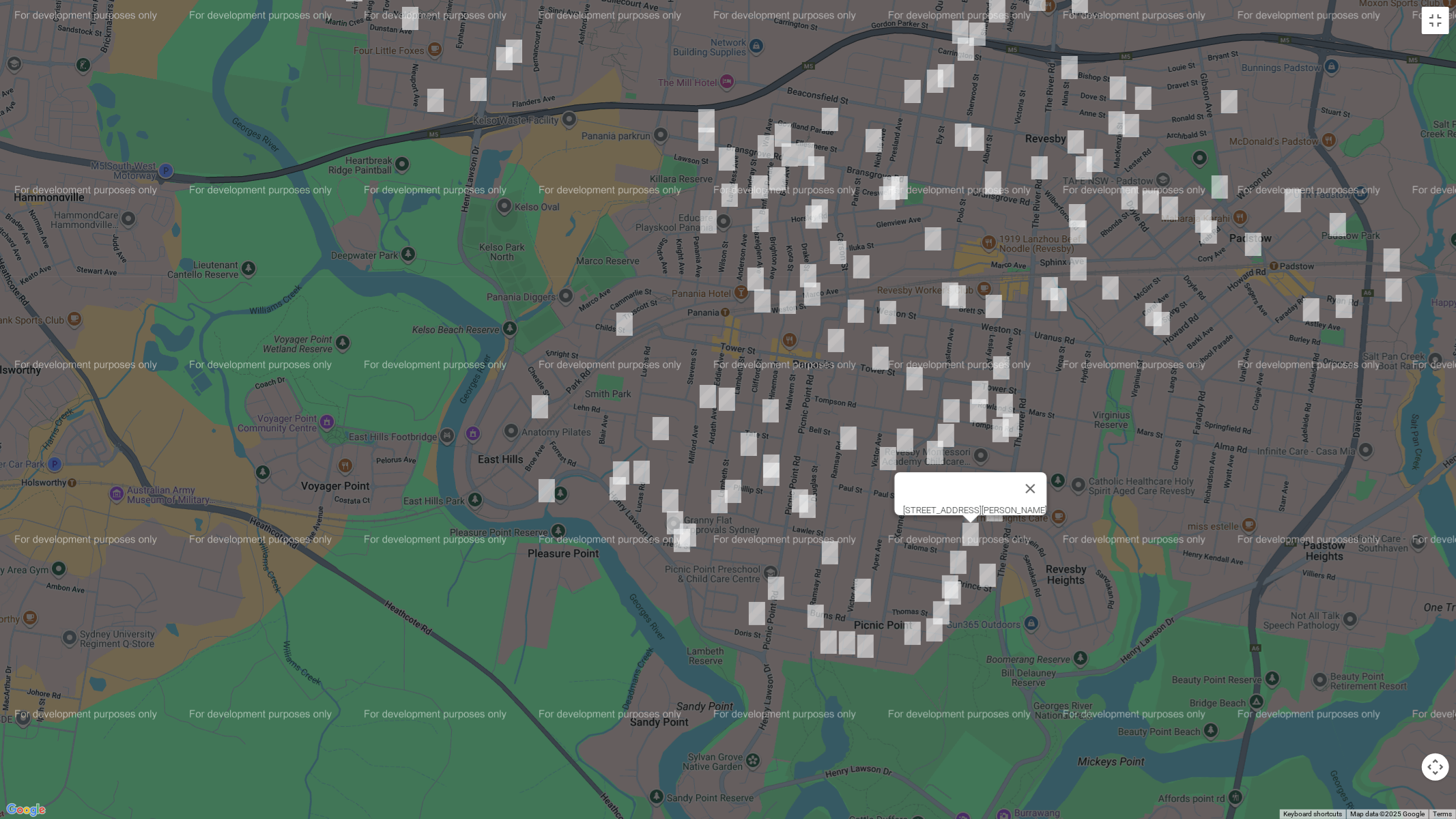
click at [957, 558] on img "37 Prince Street, PICNIC POINT NSW 2213" at bounding box center [958, 561] width 27 height 34
click at [942, 571] on img "43 Thomas Street, PICNIC POINT NSW 2213" at bounding box center [950, 586] width 27 height 34
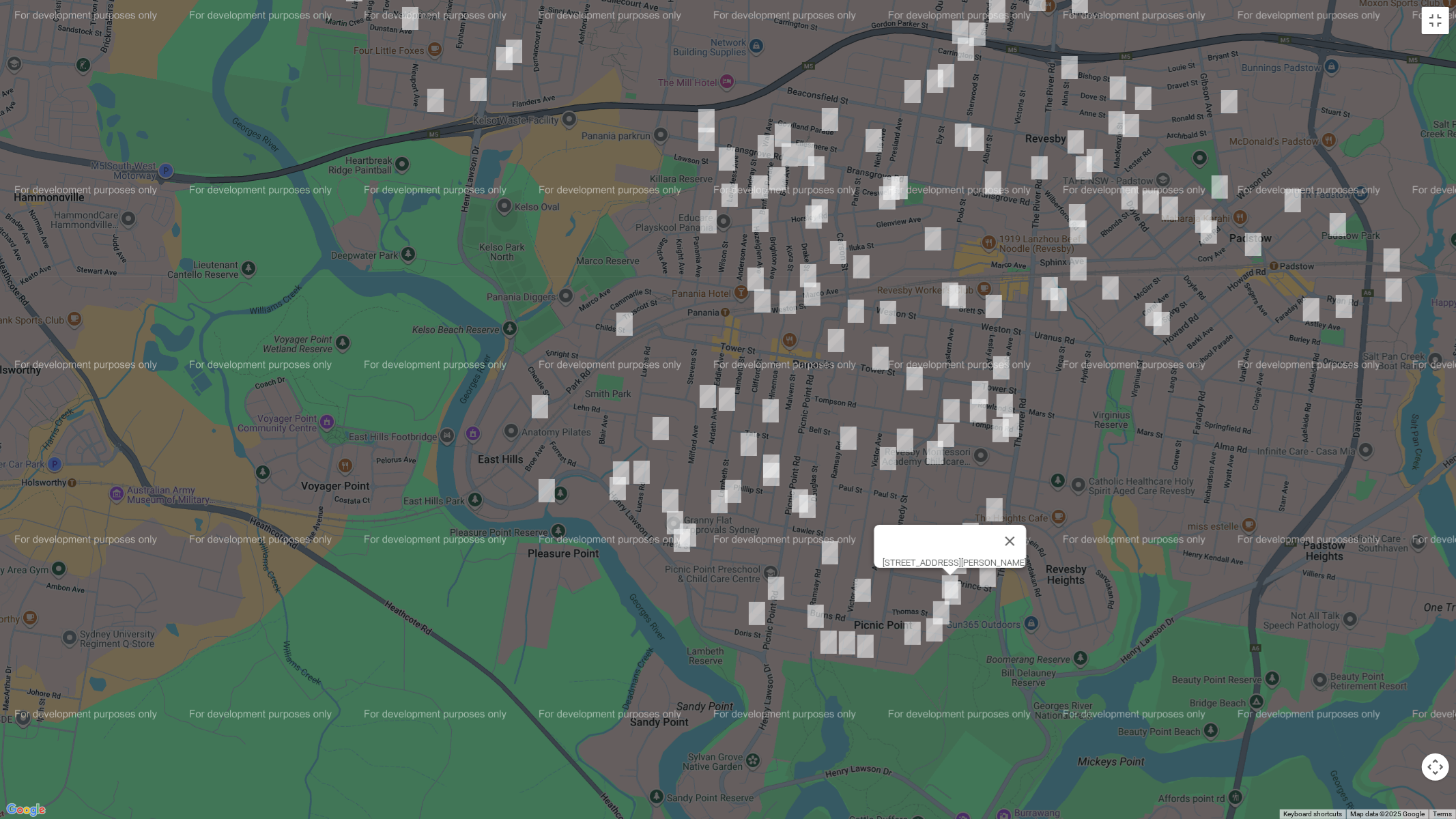
click at [956, 599] on img "39 Thomas Street, PICNIC POINT NSW 2213" at bounding box center [953, 592] width 27 height 34
click at [937, 602] on img "14 Burns Road, PICNIC POINT NSW 2213" at bounding box center [941, 612] width 27 height 34
click at [931, 632] on img "6 Claverdon Avenue, PICNIC POINT NSW 2213" at bounding box center [935, 629] width 27 height 34
drag, startPoint x: 907, startPoint y: 629, endPoint x: 915, endPoint y: 621, distance: 11.3
click at [906, 629] on img "8A Parkview Avenue, PICNIC POINT NSW 2213" at bounding box center [913, 632] width 27 height 34
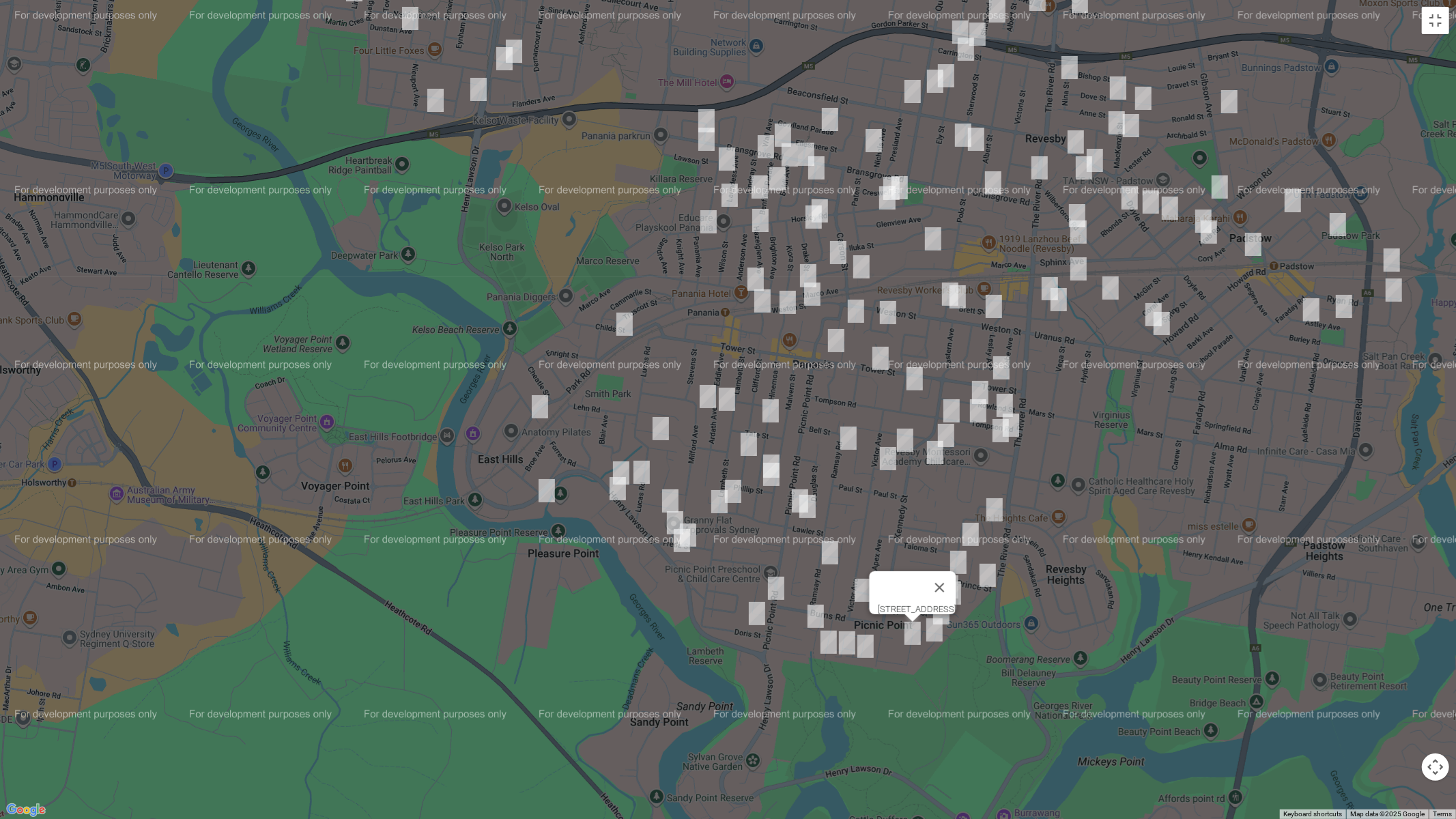
click at [956, 582] on button "Close" at bounding box center [939, 588] width 33 height 33
click at [989, 578] on img "56 Prince Street, PICNIC POINT NSW 2213" at bounding box center [987, 574] width 27 height 34
click at [848, 435] on img "15 Ramsay Road, PANANIA NSW 2213" at bounding box center [848, 438] width 27 height 34
drag, startPoint x: 904, startPoint y: 442, endPoint x: 895, endPoint y: 449, distance: 11.4
click at [903, 441] on img "29 Garnsey Avenue, PANANIA NSW 2213" at bounding box center [905, 440] width 27 height 34
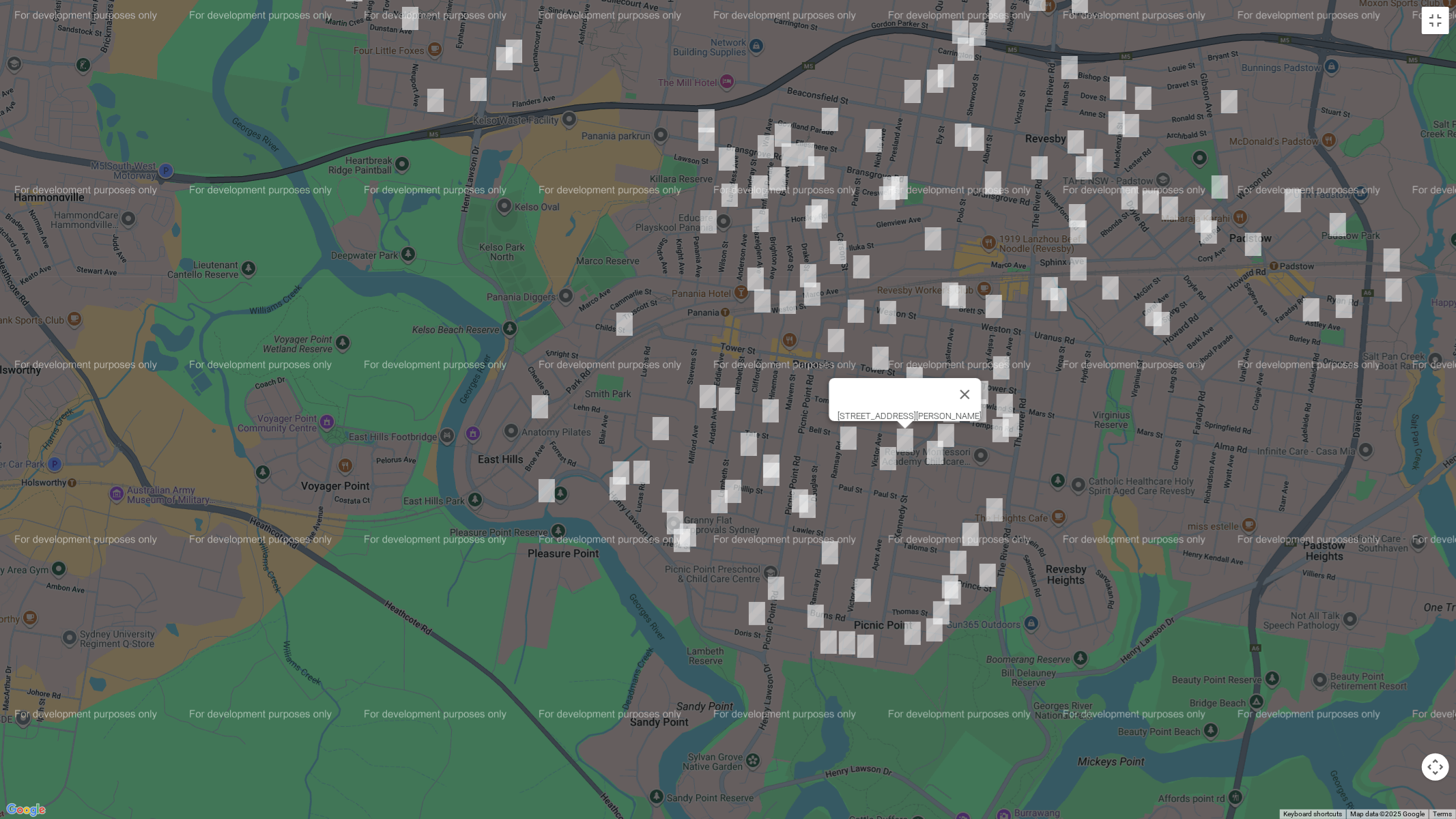
click at [887, 456] on img "2 Parkhurst Avenue, PANANIA NSW 2213" at bounding box center [888, 458] width 27 height 34
click at [930, 452] on img "41A Ferndale Road, REVESBY NSW 2212" at bounding box center [935, 451] width 27 height 34
drag, startPoint x: 1006, startPoint y: 401, endPoint x: 1001, endPoint y: 408, distance: 8.6
click at [978, 401] on button "Close" at bounding box center [962, 407] width 33 height 33
click at [1003, 400] on img "18 Tompson Road, REVESBY NSW 2212" at bounding box center [1005, 405] width 27 height 34
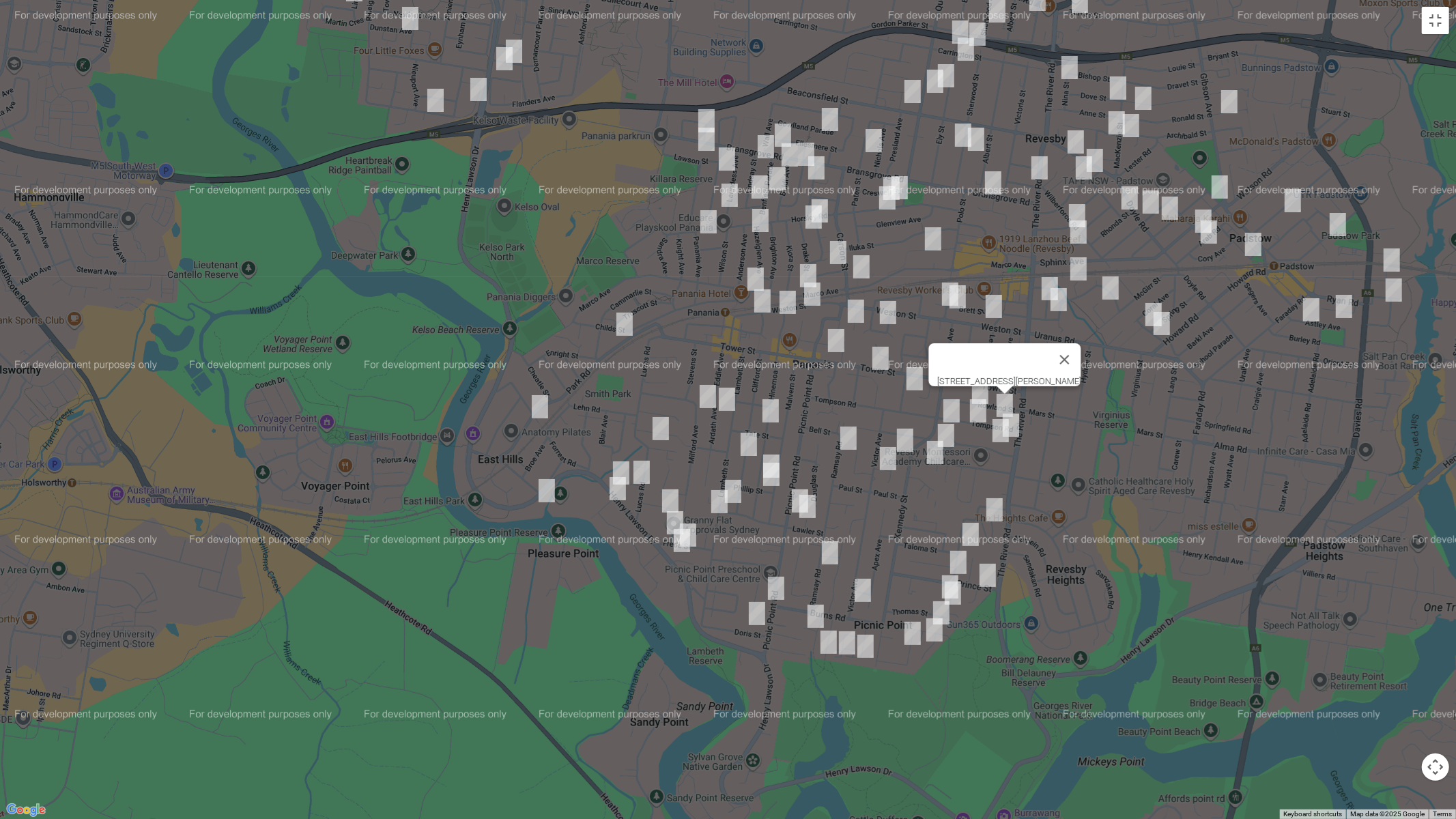
click at [1016, 421] on img "11 Tompson Road, REVESBY NSW 2212" at bounding box center [1011, 424] width 27 height 34
click at [998, 432] on img "1/10 Lochinvar Road, REVESBY NSW 2212" at bounding box center [1000, 430] width 27 height 34
click at [1044, 377] on button "Close" at bounding box center [1027, 385] width 33 height 33
click at [975, 385] on img "31 Rowland Street, REVESBY NSW 2212" at bounding box center [980, 391] width 27 height 34
drag, startPoint x: 948, startPoint y: 410, endPoint x: 972, endPoint y: 415, distance: 24.5
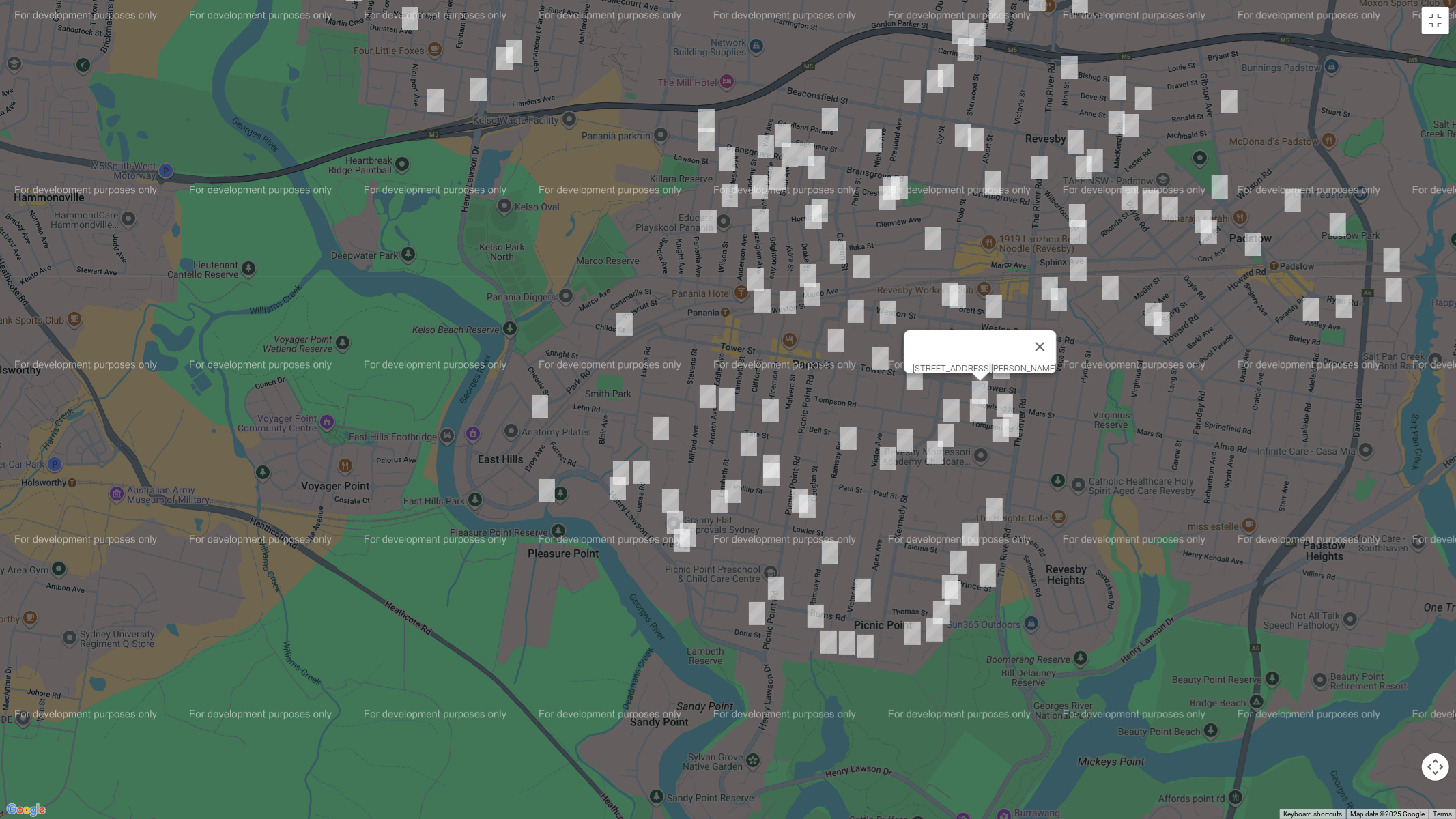
click at [948, 410] on img "49 Tompson Road, REVESBY NSW 2212" at bounding box center [951, 410] width 27 height 34
click at [976, 413] on img "29 Tompson Road, REVESBY NSW 2212" at bounding box center [978, 410] width 27 height 34
click at [947, 430] on img "47A Lochinvar Road, REVESBY NSW 2212" at bounding box center [945, 435] width 27 height 34
click at [665, 426] on img "4 Blanc Avenue, EAST HILLS NSW 2213" at bounding box center [661, 428] width 27 height 34
click at [661, 430] on img "4 Blanc Avenue, EAST HILLS NSW 2213" at bounding box center [661, 428] width 27 height 34
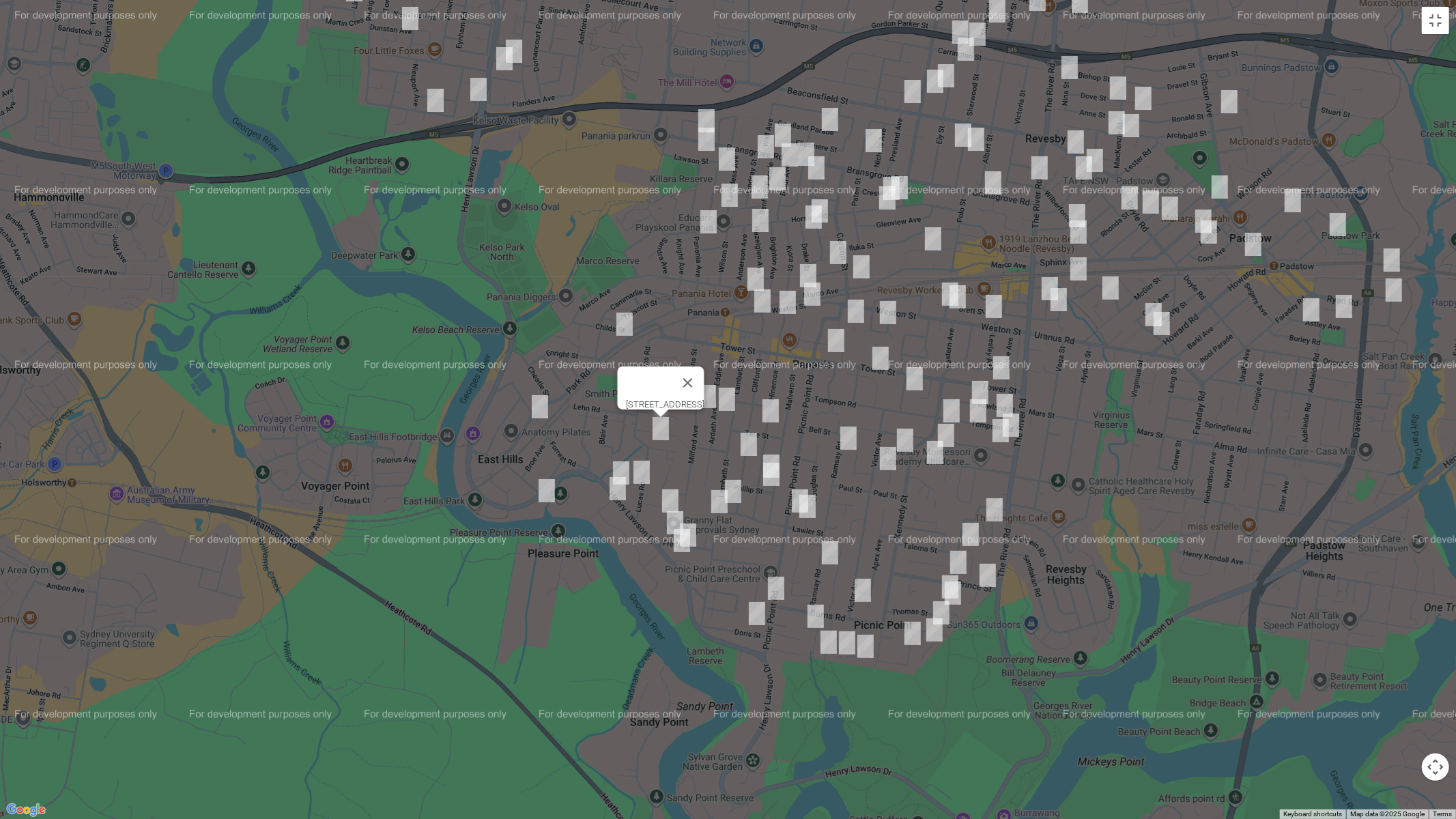
click at [817, 296] on img "159 Weston Street, PANANIA NSW 2213" at bounding box center [812, 293] width 27 height 34
click at [760, 303] on img "177 Weston Street, PANANIA NSW 2213" at bounding box center [763, 300] width 27 height 34
click at [833, 345] on img "122A Tower Street, PANANIA NSW 2213" at bounding box center [836, 339] width 27 height 34
click at [1440, 29] on button "Toggle fullscreen view" at bounding box center [1435, 20] width 27 height 27
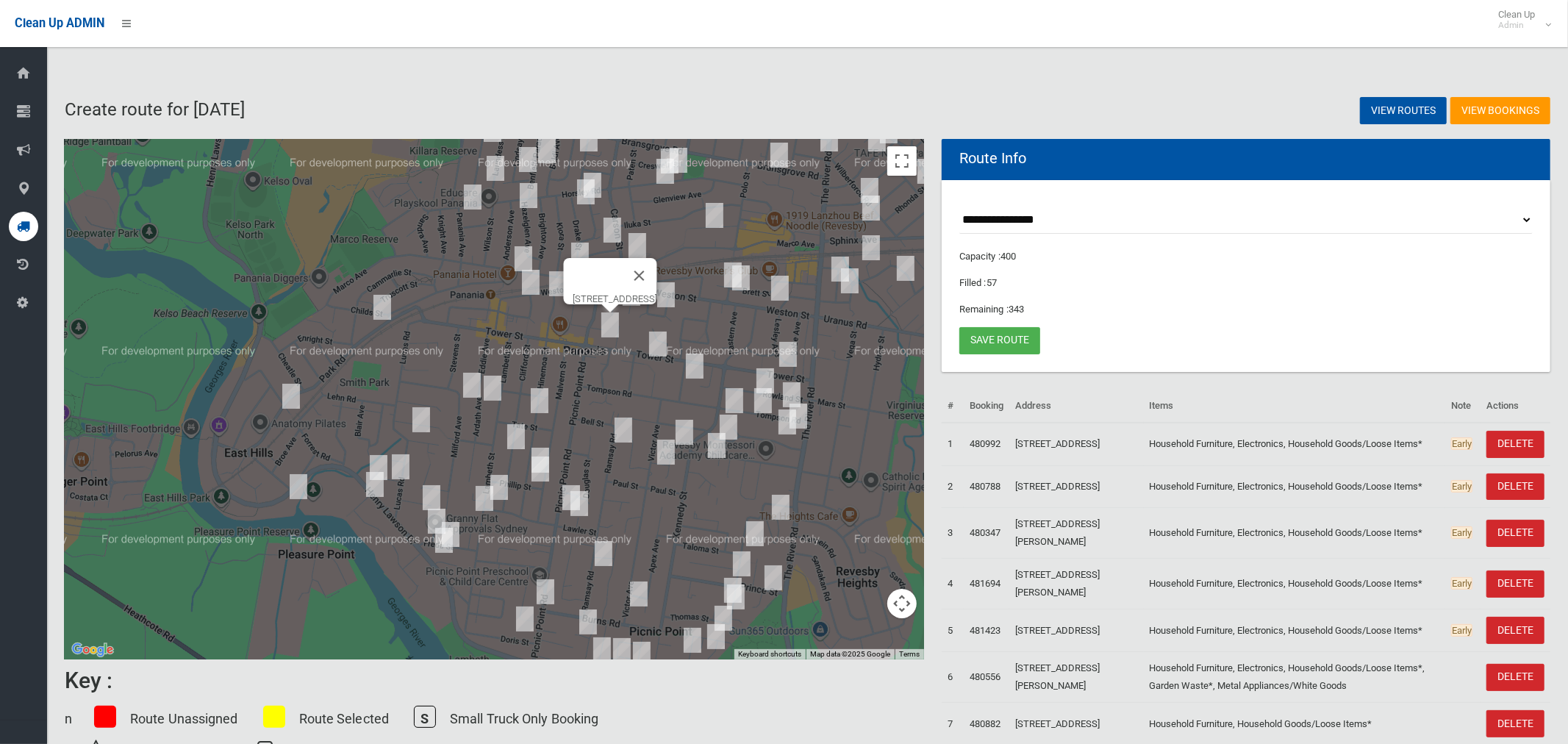
click at [466, 388] on img "13 Milford Avenue, PANANIA NSW 2213" at bounding box center [471, 384] width 29 height 36
click at [501, 393] on img "53 Ardath Avenue, PANANIA NSW 2213" at bounding box center [492, 387] width 29 height 36
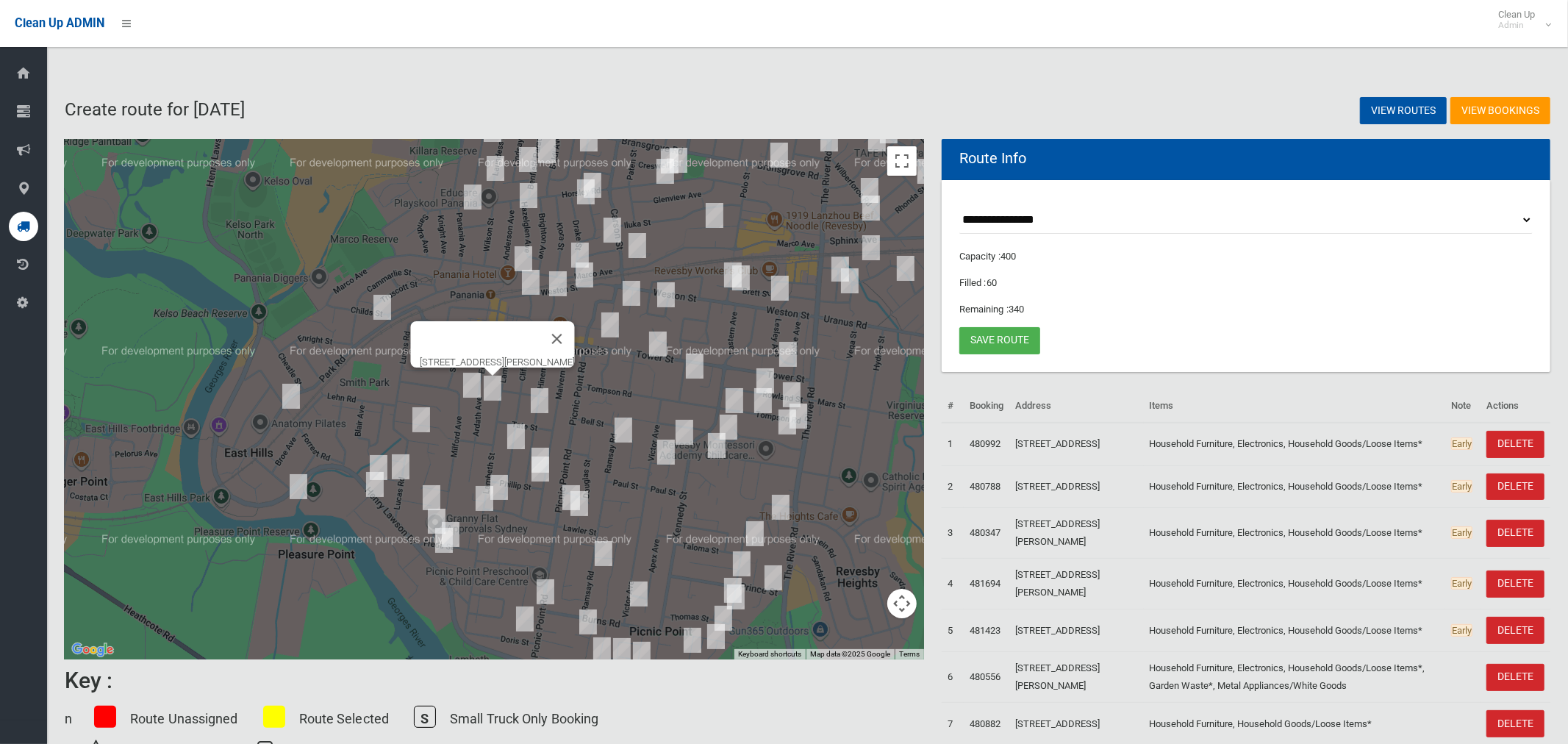
drag, startPoint x: 732, startPoint y: 339, endPoint x: 659, endPoint y: 348, distance: 73.6
click at [733, 339] on div "[STREET_ADDRESS][PERSON_NAME]" at bounding box center [494, 399] width 859 height 521
click at [609, 324] on img "122A Tower Street, PANANIA NSW 2213" at bounding box center [610, 324] width 29 height 36
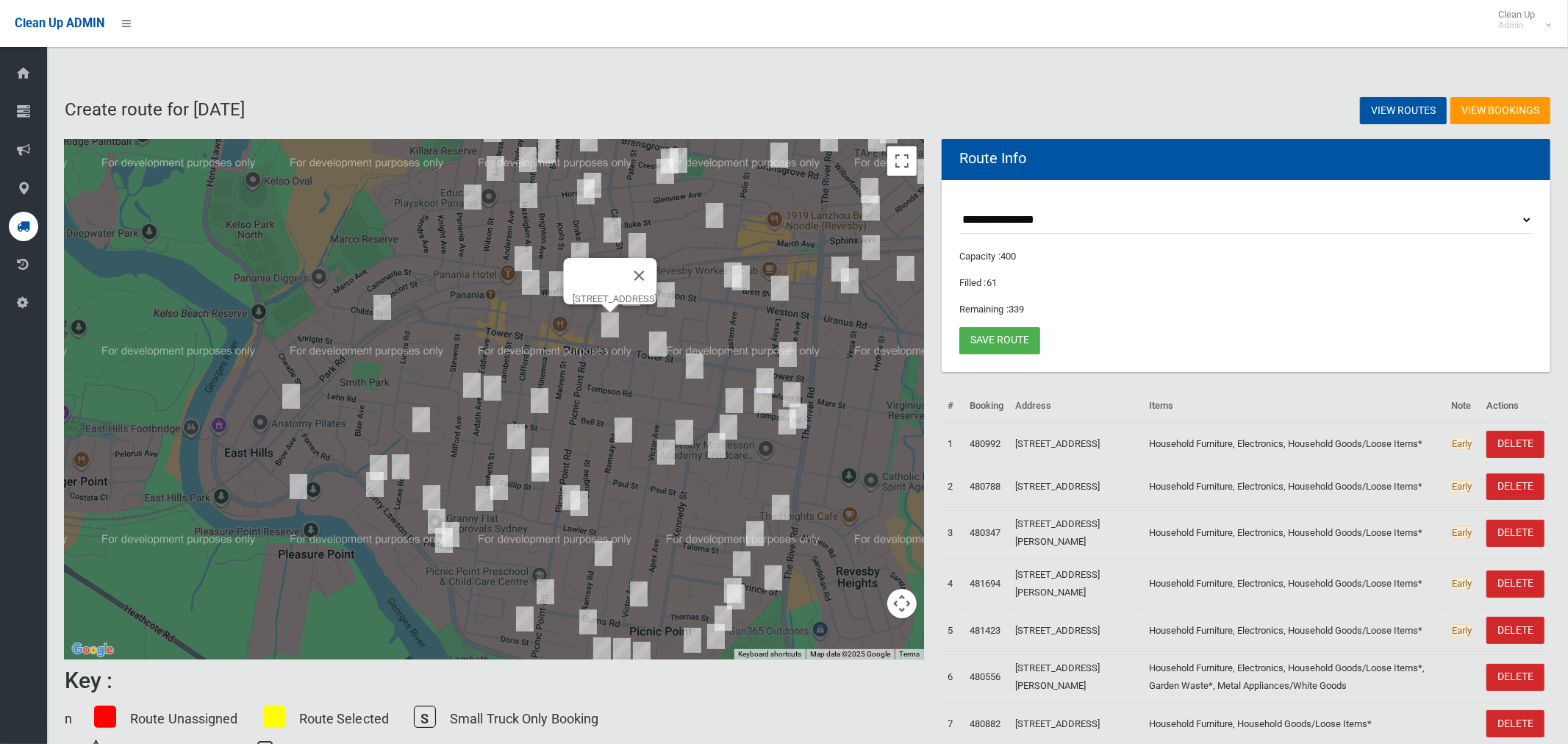
click at [609, 324] on img "122A Tower Street, PANANIA NSW 2213" at bounding box center [610, 324] width 29 height 36
drag, startPoint x: 695, startPoint y: 268, endPoint x: 683, endPoint y: 272, distance: 12.6
click at [657, 269] on button "Close" at bounding box center [639, 275] width 35 height 35
click at [586, 277] on img "159 Weston Street, PANANIA NSW 2213" at bounding box center [584, 274] width 29 height 36
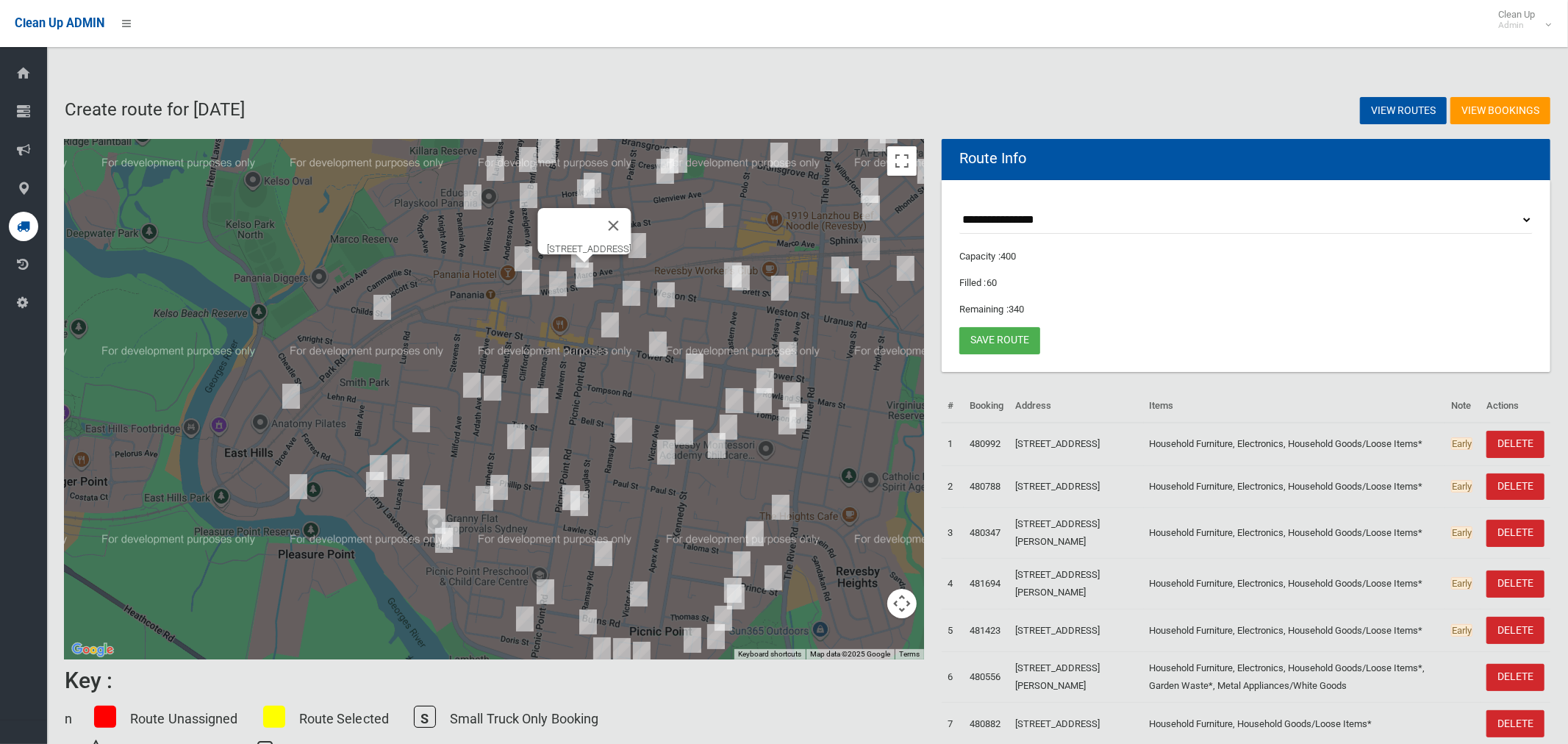
click at [527, 284] on img "177 Weston Street, PANANIA NSW 2213" at bounding box center [530, 281] width 29 height 36
click at [991, 339] on link "Save route" at bounding box center [1000, 341] width 80 height 27
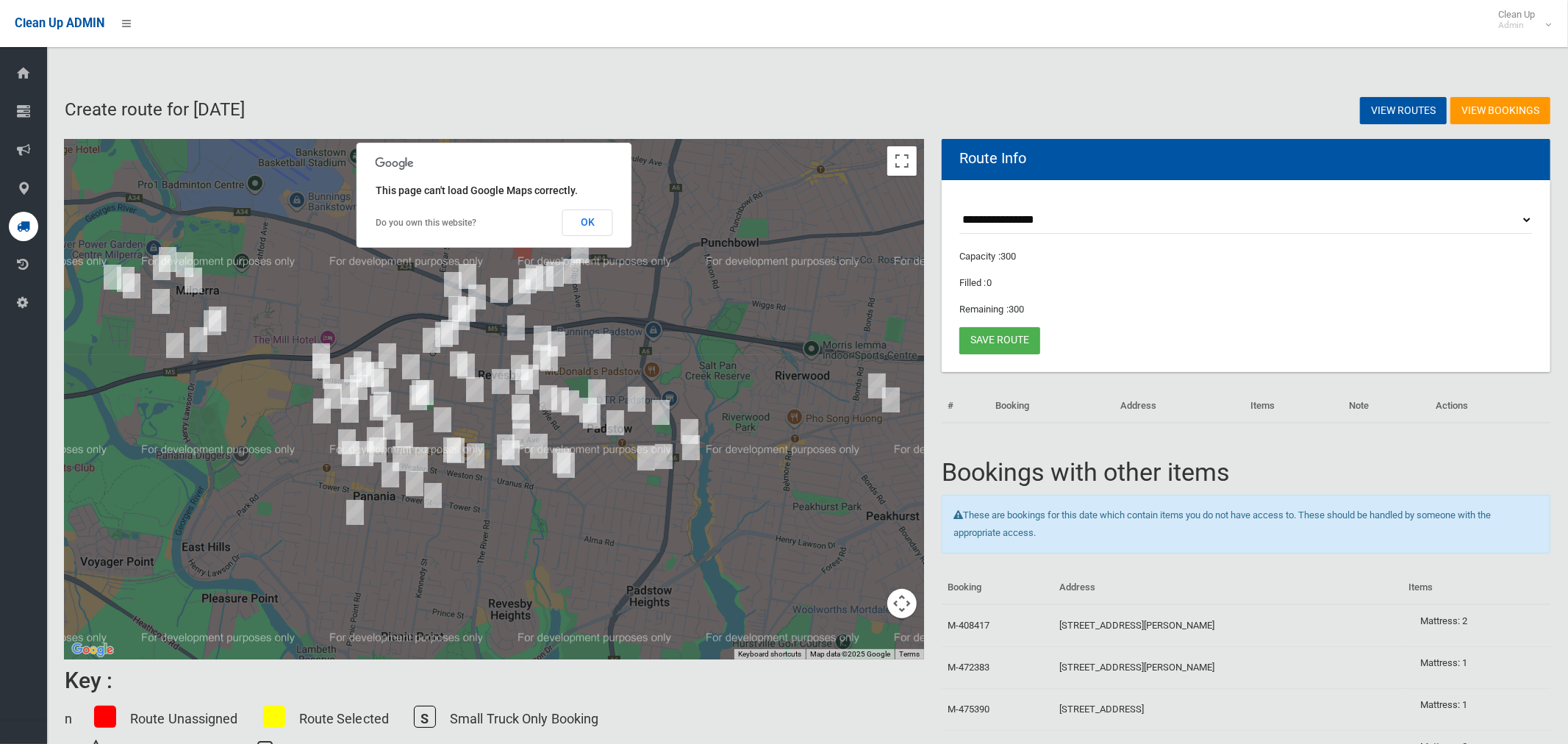
click at [1016, 218] on select "**********" at bounding box center [1246, 221] width 573 height 27
select select "*****"
click at [959, 207] on select "**********" at bounding box center [1246, 221] width 573 height 27
click at [590, 224] on button "OK" at bounding box center [588, 223] width 51 height 26
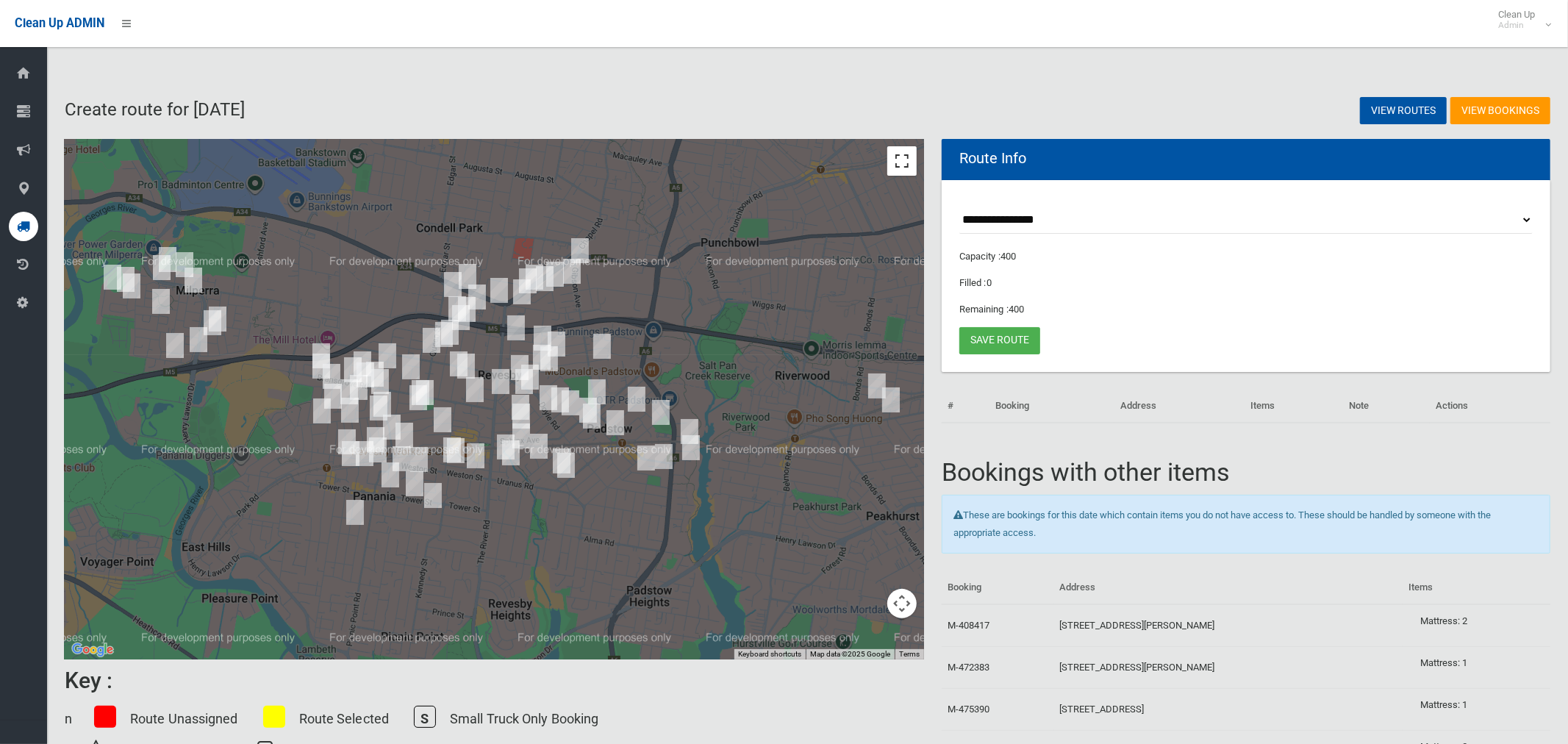
click at [897, 167] on button "Toggle fullscreen view" at bounding box center [902, 161] width 29 height 29
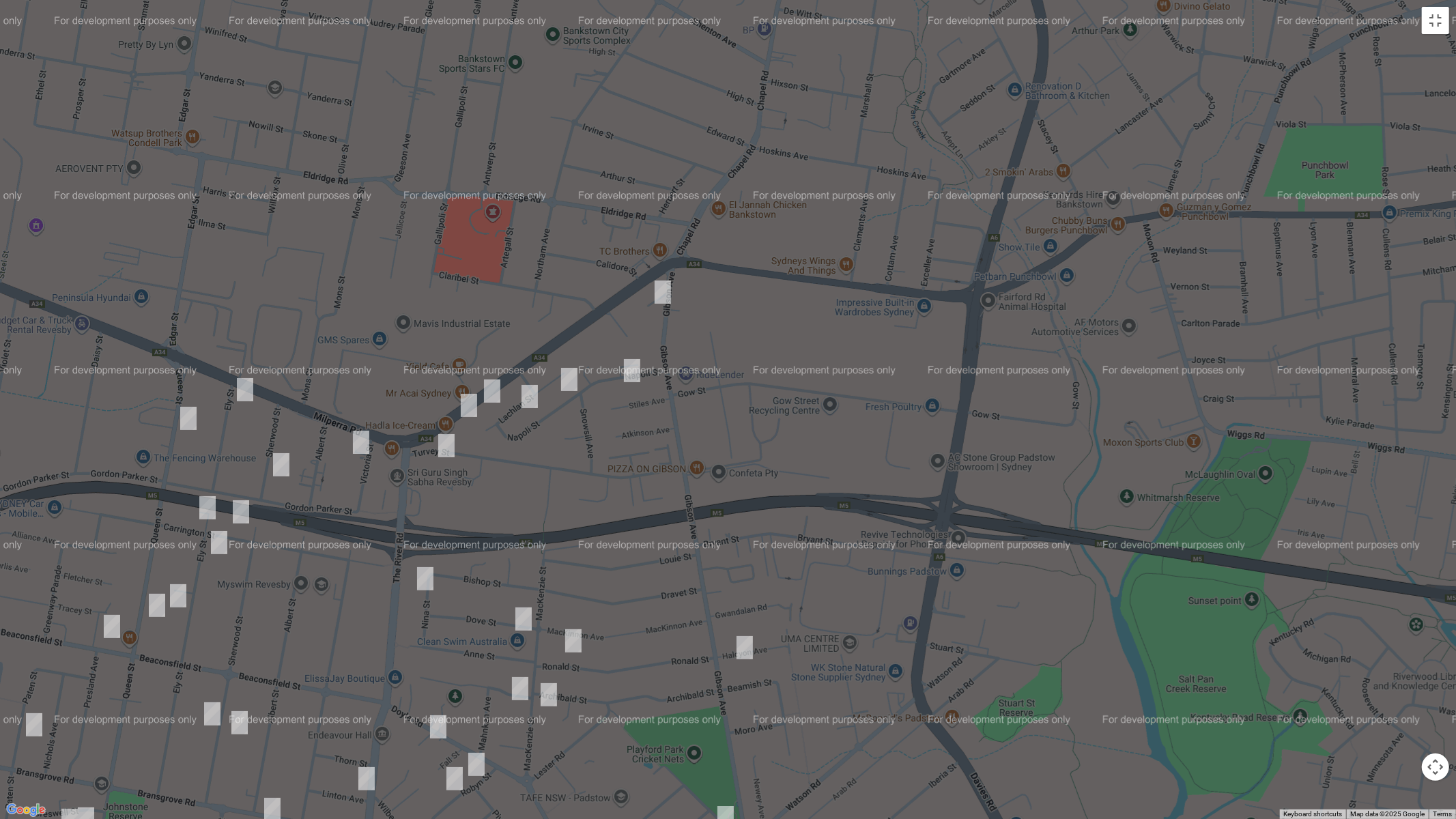
click at [663, 290] on img "7A Gibson Avenue, PADSTOW NSW 2211" at bounding box center [662, 291] width 27 height 34
click at [498, 389] on img "250 Canterbury Road, REVESBY NSW 2212" at bounding box center [492, 390] width 27 height 34
click at [466, 407] on img "260 Canterbury Road, REVESBY NSW 2212" at bounding box center [469, 405] width 27 height 34
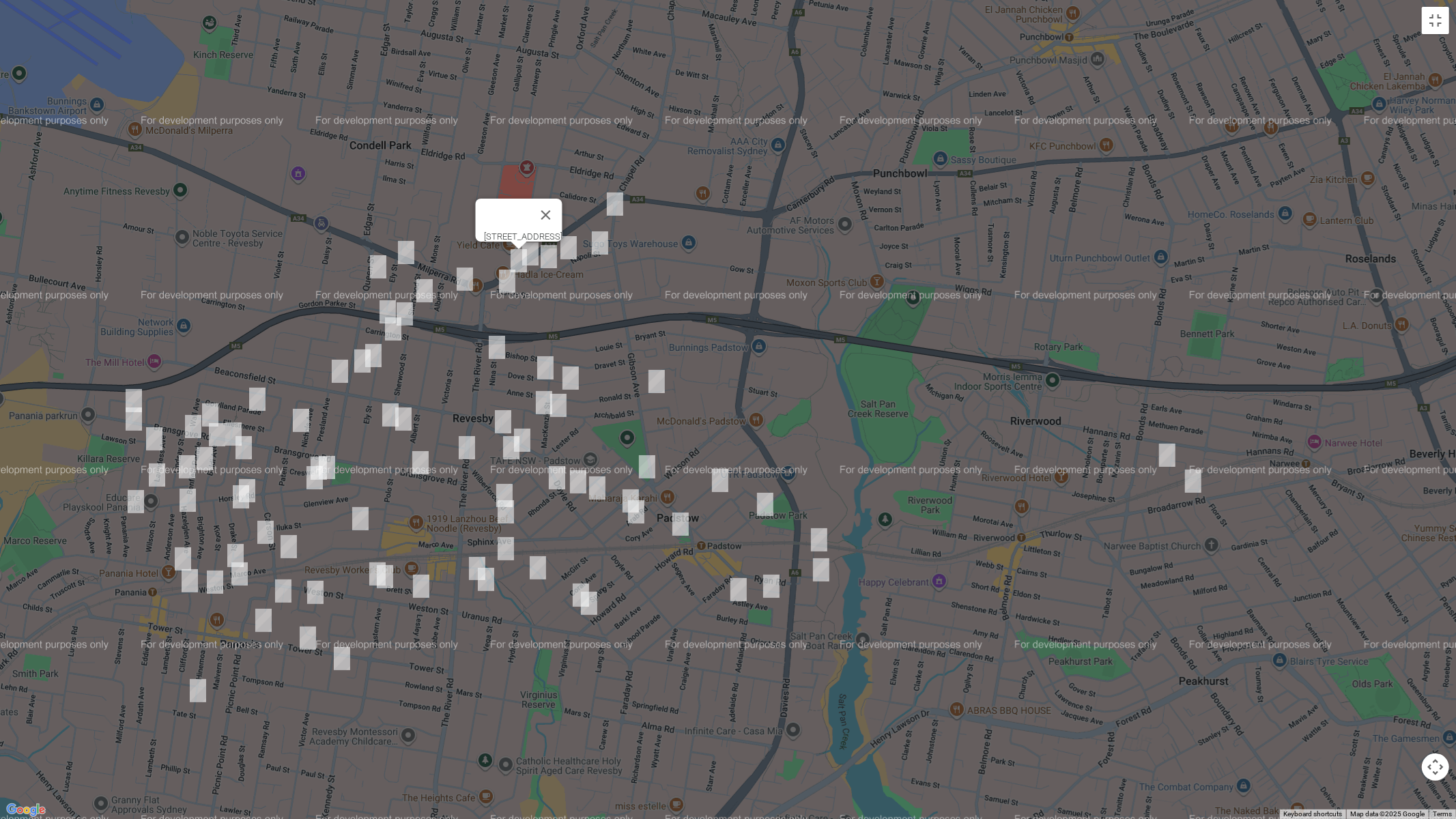
drag, startPoint x: 682, startPoint y: 477, endPoint x: 724, endPoint y: 315, distance: 167.4
click at [724, 315] on div "[STREET_ADDRESS]" at bounding box center [728, 410] width 1456 height 819
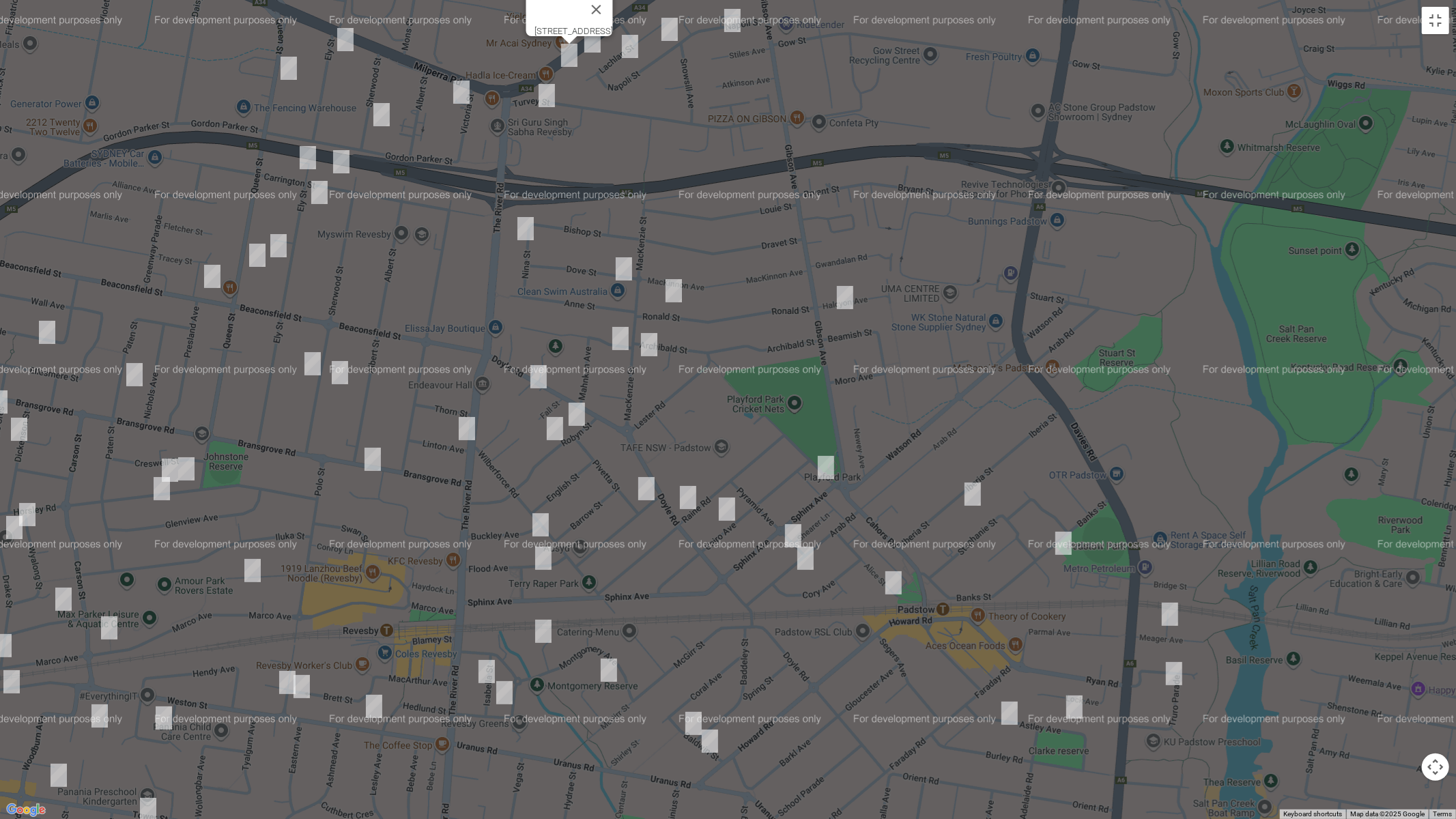
click at [685, 494] on img "73 Doyle Road, REVESBY NSW 2212" at bounding box center [688, 497] width 27 height 34
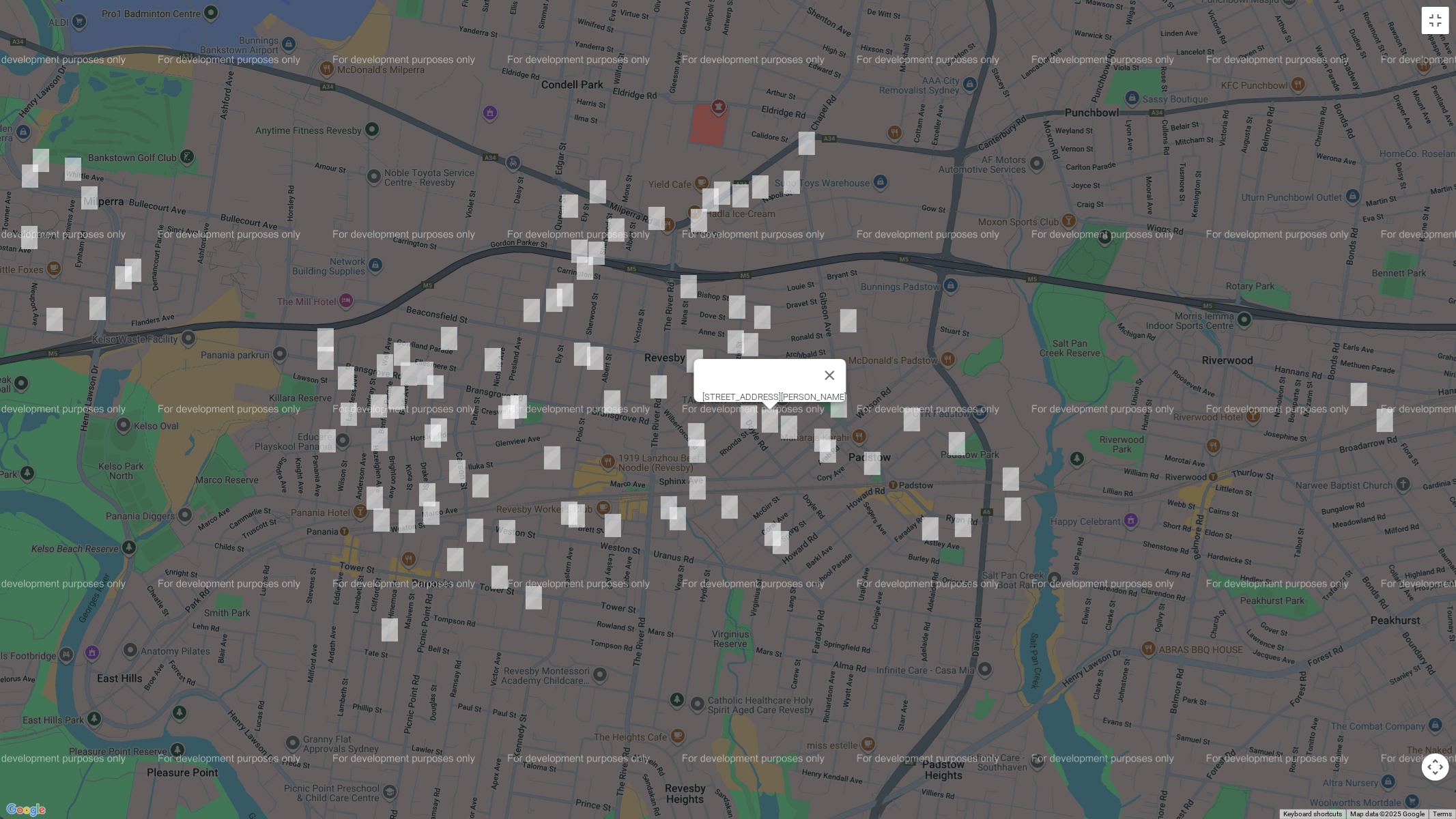
drag, startPoint x: 764, startPoint y: 610, endPoint x: 829, endPoint y: 531, distance: 102.3
click at [833, 533] on div "[STREET_ADDRESS][PERSON_NAME]" at bounding box center [728, 410] width 1456 height 819
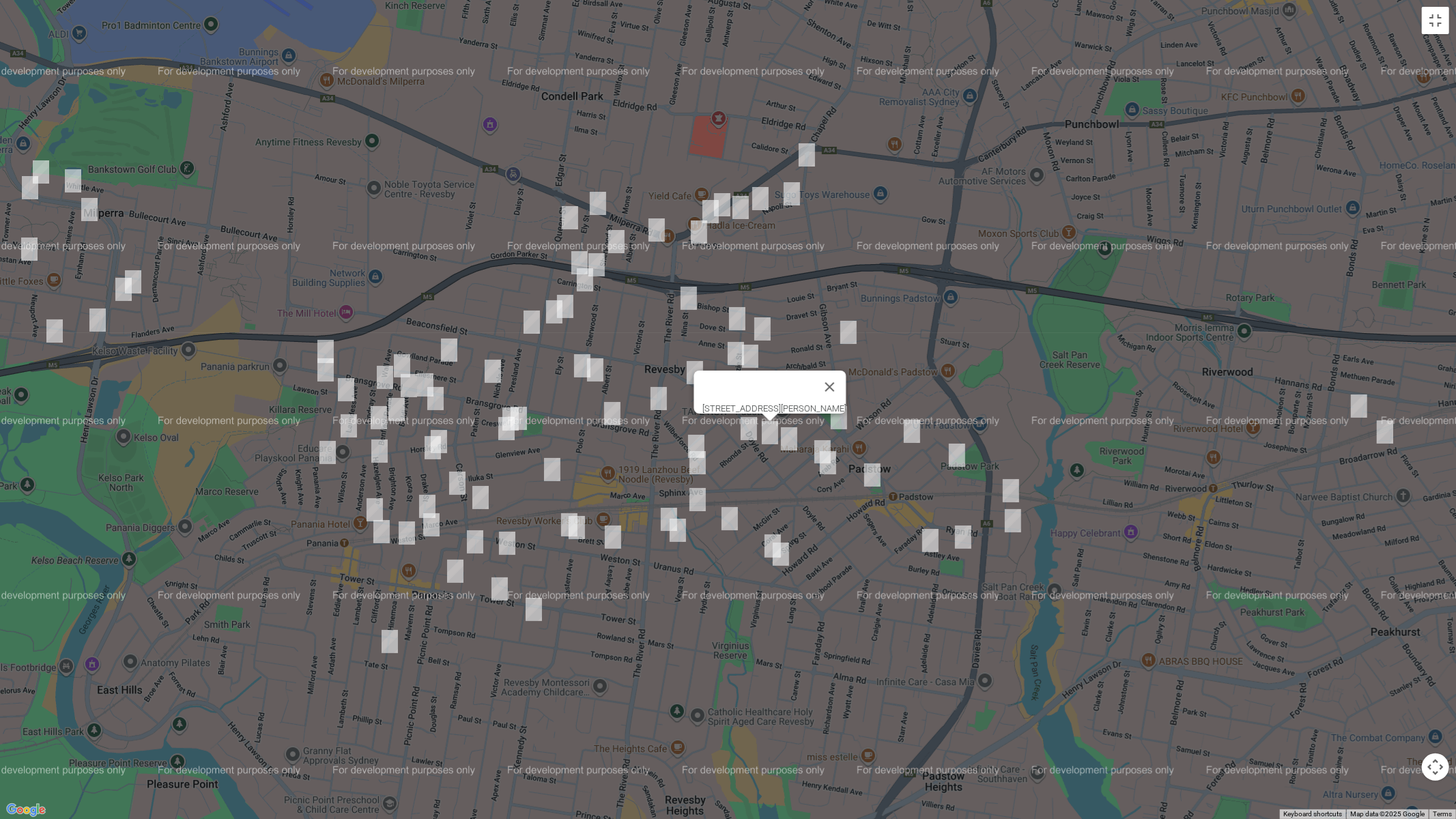
click at [658, 398] on img "118 The River Road, REVESBY NSW 2212" at bounding box center [659, 398] width 27 height 34
click at [615, 533] on img "26 Weston Street, REVESBY NSW 2212" at bounding box center [612, 536] width 27 height 34
drag, startPoint x: 794, startPoint y: 191, endPoint x: 772, endPoint y: 205, distance: 26.1
click at [793, 192] on img "11 Napoli Street, PADSTOW NSW 2211" at bounding box center [792, 193] width 27 height 34
click at [790, 195] on img "11 Napoli Street, PADSTOW NSW 2211" at bounding box center [792, 193] width 27 height 34
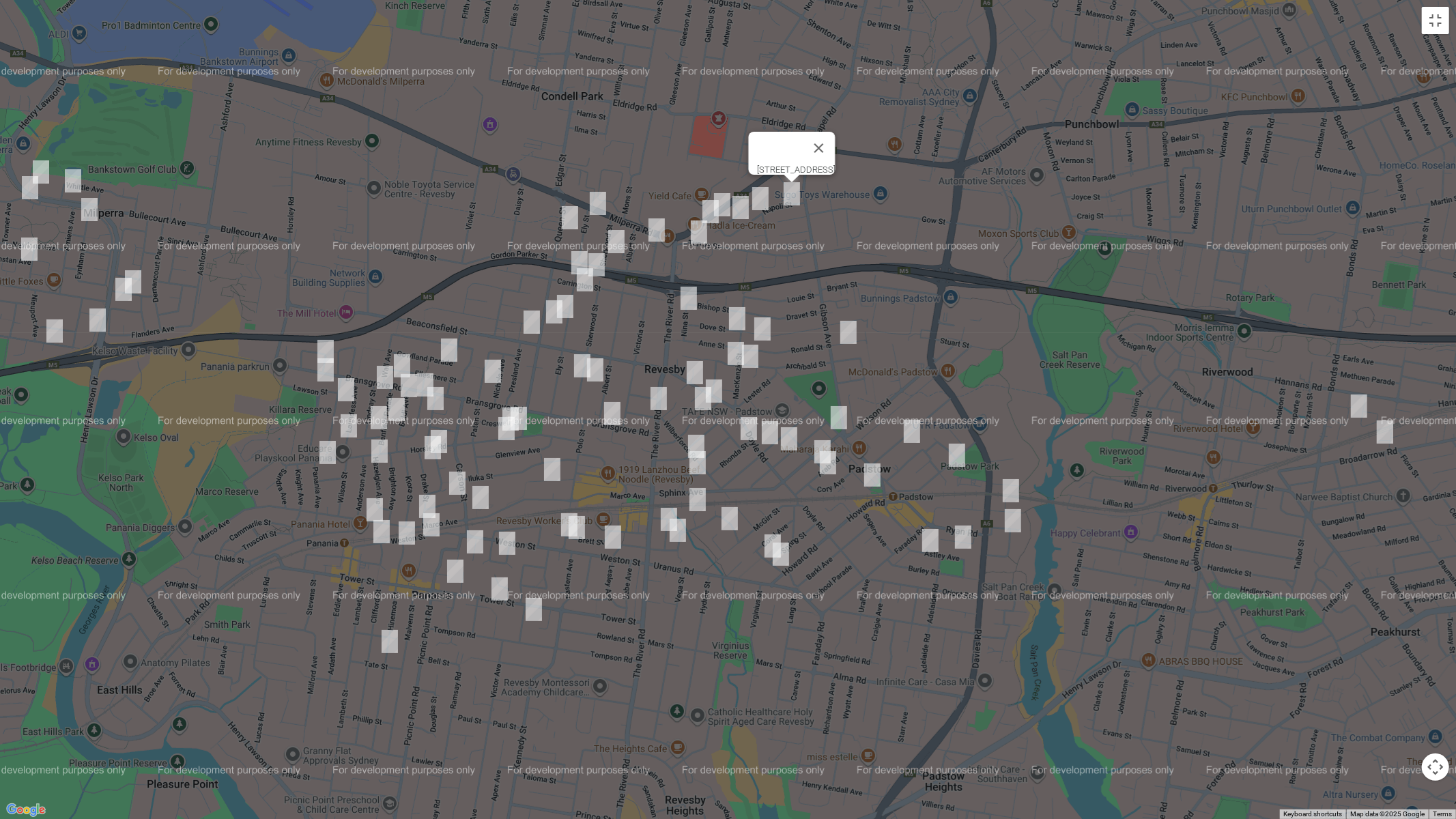
click at [761, 200] on img "36 Napoli Street, PADSTOW NSW 2211" at bounding box center [760, 197] width 27 height 34
click at [746, 210] on img "1/27 Lachlan Street, REVESBY NSW 2212" at bounding box center [741, 207] width 27 height 34
click at [705, 230] on img "79 Turvey Street, REVESBY NSW 2212" at bounding box center [699, 231] width 27 height 34
click at [591, 202] on img "1 Ely Street, REVESBY NSW 2212" at bounding box center [598, 203] width 27 height 34
click at [657, 231] on img "2c Victoria Street, REVESBY NSW 2212" at bounding box center [656, 229] width 27 height 34
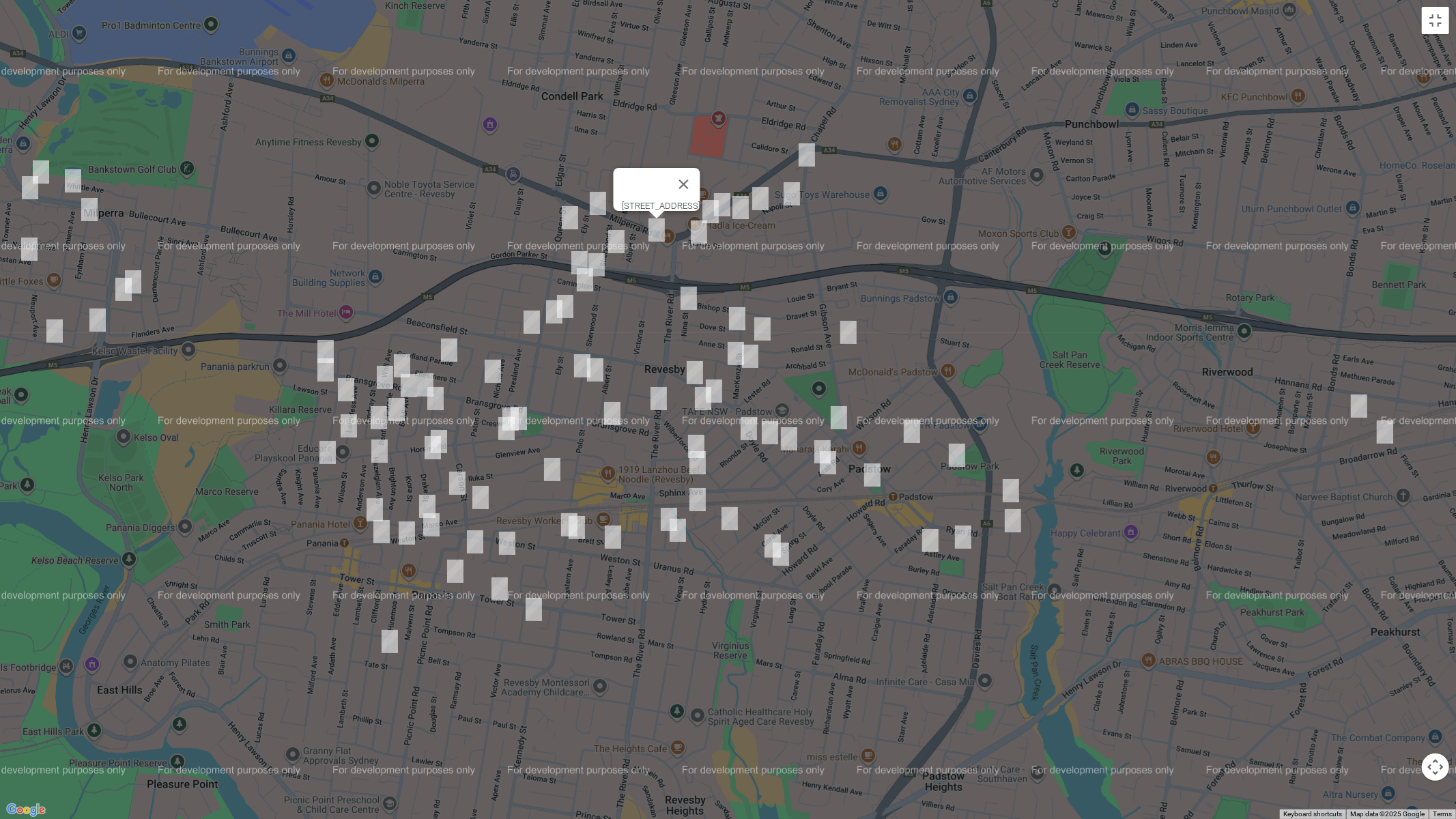
click at [696, 237] on img "79 Turvey Street, REVESBY NSW 2212" at bounding box center [699, 231] width 27 height 34
click at [699, 230] on img "79 Turvey Street, REVESBY NSW 2212" at bounding box center [699, 231] width 27 height 34
click at [573, 215] on img "19 Queen Street, REVESBY NSW 2212" at bounding box center [570, 217] width 27 height 34
click at [621, 238] on img "19 Sherwood Street, REVESBY NSW 2212" at bounding box center [616, 241] width 27 height 34
click at [697, 301] on img "10A Nina Street, REVESBY NSW 2212" at bounding box center [689, 298] width 27 height 34
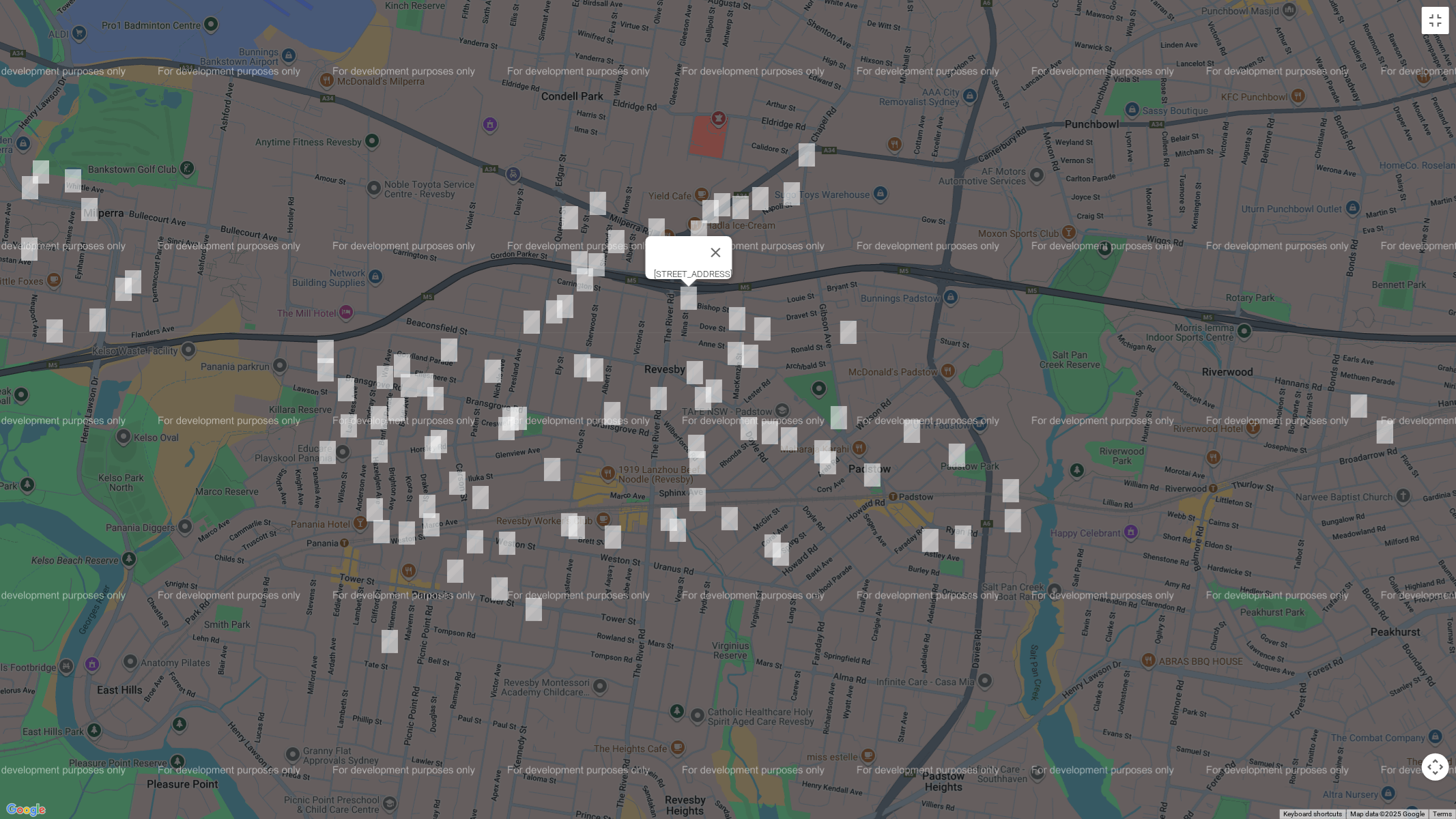
click at [736, 313] on img "3A Dove Street, REVESBY NSW 2212" at bounding box center [737, 318] width 27 height 34
click at [768, 330] on img "52 Ronald Street, PADSTOW NSW 2211" at bounding box center [763, 329] width 27 height 34
click at [847, 331] on img "1 Halcyon Avenue, PADSTOW NSW 2211" at bounding box center [848, 331] width 27 height 34
click at [1011, 485] on img "18 Meager Avenue, PADSTOW NSW 2211" at bounding box center [1011, 490] width 27 height 34
click at [1016, 523] on img "19 Truro Parade, PADSTOW NSW 2211" at bounding box center [1013, 520] width 27 height 34
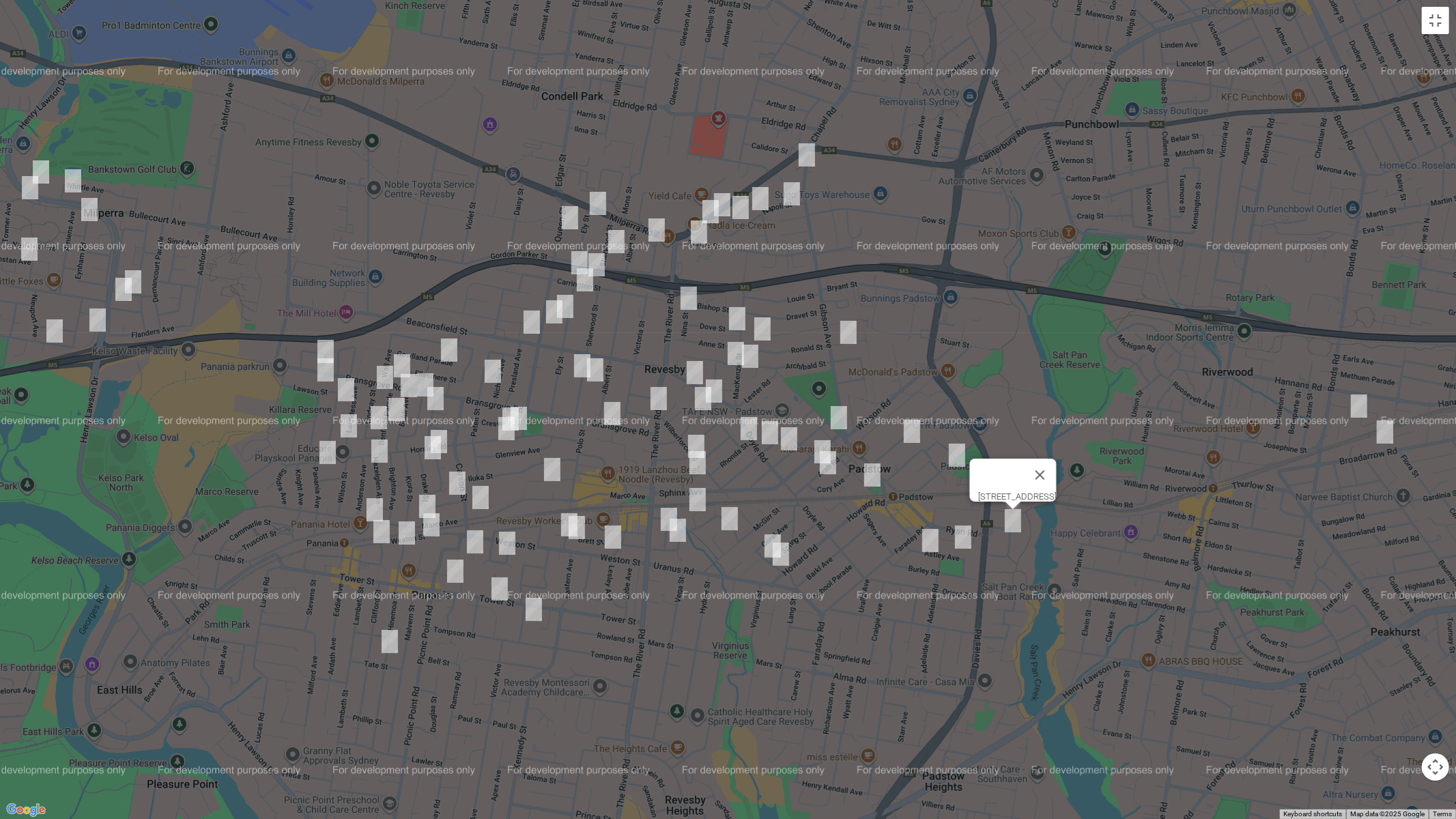
click at [966, 533] on img "31 Astley Avenue, PADSTOW NSW 2211" at bounding box center [963, 536] width 27 height 34
click at [931, 540] on img "12 Astley Avenue, PADSTOW NSW 2211" at bounding box center [930, 540] width 27 height 34
click at [913, 430] on img "2/95 Iberia Street, PADSTOW NSW 2211" at bounding box center [912, 430] width 27 height 34
click at [956, 459] on img "23A Banks Street, PADSTOW NSW 2211" at bounding box center [956, 454] width 27 height 34
click at [820, 439] on img "6 Pyramid Avenue, PADSTOW NSW 2211" at bounding box center [823, 451] width 27 height 34
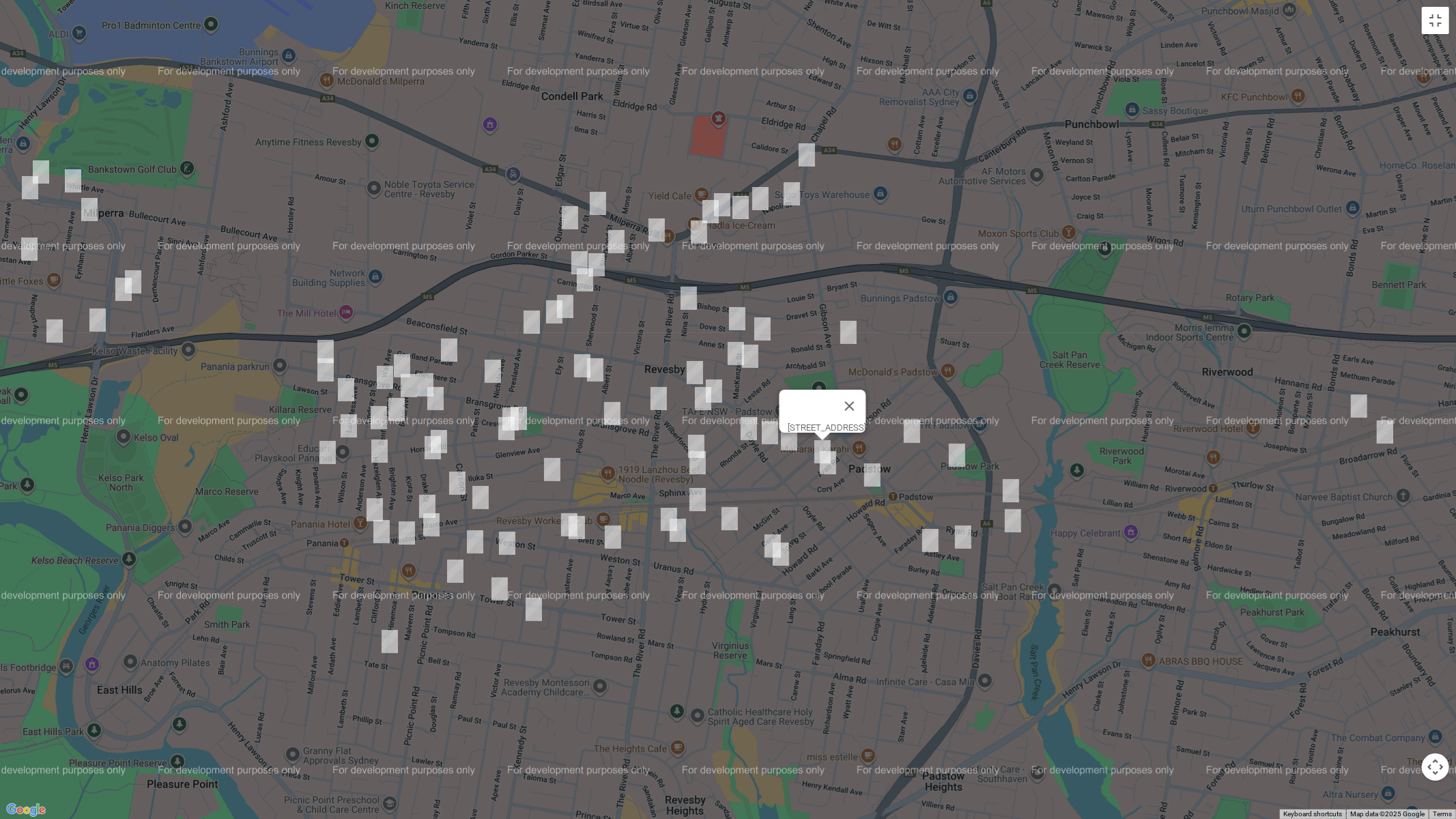
click at [828, 461] on img "139 Arab Road, PADSTOW NSW 2211" at bounding box center [828, 462] width 27 height 34
click at [872, 476] on img "30 Alice Street, PADSTOW NSW 2211" at bounding box center [872, 474] width 27 height 34
drag, startPoint x: 769, startPoint y: 531, endPoint x: 771, endPoint y: 538, distance: 7.3
click at [768, 531] on img "15 Baldwin Street, PADSTOW NSW 2211" at bounding box center [773, 545] width 27 height 34
drag, startPoint x: 782, startPoint y: 555, endPoint x: 811, endPoint y: 537, distance: 34.1
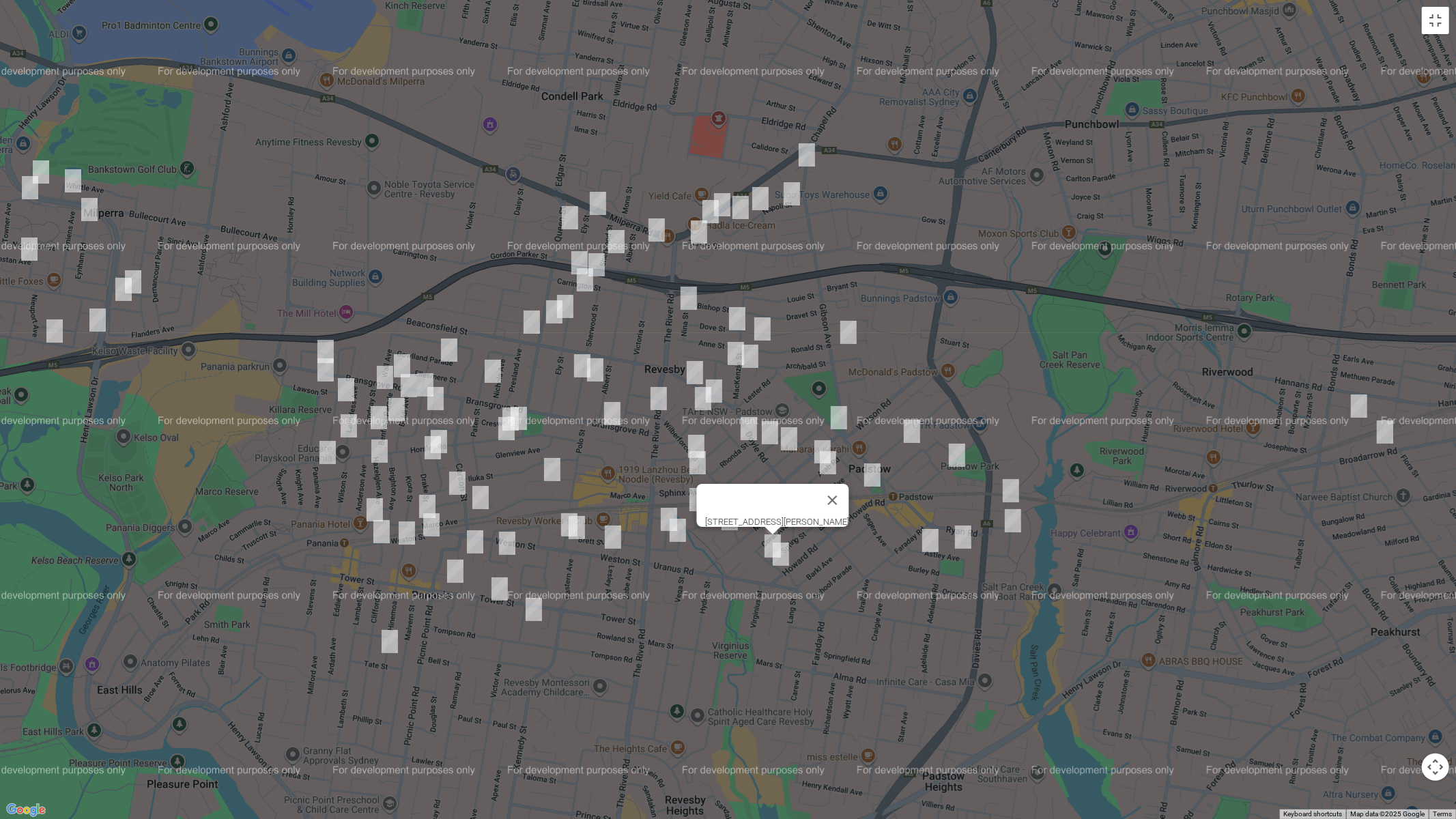
click at [782, 555] on img "5 Baldwin Street, PADSTOW NSW 2211" at bounding box center [781, 553] width 27 height 34
drag, startPoint x: 836, startPoint y: 410, endPoint x: 816, endPoint y: 421, distance: 22.8
click at [836, 410] on img "58 Cahors Road, PADSTOW NSW 2211" at bounding box center [839, 417] width 27 height 34
click at [789, 443] on img "26 Cairo Avenue, PADSTOW NSW 2211" at bounding box center [789, 438] width 27 height 34
click at [729, 349] on img "1C Langdale Avenue, REVESBY NSW 2212" at bounding box center [735, 353] width 27 height 34
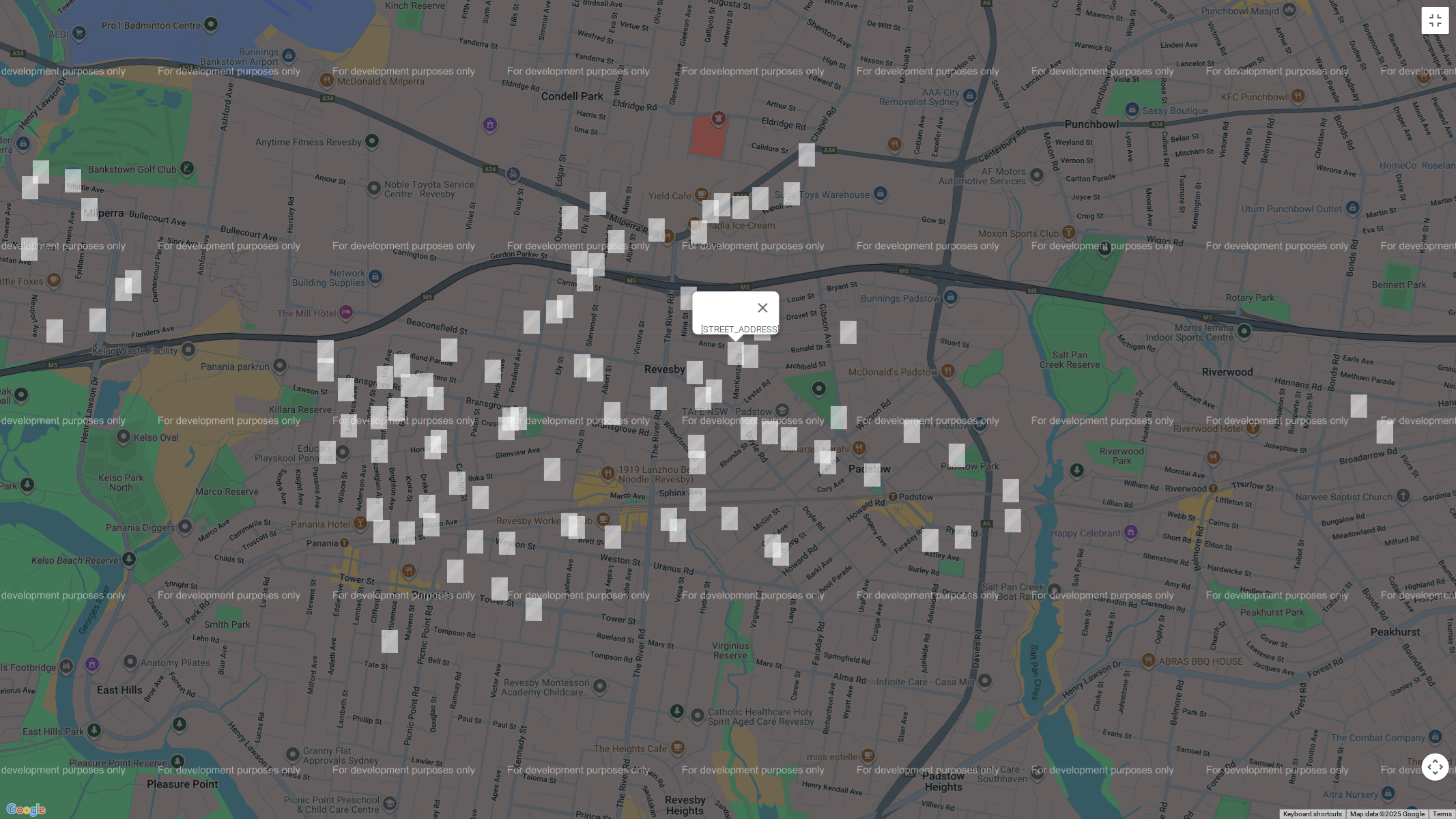
click at [754, 360] on img "88 Mackenzie Street, REVESBY NSW 2212" at bounding box center [750, 356] width 27 height 34
drag, startPoint x: 698, startPoint y: 367, endPoint x: 713, endPoint y: 379, distance: 19.2
click at [697, 369] on img "14 Constance Street, REVESBY NSW 2212" at bounding box center [694, 372] width 27 height 34
click at [697, 367] on img "14 Constance Street, REVESBY NSW 2212" at bounding box center [694, 372] width 27 height 34
click at [720, 382] on img "4A Robyn Street, REVESBY NSW 2212" at bounding box center [713, 390] width 27 height 34
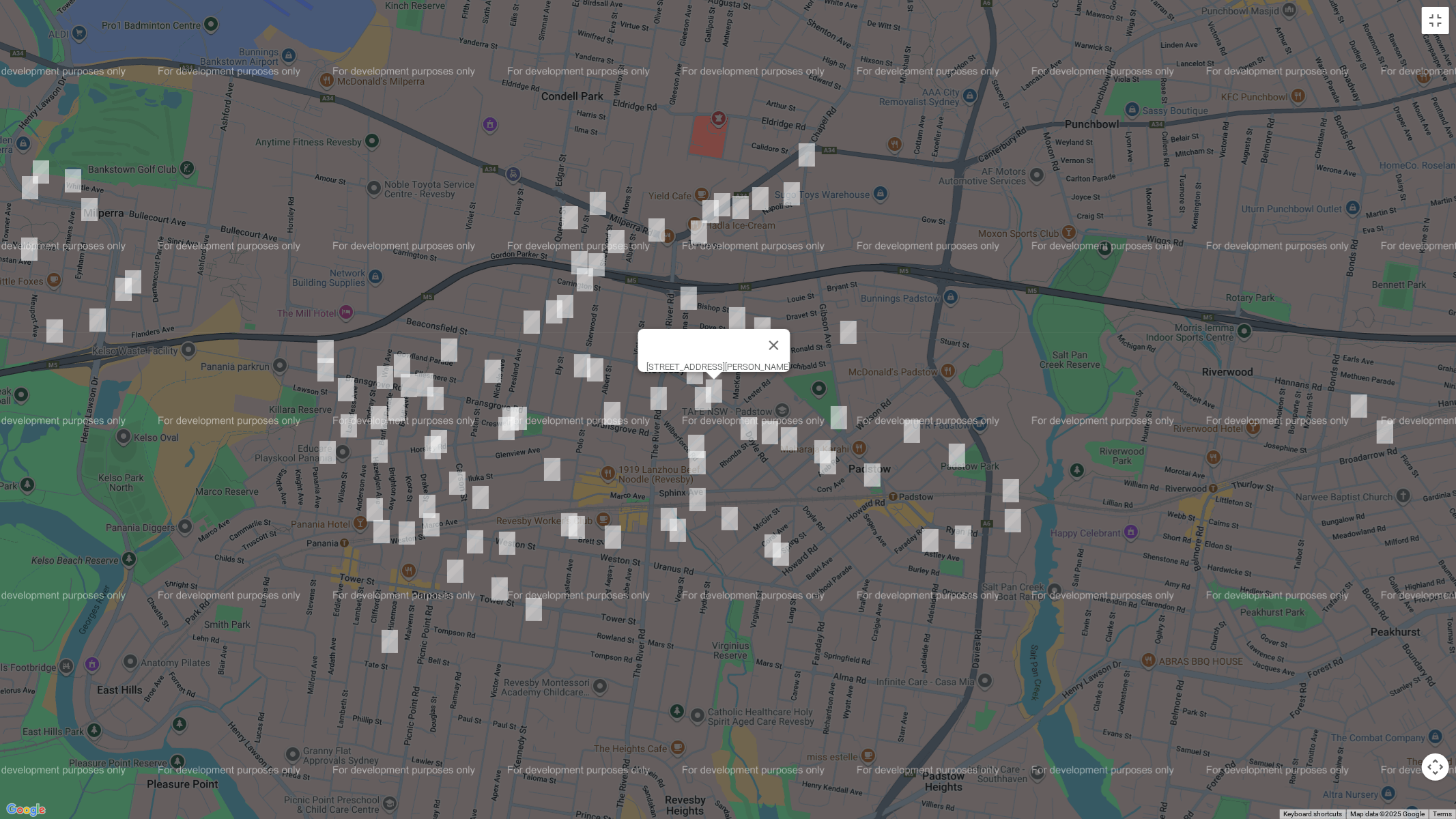
click at [697, 397] on img "14 Robyn Street, REVESBY NSW 2212" at bounding box center [703, 398] width 27 height 34
drag, startPoint x: 750, startPoint y: 429, endPoint x: 730, endPoint y: 430, distance: 20.0
click at [749, 429] on img "4 Rhonda Street, REVESBY NSW 2212" at bounding box center [749, 428] width 27 height 34
click at [745, 424] on img "4 Rhonda Street, REVESBY NSW 2212" at bounding box center [749, 428] width 27 height 34
click at [694, 432] on img "1 Buckley Avenue, REVESBY NSW 2212" at bounding box center [696, 446] width 27 height 34
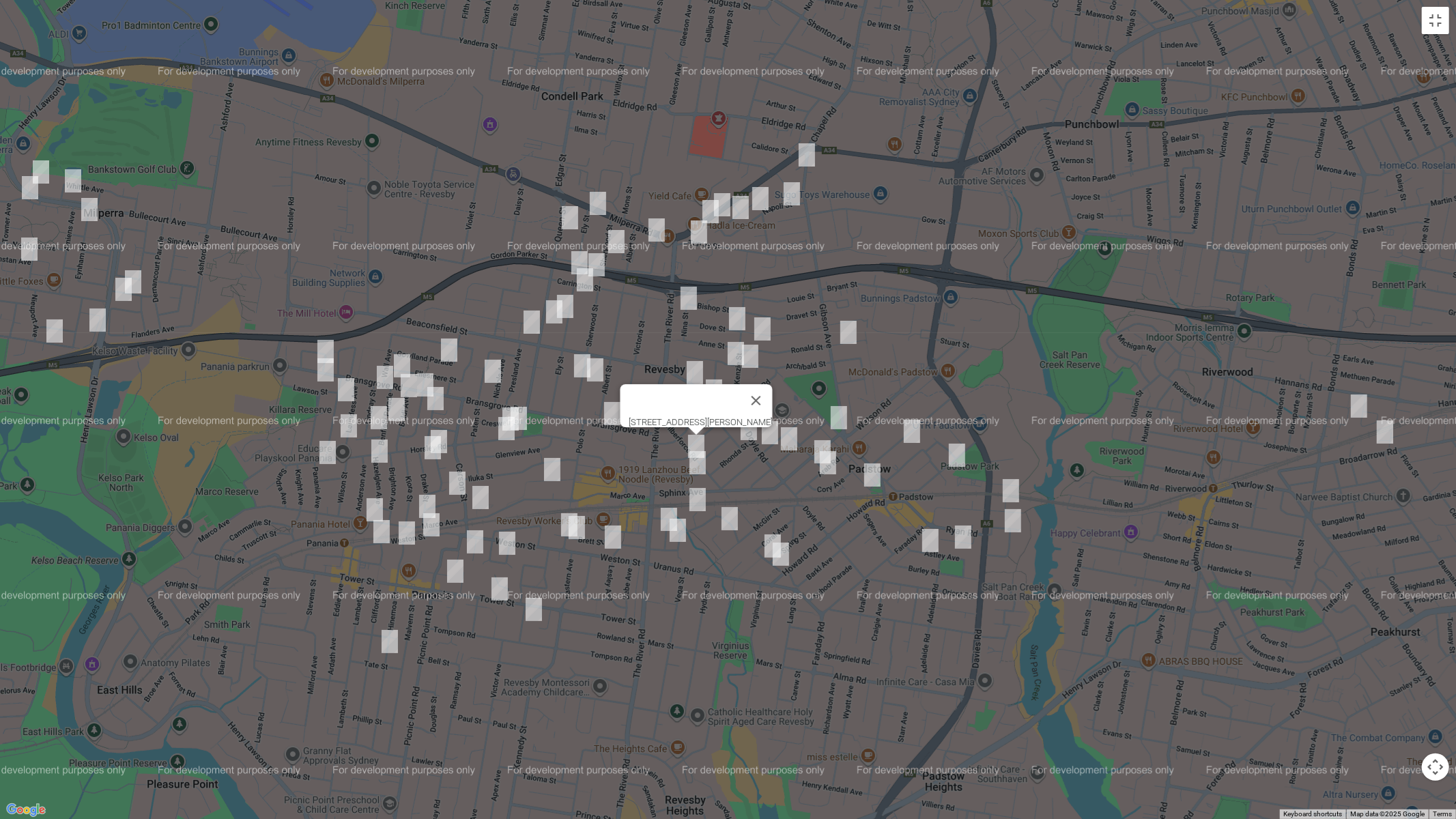
click at [692, 463] on img "9 Flood Avenue, REVESBY NSW 2212" at bounding box center [697, 462] width 27 height 34
click at [694, 497] on img "10 Murphy Street, REVESBY NSW 2212" at bounding box center [697, 499] width 27 height 34
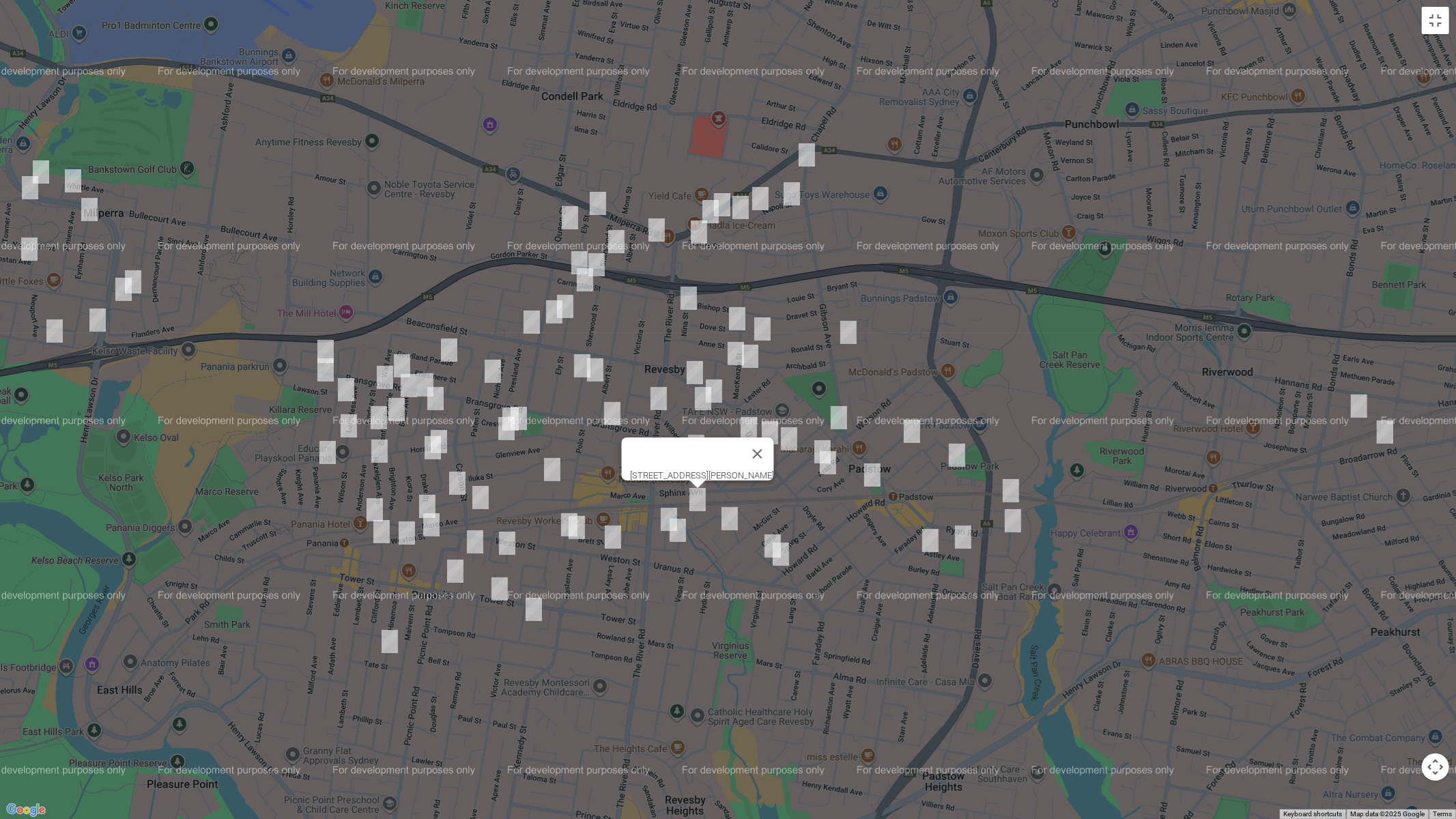
click at [666, 507] on img "12 Isabella Street, REVESBY NSW 2212" at bounding box center [669, 519] width 27 height 34
click at [675, 526] on img "6A Spence Street, REVESBY NSW 2212" at bounding box center [678, 530] width 27 height 34
click at [735, 520] on img "10 Treatt Avenue, PADSTOW NSW 2211" at bounding box center [730, 518] width 27 height 34
click at [1429, 21] on button "Toggle fullscreen view" at bounding box center [1435, 20] width 27 height 27
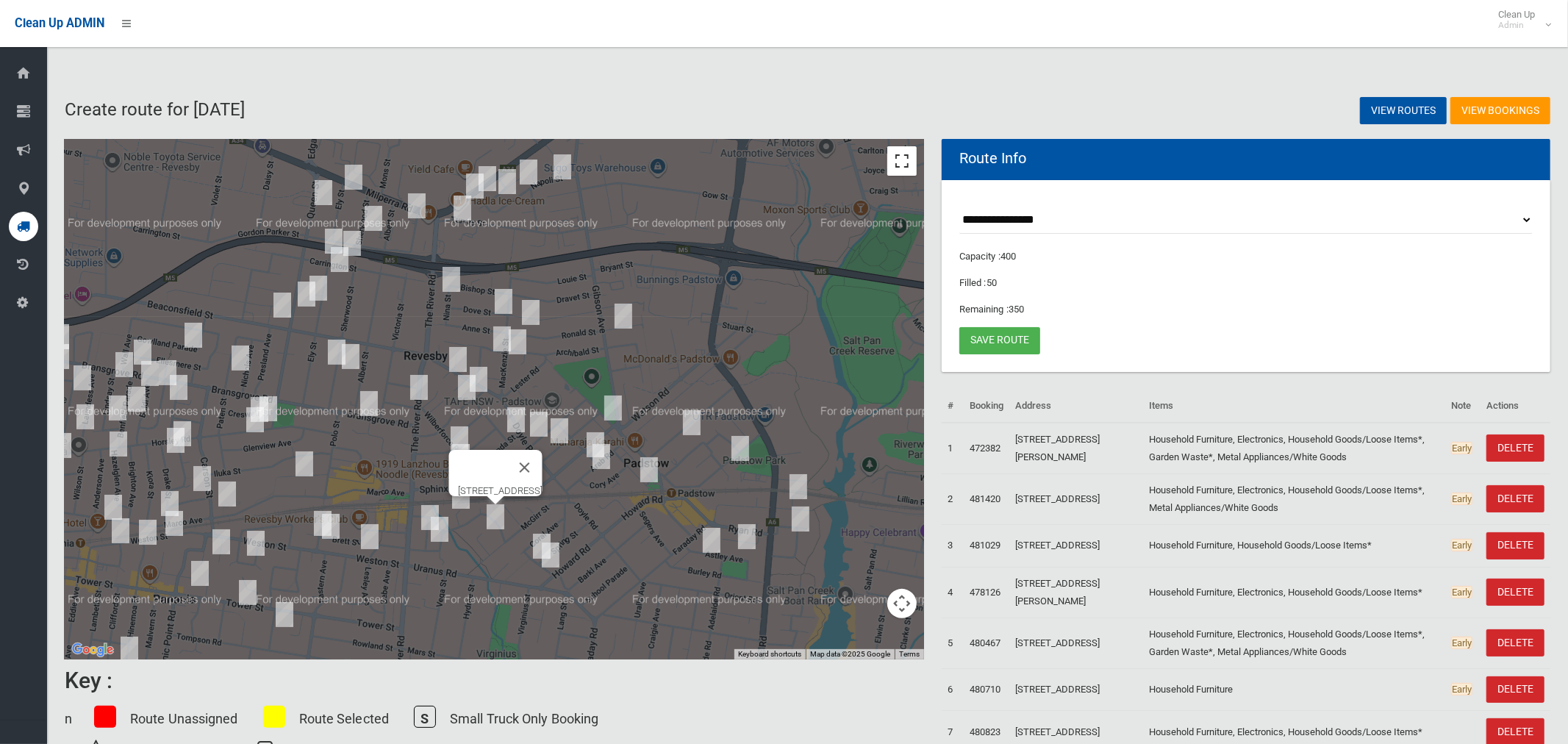
click at [904, 166] on button "Toggle fullscreen view" at bounding box center [902, 161] width 29 height 29
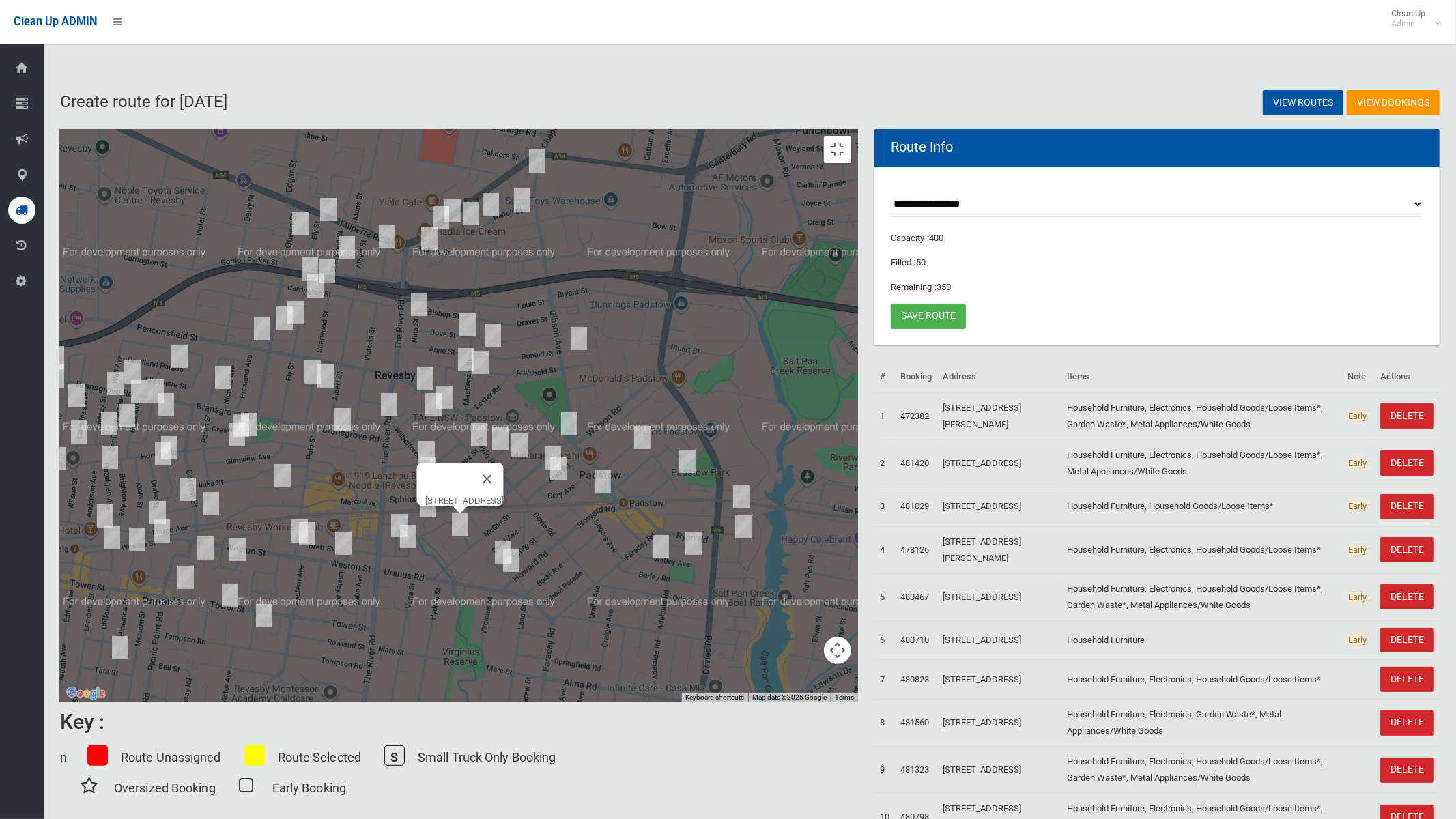
drag, startPoint x: 614, startPoint y: 338, endPoint x: 660, endPoint y: 386, distance: 66.5
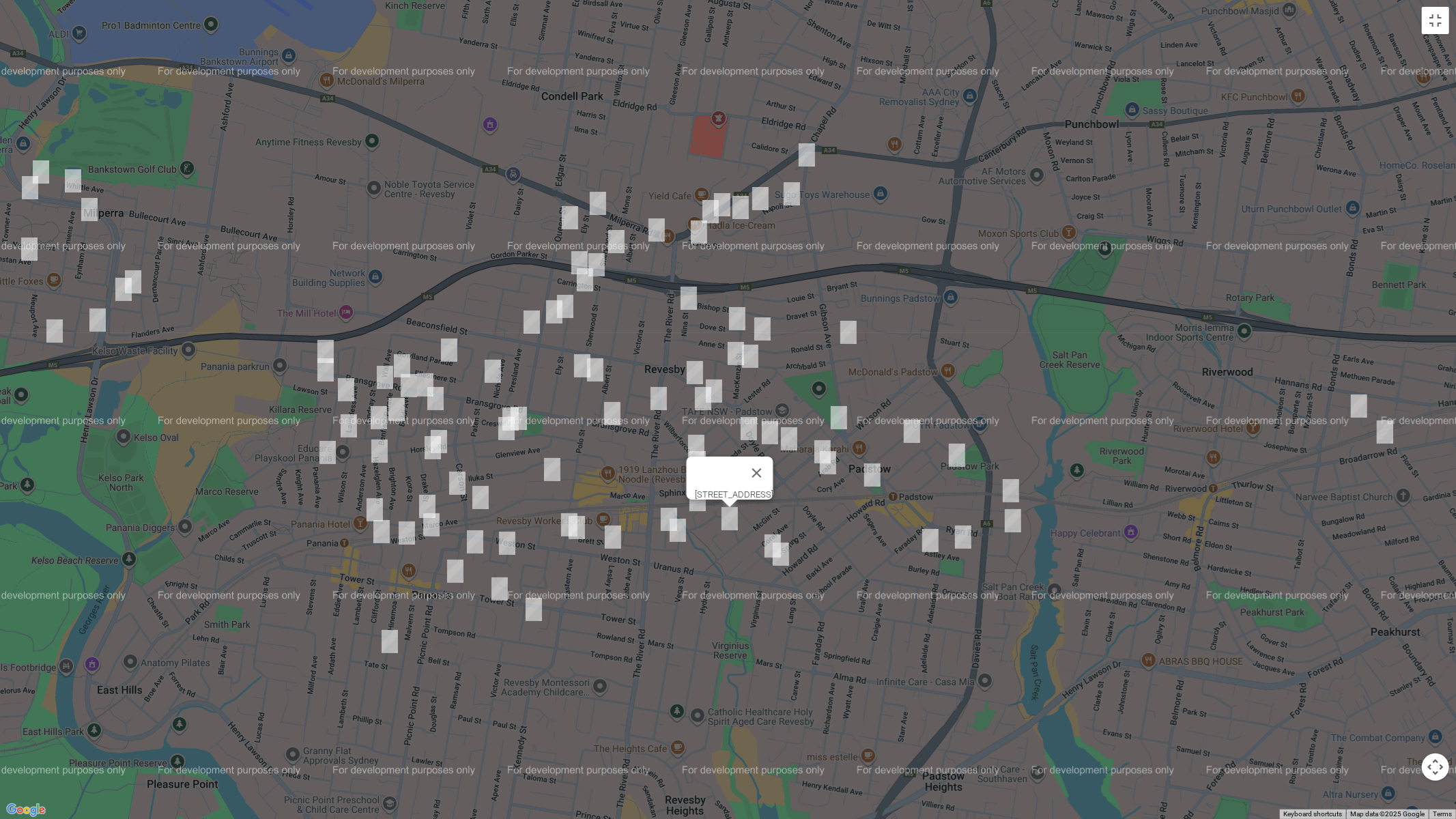
click at [660, 386] on div "10 Treatt Avenue, PADSTOW NSW 2211" at bounding box center [728, 410] width 1456 height 819
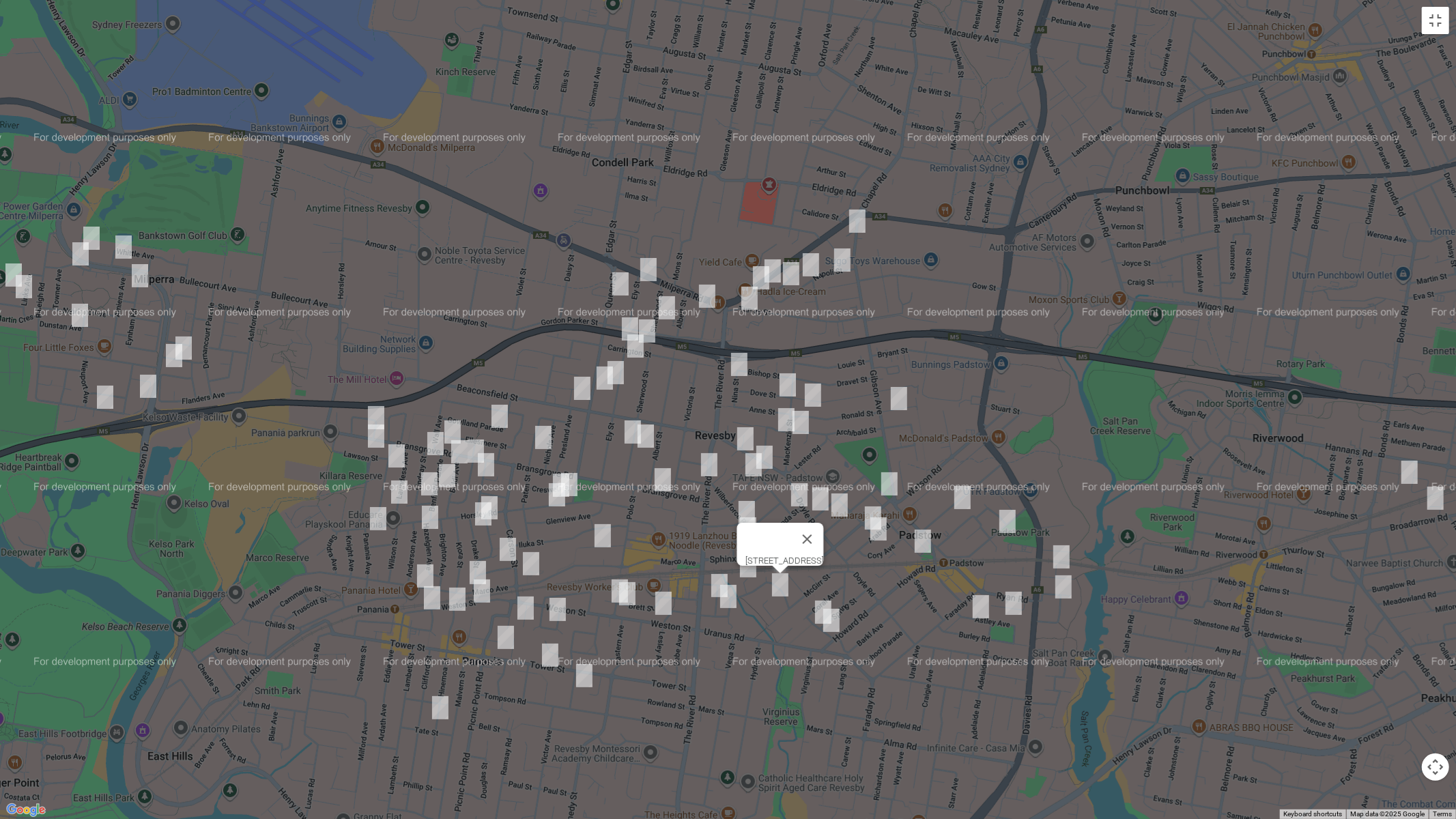
drag, startPoint x: 604, startPoint y: 452, endPoint x: 654, endPoint y: 506, distance: 73.6
click at [654, 518] on div "10 Treatt Avenue, PADSTOW NSW 2211" at bounding box center [728, 410] width 1456 height 819
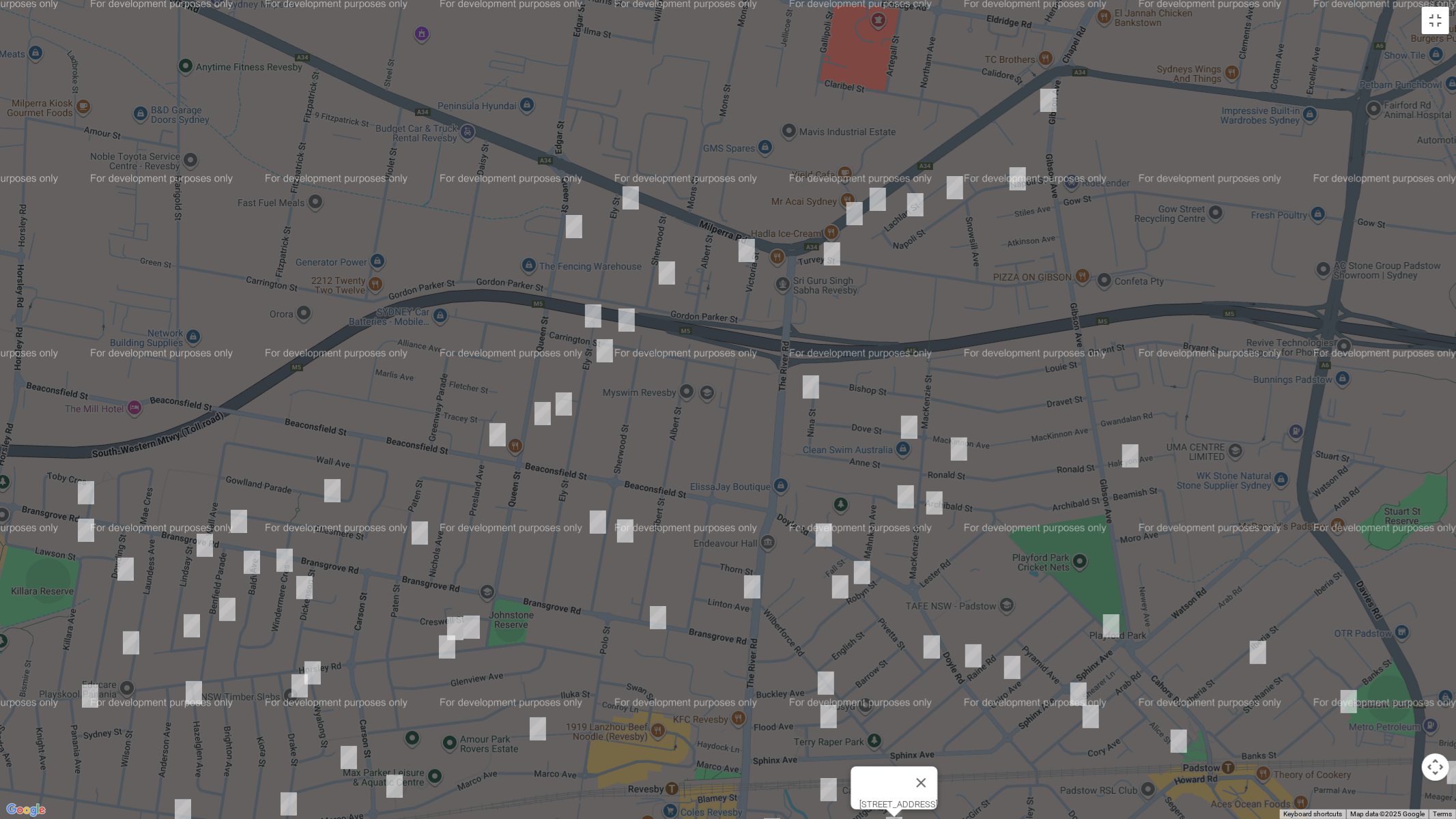
click at [653, 612] on img "35 Bransgrove Road, REVESBY NSW 2212" at bounding box center [658, 617] width 27 height 34
click at [592, 315] on img "38 Ely Street, REVESBY NSW 2212" at bounding box center [593, 315] width 27 height 34
click at [626, 320] on img "31A Carrington Street, REVESBY NSW 2212" at bounding box center [626, 319] width 27 height 34
click at [607, 345] on img "49 Ely Street, REVESBY NSW 2212" at bounding box center [604, 350] width 27 height 34
click at [599, 514] on img "108 Sherwood Street, REVESBY NSW 2212" at bounding box center [598, 521] width 27 height 34
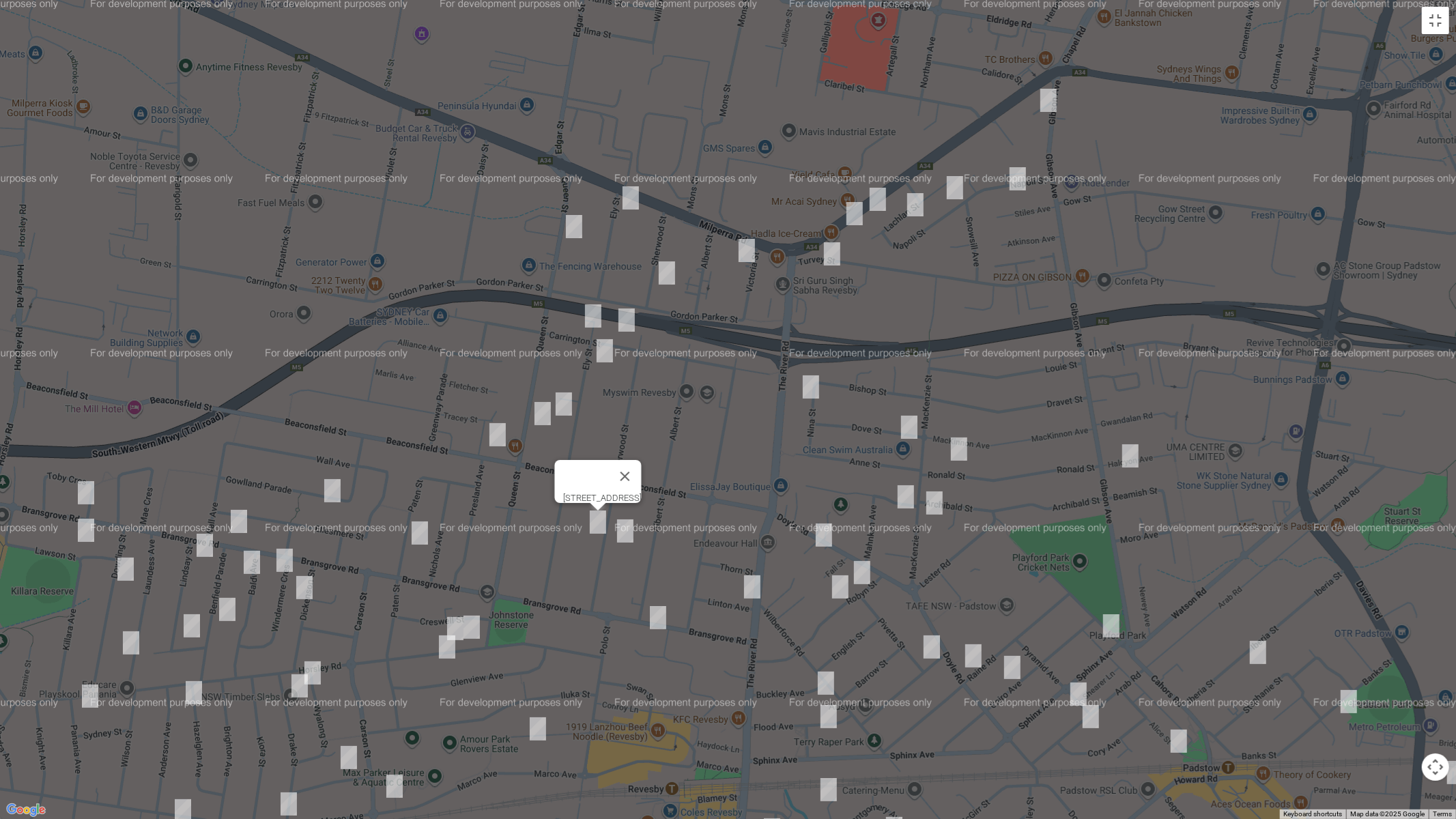
click at [626, 525] on img "95 Sherwood Street, REVESBY NSW 2212" at bounding box center [625, 531] width 27 height 34
click at [1442, 22] on button "Toggle fullscreen view" at bounding box center [1435, 20] width 27 height 27
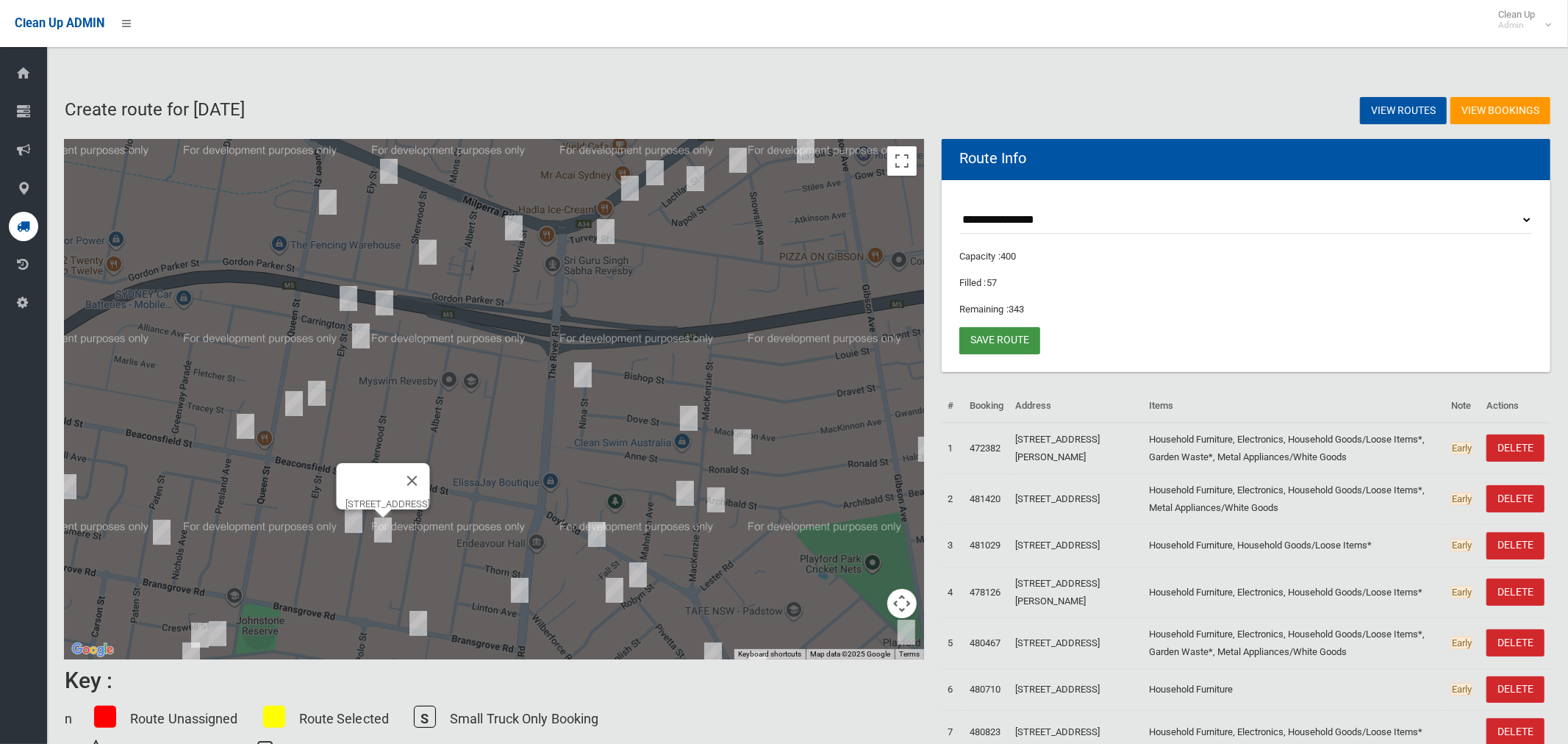
click at [1001, 344] on link "Save route" at bounding box center [1000, 341] width 80 height 27
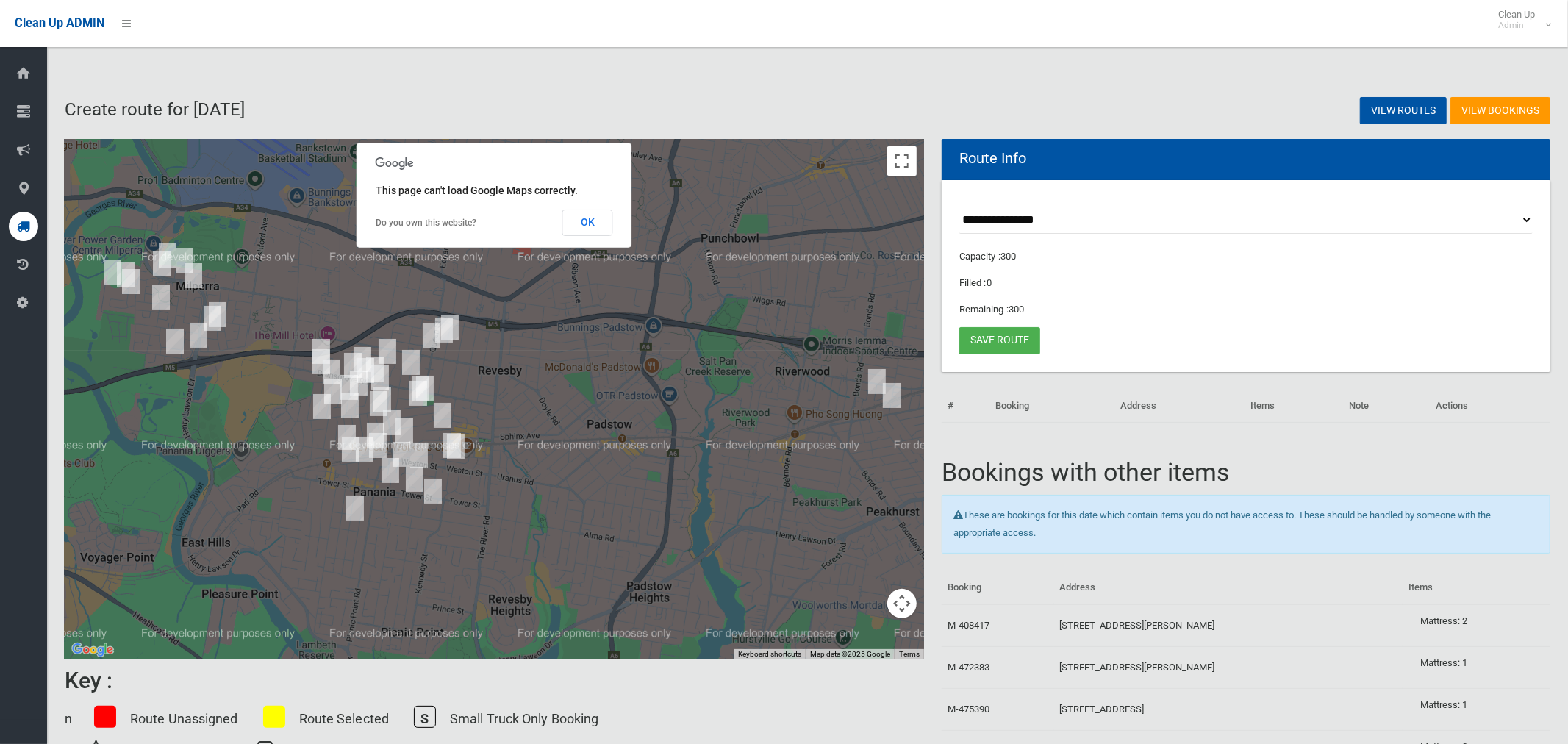
click at [1040, 223] on select "**********" at bounding box center [1246, 221] width 573 height 27
select select "*****"
click at [959, 207] on select "**********" at bounding box center [1246, 221] width 573 height 27
drag, startPoint x: 588, startPoint y: 224, endPoint x: 646, endPoint y: 221, distance: 58.1
click at [587, 224] on button "OK" at bounding box center [588, 223] width 51 height 26
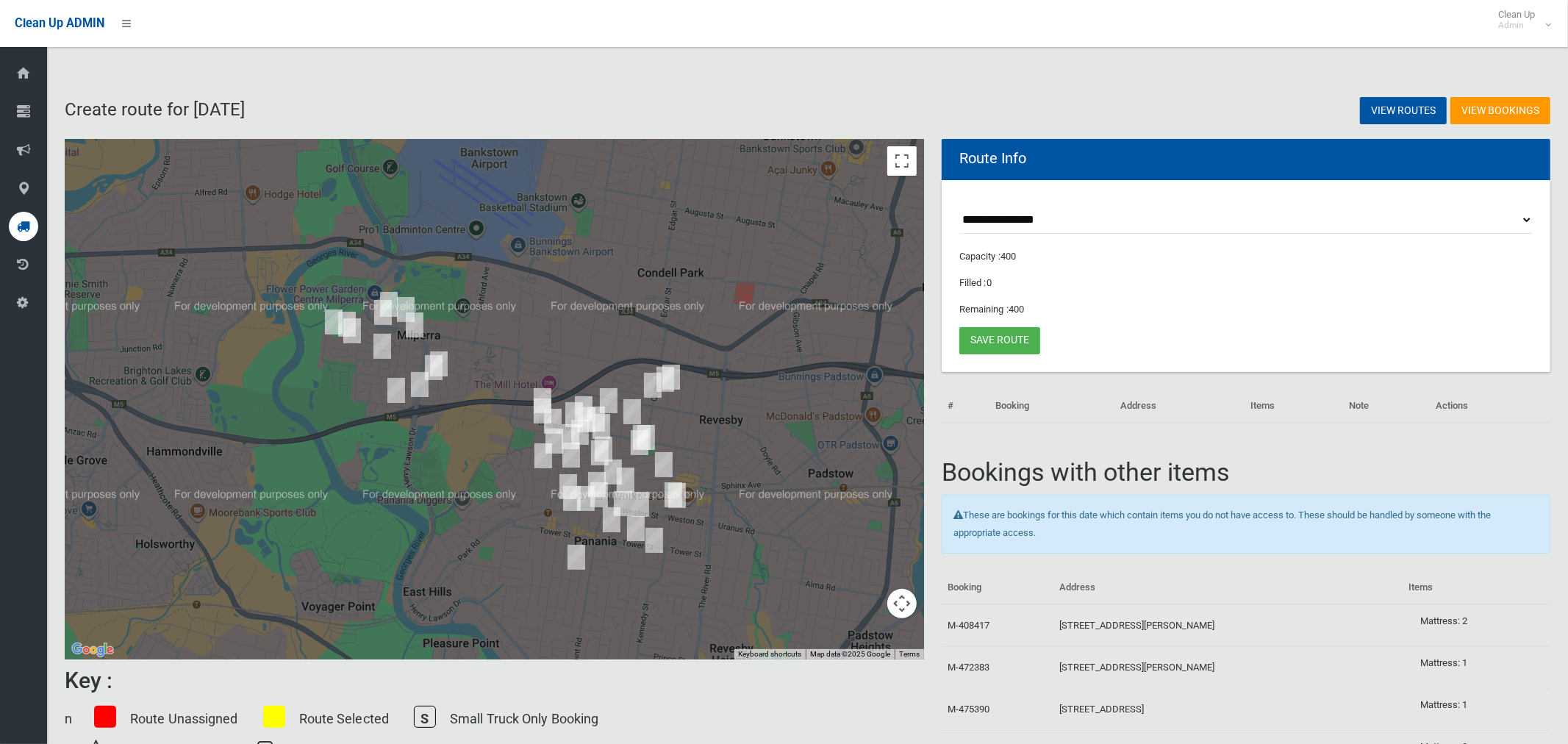
drag, startPoint x: 565, startPoint y: 292, endPoint x: 824, endPoint y: 295, distance: 259.0
click at [804, 324] on div at bounding box center [494, 399] width 859 height 521
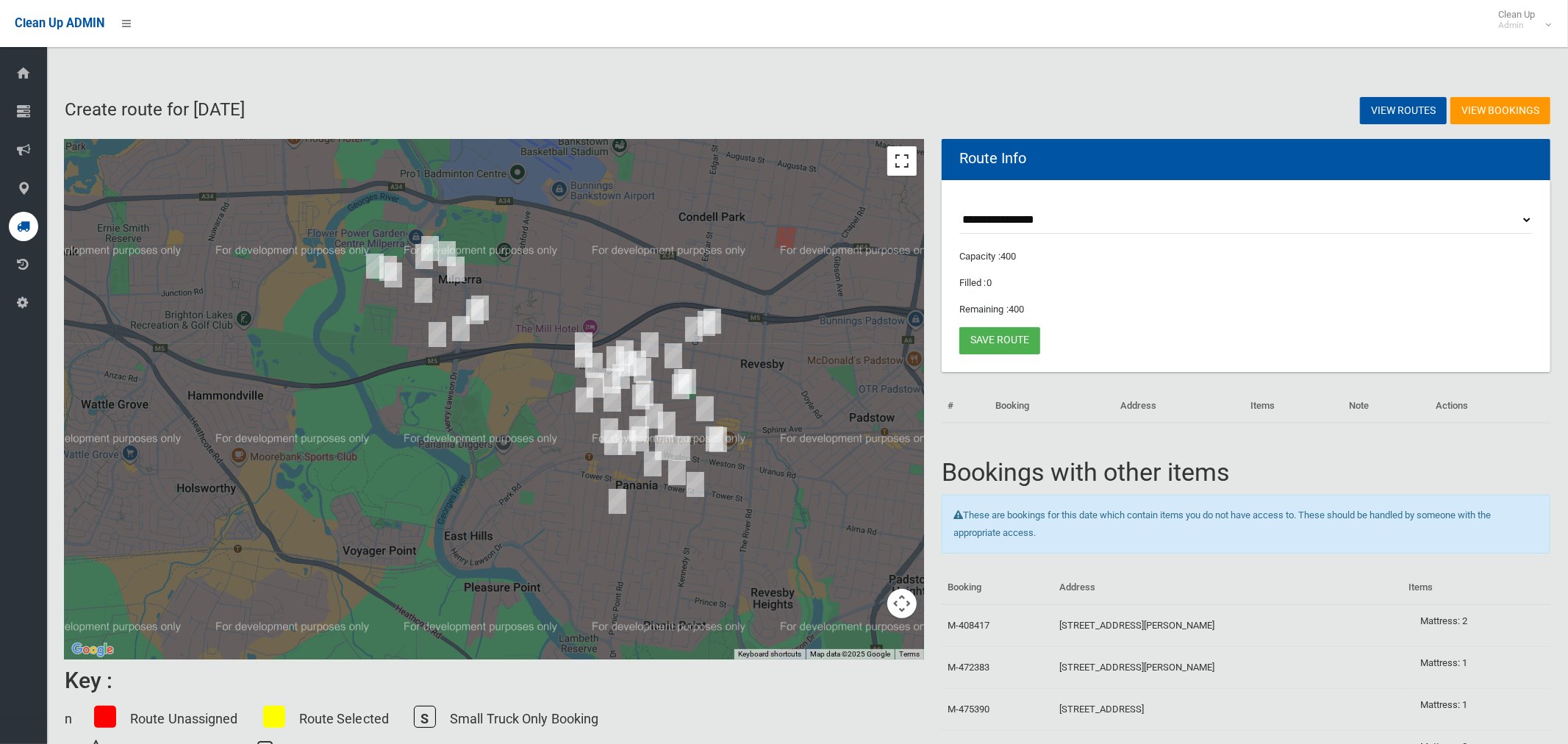
drag, startPoint x: 901, startPoint y: 169, endPoint x: 832, endPoint y: 255, distance: 110.3
click at [901, 169] on button "Toggle fullscreen view" at bounding box center [902, 161] width 29 height 29
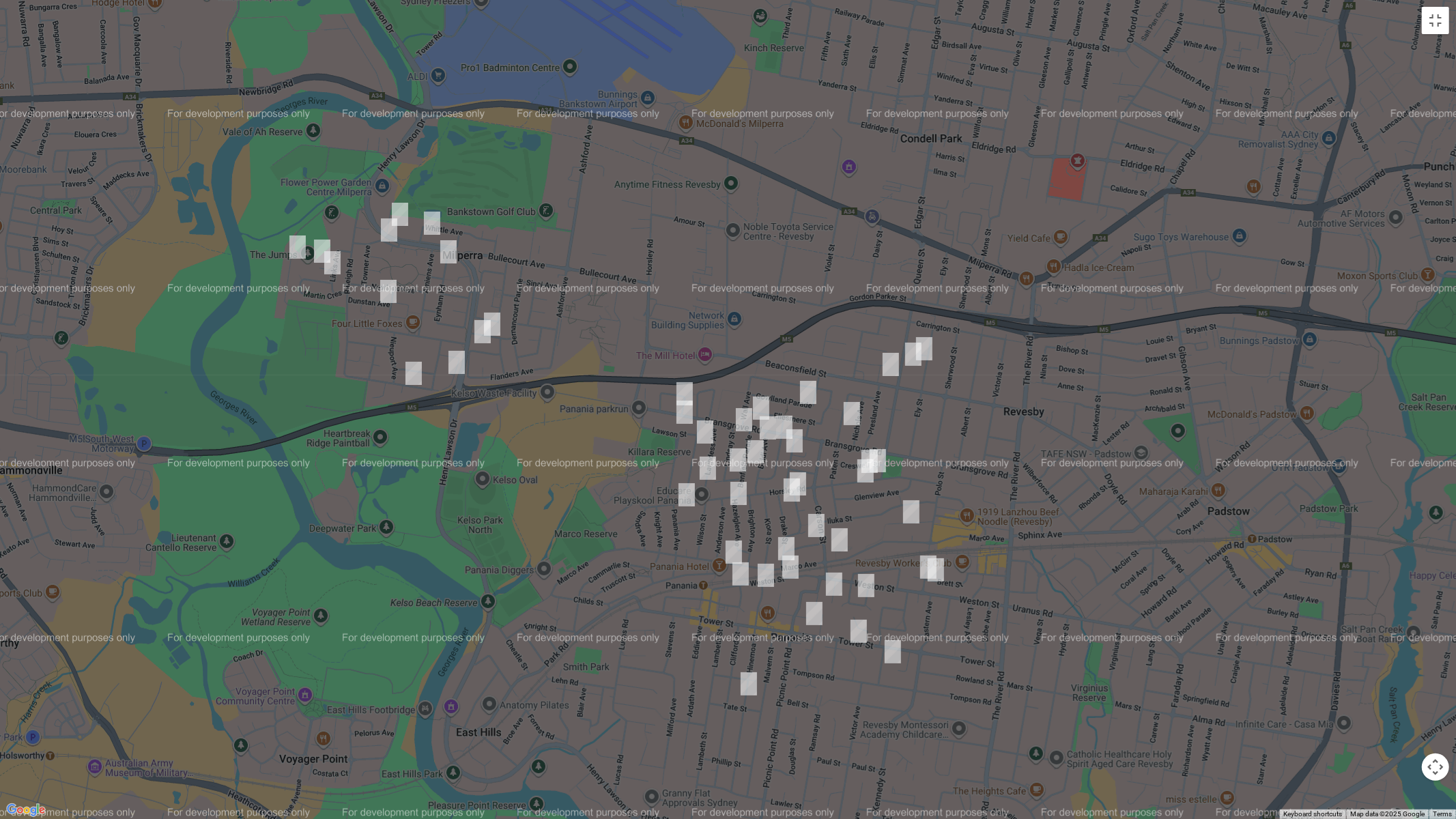
click at [738, 575] on img "177 Weston Street, PANANIA NSW 2213" at bounding box center [741, 573] width 27 height 34
click at [795, 569] on img "159 Weston Street, PANANIA NSW 2213" at bounding box center [790, 566] width 27 height 34
click at [817, 614] on img "122A Tower Street, PANANIA NSW 2213" at bounding box center [814, 612] width 27 height 34
click at [295, 248] on img "14 Keys Parade, MILPERRA NSW 2214" at bounding box center [298, 247] width 27 height 34
click at [313, 241] on img "7 Piper Close, MILPERRA NSW 2214" at bounding box center [322, 250] width 27 height 34
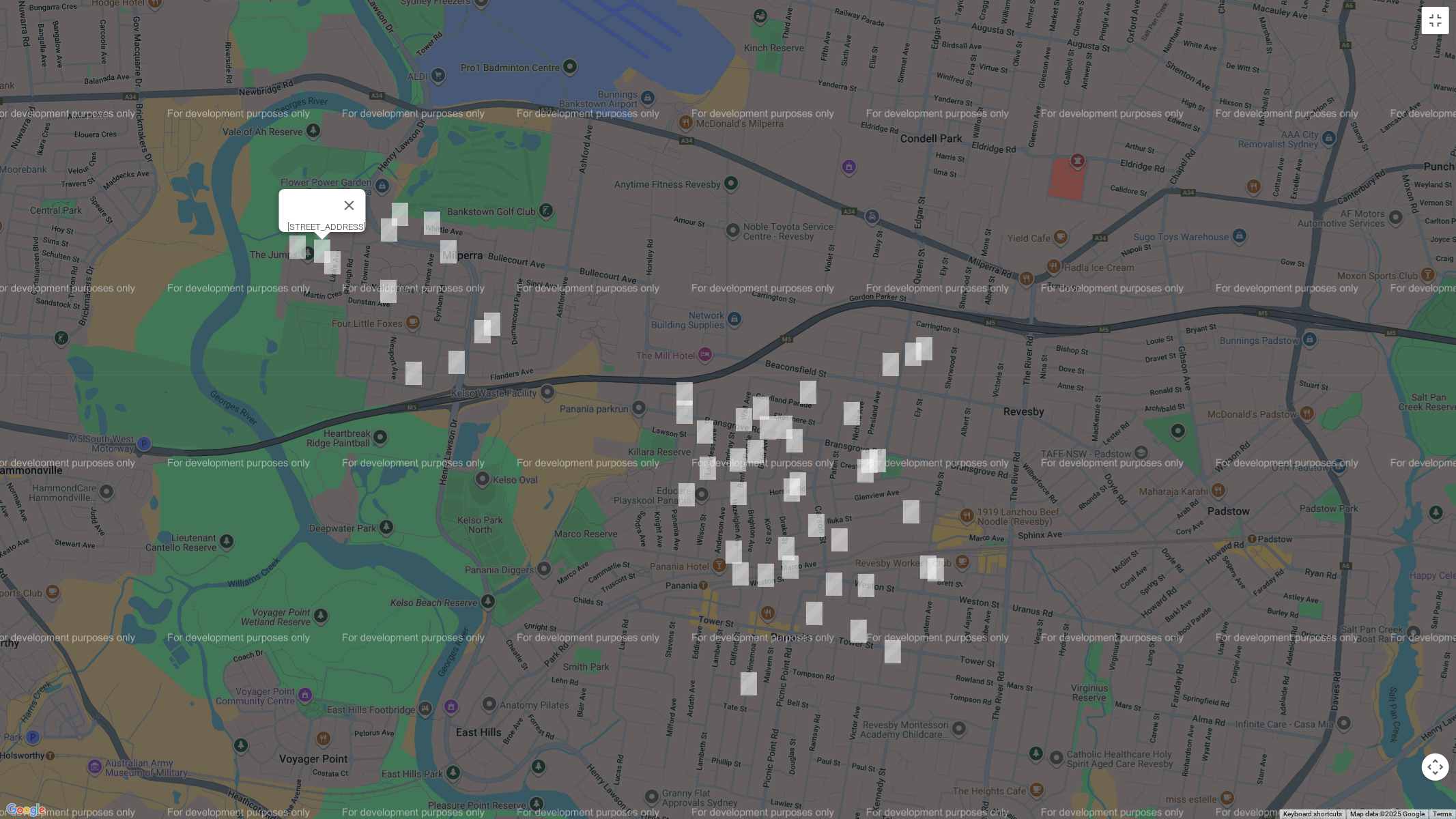
drag, startPoint x: 335, startPoint y: 262, endPoint x: 408, endPoint y: 311, distance: 87.9
click at [335, 262] on img "3 Martin Crescent, MILPERRA NSW 2214" at bounding box center [332, 262] width 27 height 34
click at [386, 293] on img "18 Dunstan Avenue, MILPERRA NSW 2214" at bounding box center [389, 290] width 27 height 34
click at [456, 364] on img "9 Mactier Avenue, MILPERRA NSW 2214" at bounding box center [457, 361] width 27 height 34
click at [415, 371] on img "18 Prescott Parade, MILPERRA NSW 2214" at bounding box center [413, 372] width 27 height 34
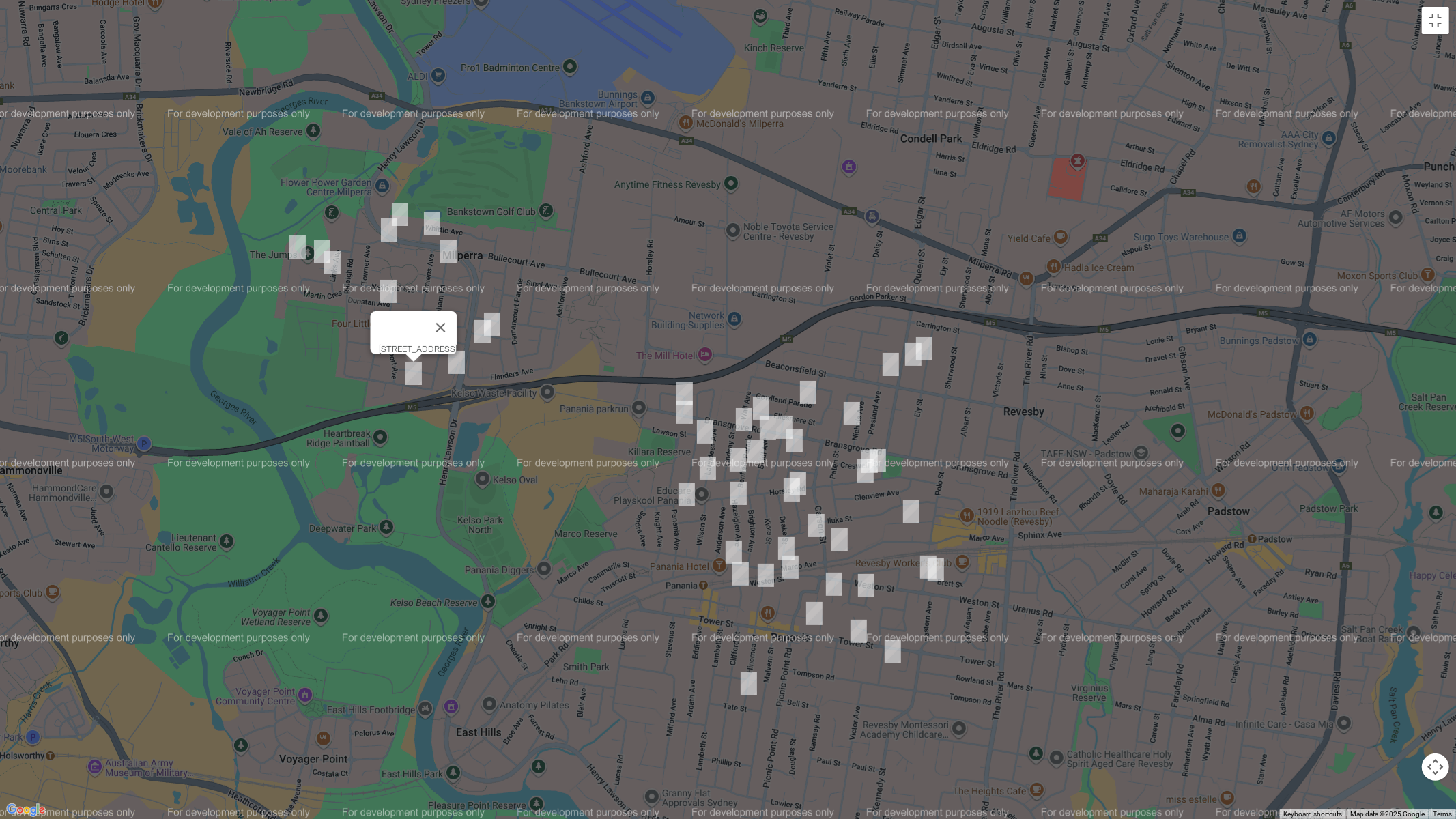
click at [403, 205] on img "49 Ingram Avenue, MILPERRA NSW 2214" at bounding box center [399, 214] width 27 height 34
click at [386, 236] on img "18A Ruthven Avenue, MILPERRA NSW 2214" at bounding box center [389, 229] width 27 height 34
click at [431, 221] on img "53 Whittle Avenue, MILPERRA NSW 2214" at bounding box center [432, 222] width 27 height 34
click at [445, 247] on img "61 Eynham Road, MILPERRA NSW 2214" at bounding box center [449, 251] width 27 height 34
click at [505, 313] on img "15a Hermies Avenue, MILPERRA NSW 2214" at bounding box center [492, 323] width 27 height 34
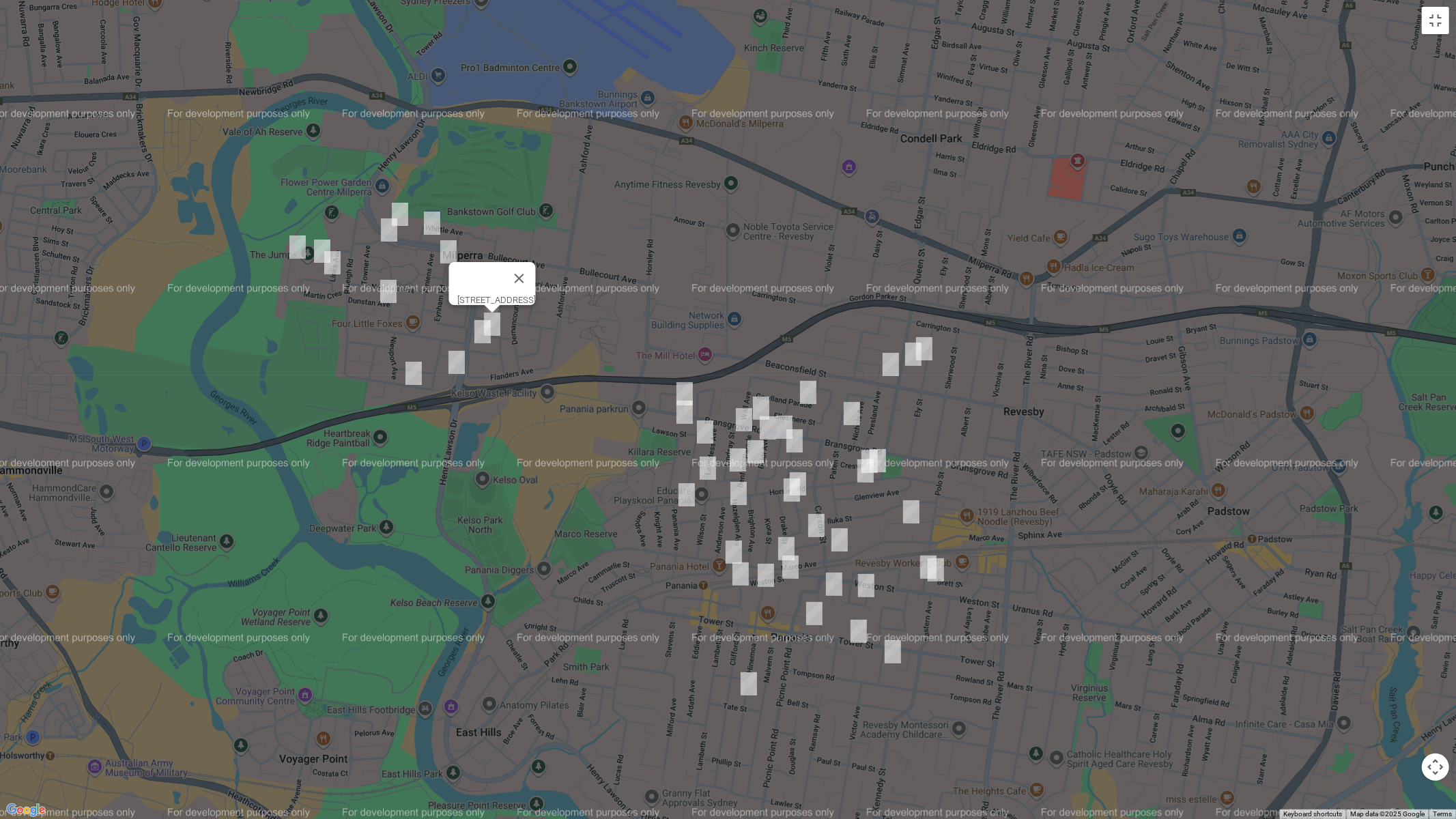
click at [477, 327] on img "15 Glencorse Avenue, MILPERRA NSW 2214" at bounding box center [482, 331] width 27 height 34
click at [933, 352] on img "4/66 Ely Street, REVESBY NSW 2212" at bounding box center [924, 348] width 27 height 34
drag, startPoint x: 914, startPoint y: 364, endPoint x: 892, endPoint y: 372, distance: 23.4
click at [913, 364] on img "77 Queen Street, REVESBY NSW 2212" at bounding box center [913, 353] width 27 height 34
click at [890, 371] on img "2/46 Beaconsfield Street, REVESBY NSW 2212" at bounding box center [891, 364] width 27 height 34
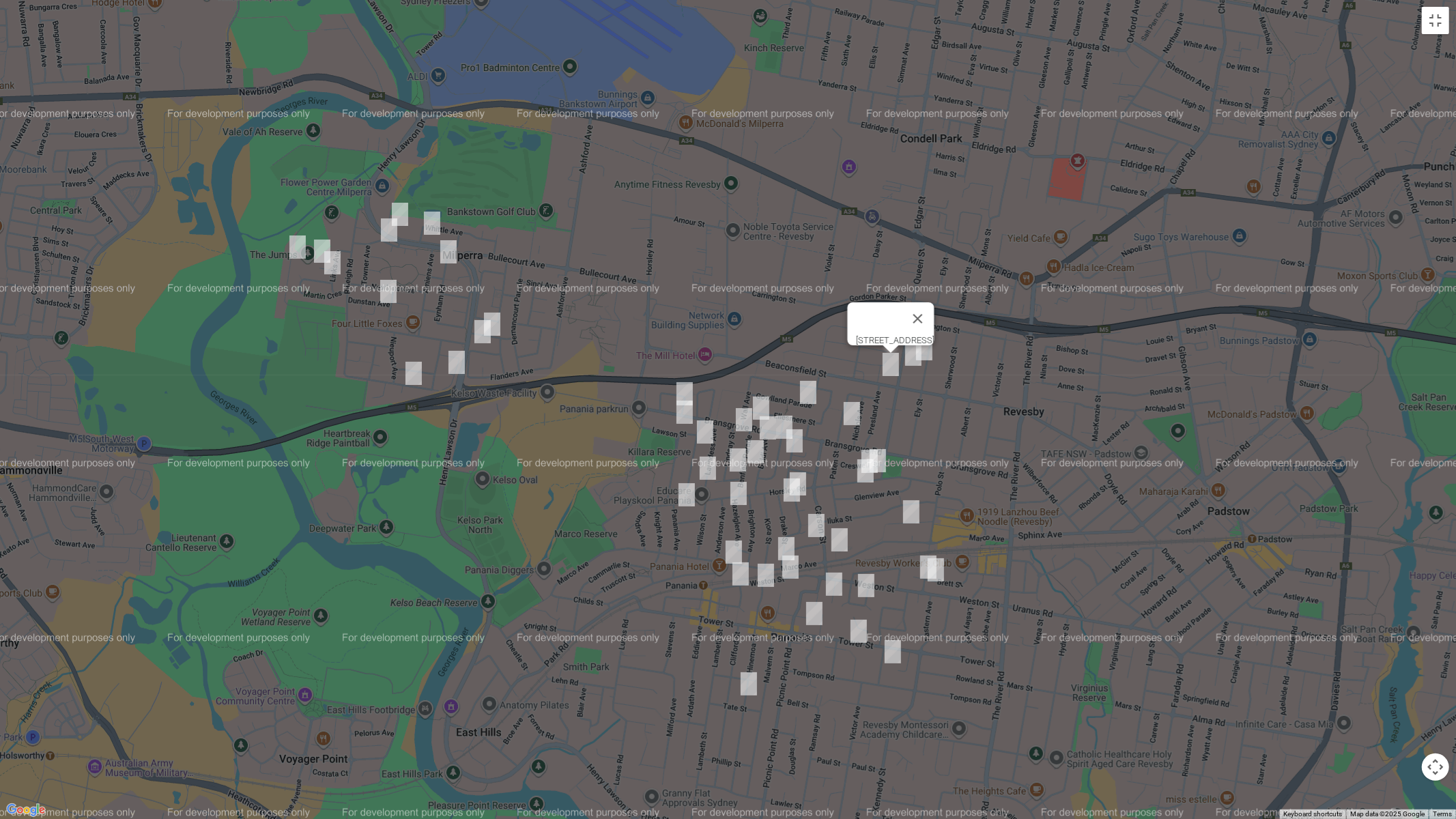
click at [814, 388] on img "34 Gowlland Parade, PANANIA NSW 2213" at bounding box center [808, 391] width 27 height 34
click at [762, 399] on img "192 Bransgrove Road, PANANIA NSW 2213" at bounding box center [761, 408] width 27 height 34
click at [804, 357] on button "Close" at bounding box center [787, 362] width 33 height 33
click at [681, 387] on img "224 Bransgrove Road, PANANIA NSW 2213" at bounding box center [684, 393] width 27 height 34
click at [680, 417] on img "4 Lawson Street, PANANIA NSW 2213" at bounding box center [684, 411] width 27 height 34
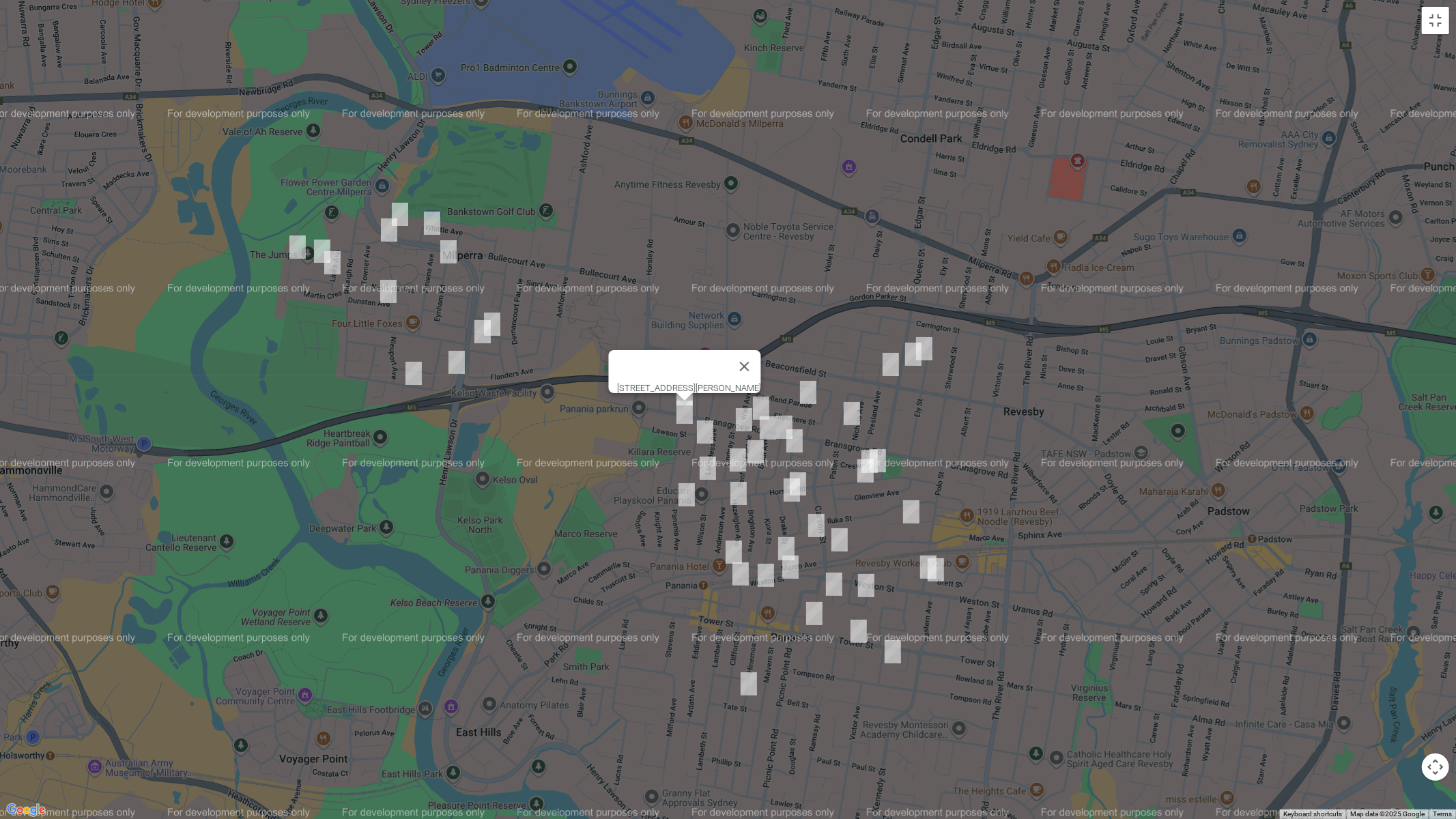
click at [742, 417] on img "1 Lindsay Street, PANANIA NSW 2213" at bounding box center [743, 419] width 27 height 34
click at [702, 432] on img "16 Dowding Street, PANANIA NSW 2213" at bounding box center [705, 431] width 27 height 34
click at [852, 416] on img "30 Paten Street, REVESBY NSW 2212" at bounding box center [852, 413] width 27 height 34
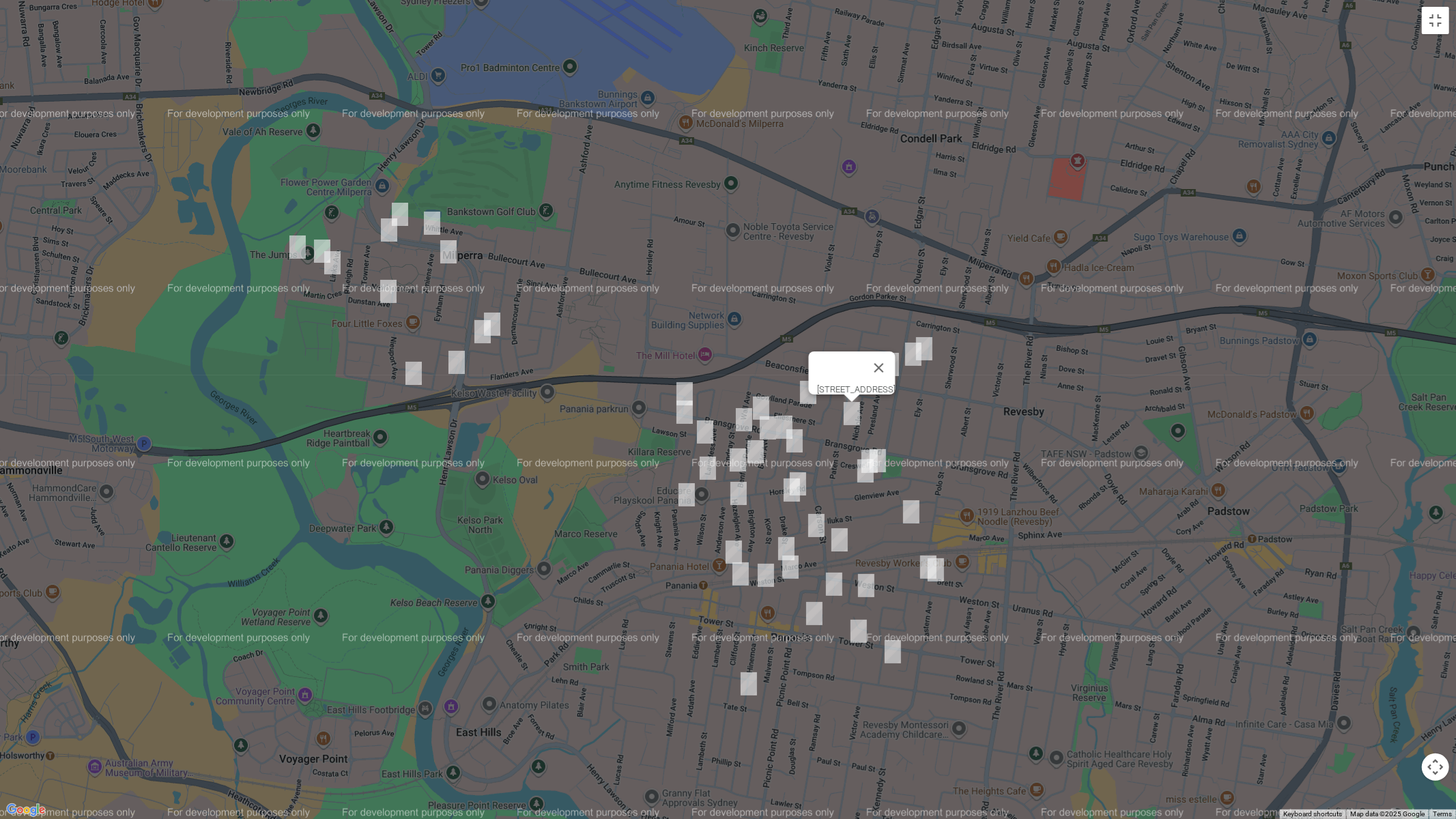
click at [784, 419] on img "6a Windermere Crescent, PANANIA NSW 2213" at bounding box center [784, 427] width 27 height 34
click at [768, 427] on img "6 Baldi Avenue, PANANIA NSW 2213" at bounding box center [768, 427] width 27 height 34
click at [791, 440] on img "10A Dickenson Street, PANANIA NSW 2213" at bounding box center [794, 440] width 27 height 34
click at [754, 449] on img "23 Benfield Parade, PANANIA NSW 2213" at bounding box center [755, 451] width 27 height 34
drag, startPoint x: 741, startPoint y: 462, endPoint x: 713, endPoint y: 469, distance: 28.9
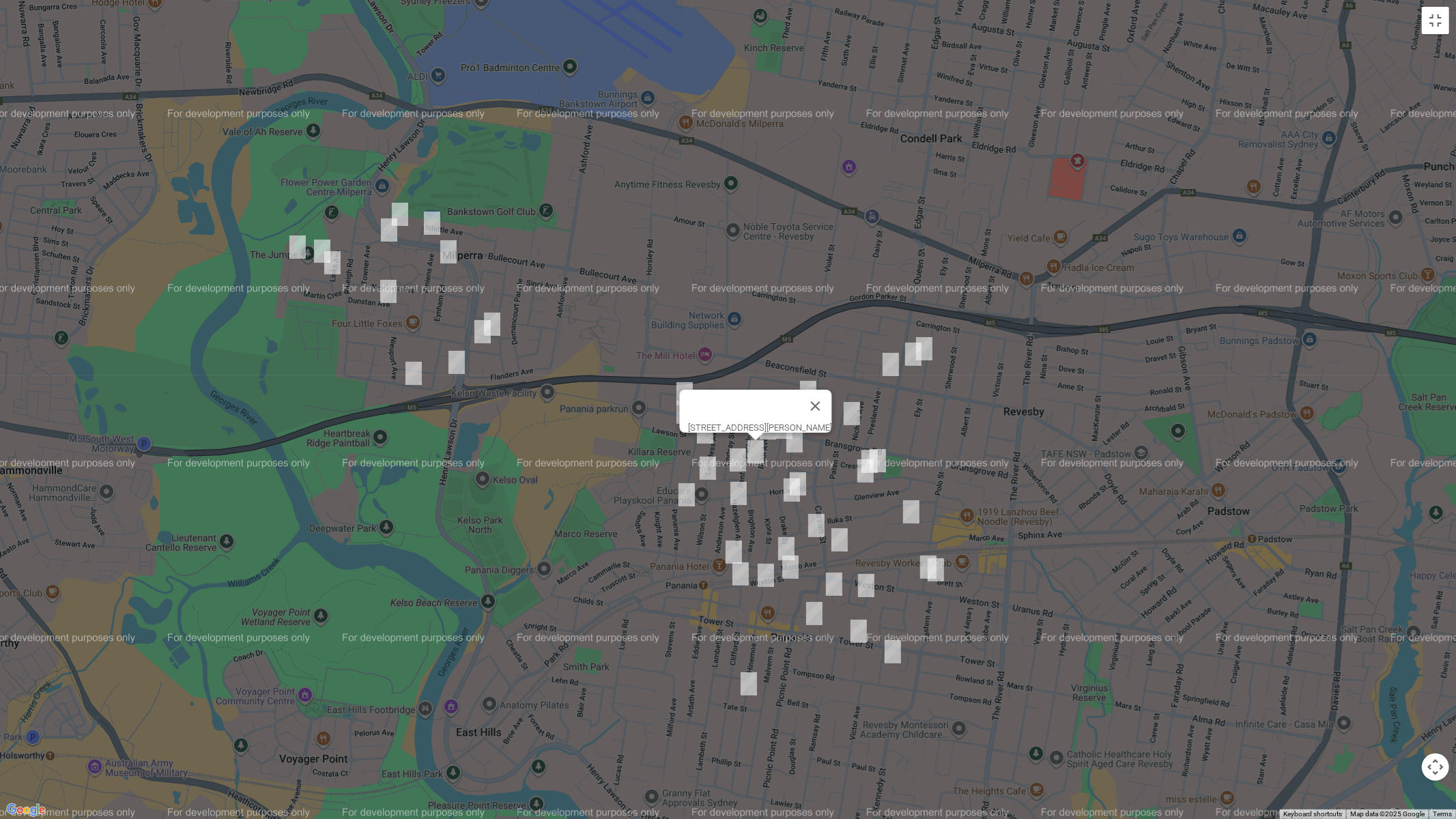
click at [740, 462] on img "6 Matts Avenue, PANANIA NSW 2213" at bounding box center [738, 460] width 27 height 34
click at [709, 469] on img "42 Laundess Avenue, PANANIA NSW 2213" at bounding box center [708, 468] width 27 height 34
click at [687, 493] on img "5 Panania Avenue, PANANIA NSW 2213" at bounding box center [686, 494] width 27 height 34
click at [741, 493] on img "4 Hazelglen Avenue, PANANIA NSW 2213" at bounding box center [738, 492] width 27 height 34
click at [730, 546] on img "103 Marco Avenue, PANANIA NSW 2213" at bounding box center [733, 551] width 27 height 34
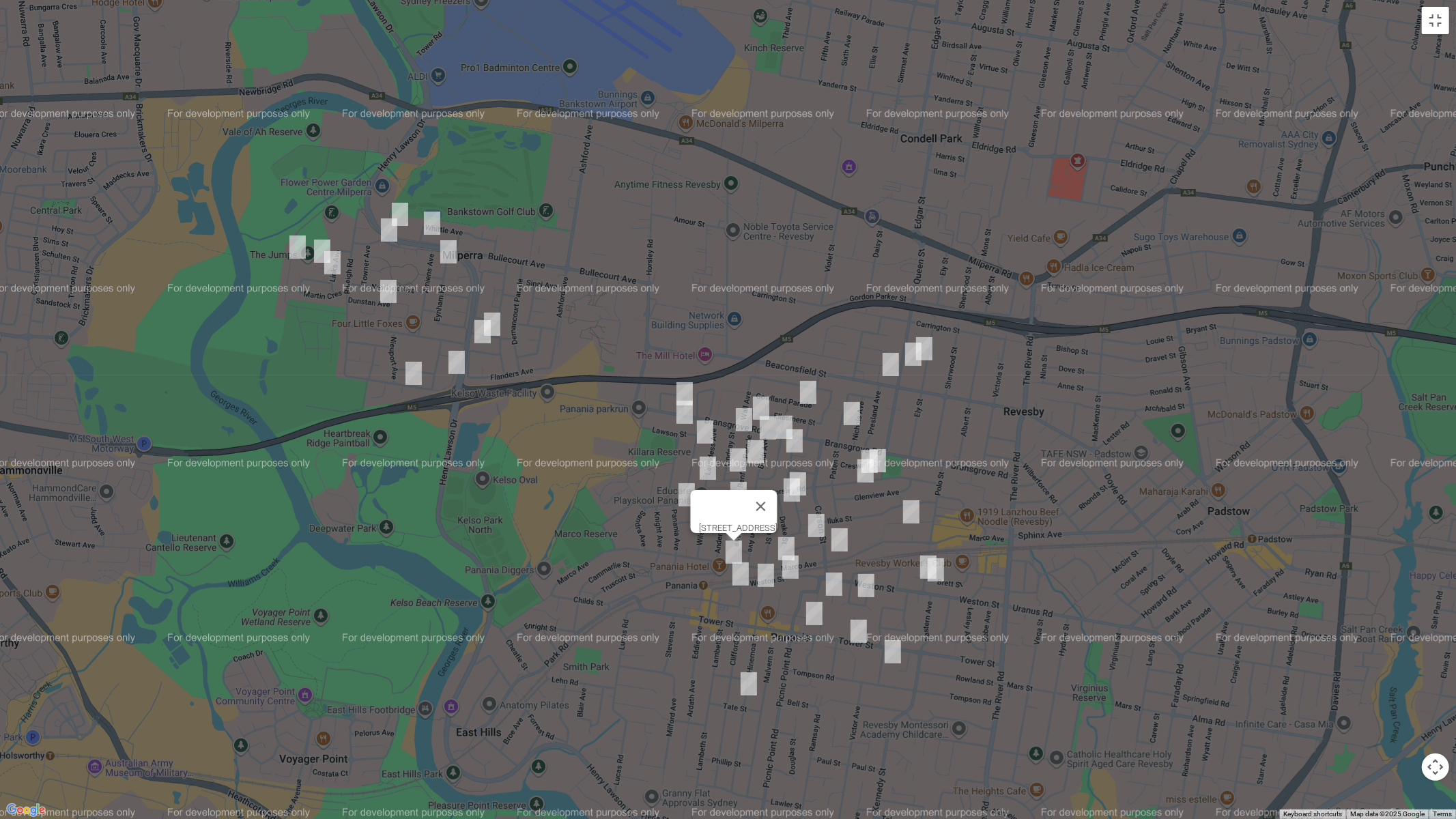
click at [765, 574] on img "6 Hinemoa Street, PANANIA NSW 2213" at bounding box center [765, 574] width 27 height 34
click at [745, 689] on img "72 Hinemoa Street, PANANIA NSW 2213" at bounding box center [749, 683] width 27 height 34
click at [885, 460] on img "38 Horsley Road, REVESBY NSW 2212" at bounding box center [877, 460] width 27 height 34
click at [864, 447] on img "44 Horsley Road, REVESBY NSW 2212" at bounding box center [869, 460] width 27 height 34
click at [864, 469] on img "47 Horsley Road, REVESBY NSW 2212" at bounding box center [865, 470] width 27 height 34
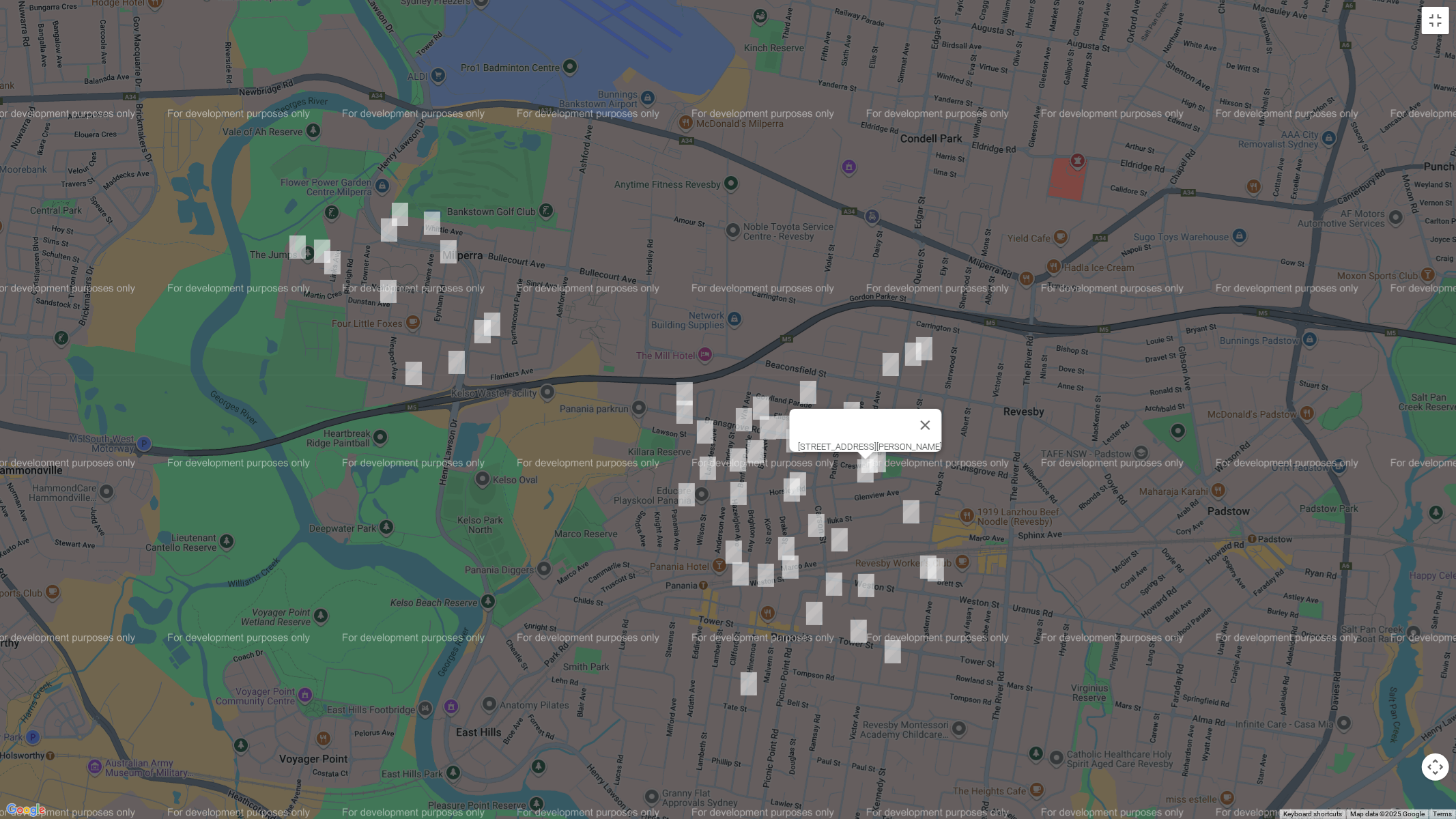
click at [812, 473] on div "[STREET_ADDRESS][PERSON_NAME]" at bounding box center [728, 410] width 1456 height 819
click at [805, 473] on img "2 Wyalong Street, PANANIA NSW 2213" at bounding box center [798, 483] width 27 height 34
click at [790, 490] on img "5 Drake Street, PANANIA NSW 2213" at bounding box center [792, 490] width 27 height 34
click at [782, 540] on img "138 Marco Avenue, PANANIA NSW 2213" at bounding box center [786, 548] width 27 height 34
click at [815, 533] on img "6 Marong Street, PANANIA NSW 2213" at bounding box center [816, 525] width 27 height 34
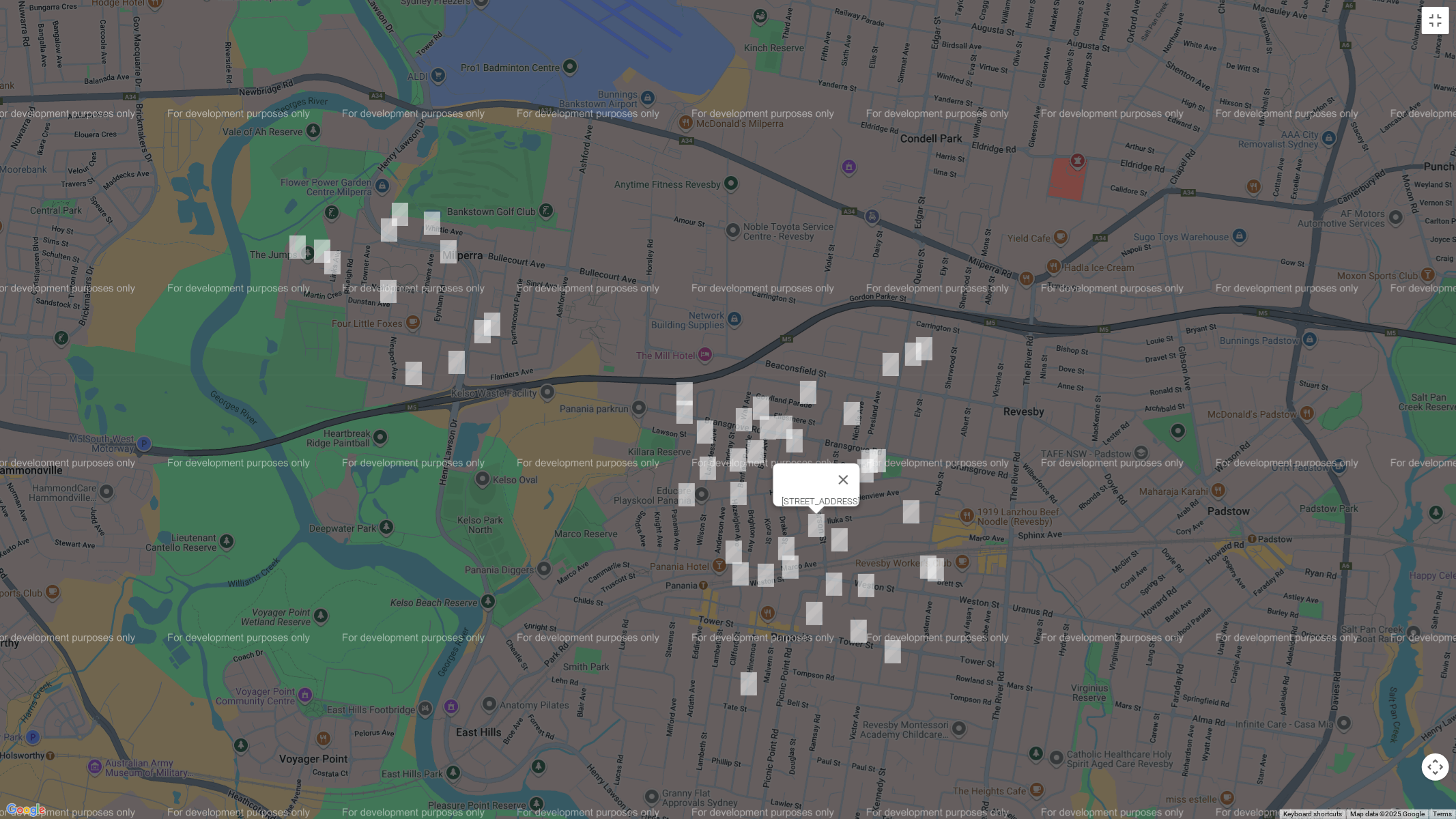
click at [834, 540] on img "106 Marco Avenue, REVESBY NSW 2212" at bounding box center [839, 539] width 27 height 34
click at [832, 584] on img "10 Roslyn Avenue, PANANIA NSW 2213" at bounding box center [834, 583] width 27 height 34
click at [915, 496] on img "15 Robb Street, REVESBY NSW 2212" at bounding box center [911, 511] width 27 height 34
click at [916, 561] on img "1 Tarro Avenue, REVESBY NSW 2212" at bounding box center [928, 566] width 27 height 34
click at [935, 577] on img "6 Tarro Avenue, REVESBY NSW 2212" at bounding box center [935, 569] width 27 height 34
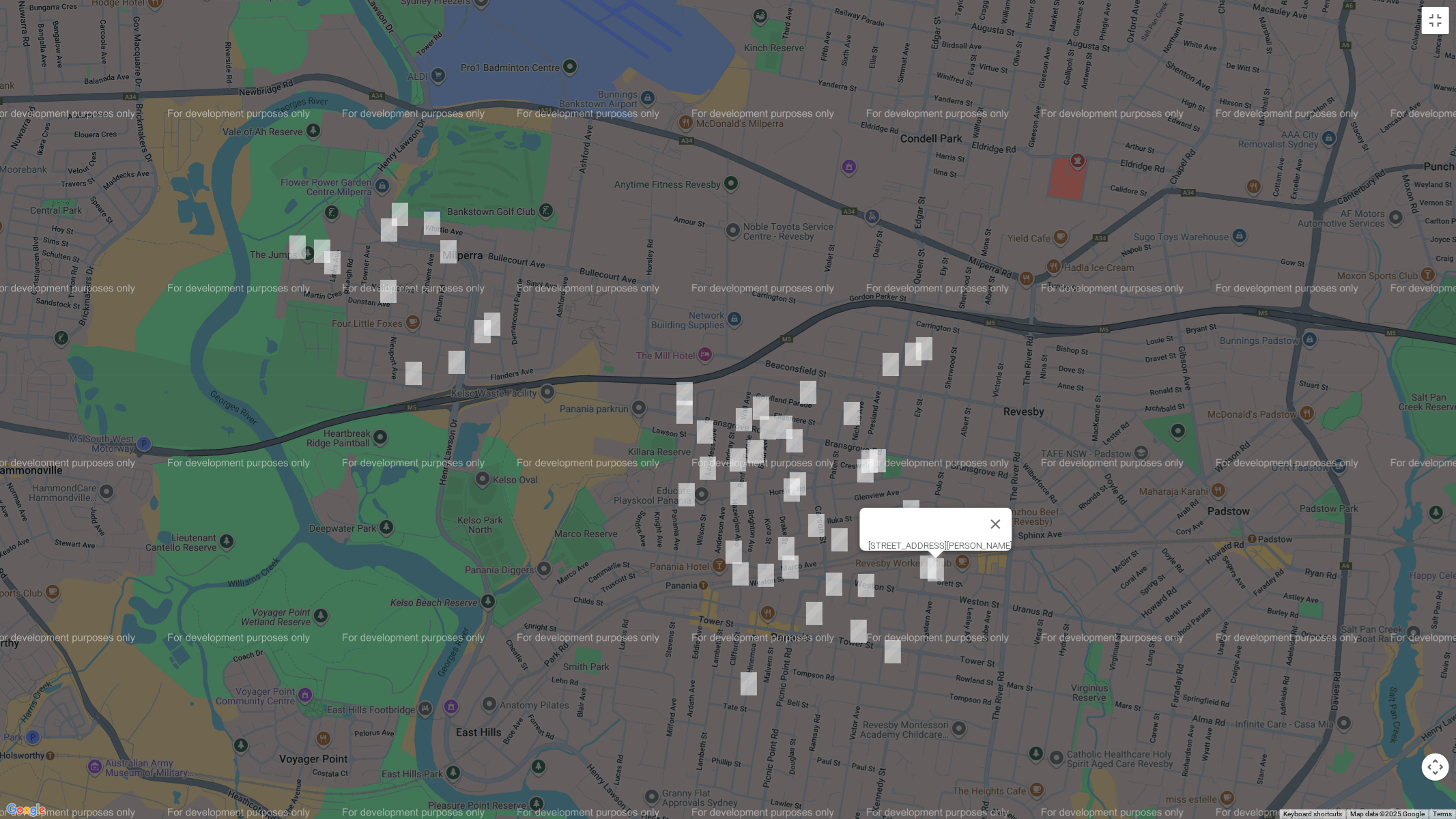
click at [869, 593] on img "10a Hodgkinson Crescent, PANANIA NSW 2213" at bounding box center [866, 585] width 27 height 34
click at [861, 632] on img "103b Tower Street, PANANIA NSW 2213" at bounding box center [858, 631] width 27 height 34
click at [895, 649] on img "9 Condon Avenue, PANANIA NSW 2213" at bounding box center [893, 651] width 27 height 34
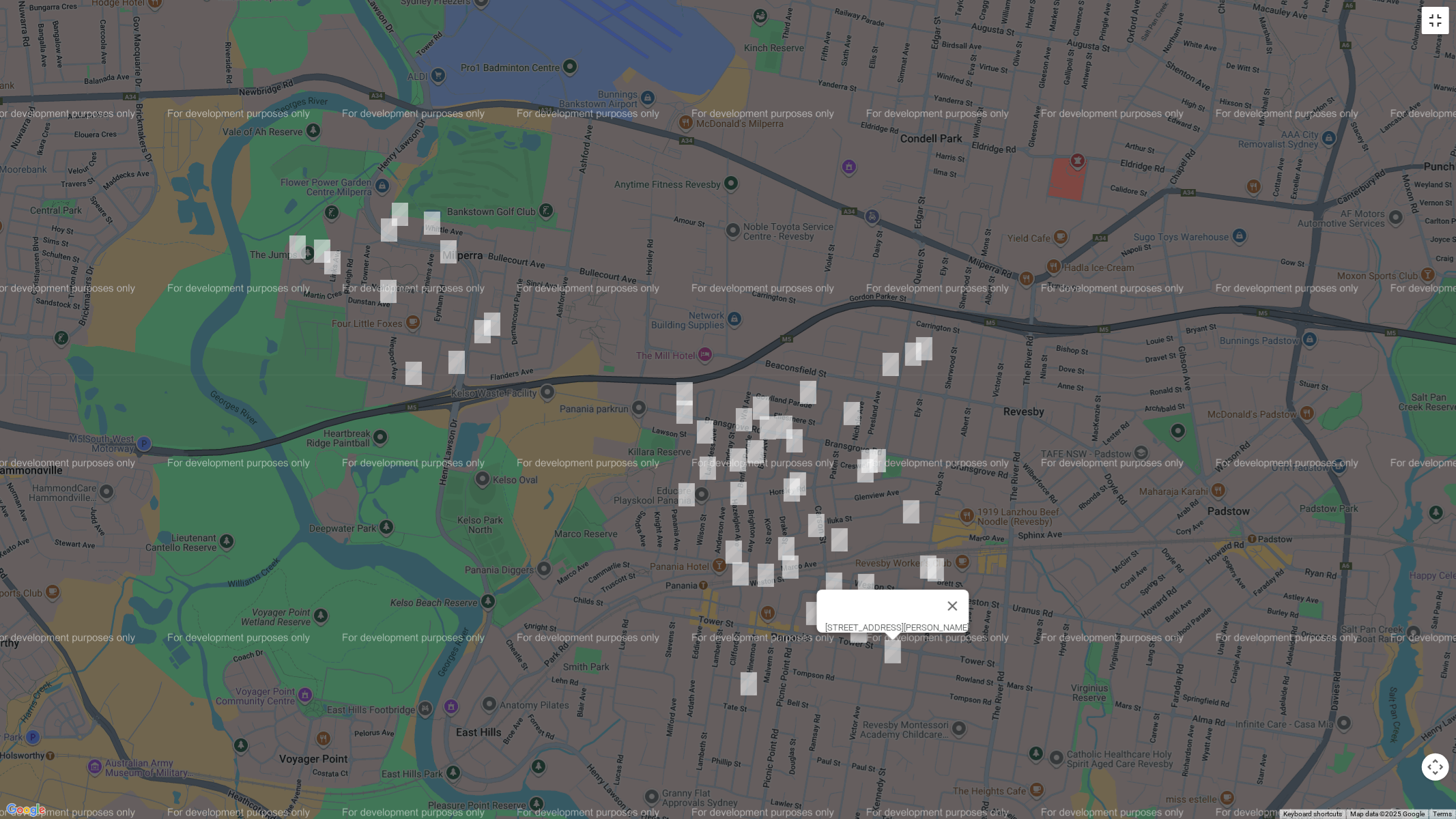
click at [1428, 26] on button "Toggle fullscreen view" at bounding box center [1435, 20] width 27 height 27
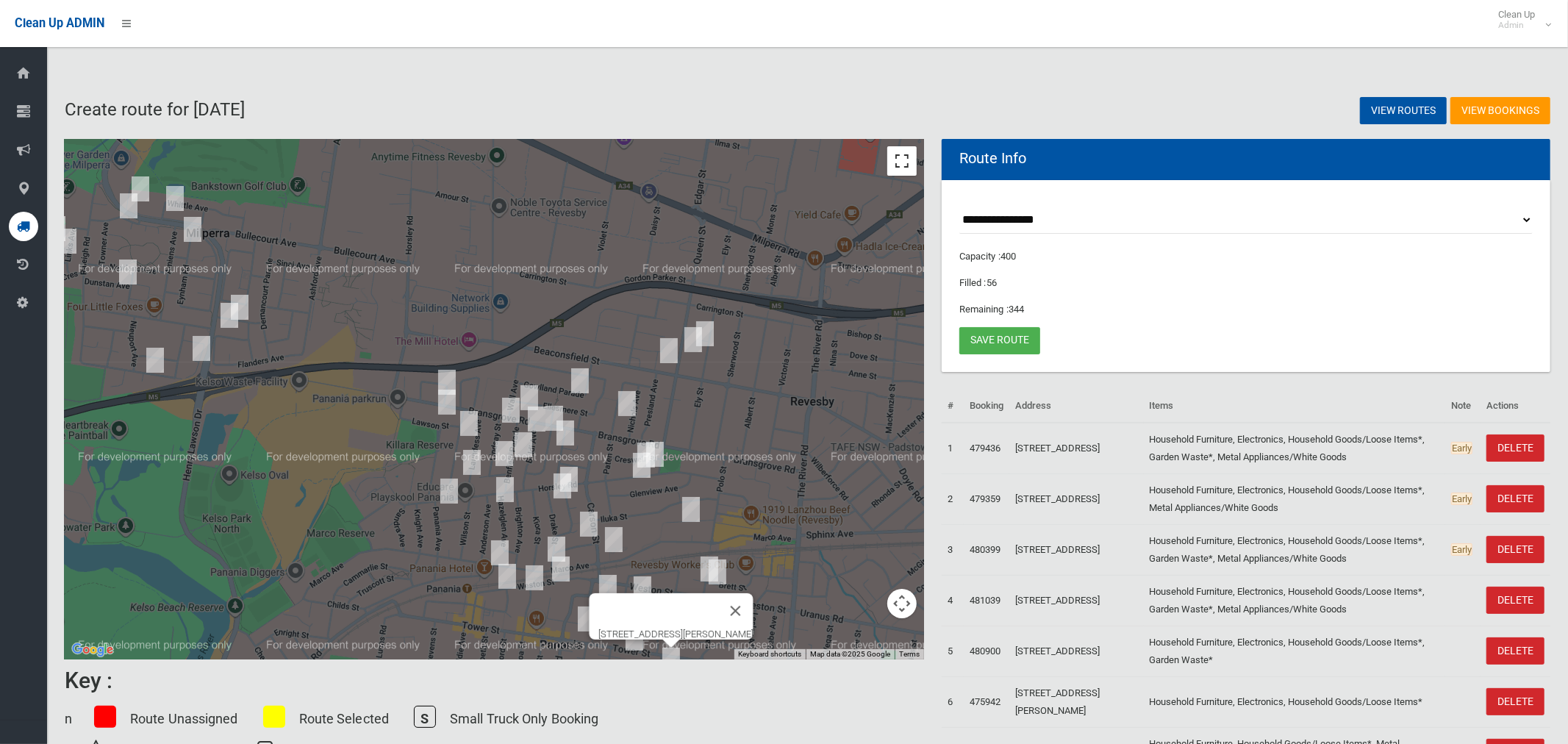
click at [901, 157] on button "Toggle fullscreen view" at bounding box center [902, 161] width 29 height 29
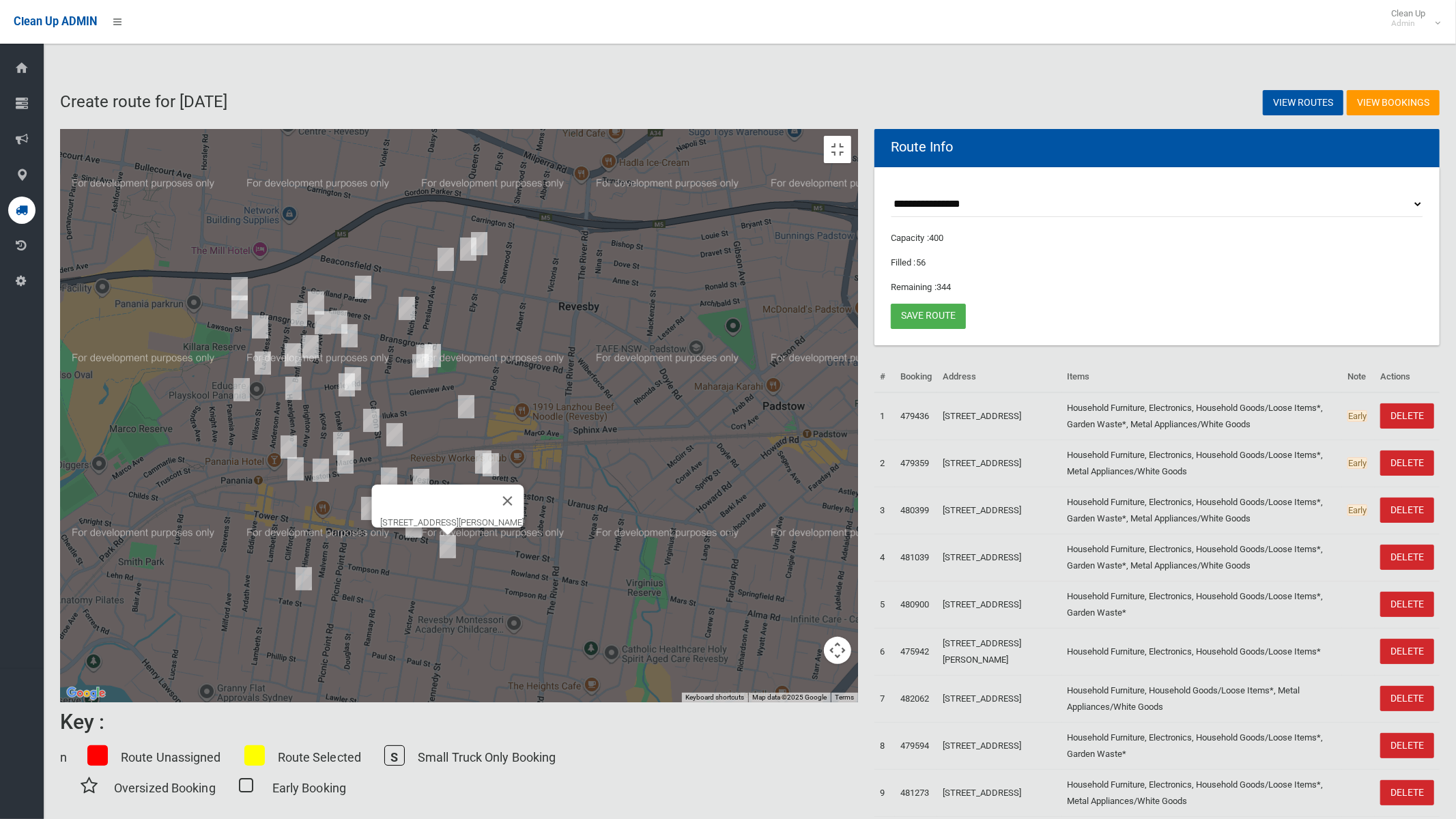
drag, startPoint x: 984, startPoint y: 504, endPoint x: 875, endPoint y: 440, distance: 126.4
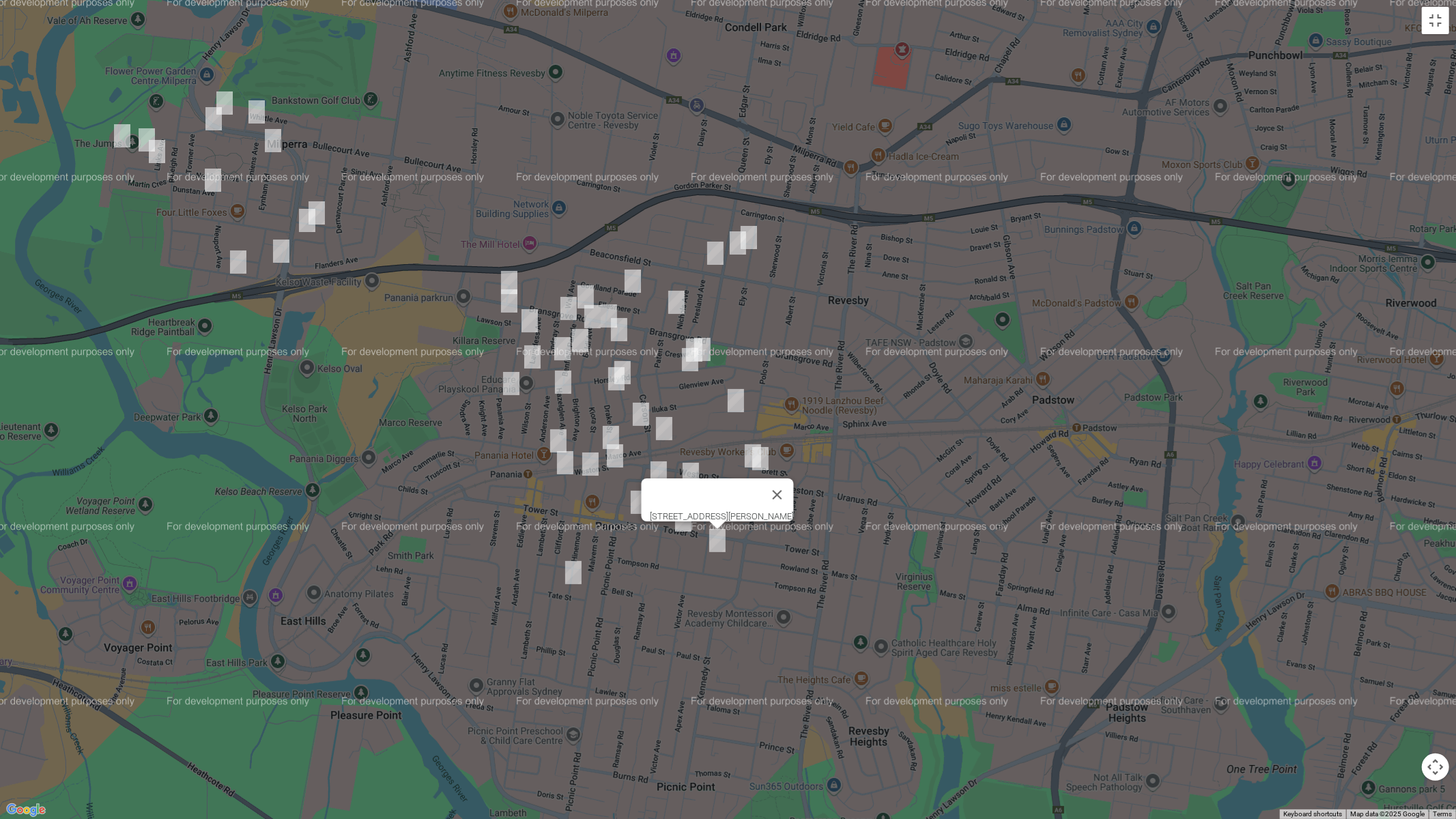
click at [875, 440] on div "[STREET_ADDRESS][PERSON_NAME]" at bounding box center [728, 410] width 1456 height 819
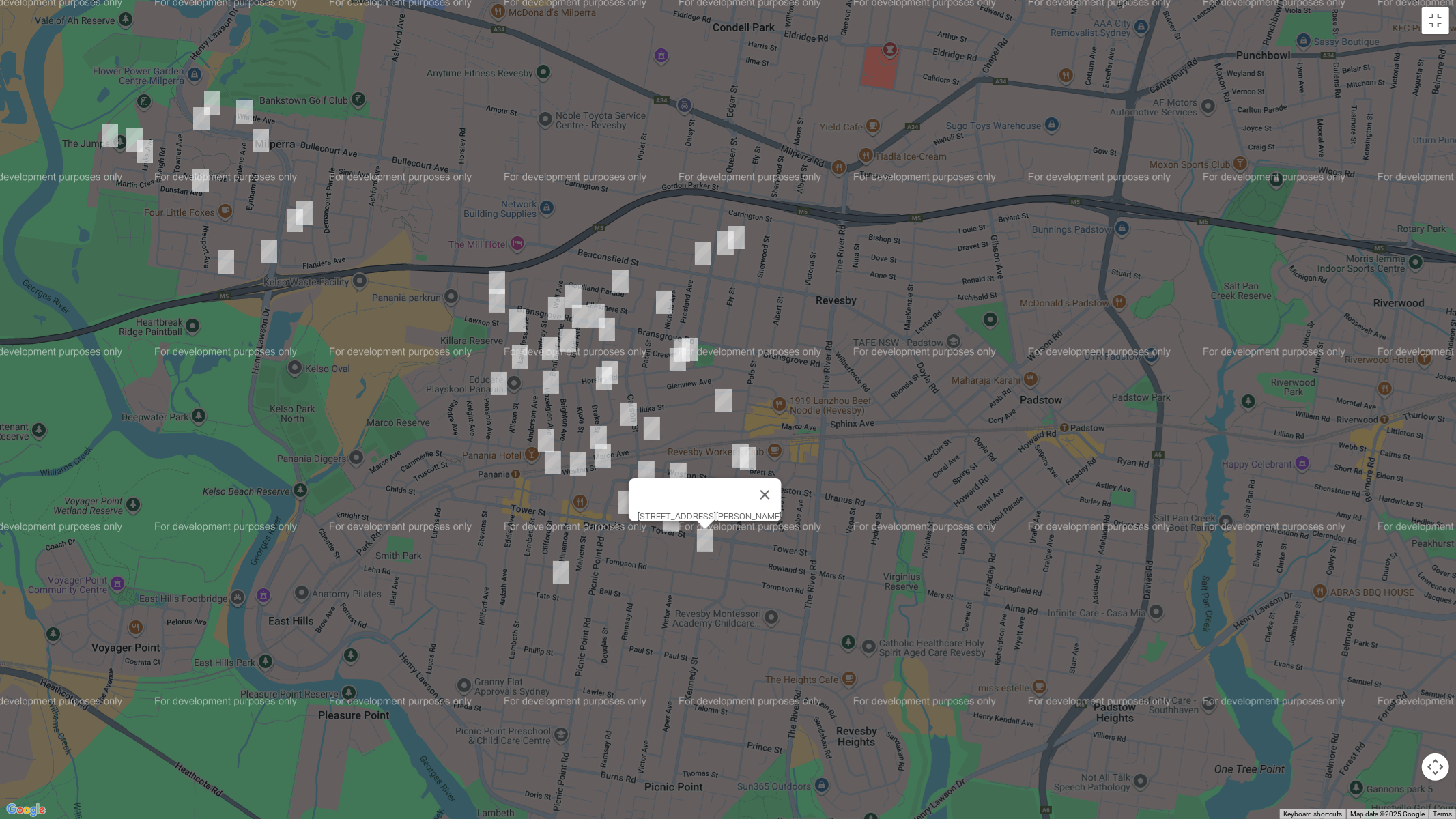
click at [561, 574] on img "72 Hinemoa Street, PANANIA NSW 2213" at bounding box center [561, 571] width 27 height 34
click at [1431, 25] on button "Toggle fullscreen view" at bounding box center [1435, 20] width 27 height 27
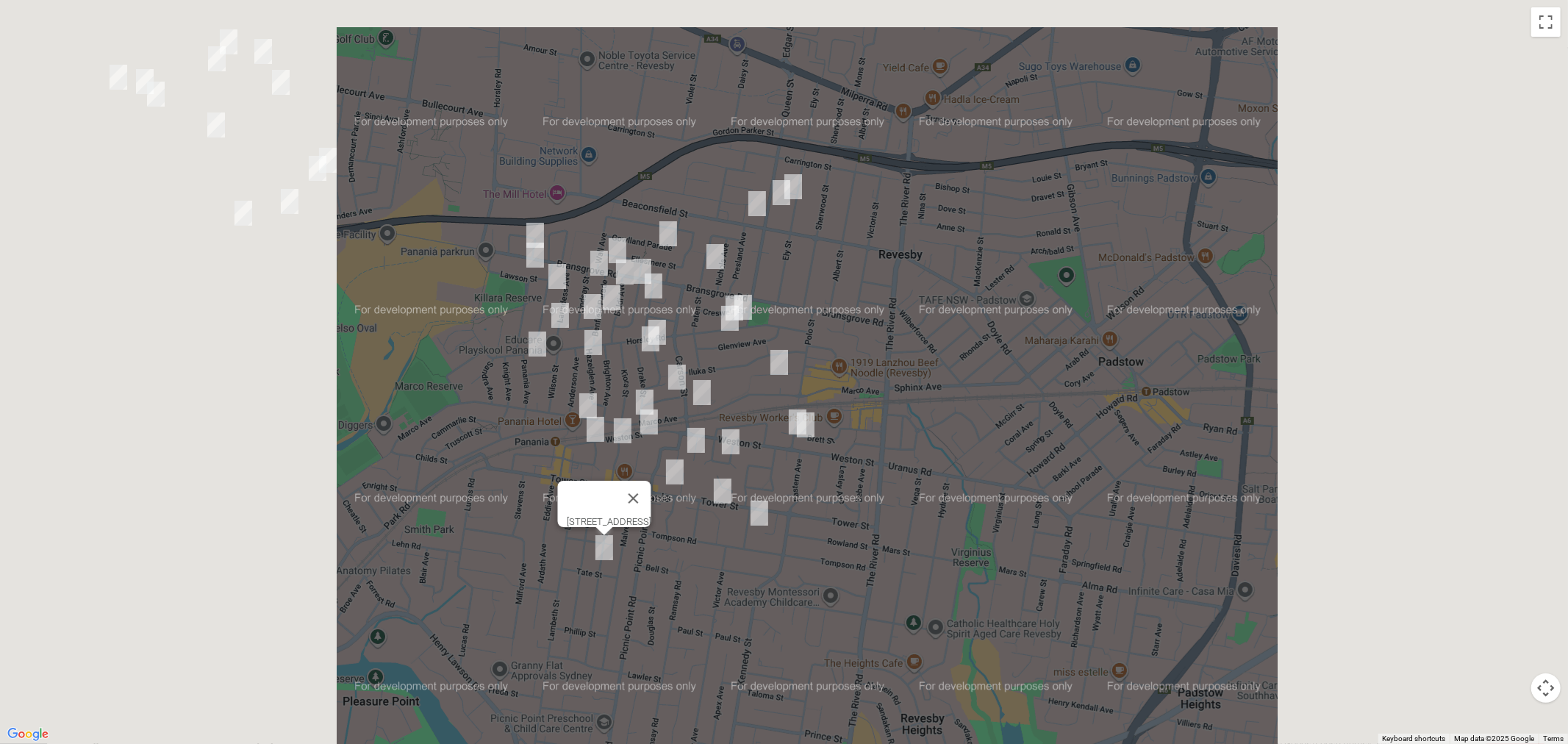
click at [1004, 336] on link "Save route" at bounding box center [1000, 341] width 80 height 27
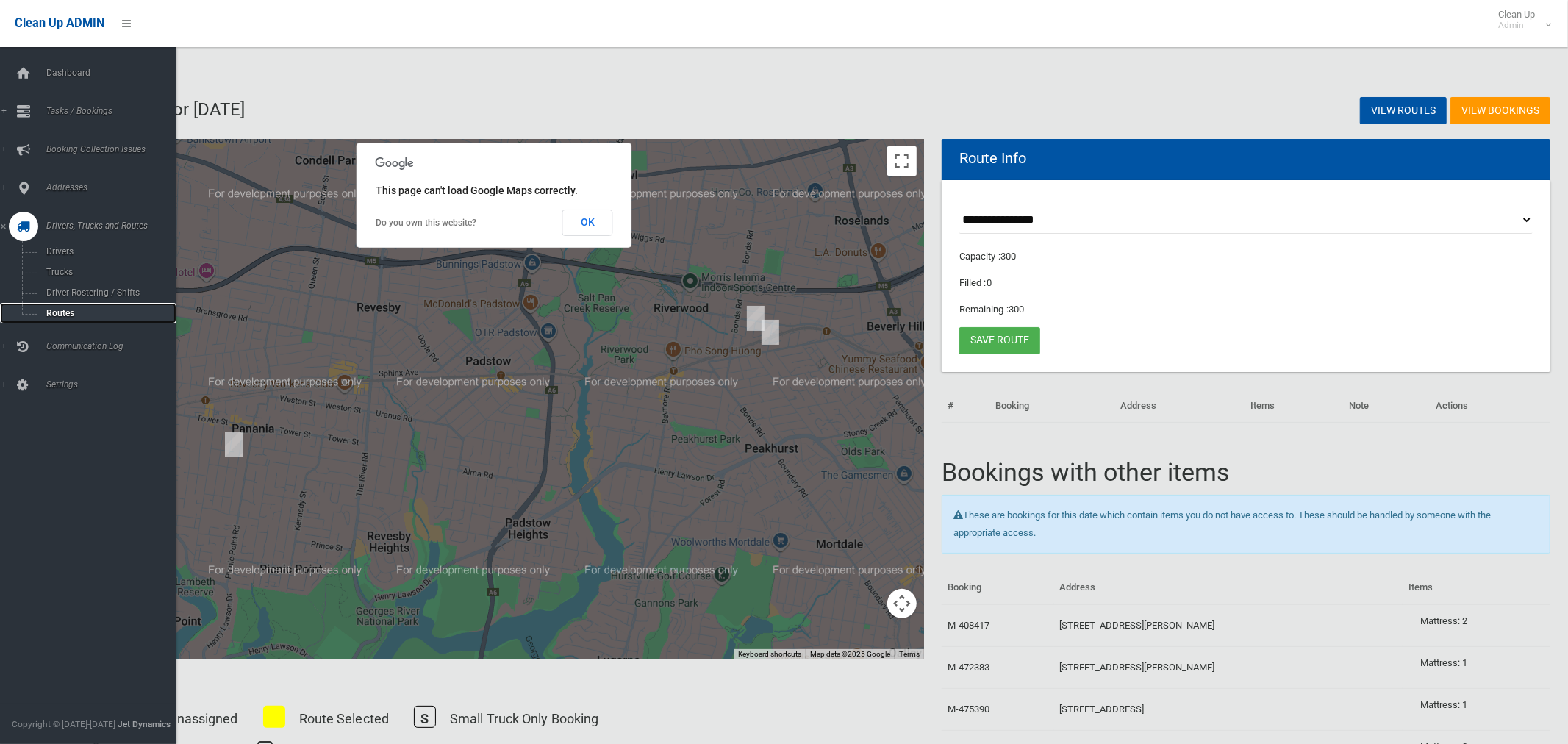
click at [60, 316] on span "Routes" at bounding box center [103, 313] width 122 height 10
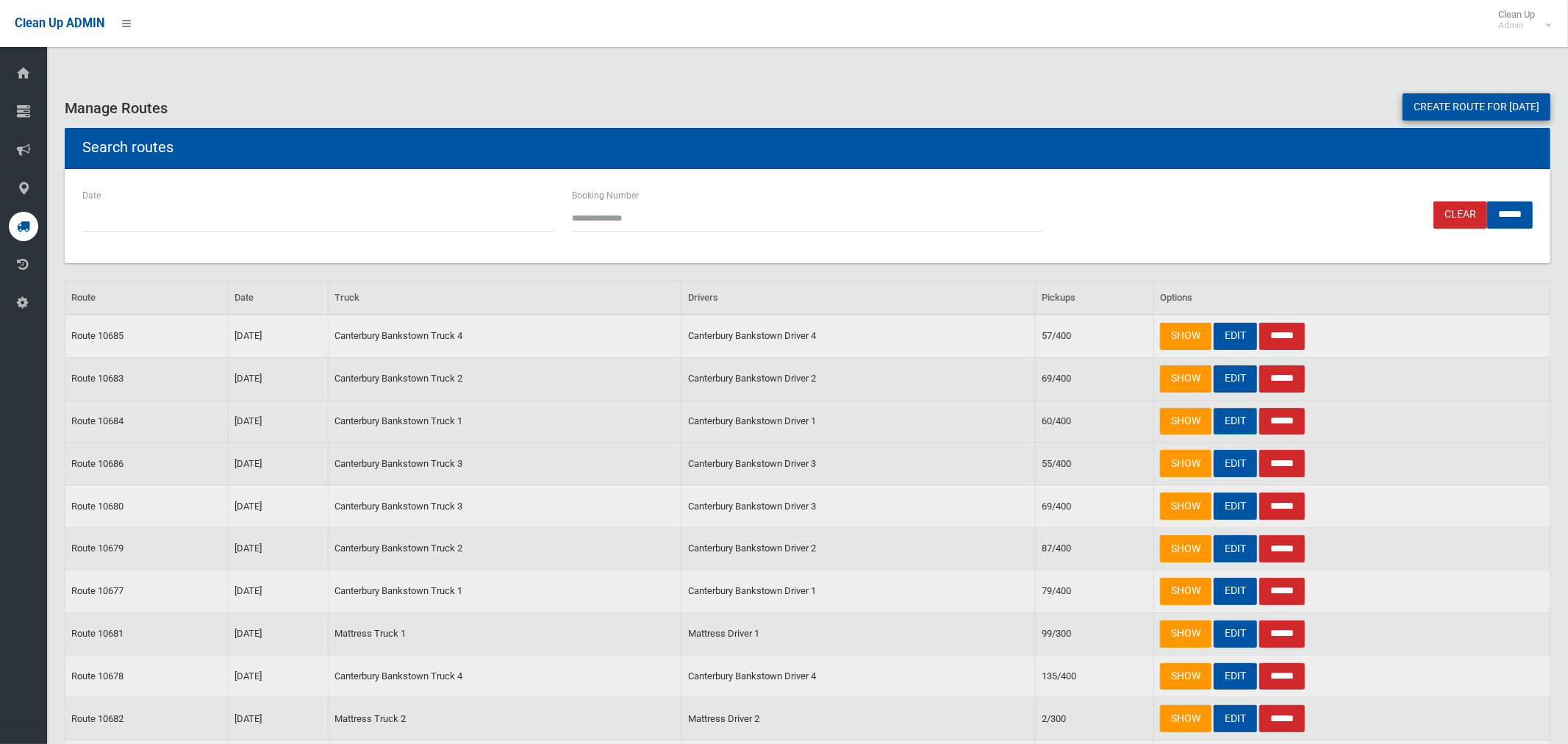
click at [1230, 422] on link "EDIT" at bounding box center [1235, 422] width 43 height 27
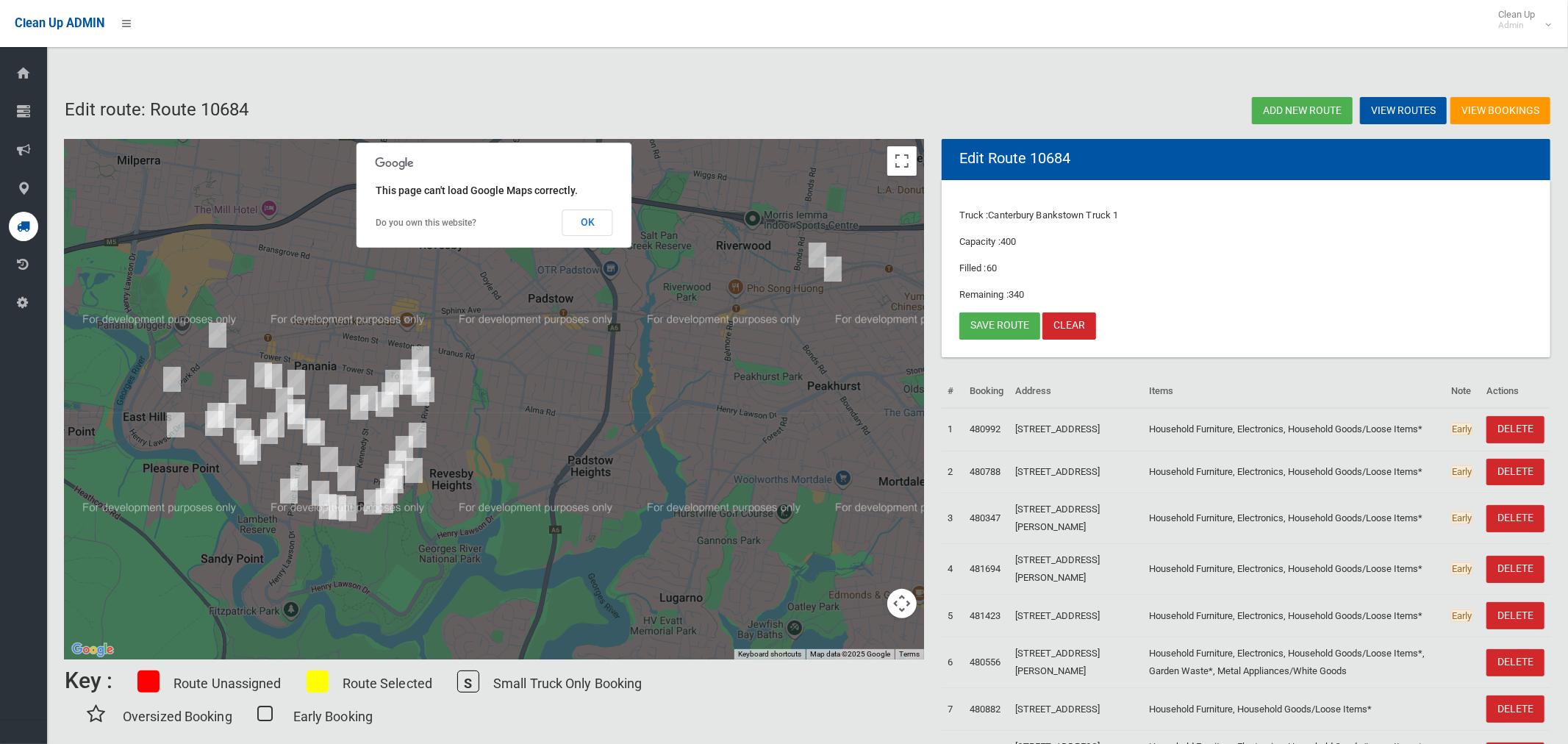
click at [297, 376] on img "72 Hinemoa Street, PANANIA NSW 2213" at bounding box center [296, 381] width 29 height 36
click at [989, 330] on link "Save route" at bounding box center [1000, 326] width 80 height 27
click at [580, 225] on button "OK" at bounding box center [588, 223] width 51 height 26
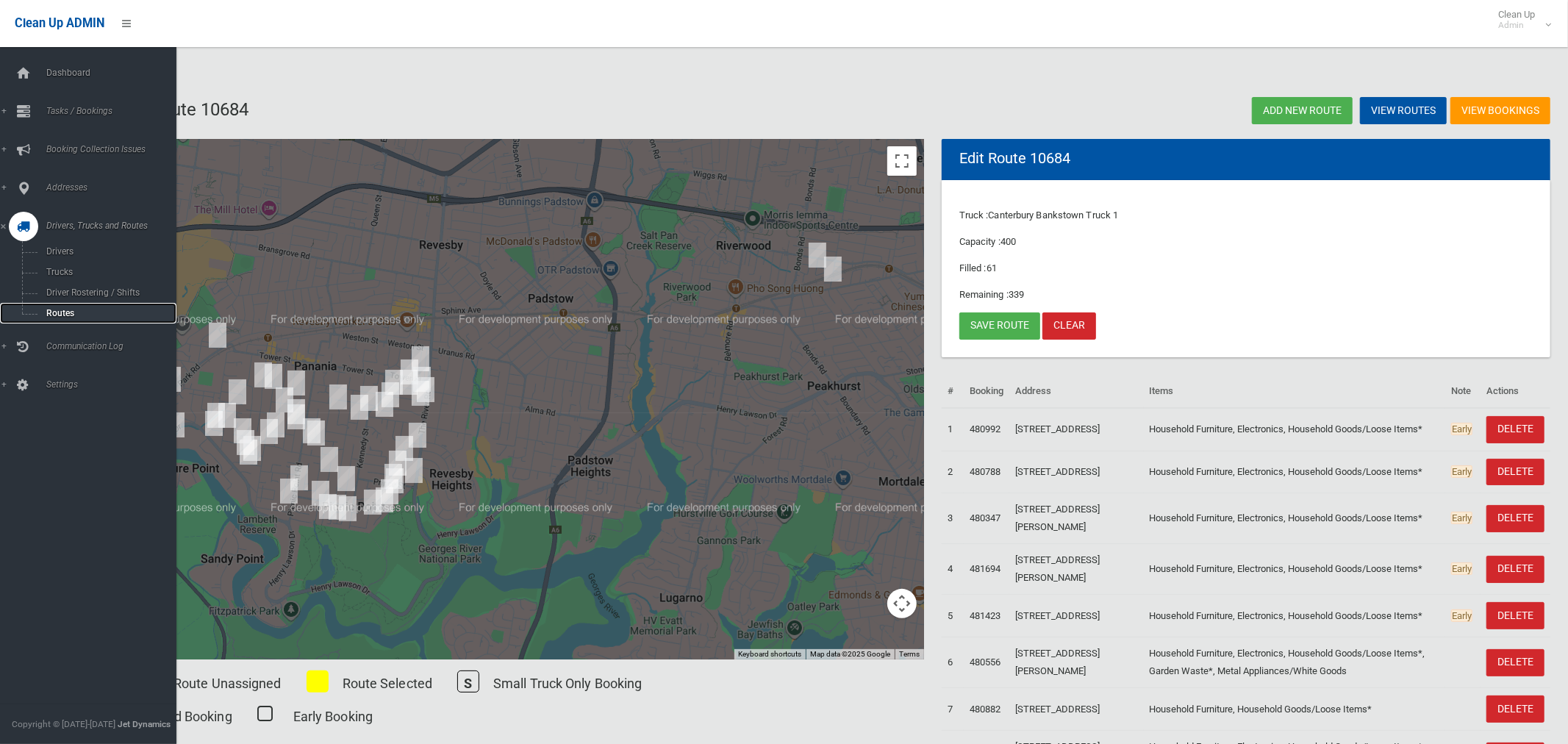
click at [69, 310] on span "Routes" at bounding box center [103, 313] width 122 height 10
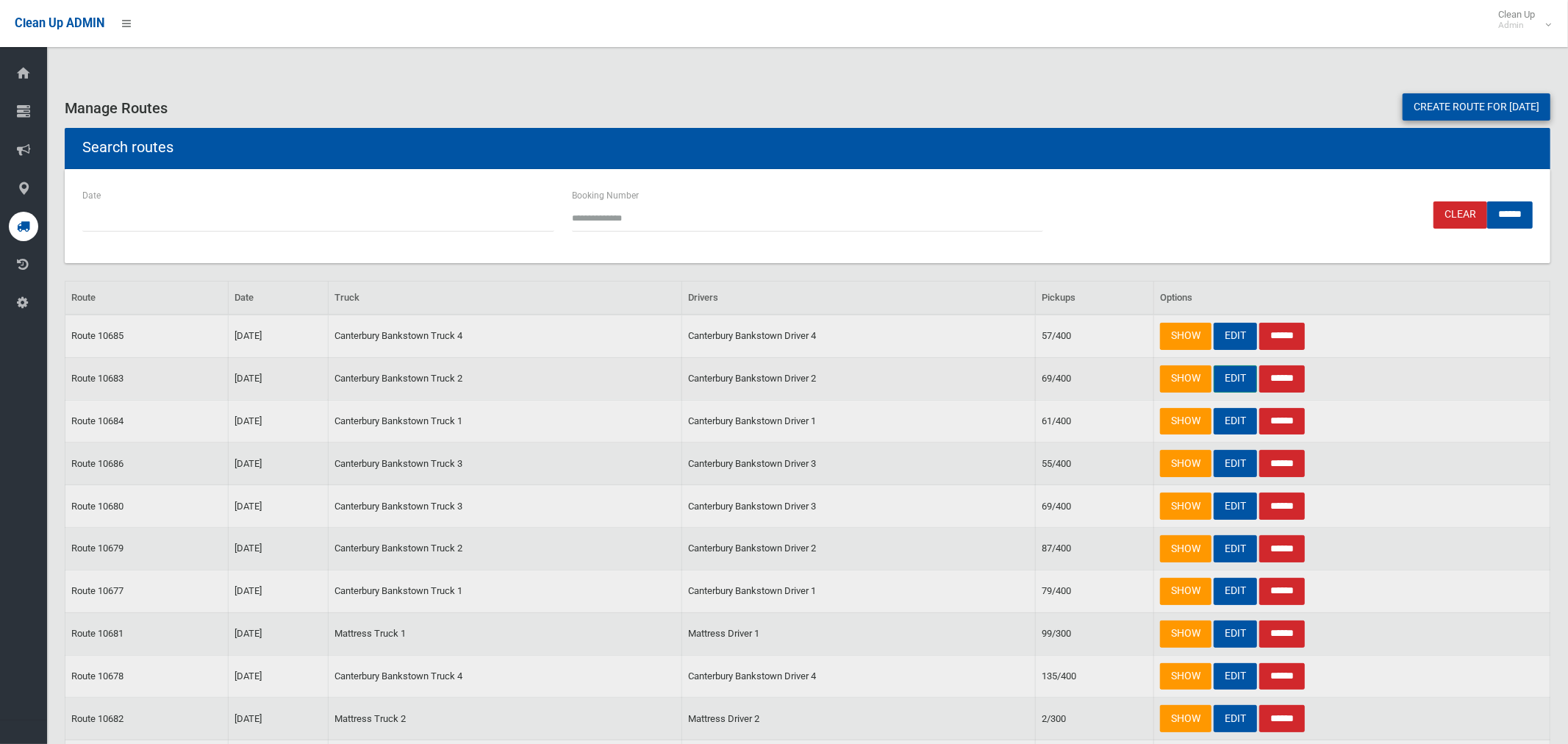
click at [1233, 379] on link "EDIT" at bounding box center [1235, 379] width 43 height 27
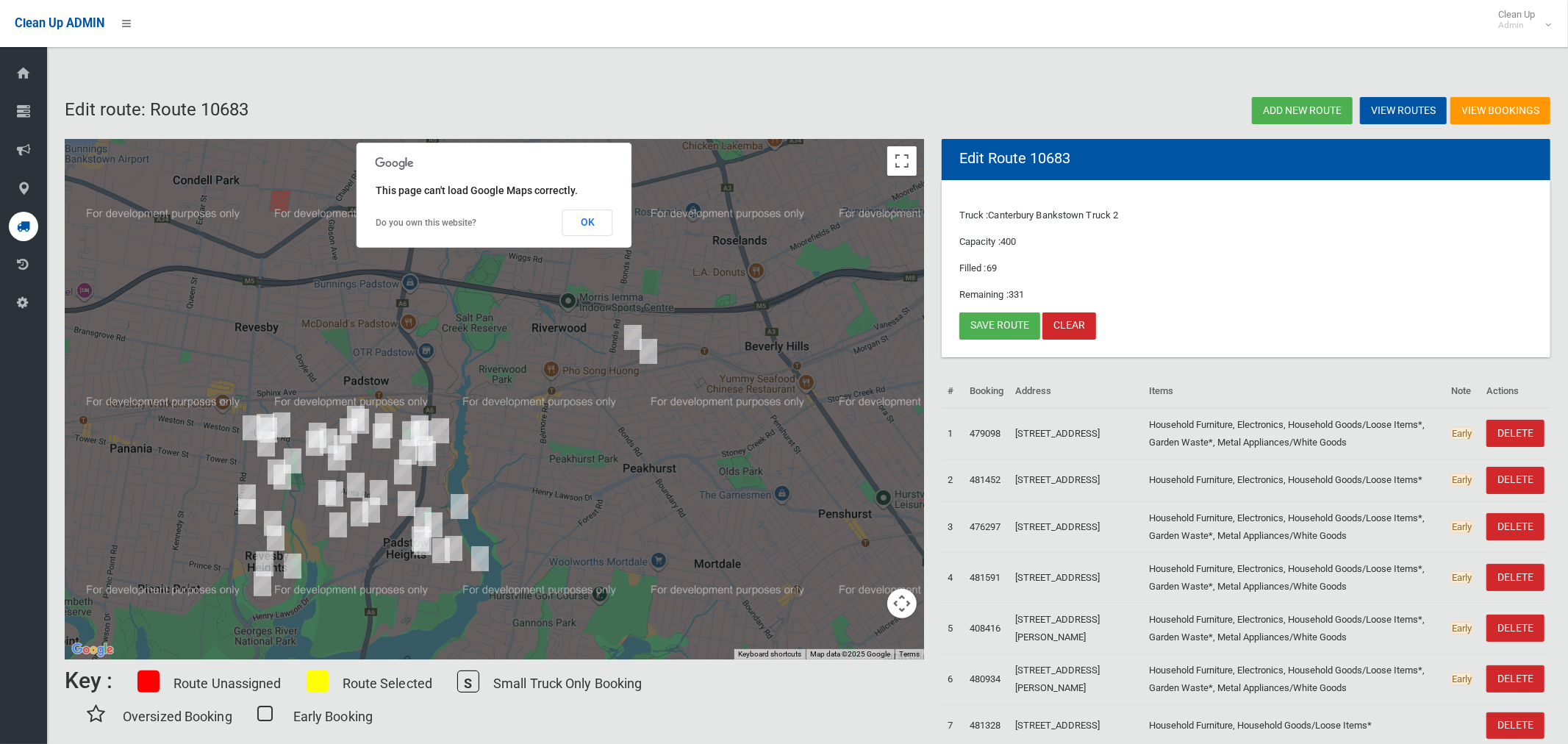
drag, startPoint x: 676, startPoint y: 370, endPoint x: 630, endPoint y: 442, distance: 85.4
click at [630, 442] on div at bounding box center [494, 399] width 859 height 521
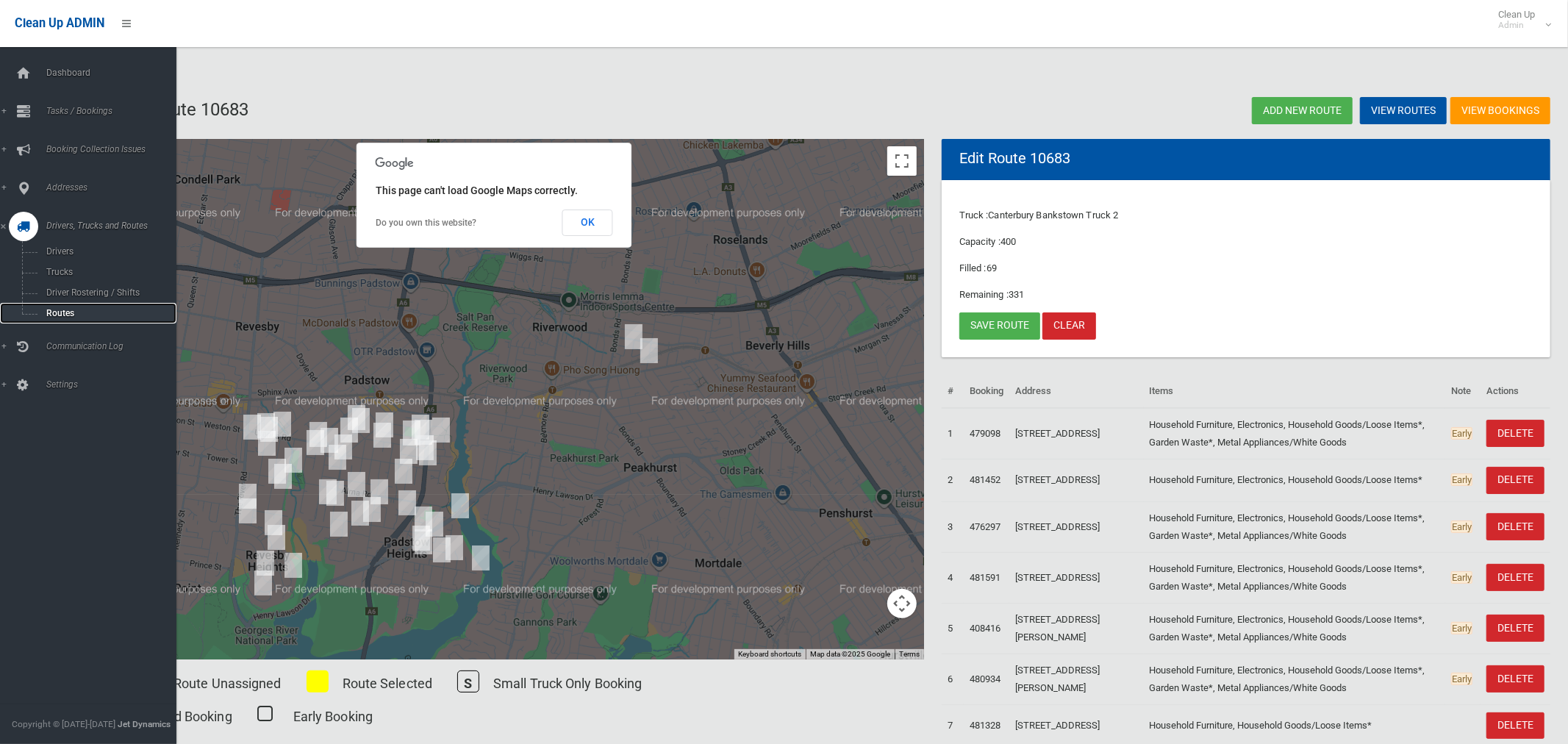
click at [63, 317] on span "Routes" at bounding box center [103, 313] width 122 height 10
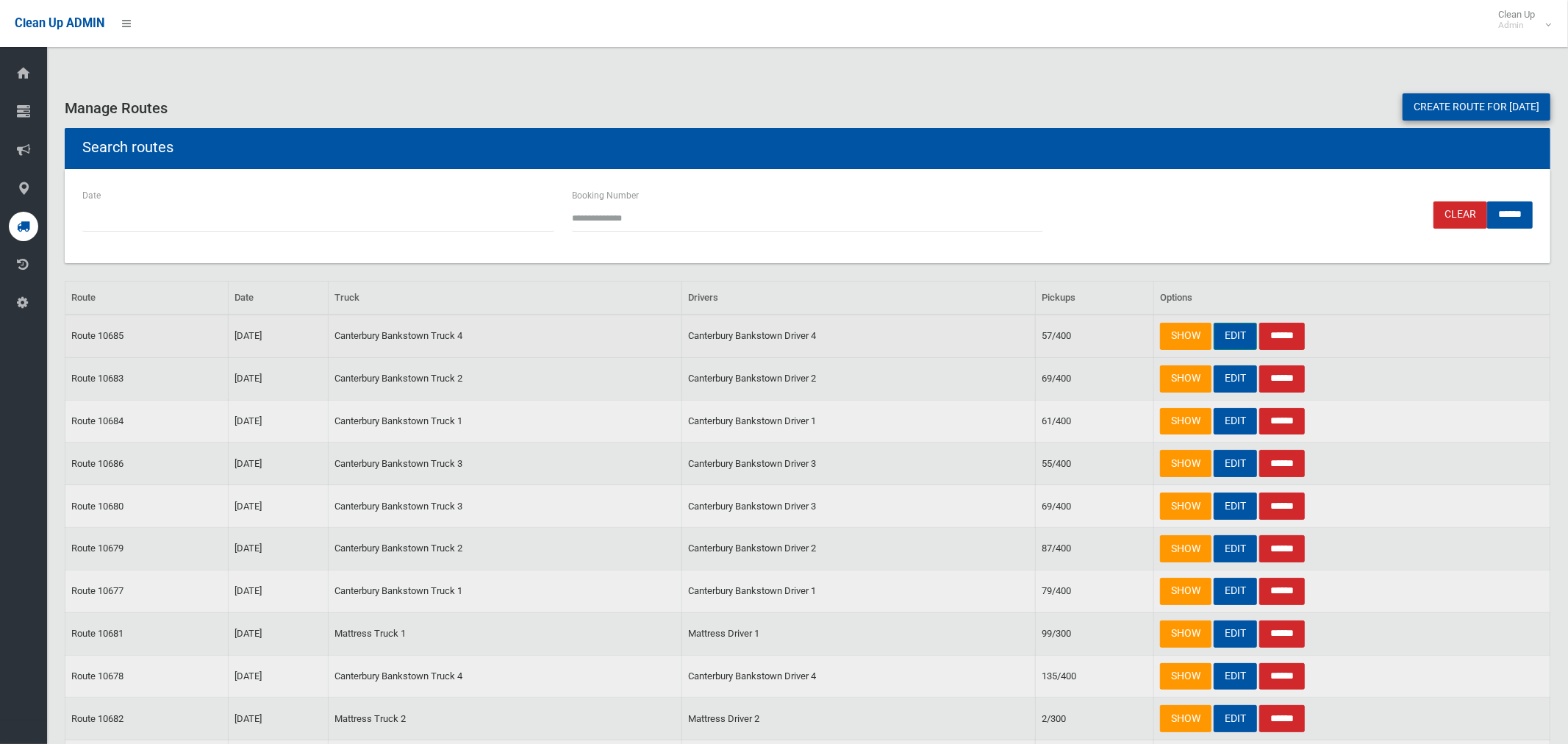
click at [1226, 330] on link "EDIT" at bounding box center [1235, 336] width 43 height 27
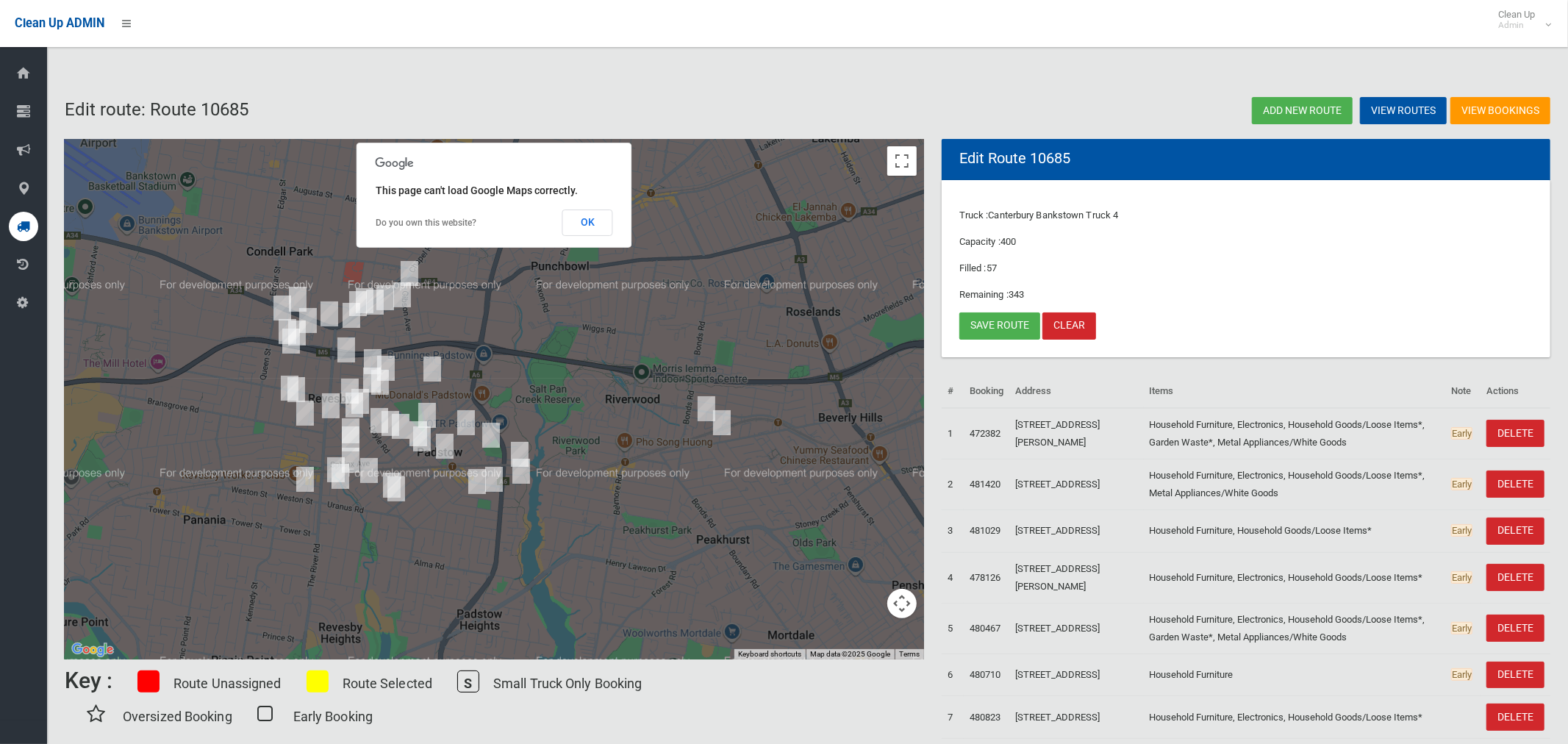
drag, startPoint x: 701, startPoint y: 406, endPoint x: 716, endPoint y: 433, distance: 30.9
click at [702, 407] on img "28 Iluka Street, RIVERWOOD NSW 2210" at bounding box center [707, 408] width 29 height 36
click at [722, 427] on img "115 Broadarrow Road, NARWEE NSW 2209" at bounding box center [721, 422] width 29 height 36
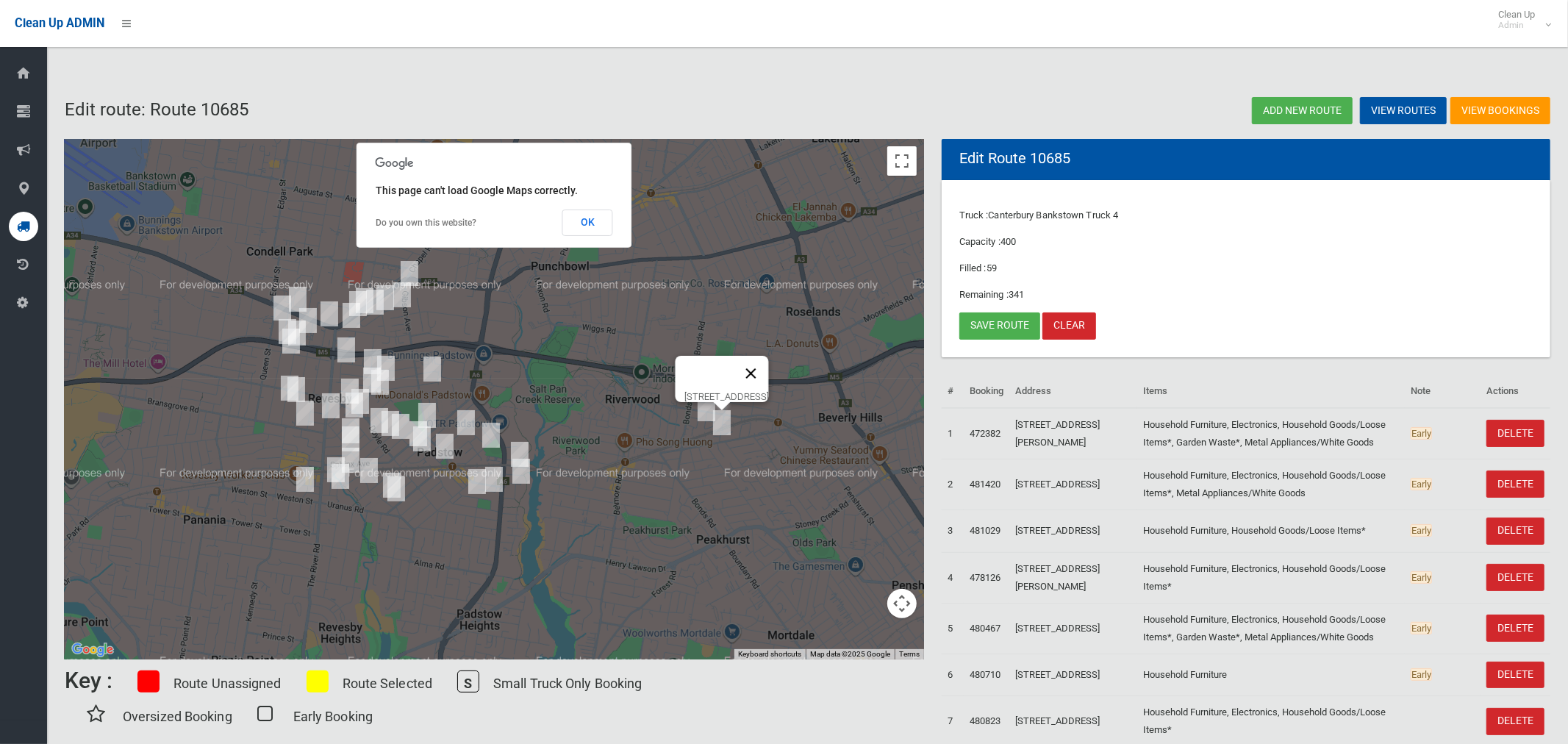
click at [768, 365] on button "Close" at bounding box center [751, 373] width 35 height 35
click at [575, 227] on button "OK" at bounding box center [588, 223] width 51 height 26
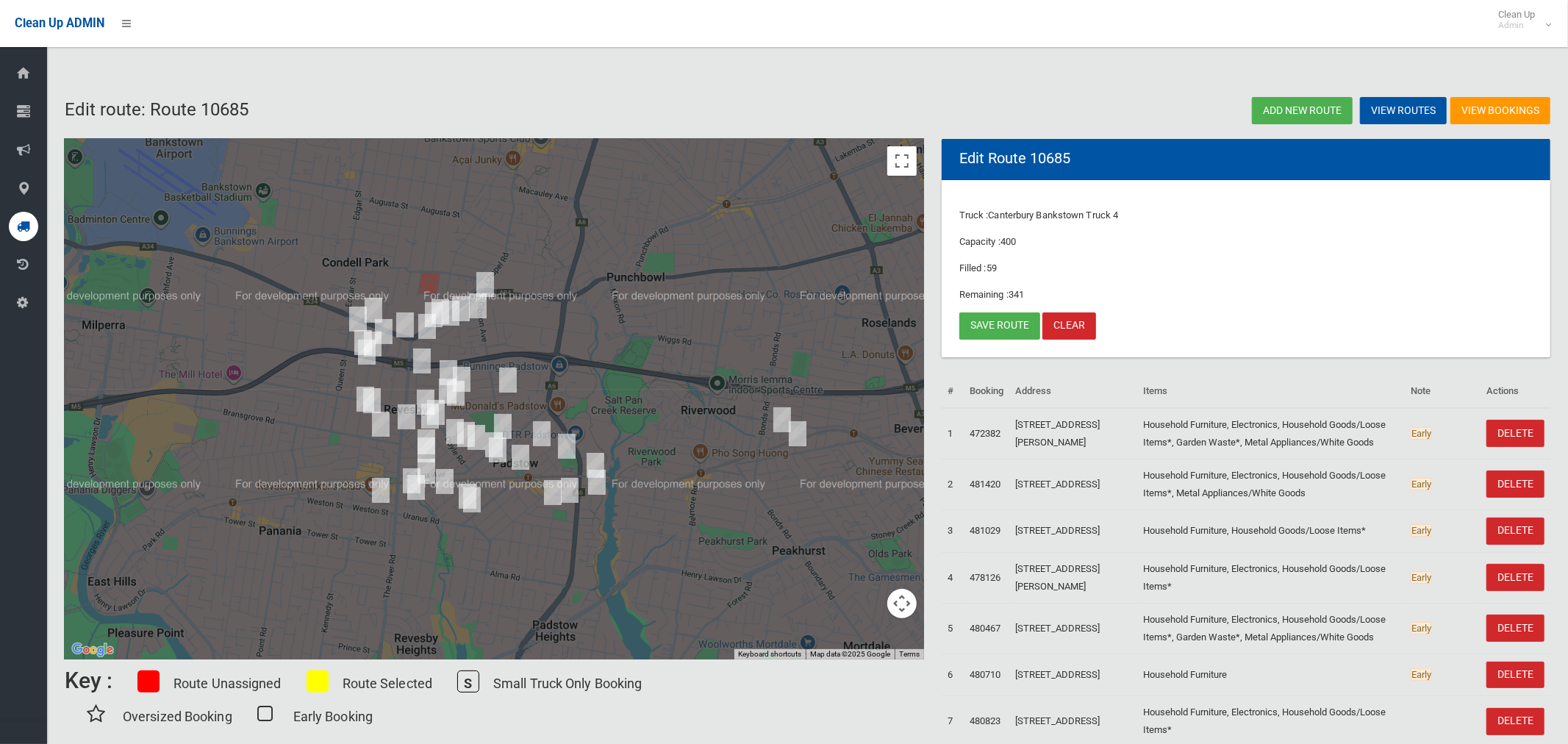
drag, startPoint x: 307, startPoint y: 422, endPoint x: 538, endPoint y: 342, distance: 244.5
click at [425, 418] on div at bounding box center [494, 399] width 859 height 521
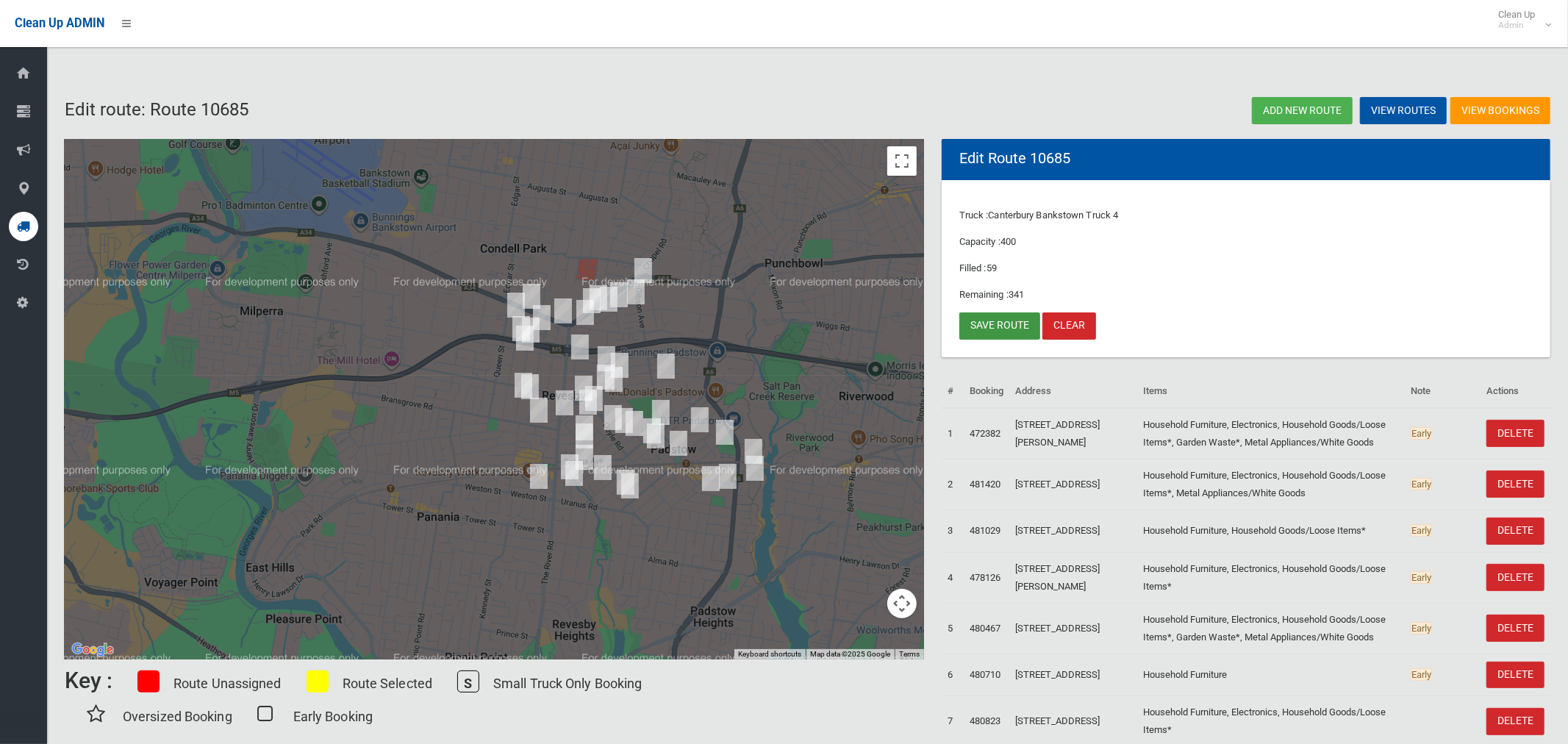
click at [998, 329] on link "Save route" at bounding box center [1000, 326] width 80 height 27
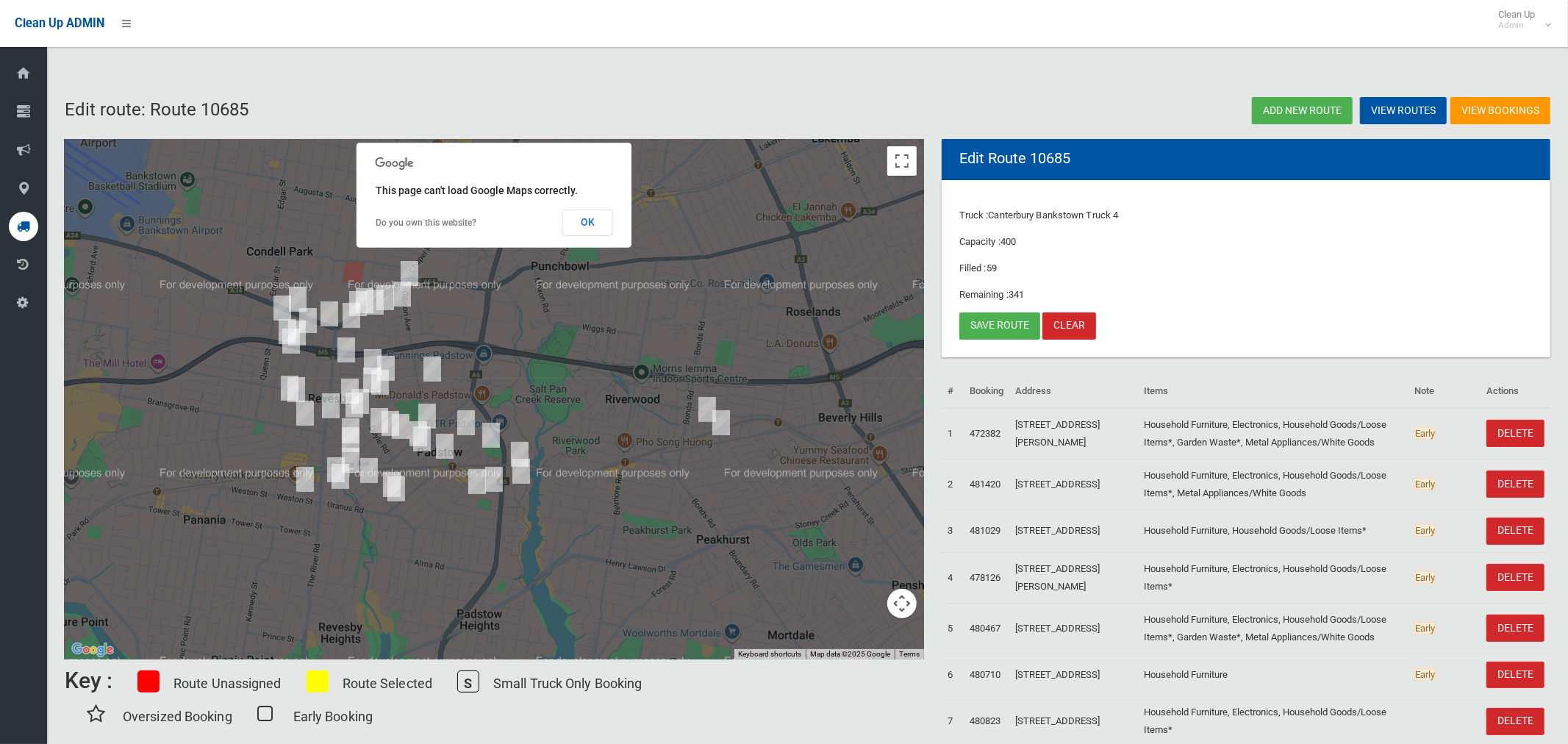
drag, startPoint x: 596, startPoint y: 228, endPoint x: 316, endPoint y: 215, distance: 280.3
click at [596, 227] on button "OK" at bounding box center [588, 223] width 51 height 26
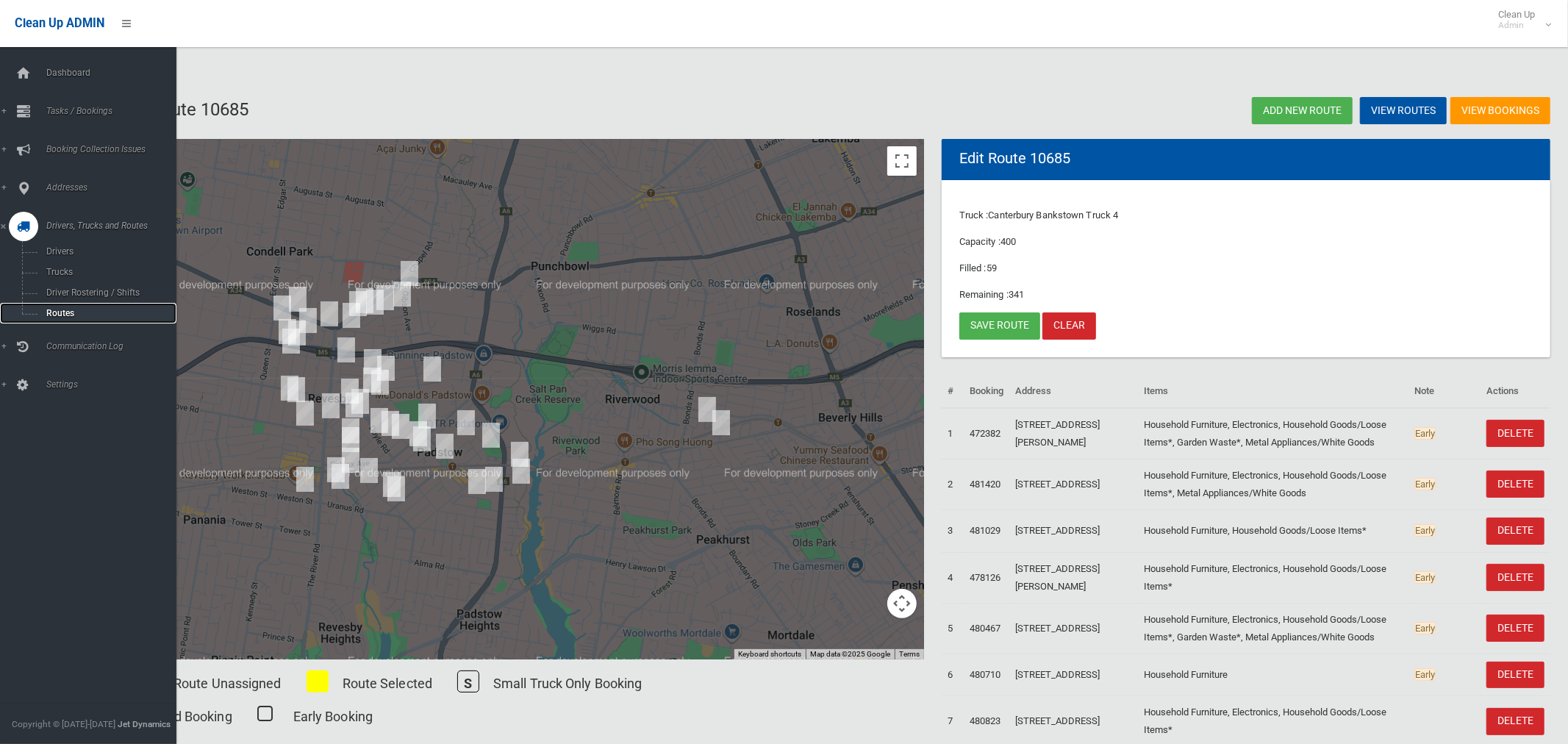
click at [66, 313] on span "Routes" at bounding box center [103, 313] width 122 height 10
